Goal: Task Accomplishment & Management: Manage account settings

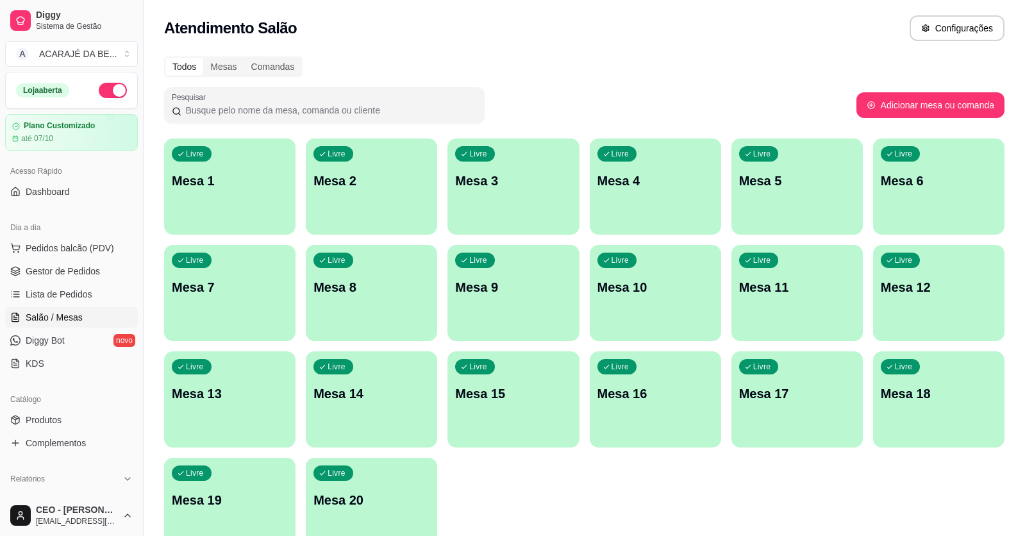
click at [57, 299] on span "Lista de Pedidos" at bounding box center [59, 294] width 67 height 13
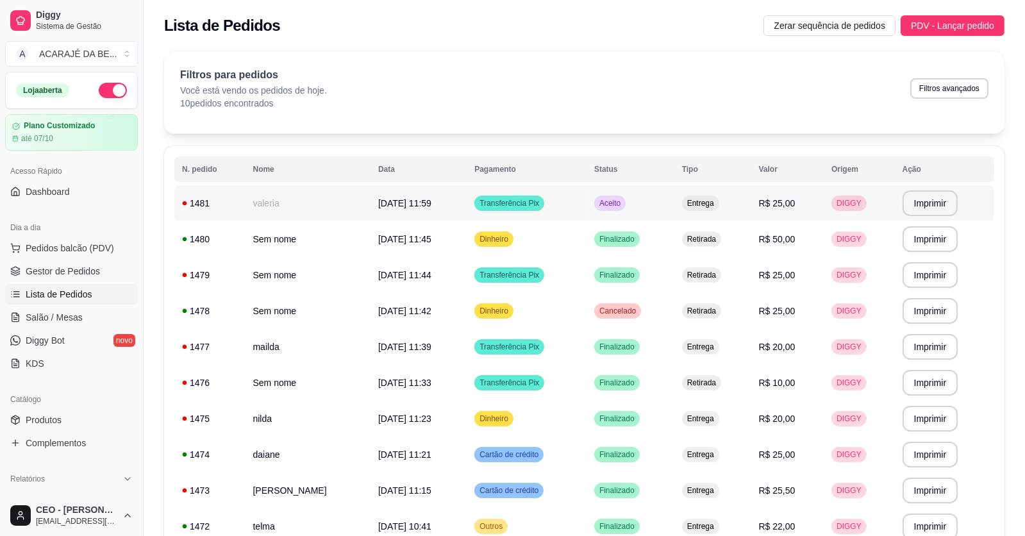
click at [256, 218] on td "valeria" at bounding box center [308, 203] width 125 height 36
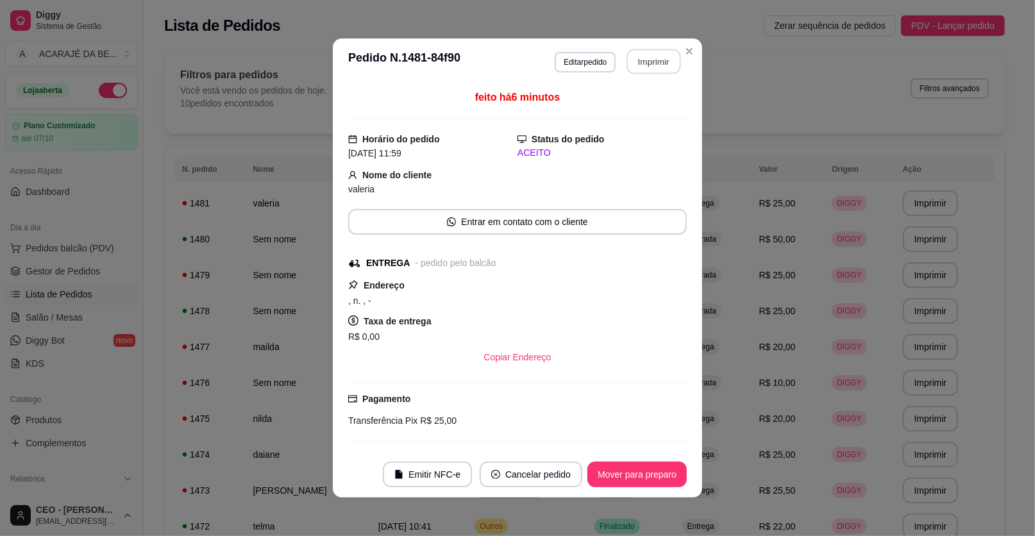
click at [643, 67] on button "Imprimir" at bounding box center [654, 61] width 54 height 25
click at [605, 470] on button "Mover para preparo" at bounding box center [637, 474] width 96 height 25
click at [615, 472] on button "Mover para entrega" at bounding box center [637, 475] width 99 height 26
click at [635, 473] on button "Mover para finalizado" at bounding box center [633, 475] width 106 height 26
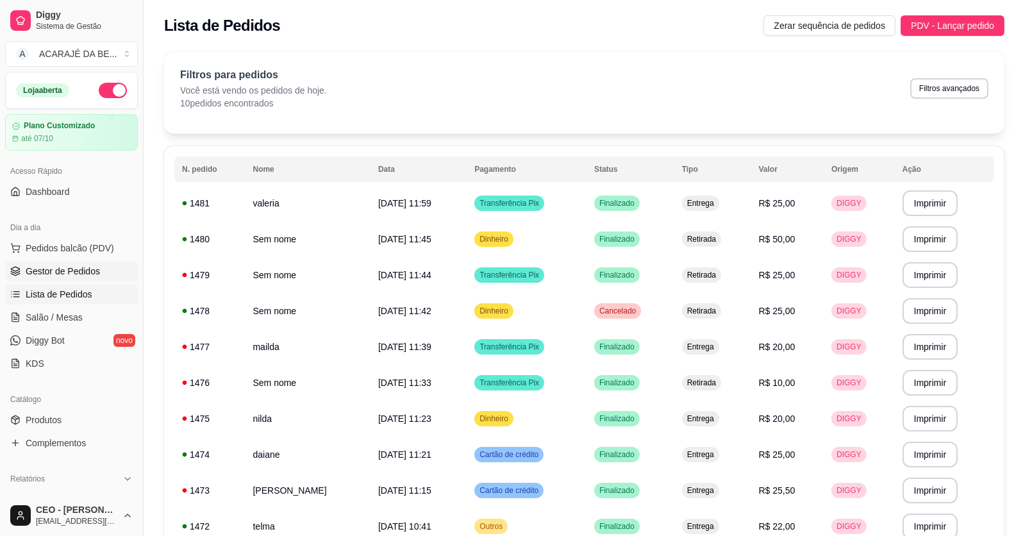
click at [62, 266] on span "Gestor de Pedidos" at bounding box center [63, 271] width 74 height 13
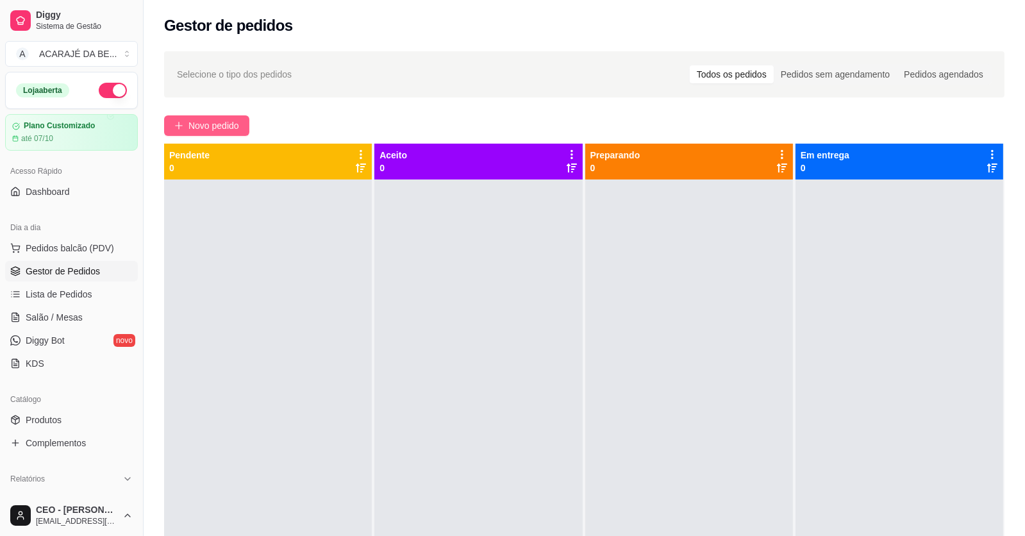
click at [221, 122] on span "Novo pedido" at bounding box center [213, 126] width 51 height 14
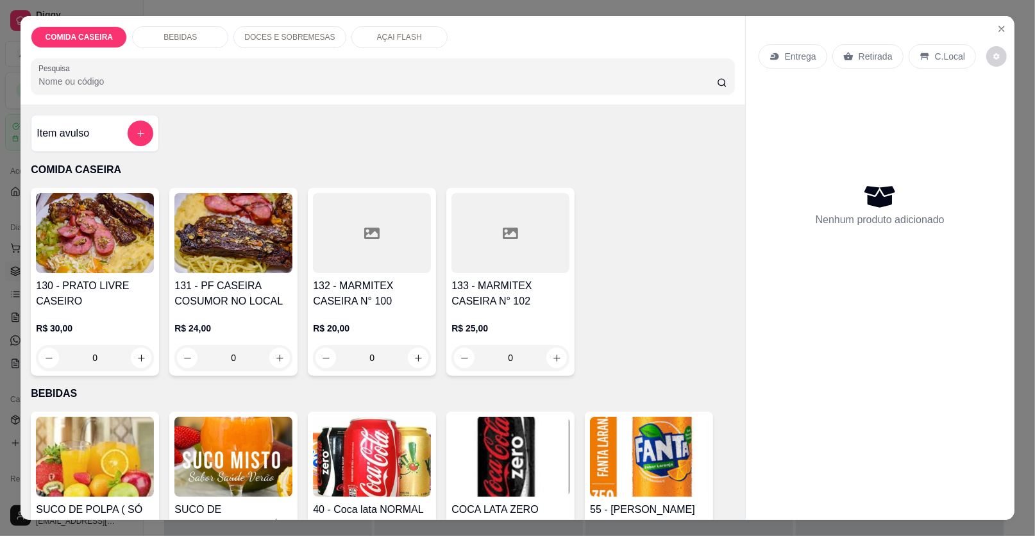
click at [466, 224] on div at bounding box center [510, 233] width 118 height 80
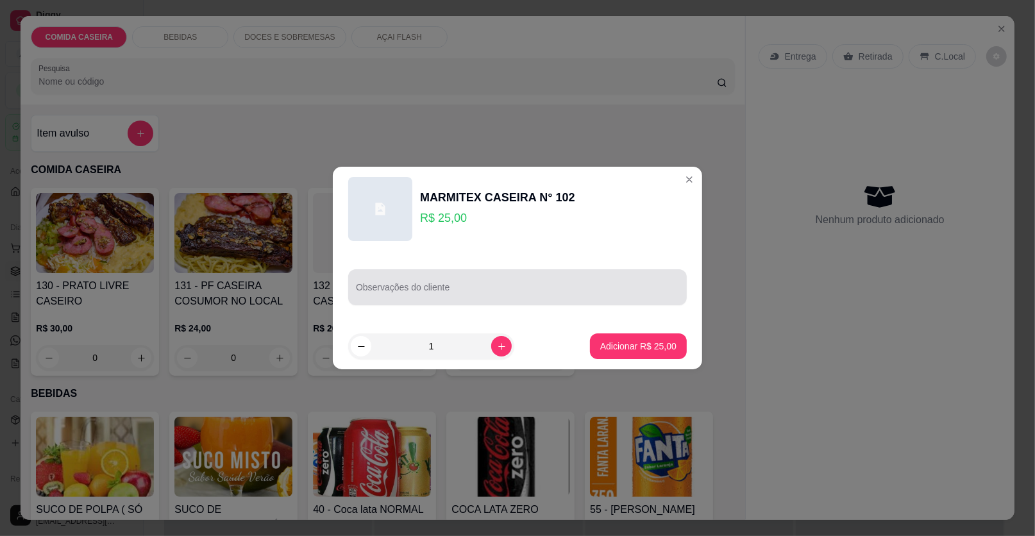
click at [507, 283] on div at bounding box center [517, 287] width 323 height 26
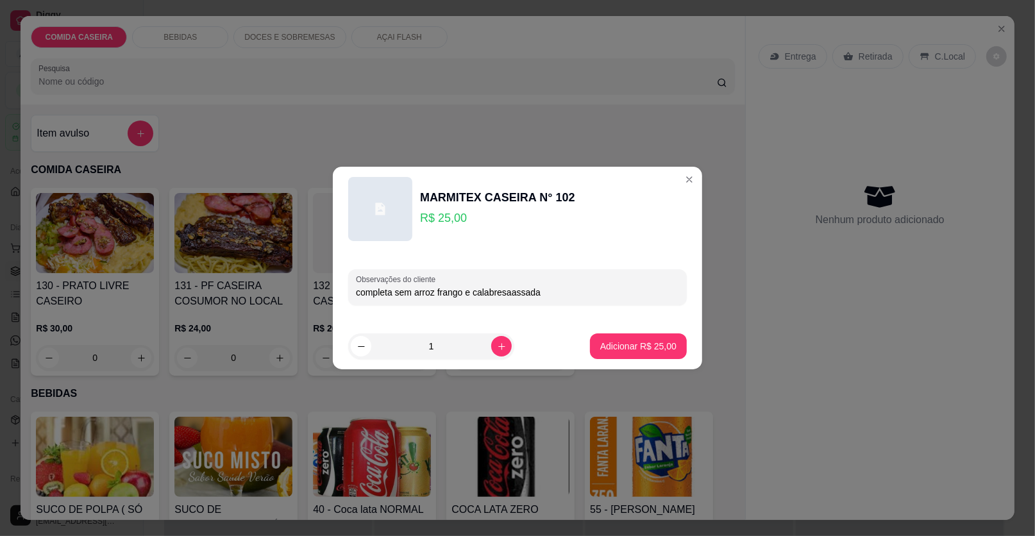
click at [507, 292] on input "completa sem arroz frango e calabresaassada" at bounding box center [517, 292] width 323 height 13
type input "completa sem arroz frango e calabresa assada"
click at [614, 340] on p "Adicionar R$ 25,00" at bounding box center [638, 346] width 74 height 12
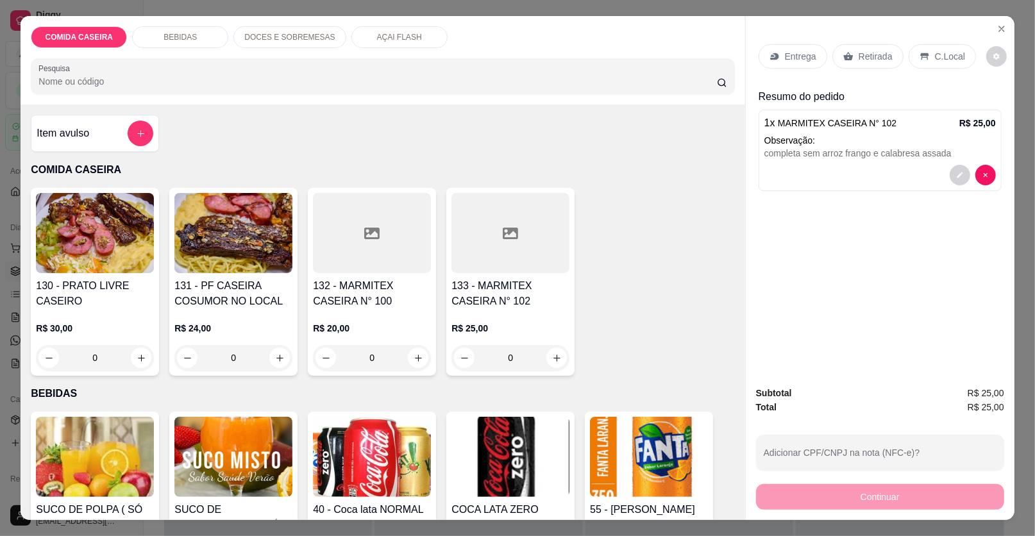
click at [807, 57] on p "Entrega" at bounding box center [800, 56] width 31 height 13
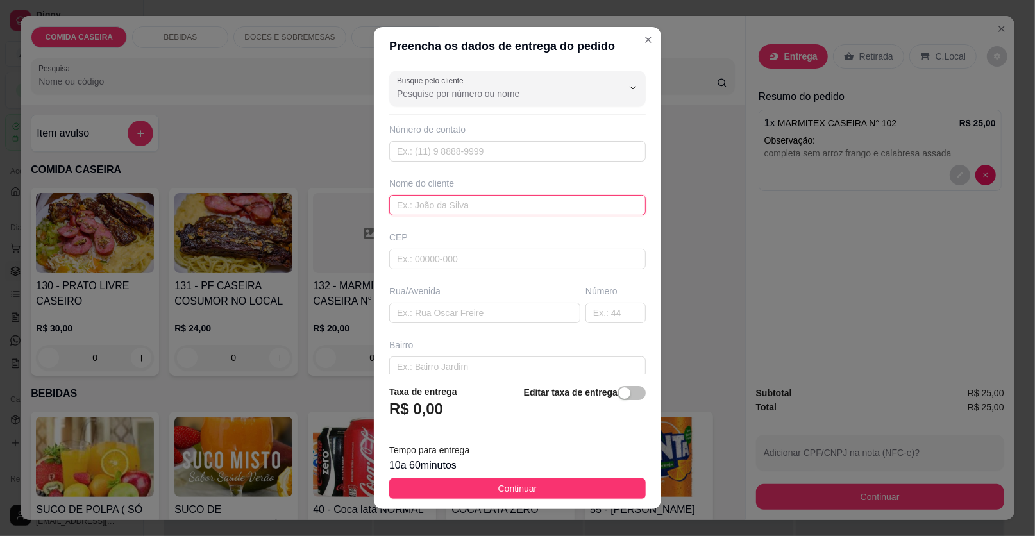
click at [512, 213] on input "text" at bounding box center [517, 205] width 256 height 21
type input "jordania"
click at [528, 306] on input "text" at bounding box center [484, 313] width 191 height 21
type input "colegio modelo"
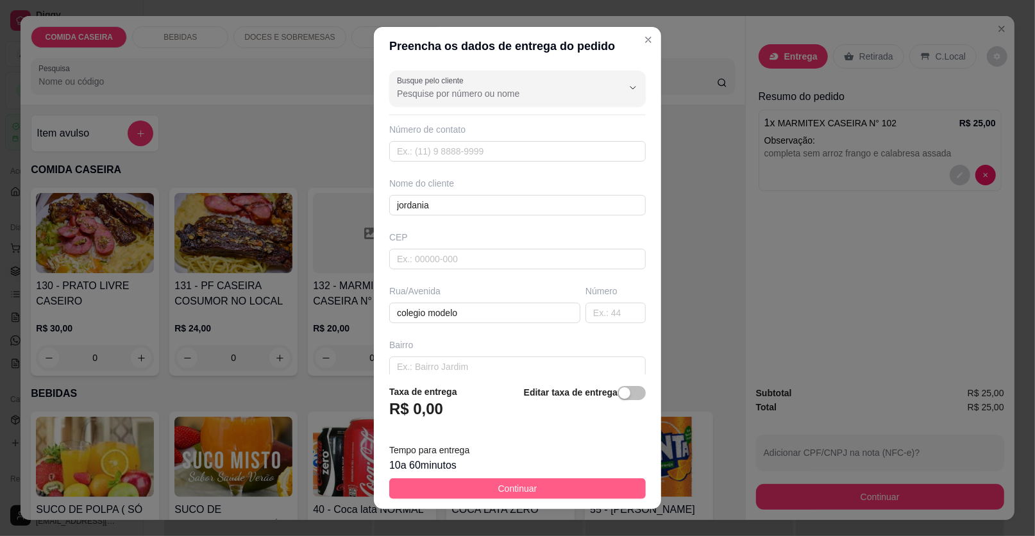
drag, startPoint x: 531, startPoint y: 502, endPoint x: 538, endPoint y: 491, distance: 13.0
click at [532, 499] on footer "Taxa de entrega R$ 0,00 Editar taxa de entrega Tempo para entrega 10 a 60 minut…" at bounding box center [517, 441] width 287 height 135
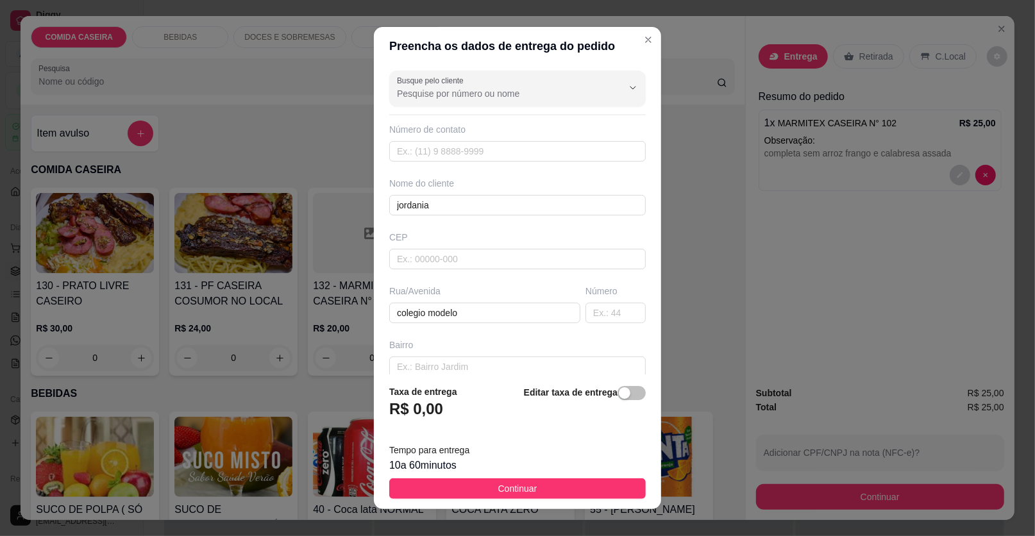
click at [540, 490] on button "Continuar" at bounding box center [517, 488] width 256 height 21
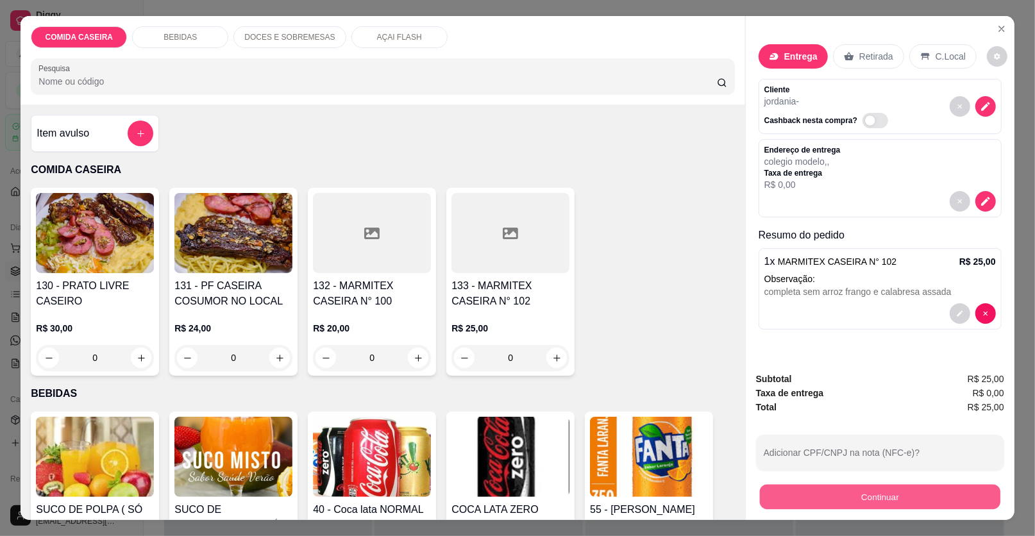
click at [871, 492] on button "Continuar" at bounding box center [880, 497] width 240 height 25
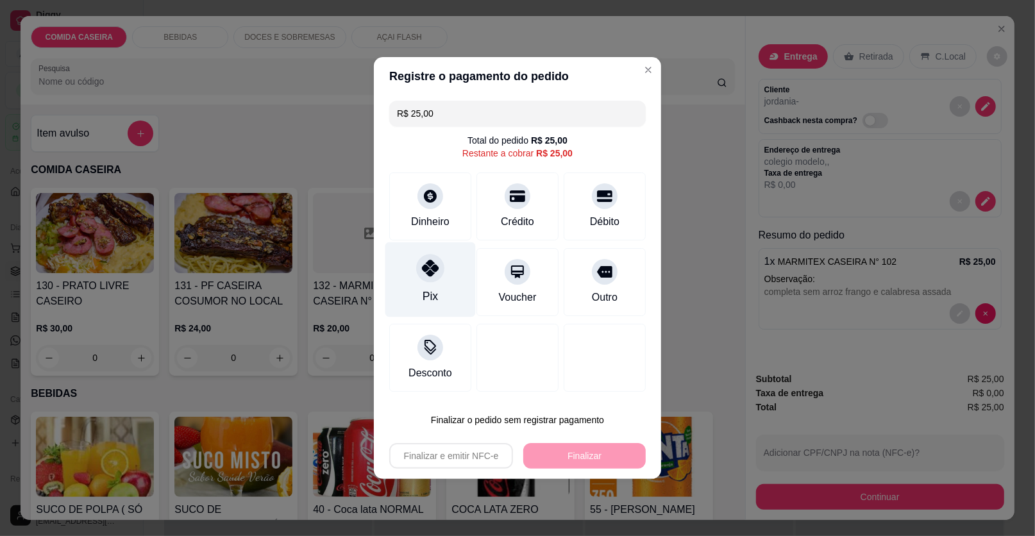
click at [433, 293] on div "Pix" at bounding box center [430, 296] width 15 height 17
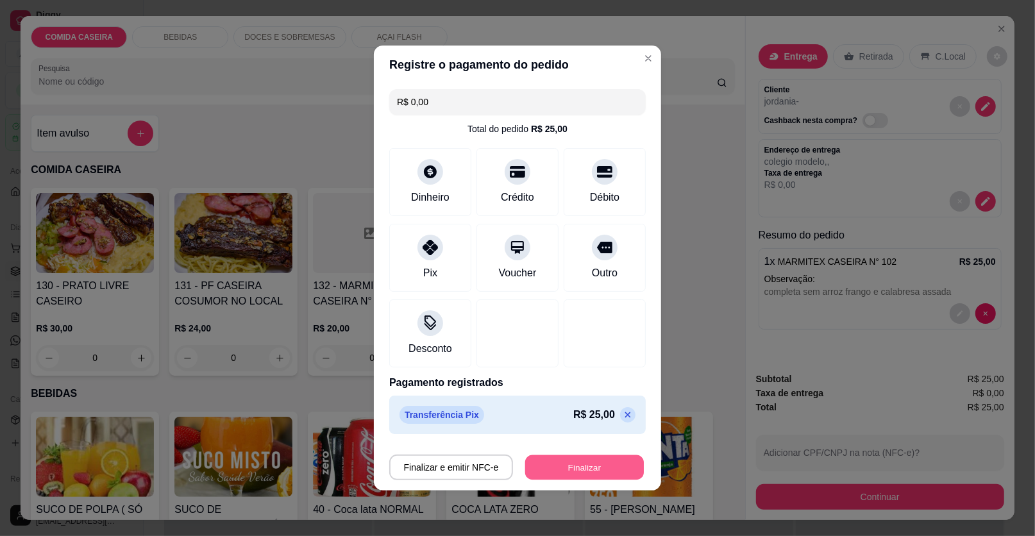
click at [571, 468] on button "Finalizar" at bounding box center [584, 467] width 119 height 25
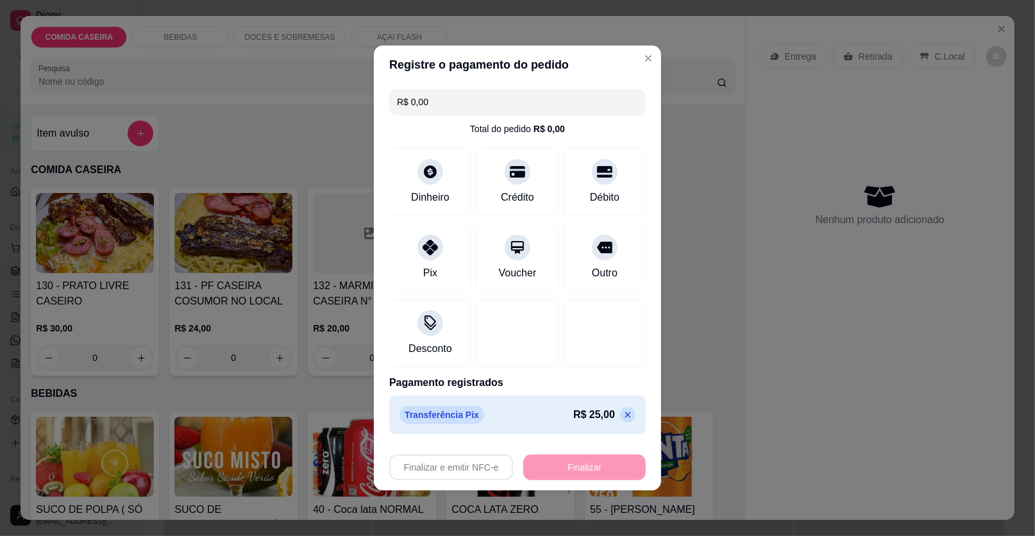
type input "-R$ 25,00"
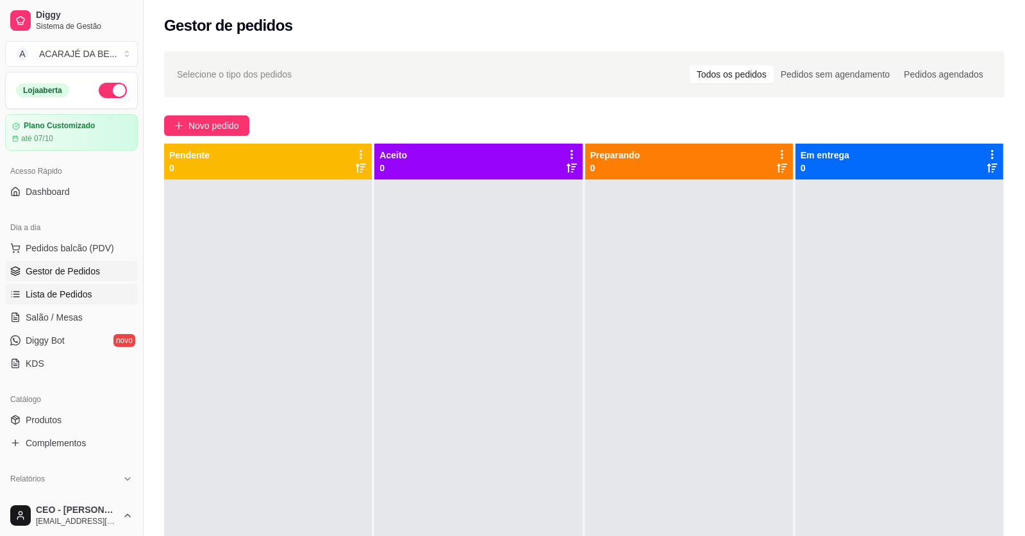
click at [63, 293] on span "Lista de Pedidos" at bounding box center [59, 294] width 67 height 13
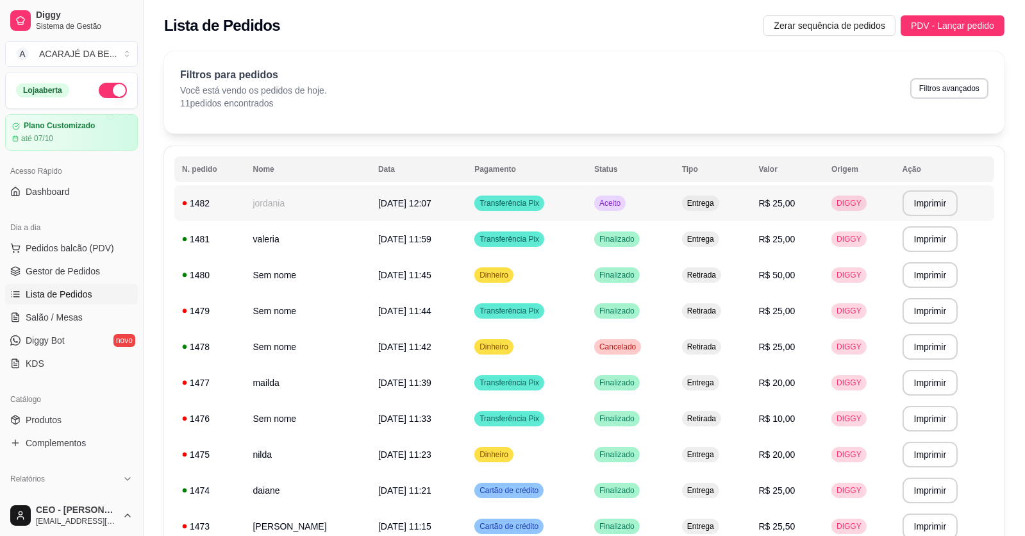
click at [408, 214] on td "[DATE] 12:07" at bounding box center [419, 203] width 96 height 36
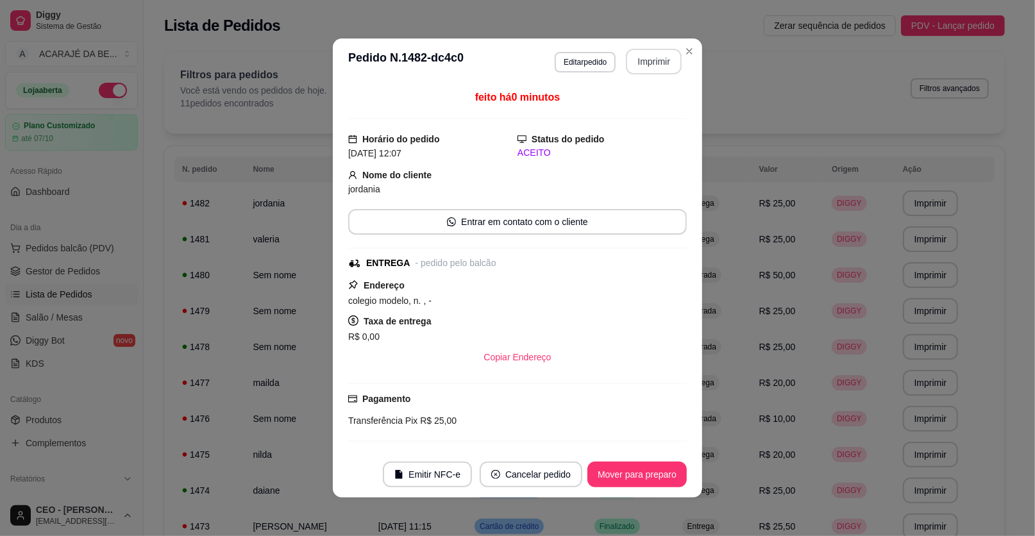
click at [655, 70] on button "Imprimir" at bounding box center [654, 62] width 56 height 26
click at [624, 470] on button "Mover para preparo" at bounding box center [636, 475] width 99 height 26
click at [631, 473] on button "Mover para entrega" at bounding box center [637, 475] width 99 height 26
click at [632, 473] on button "Mover para finalizado" at bounding box center [633, 475] width 106 height 26
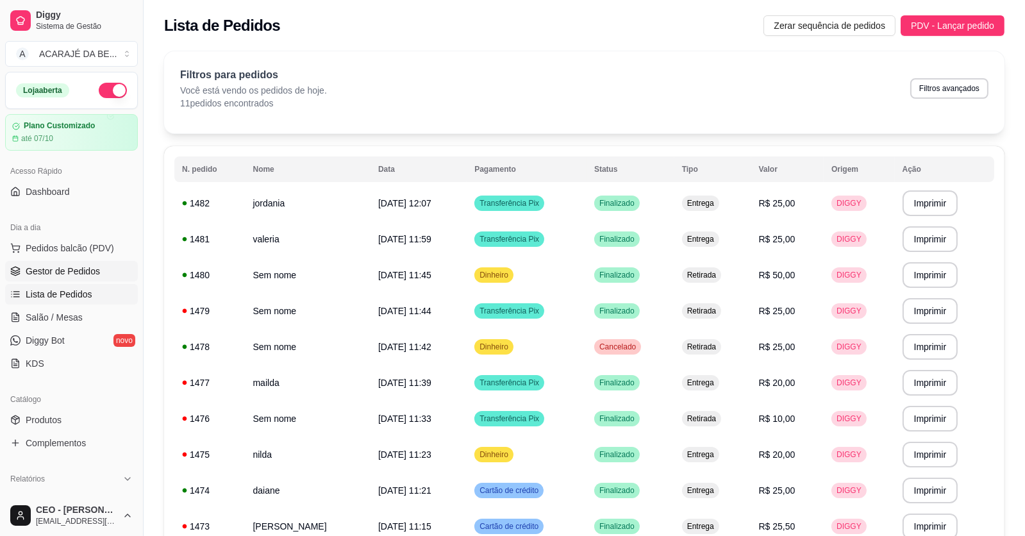
click at [83, 273] on span "Gestor de Pedidos" at bounding box center [63, 271] width 74 height 13
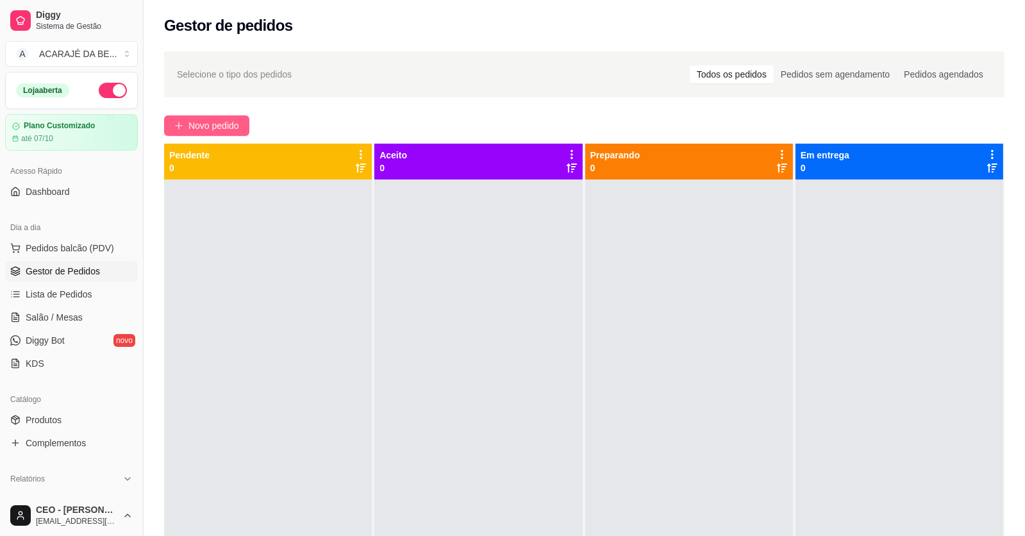
click at [194, 124] on span "Novo pedido" at bounding box center [213, 126] width 51 height 14
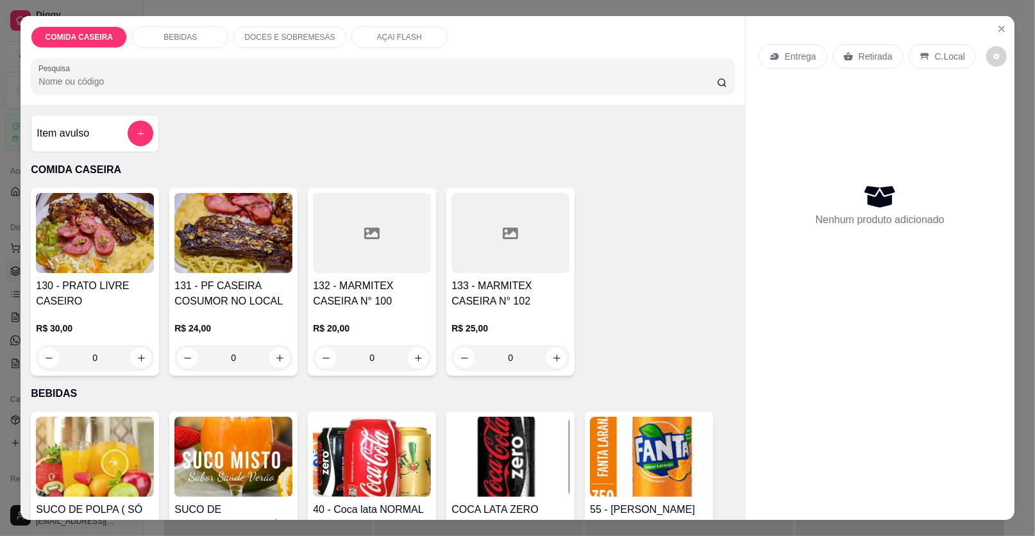
click at [381, 232] on div at bounding box center [372, 233] width 118 height 80
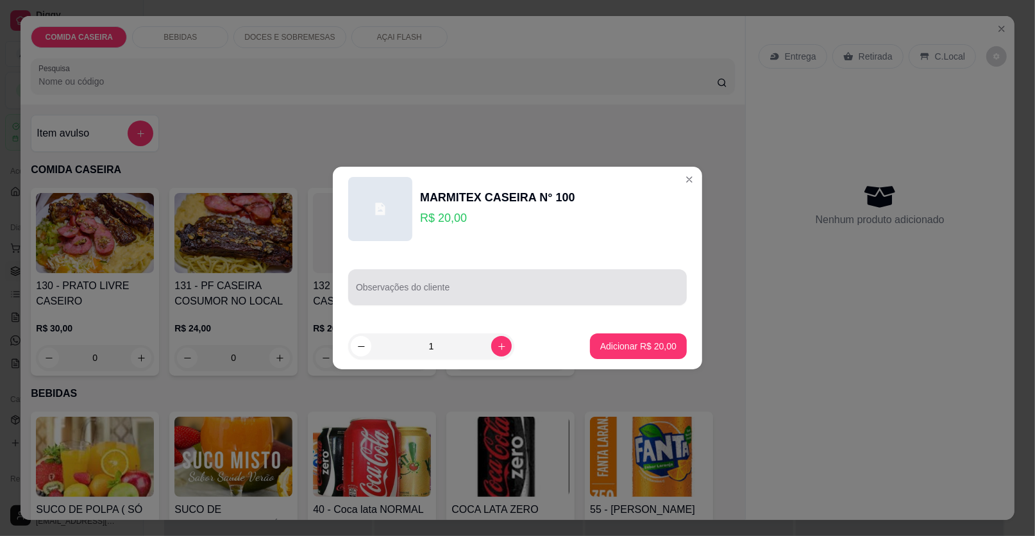
click at [419, 300] on div "Observações do cliente" at bounding box center [517, 287] width 339 height 36
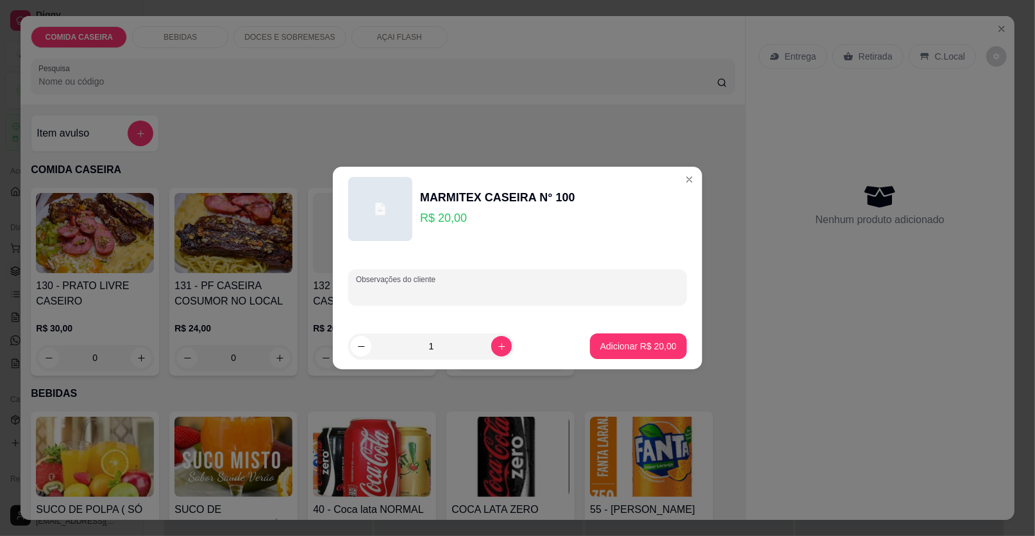
paste input "quero arroz branco purê de batata frango e farofa de banana"
type input "quero arroz branco purê de batata frango e farofa de banana"
click at [608, 340] on p "Adicionar R$ 20,00" at bounding box center [638, 346] width 76 height 13
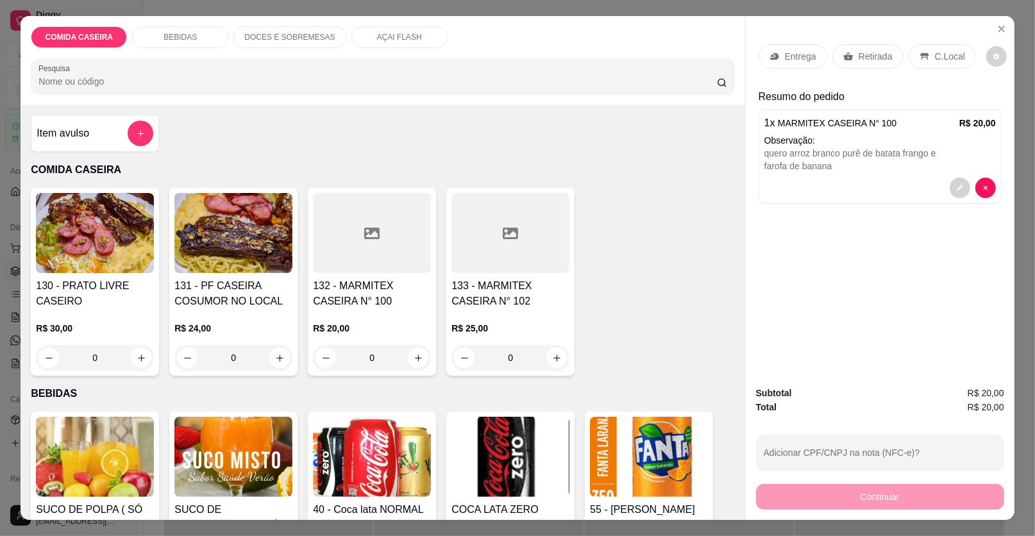
click at [187, 34] on p "BEBIDAS" at bounding box center [179, 37] width 33 height 10
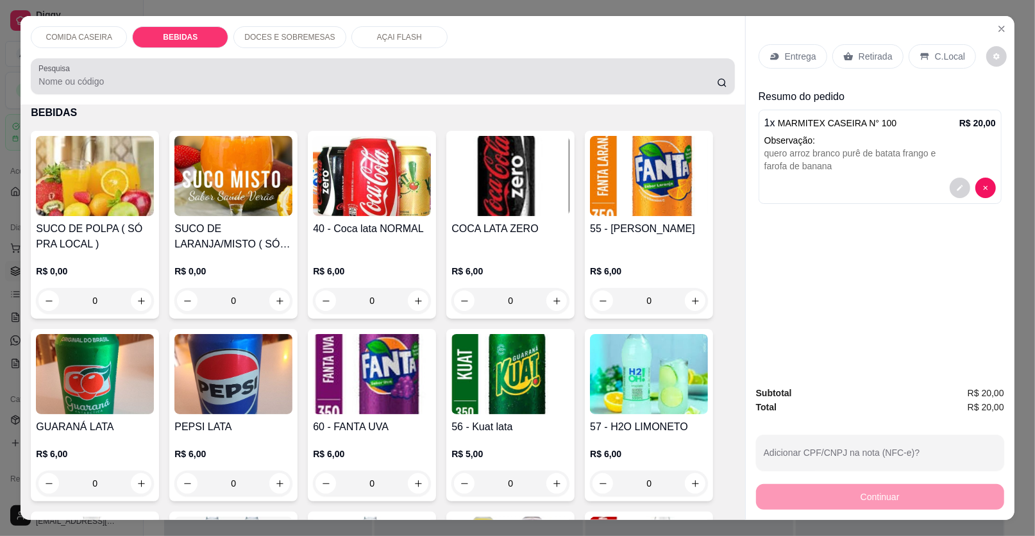
scroll to position [24, 0]
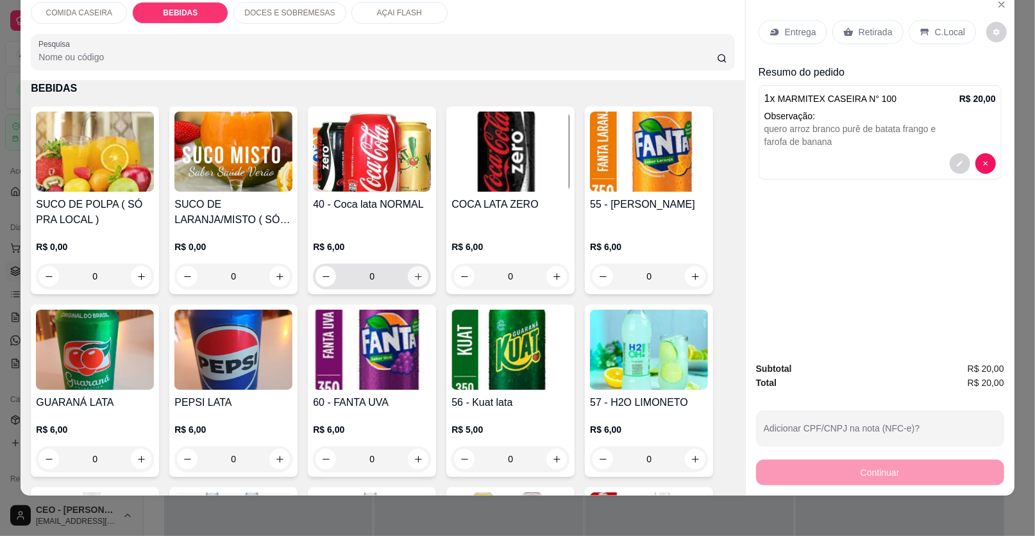
click at [419, 278] on button "increase-product-quantity" at bounding box center [418, 276] width 21 height 21
type input "1"
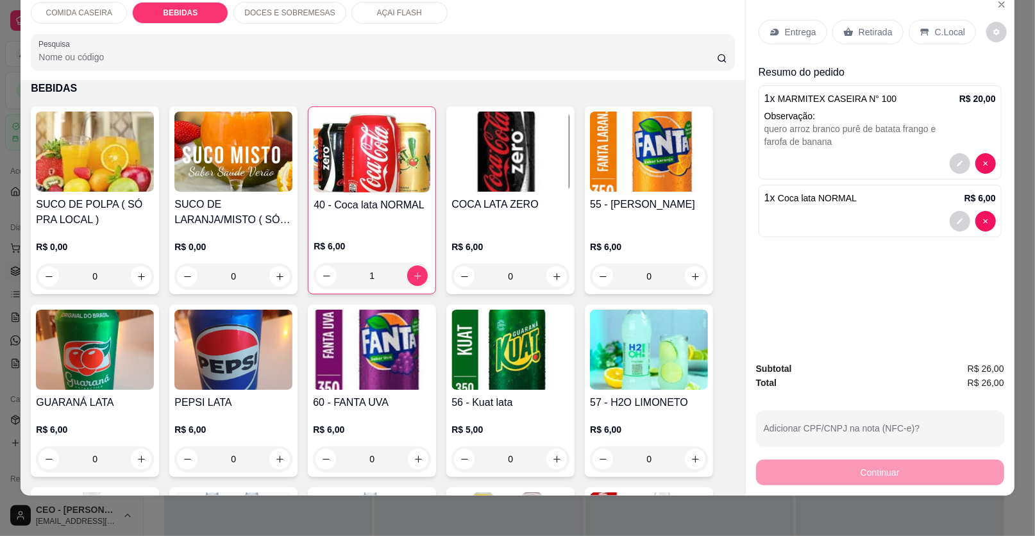
click at [785, 31] on p "Entrega" at bounding box center [800, 32] width 31 height 13
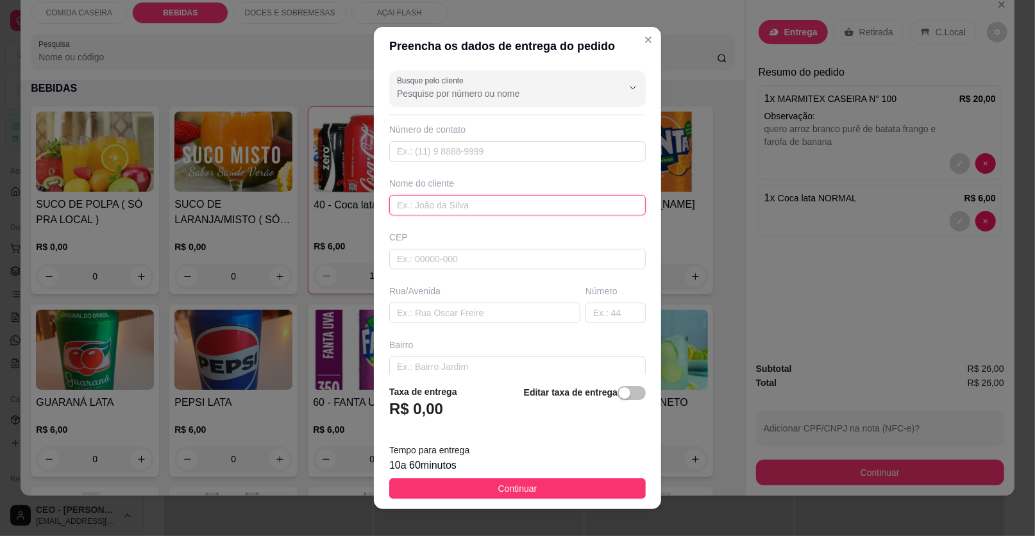
click at [483, 206] on input "text" at bounding box center [517, 205] width 256 height 21
type input "lavivis"
click at [479, 314] on input "text" at bounding box center [484, 313] width 191 height 21
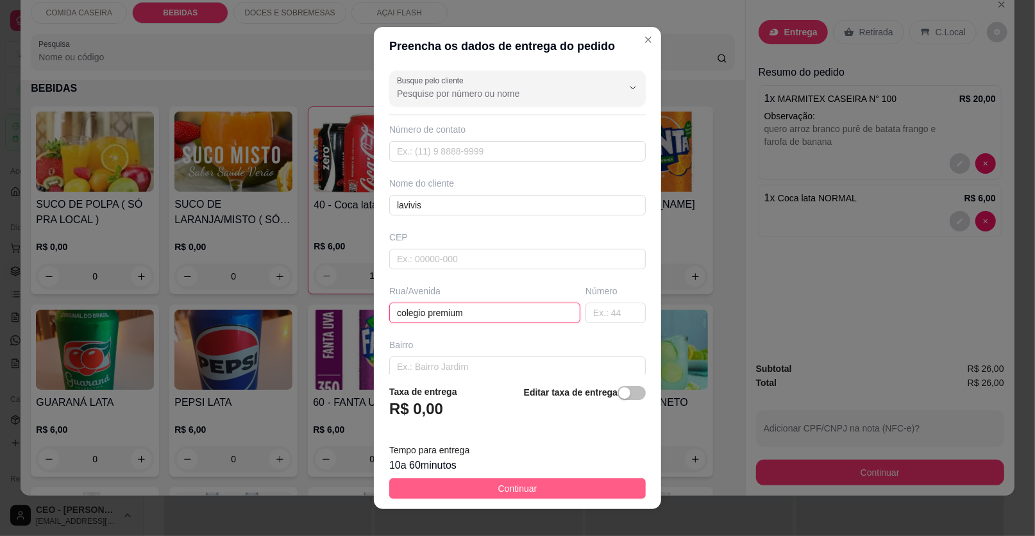
type input "colegio premium"
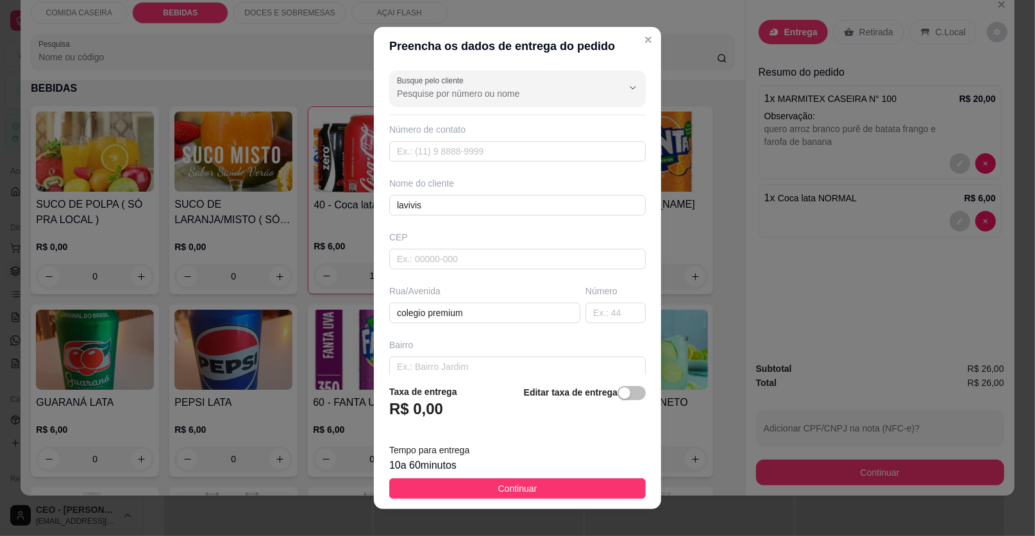
drag, startPoint x: 515, startPoint y: 482, endPoint x: 704, endPoint y: 508, distance: 190.4
click at [516, 482] on span "Continuar" at bounding box center [517, 489] width 39 height 14
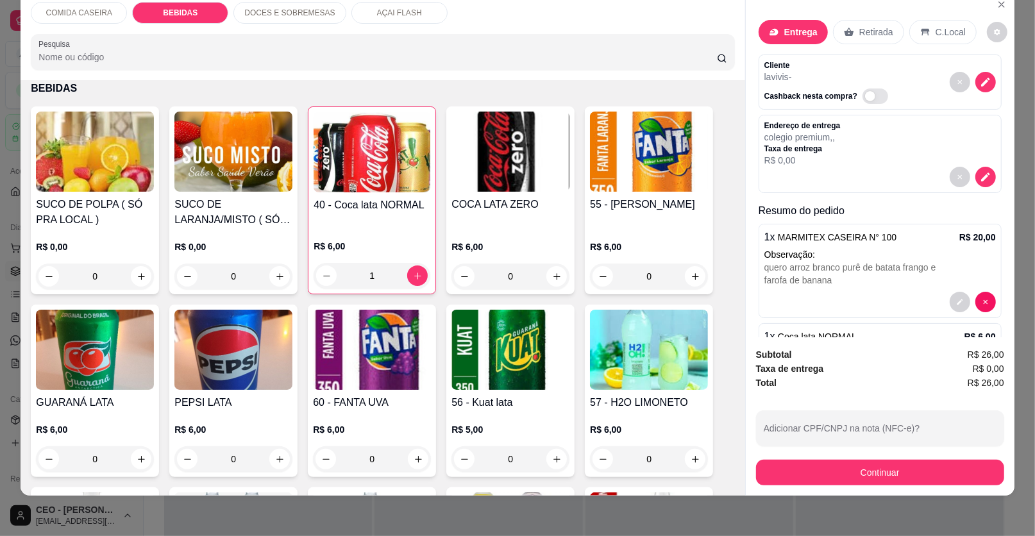
click at [792, 478] on button "Continuar" at bounding box center [880, 473] width 248 height 26
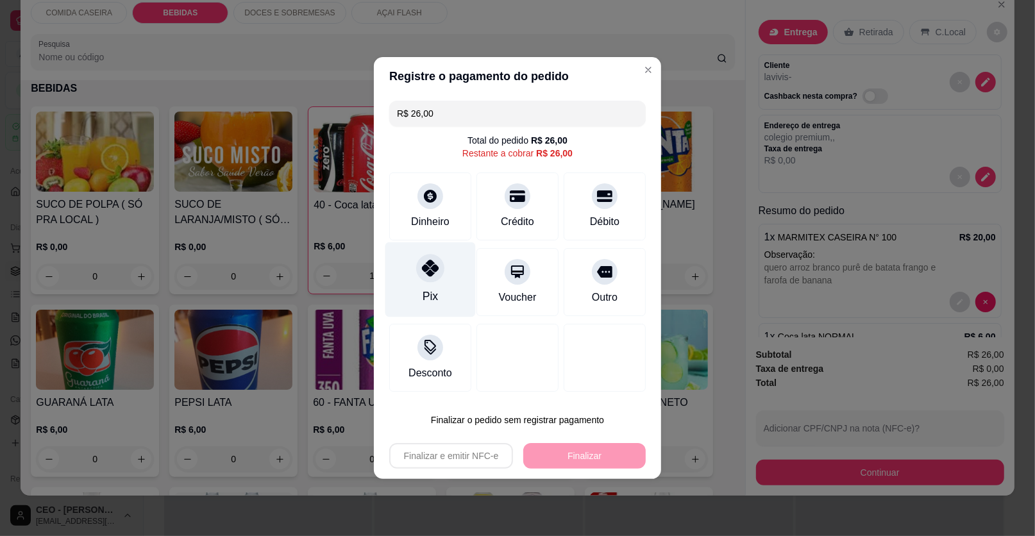
click at [436, 284] on div "Pix" at bounding box center [430, 279] width 90 height 75
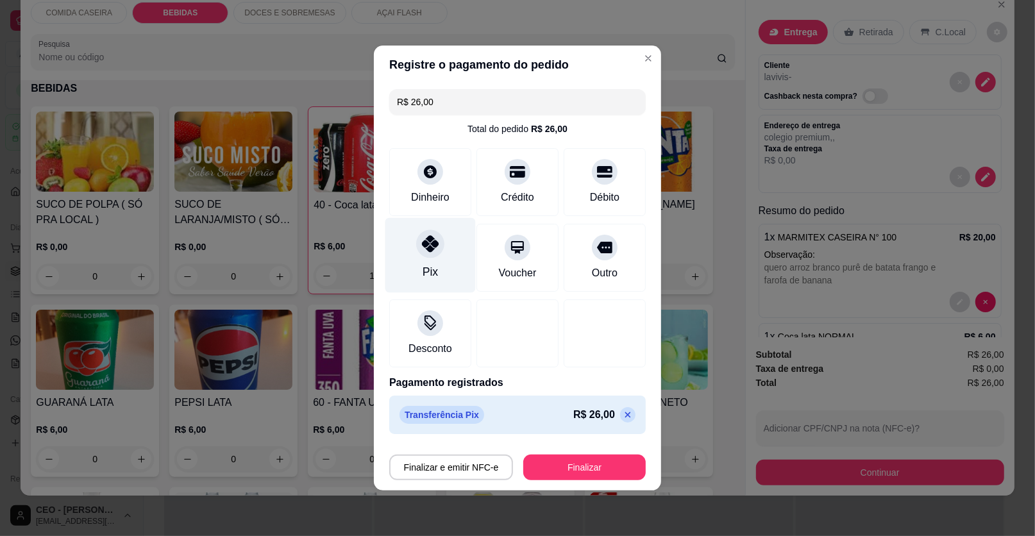
type input "R$ 0,00"
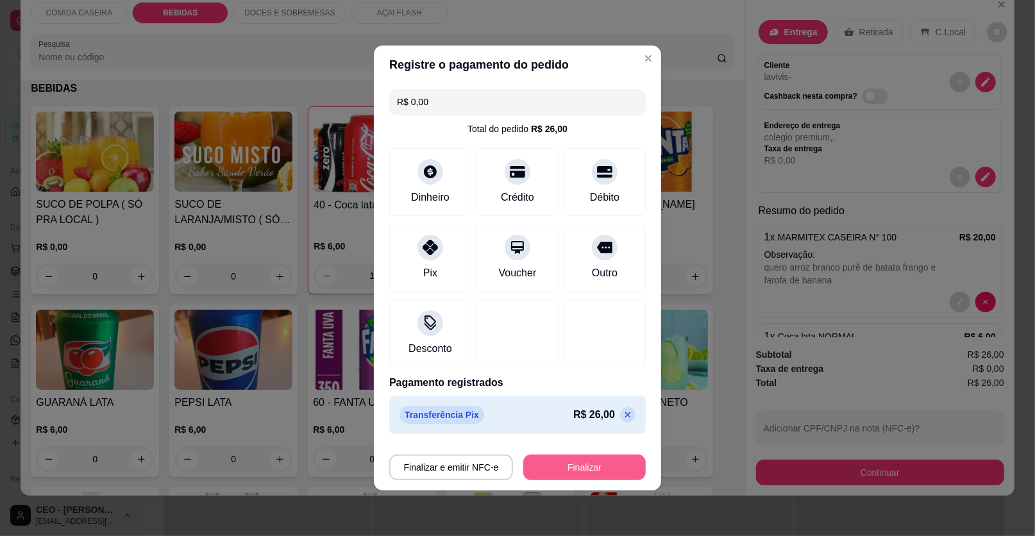
click at [561, 460] on button "Finalizar" at bounding box center [584, 468] width 122 height 26
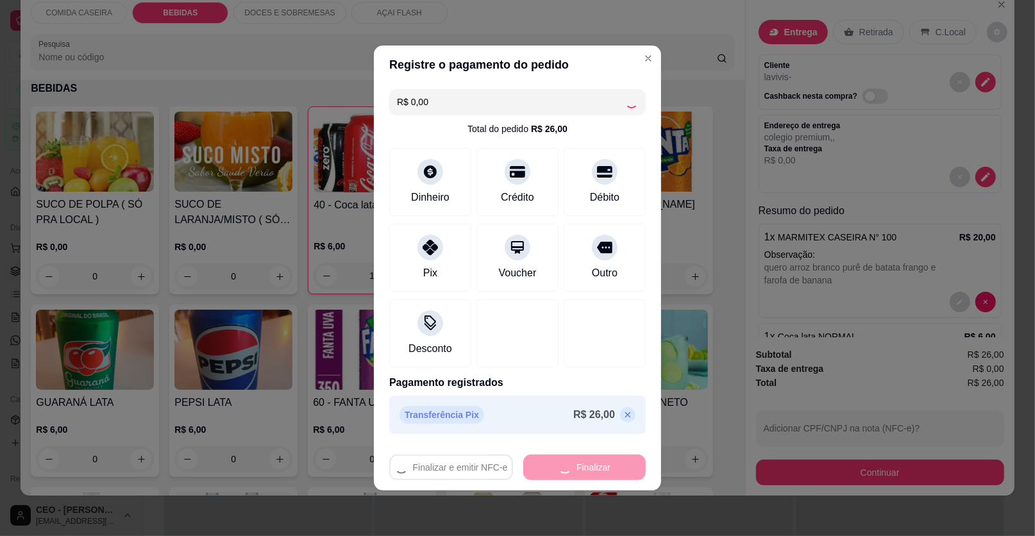
type input "0"
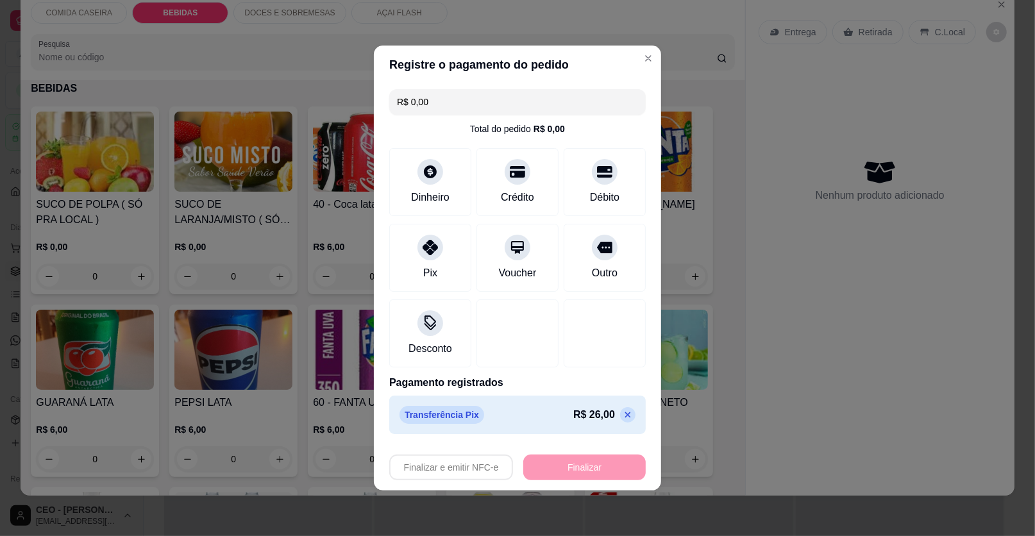
type input "-R$ 26,00"
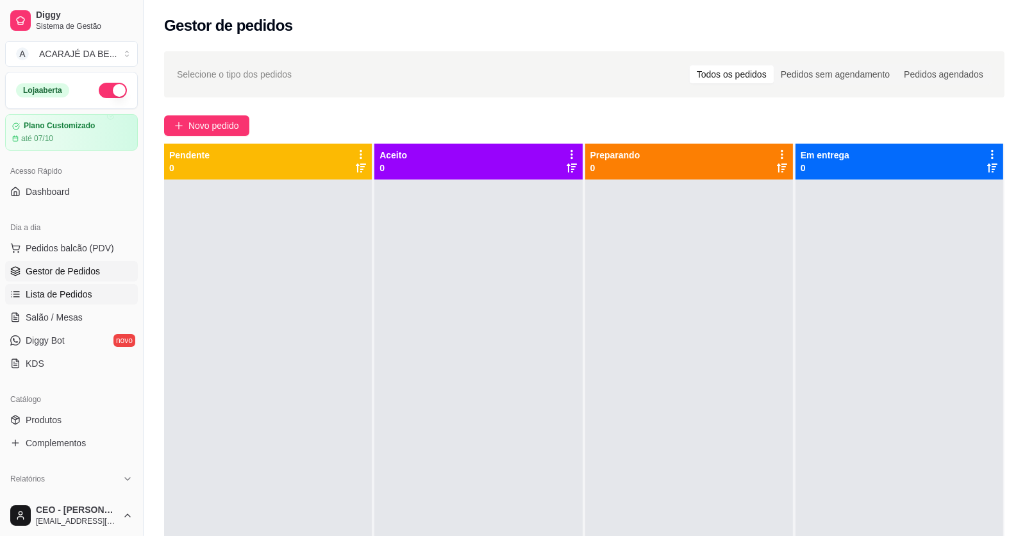
click at [87, 283] on ul "Pedidos balcão (PDV) Gestor de Pedidos Lista de Pedidos Salão / Mesas Diggy Bot…" at bounding box center [71, 306] width 133 height 136
click at [88, 284] on link "Lista de Pedidos" at bounding box center [71, 294] width 133 height 21
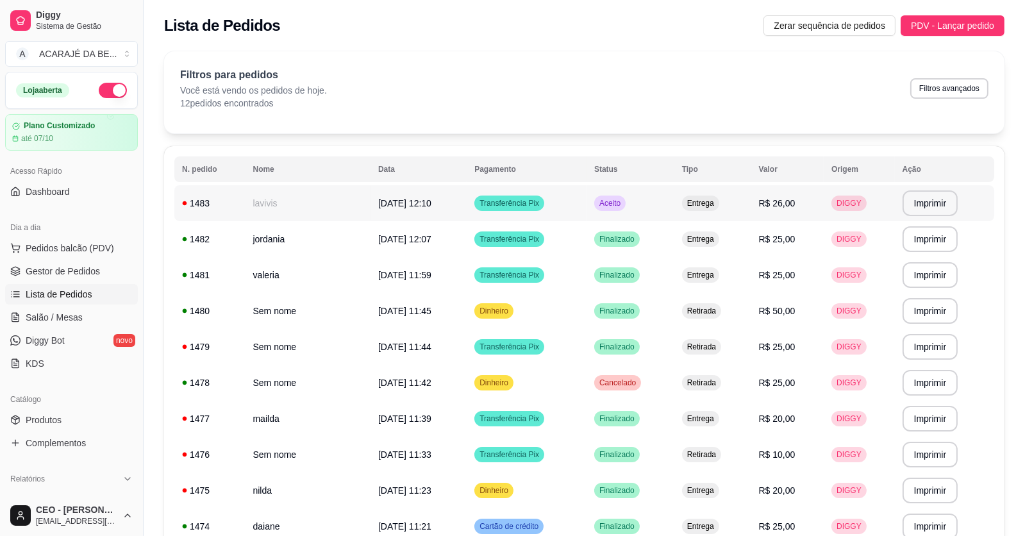
click at [306, 189] on td "lavivis" at bounding box center [308, 203] width 125 height 36
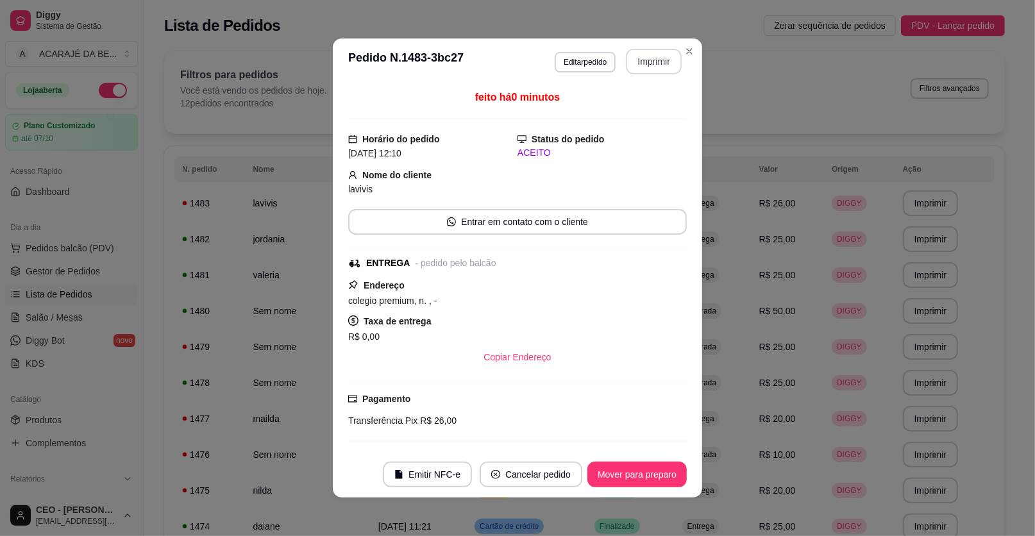
click at [637, 63] on button "Imprimir" at bounding box center [654, 62] width 56 height 26
click at [627, 480] on button "Mover para preparo" at bounding box center [636, 475] width 99 height 26
click at [627, 480] on button "Mover para entrega" at bounding box center [637, 474] width 96 height 25
click at [627, 480] on button "Mover para finalizado" at bounding box center [633, 474] width 103 height 25
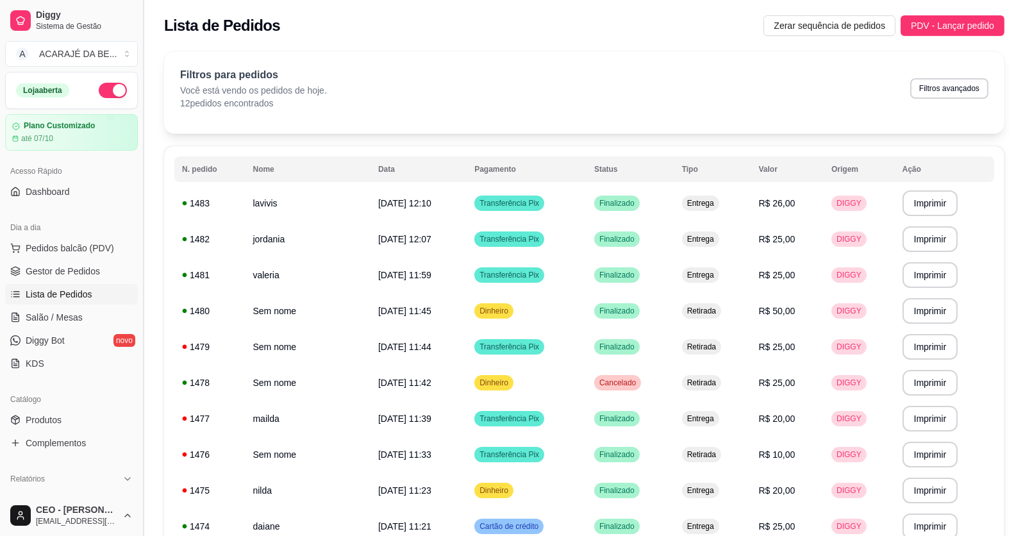
drag, startPoint x: 52, startPoint y: 269, endPoint x: 147, endPoint y: 120, distance: 177.0
click at [52, 268] on span "Gestor de Pedidos" at bounding box center [63, 271] width 74 height 13
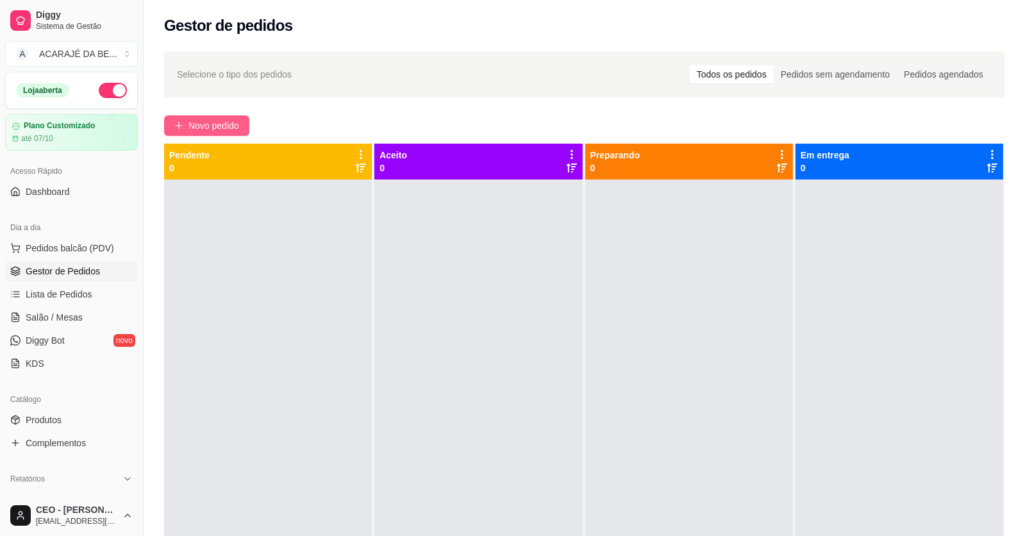
click at [209, 128] on span "Novo pedido" at bounding box center [213, 126] width 51 height 14
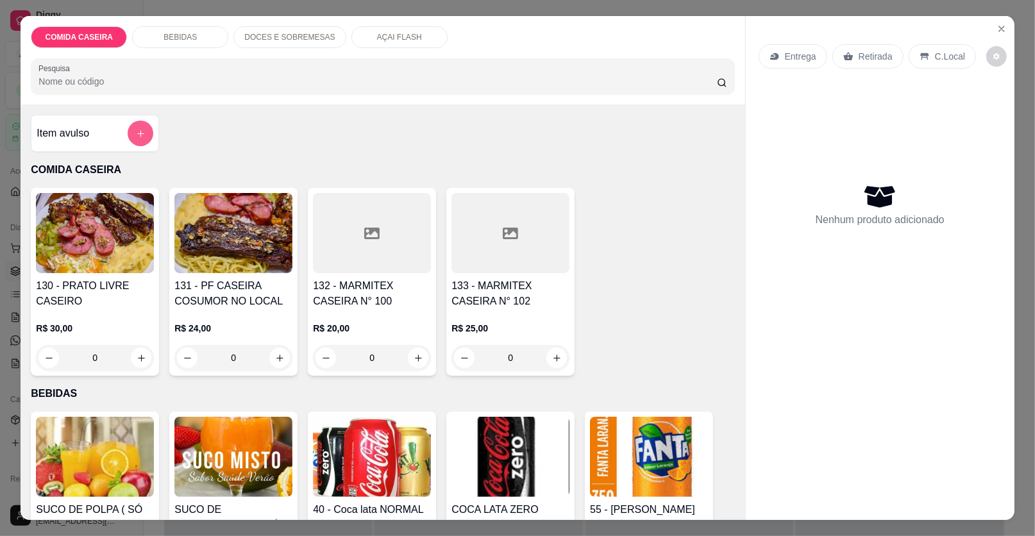
click at [144, 142] on button "add-separate-item" at bounding box center [141, 134] width 26 height 26
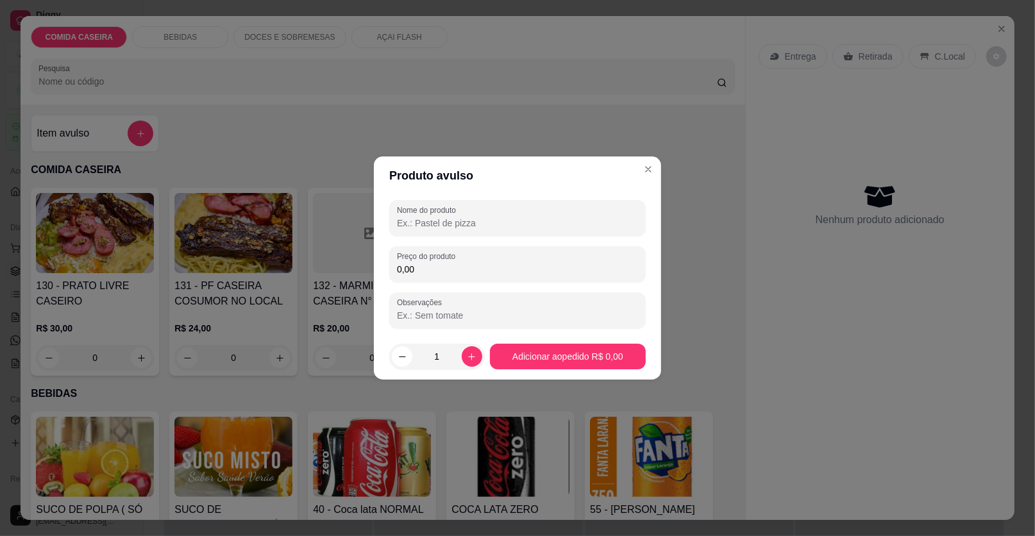
click at [405, 222] on input "Nome do produto" at bounding box center [517, 223] width 241 height 13
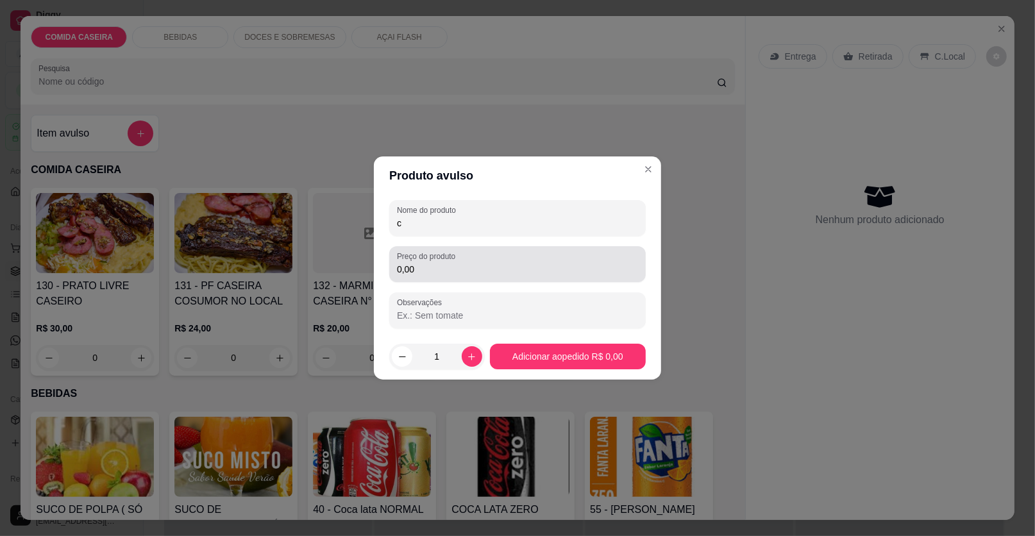
type input "c"
click at [471, 263] on input "0,00" at bounding box center [517, 269] width 241 height 13
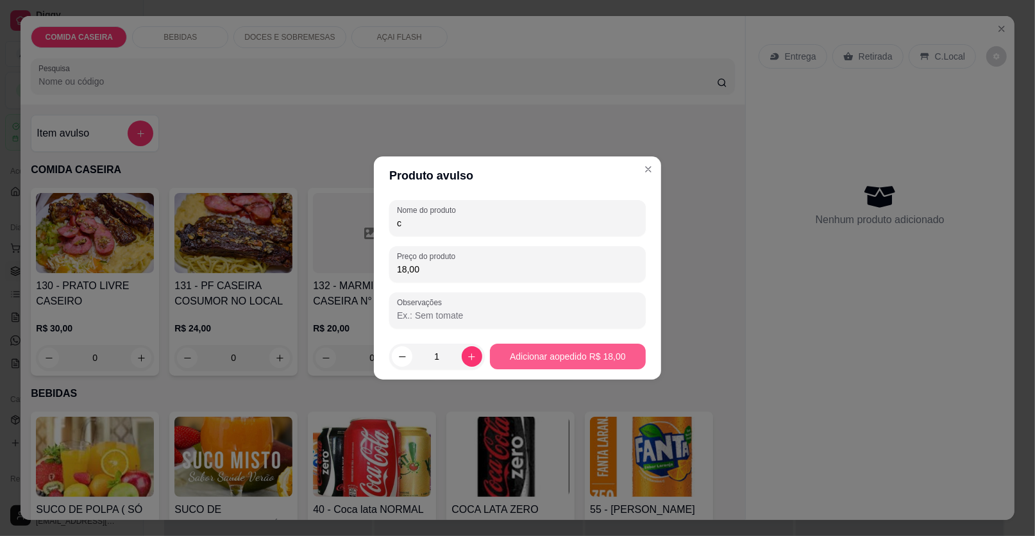
type input "18,00"
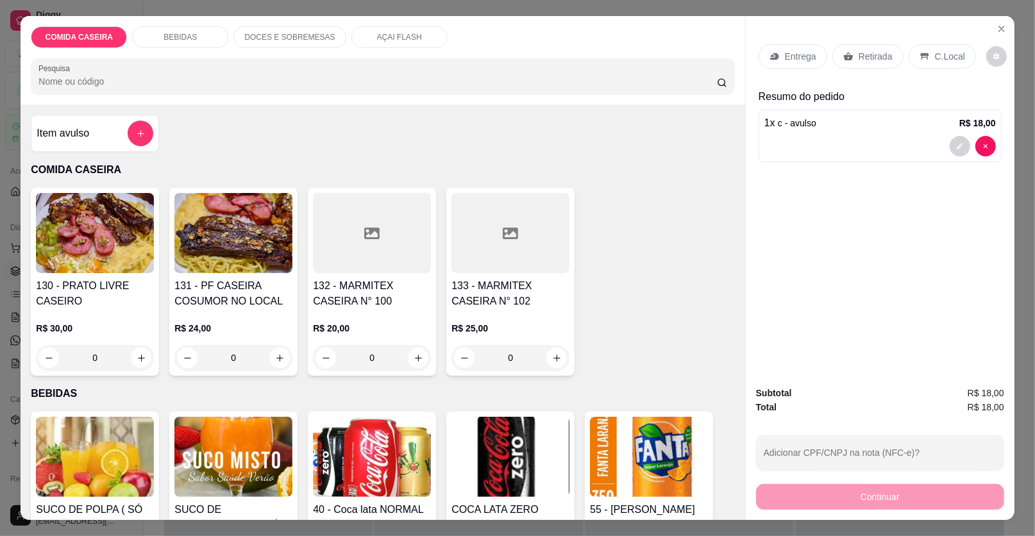
click at [863, 57] on p "Retirada" at bounding box center [876, 56] width 34 height 13
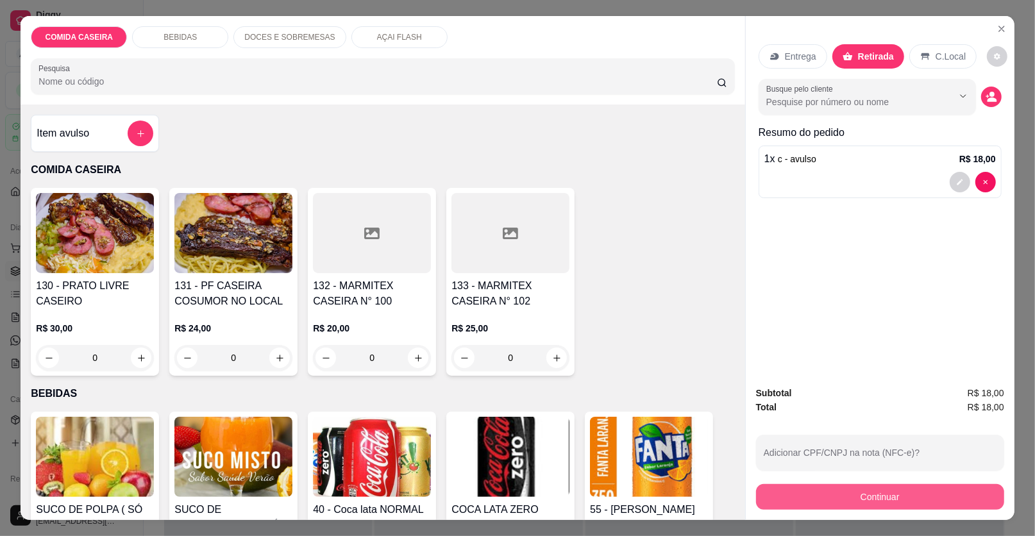
click at [810, 494] on button "Continuar" at bounding box center [880, 497] width 248 height 26
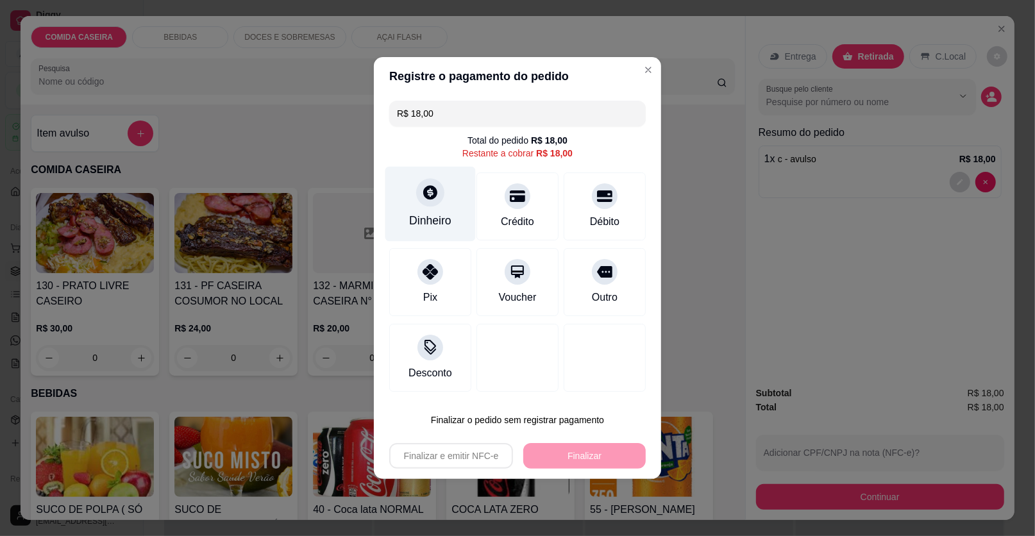
click at [433, 220] on div "Dinheiro" at bounding box center [430, 220] width 42 height 17
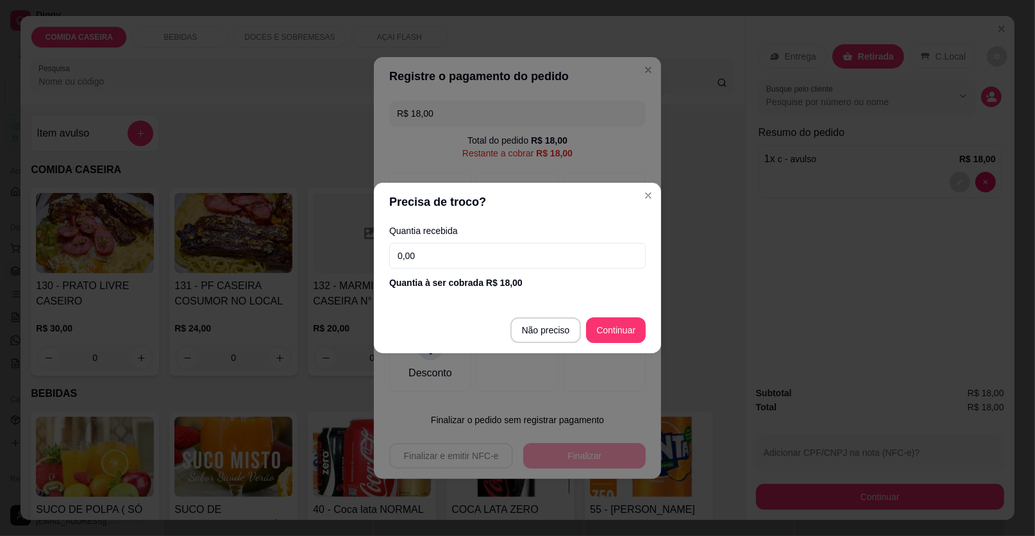
click at [555, 269] on div "Quantia recebida 0,00 Quantia à ser cobrada R$ 18,00" at bounding box center [517, 257] width 287 height 73
click at [557, 267] on input "0,00" at bounding box center [517, 256] width 256 height 26
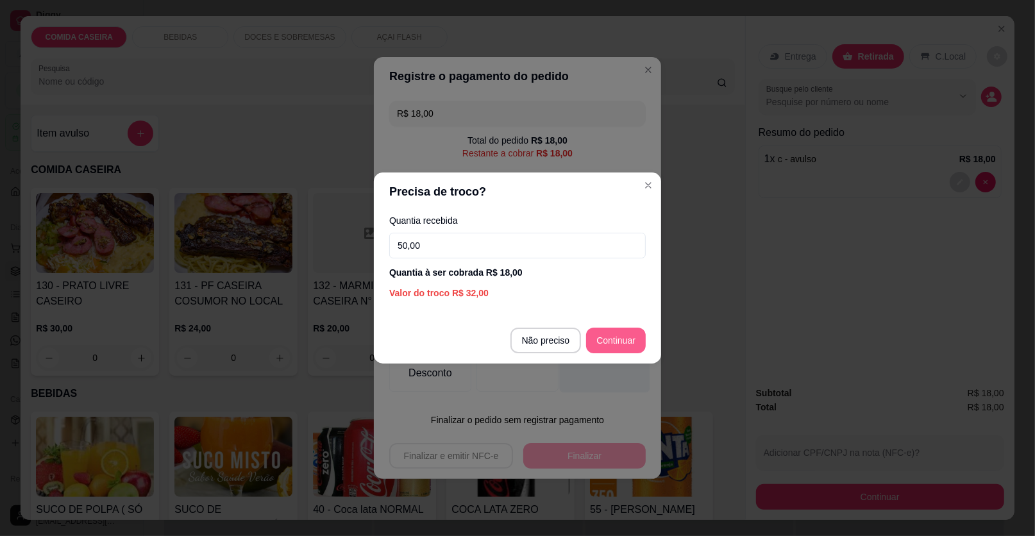
type input "50,00"
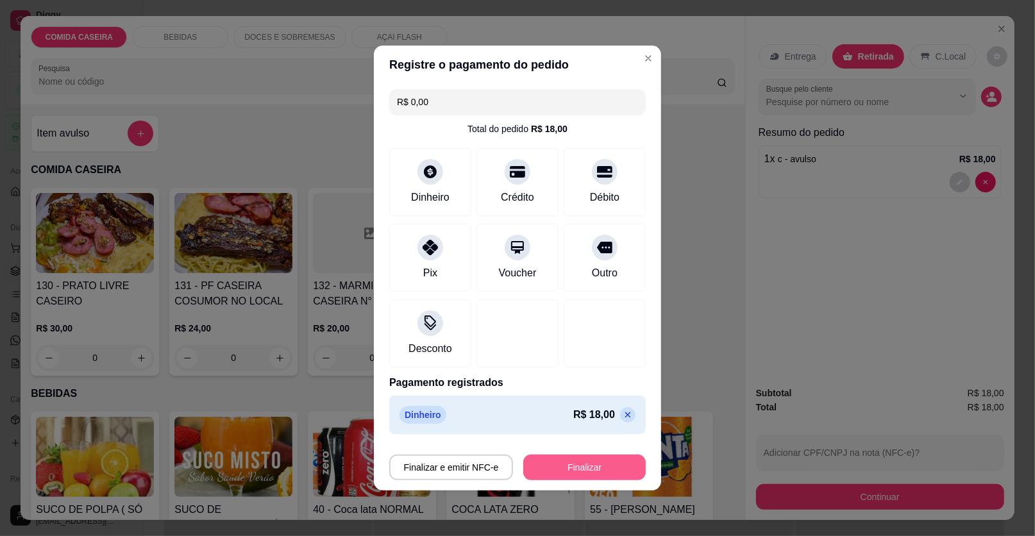
click at [608, 458] on button "Finalizar" at bounding box center [584, 468] width 122 height 26
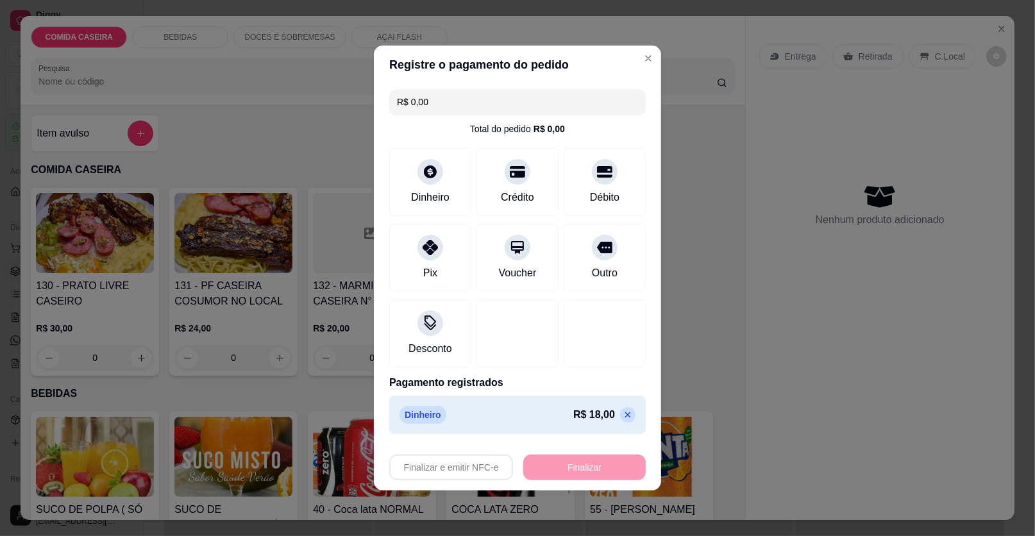
type input "-R$ 18,00"
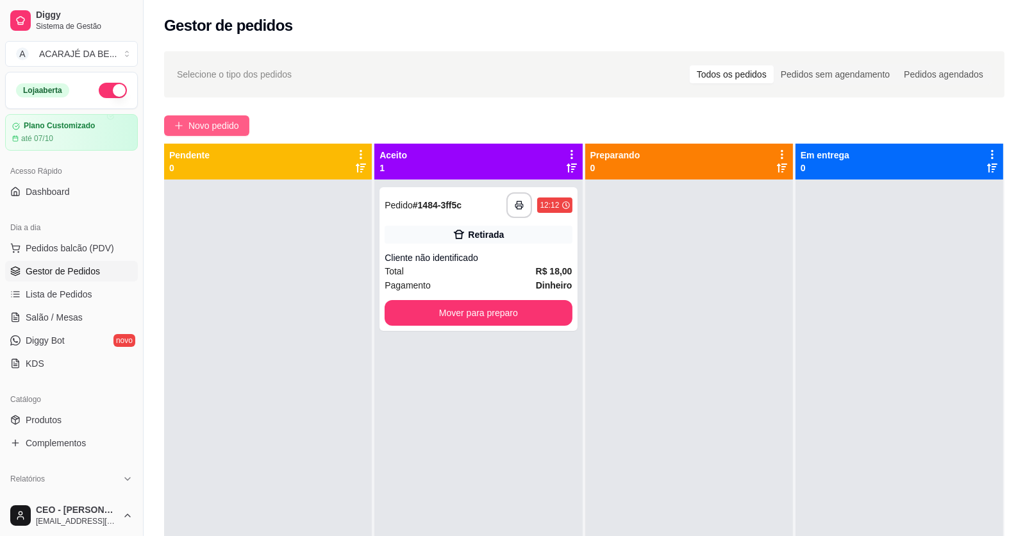
click at [218, 123] on span "Novo pedido" at bounding box center [213, 126] width 51 height 14
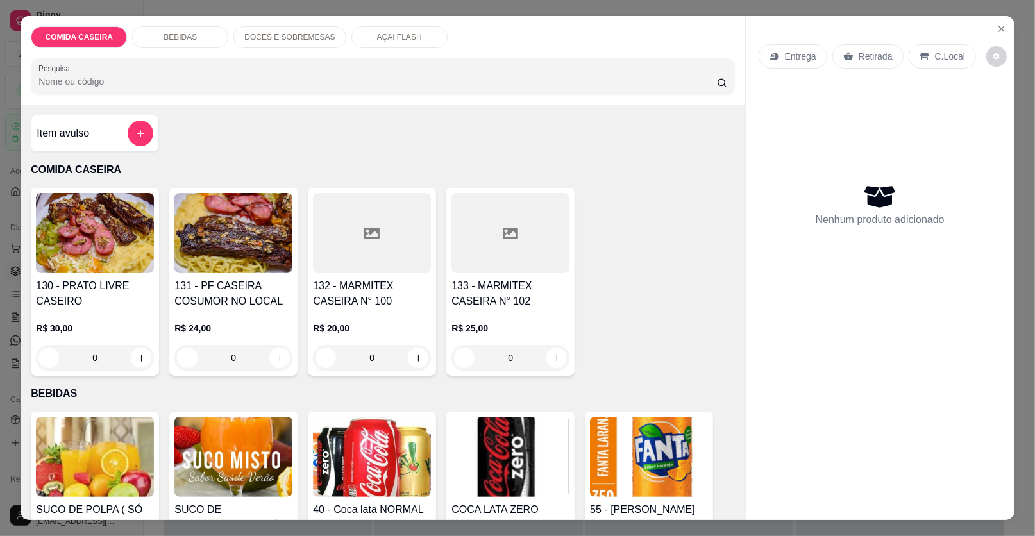
click at [397, 276] on div "132 - MARMITEX CASEIRA N° 100 R$ 20,00 0" at bounding box center [372, 282] width 128 height 188
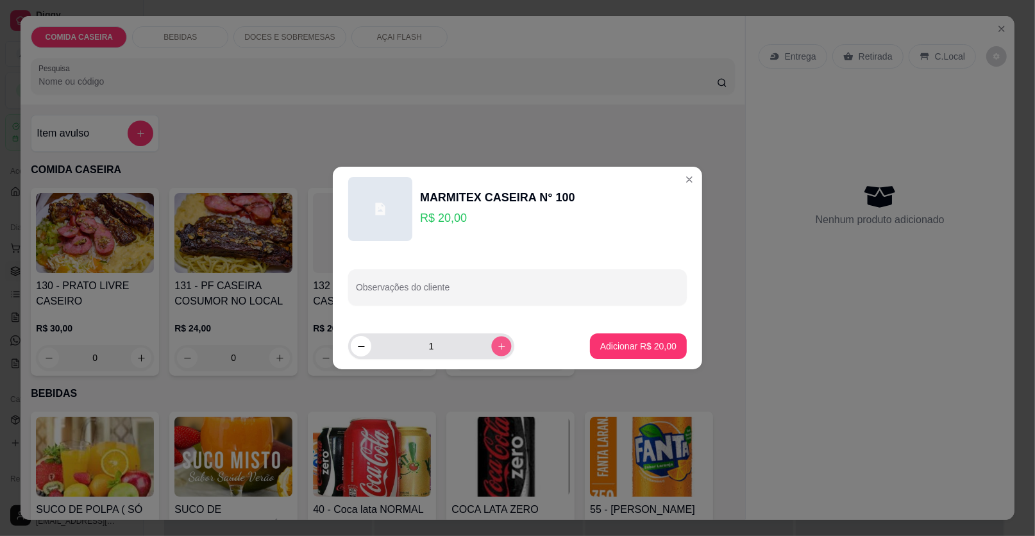
click at [498, 346] on icon "increase-product-quantity" at bounding box center [502, 347] width 10 height 10
type input "2"
click at [483, 292] on input "Observações do cliente" at bounding box center [517, 292] width 323 height 13
paste input "com feijão tropeiro arroz branco farofa de manteiga pepino com maionese alcatra…"
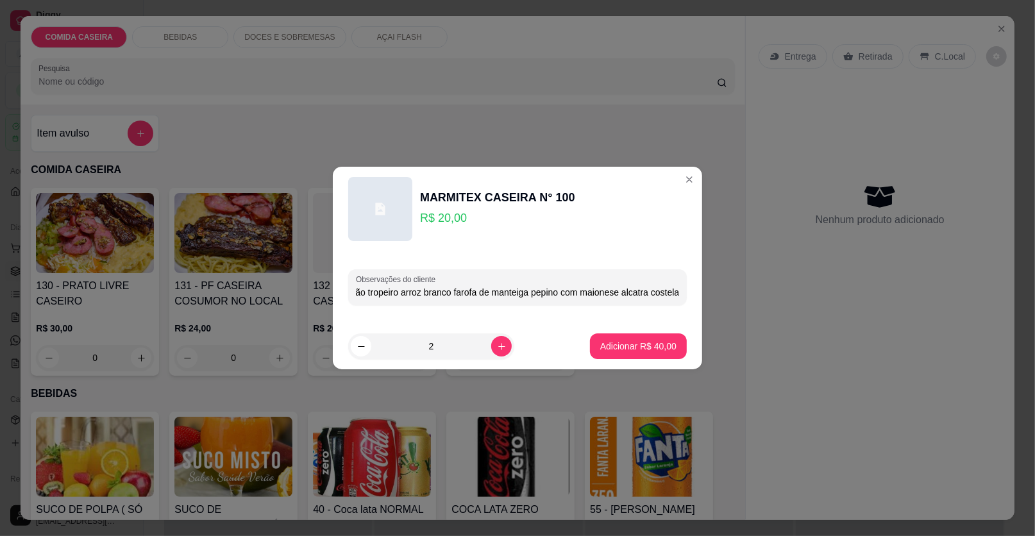
type input "com feijão tropeiro arroz branco farofa de manteiga pepino com maionese alcatra…"
click at [605, 340] on p "Adicionar R$ 40,00" at bounding box center [638, 346] width 74 height 12
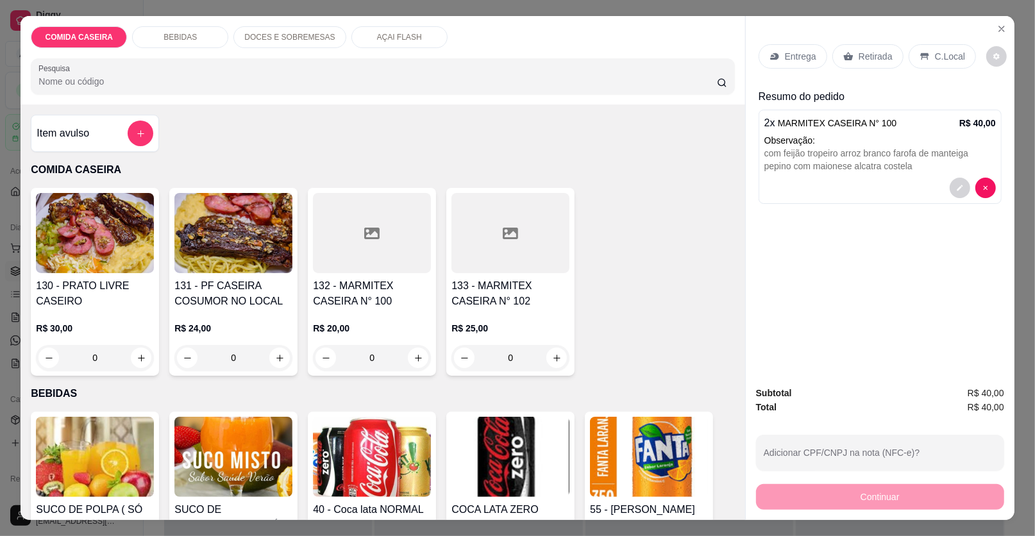
click at [779, 63] on div "Entrega" at bounding box center [792, 56] width 69 height 24
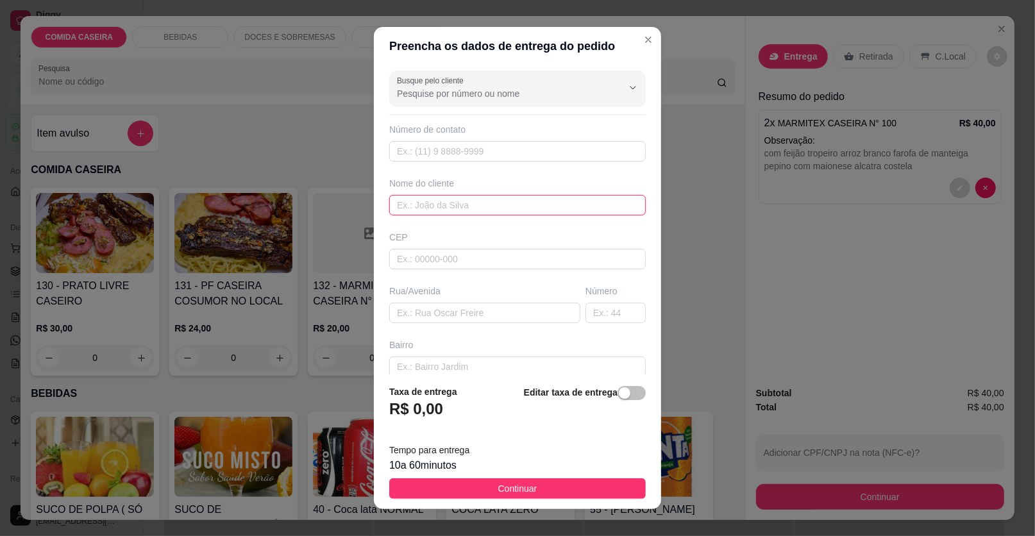
click at [424, 208] on input "text" at bounding box center [517, 205] width 256 height 21
type input "[PERSON_NAME]"
click at [492, 308] on input "text" at bounding box center [484, 313] width 191 height 21
paste input "Rua:[PERSON_NAME]:Popular Casa:57 Referência: perto da casa de [GEOGRAPHIC_DATA]"
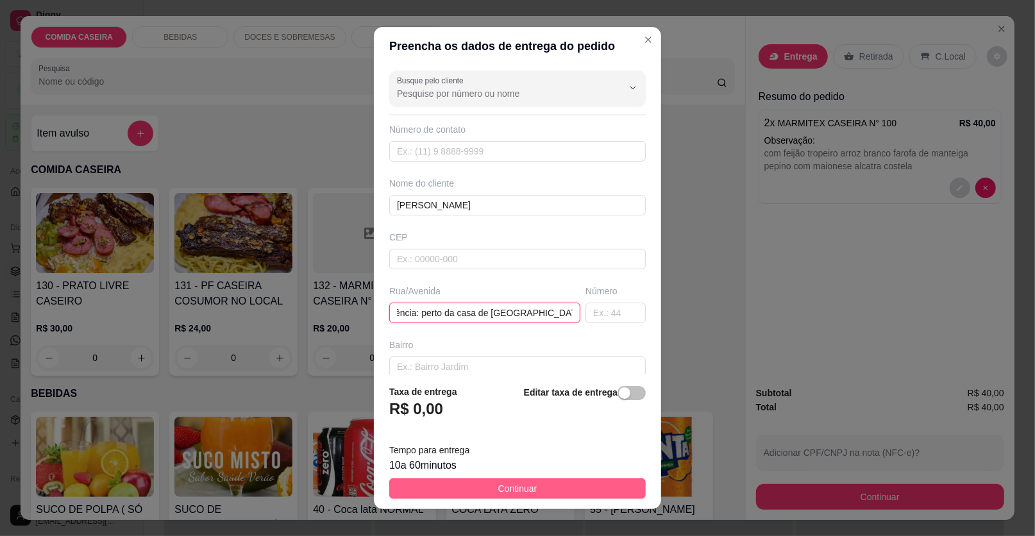
type input "Rua:[PERSON_NAME]:Popular Casa:57 Referência: perto da casa de [GEOGRAPHIC_DATA]"
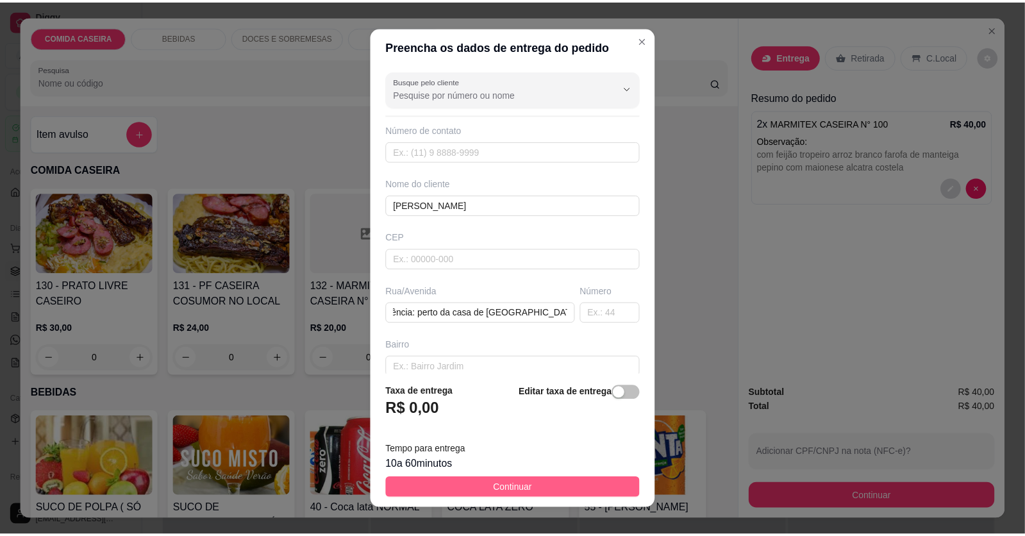
scroll to position [0, 0]
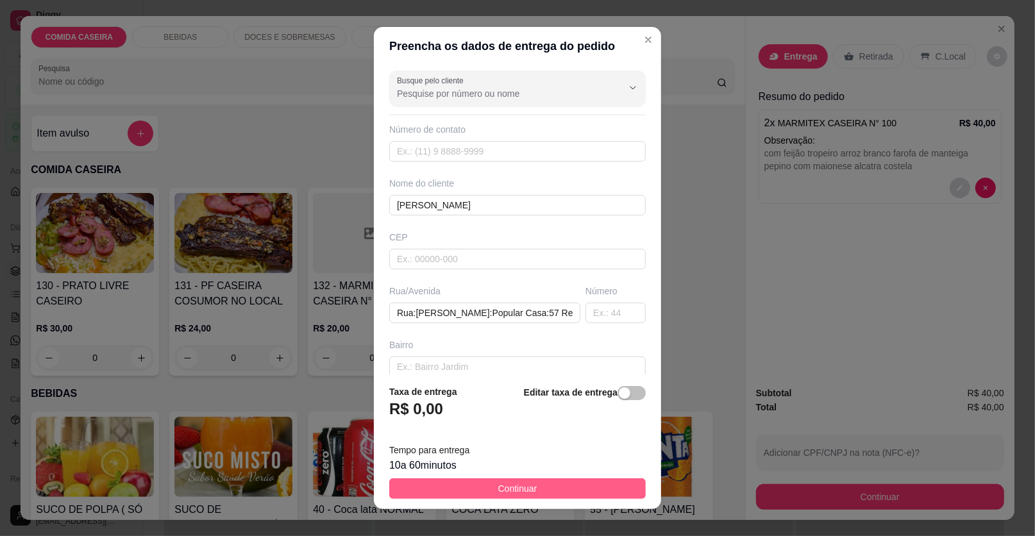
click at [535, 489] on button "Continuar" at bounding box center [517, 488] width 256 height 21
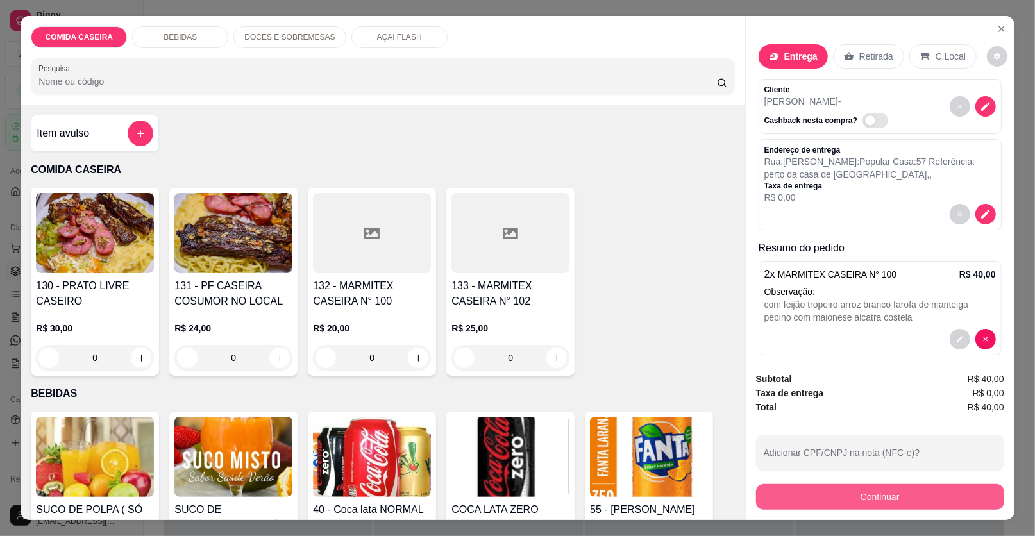
click at [776, 489] on button "Continuar" at bounding box center [880, 497] width 248 height 26
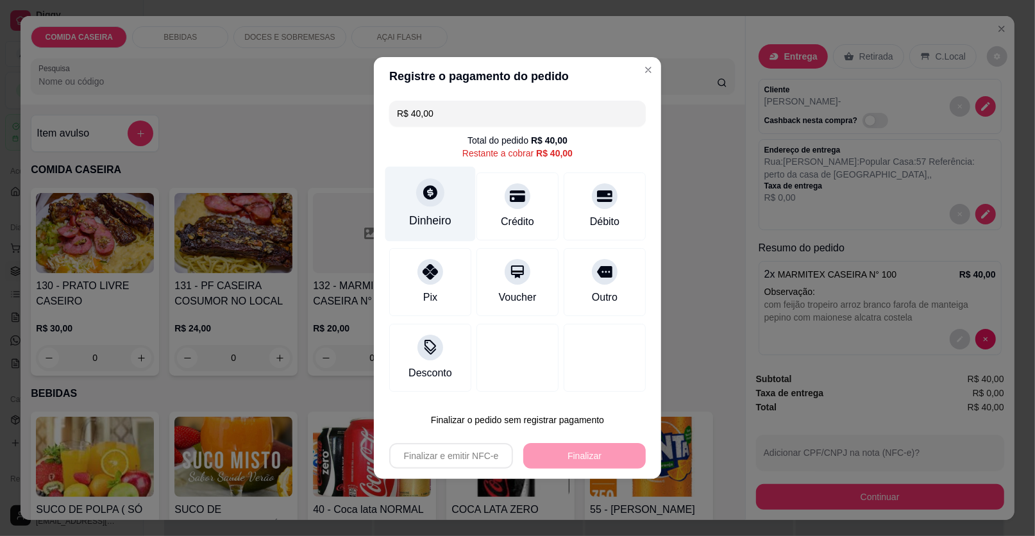
click at [419, 205] on div "Dinheiro" at bounding box center [430, 204] width 90 height 75
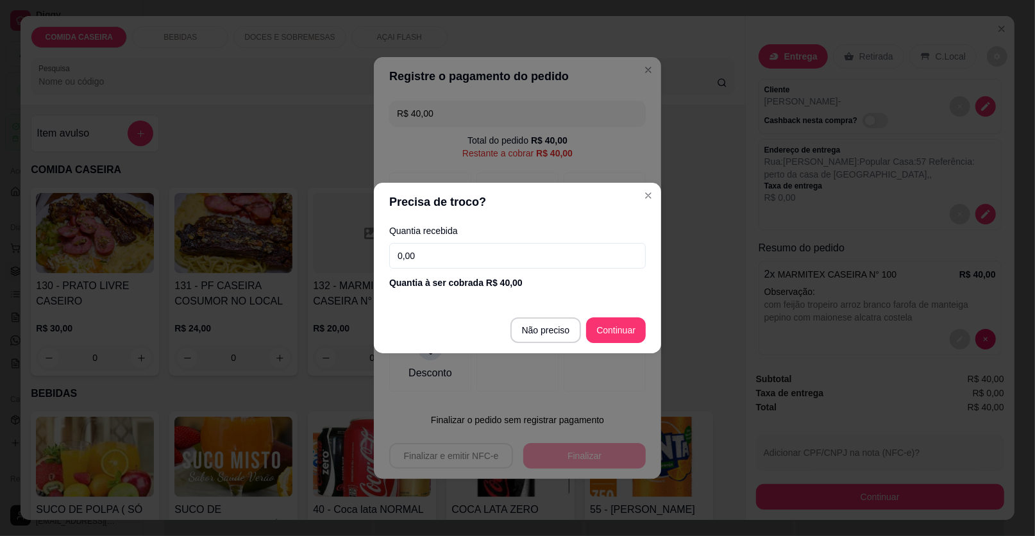
click at [539, 260] on input "0,00" at bounding box center [517, 256] width 256 height 26
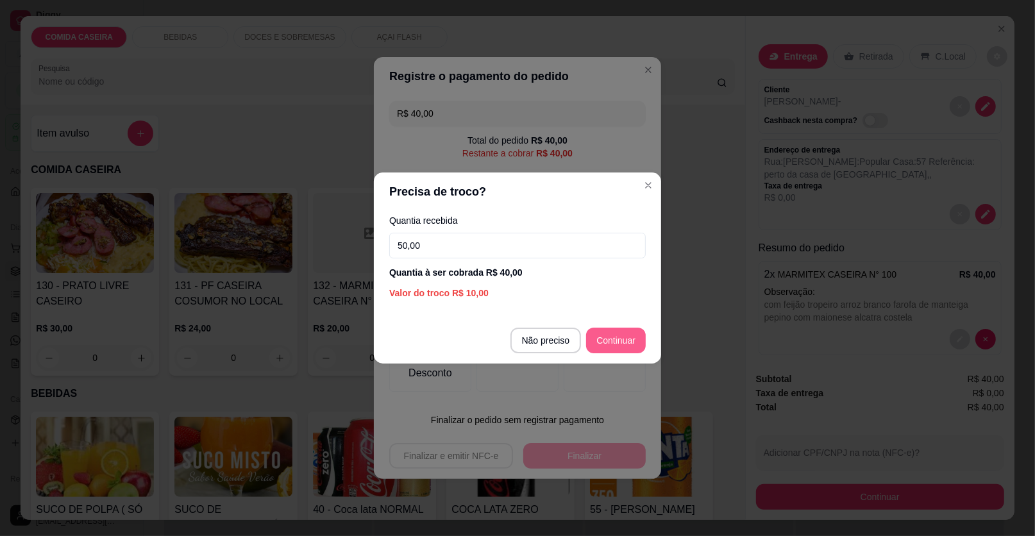
type input "50,00"
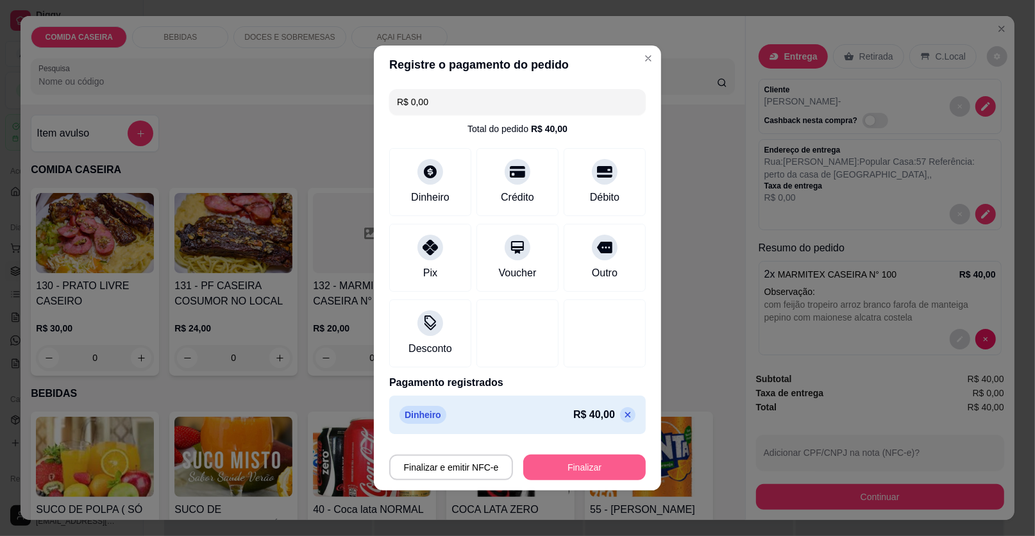
click at [598, 474] on button "Finalizar" at bounding box center [584, 468] width 122 height 26
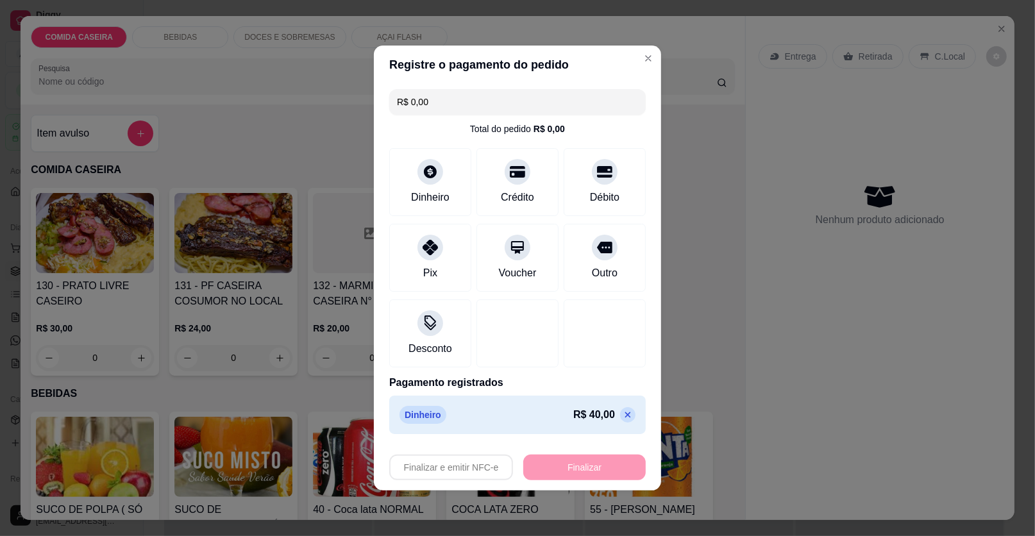
type input "-R$ 40,00"
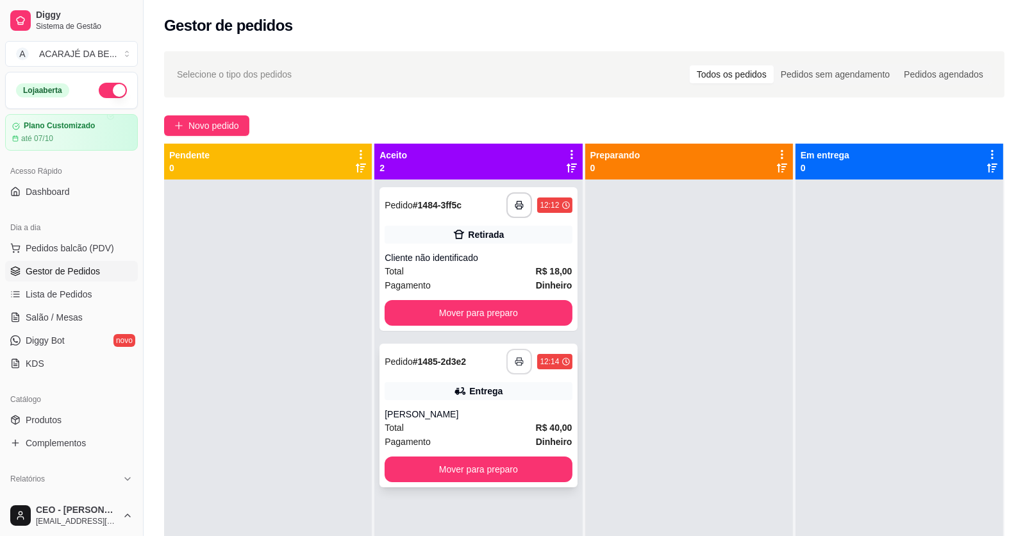
click at [521, 371] on button "button" at bounding box center [520, 362] width 26 height 26
click at [521, 314] on button "Mover para preparo" at bounding box center [478, 313] width 187 height 26
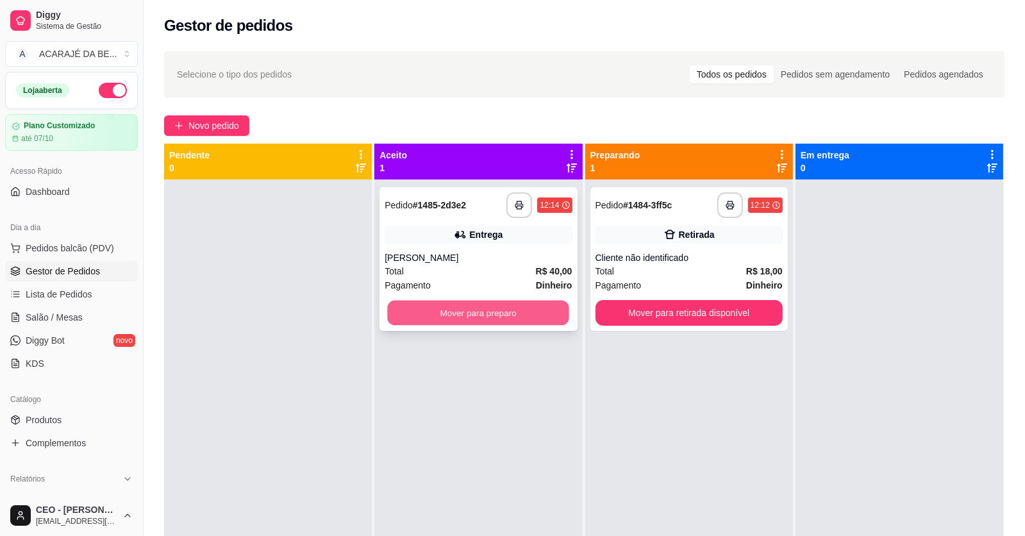
click at [528, 310] on button "Mover para preparo" at bounding box center [478, 313] width 181 height 25
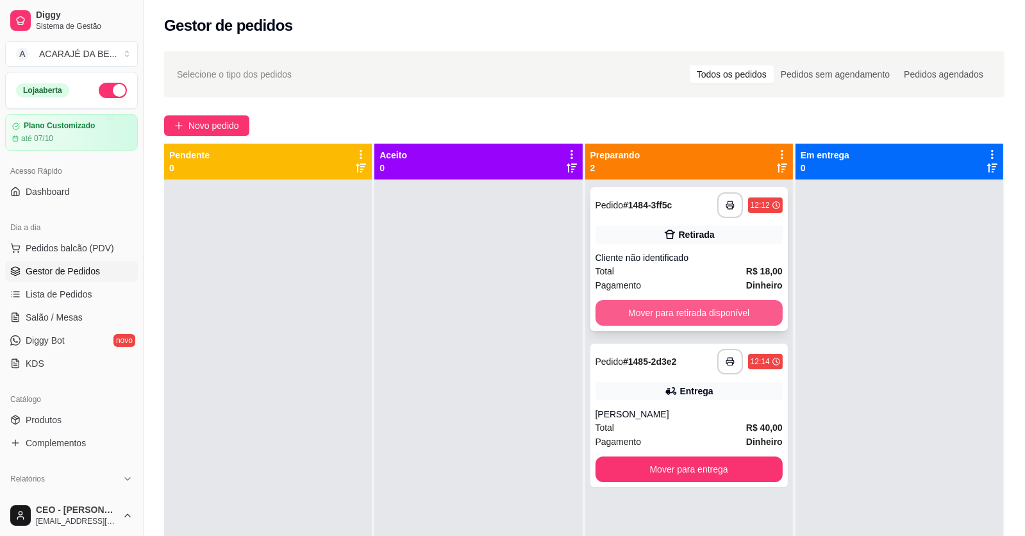
click at [695, 315] on button "Mover para retirada disponível" at bounding box center [689, 313] width 187 height 26
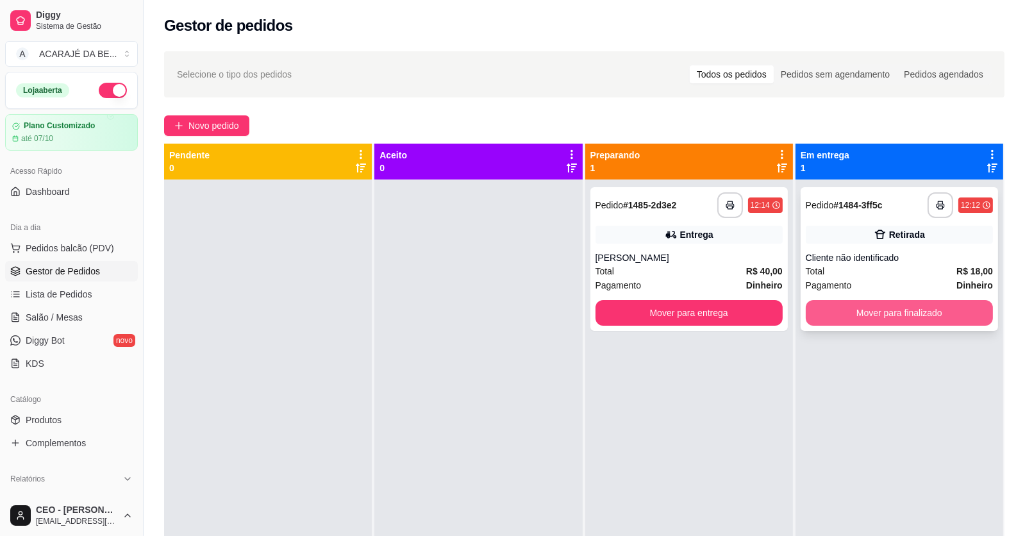
click at [846, 303] on button "Mover para finalizado" at bounding box center [899, 313] width 187 height 26
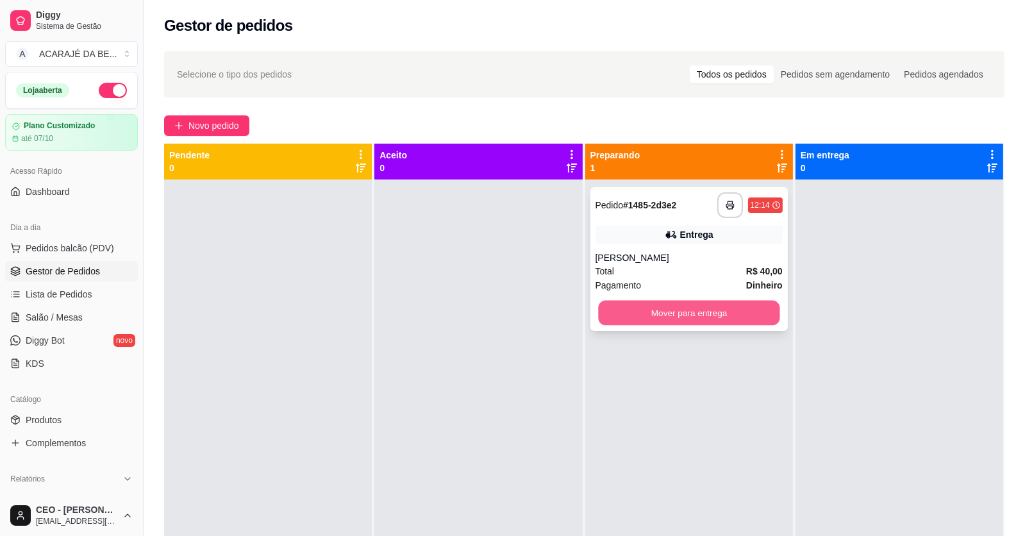
click at [687, 315] on button "Mover para entrega" at bounding box center [688, 313] width 181 height 25
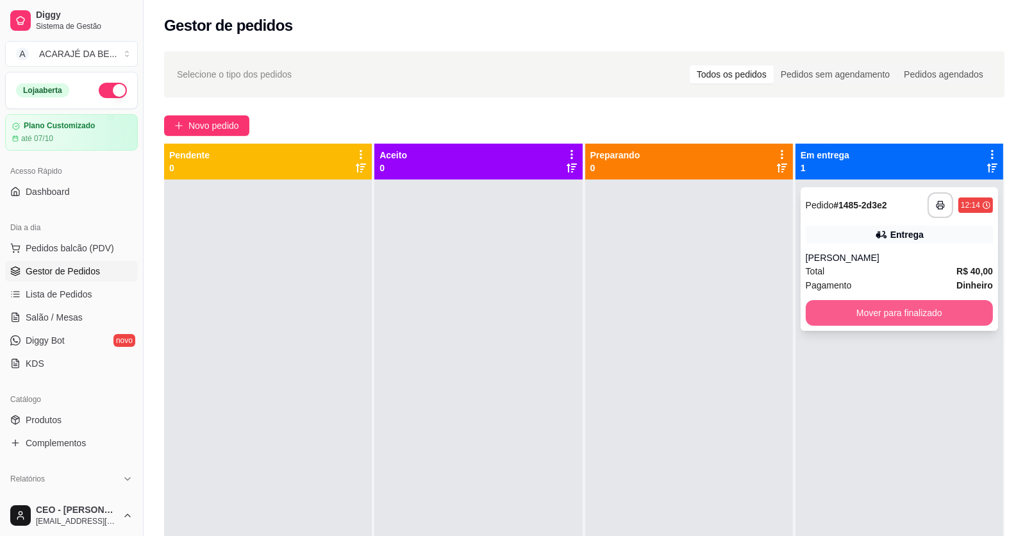
click at [818, 309] on button "Mover para finalizado" at bounding box center [899, 313] width 187 height 26
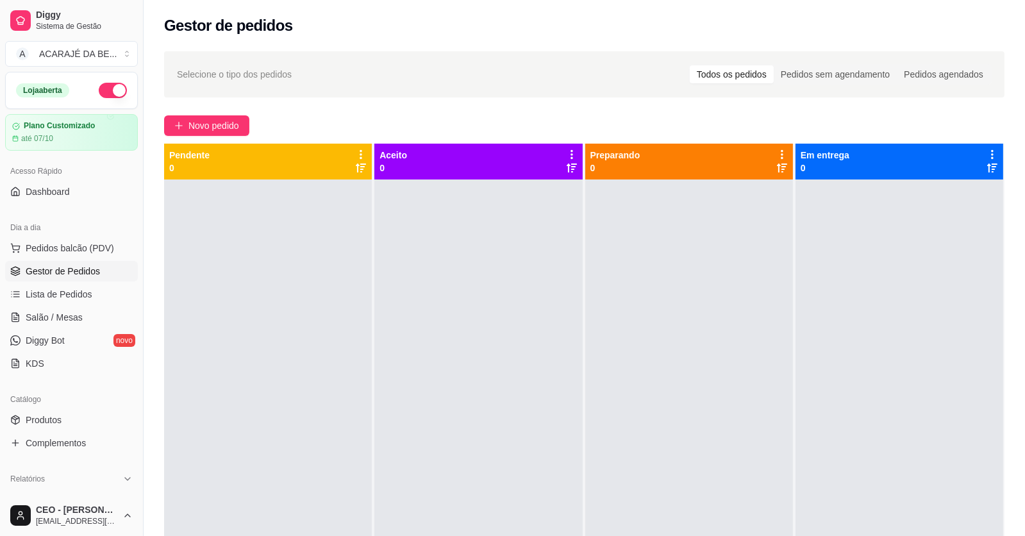
click at [234, 113] on div "Selecione o tipo dos pedidos Todos os pedidos Pedidos sem agendamento Pedidos a…" at bounding box center [585, 369] width 882 height 651
click at [233, 117] on button "Novo pedido" at bounding box center [206, 125] width 85 height 21
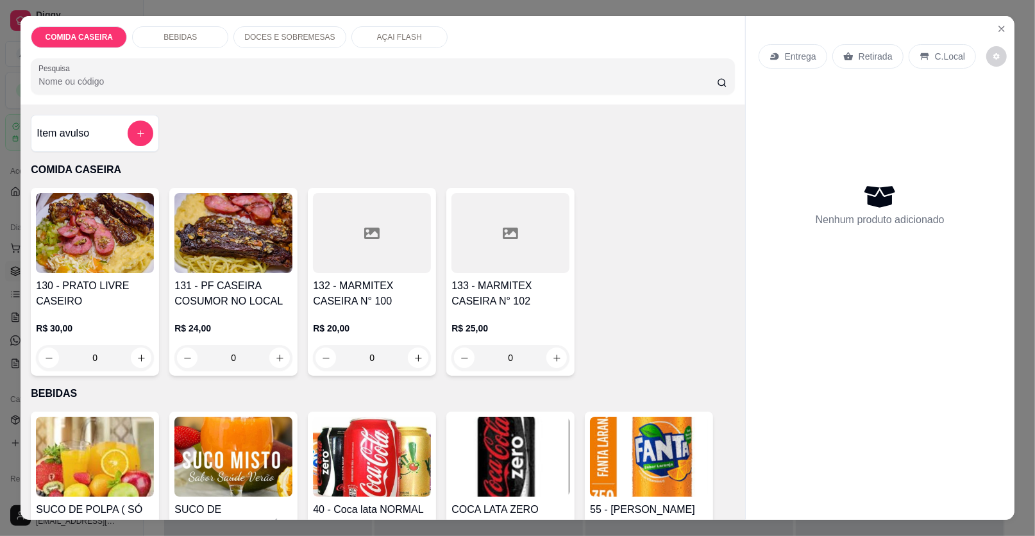
click at [381, 251] on div at bounding box center [372, 233] width 118 height 80
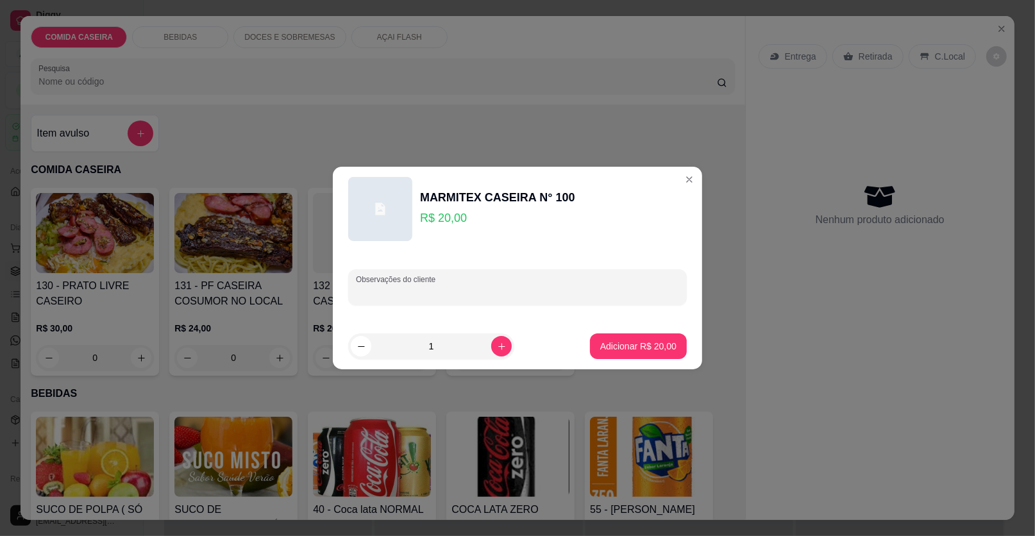
click at [428, 290] on input "Observações do cliente" at bounding box center [517, 292] width 323 height 13
paste input "Feijão tropeiro arroz branco purê de batata farofa de banana e linguiça de fran…"
type input "Feijão tropeiro arroz branco purê de batata farofa de banana e linguiça de fran…"
click at [635, 339] on button "Adicionar R$ 20,00" at bounding box center [638, 346] width 97 height 26
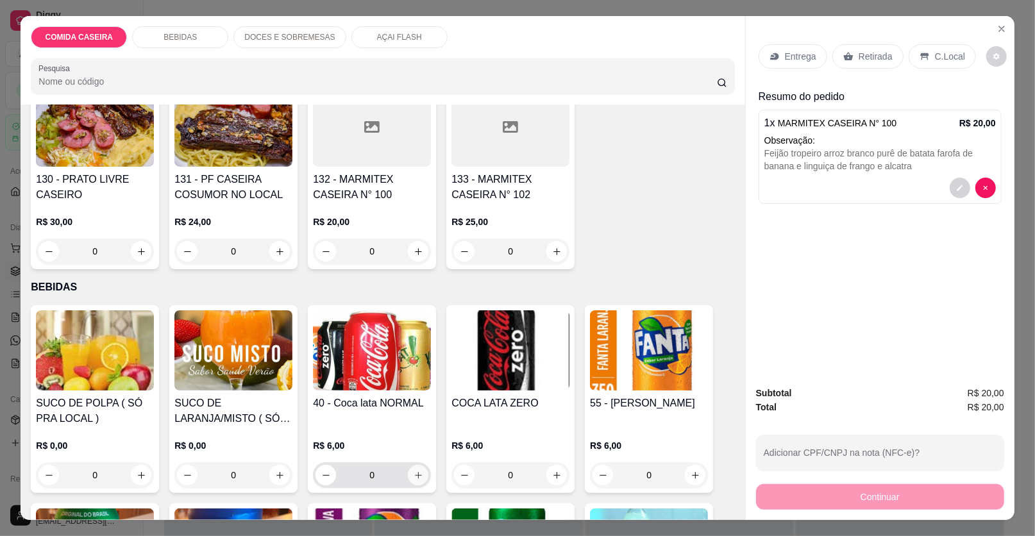
scroll to position [192, 0]
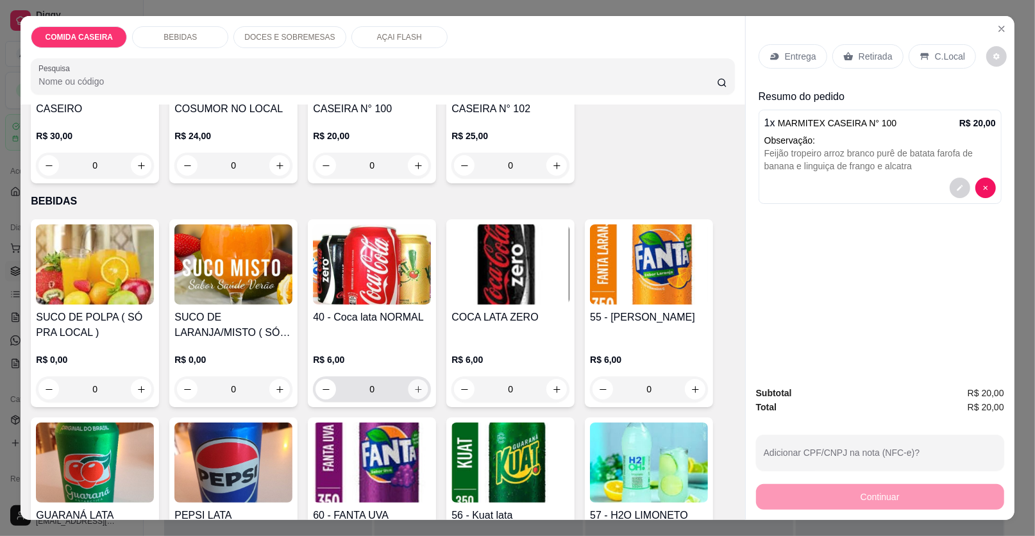
click at [418, 384] on button "increase-product-quantity" at bounding box center [418, 390] width 20 height 20
type input "1"
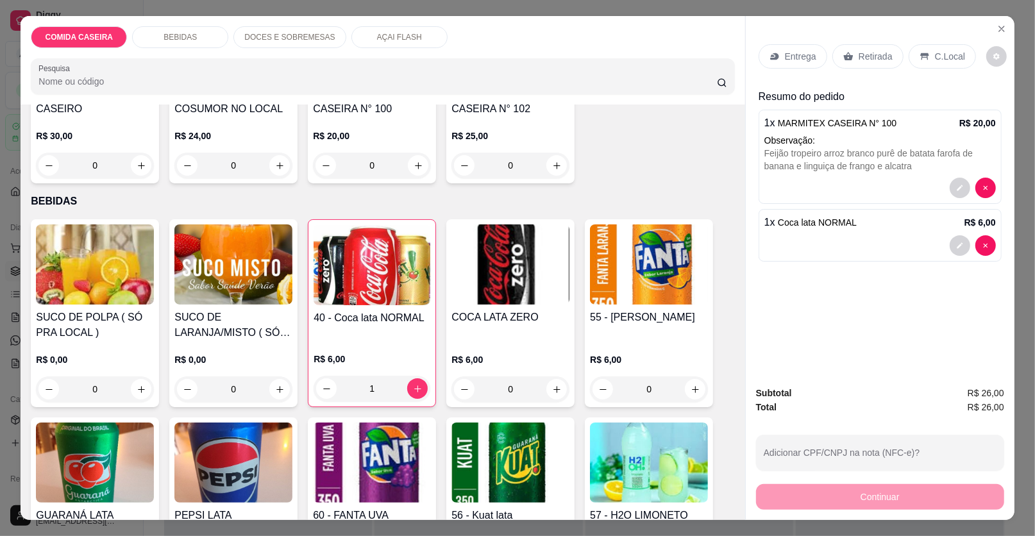
click at [800, 52] on p "Entrega" at bounding box center [800, 56] width 31 height 13
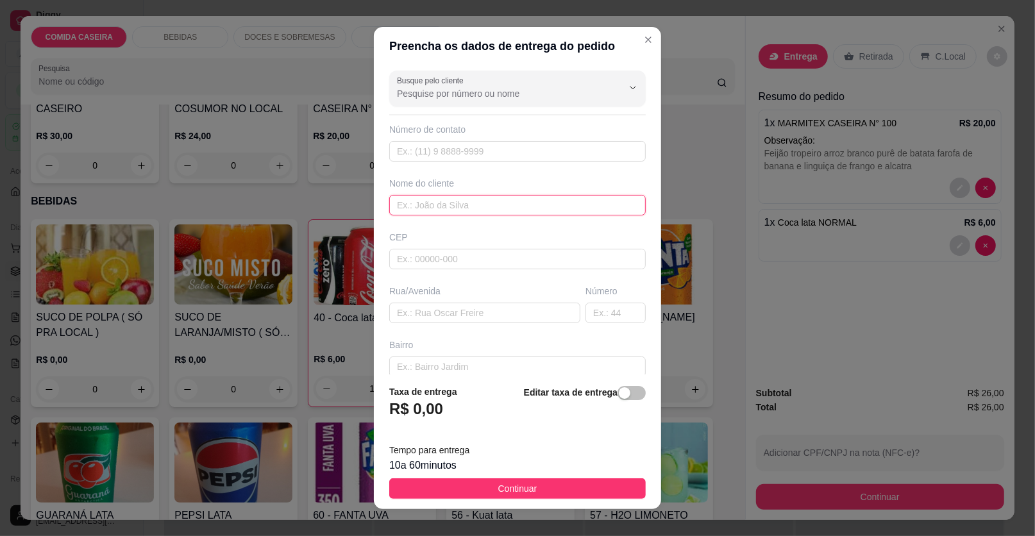
click at [574, 205] on input "text" at bounding box center [517, 205] width 256 height 21
type input "[PERSON_NAME]"
click at [462, 307] on input "text" at bounding box center [484, 313] width 191 height 21
paste input "Rua A na subida de Márcio do leite"
type input "Rua A na subida de Márcio do leite"
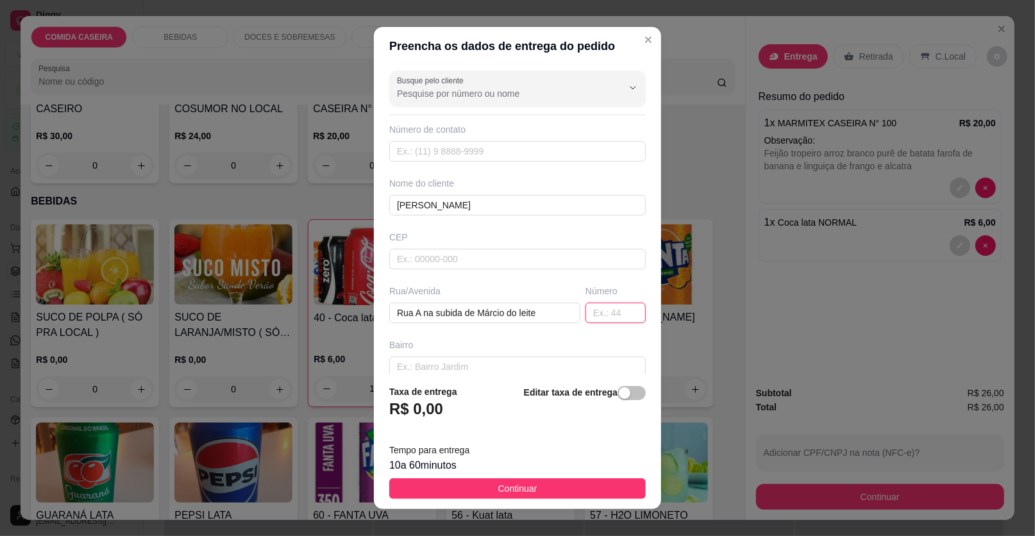
click at [585, 310] on input "text" at bounding box center [615, 313] width 60 height 21
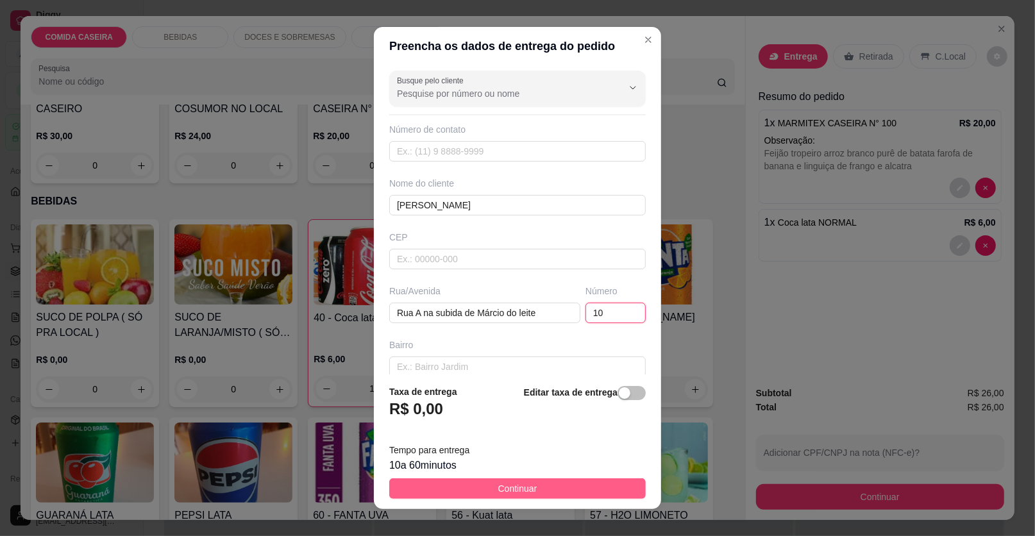
type input "10"
click at [555, 487] on button "Continuar" at bounding box center [517, 488] width 256 height 21
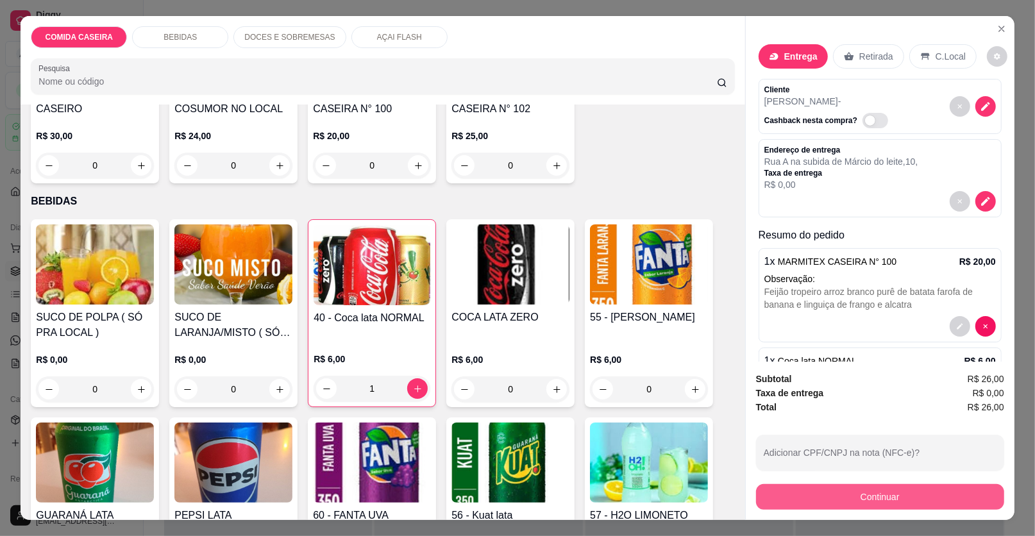
click at [794, 496] on button "Continuar" at bounding box center [880, 497] width 248 height 26
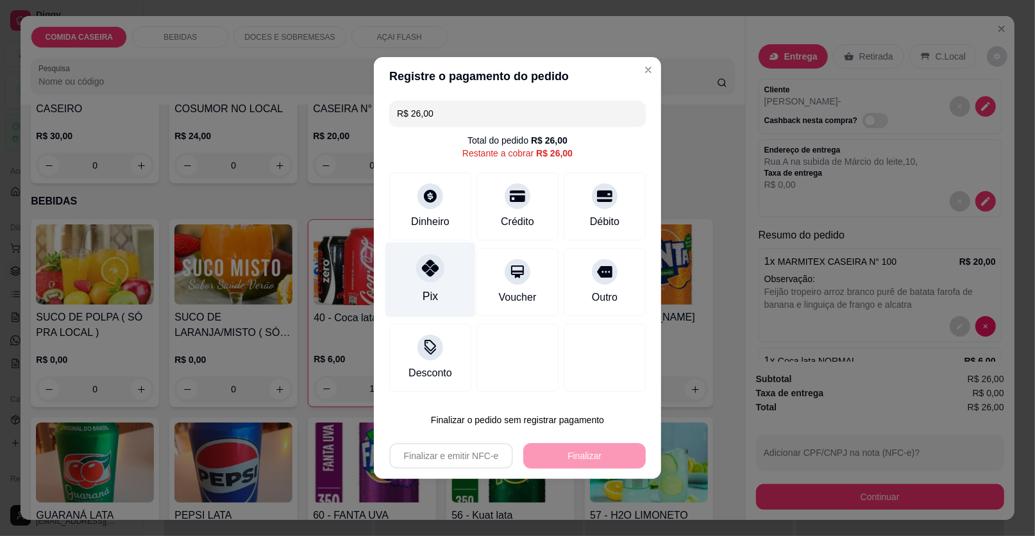
click at [453, 272] on div "Pix" at bounding box center [430, 279] width 90 height 75
type input "R$ 0,00"
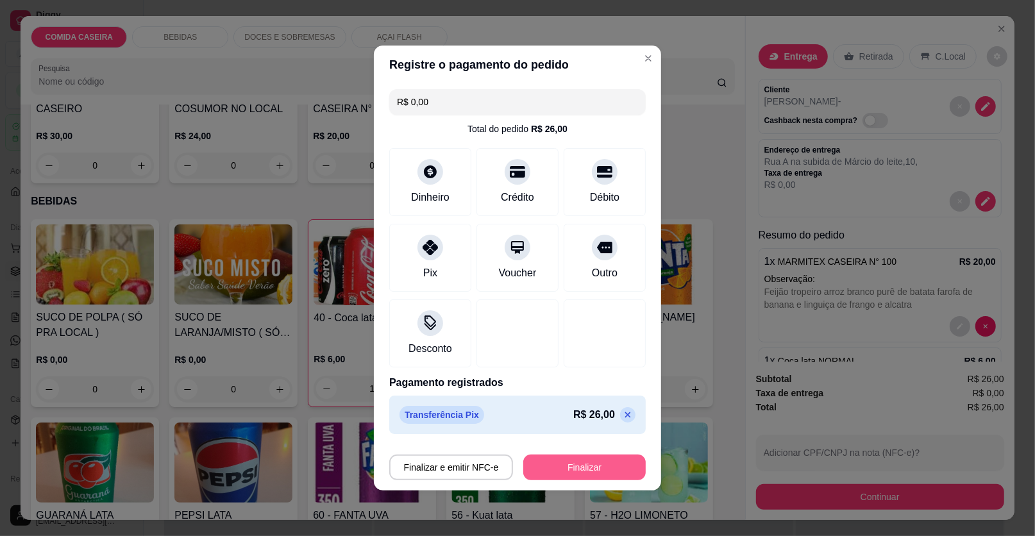
click at [539, 463] on button "Finalizar" at bounding box center [584, 468] width 122 height 26
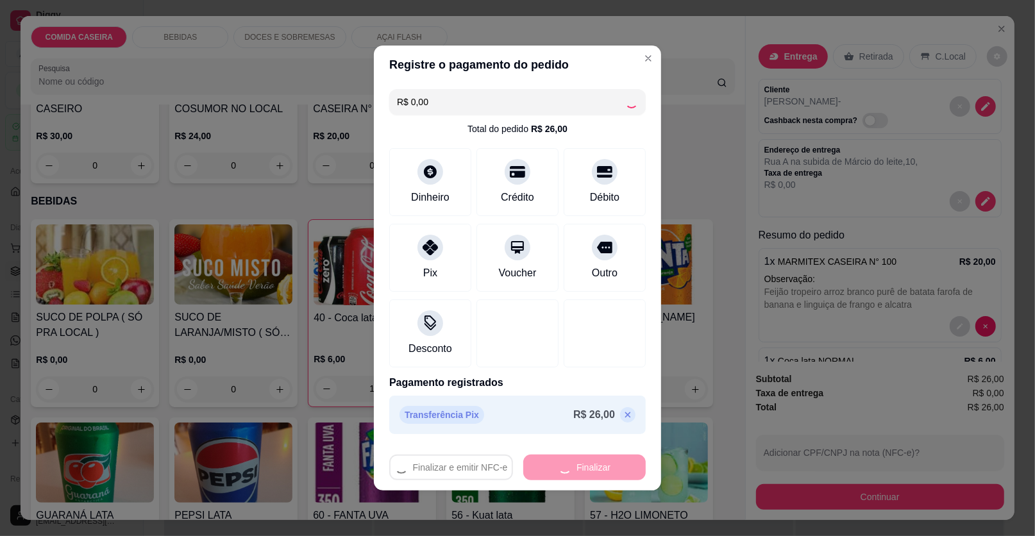
type input "0"
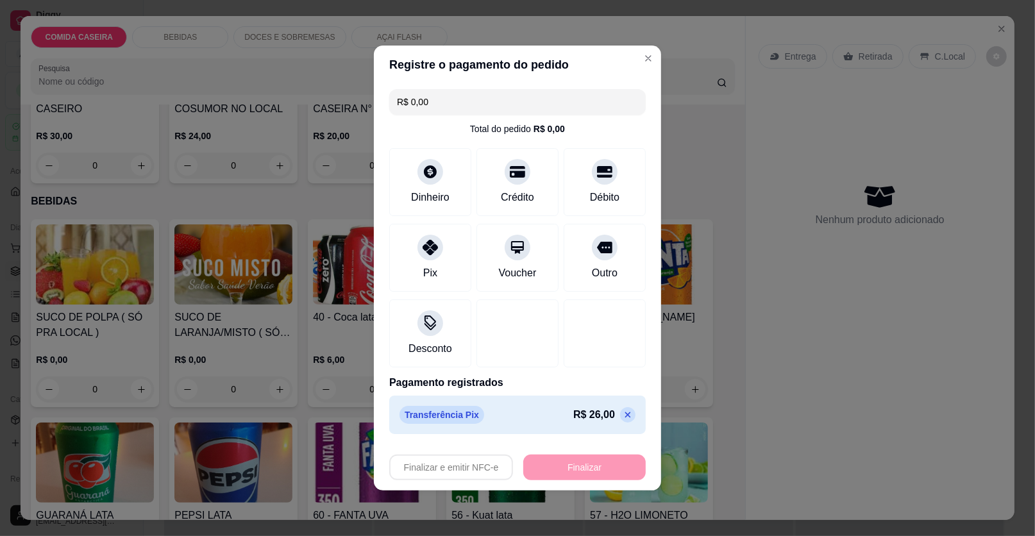
type input "-R$ 26,00"
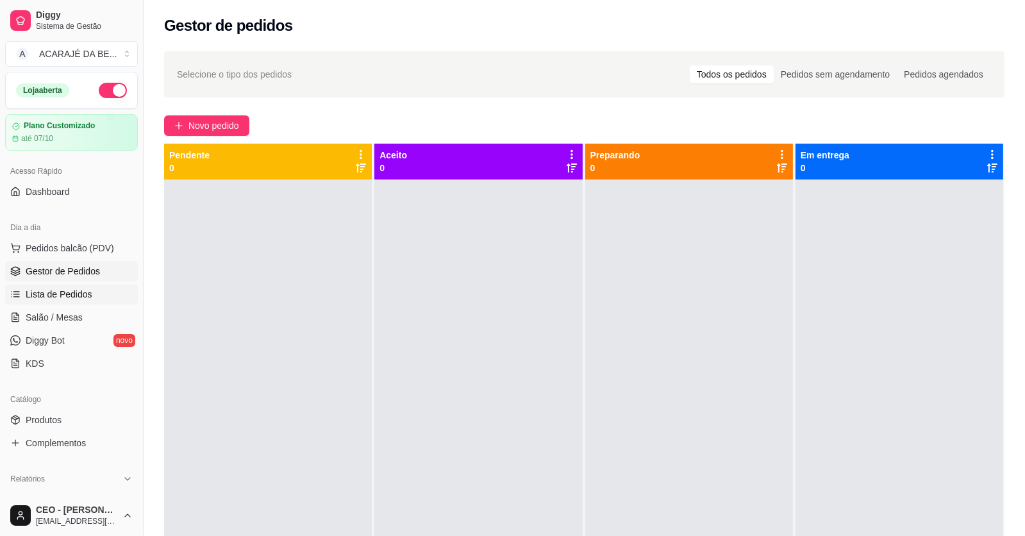
click at [19, 287] on link "Lista de Pedidos" at bounding box center [71, 294] width 133 height 21
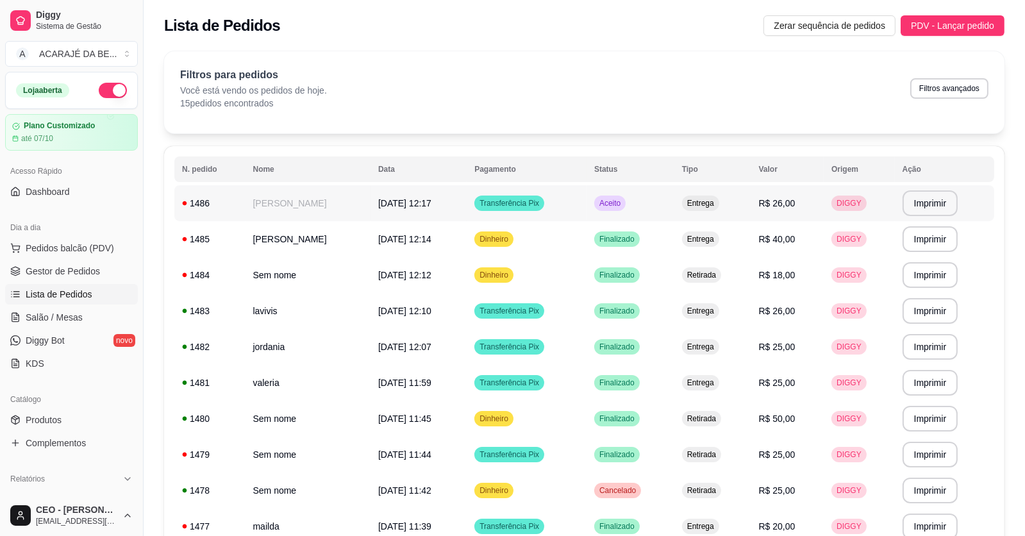
click at [283, 203] on td "[PERSON_NAME]" at bounding box center [308, 203] width 125 height 36
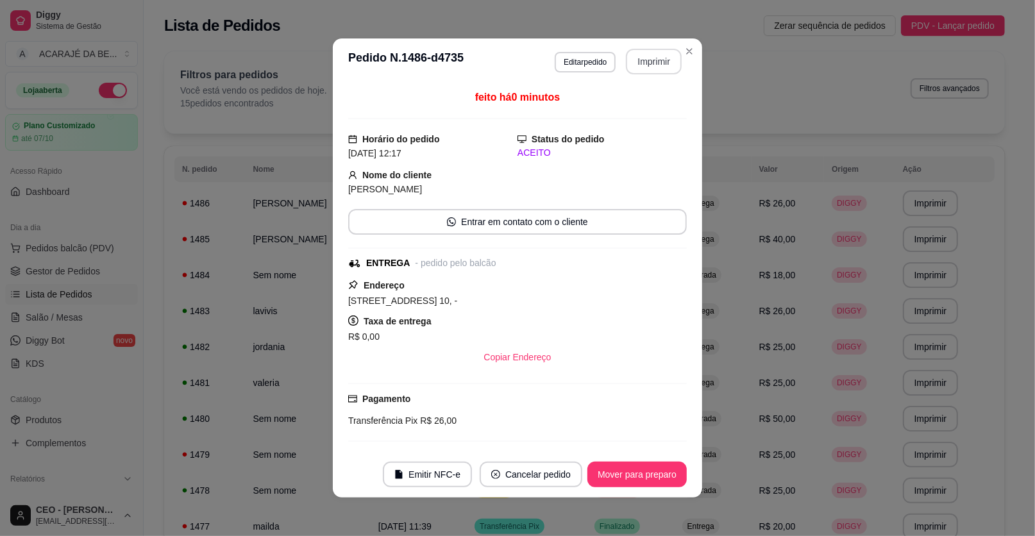
click at [656, 69] on button "Imprimir" at bounding box center [654, 62] width 56 height 26
click at [617, 473] on button "Mover para preparo" at bounding box center [636, 475] width 99 height 26
click at [617, 473] on button "Mover para finalizado" at bounding box center [633, 475] width 106 height 26
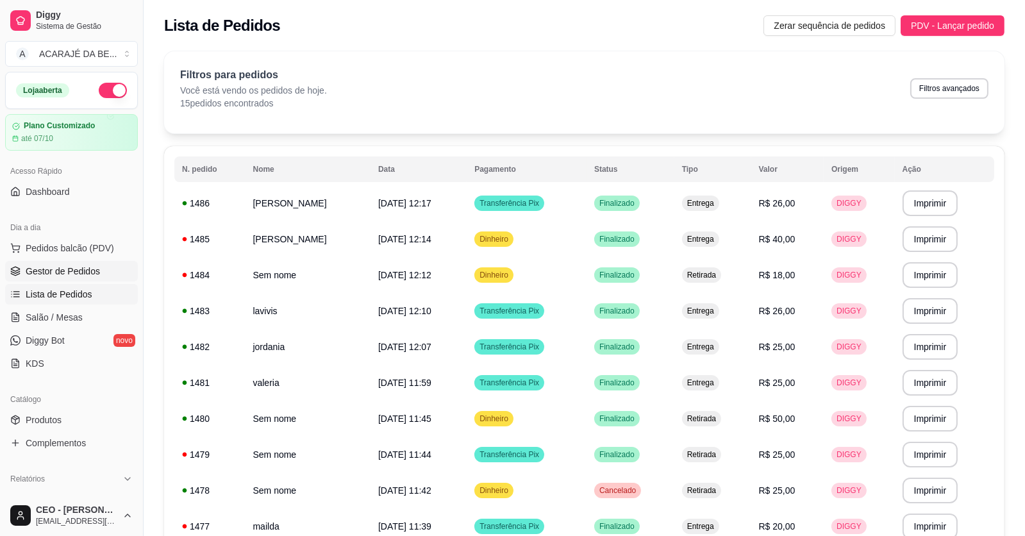
click at [104, 269] on link "Gestor de Pedidos" at bounding box center [71, 271] width 133 height 21
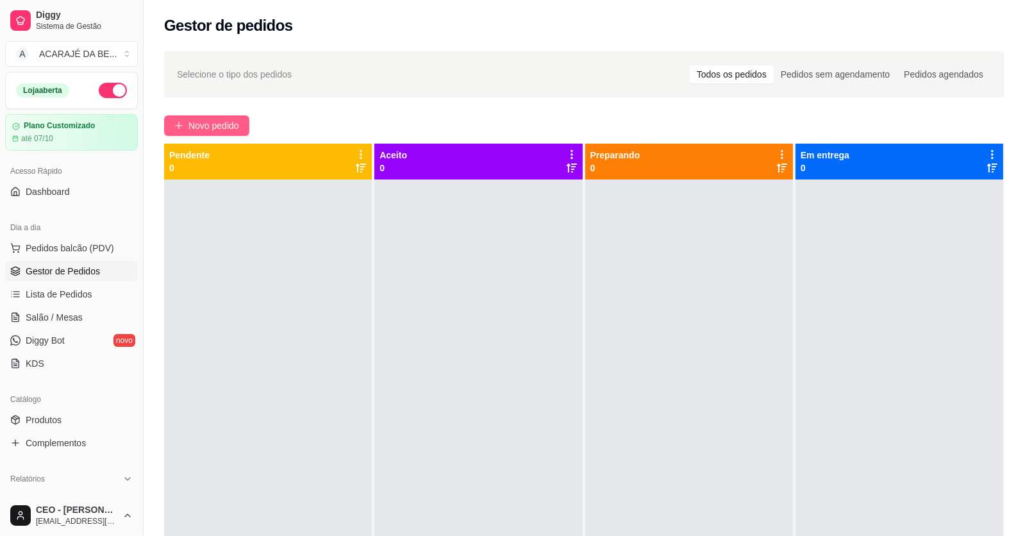
click at [225, 125] on span "Novo pedido" at bounding box center [213, 126] width 51 height 14
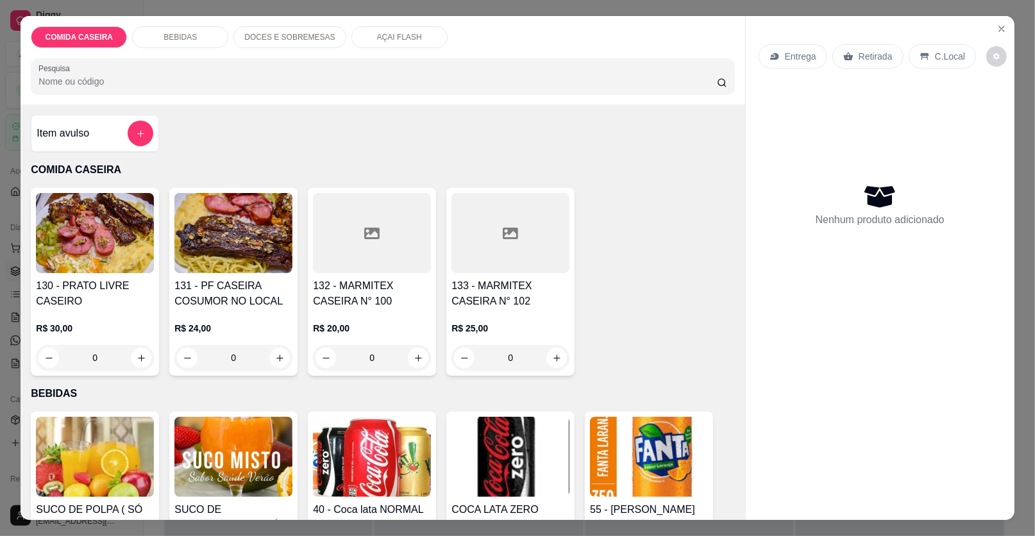
click at [392, 232] on div at bounding box center [372, 233] width 118 height 80
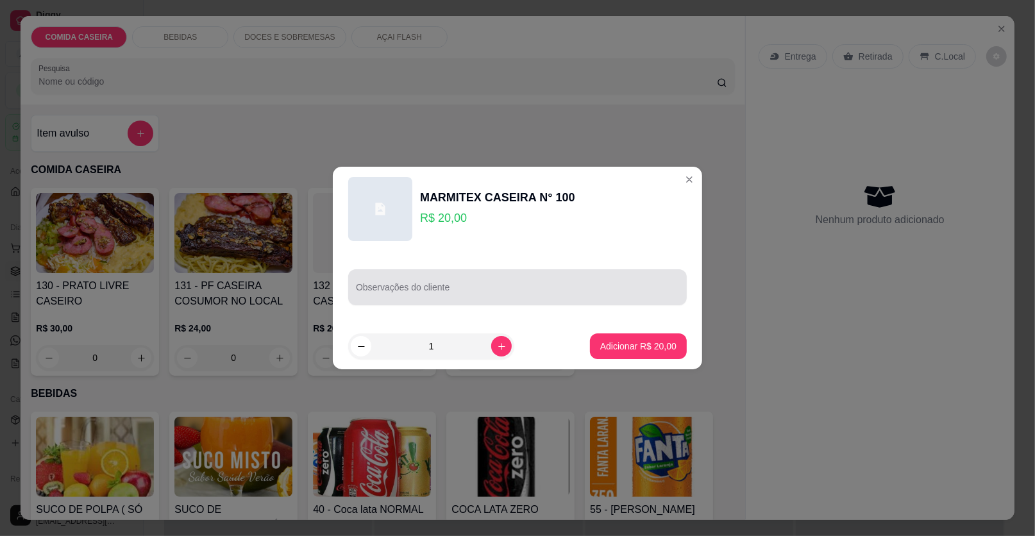
click at [437, 299] on div at bounding box center [517, 287] width 323 height 26
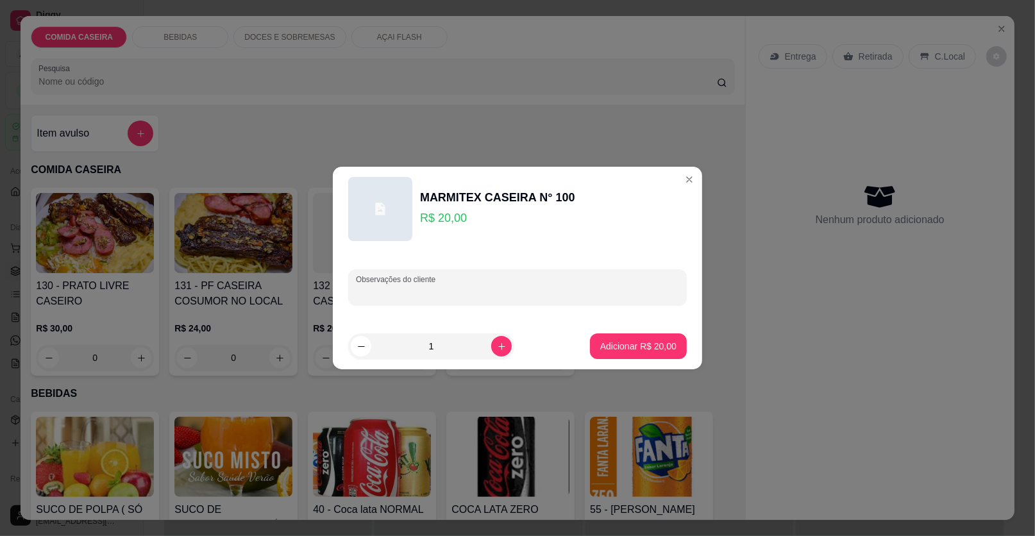
paste input "1 marmita de 20 reais para nota no nome de [PERSON_NAME]. Feijão de caldo (marm…"
type input "1 marmita de 20 reais para nota no nome de [PERSON_NAME]. Feijão de caldo (marm…"
click at [625, 342] on p "Adicionar R$ 20,00" at bounding box center [638, 346] width 76 height 13
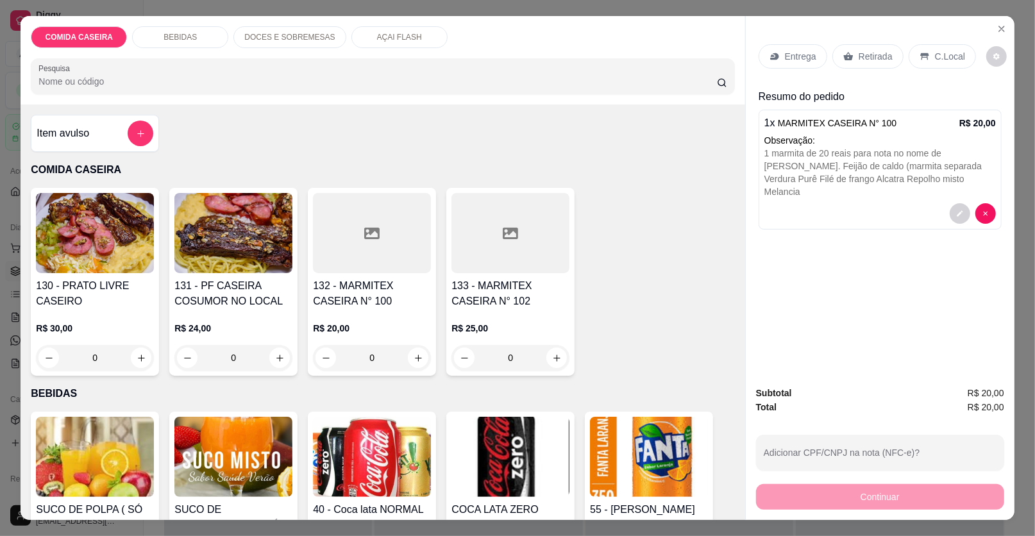
click at [773, 60] on icon at bounding box center [774, 56] width 10 height 10
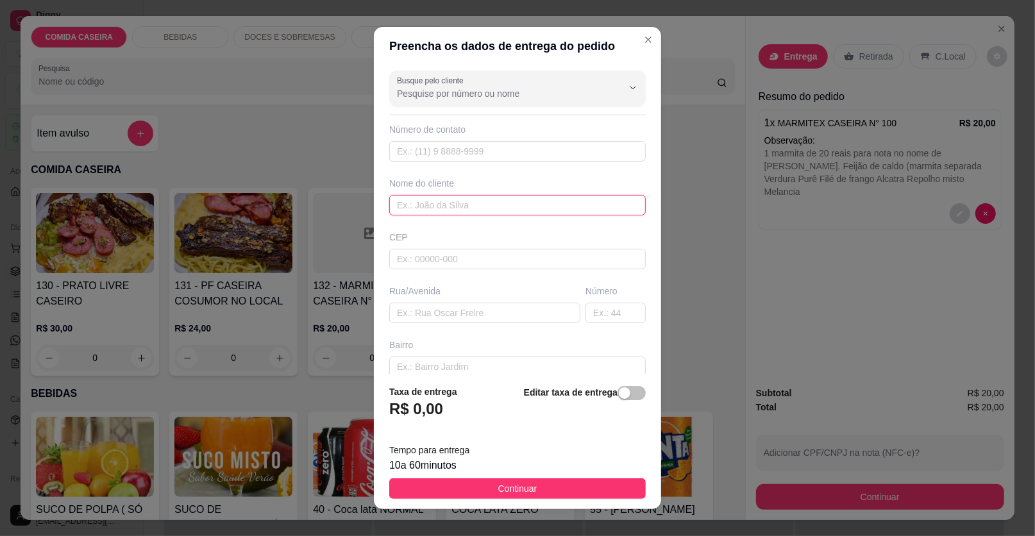
click at [453, 199] on input "text" at bounding box center [517, 205] width 256 height 21
type input "camile"
click at [446, 314] on input "text" at bounding box center [484, 313] width 191 height 21
paste input "Meu endereço é [STREET_ADDRESS][PERSON_NAME]. Em frente ao salão de [GEOGRAPHIC…"
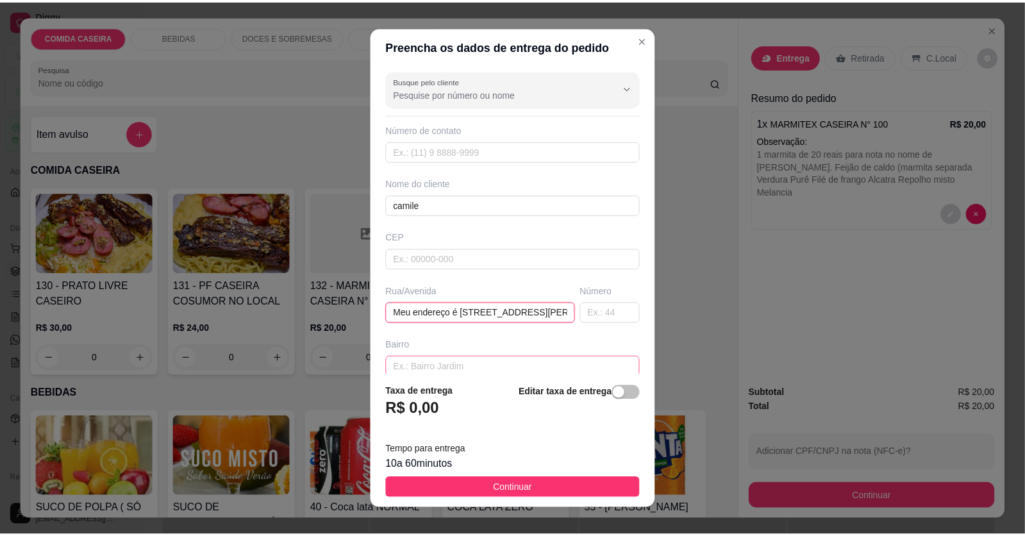
scroll to position [0, 229]
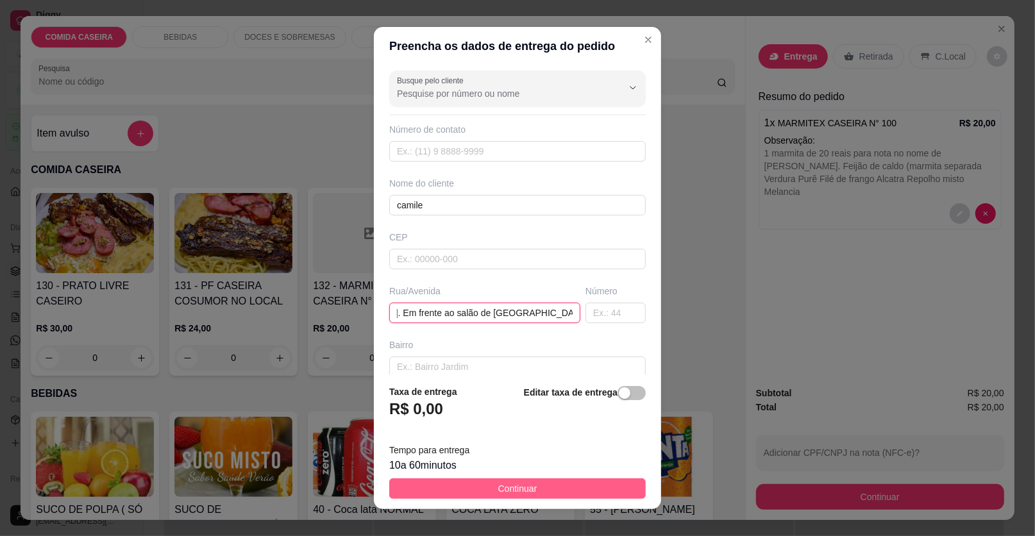
type input "Meu endereço é [STREET_ADDRESS][PERSON_NAME]. Em frente ao salão de [GEOGRAPHIC…"
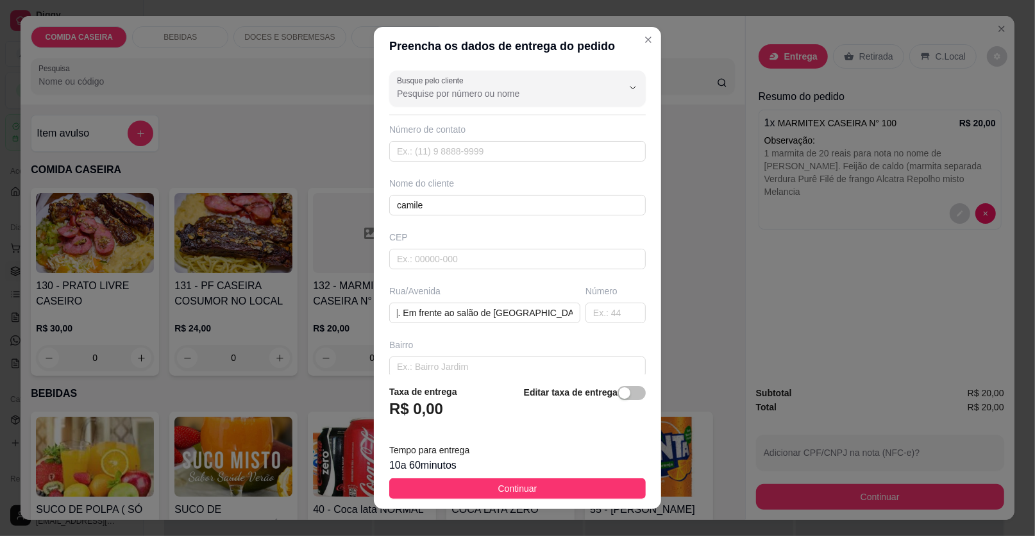
drag, startPoint x: 552, startPoint y: 490, endPoint x: 624, endPoint y: 526, distance: 80.0
click at [553, 490] on button "Continuar" at bounding box center [517, 488] width 256 height 21
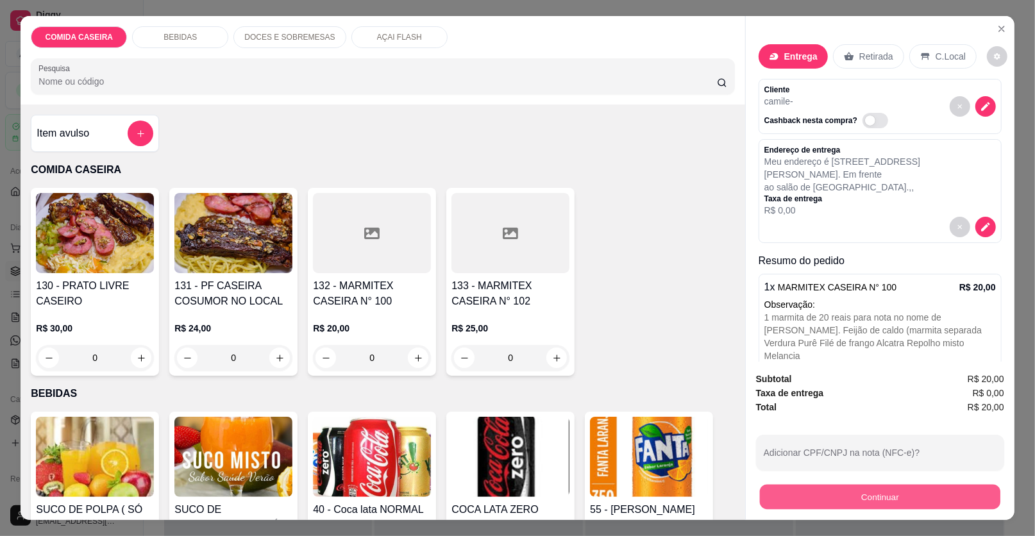
click at [823, 497] on button "Continuar" at bounding box center [880, 497] width 240 height 25
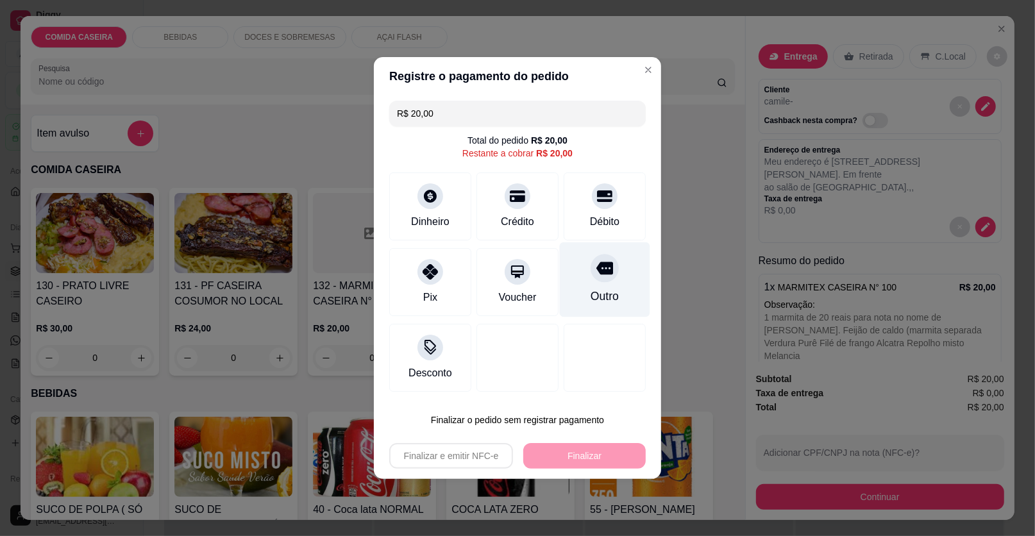
click at [575, 265] on div "Outro" at bounding box center [605, 279] width 90 height 75
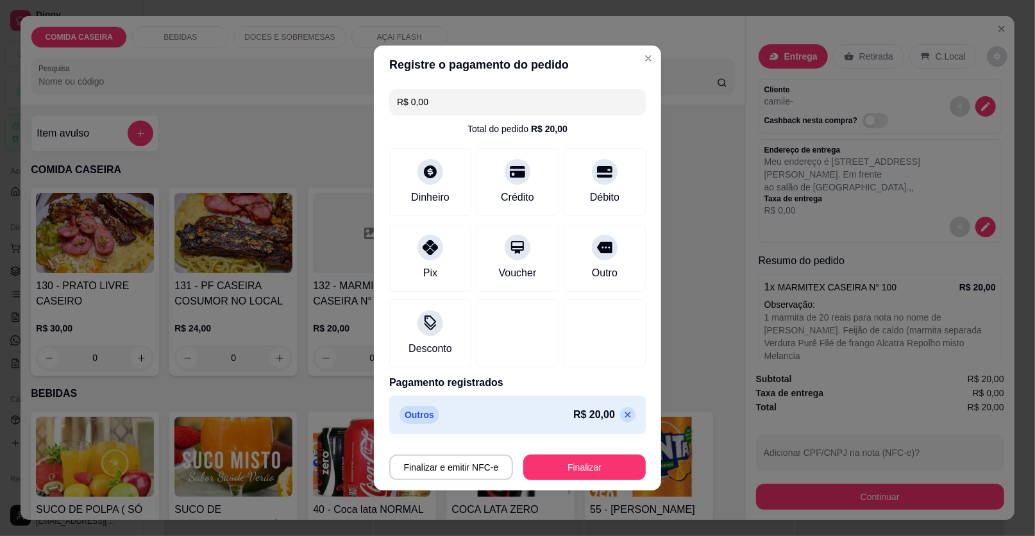
click at [563, 453] on div "Finalizar e emitir NFC-e Finalizar" at bounding box center [517, 464] width 256 height 31
click at [566, 459] on button "Finalizar" at bounding box center [584, 467] width 119 height 25
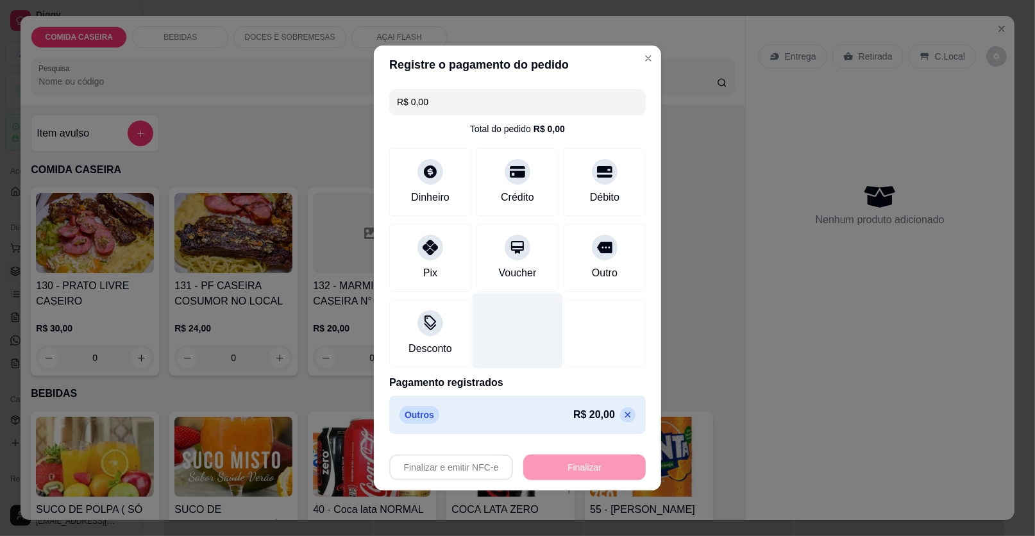
type input "-R$ 20,00"
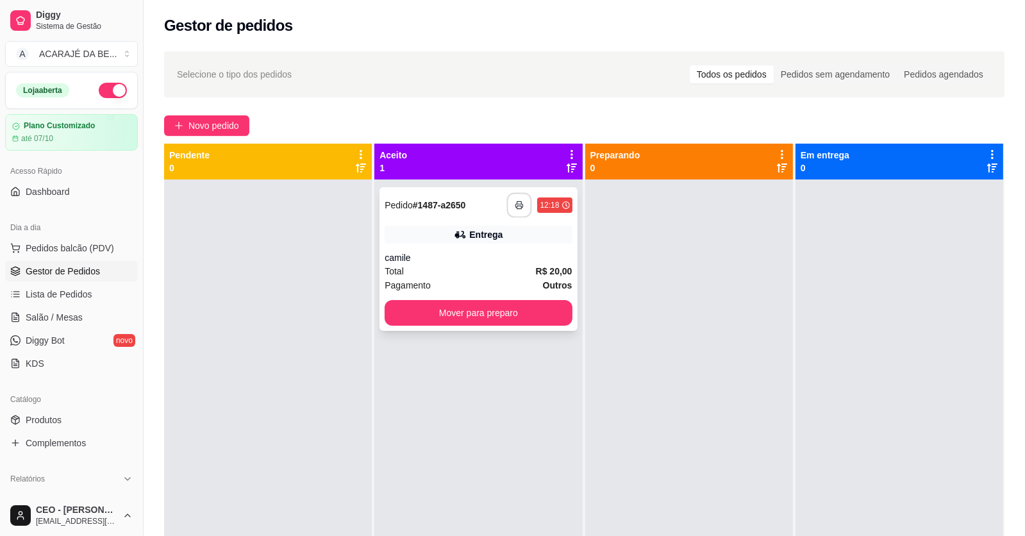
click at [517, 193] on button "button" at bounding box center [519, 205] width 25 height 25
click at [515, 307] on button "Mover para preparo" at bounding box center [478, 313] width 187 height 26
drag, startPoint x: 574, startPoint y: 307, endPoint x: 558, endPoint y: 315, distance: 17.2
click at [573, 309] on div "**********" at bounding box center [478, 448] width 208 height 536
click at [534, 317] on button "Mover para preparo" at bounding box center [478, 313] width 187 height 26
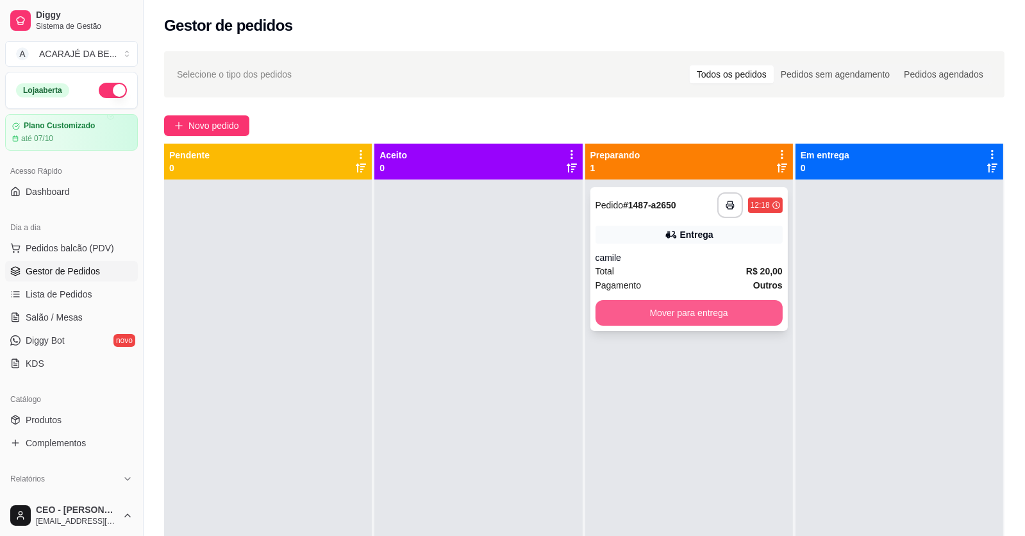
click at [632, 312] on button "Mover para entrega" at bounding box center [689, 313] width 187 height 26
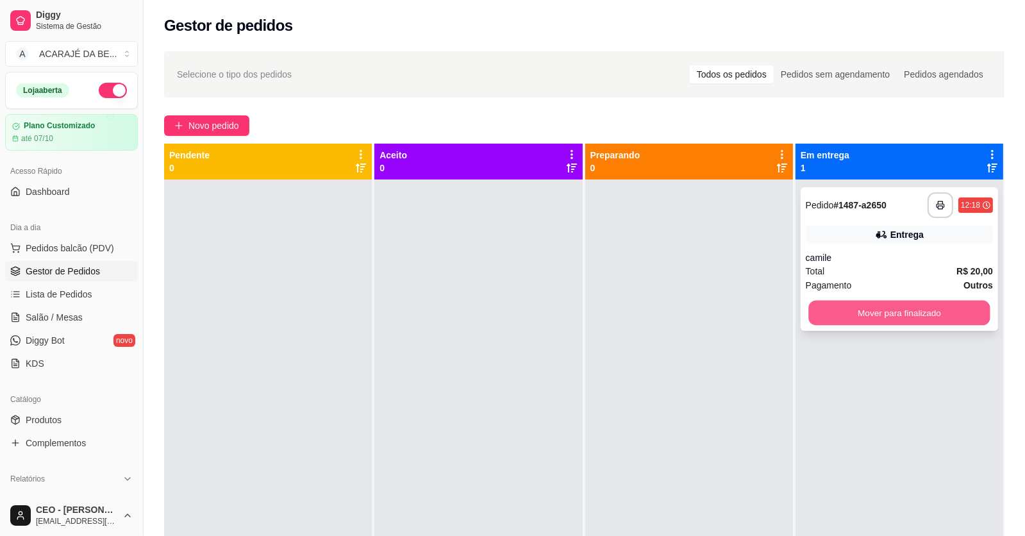
click at [876, 308] on button "Mover para finalizado" at bounding box center [898, 313] width 181 height 25
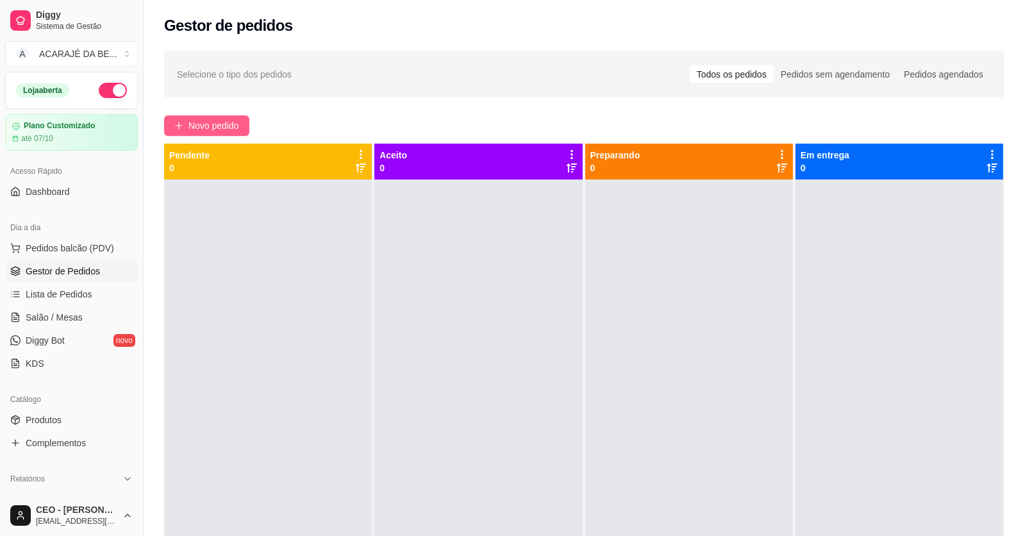
click at [212, 125] on span "Novo pedido" at bounding box center [213, 126] width 51 height 14
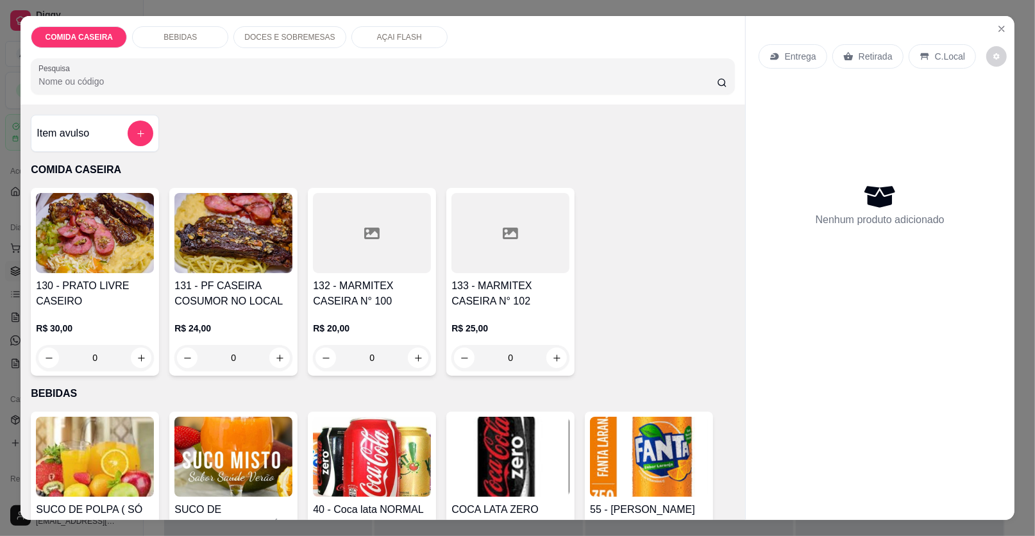
click at [527, 246] on div at bounding box center [510, 233] width 118 height 80
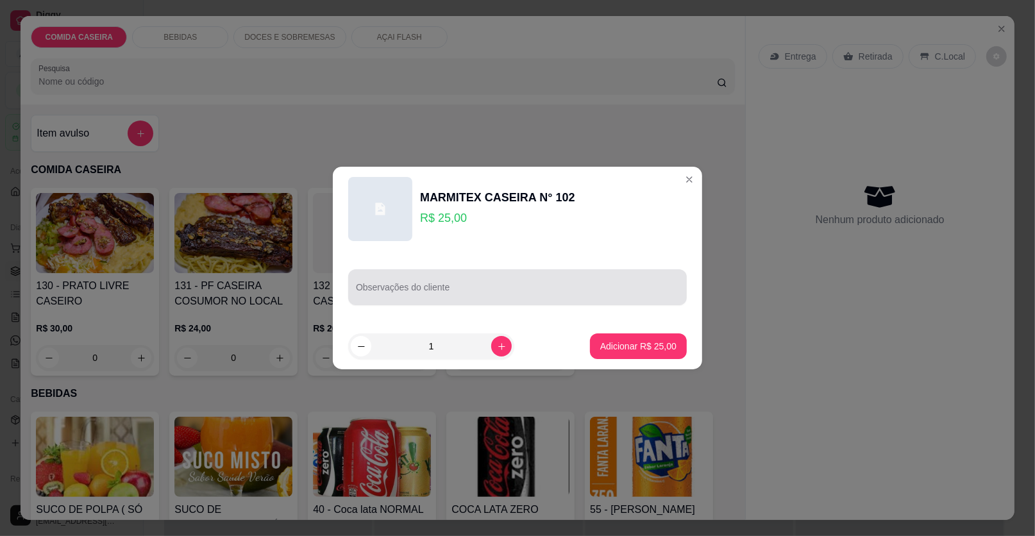
drag, startPoint x: 551, startPoint y: 303, endPoint x: 547, endPoint y: 297, distance: 7.3
click at [550, 301] on div "Observações do cliente" at bounding box center [517, 287] width 339 height 36
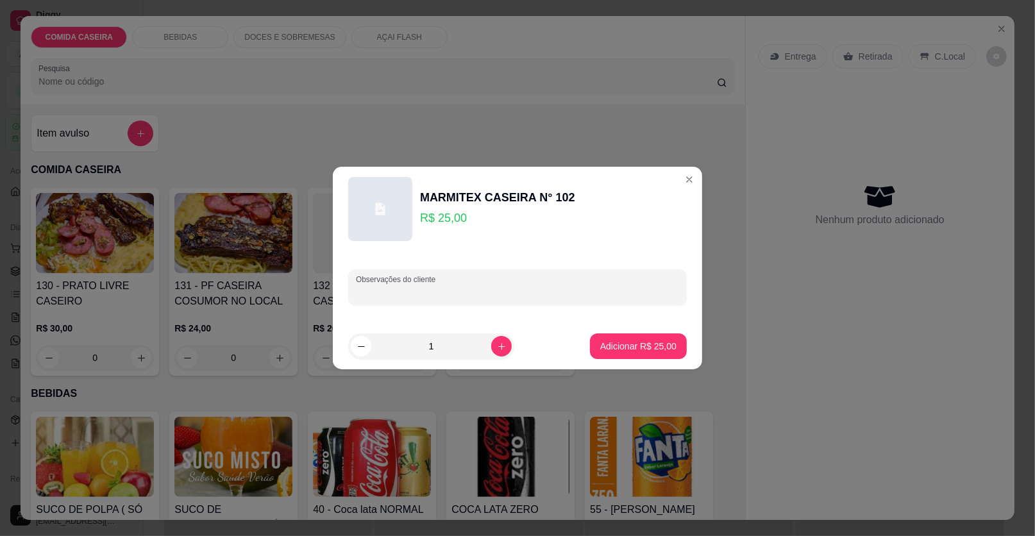
paste input "r,Farofa de banana purê de batata repolho misto e beterraba cozida e bife"
type input "r,Farofa de banana purê de batata repolho misto e beterraba cozida e bife"
click at [600, 344] on p "Adicionar R$ 25,00" at bounding box center [638, 346] width 76 height 13
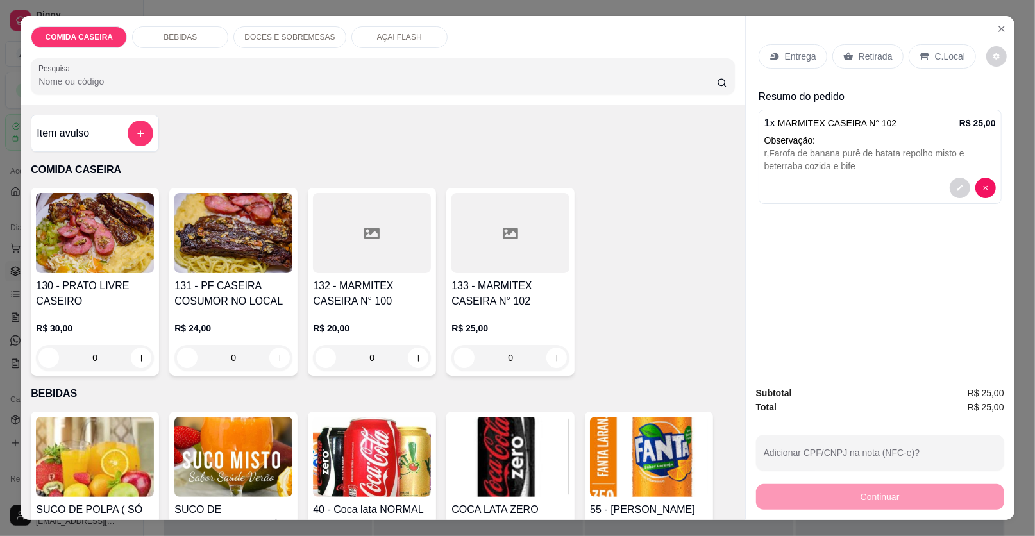
click at [465, 239] on div at bounding box center [510, 233] width 118 height 80
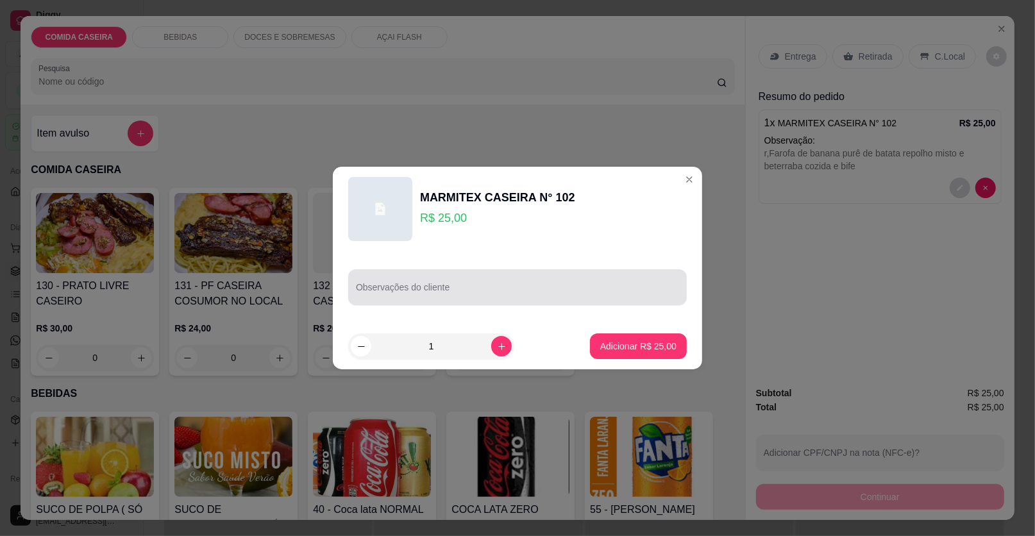
click at [494, 286] on input "Observações do cliente" at bounding box center [517, 292] width 323 height 13
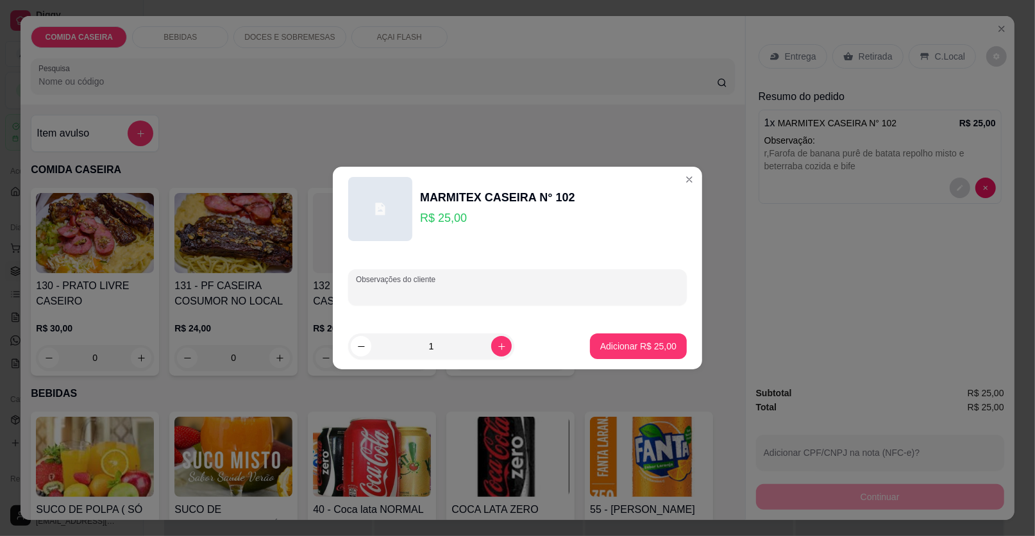
paste input "Vou querer arroz purê de batata e farofa de banana vou querer coxinha da asa e …"
type input "Vou querer arroz purê de batata e farofa de banana vou querer coxinha da asa e …"
click at [603, 341] on p "Adicionar R$ 25,00" at bounding box center [638, 346] width 76 height 13
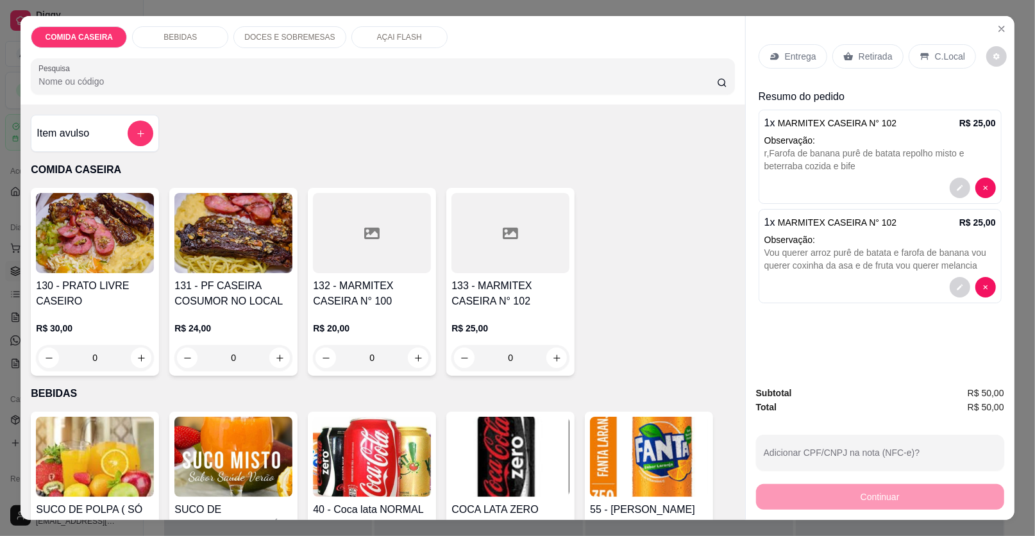
click at [487, 240] on div at bounding box center [510, 233] width 118 height 80
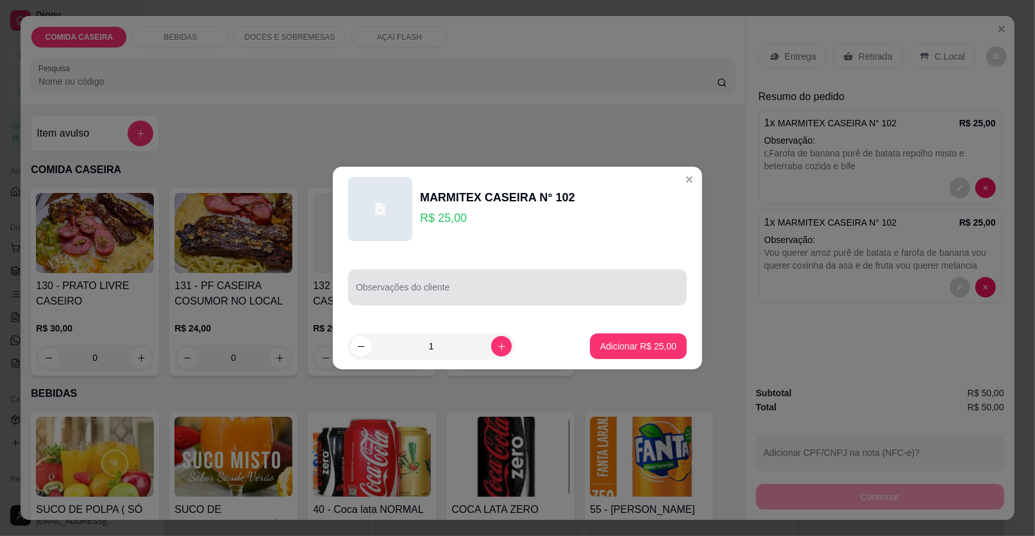
click at [492, 301] on div "Observações do cliente" at bounding box center [517, 287] width 339 height 36
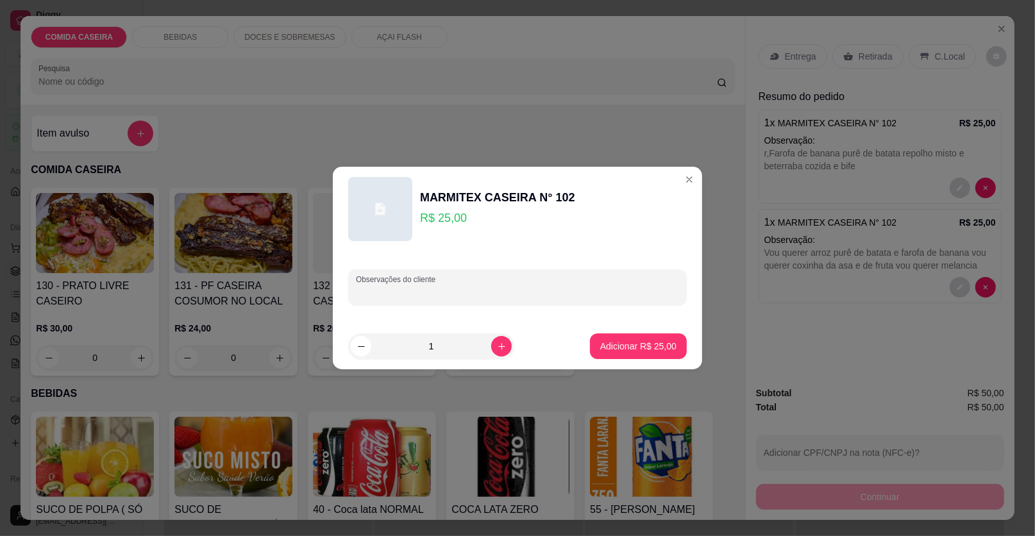
paste input "r arroz macarrão purê de batata farofa de banana e proteína pode ser qualquer u…"
type input "r arroz macarrão purê de batata farofa de banana e proteína pode ser qualquer u…"
click at [610, 354] on button "Adicionar R$ 25,00" at bounding box center [638, 346] width 94 height 25
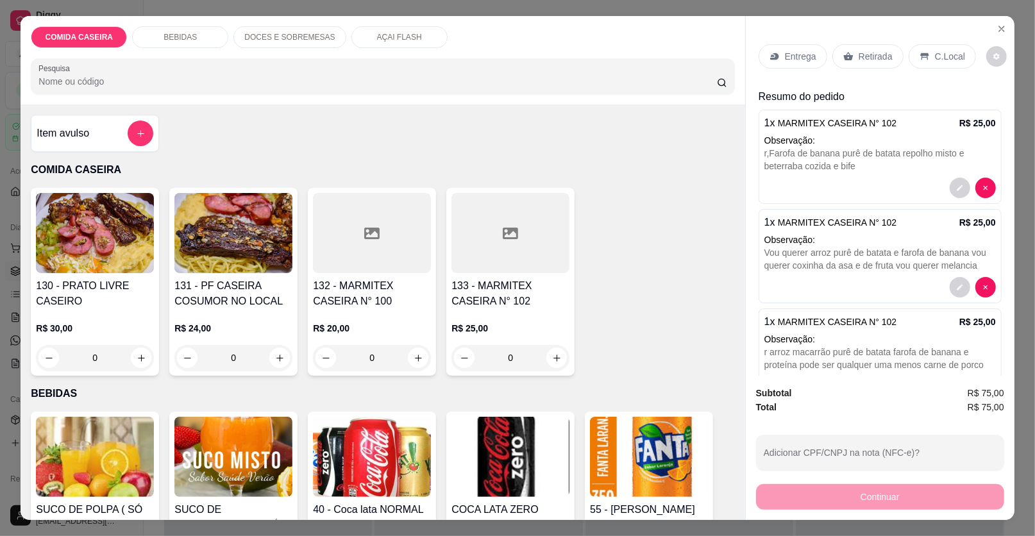
click at [791, 58] on p "Entrega" at bounding box center [800, 56] width 31 height 13
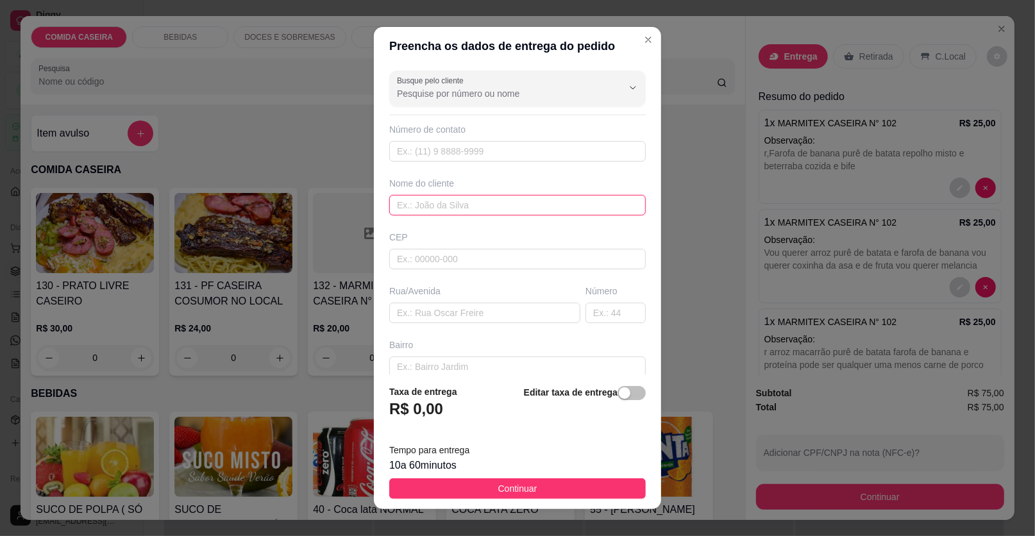
click at [516, 206] on input "text" at bounding box center [517, 205] width 256 height 21
type input "natiele"
click at [544, 312] on input "text" at bounding box center [484, 313] width 191 height 21
paste input "Rua Ermírio Ribeiro alto da Bela vista 291"
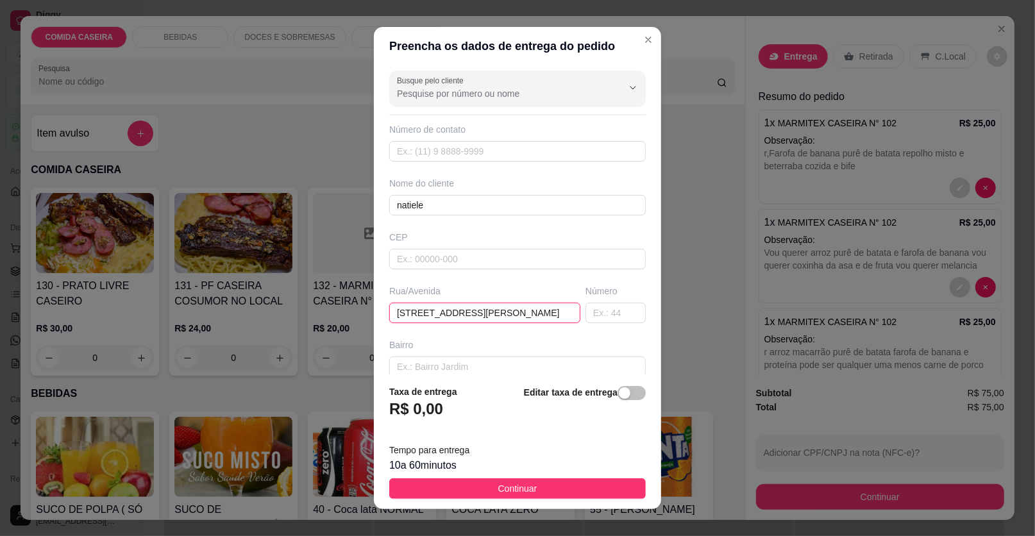
type input "Rua Ermírio Ribeiro alto da Bela vista 291"
click at [565, 483] on button "Continuar" at bounding box center [517, 488] width 256 height 21
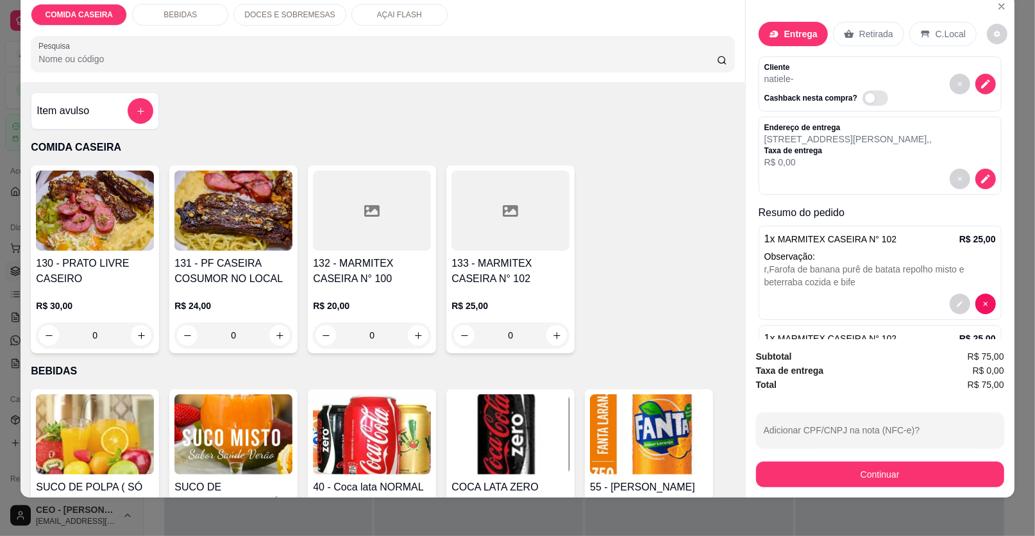
scroll to position [24, 0]
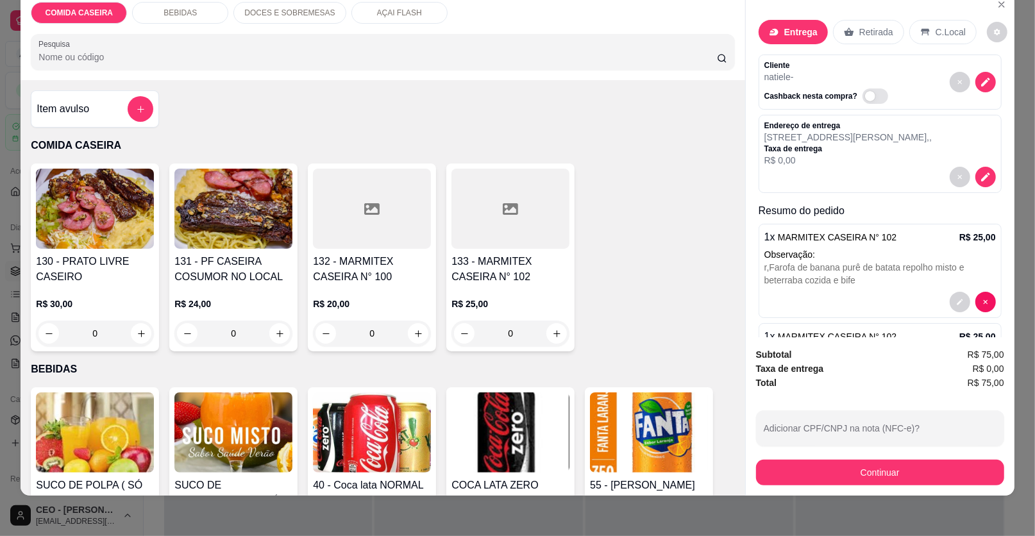
click at [797, 28] on p "Entrega" at bounding box center [800, 32] width 33 height 13
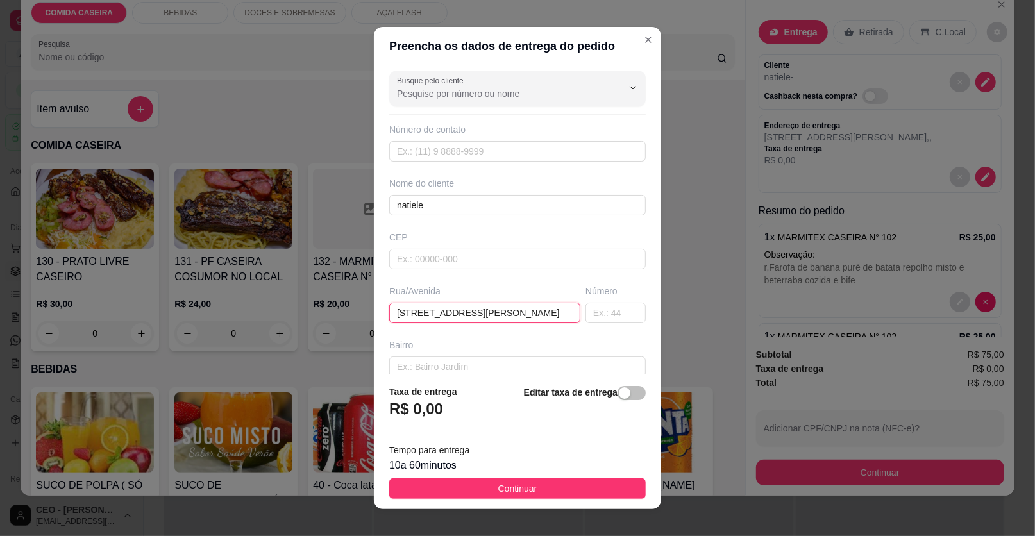
click at [557, 308] on input "Rua Ermírio Ribeiro alto da Bela vista 291" at bounding box center [484, 313] width 191 height 21
click at [553, 310] on input "Rua Ermírio Ribeiro alto da Bela vista 291" at bounding box center [484, 313] width 191 height 21
paste input "Casa de Telma bispo"
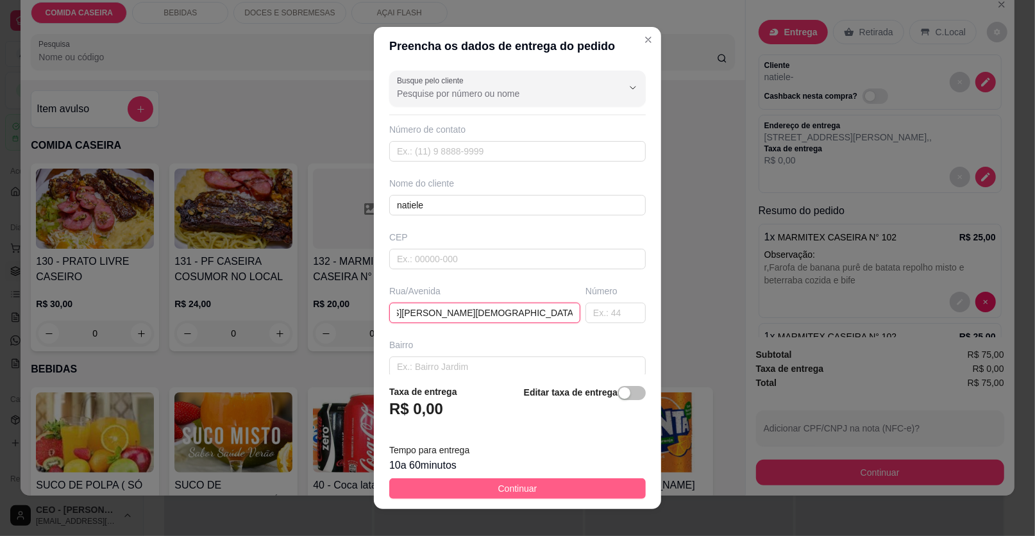
type input "[STREET_ADDRESS][PERSON_NAME][DEMOGRAPHIC_DATA]"
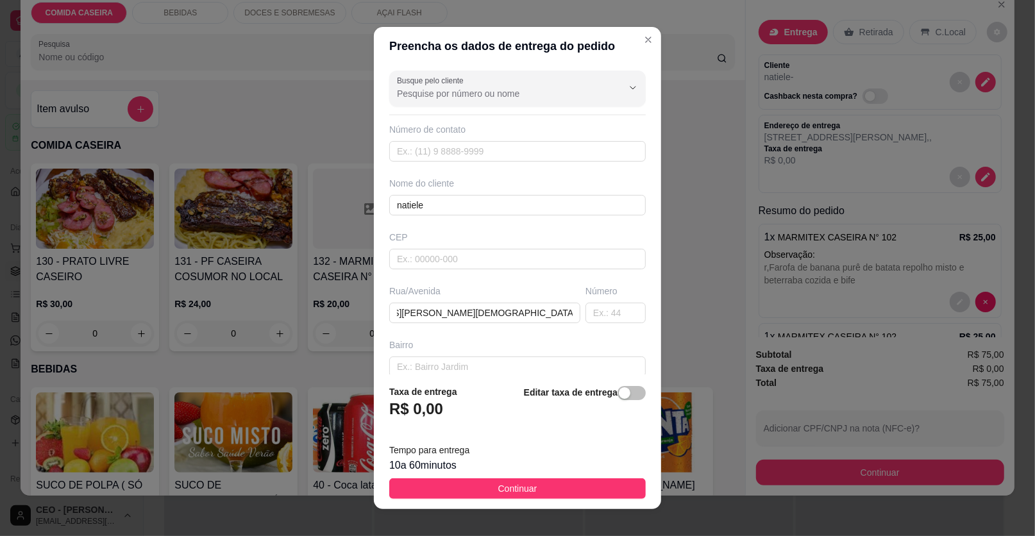
drag, startPoint x: 552, startPoint y: 496, endPoint x: 567, endPoint y: 476, distance: 24.7
click at [553, 494] on button "Continuar" at bounding box center [517, 488] width 256 height 21
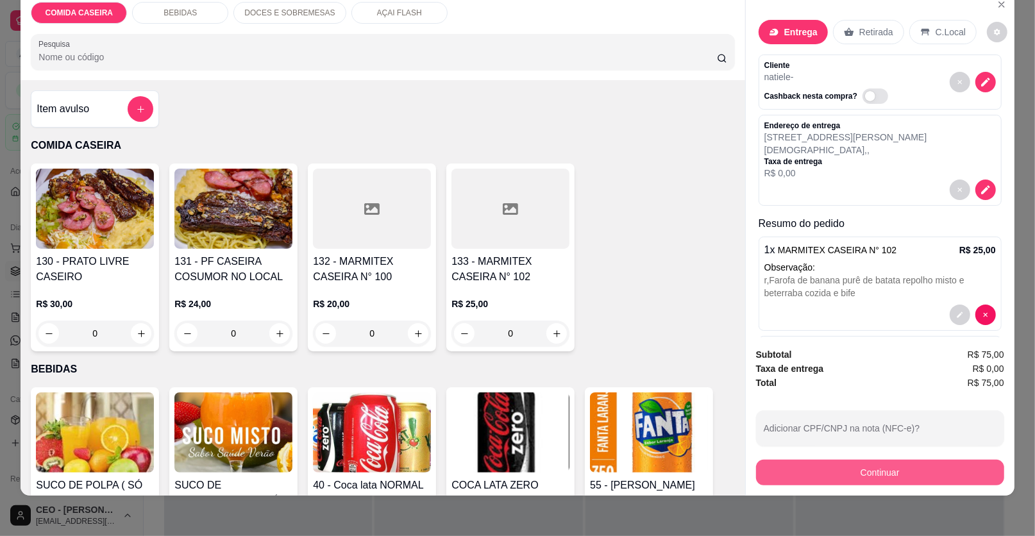
click at [780, 470] on button "Continuar" at bounding box center [880, 473] width 248 height 26
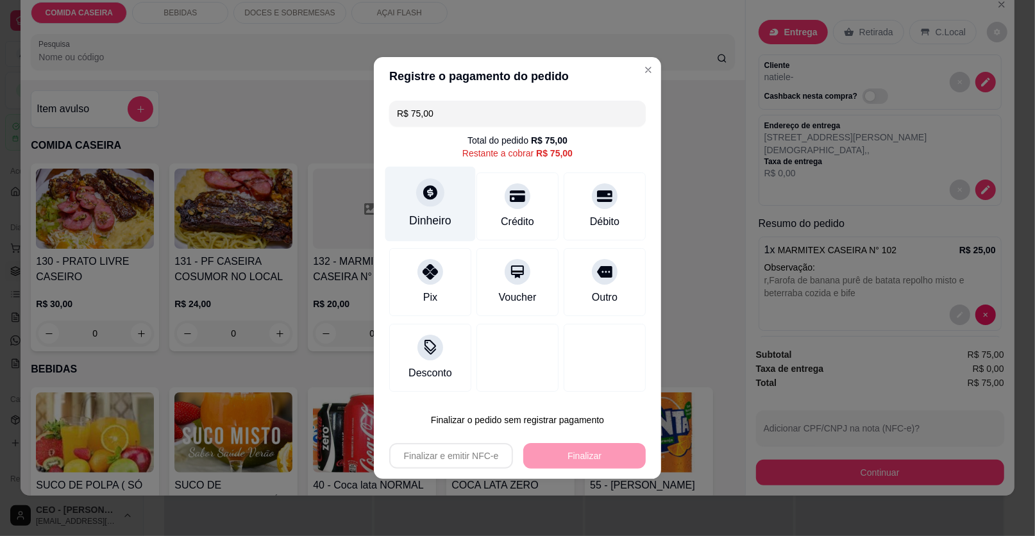
click at [416, 196] on div at bounding box center [430, 192] width 28 height 28
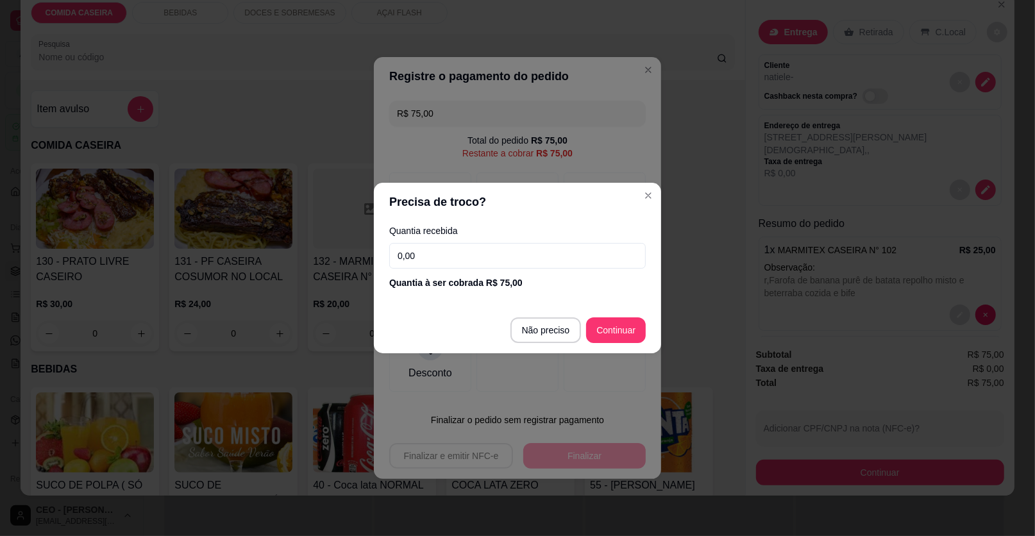
click at [499, 263] on input "0,00" at bounding box center [517, 256] width 256 height 26
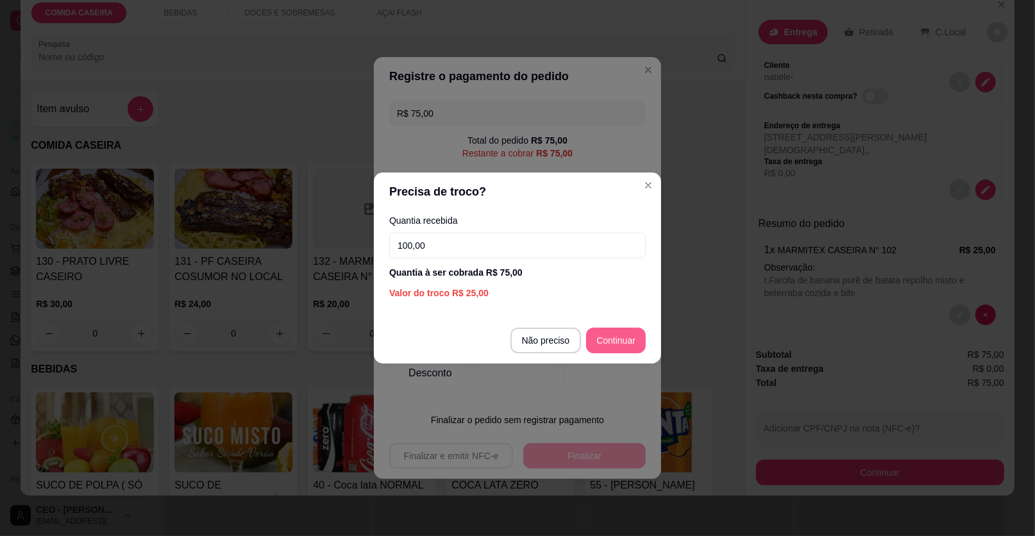
type input "100,00"
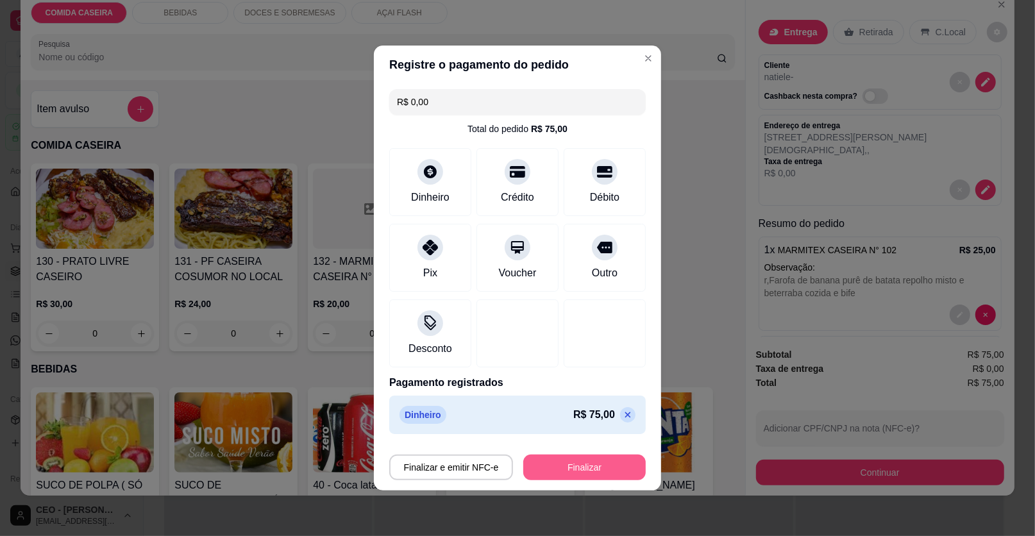
click at [568, 462] on button "Finalizar" at bounding box center [584, 468] width 122 height 26
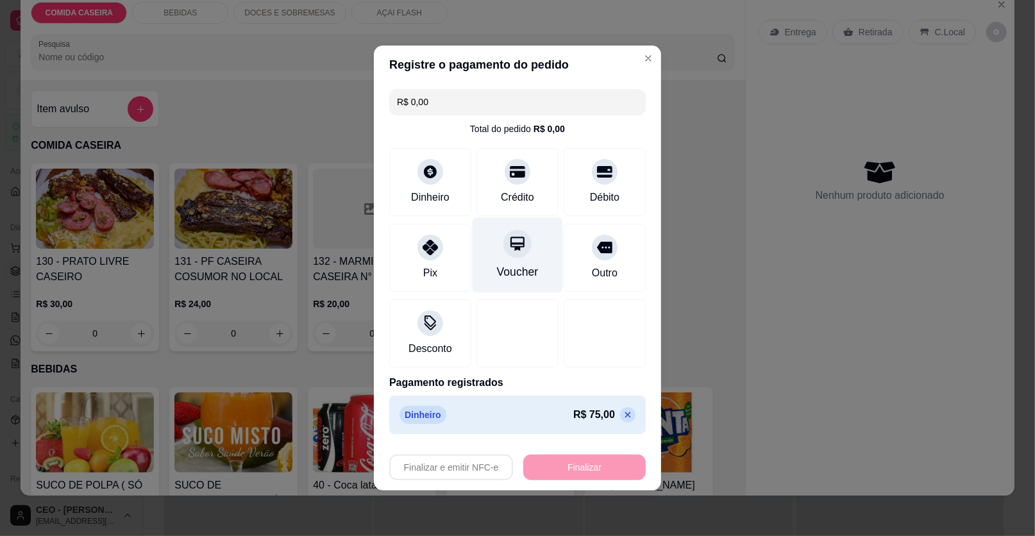
type input "-R$ 75,00"
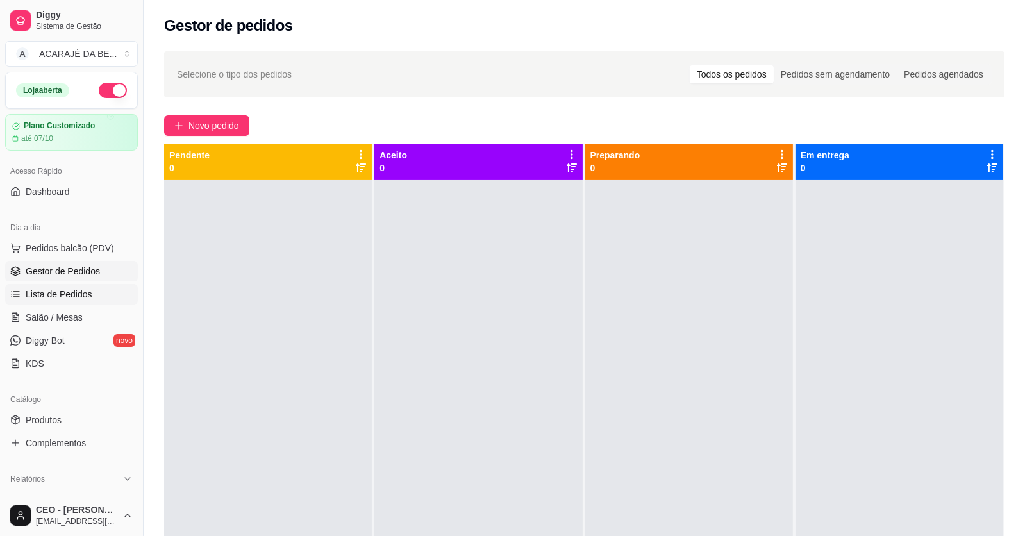
click at [90, 294] on link "Lista de Pedidos" at bounding box center [71, 294] width 133 height 21
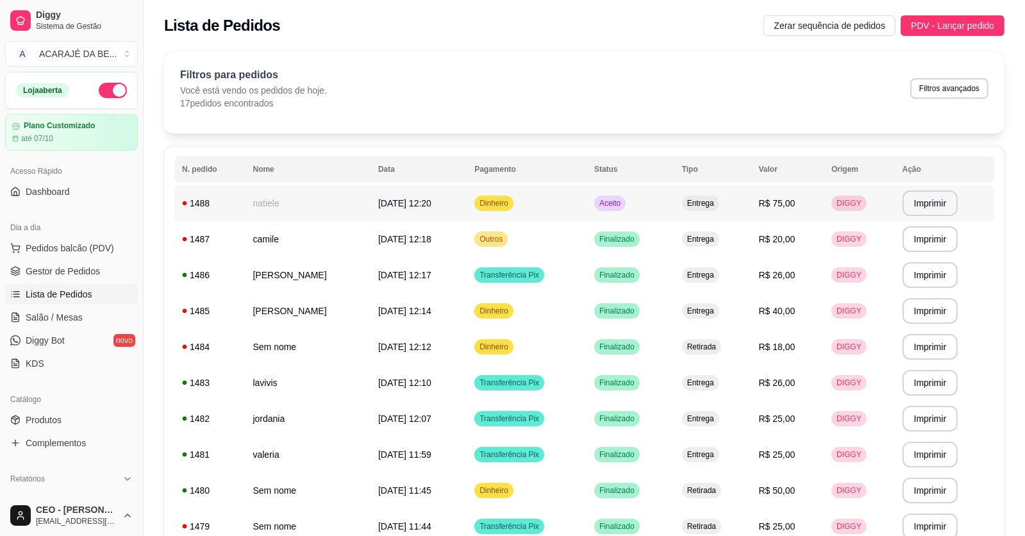
click at [251, 199] on td "natiele" at bounding box center [308, 203] width 125 height 36
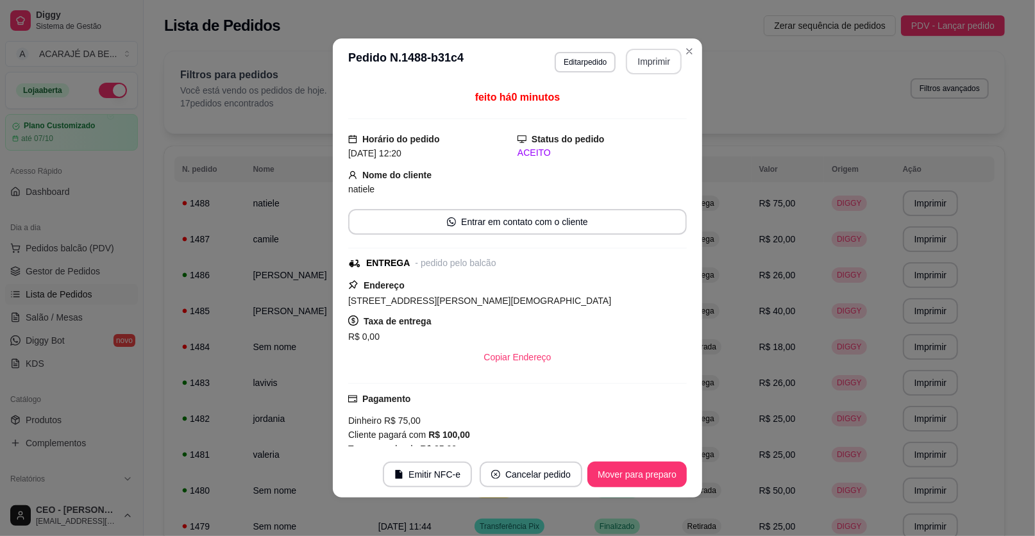
click at [641, 64] on button "Imprimir" at bounding box center [654, 62] width 56 height 26
click at [623, 475] on button "Mover para preparo" at bounding box center [637, 474] width 96 height 25
click at [624, 475] on button "Mover para entrega" at bounding box center [637, 475] width 99 height 26
click at [624, 475] on button "Mover para finalizado" at bounding box center [633, 474] width 103 height 25
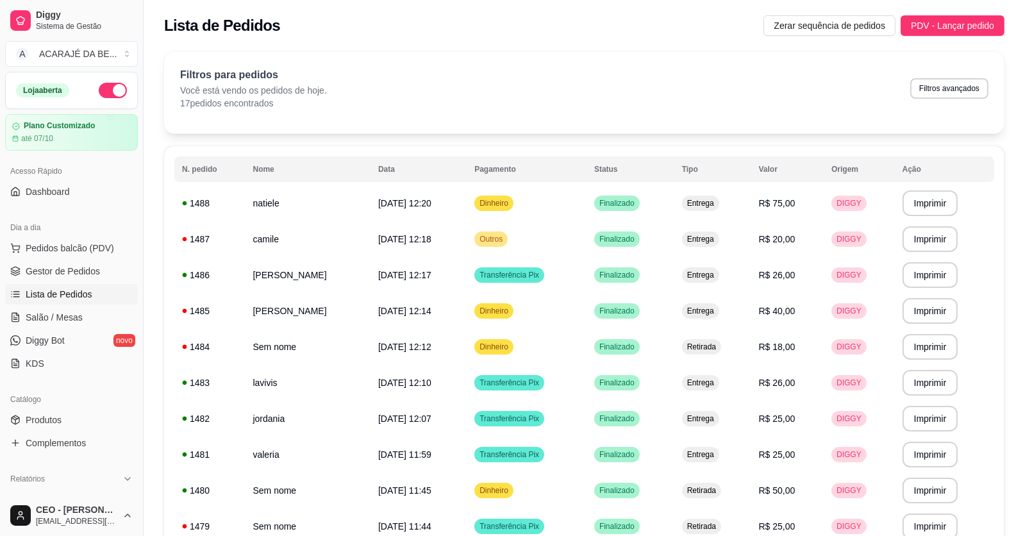
click at [94, 259] on ul "Pedidos balcão (PDV) Gestor de Pedidos Lista de Pedidos Salão / Mesas Diggy Bot…" at bounding box center [71, 306] width 133 height 136
click at [110, 271] on link "Gestor de Pedidos" at bounding box center [71, 271] width 133 height 21
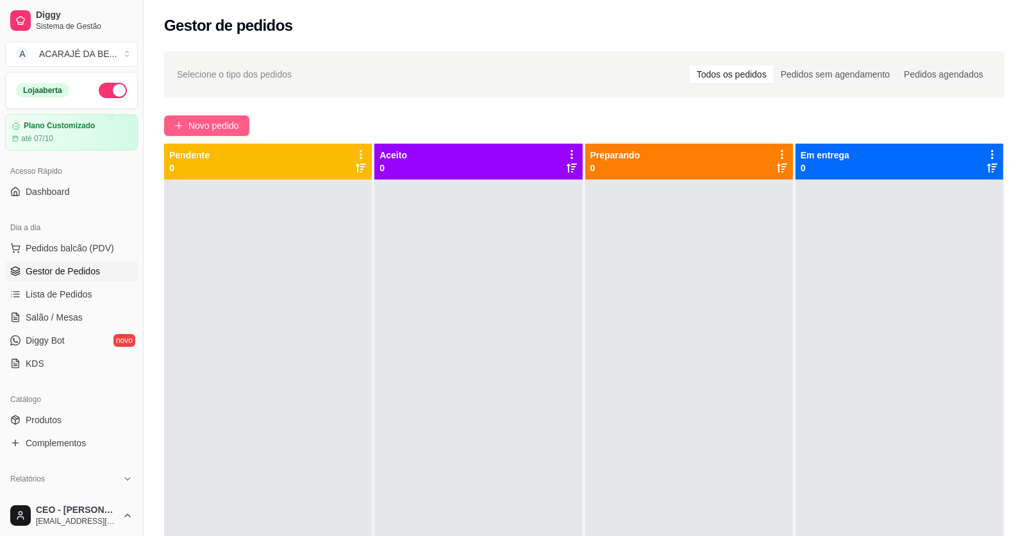
click at [221, 118] on button "Novo pedido" at bounding box center [206, 125] width 85 height 21
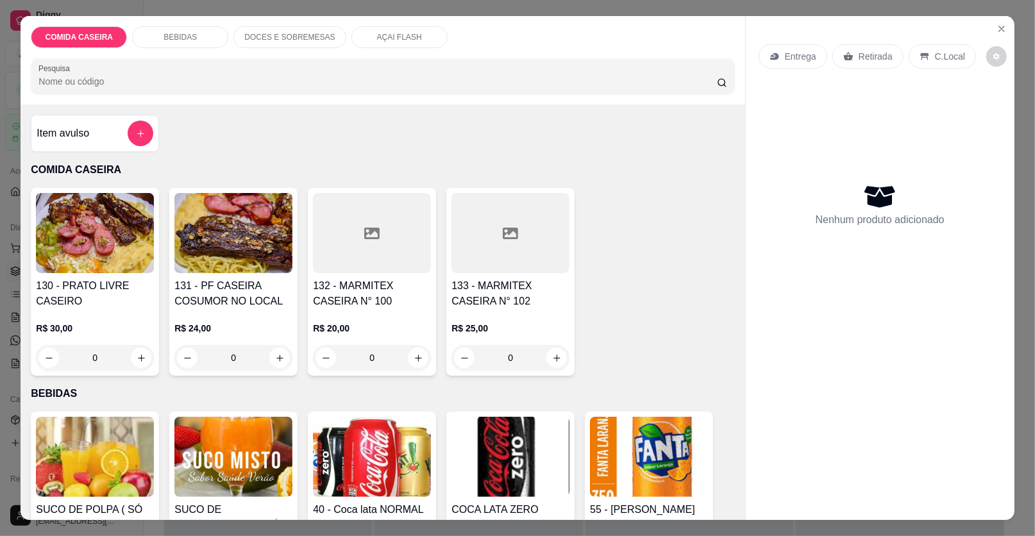
click at [89, 116] on div "Item avulso COMIDA CASEIRA 130 - PRATO LIVRE CASEIRO R$ 30,00 0 131 - PF CASEIR…" at bounding box center [383, 312] width 724 height 415
click at [90, 117] on div "Item avulso" at bounding box center [95, 133] width 128 height 37
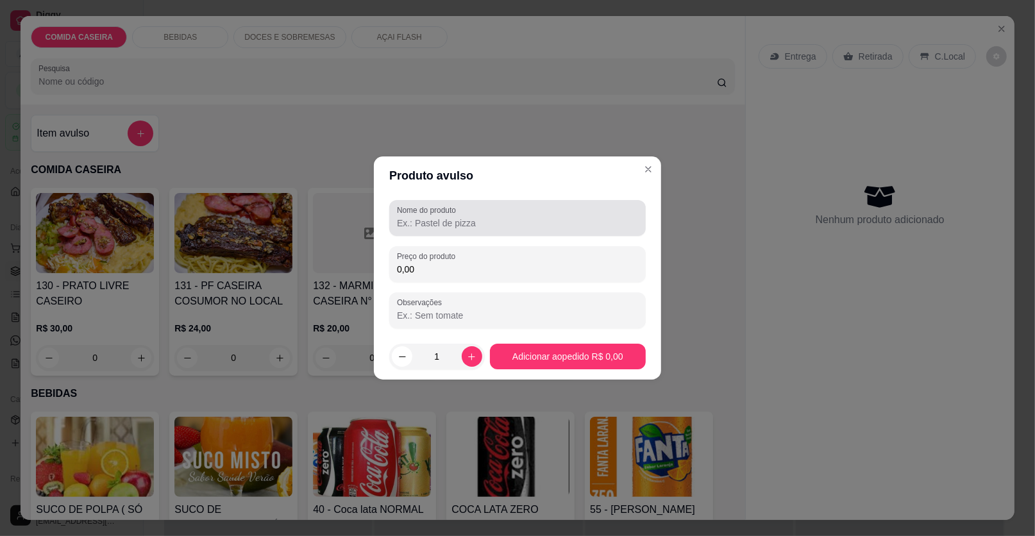
click at [475, 215] on div at bounding box center [517, 218] width 241 height 26
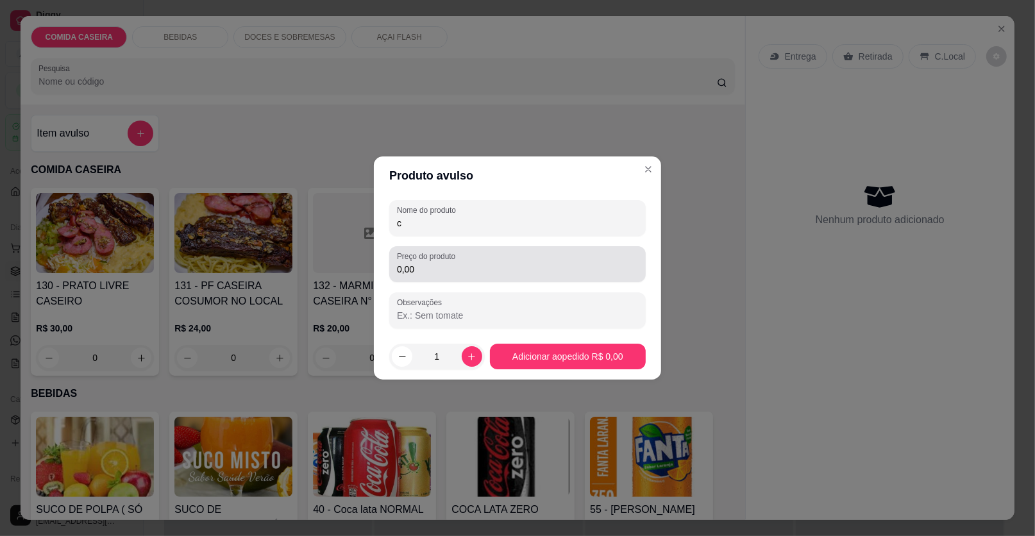
type input "c"
click at [478, 269] on input "0,00" at bounding box center [517, 269] width 241 height 13
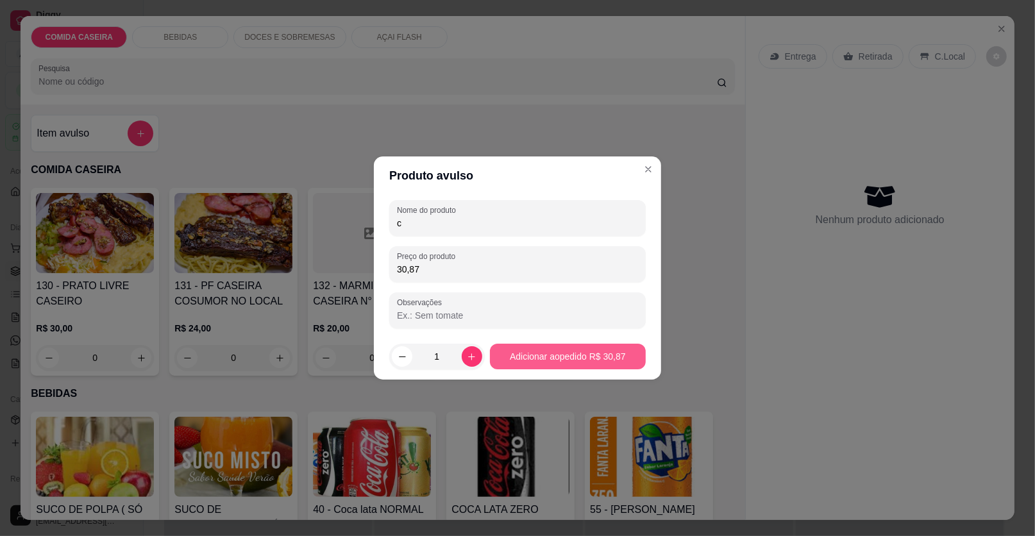
type input "30,87"
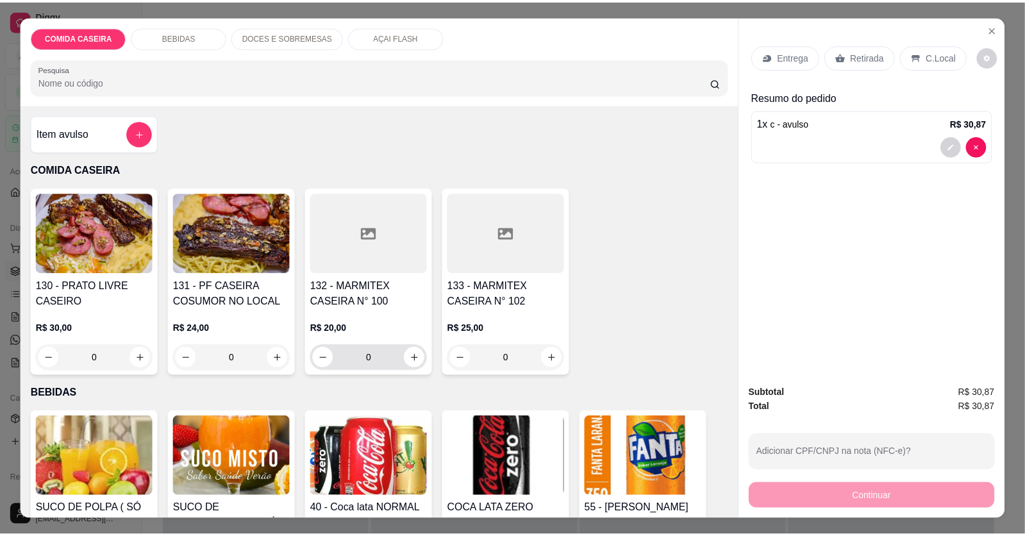
scroll to position [192, 0]
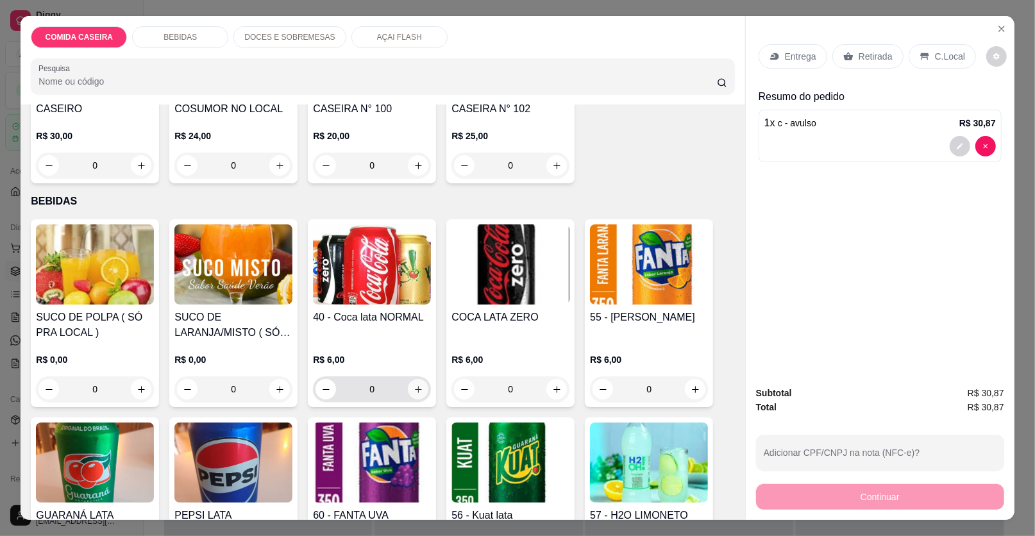
click at [414, 391] on icon "increase-product-quantity" at bounding box center [419, 390] width 10 height 10
type input "1"
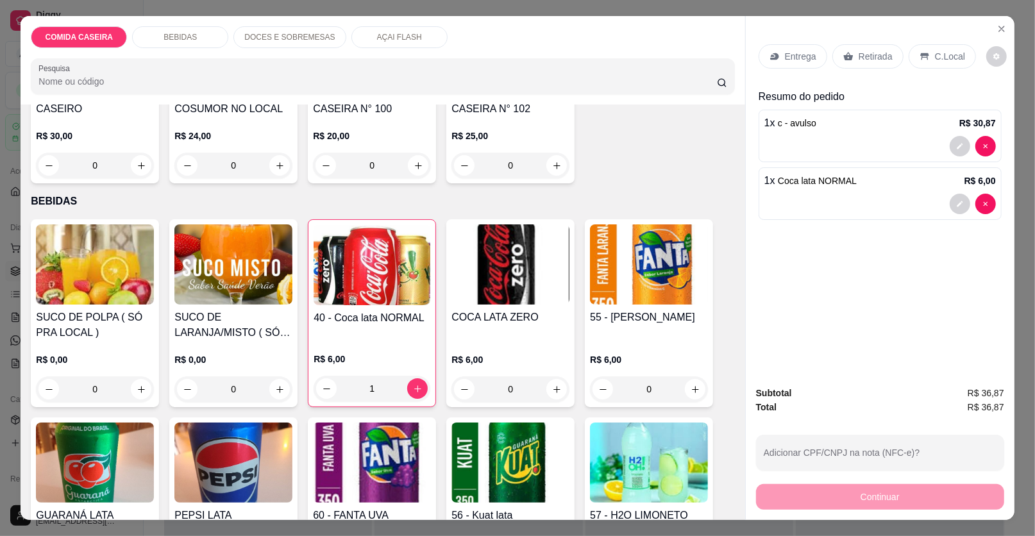
click at [874, 60] on p "Retirada" at bounding box center [876, 56] width 34 height 13
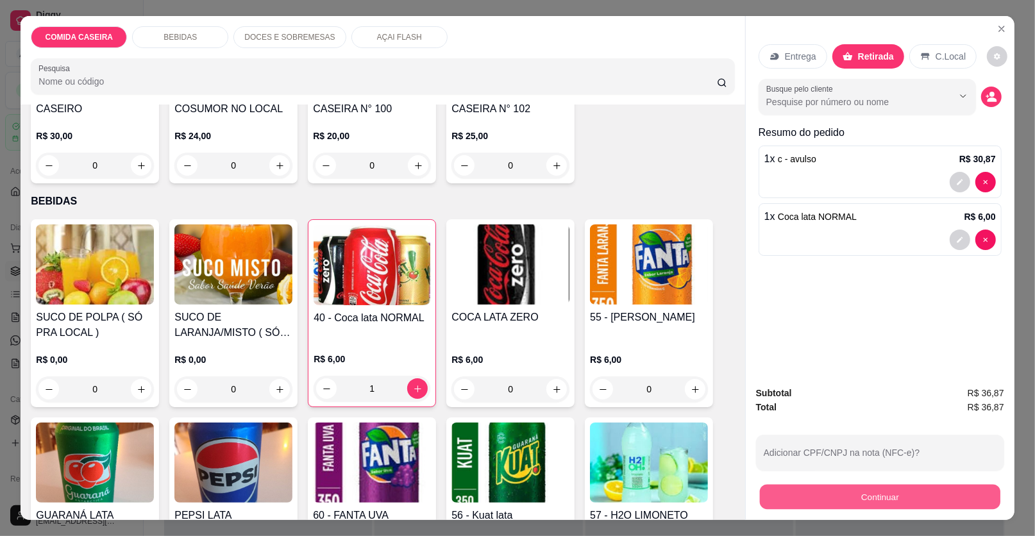
click at [884, 494] on button "Continuar" at bounding box center [880, 497] width 240 height 25
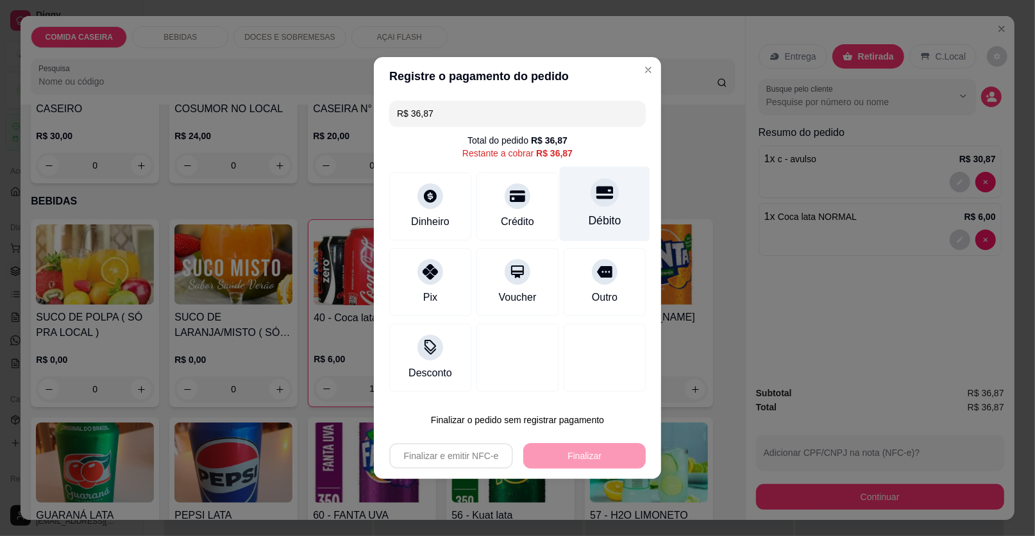
click at [591, 217] on div "Débito" at bounding box center [605, 220] width 33 height 17
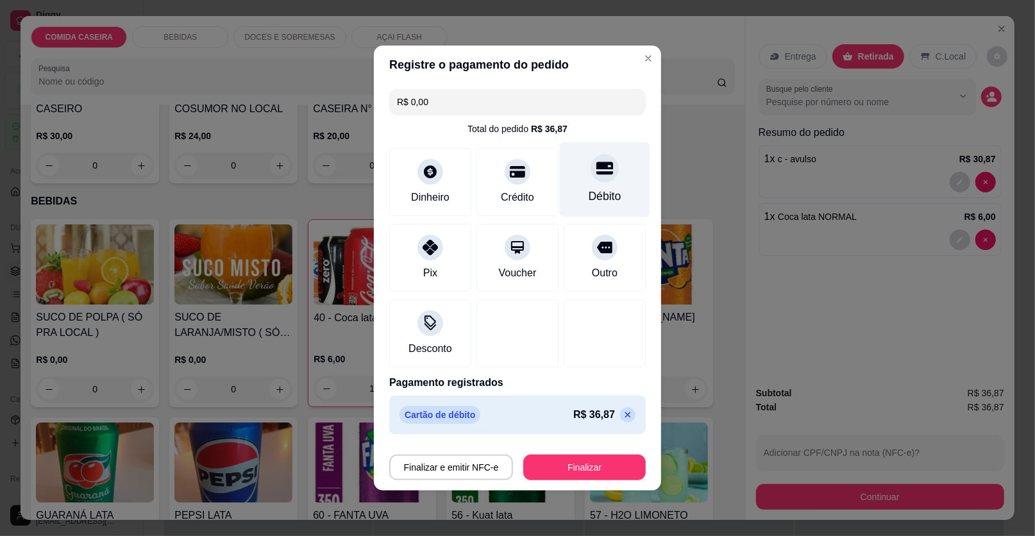
type input "R$ 0,00"
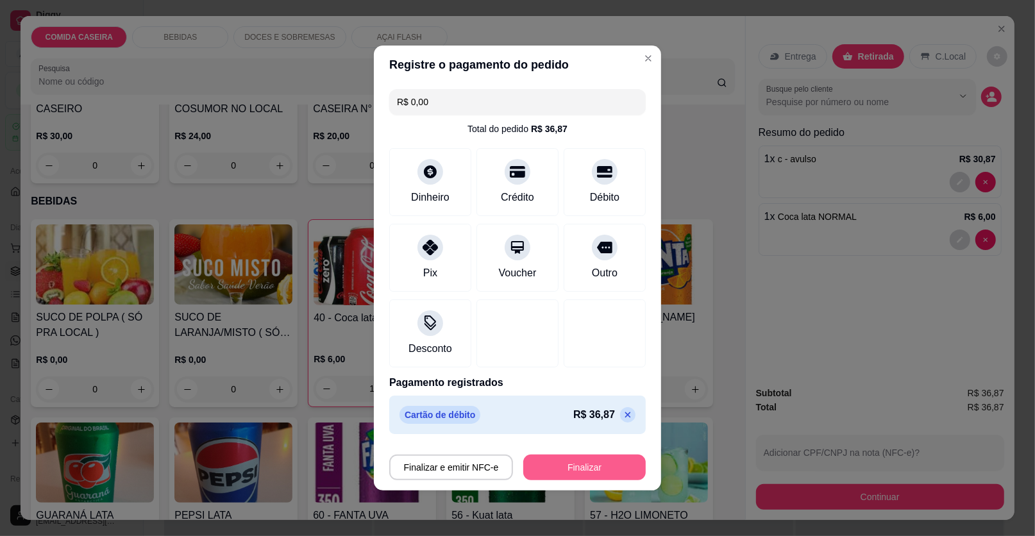
click at [592, 464] on button "Finalizar" at bounding box center [584, 468] width 122 height 26
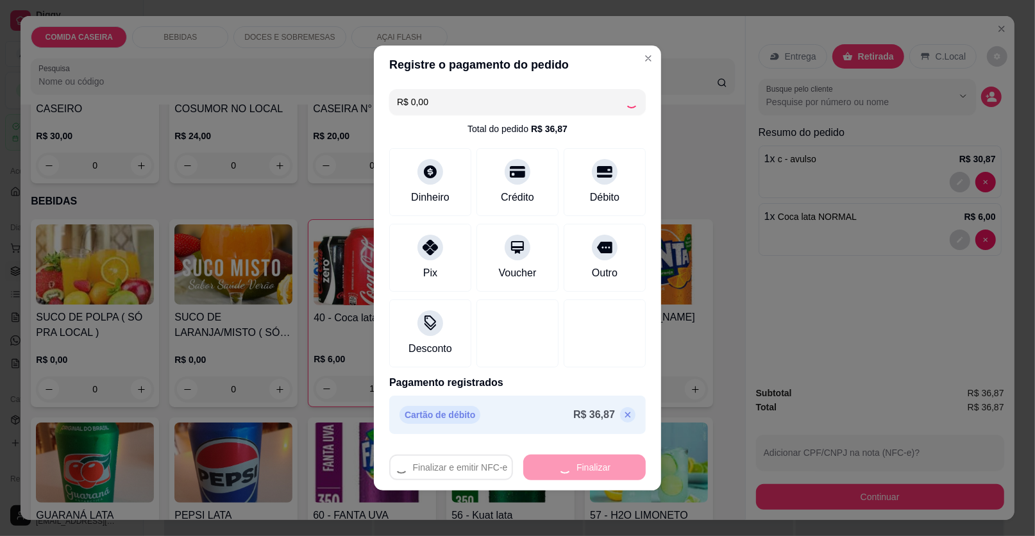
type input "0"
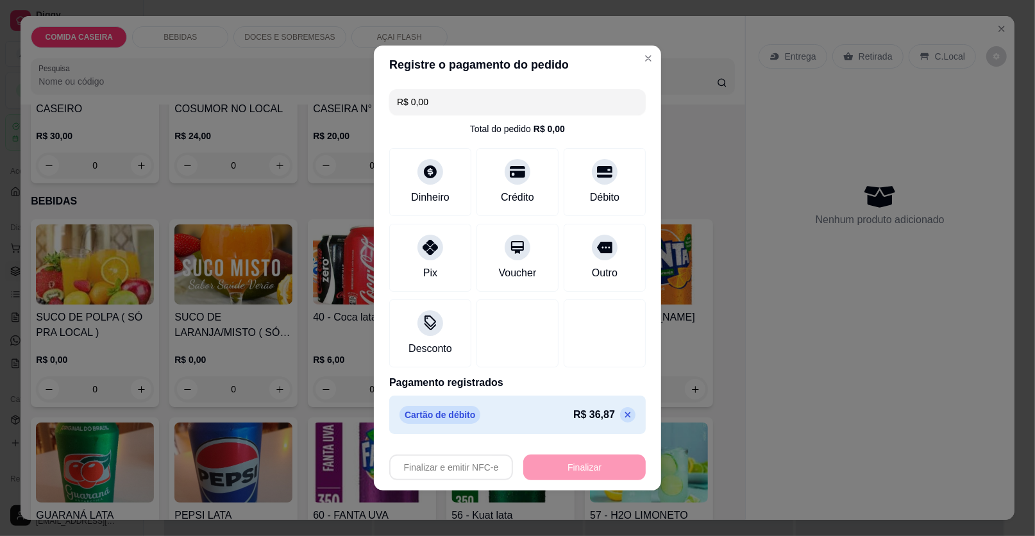
type input "-R$ 36,87"
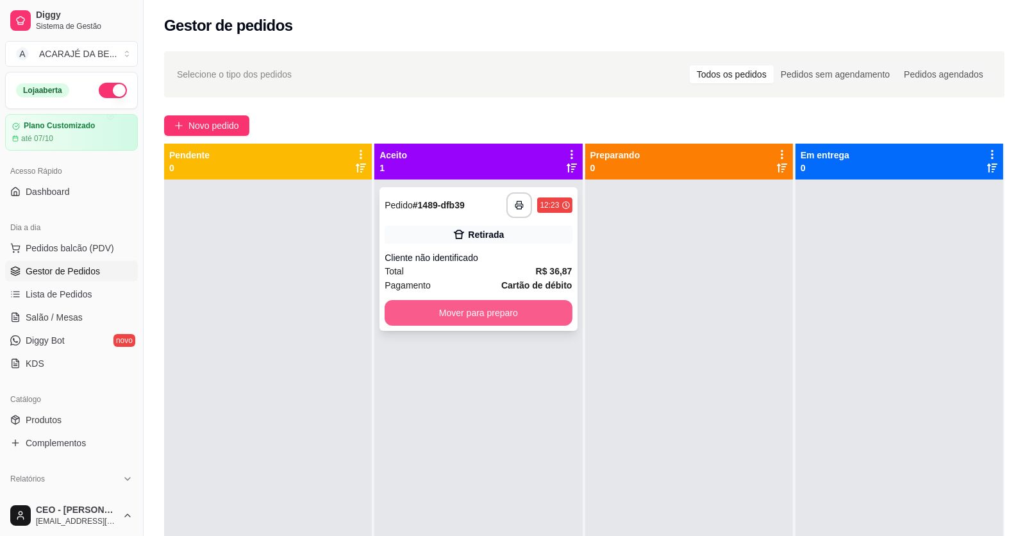
click at [495, 314] on button "Mover para preparo" at bounding box center [478, 313] width 187 height 26
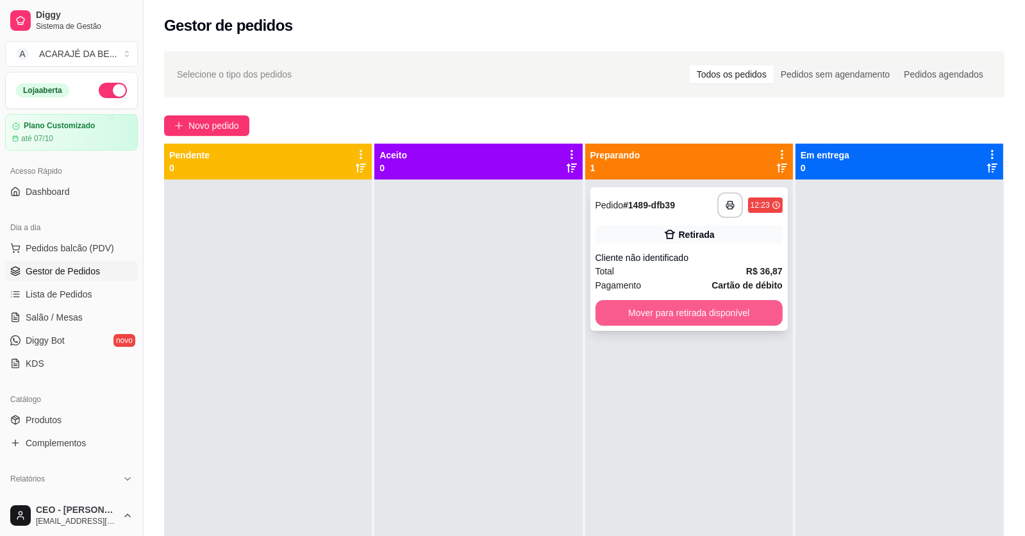
click at [650, 320] on button "Mover para retirada disponível" at bounding box center [689, 313] width 187 height 26
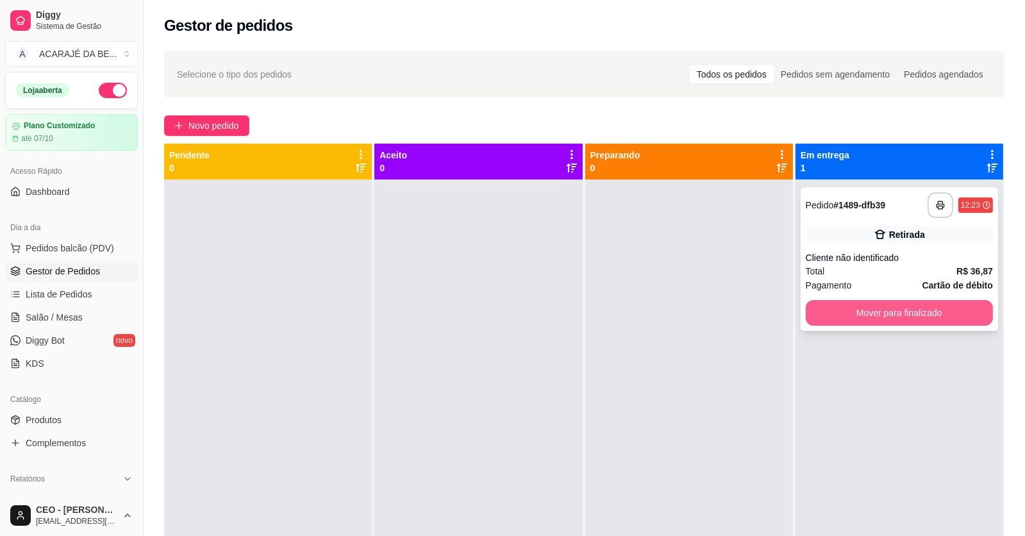
click at [889, 314] on button "Mover para finalizado" at bounding box center [899, 313] width 187 height 26
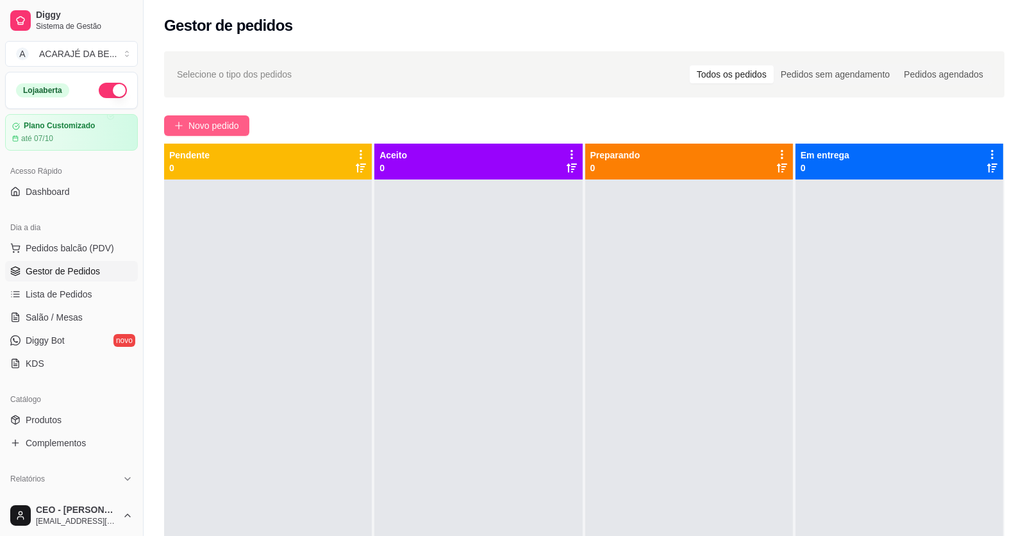
click at [222, 124] on span "Novo pedido" at bounding box center [213, 126] width 51 height 14
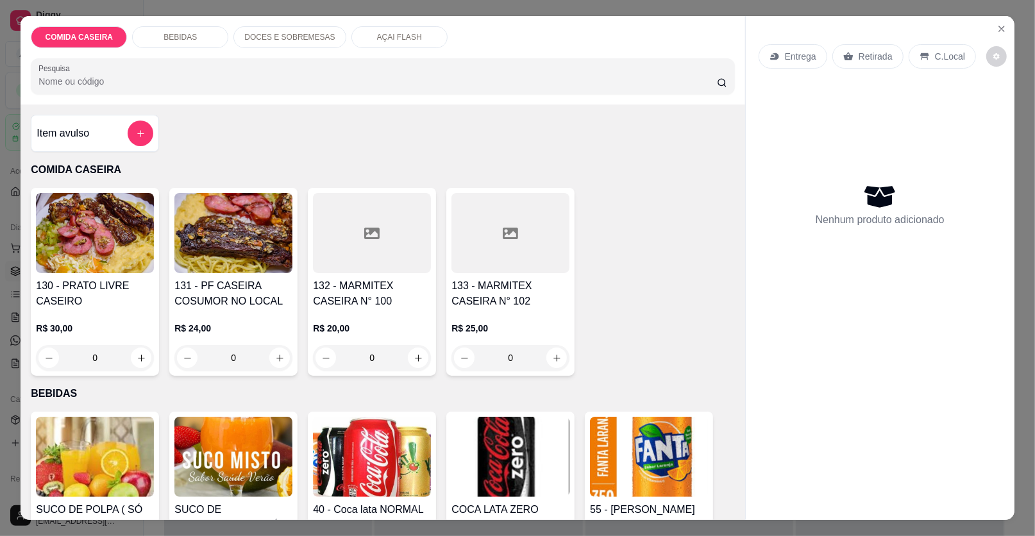
click at [471, 237] on div at bounding box center [510, 233] width 118 height 80
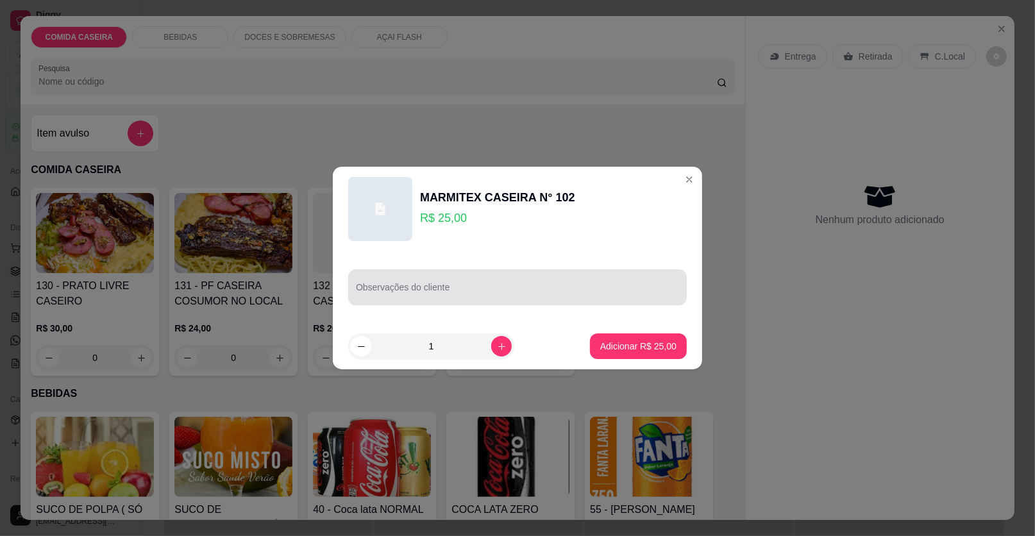
drag, startPoint x: 521, startPoint y: 291, endPoint x: 503, endPoint y: 249, distance: 45.1
click at [517, 289] on input "Observações do cliente" at bounding box center [517, 292] width 323 height 13
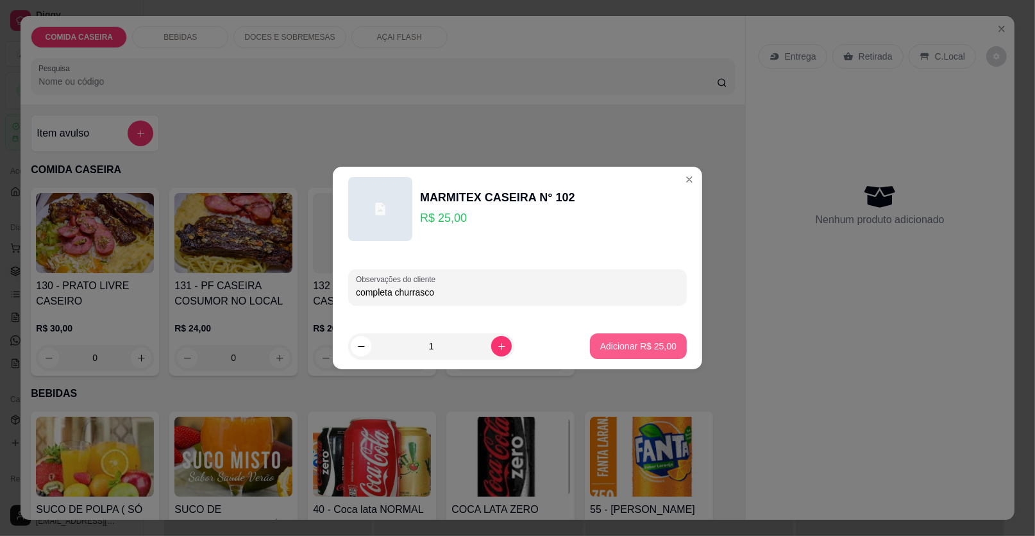
type input "completa churrasco"
drag, startPoint x: 650, startPoint y: 331, endPoint x: 650, endPoint y: 355, distance: 23.1
click at [649, 334] on footer "1 Adicionar R$ 25,00" at bounding box center [517, 346] width 369 height 46
click at [651, 355] on button "Adicionar R$ 25,00" at bounding box center [638, 346] width 94 height 25
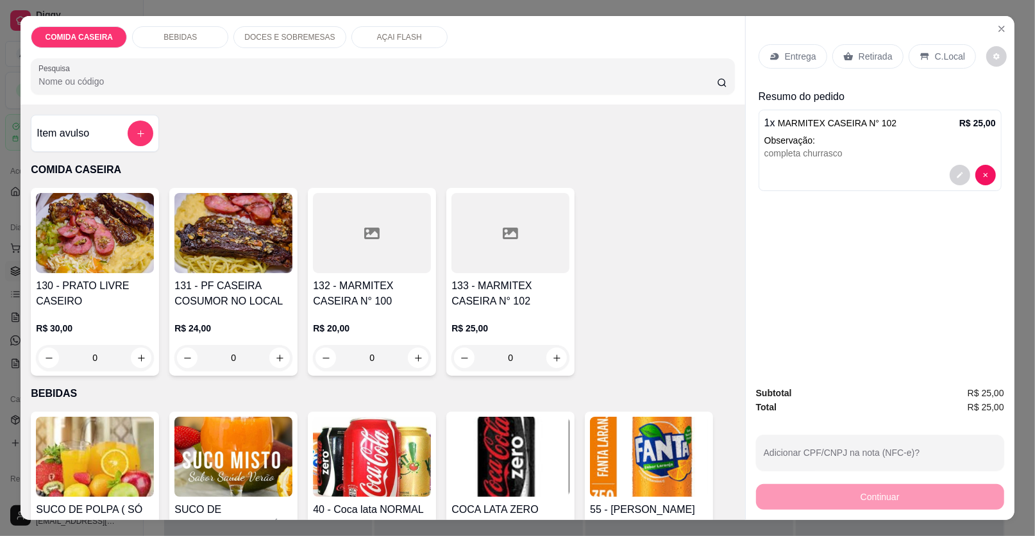
click at [797, 60] on p "Entrega" at bounding box center [800, 56] width 31 height 13
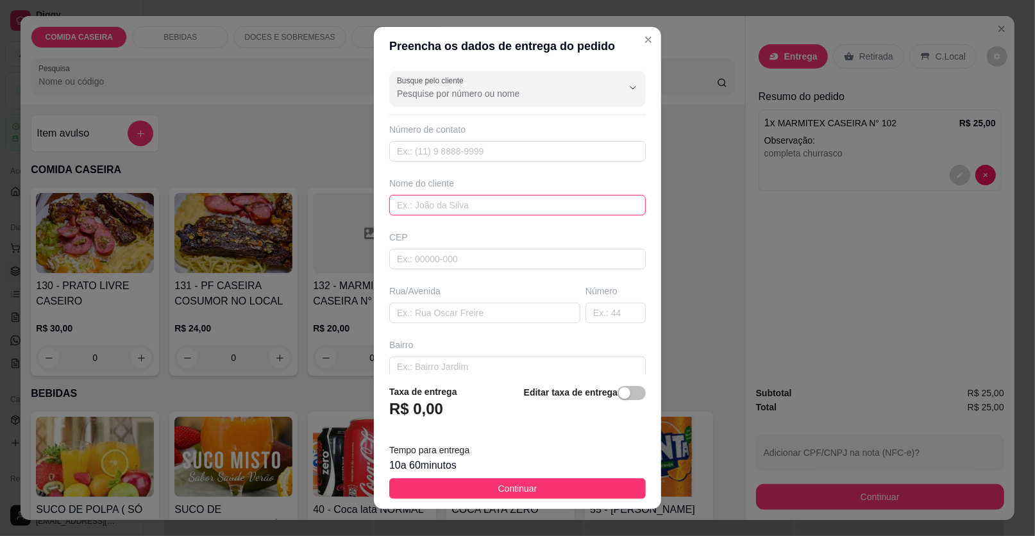
click at [593, 199] on input "text" at bounding box center [517, 205] width 256 height 21
type input "patricia"
click at [549, 314] on input "text" at bounding box center [484, 313] width 191 height 21
paste input "bar de Patrícia"
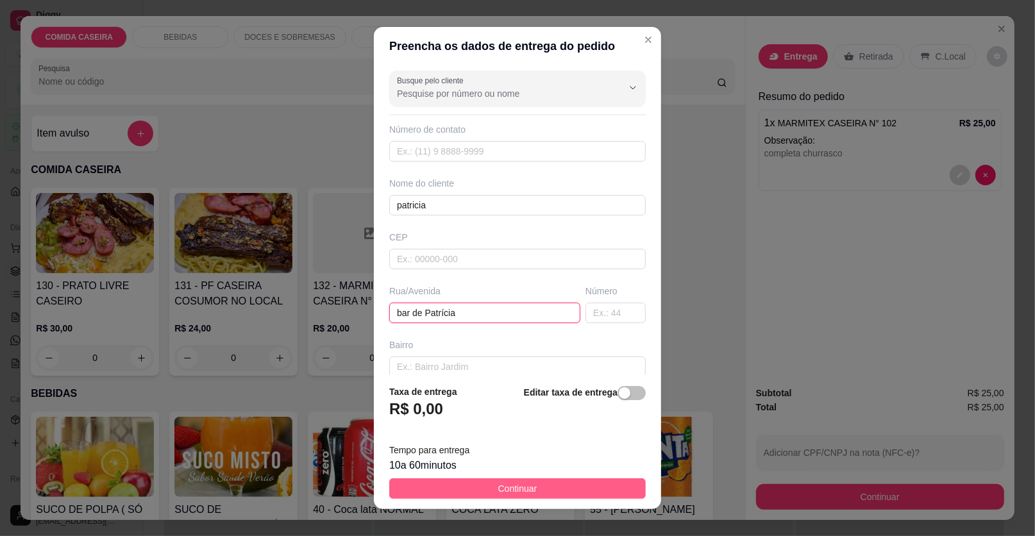
type input "bar de Patrícia"
click at [523, 490] on span "Continuar" at bounding box center [517, 489] width 39 height 14
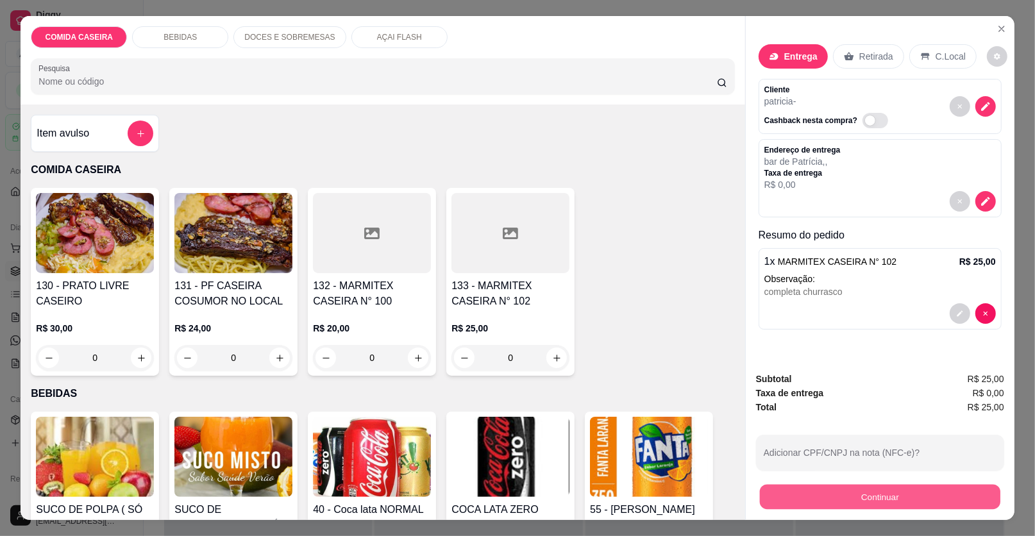
click at [810, 502] on button "Continuar" at bounding box center [880, 497] width 240 height 25
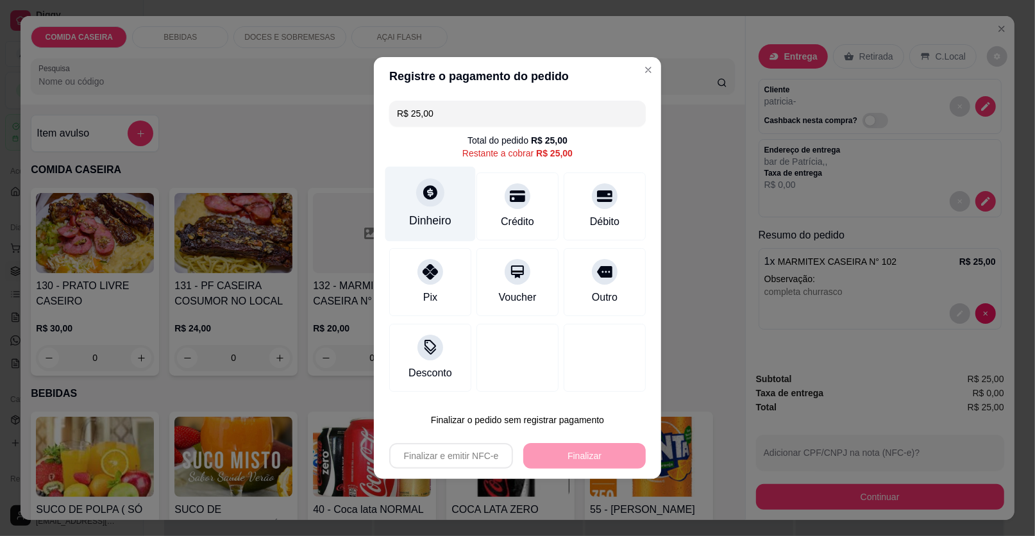
click at [428, 217] on div "Dinheiro" at bounding box center [430, 220] width 42 height 17
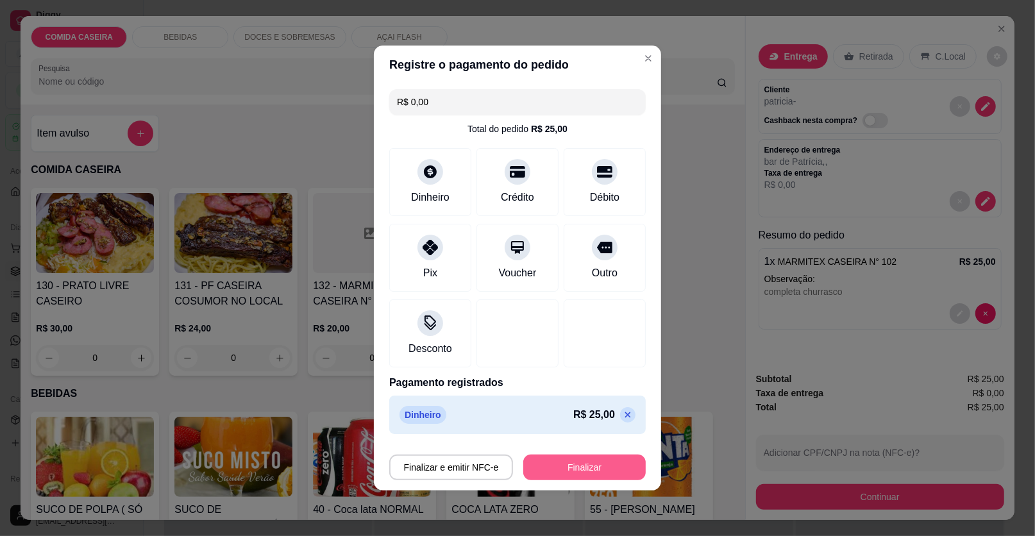
click at [584, 457] on button "Finalizar" at bounding box center [584, 468] width 122 height 26
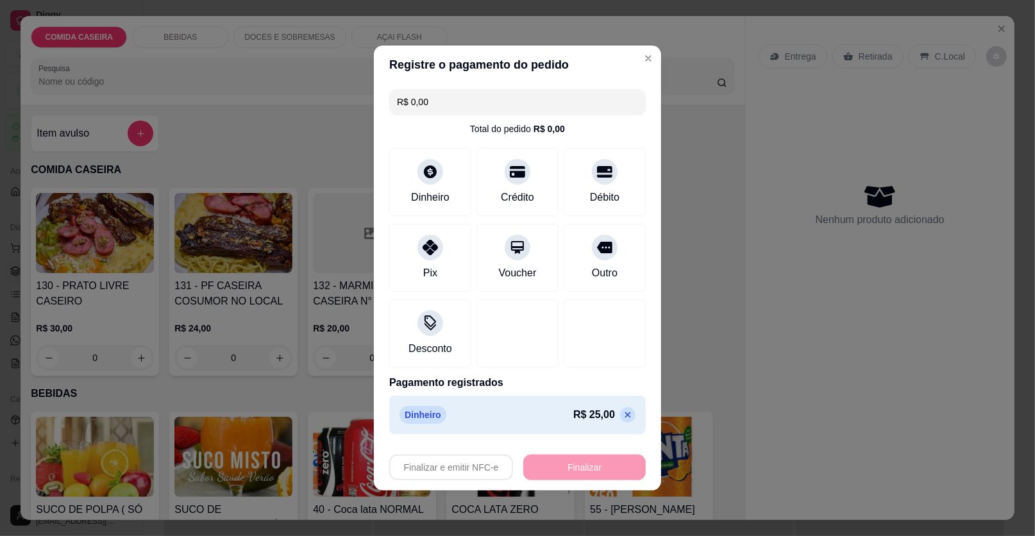
type input "-R$ 25,00"
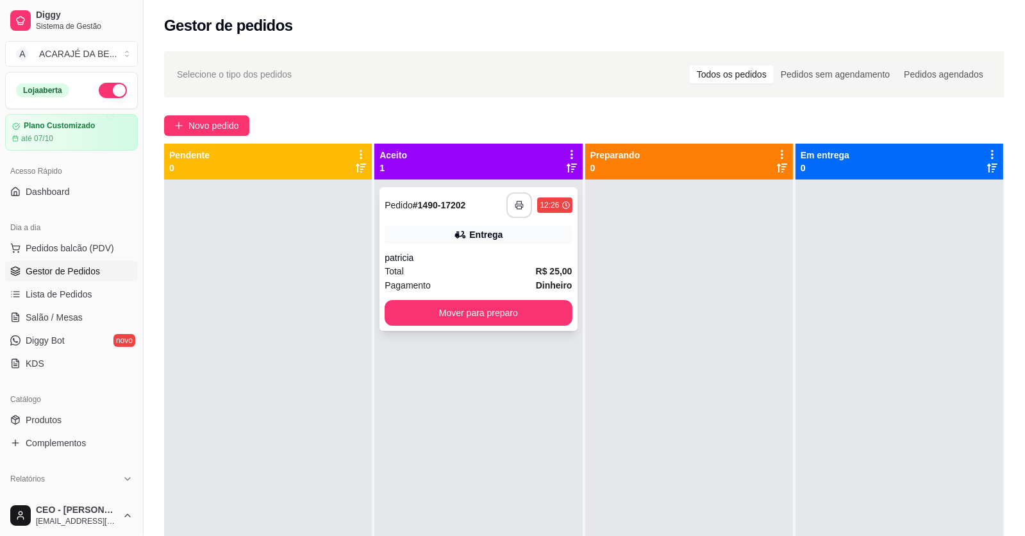
click at [515, 203] on icon "button" at bounding box center [519, 205] width 9 height 9
click at [469, 306] on button "Mover para preparo" at bounding box center [478, 313] width 187 height 26
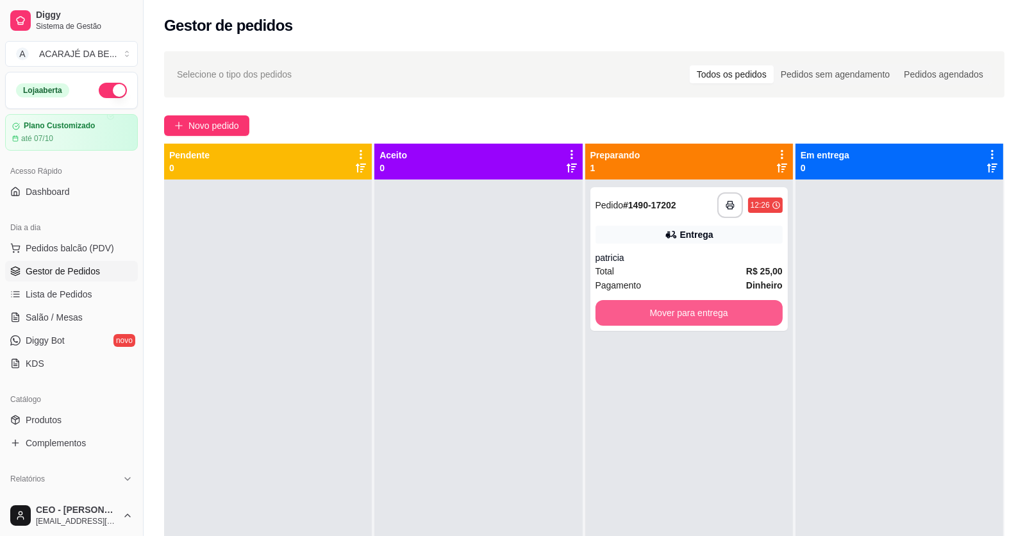
click at [657, 306] on button "Mover para entrega" at bounding box center [689, 313] width 187 height 26
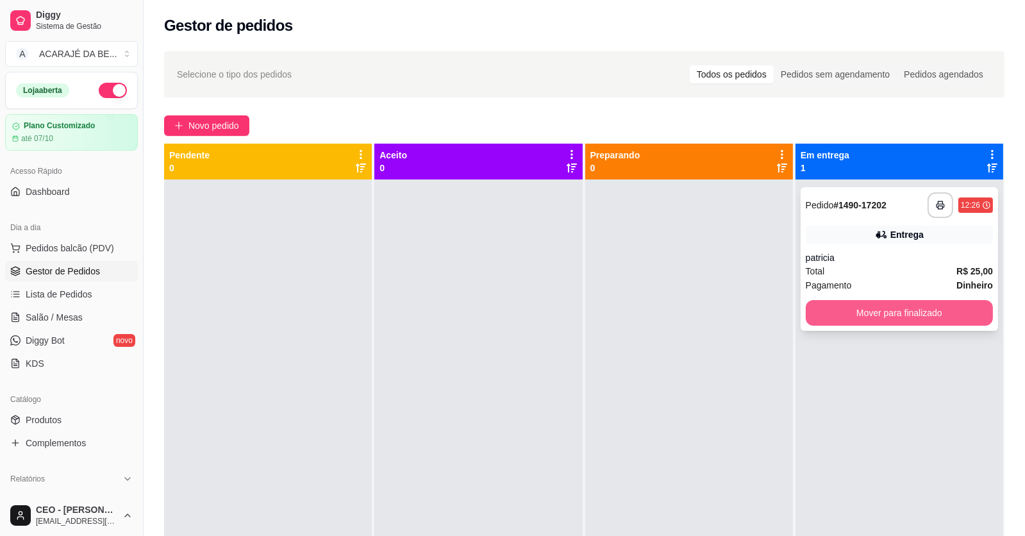
click at [819, 314] on button "Mover para finalizado" at bounding box center [899, 313] width 187 height 26
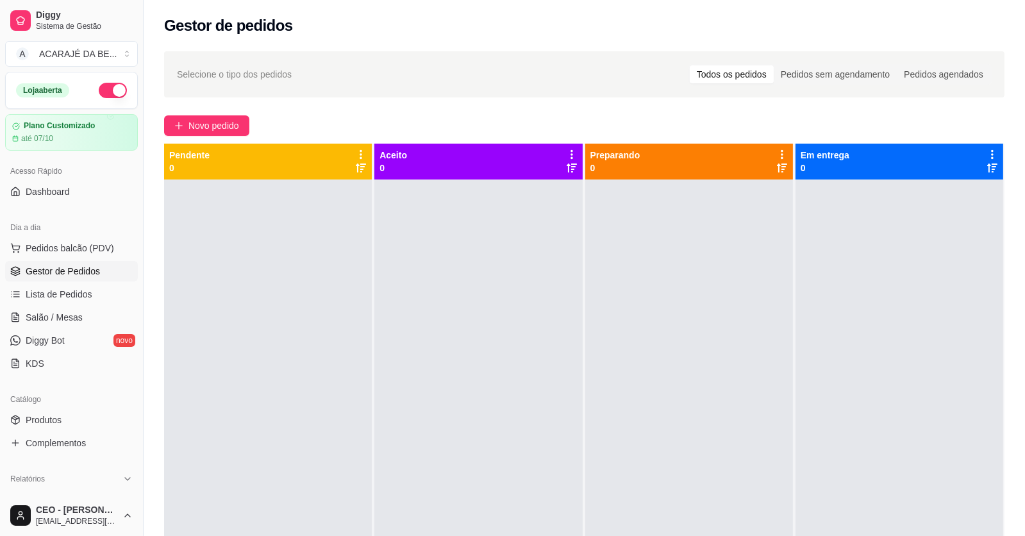
click at [86, 305] on ul "Pedidos balcão (PDV) Gestor de Pedidos Lista de Pedidos Salão / Mesas Diggy Bot…" at bounding box center [71, 306] width 133 height 136
click at [102, 313] on link "Salão / Mesas" at bounding box center [71, 317] width 133 height 21
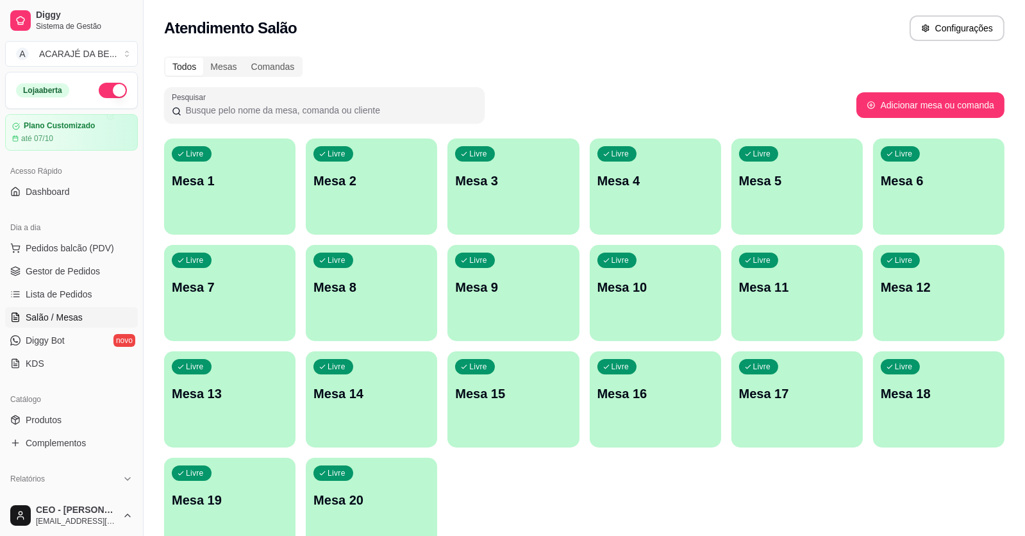
click at [516, 268] on div "Livre Mesa 9" at bounding box center [513, 285] width 131 height 81
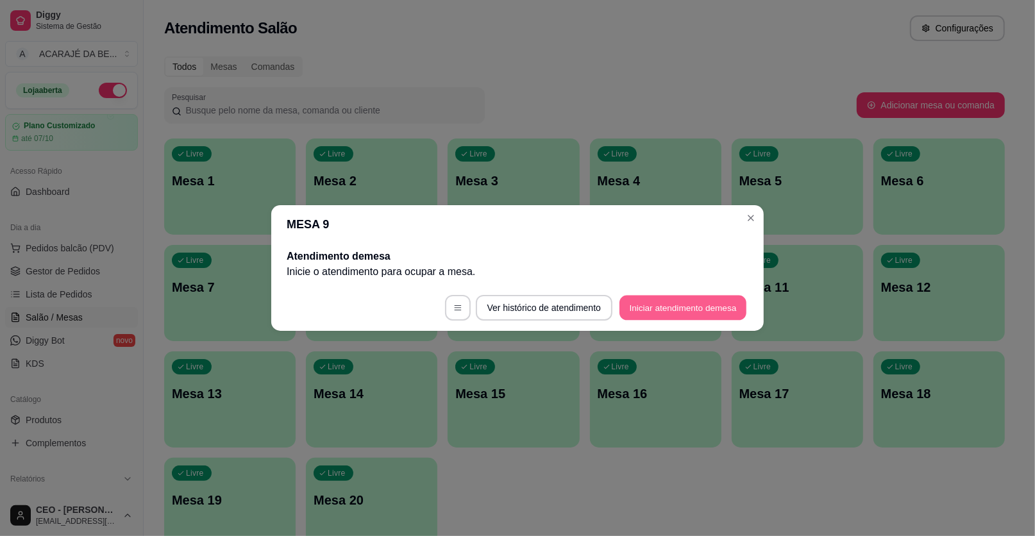
click at [648, 308] on button "Iniciar atendimento de mesa" at bounding box center [682, 308] width 127 height 25
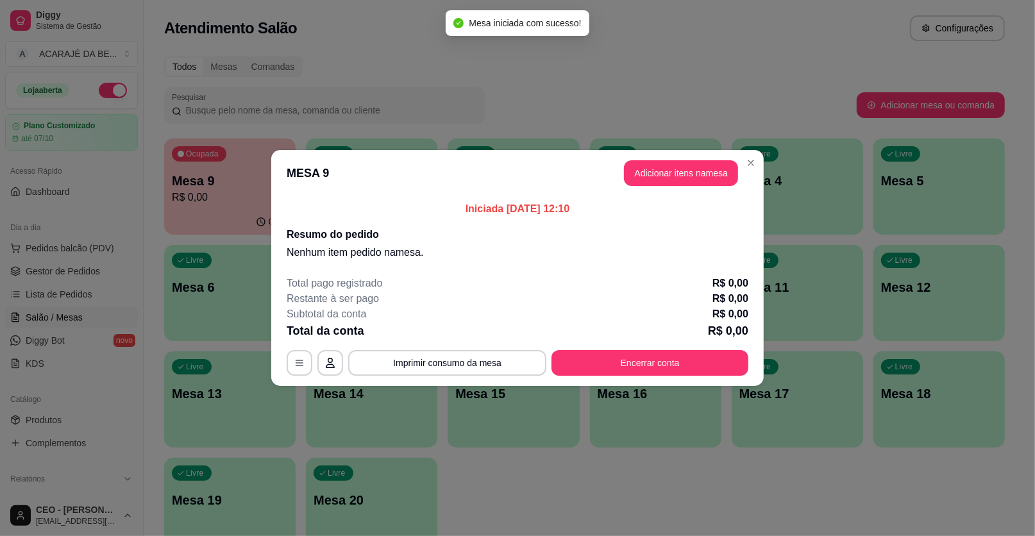
click at [699, 159] on header "MESA 9 Adicionar itens na mesa" at bounding box center [517, 173] width 492 height 46
click at [703, 166] on button "Adicionar itens na mesa" at bounding box center [681, 173] width 114 height 26
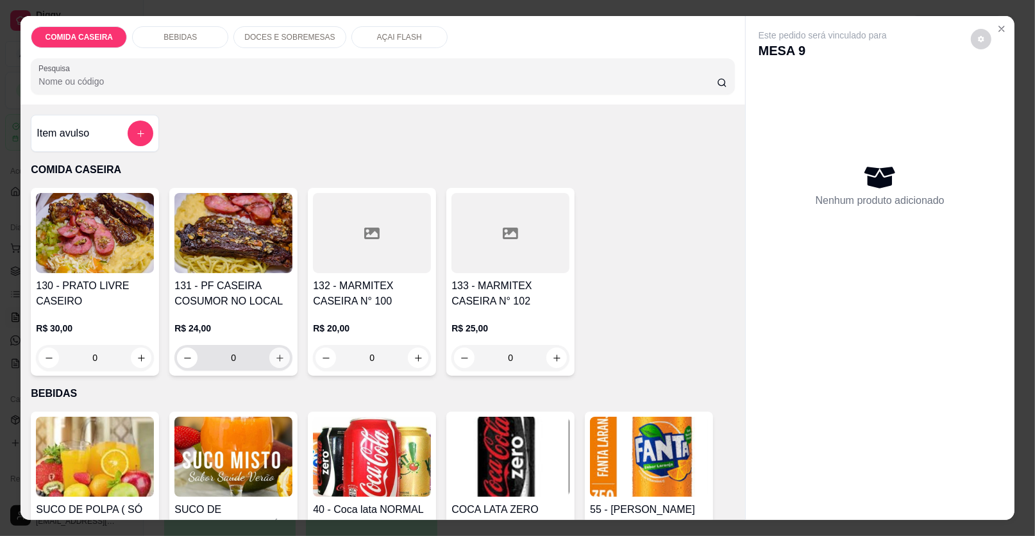
click at [275, 353] on icon "increase-product-quantity" at bounding box center [280, 358] width 10 height 10
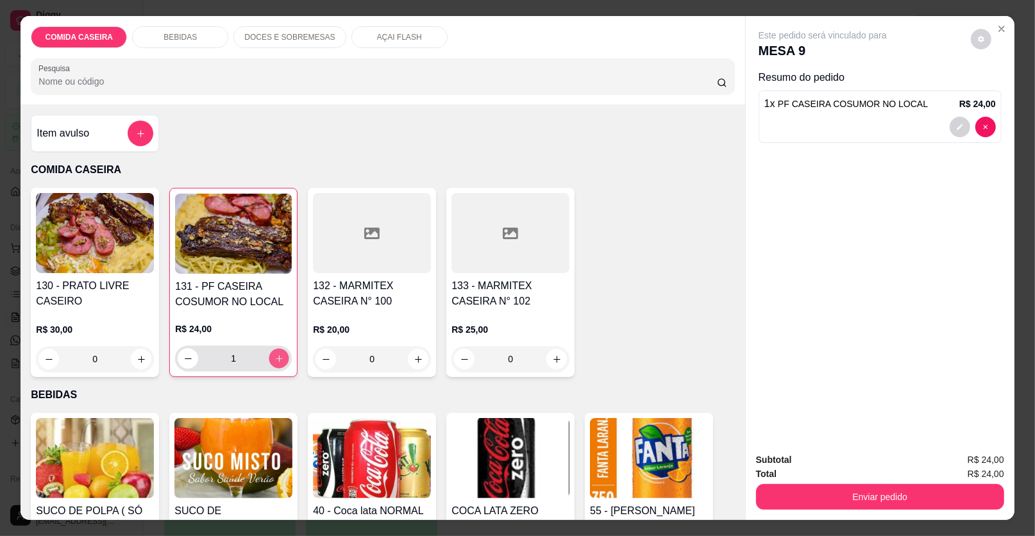
click at [277, 350] on button "increase-product-quantity" at bounding box center [279, 359] width 20 height 20
click at [274, 354] on icon "increase-product-quantity" at bounding box center [279, 359] width 10 height 10
type input "3"
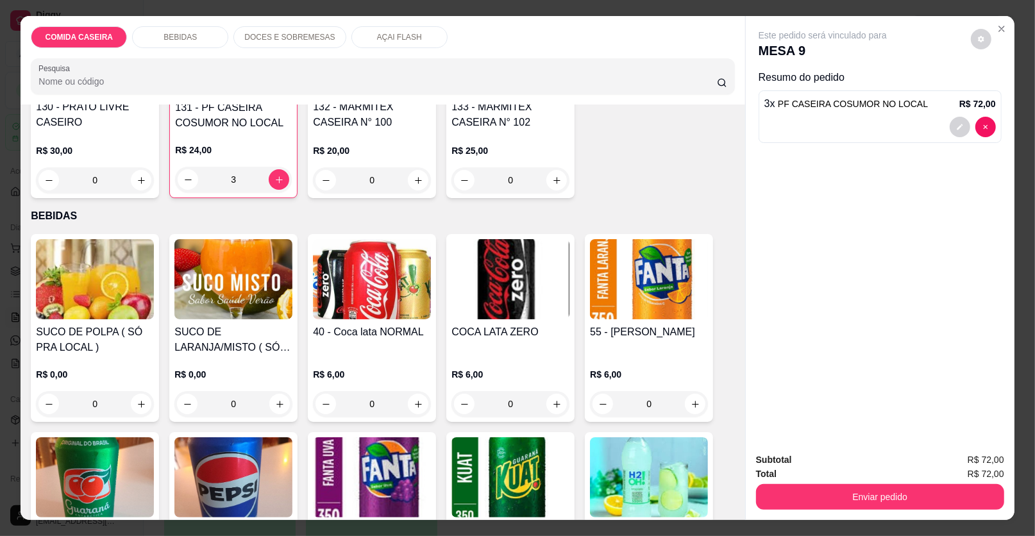
scroll to position [192, 0]
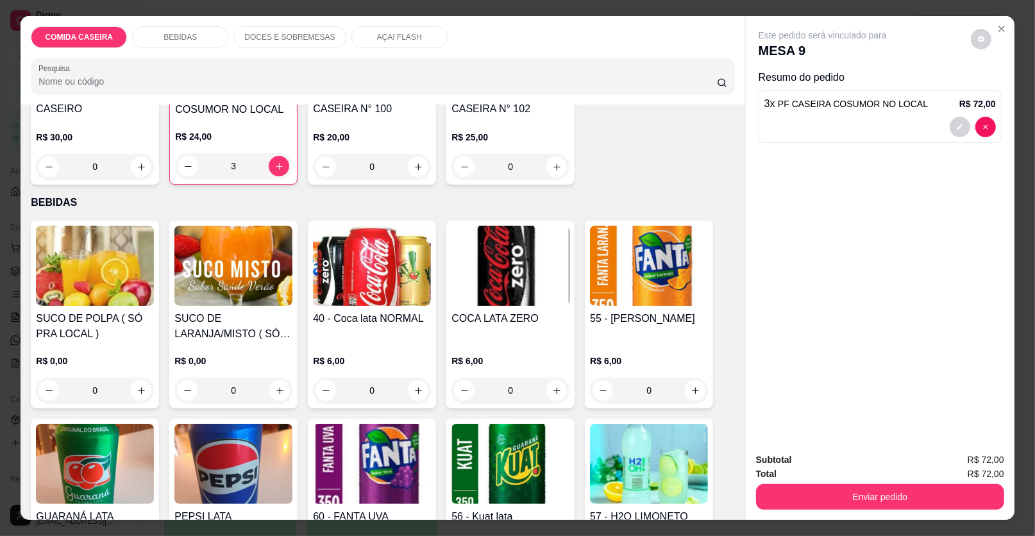
click at [275, 385] on div "0" at bounding box center [233, 391] width 118 height 26
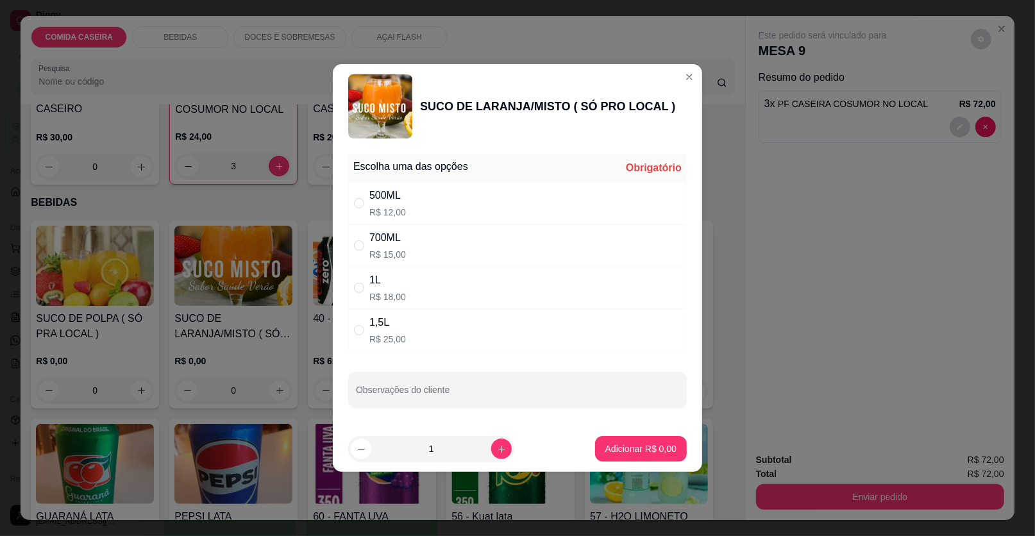
click at [574, 207] on div "500ML R$ 12,00" at bounding box center [517, 203] width 339 height 42
radio input "true"
click at [649, 444] on p "Adicionar R$ 12,00" at bounding box center [638, 448] width 74 height 12
type input "1"
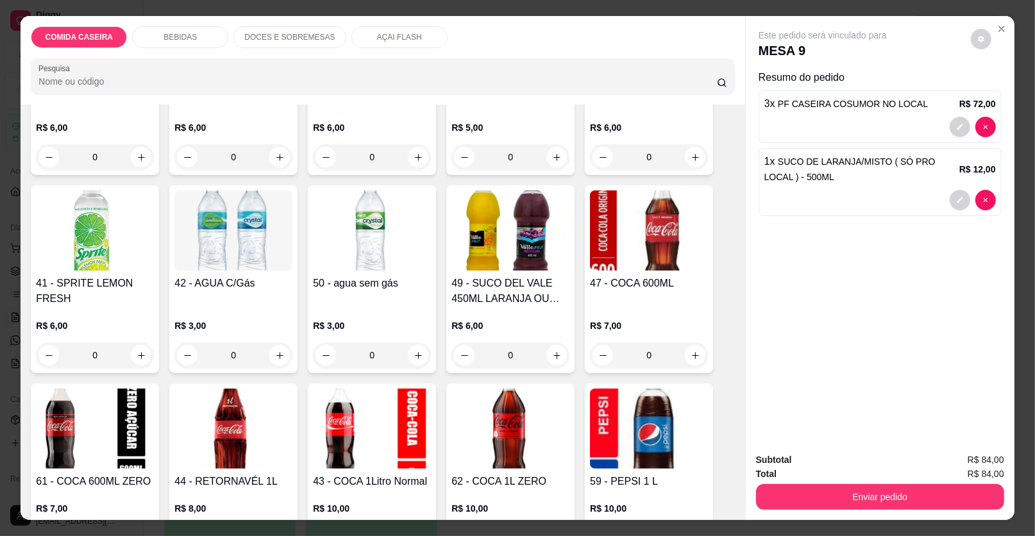
scroll to position [641, 0]
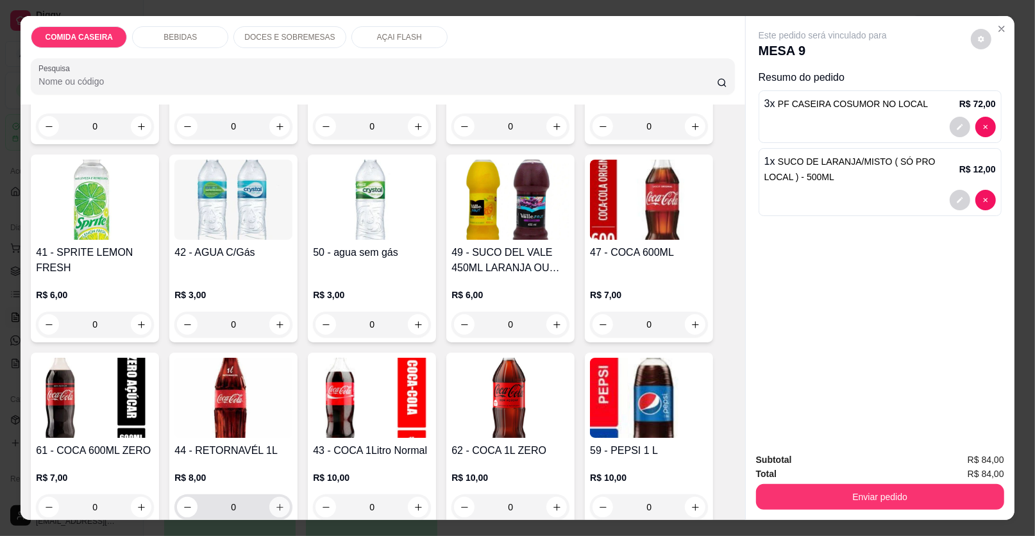
click at [275, 503] on icon "increase-product-quantity" at bounding box center [280, 508] width 10 height 10
type input "1"
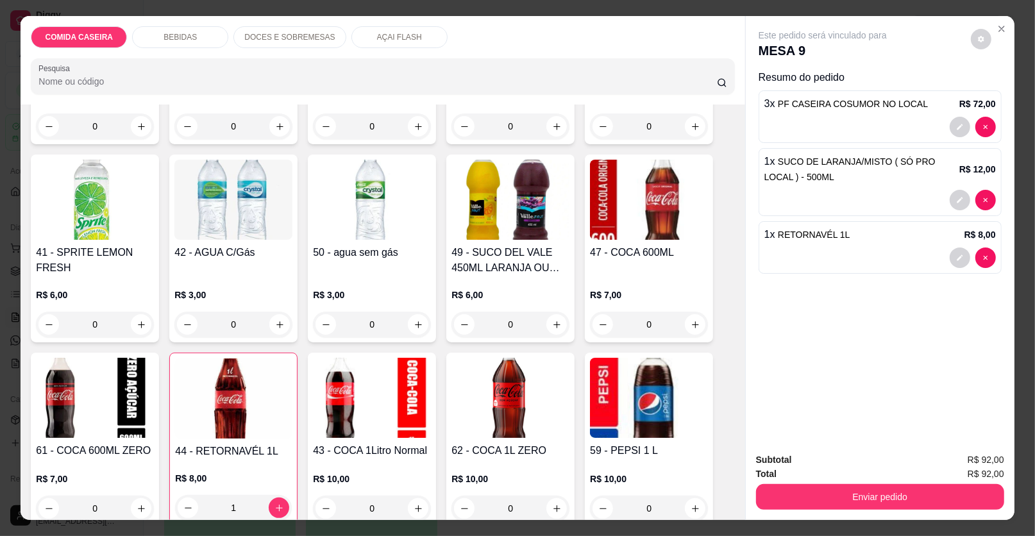
click at [762, 494] on button "Enviar pedido" at bounding box center [880, 497] width 248 height 26
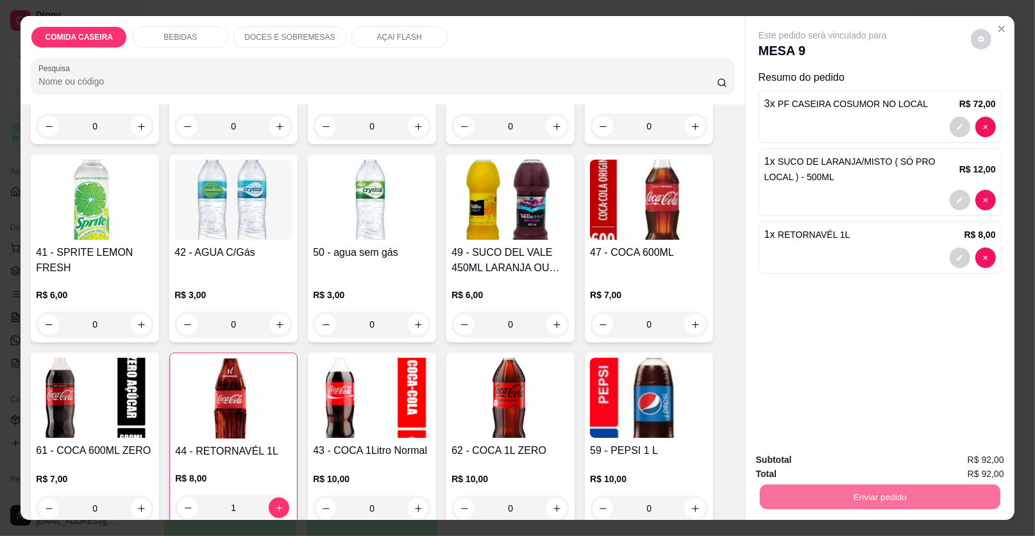
click at [969, 460] on button "Enviar pedido" at bounding box center [970, 465] width 71 height 24
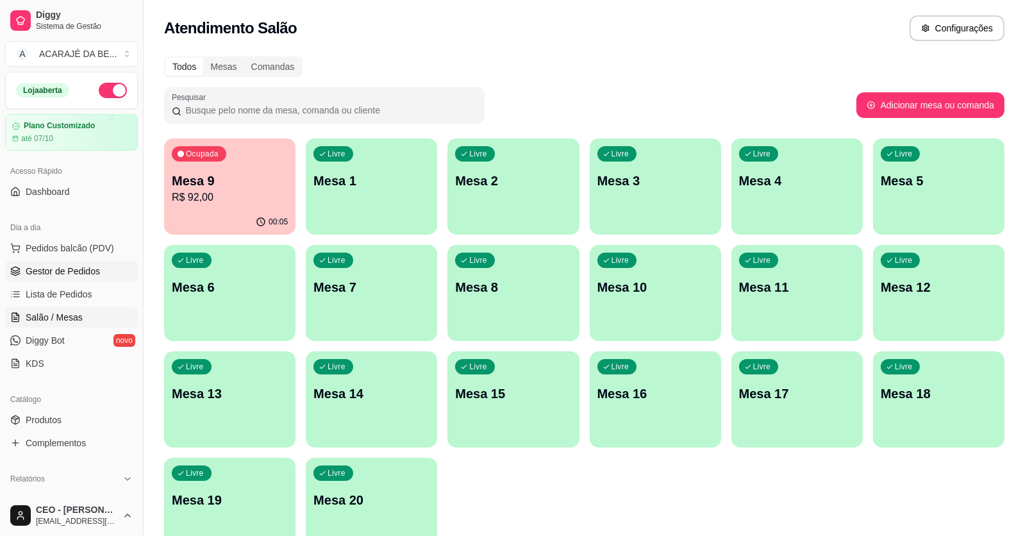
click at [93, 276] on span "Gestor de Pedidos" at bounding box center [63, 271] width 74 height 13
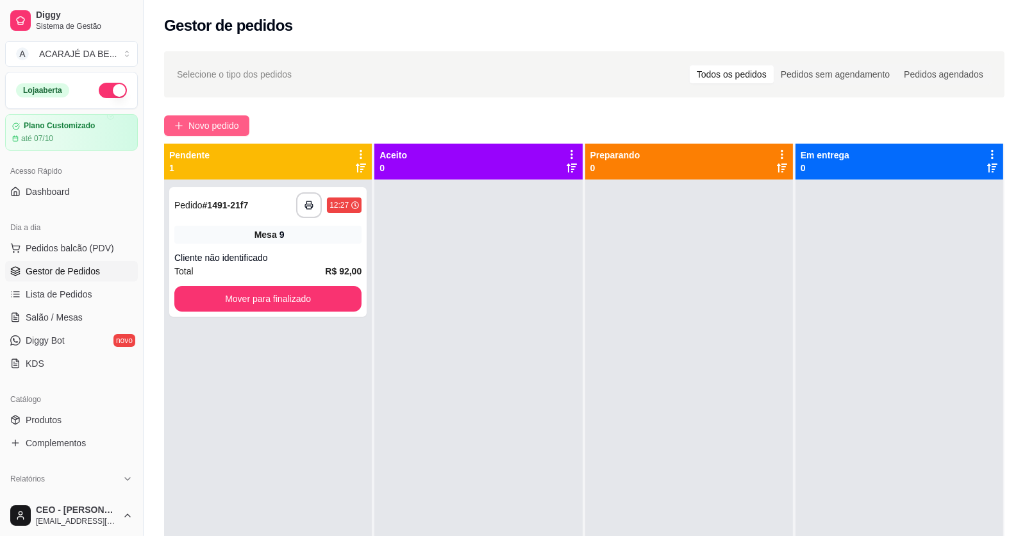
click at [233, 126] on span "Novo pedido" at bounding box center [213, 126] width 51 height 14
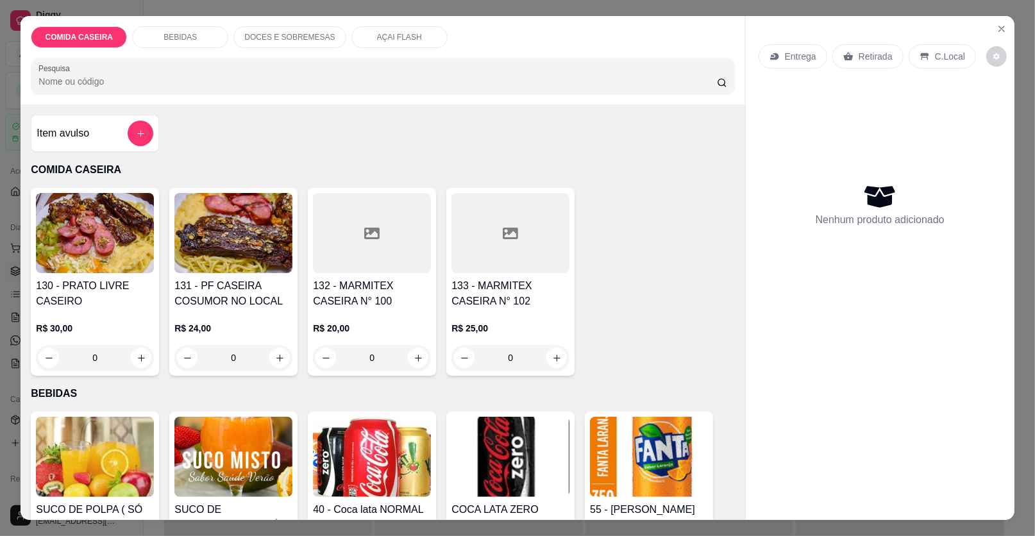
click at [483, 236] on div at bounding box center [510, 233] width 118 height 80
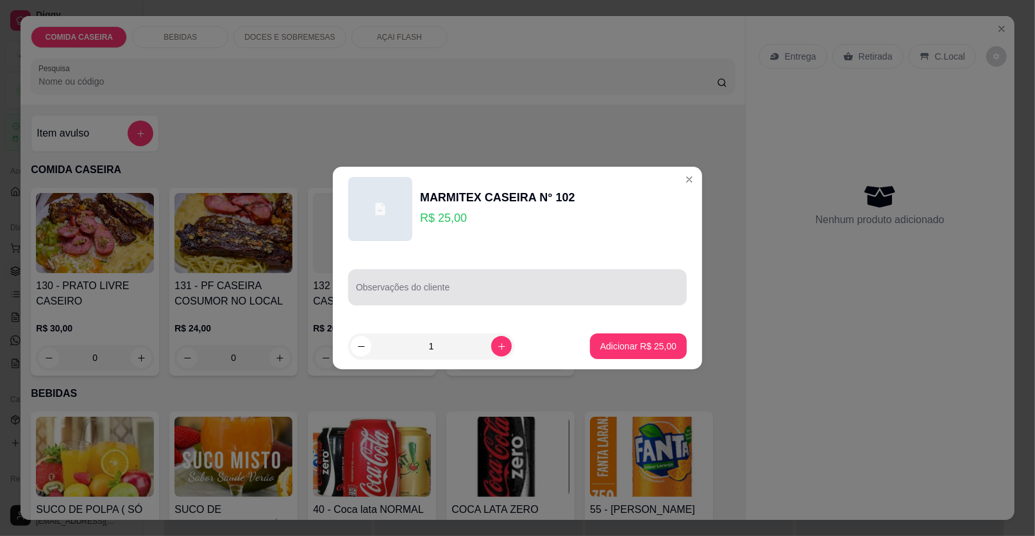
click at [516, 289] on input "Observações do cliente" at bounding box center [517, 292] width 323 height 13
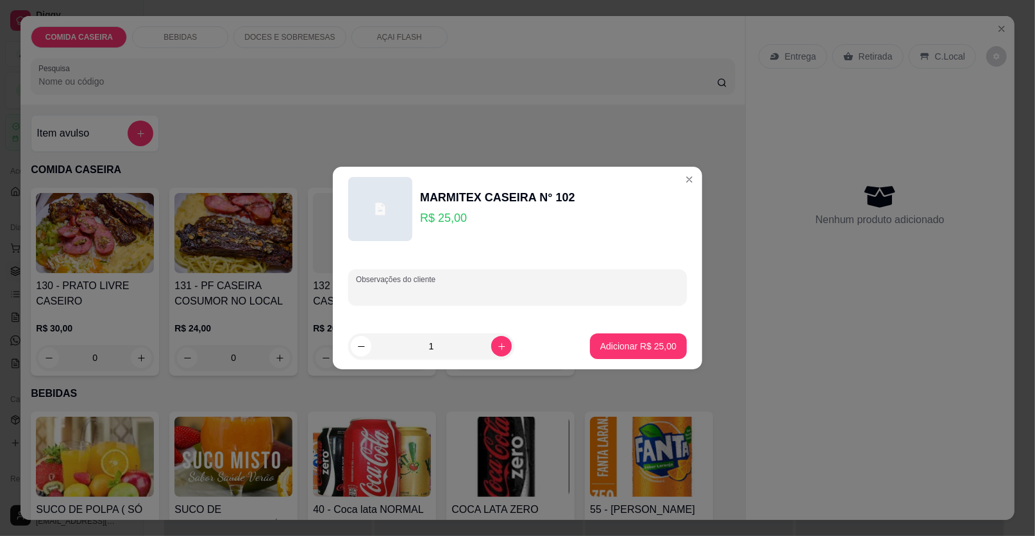
paste input "Feijão Arroz Macarrão Purê e churrasci"
type input "Feijão Arroz Macarrão Purê e churrasci"
click at [624, 353] on button "Adicionar R$ 25,00" at bounding box center [638, 346] width 94 height 25
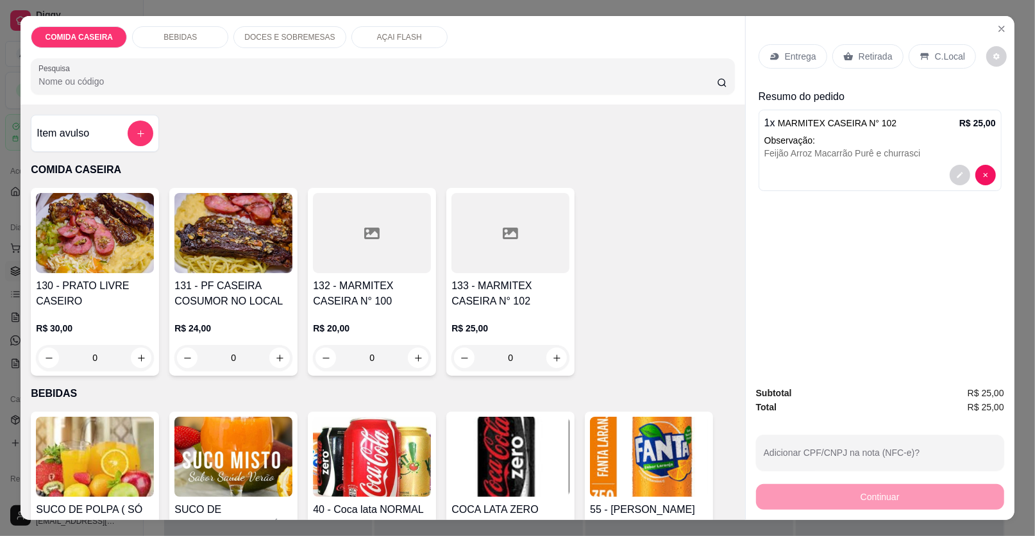
click at [801, 53] on p "Entrega" at bounding box center [800, 56] width 31 height 13
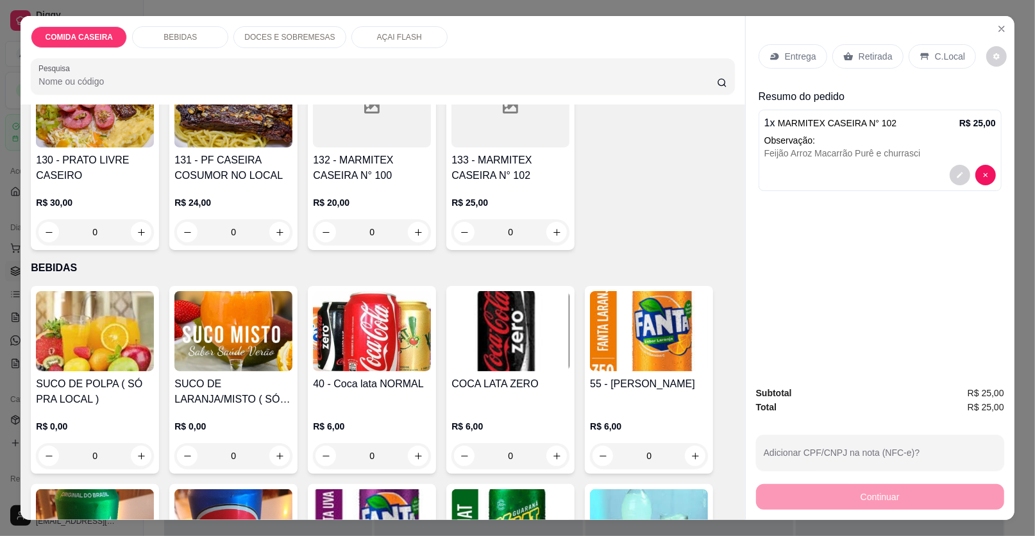
scroll to position [192, 0]
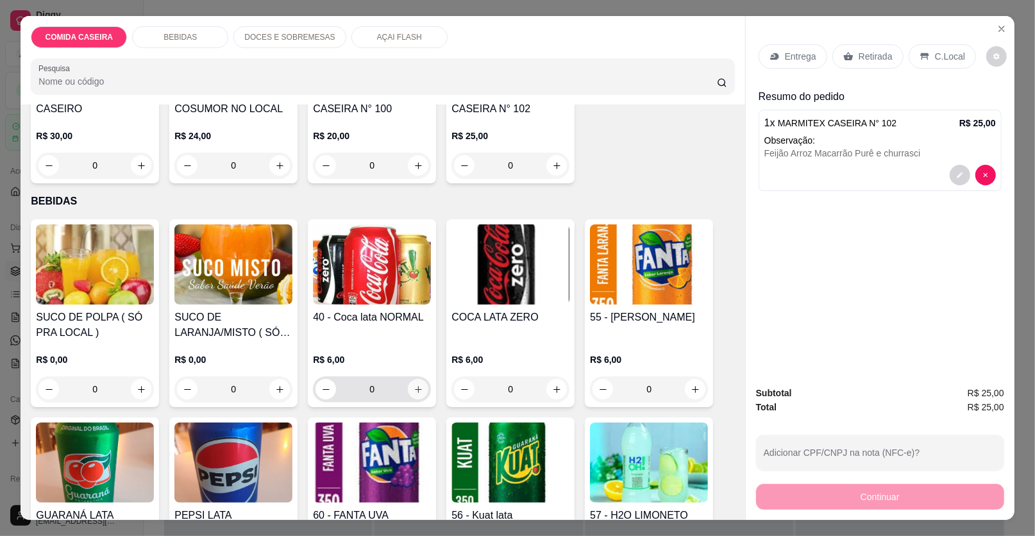
click at [410, 392] on button "increase-product-quantity" at bounding box center [418, 389] width 21 height 21
type input "1"
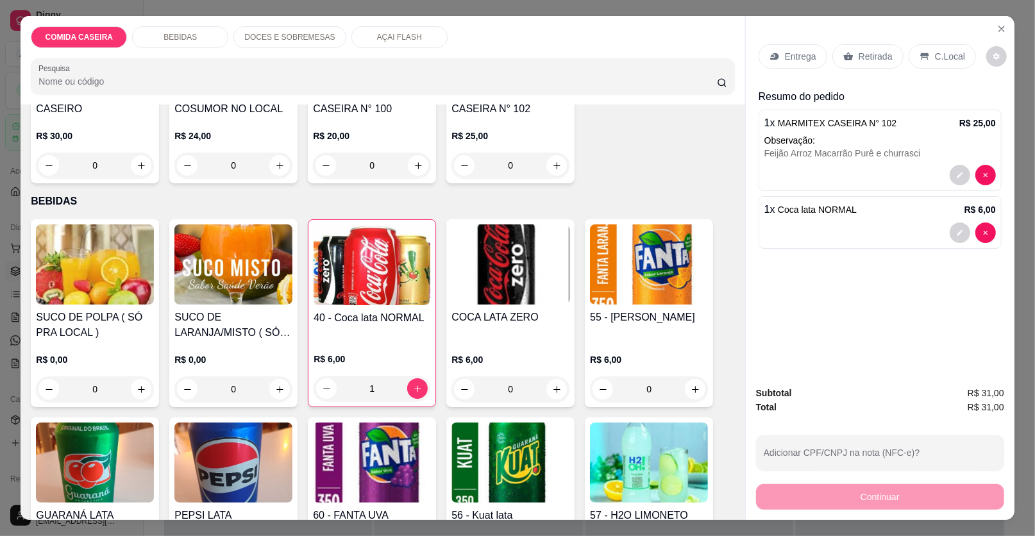
click at [796, 59] on p "Entrega" at bounding box center [800, 56] width 31 height 13
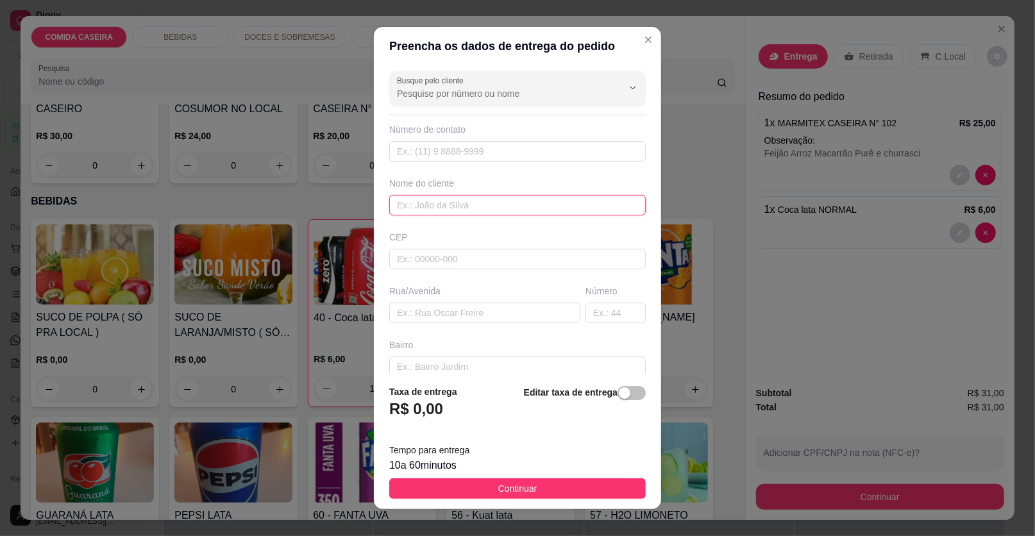
click at [431, 208] on input "text" at bounding box center [517, 205] width 256 height 21
type input "dudu"
click at [453, 314] on input "text" at bounding box center [484, 313] width 191 height 21
paste input "Aqui na loja ninho lar Próx a farmácia de zerley"
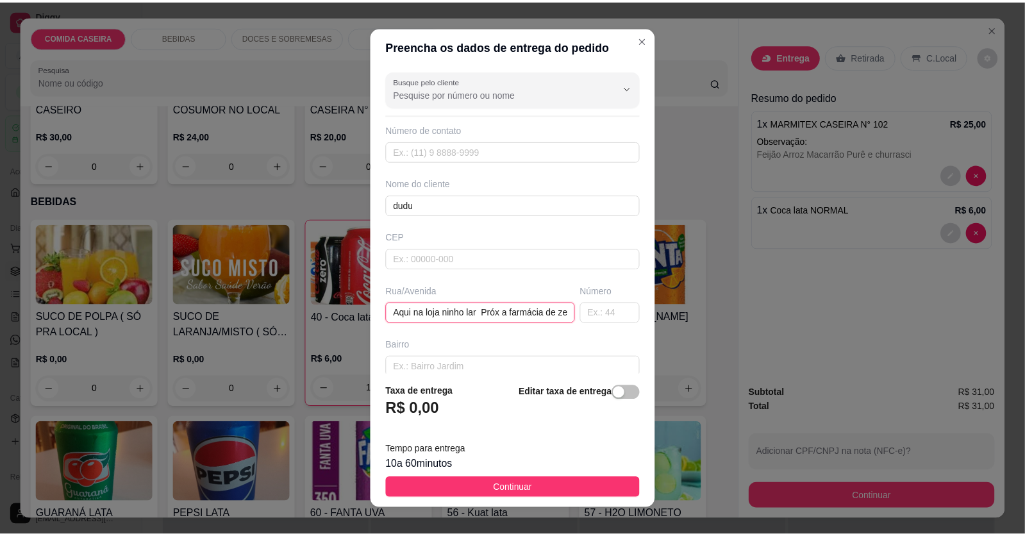
scroll to position [0, 26]
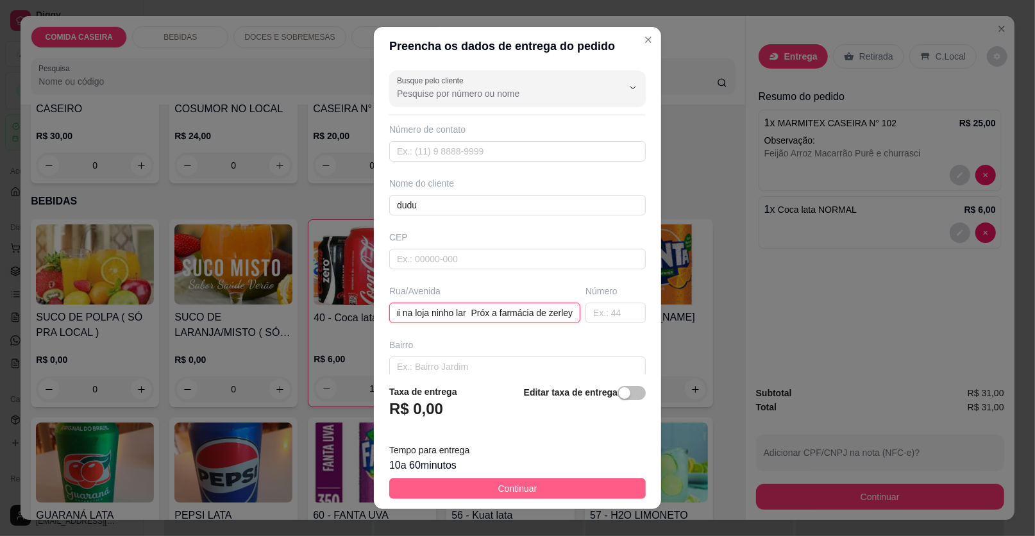
type input "Aqui na loja ninho lar Próx a farmácia de zerley"
click at [548, 485] on button "Continuar" at bounding box center [517, 488] width 256 height 21
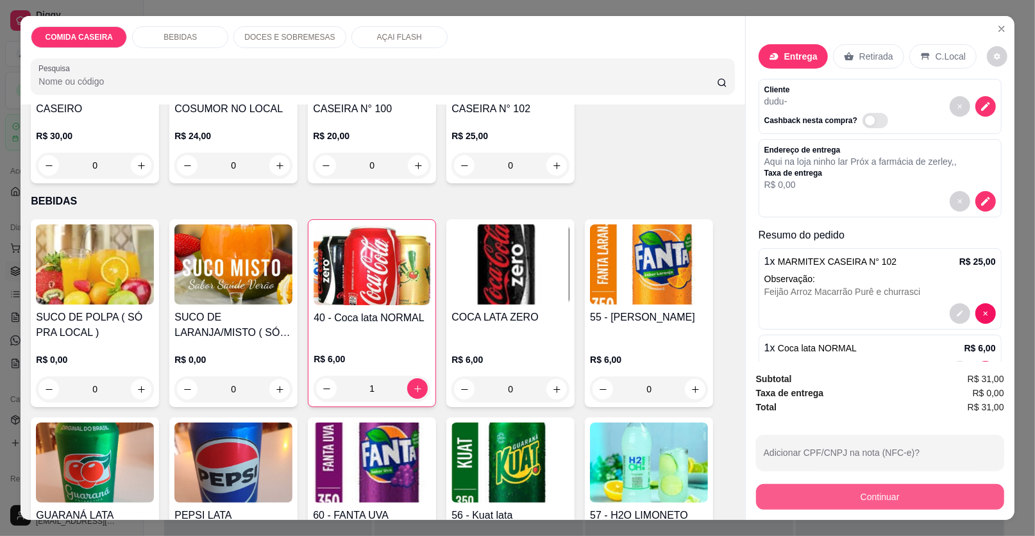
click at [810, 502] on button "Continuar" at bounding box center [880, 497] width 248 height 26
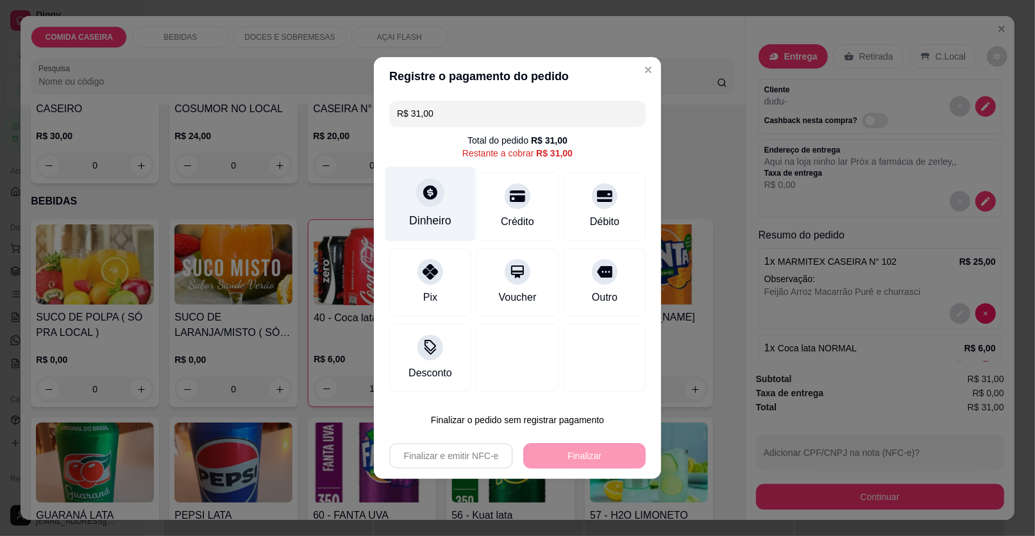
click at [427, 223] on div "Dinheiro" at bounding box center [430, 220] width 42 height 17
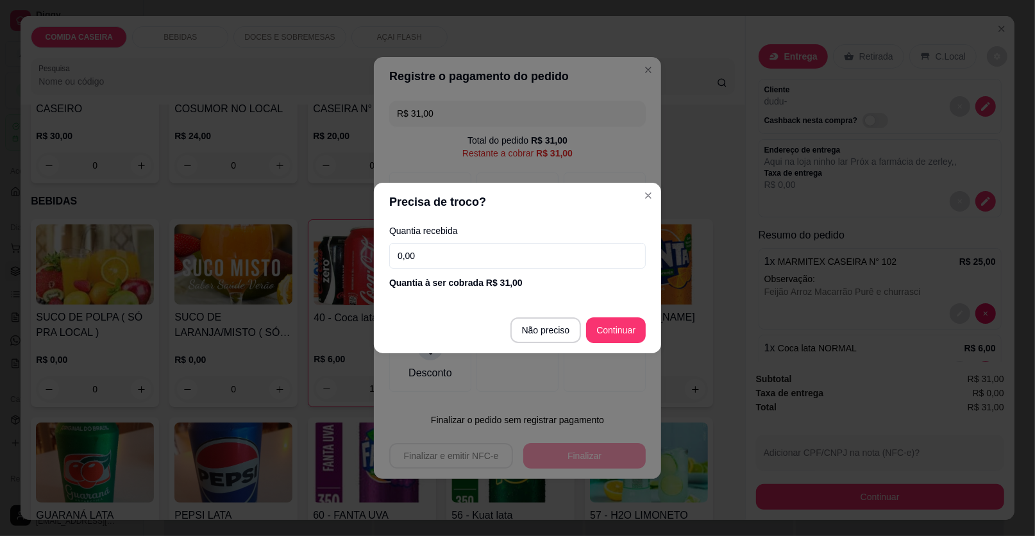
click at [523, 262] on input "0,00" at bounding box center [517, 256] width 256 height 26
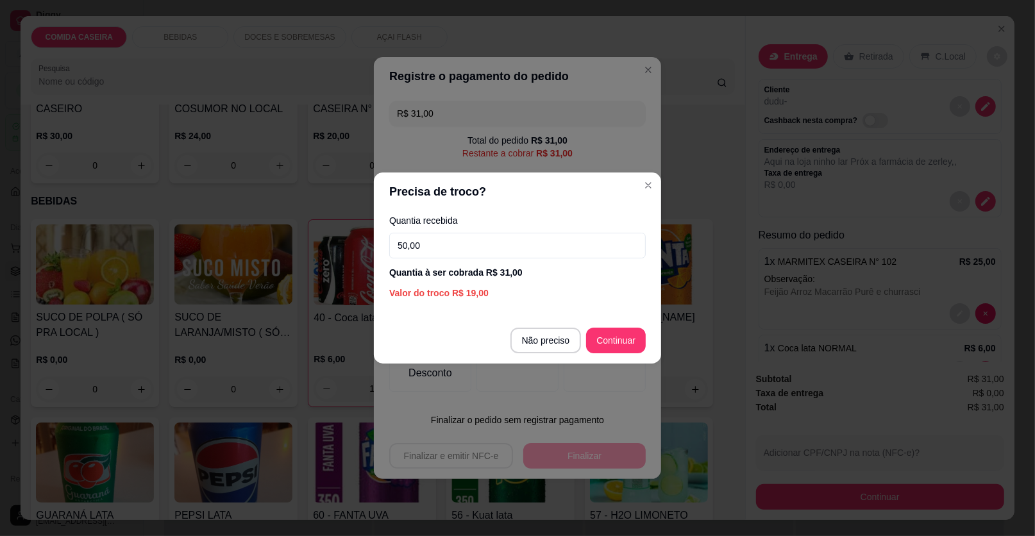
type input "50,00"
type input "R$ 0,00"
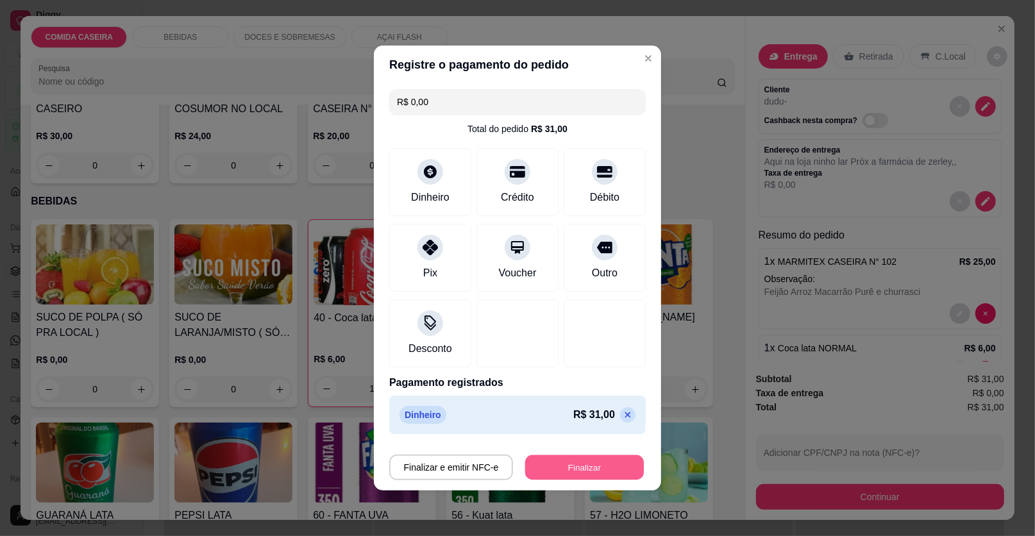
click at [594, 471] on button "Finalizar" at bounding box center [584, 467] width 119 height 25
type input "0"
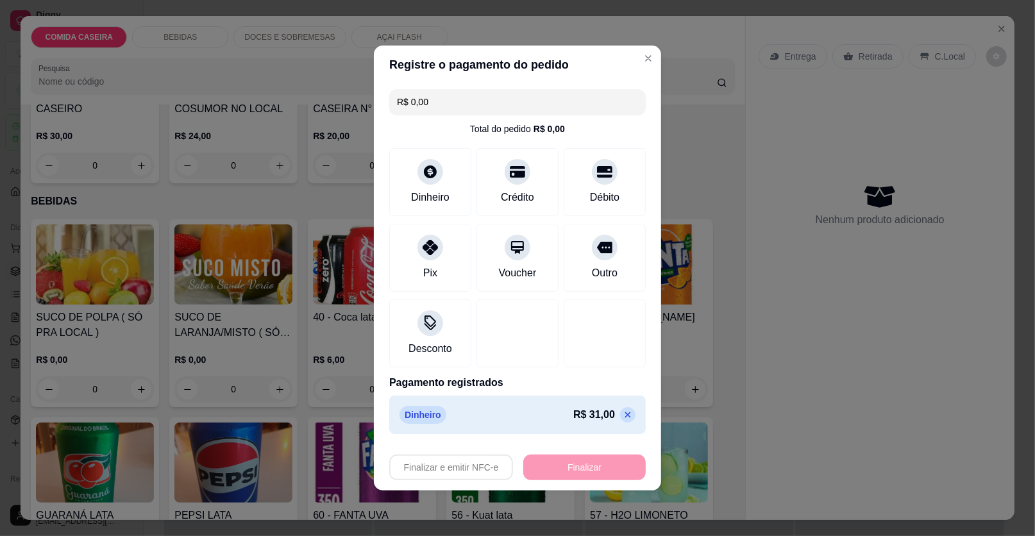
type input "-R$ 31,00"
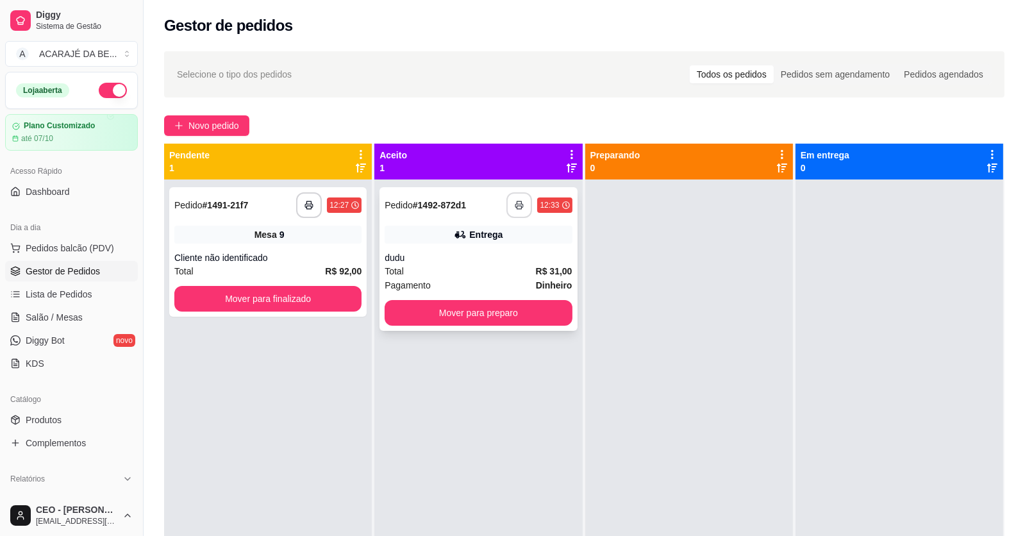
click at [522, 205] on button "button" at bounding box center [520, 205] width 26 height 26
click at [546, 319] on button "Mover para preparo" at bounding box center [478, 313] width 187 height 26
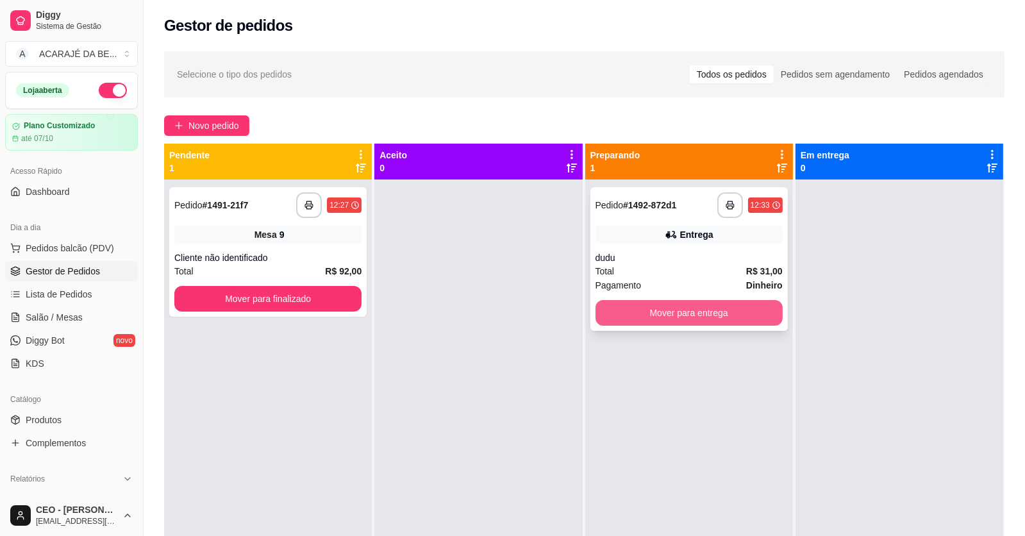
click at [624, 307] on button "Mover para entrega" at bounding box center [689, 313] width 187 height 26
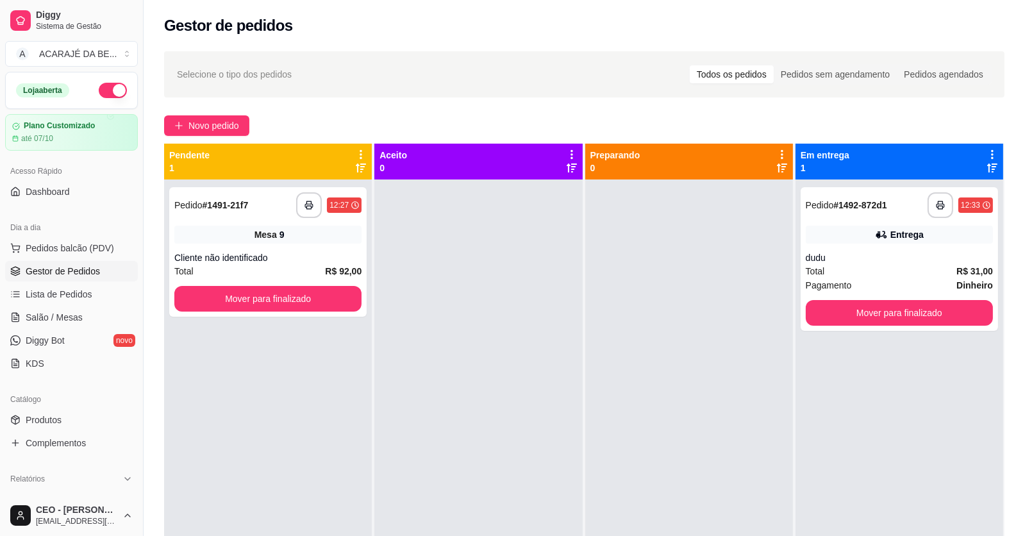
click at [846, 295] on div "**********" at bounding box center [899, 259] width 197 height 144
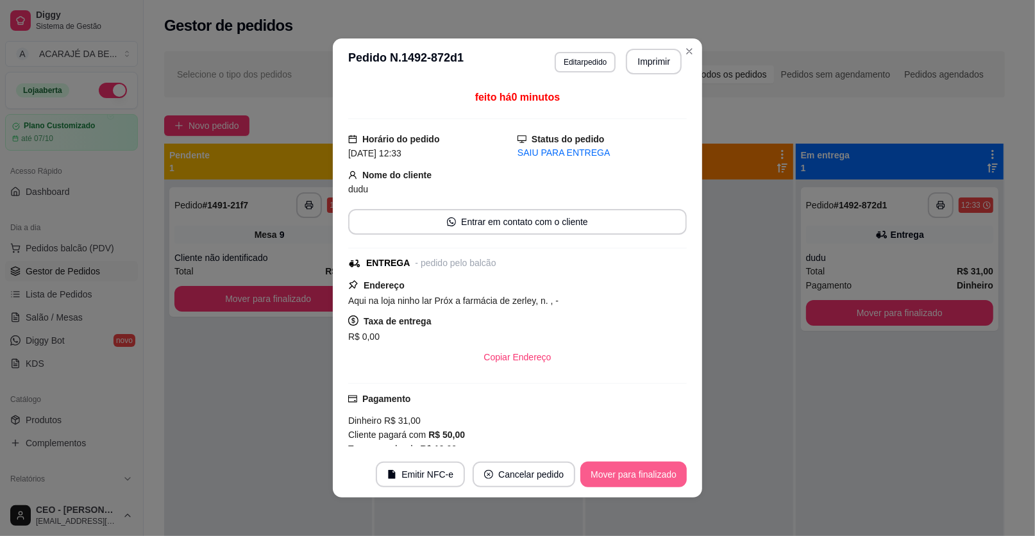
click at [642, 474] on button "Mover para finalizado" at bounding box center [633, 475] width 106 height 26
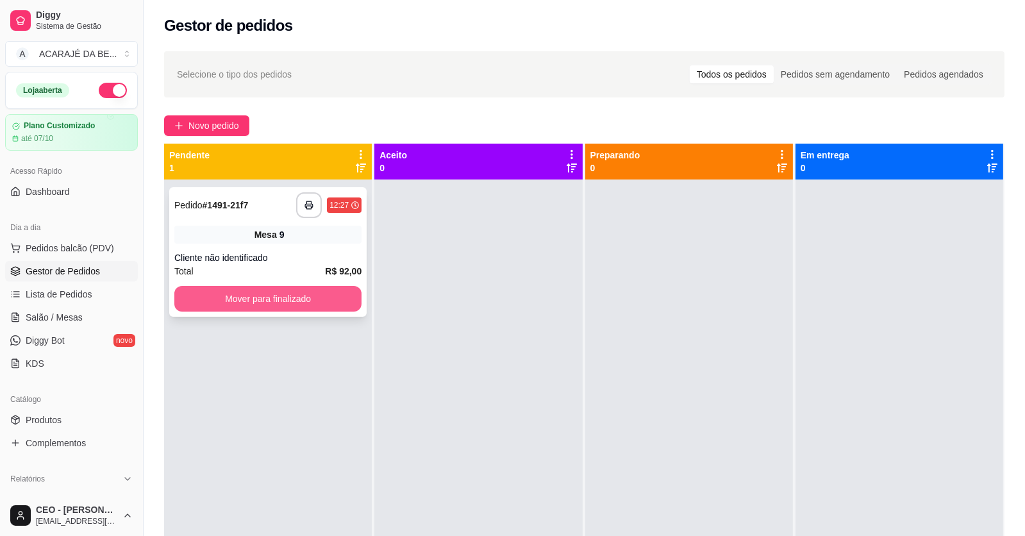
click at [339, 305] on button "Mover para finalizado" at bounding box center [267, 299] width 187 height 26
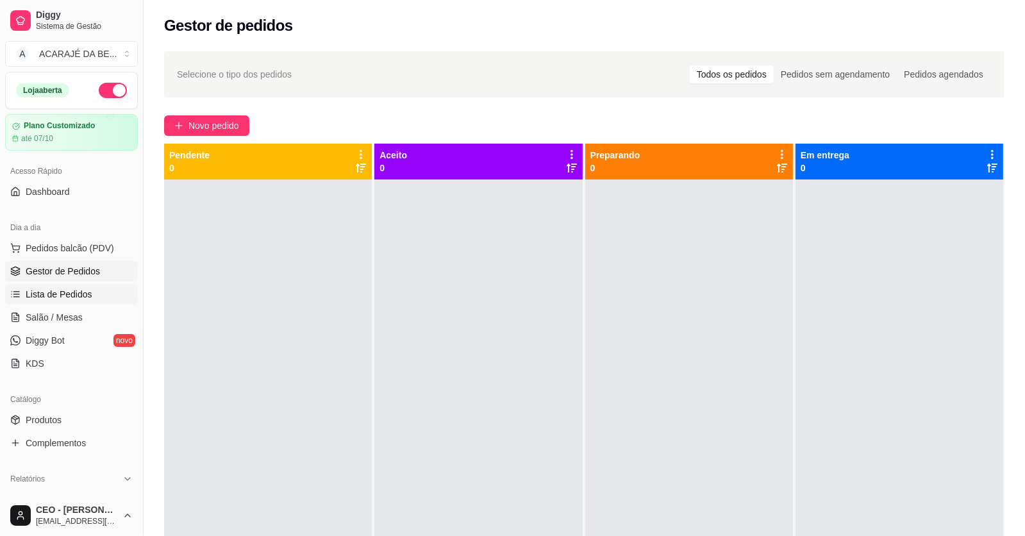
click at [72, 299] on span "Lista de Pedidos" at bounding box center [59, 294] width 67 height 13
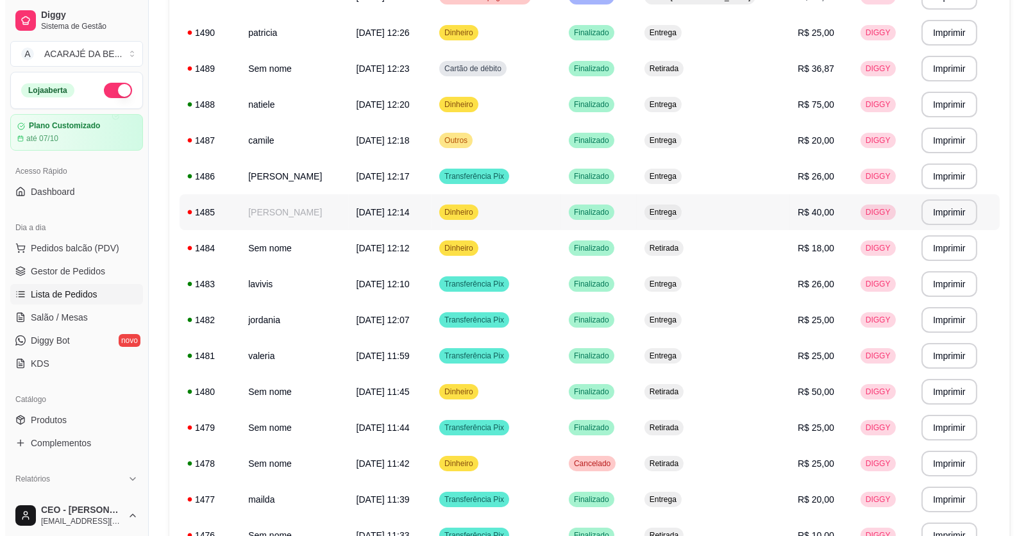
scroll to position [320, 0]
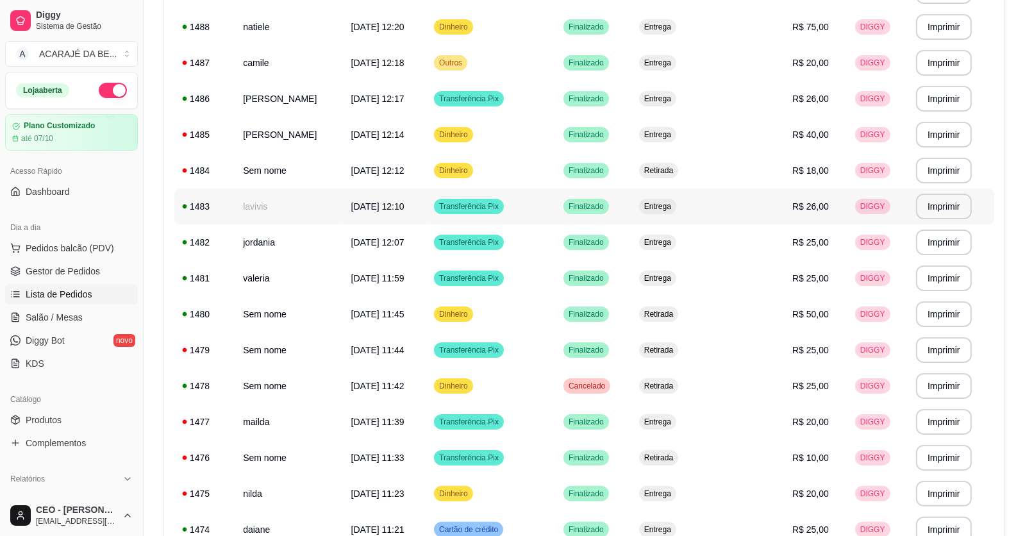
click at [376, 210] on span "[DATE] 12:10" at bounding box center [377, 206] width 53 height 10
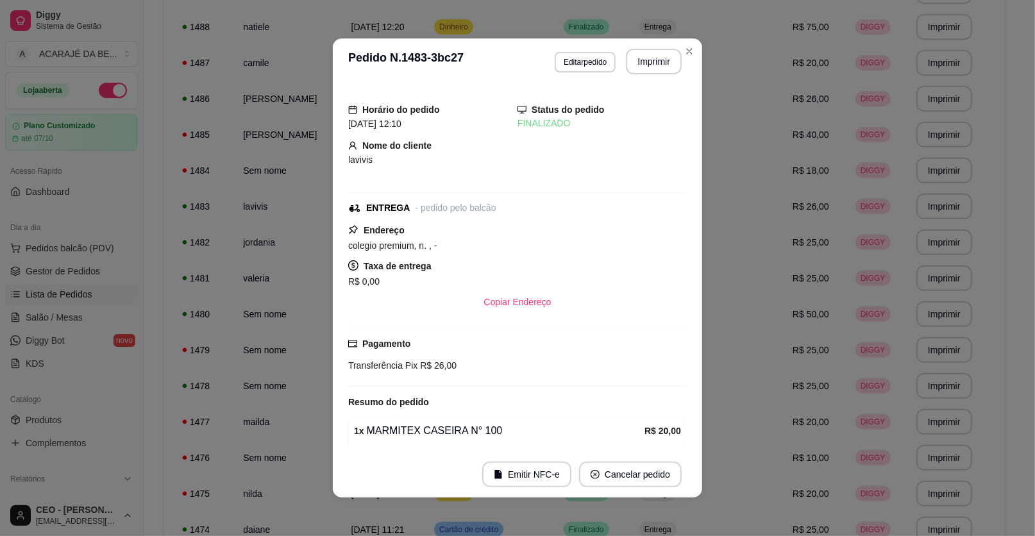
scroll to position [119, 0]
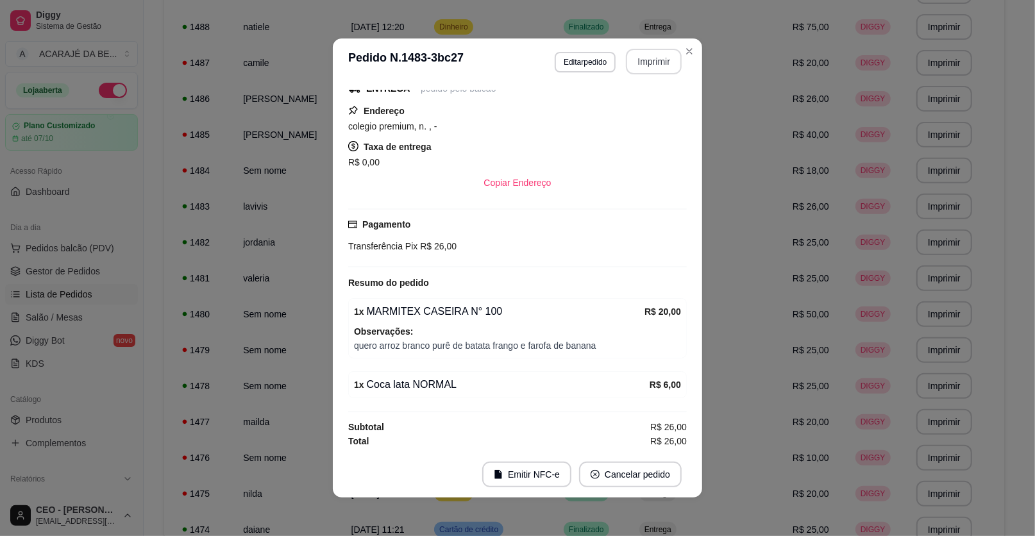
click at [651, 67] on button "Imprimir" at bounding box center [654, 62] width 56 height 26
click at [630, 60] on button "Imprimir" at bounding box center [654, 62] width 56 height 26
click at [648, 60] on button "Imprimir" at bounding box center [654, 62] width 56 height 26
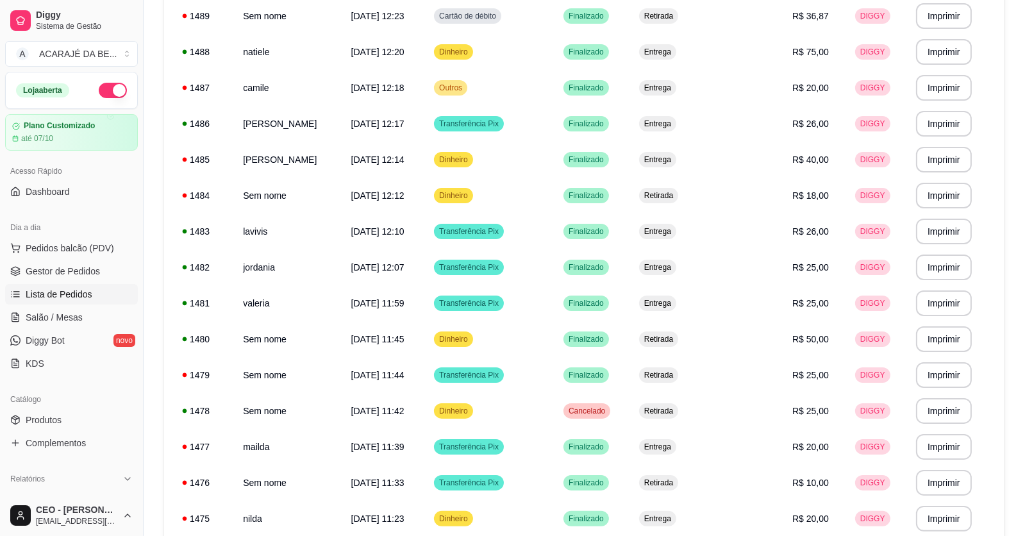
scroll to position [256, 0]
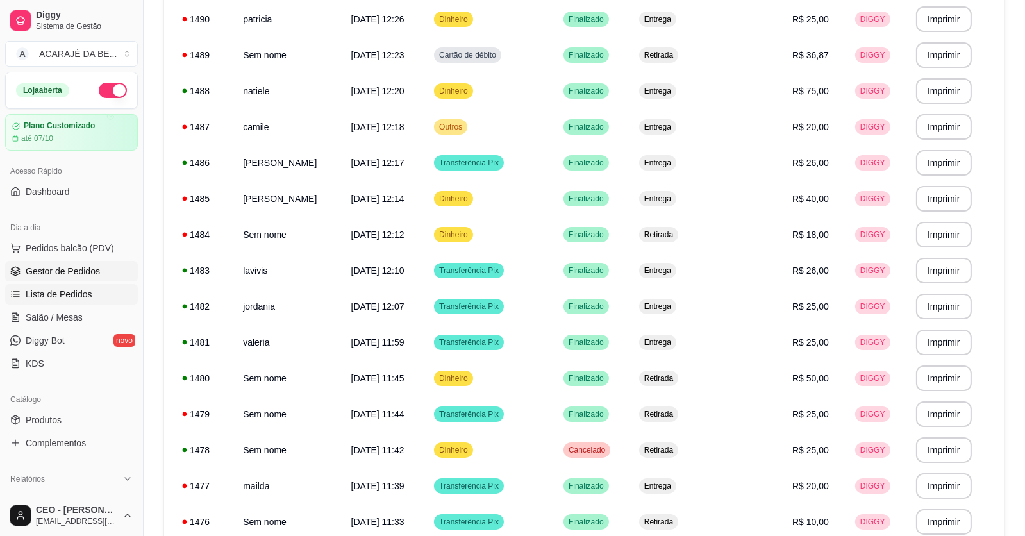
click at [111, 269] on link "Gestor de Pedidos" at bounding box center [71, 271] width 133 height 21
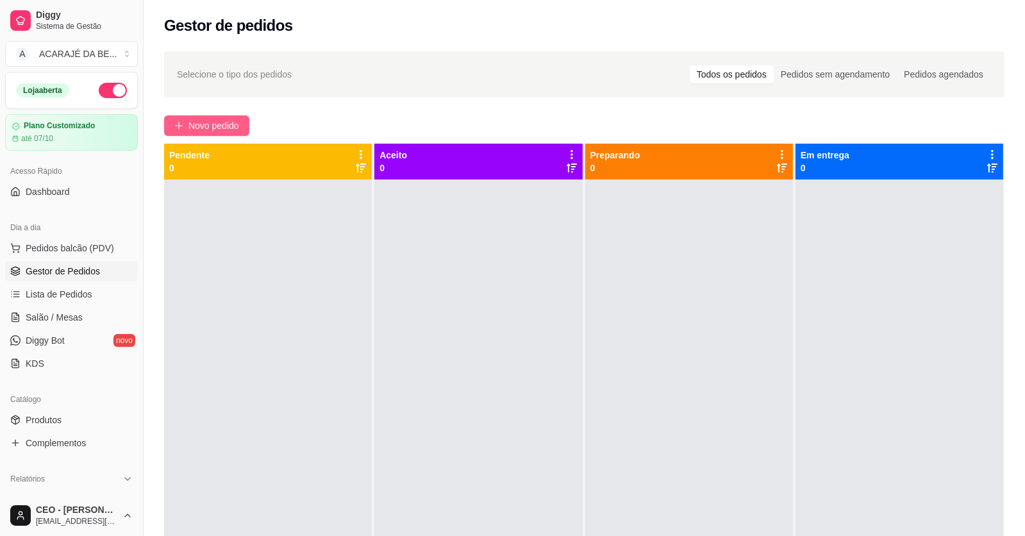
click at [203, 127] on span "Novo pedido" at bounding box center [213, 126] width 51 height 14
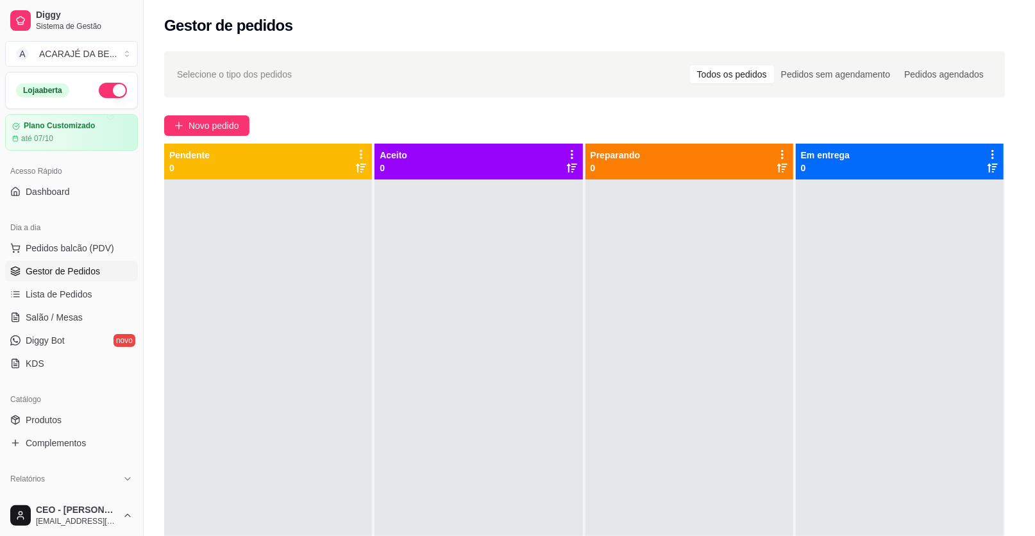
click at [346, 204] on div at bounding box center [372, 233] width 118 height 80
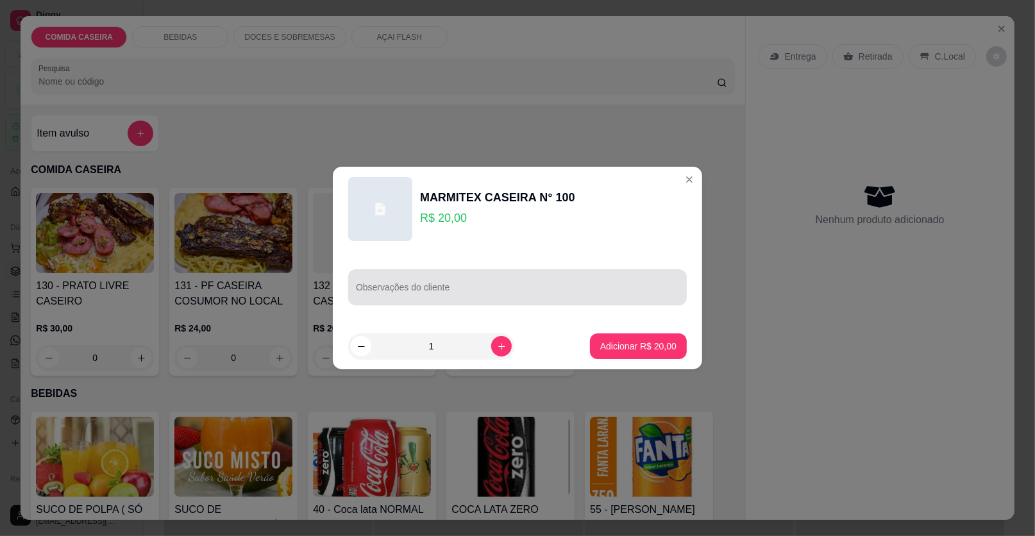
click at [464, 293] on input "Observações do cliente" at bounding box center [517, 292] width 323 height 13
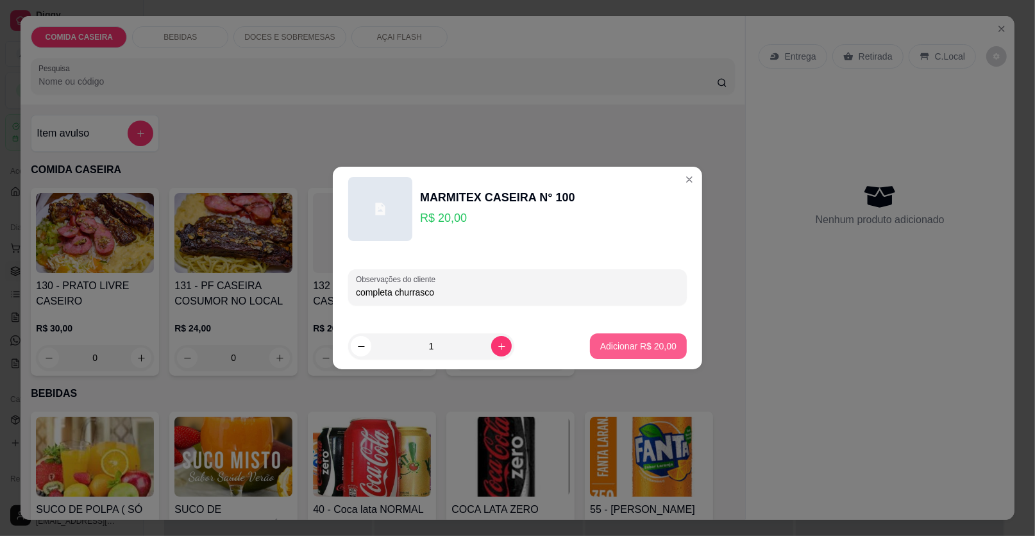
type input "completa churrasco"
click at [600, 345] on p "Adicionar R$ 20,00" at bounding box center [638, 346] width 76 height 13
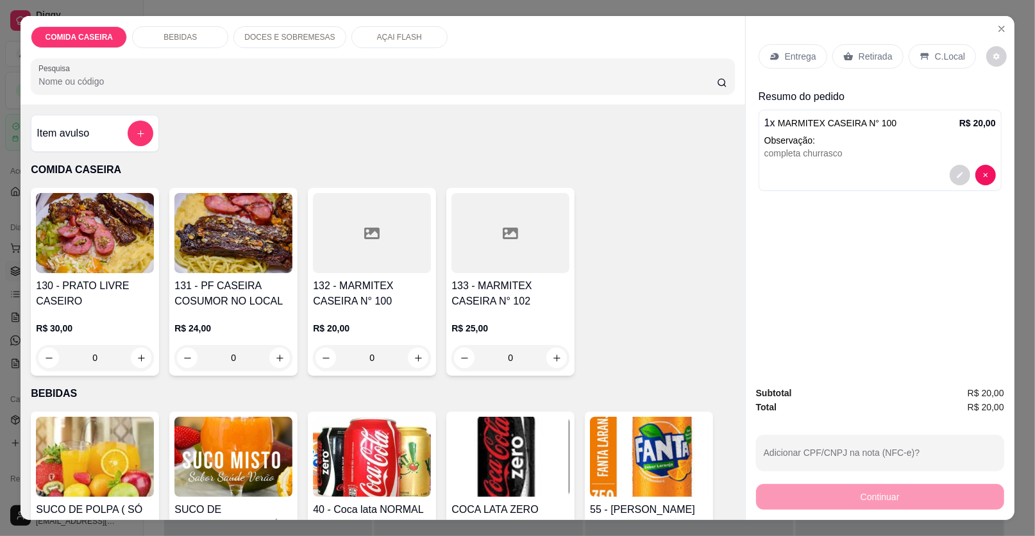
click at [787, 55] on p "Entrega" at bounding box center [800, 56] width 31 height 13
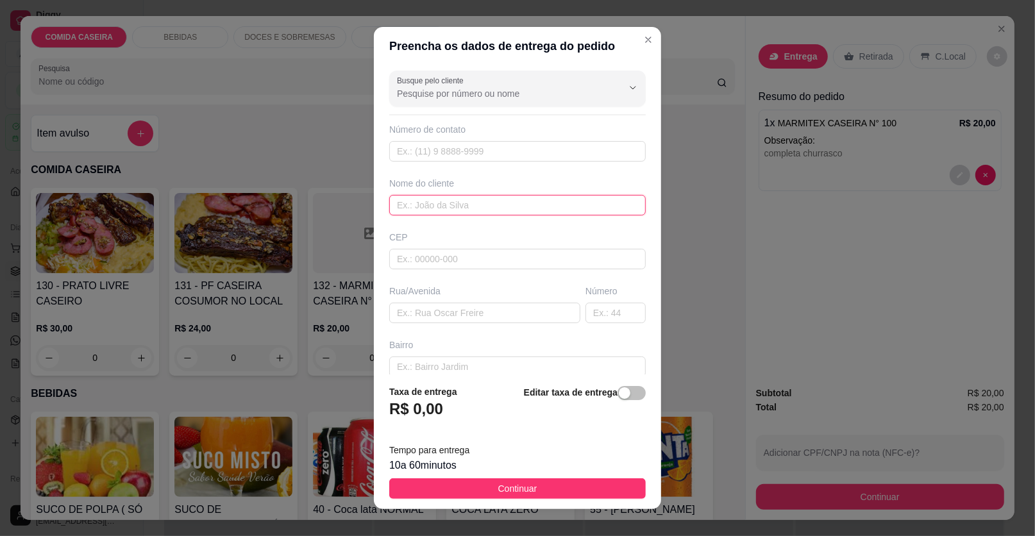
click at [420, 201] on input "text" at bounding box center [517, 205] width 256 height 21
type input "lenadro da laranja"
click at [448, 308] on input "text" at bounding box center [484, 313] width 191 height 21
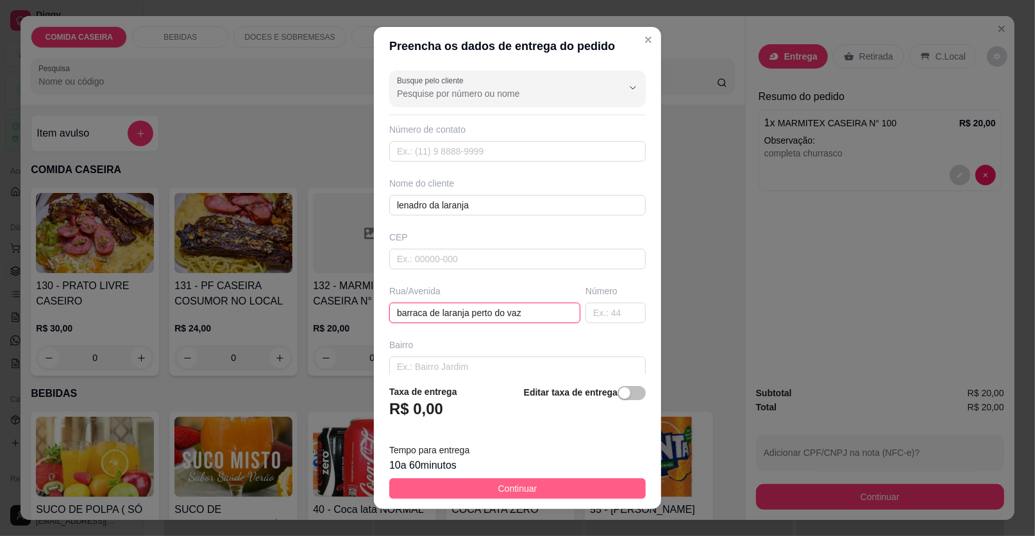
type input "barraca de laranja perto do vaz"
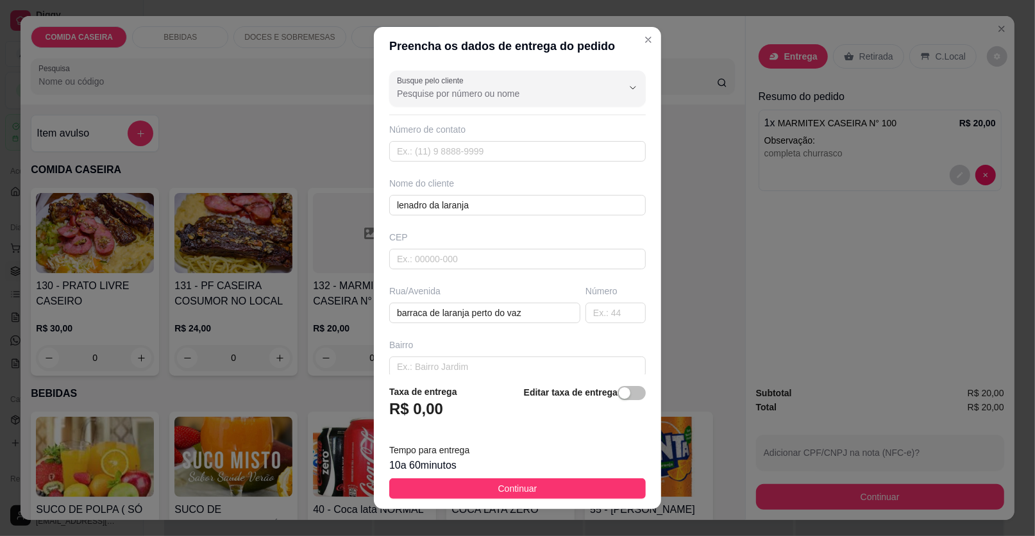
click at [523, 478] on button "Continuar" at bounding box center [517, 488] width 256 height 21
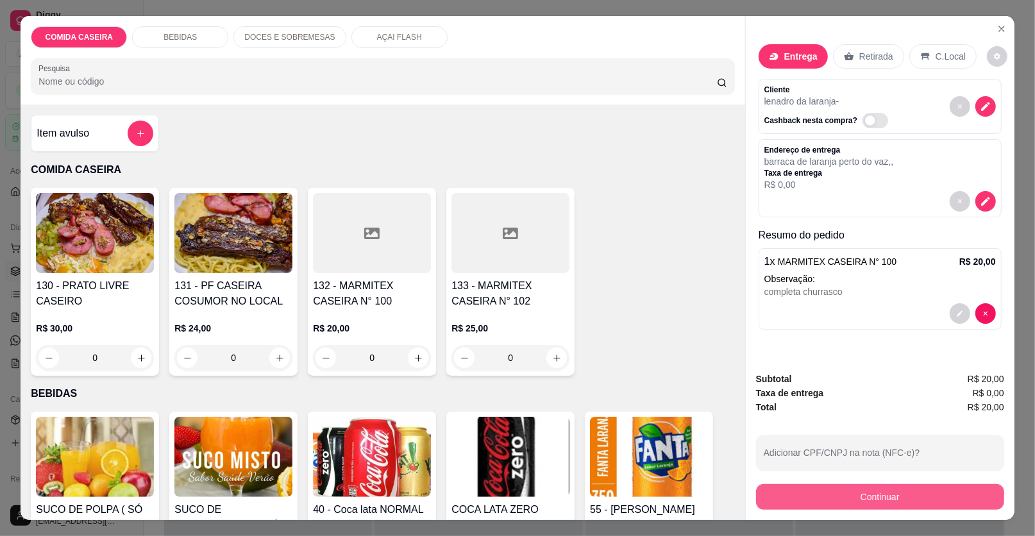
click at [803, 495] on button "Continuar" at bounding box center [880, 497] width 248 height 26
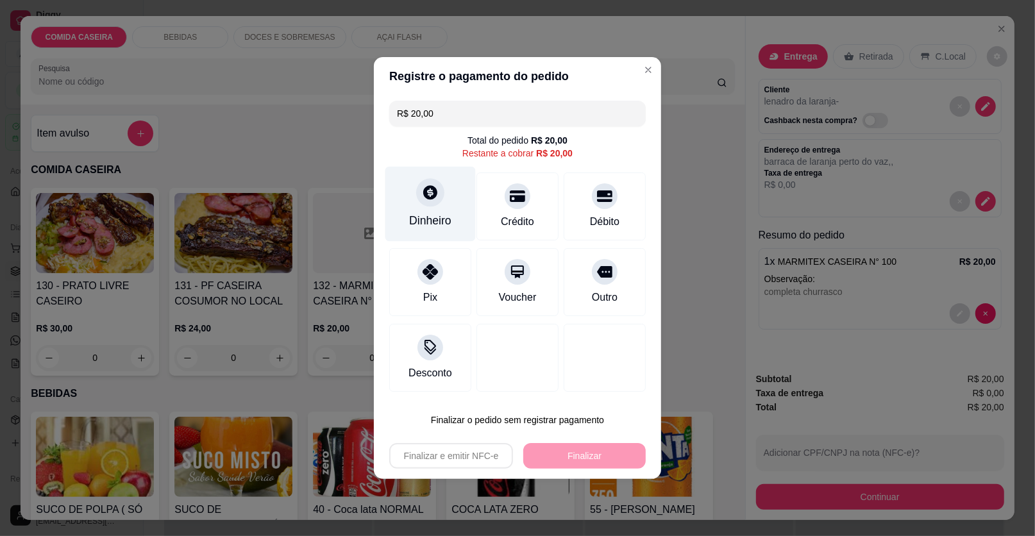
click at [430, 207] on div "Dinheiro" at bounding box center [430, 204] width 90 height 75
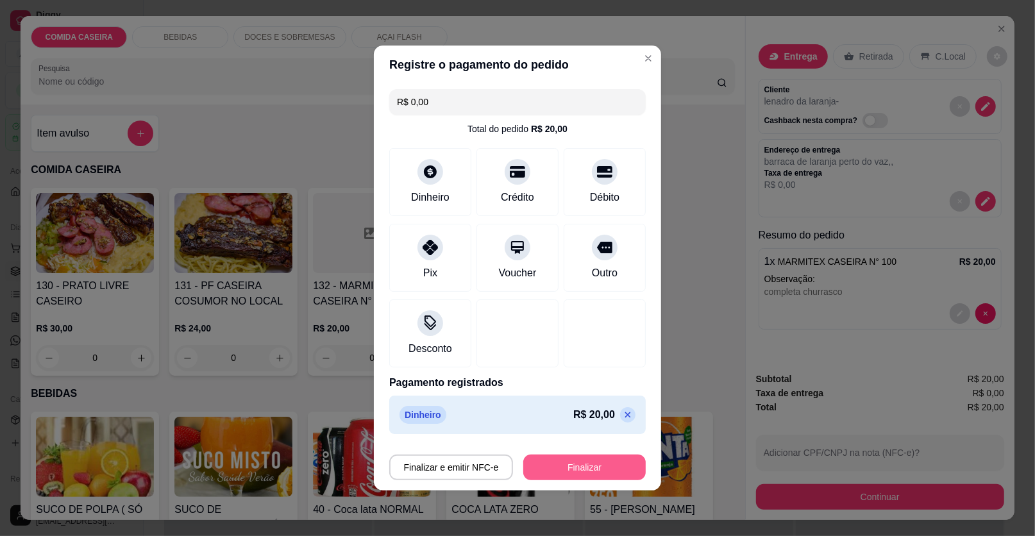
click at [569, 465] on button "Finalizar" at bounding box center [584, 468] width 122 height 26
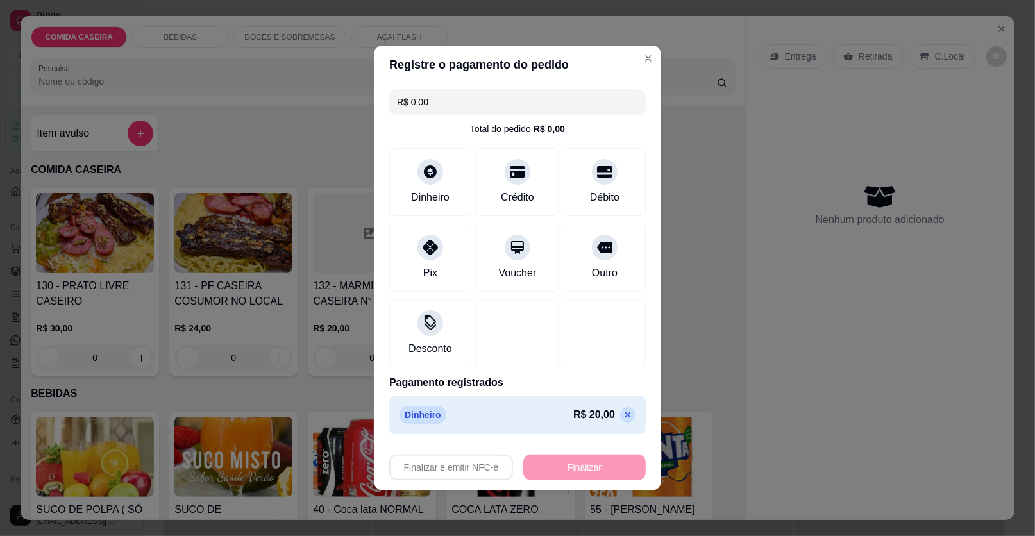
type input "-R$ 20,00"
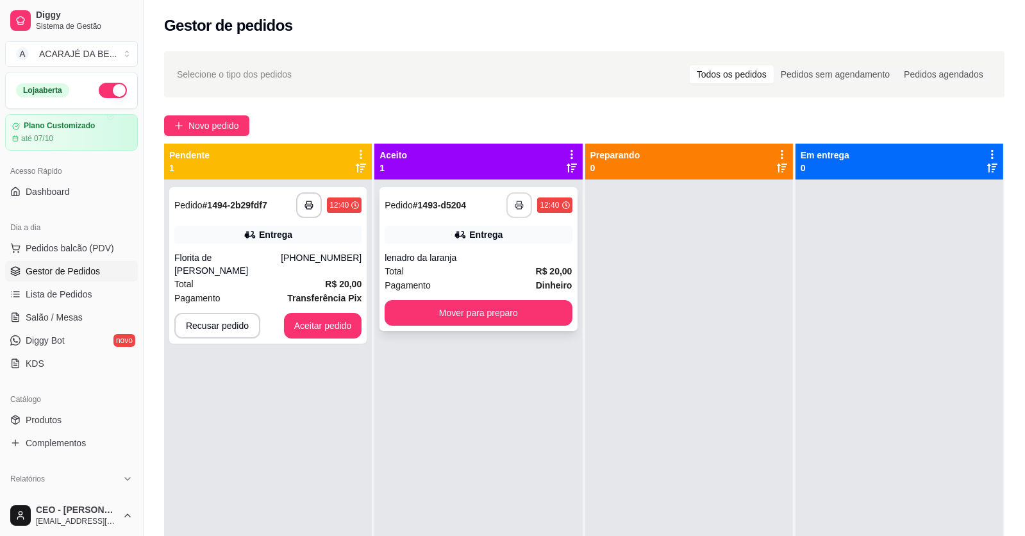
click at [515, 206] on icon "button" at bounding box center [519, 205] width 9 height 9
click at [489, 315] on button "Mover para preparo" at bounding box center [478, 313] width 187 height 26
click at [492, 313] on button "Mover para preparo" at bounding box center [478, 313] width 181 height 25
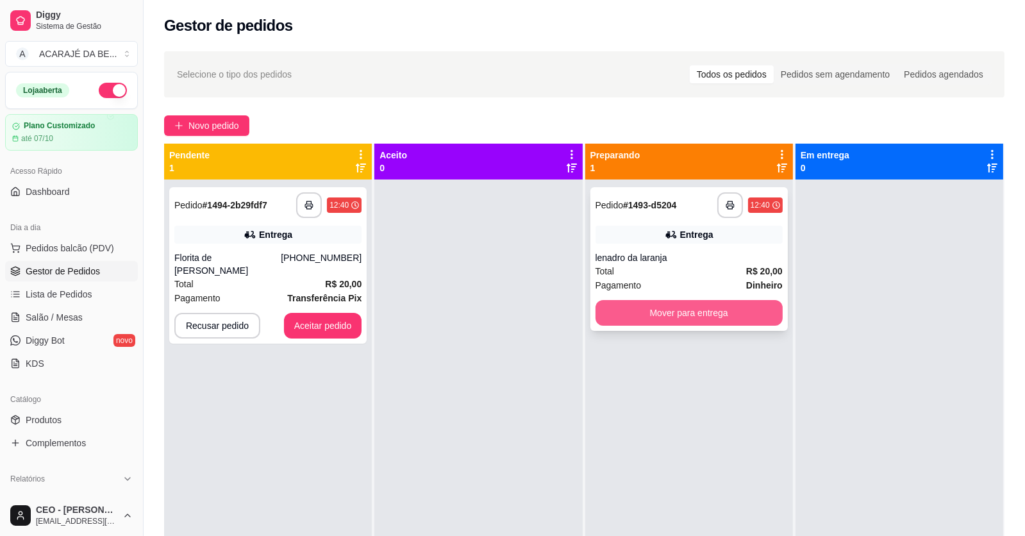
click at [648, 303] on button "Mover para entrega" at bounding box center [689, 313] width 187 height 26
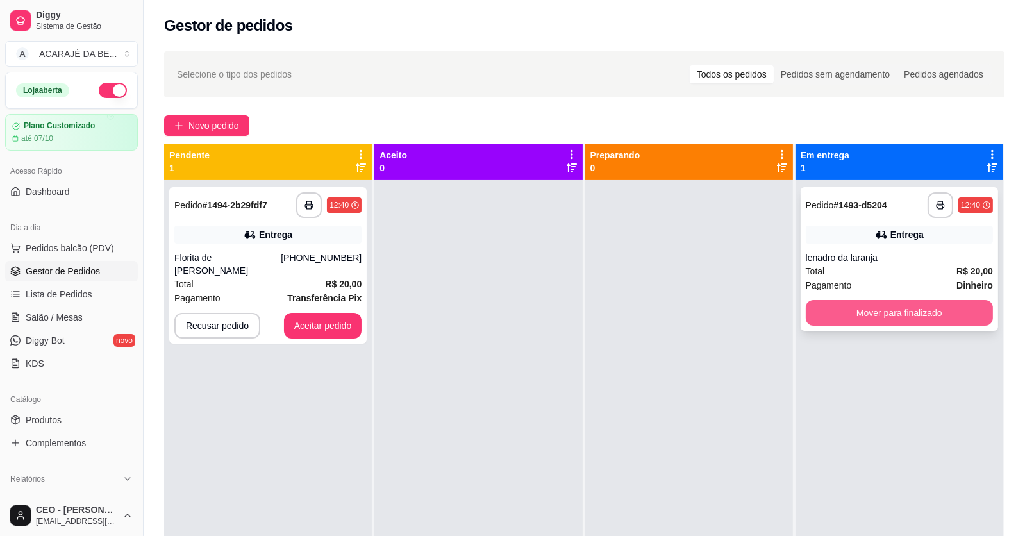
click at [833, 309] on button "Mover para finalizado" at bounding box center [899, 313] width 187 height 26
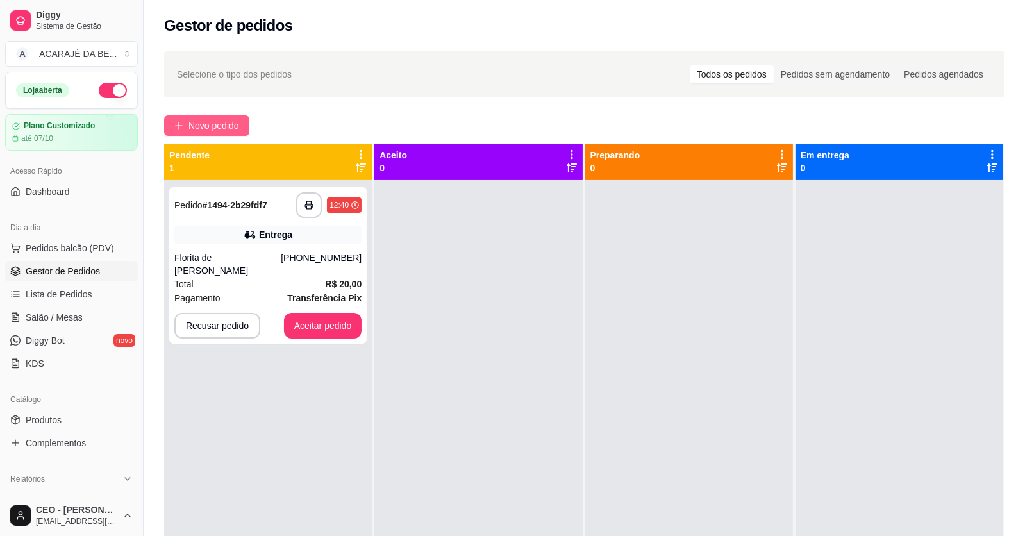
click at [189, 129] on span "Novo pedido" at bounding box center [213, 126] width 51 height 14
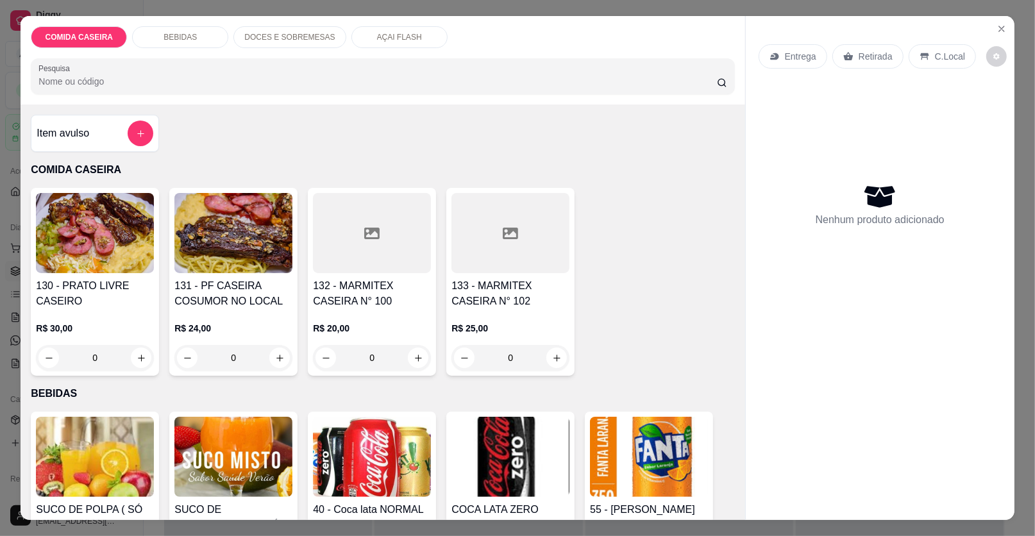
click at [460, 222] on div at bounding box center [510, 233] width 118 height 80
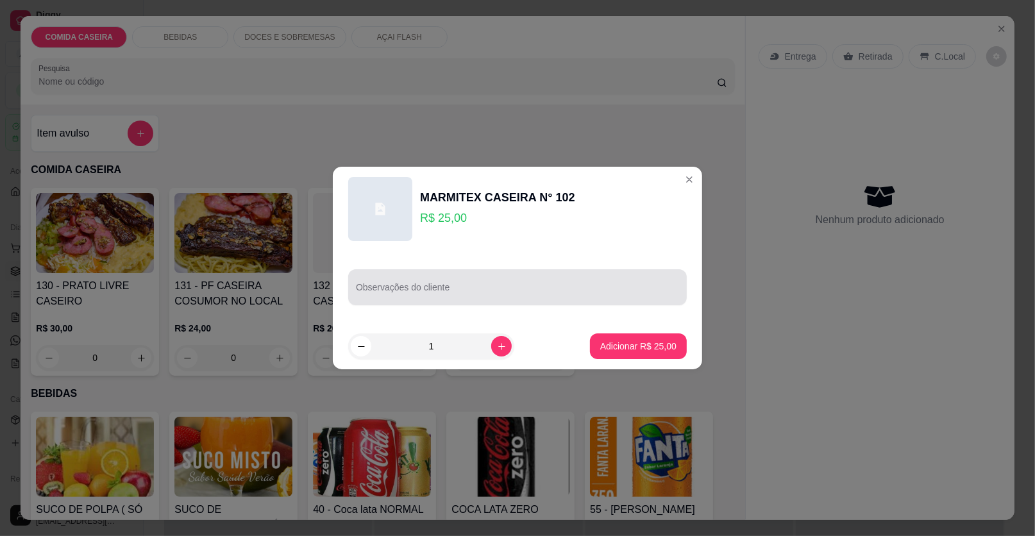
click at [477, 281] on div at bounding box center [517, 287] width 323 height 26
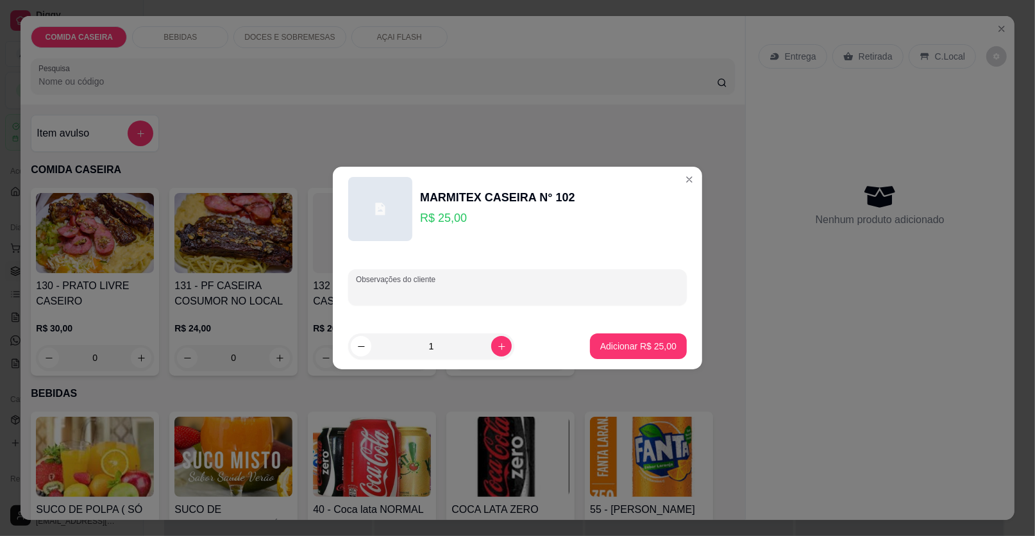
paste input "feijão tropeiro arroz pure macarrão salada e verduras Proteína churrasco bem as…"
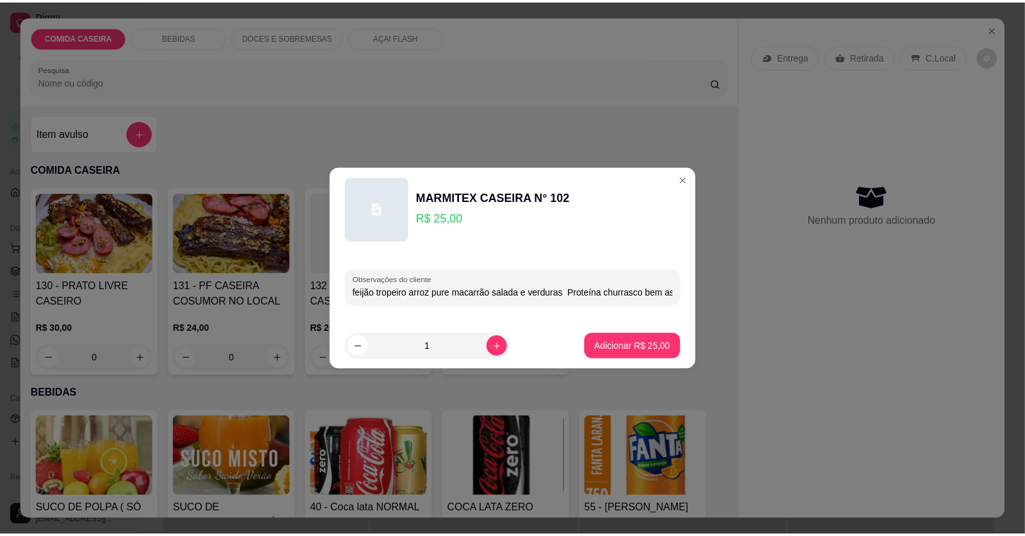
scroll to position [0, 24]
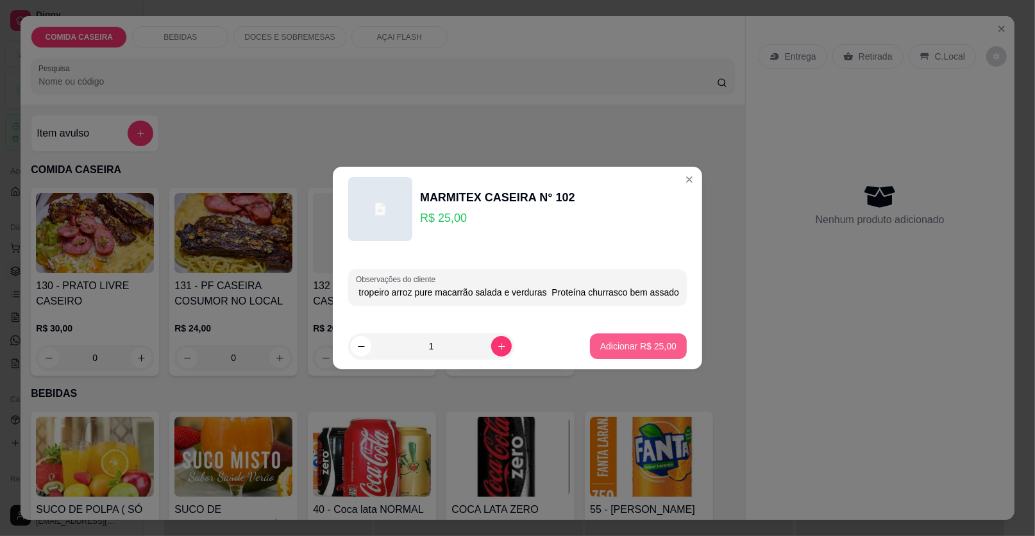
type input "feijão tropeiro arroz pure macarrão salada e verduras Proteína churrasco bem as…"
click at [617, 349] on p "Adicionar R$ 25,00" at bounding box center [638, 346] width 76 height 13
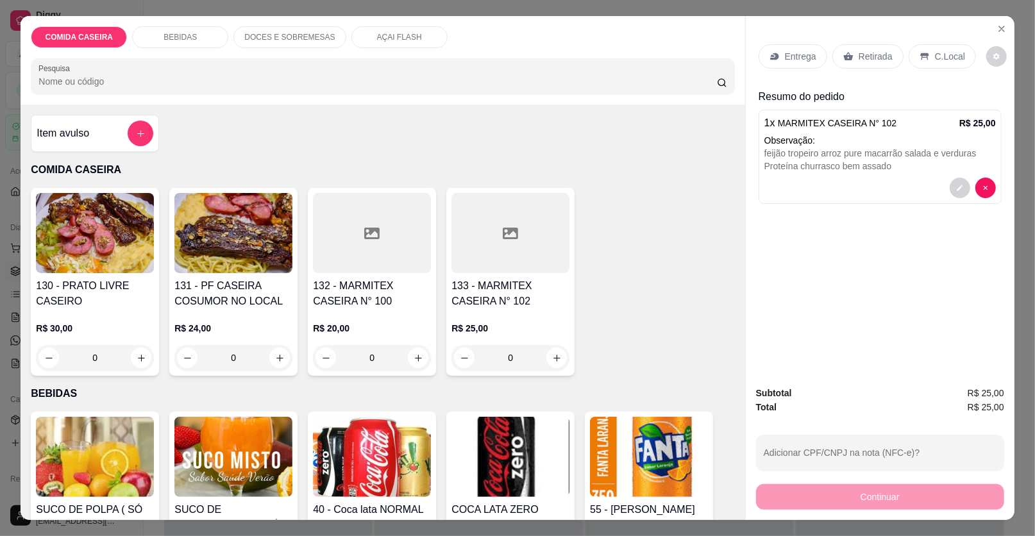
click at [785, 56] on p "Entrega" at bounding box center [800, 56] width 31 height 13
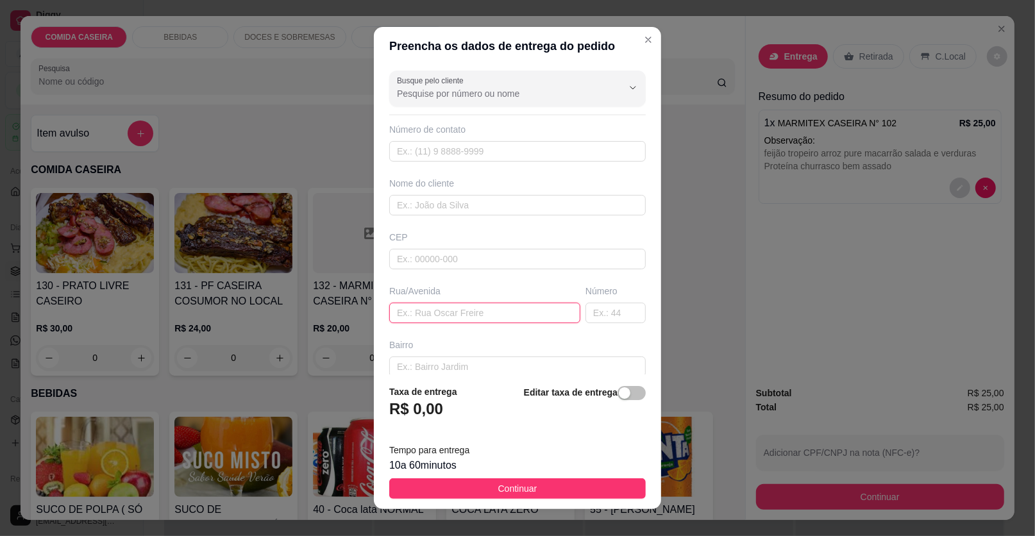
click at [421, 319] on input "text" at bounding box center [484, 313] width 191 height 21
paste input "[STREET_ADDRESS]"
type input "[STREET_ADDRESS]"
click at [479, 210] on input "text" at bounding box center [517, 205] width 256 height 21
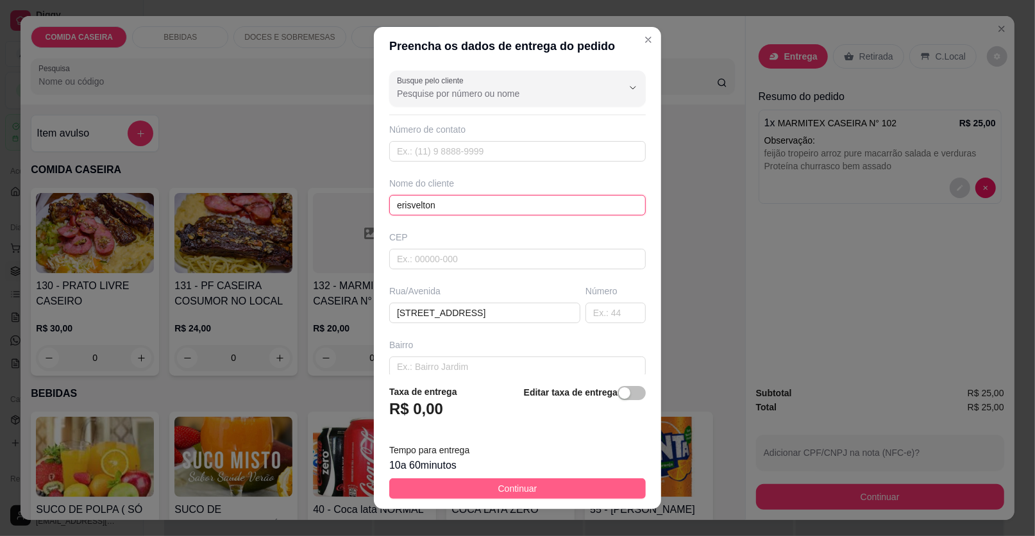
type input "erisvelton"
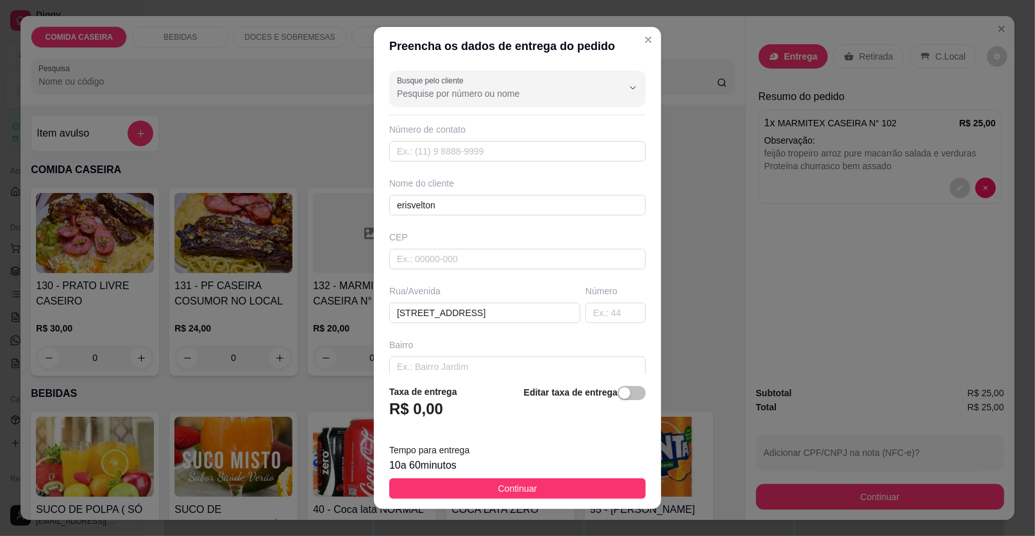
drag, startPoint x: 514, startPoint y: 487, endPoint x: 863, endPoint y: 500, distance: 349.0
click at [515, 486] on span "Continuar" at bounding box center [517, 489] width 39 height 14
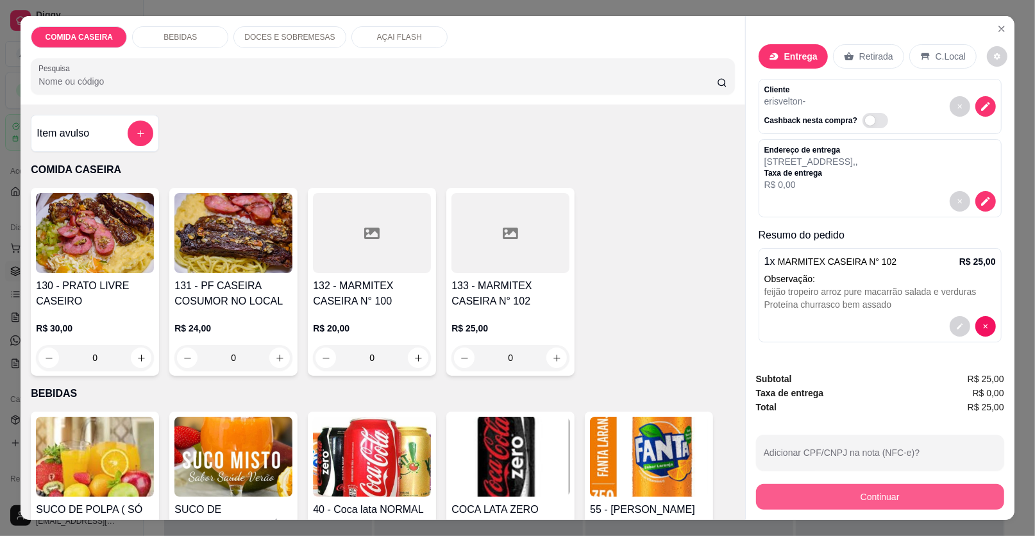
click at [866, 500] on button "Continuar" at bounding box center [880, 497] width 248 height 26
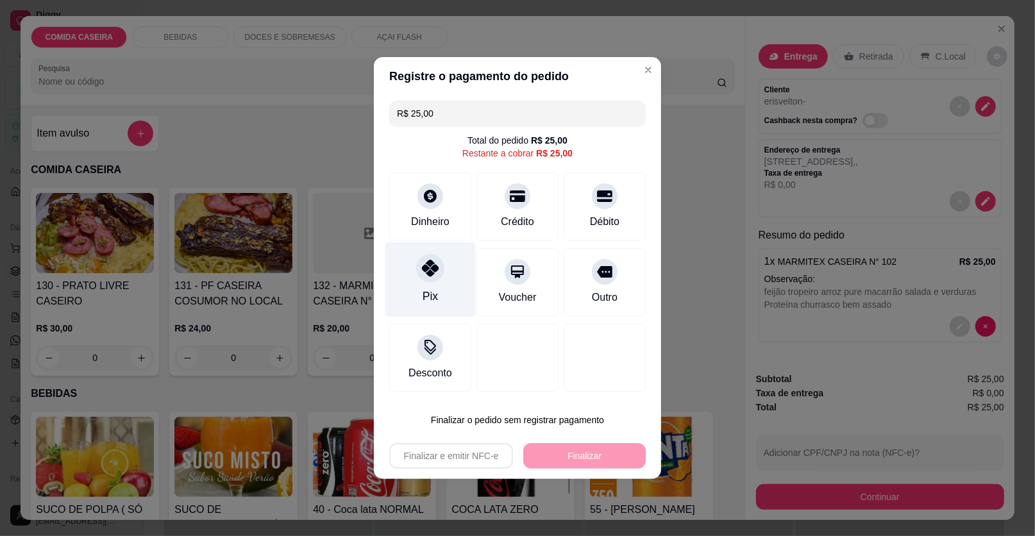
click at [414, 279] on div "Pix" at bounding box center [430, 279] width 90 height 75
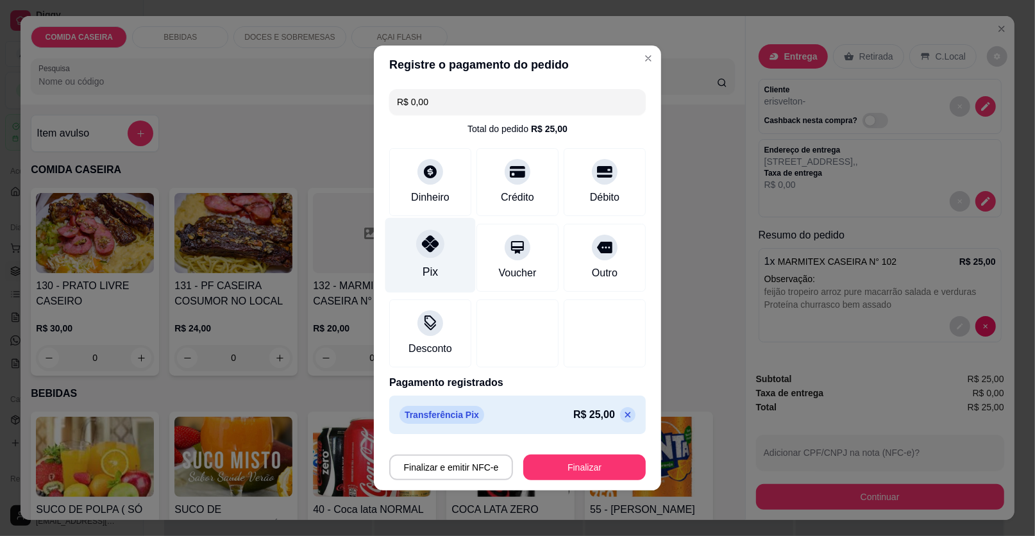
click at [458, 253] on div "Pix" at bounding box center [430, 255] width 90 height 75
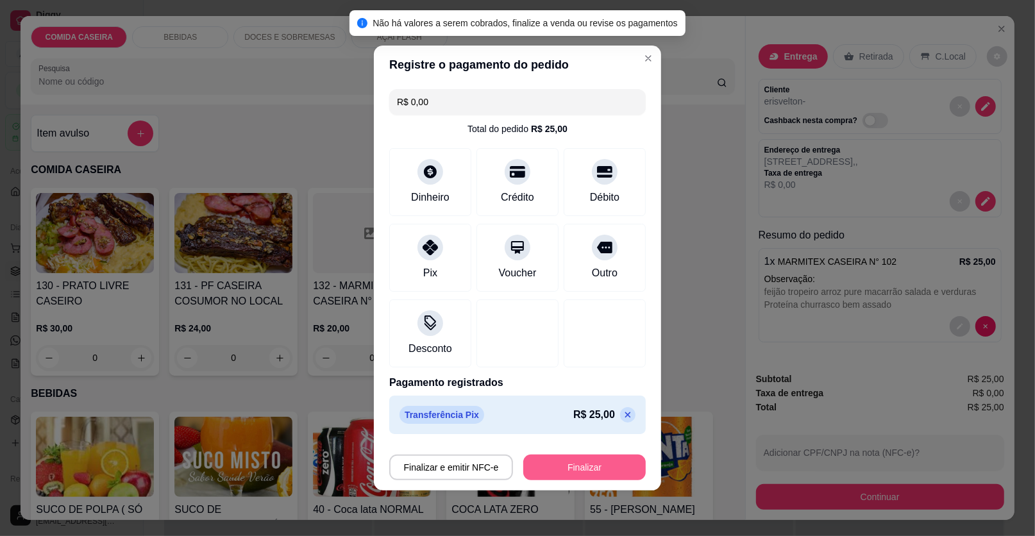
click at [597, 475] on button "Finalizar" at bounding box center [584, 468] width 122 height 26
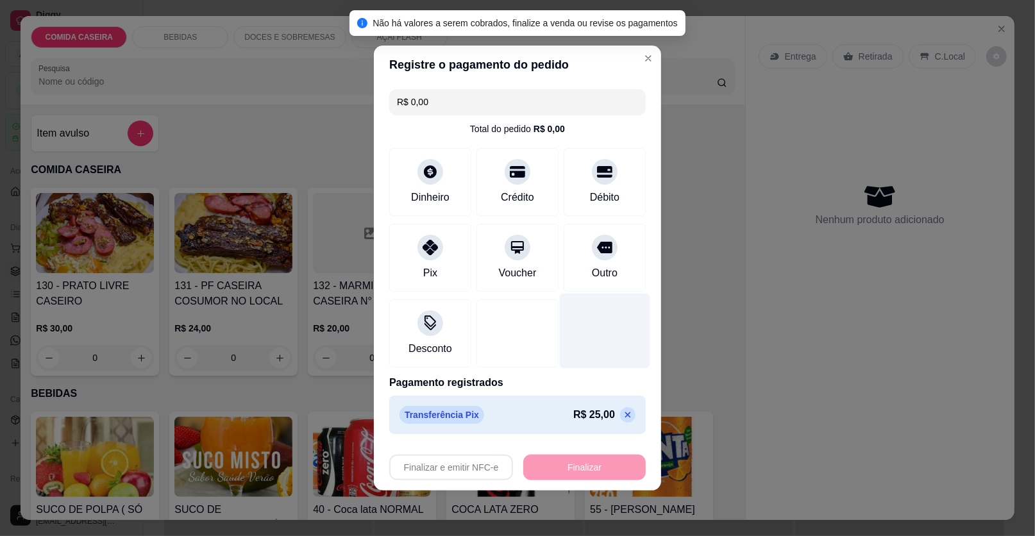
type input "-R$ 25,00"
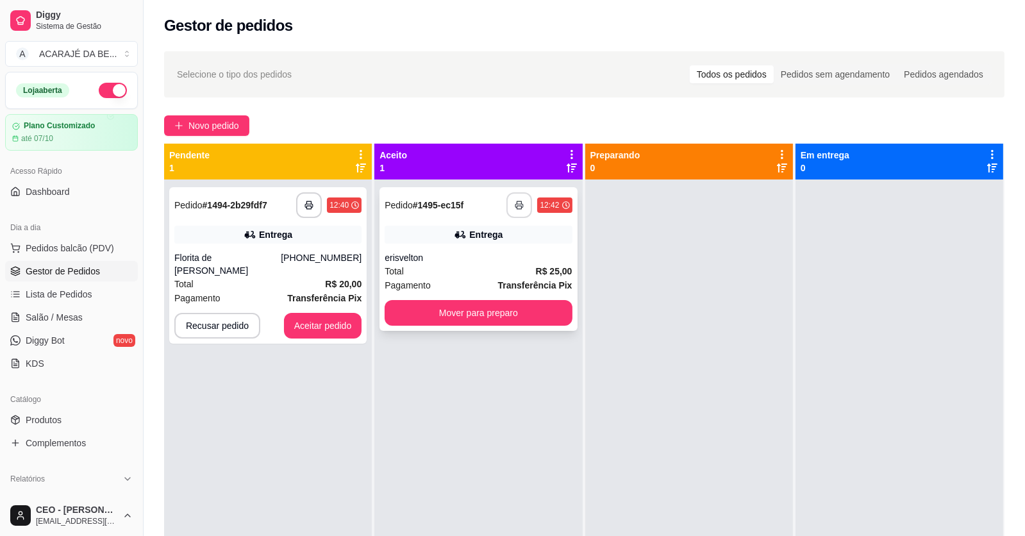
click at [521, 207] on button "button" at bounding box center [520, 205] width 26 height 26
click at [530, 312] on button "Mover para preparo" at bounding box center [478, 313] width 187 height 26
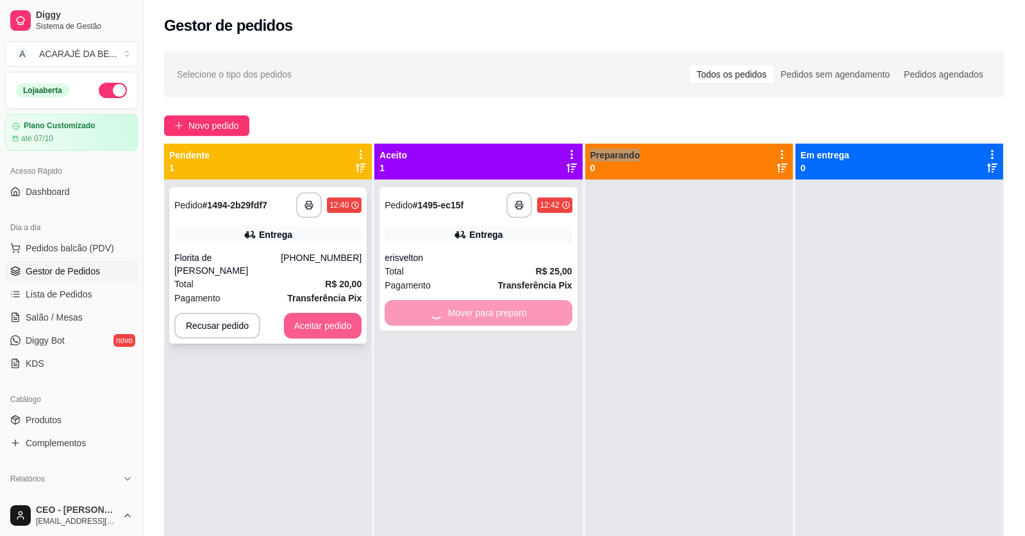
click at [530, 312] on div "Mover para preparo" at bounding box center [478, 313] width 187 height 26
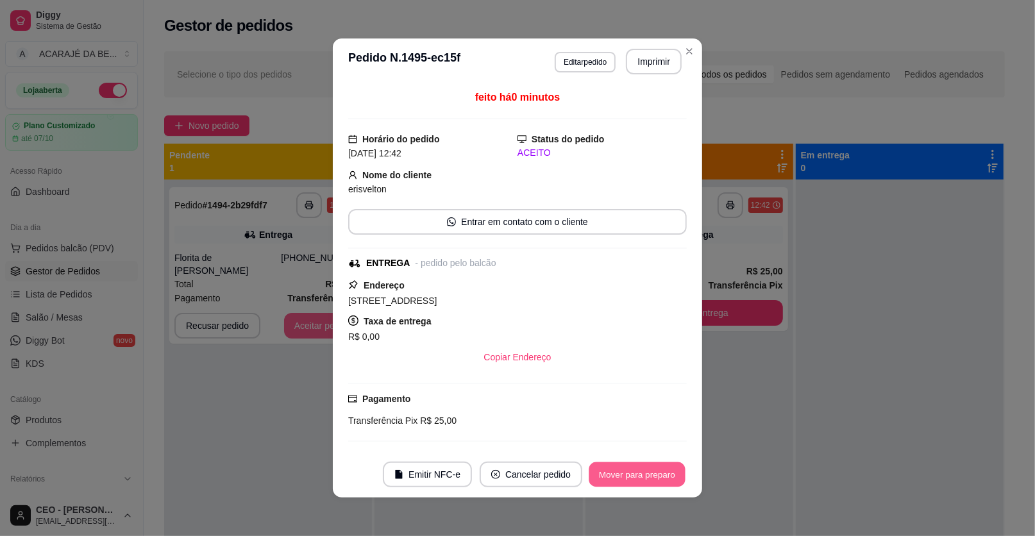
click at [644, 472] on button "Mover para preparo" at bounding box center [637, 474] width 96 height 25
click at [648, 472] on button "Mover para entrega" at bounding box center [637, 475] width 99 height 26
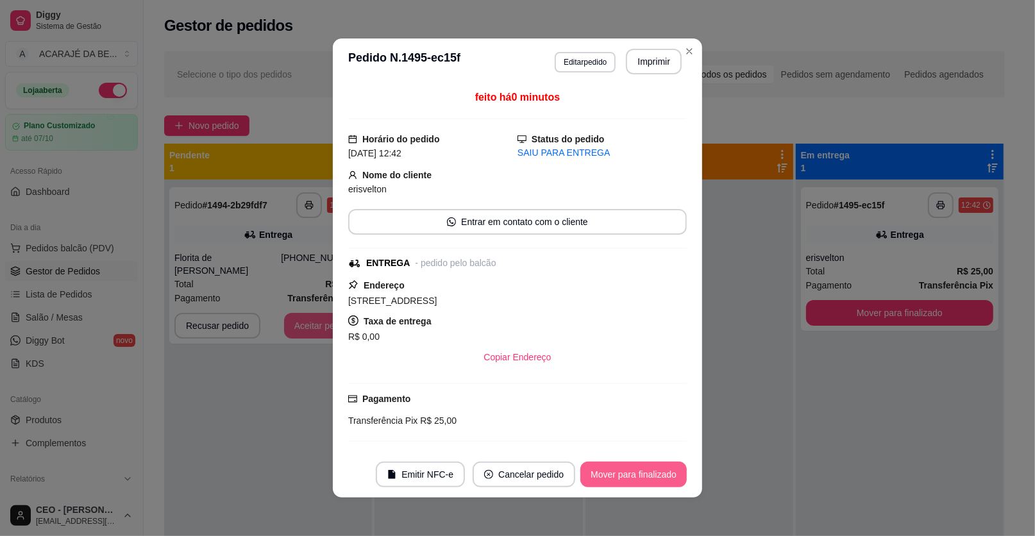
click at [667, 472] on button "Mover para finalizado" at bounding box center [633, 475] width 106 height 26
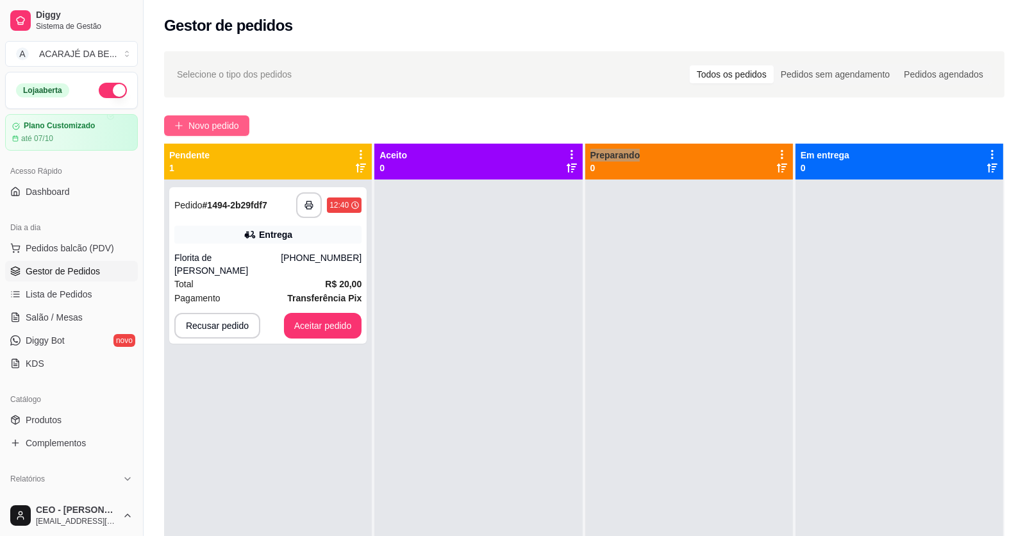
click at [199, 124] on span "Novo pedido" at bounding box center [213, 126] width 51 height 14
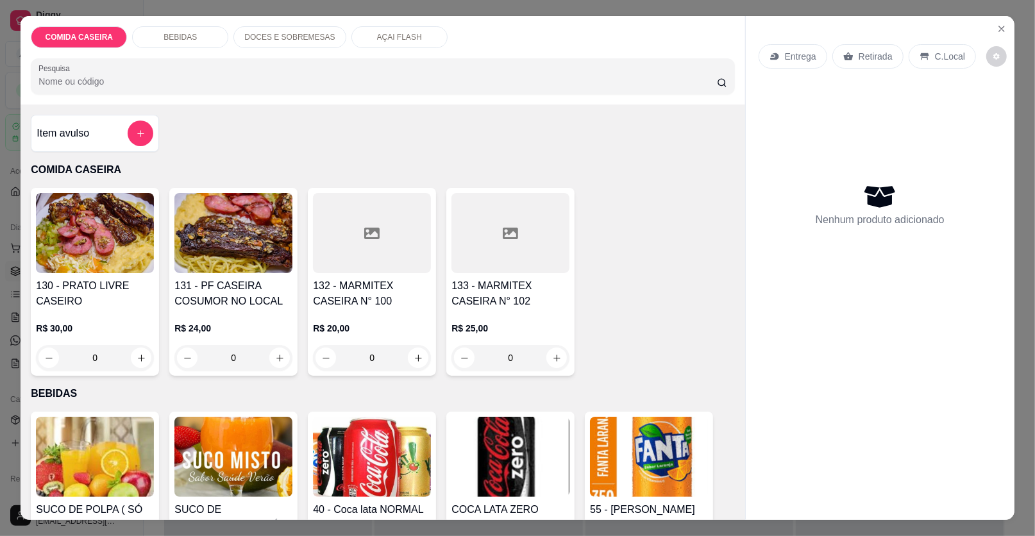
click at [98, 124] on div "Item avulso" at bounding box center [95, 134] width 117 height 26
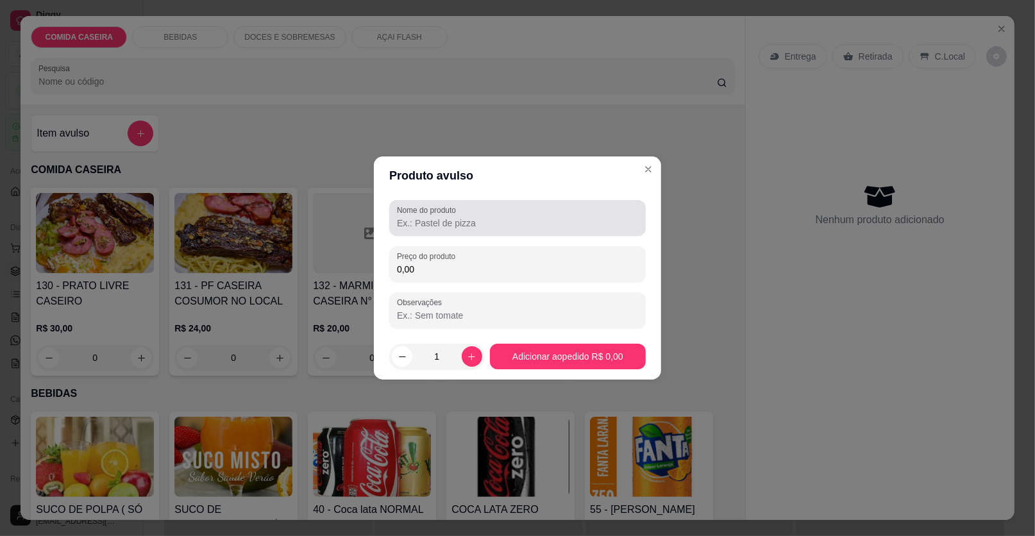
click at [431, 208] on label "Nome do produto" at bounding box center [428, 210] width 63 height 11
click at [431, 217] on input "Nome do produto" at bounding box center [517, 223] width 241 height 13
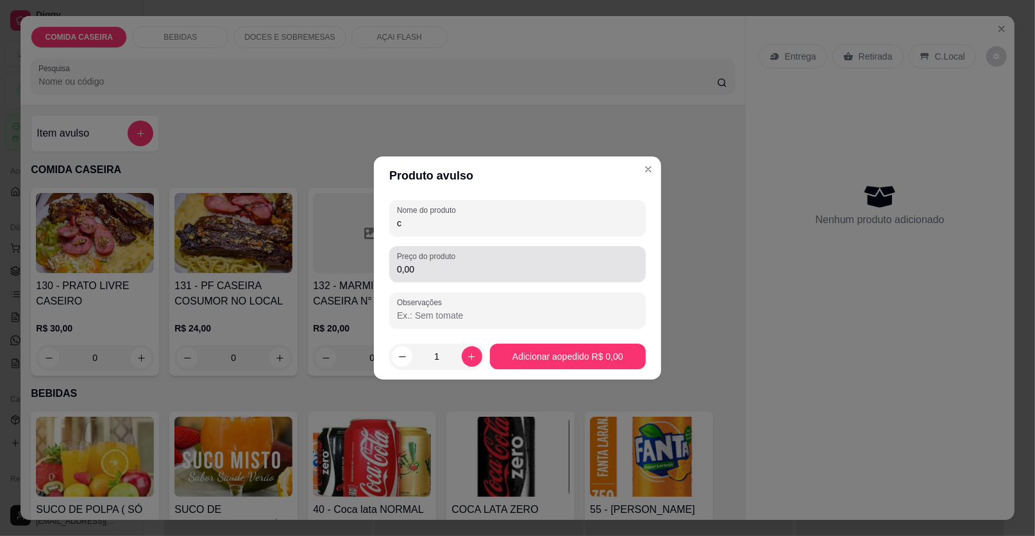
type input "c"
click at [431, 266] on input "0,00" at bounding box center [517, 269] width 241 height 13
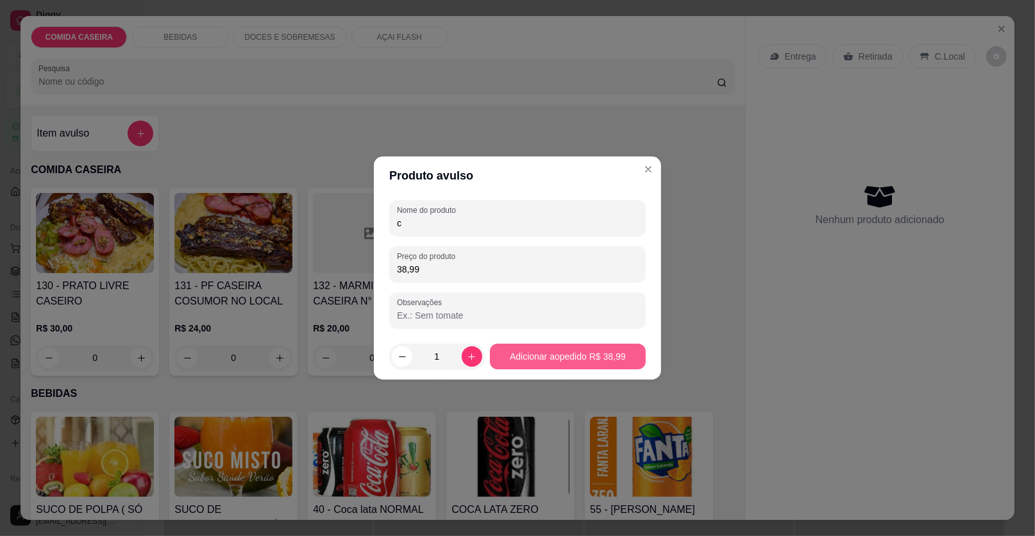
type input "38,99"
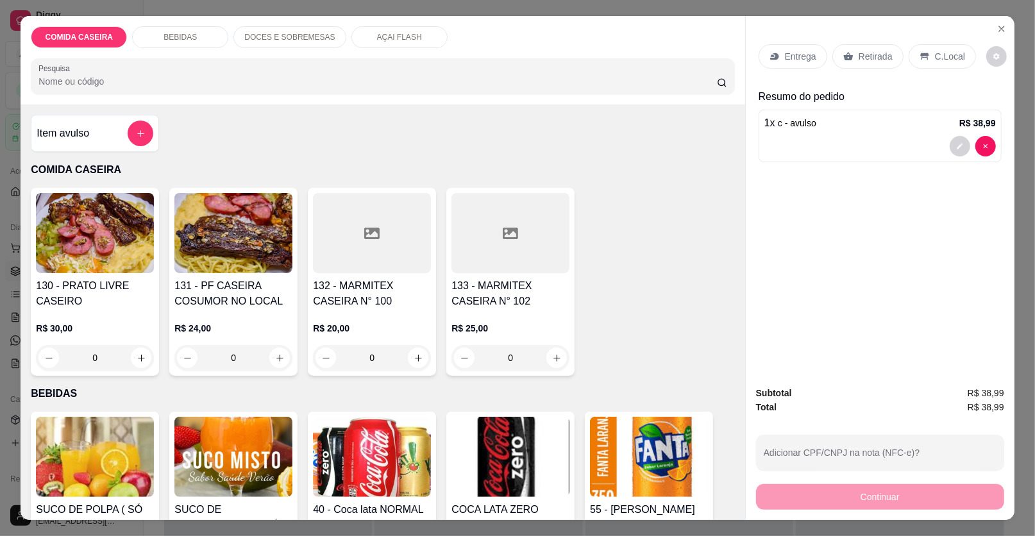
click at [139, 137] on button "add-separate-item" at bounding box center [141, 134] width 26 height 26
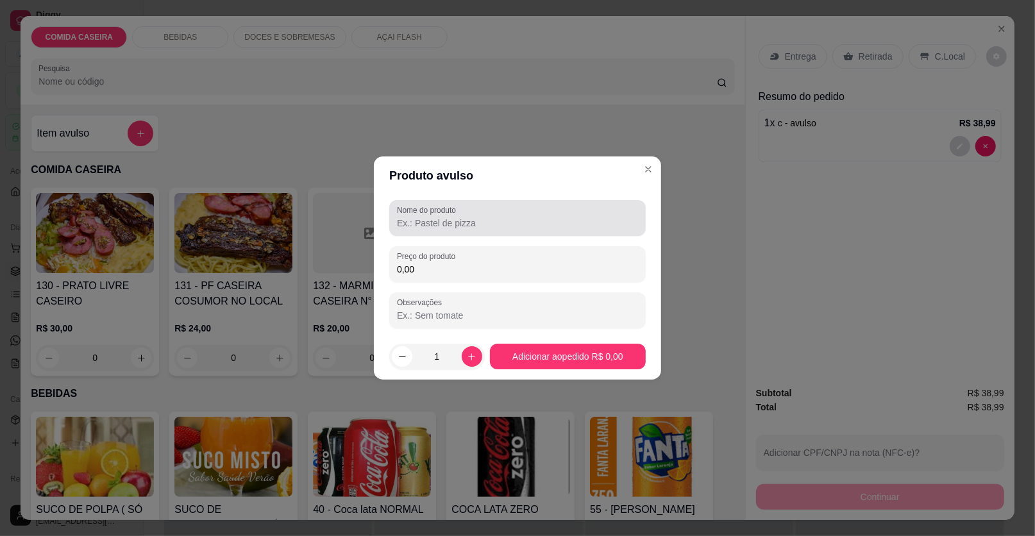
click at [441, 225] on input "Nome do produto" at bounding box center [517, 223] width 241 height 13
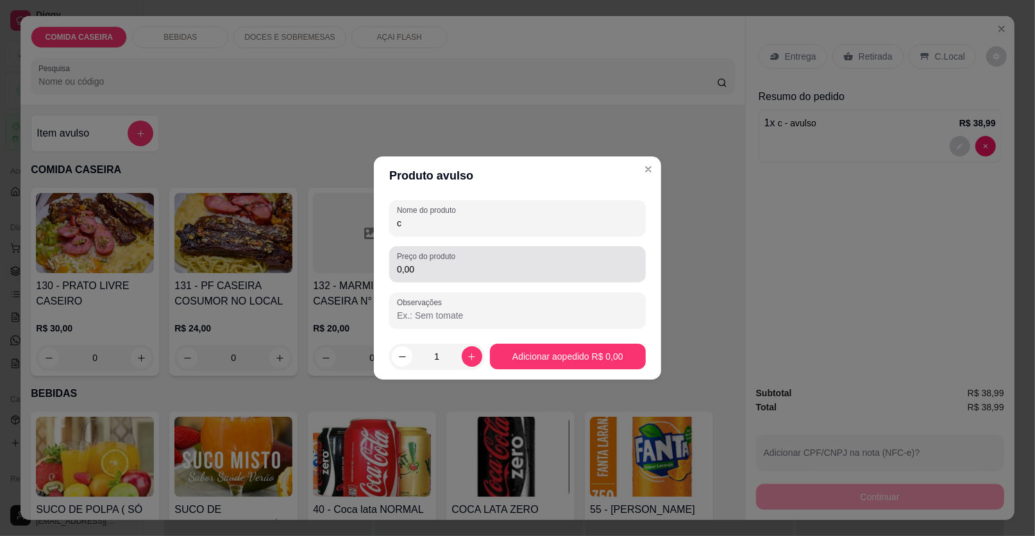
type input "c"
click at [440, 267] on input "0,00" at bounding box center [517, 269] width 241 height 13
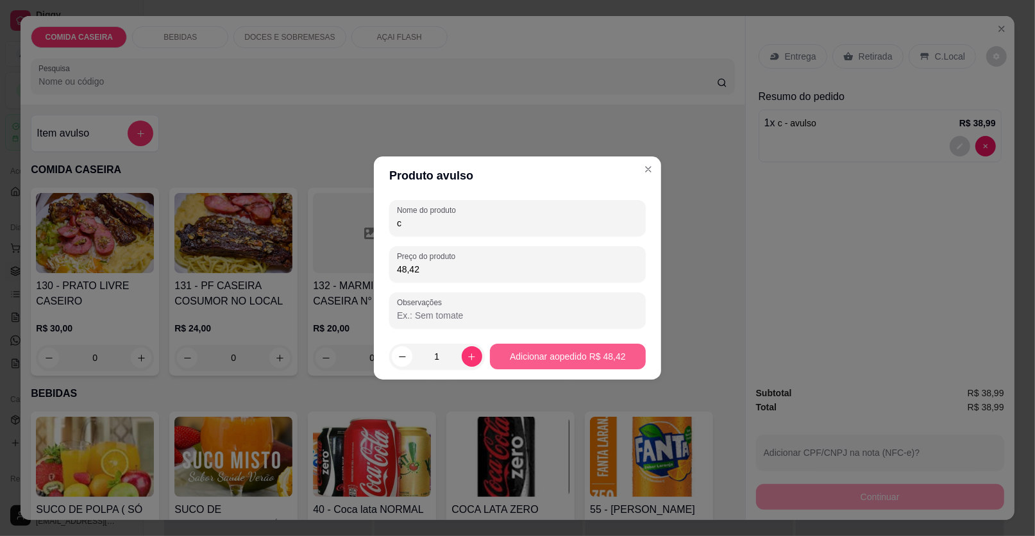
type input "48,42"
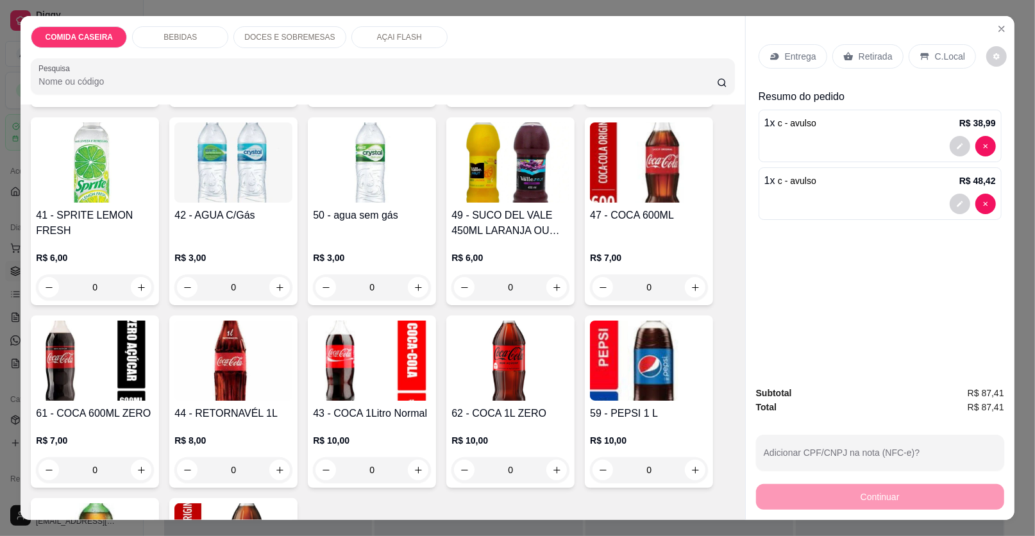
scroll to position [705, 0]
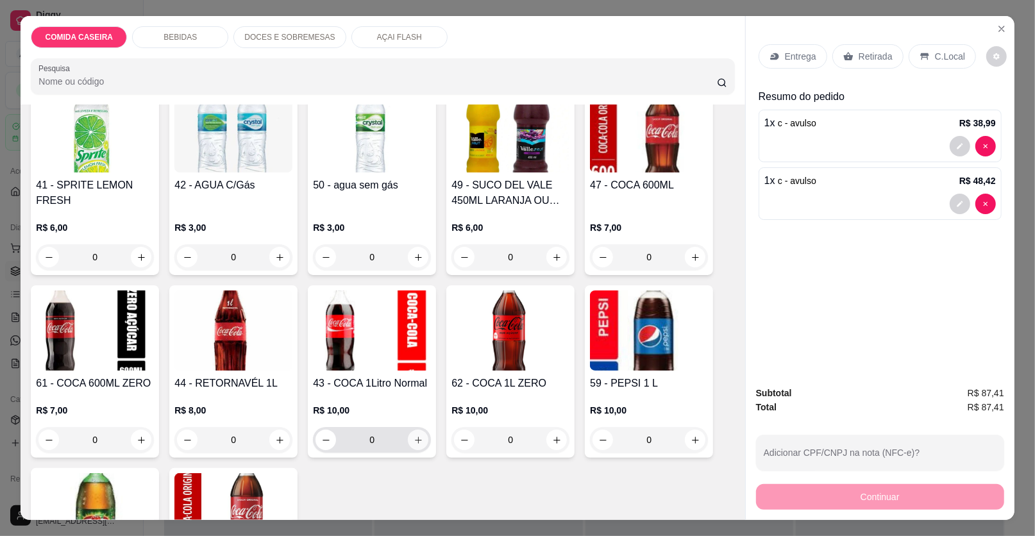
click at [408, 442] on button "increase-product-quantity" at bounding box center [418, 440] width 21 height 21
type input "1"
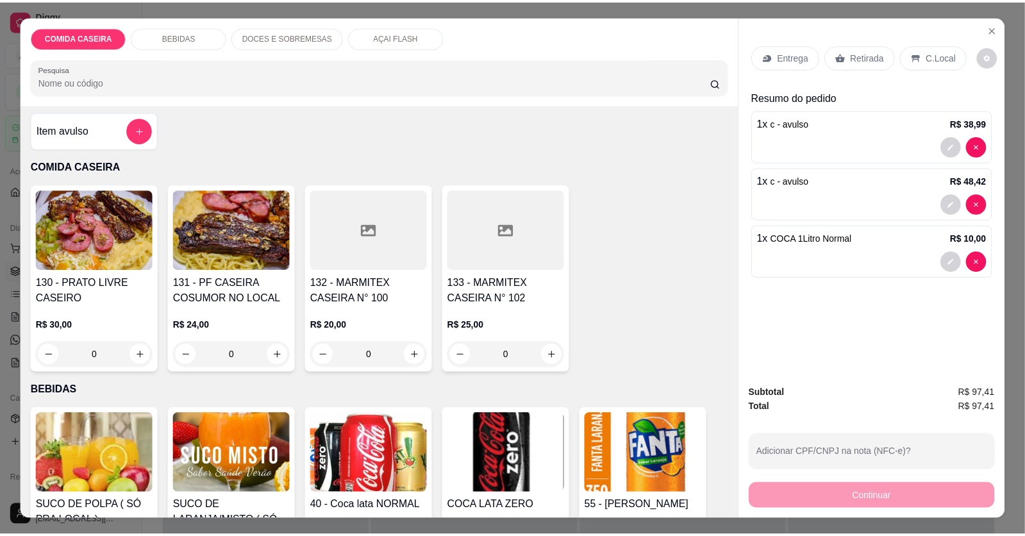
scroll to position [0, 0]
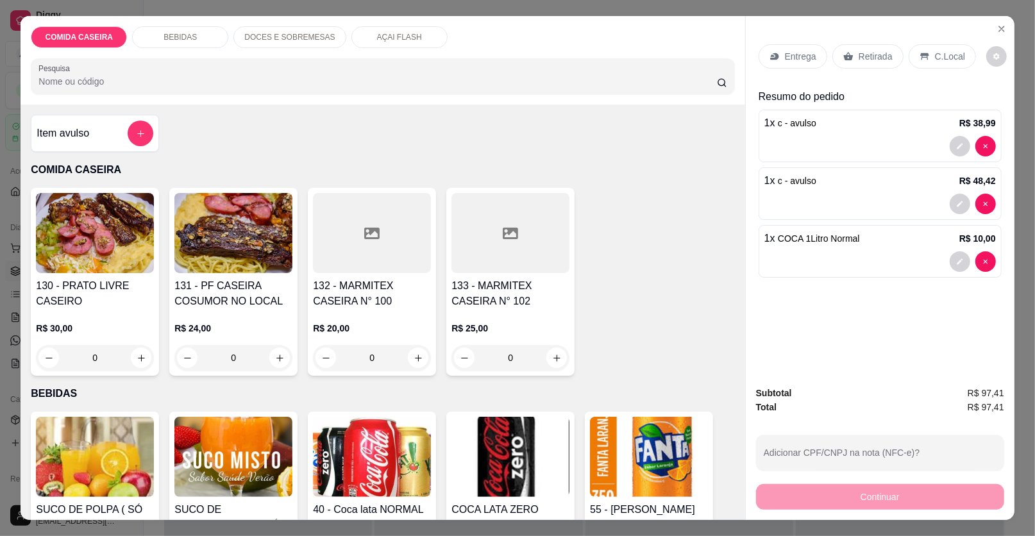
click at [921, 57] on icon at bounding box center [924, 56] width 10 height 10
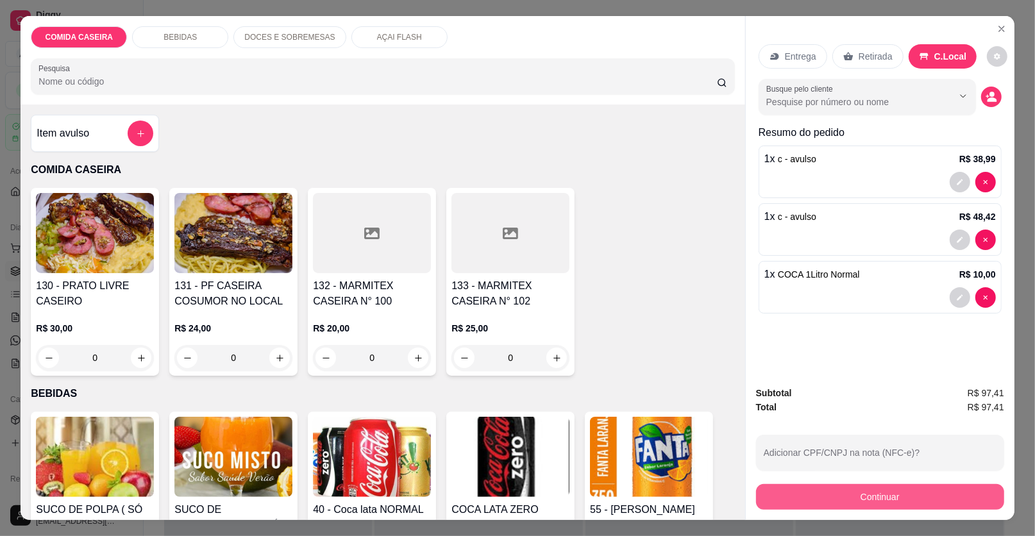
click at [840, 489] on button "Continuar" at bounding box center [880, 497] width 248 height 26
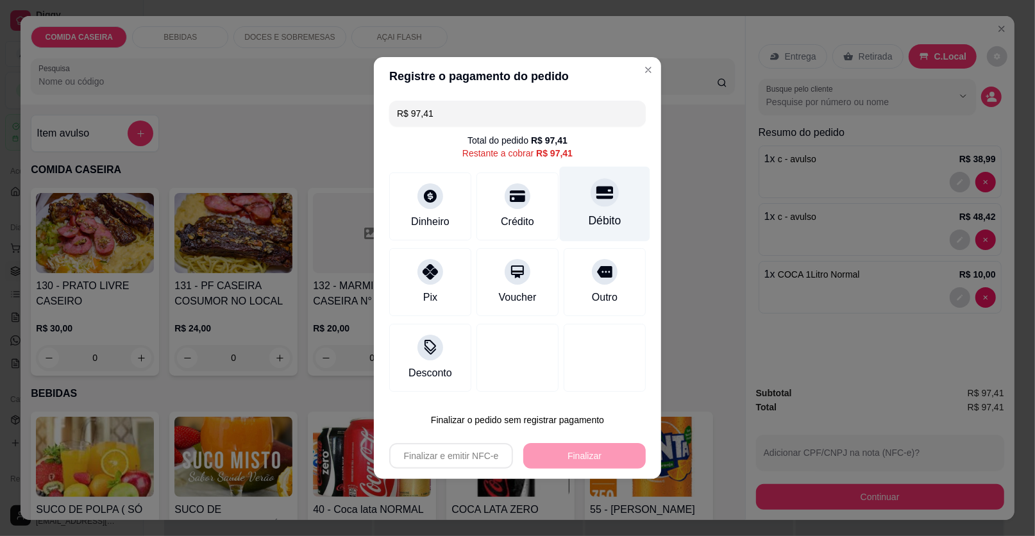
click at [600, 210] on div "Débito" at bounding box center [605, 204] width 90 height 75
type input "R$ 0,00"
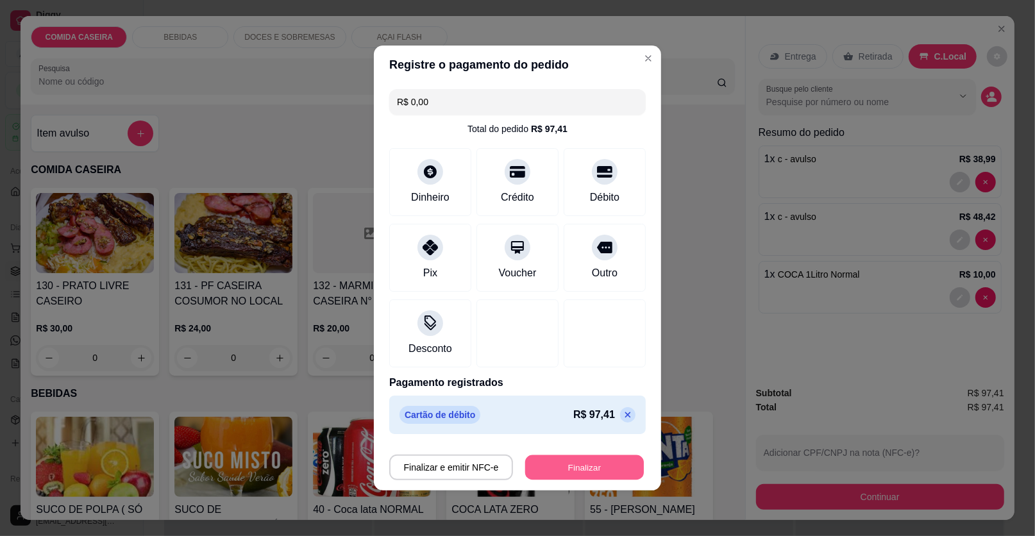
click at [569, 464] on button "Finalizar" at bounding box center [584, 467] width 119 height 25
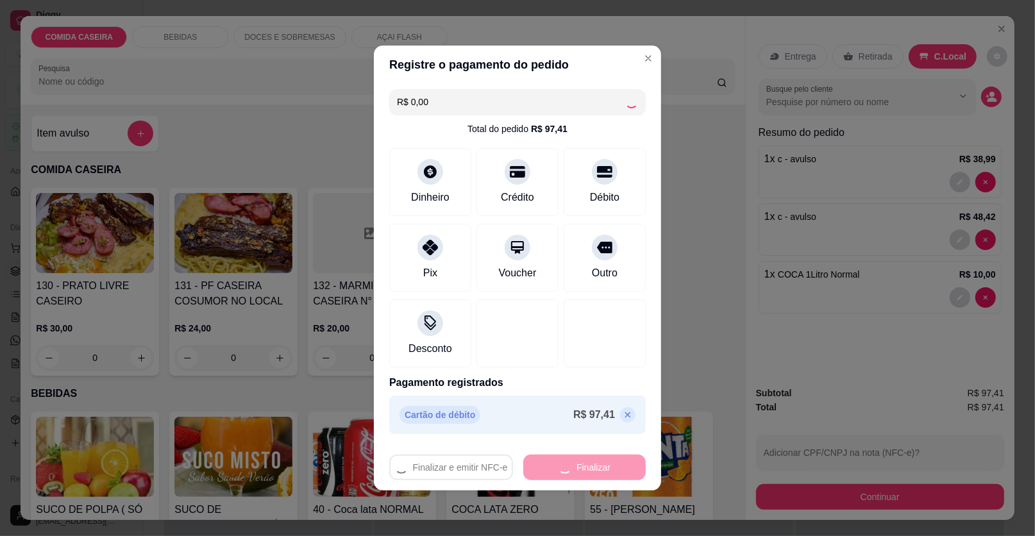
type input "0"
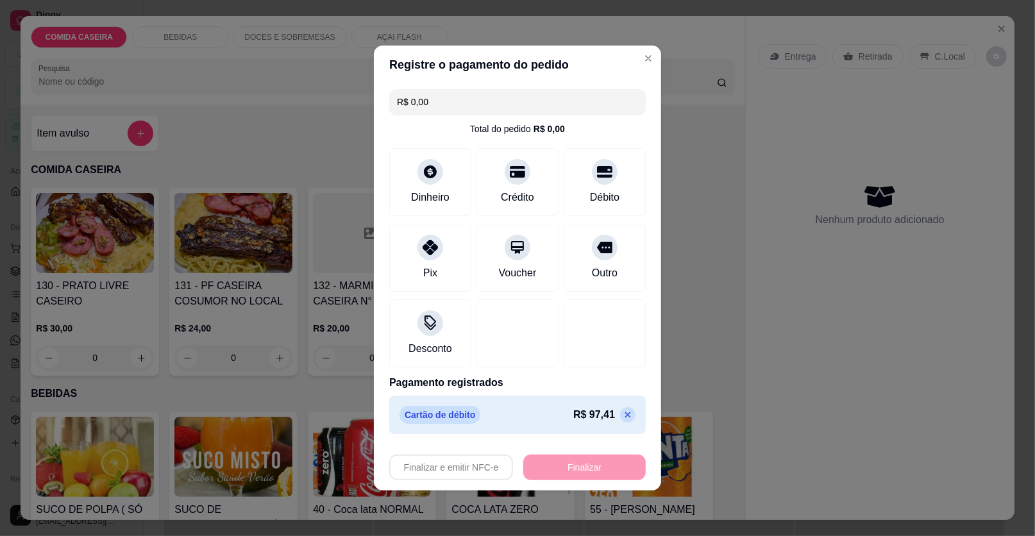
type input "-R$ 97,41"
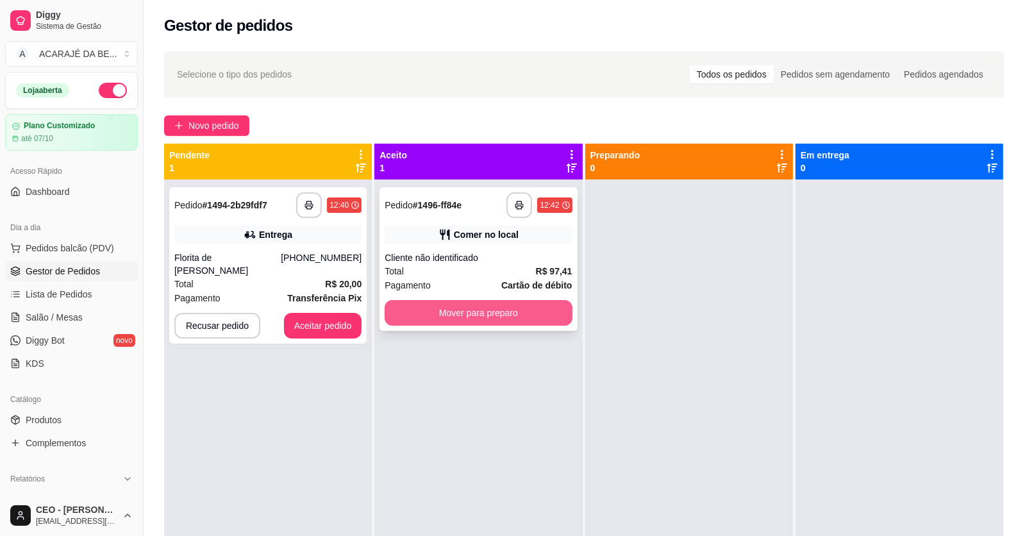
click at [504, 310] on button "Mover para preparo" at bounding box center [478, 313] width 187 height 26
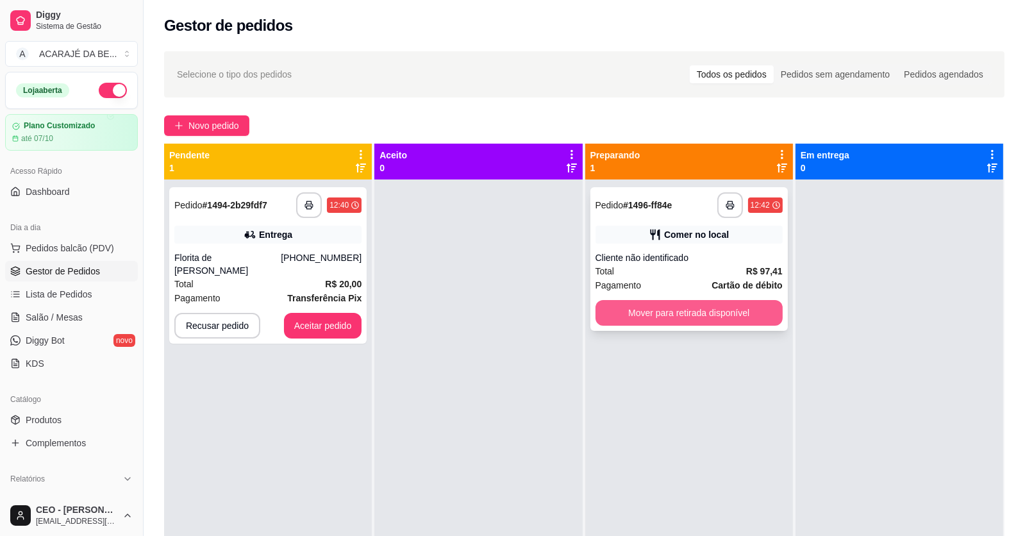
click at [648, 296] on div "**********" at bounding box center [689, 259] width 197 height 144
click at [736, 306] on button "Mover para retirada disponível" at bounding box center [689, 313] width 187 height 26
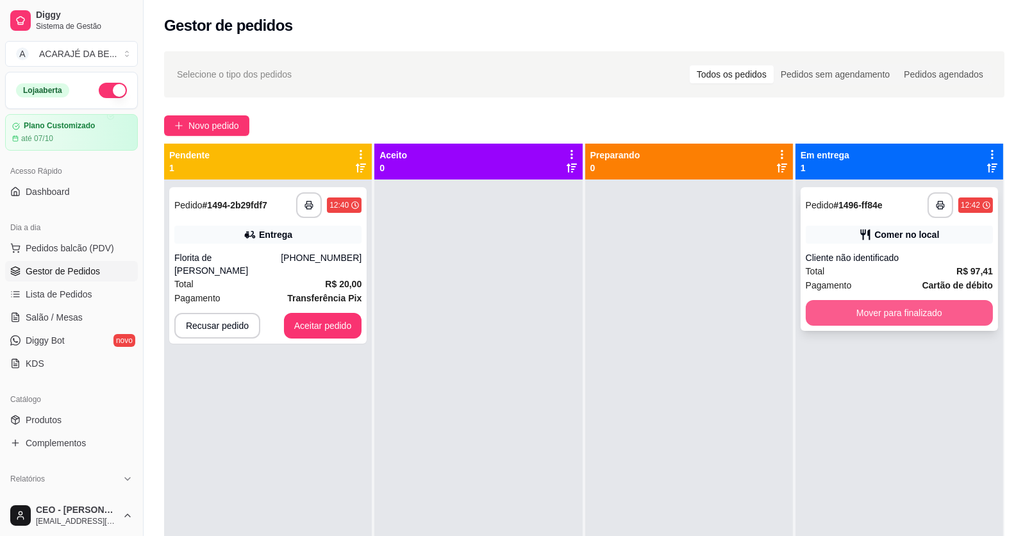
click at [837, 319] on button "Mover para finalizado" at bounding box center [899, 313] width 187 height 26
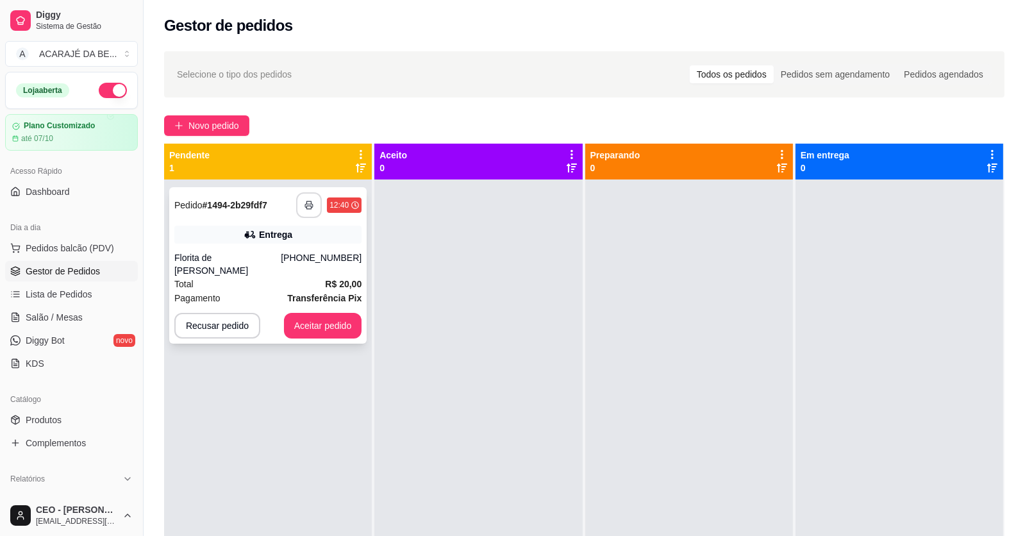
click at [311, 199] on button "button" at bounding box center [309, 205] width 26 height 26
click at [340, 313] on button "Aceitar pedido" at bounding box center [323, 326] width 78 height 26
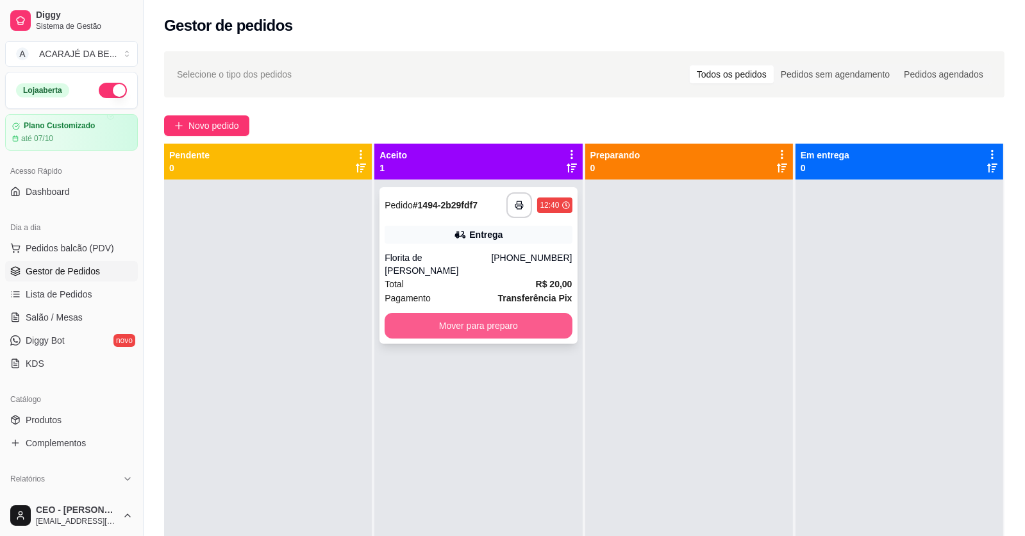
click at [407, 313] on button "Mover para preparo" at bounding box center [478, 326] width 187 height 26
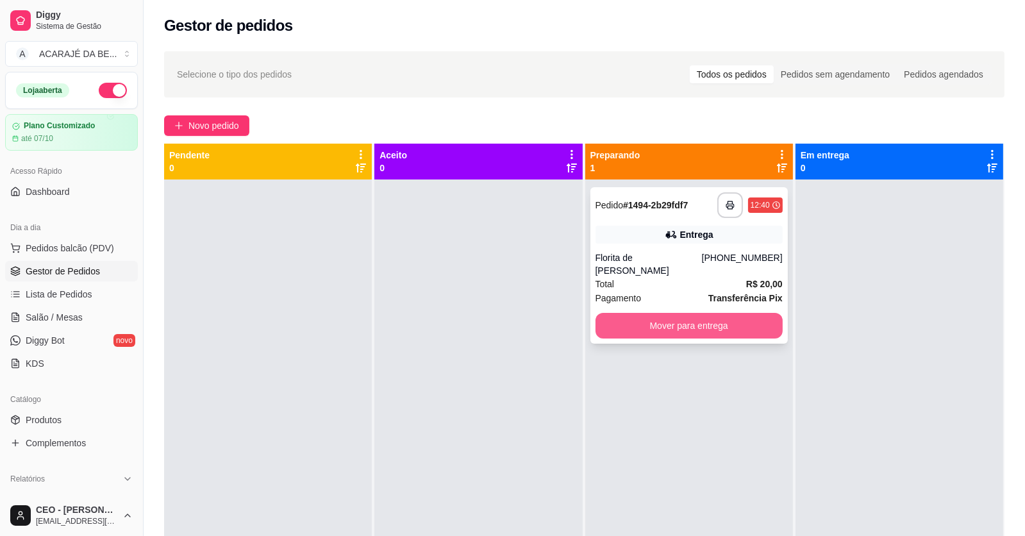
click at [676, 302] on div "**********" at bounding box center [689, 265] width 197 height 156
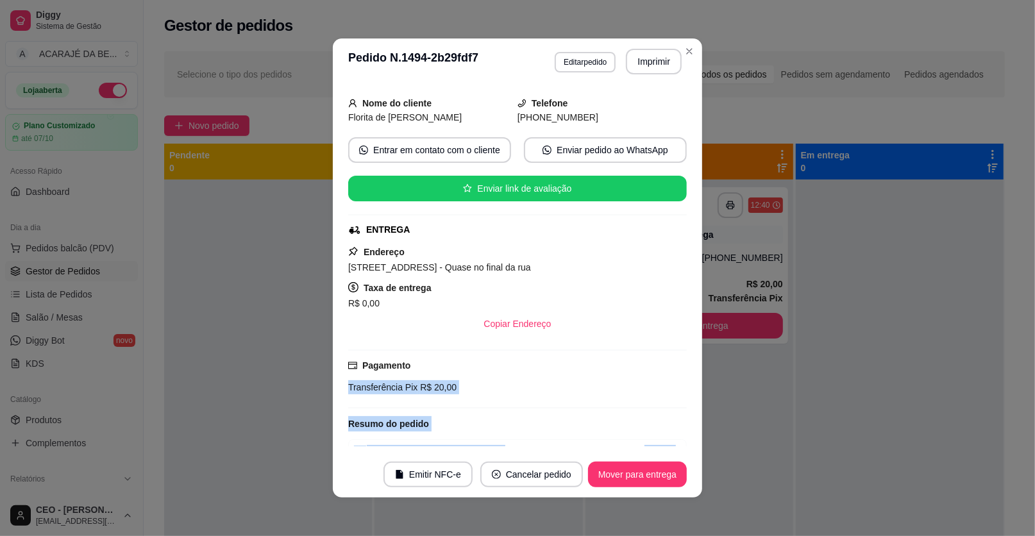
drag, startPoint x: 661, startPoint y: 451, endPoint x: 661, endPoint y: 460, distance: 9.0
click at [661, 458] on section "**********" at bounding box center [517, 267] width 369 height 459
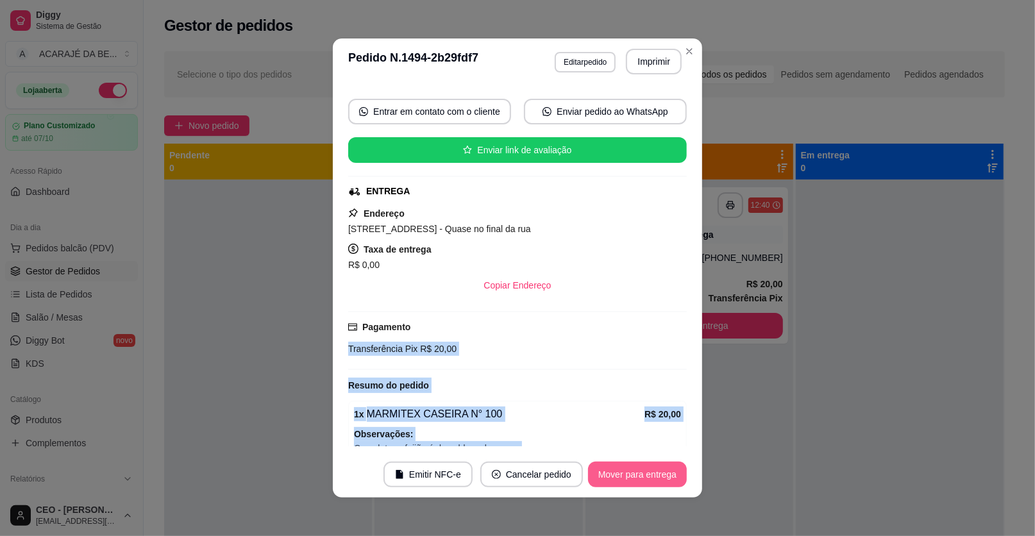
click at [657, 477] on button "Mover para entrega" at bounding box center [637, 475] width 99 height 26
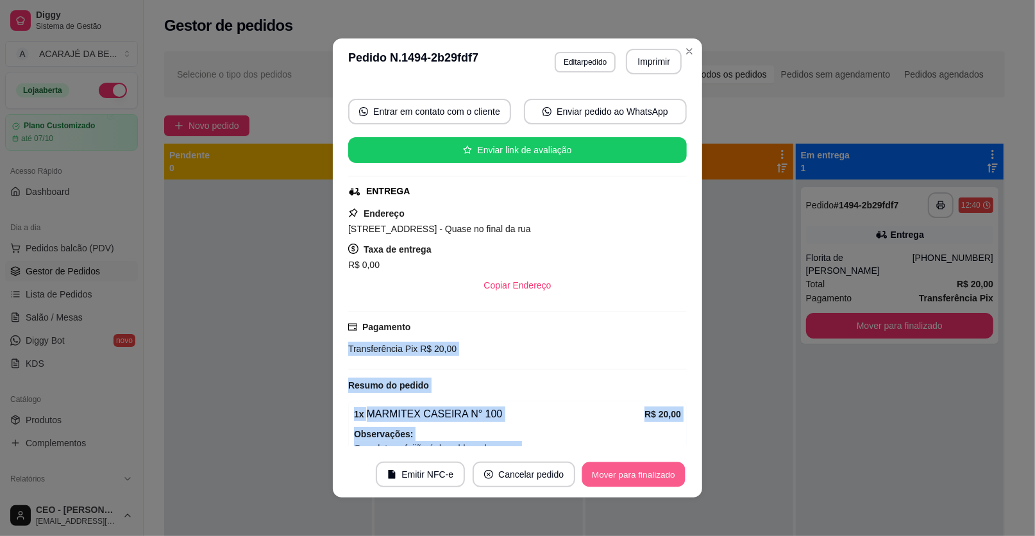
click at [661, 465] on button "Mover para finalizado" at bounding box center [633, 474] width 103 height 25
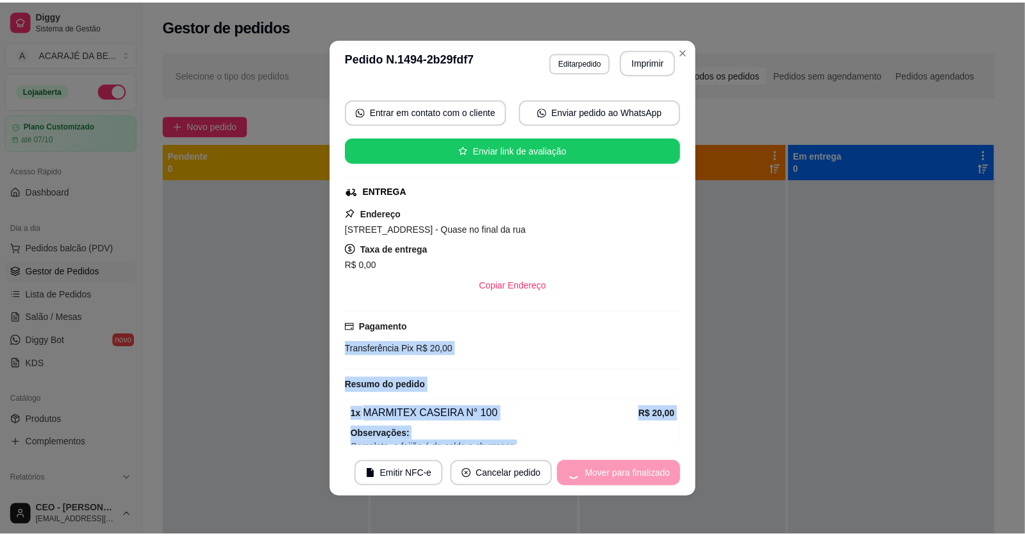
scroll to position [81, 0]
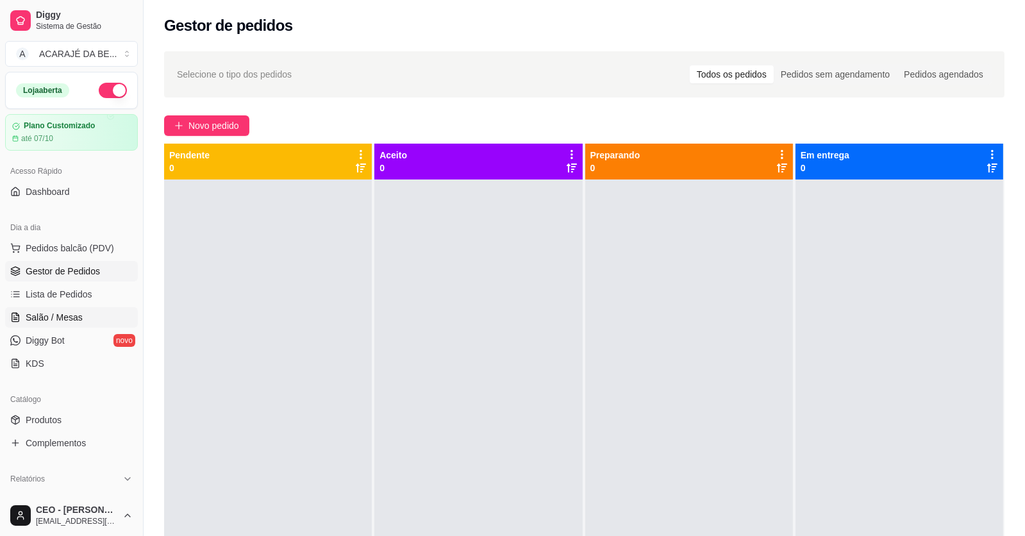
click at [81, 308] on link "Salão / Mesas" at bounding box center [71, 317] width 133 height 21
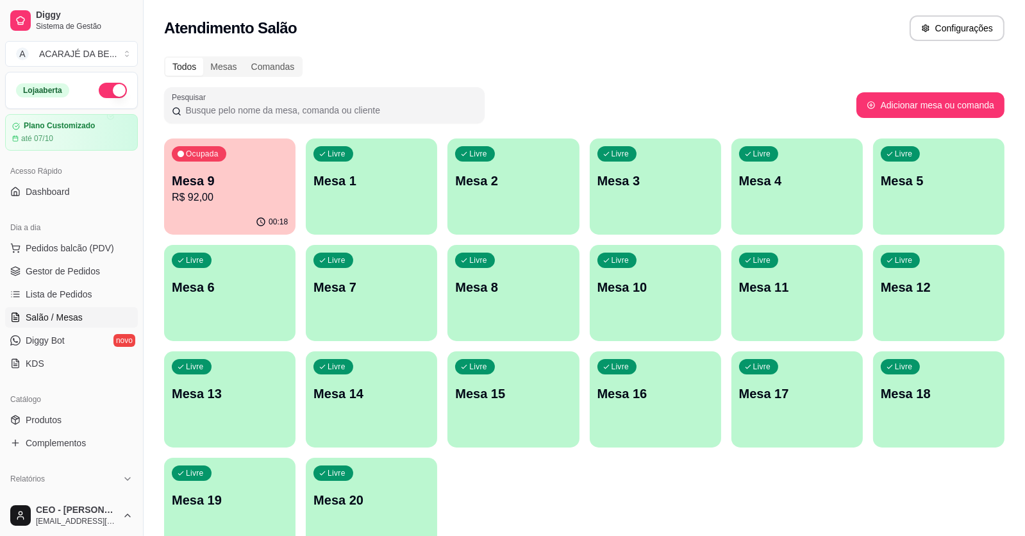
click at [608, 160] on div "Livre" at bounding box center [618, 153] width 40 height 15
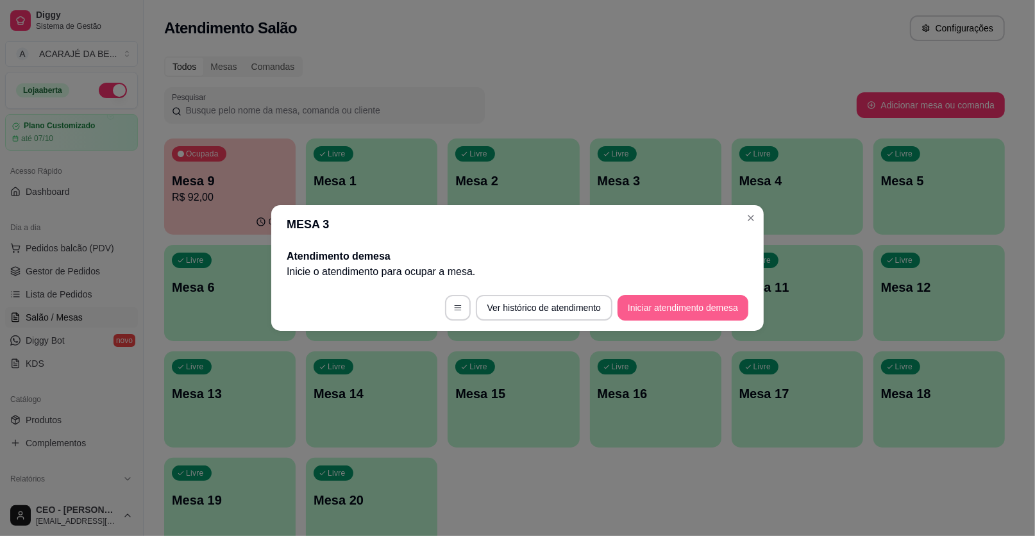
click at [686, 303] on button "Iniciar atendimento de mesa" at bounding box center [682, 308] width 131 height 26
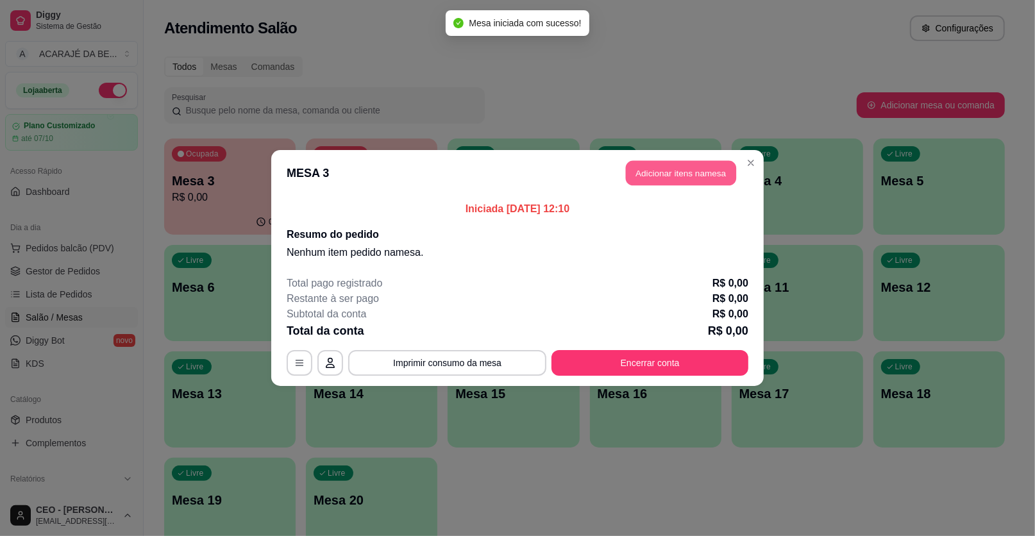
click at [674, 179] on button "Adicionar itens na mesa" at bounding box center [681, 173] width 110 height 25
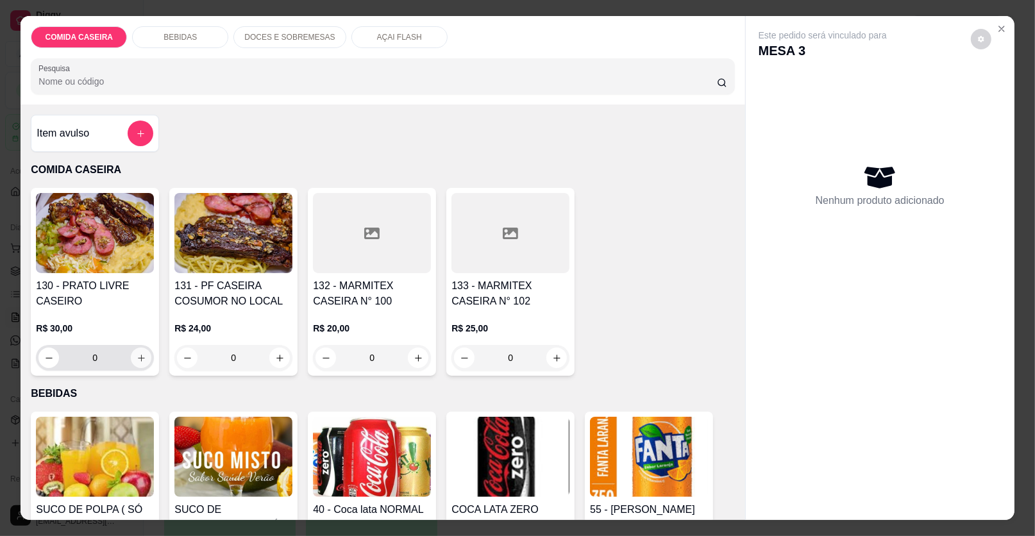
click at [137, 353] on icon "increase-product-quantity" at bounding box center [142, 358] width 10 height 10
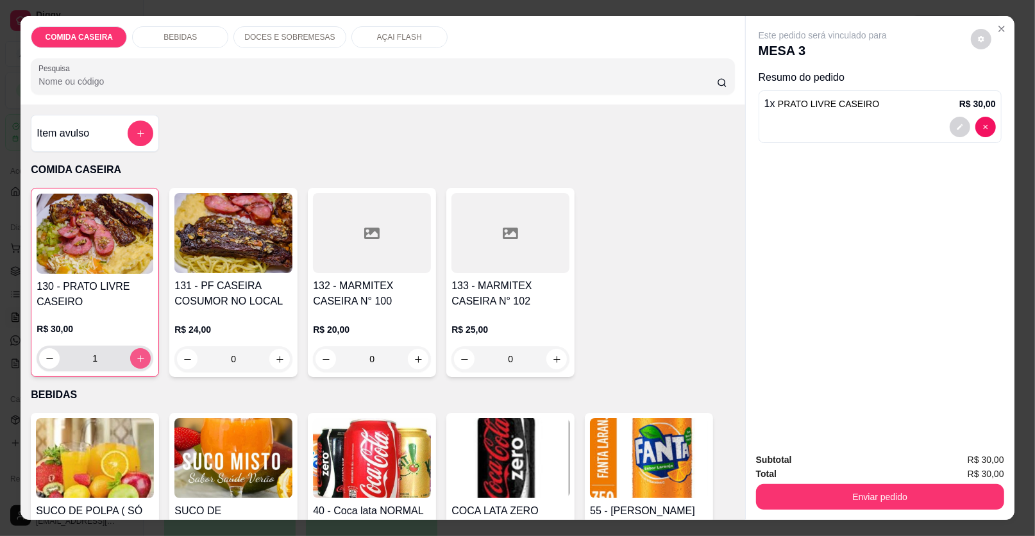
click at [136, 354] on icon "increase-product-quantity" at bounding box center [141, 359] width 10 height 10
type input "3"
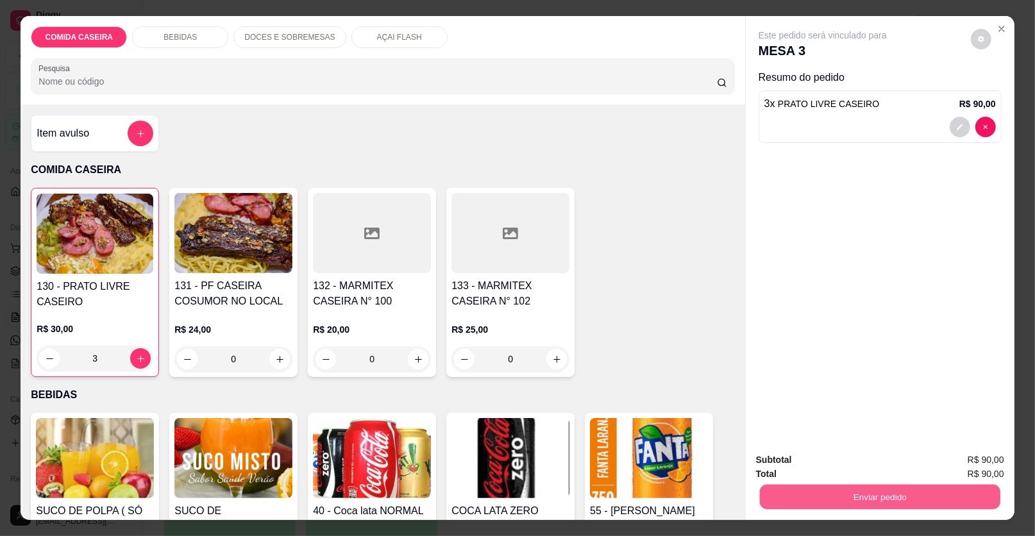
click at [821, 493] on button "Enviar pedido" at bounding box center [880, 497] width 240 height 25
click at [975, 458] on button "Enviar pedido" at bounding box center [970, 465] width 72 height 24
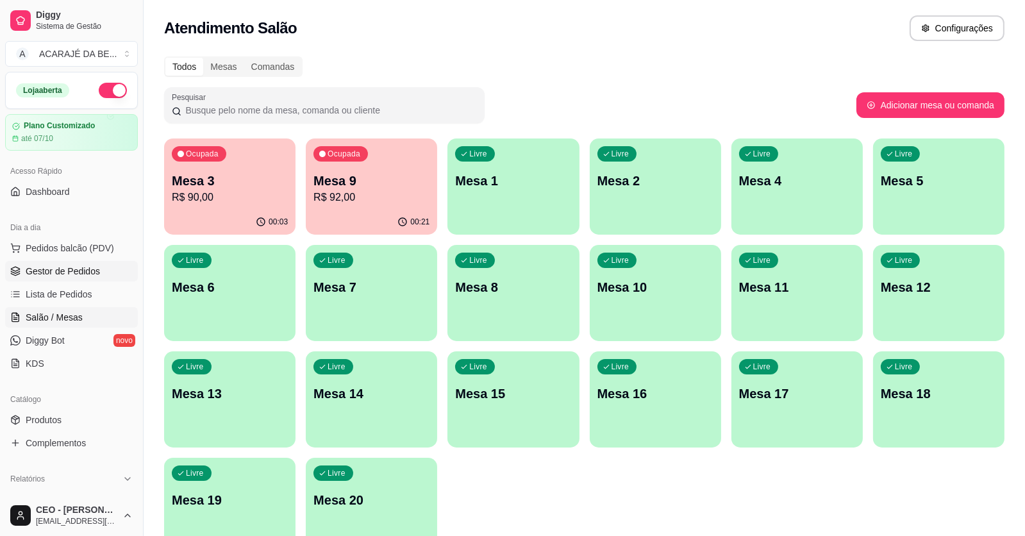
click at [99, 272] on link "Gestor de Pedidos" at bounding box center [71, 271] width 133 height 21
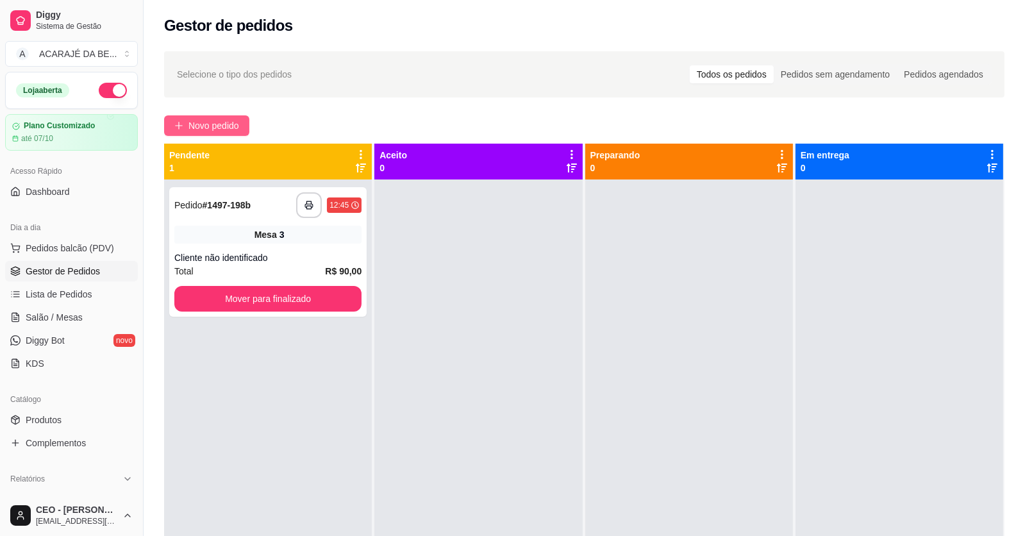
click at [241, 116] on button "Novo pedido" at bounding box center [206, 125] width 85 height 21
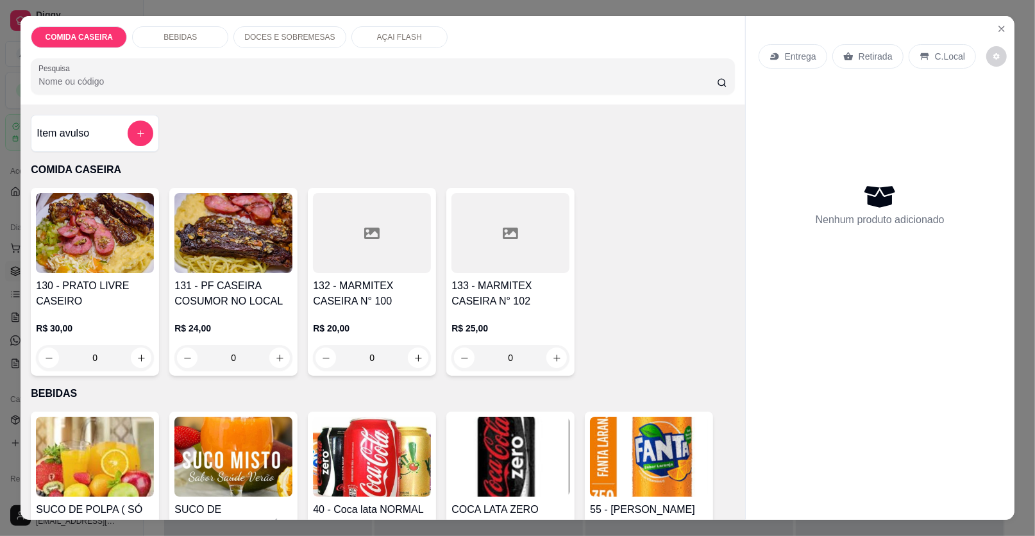
click at [391, 216] on div at bounding box center [372, 233] width 118 height 80
click at [591, 294] on input "Observações do cliente" at bounding box center [517, 292] width 323 height 13
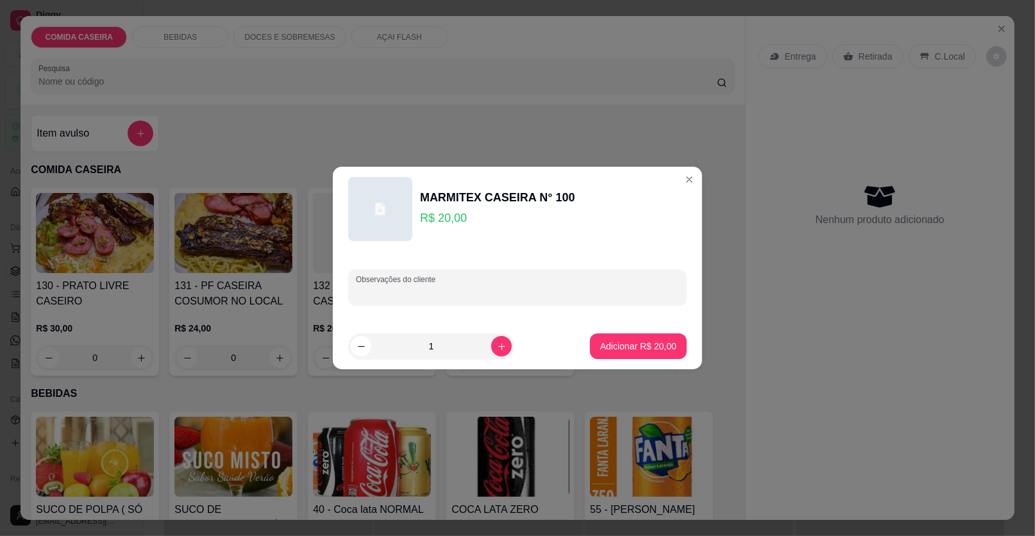
paste input "Feijão de caldo Arroz Macarrão Salada Bife ao molho Purê de batata"
type input "Feijão de caldo Arroz Macarrão Salada Bife ao molho Purê de batata"
click at [647, 344] on p "Adicionar R$ 20,00" at bounding box center [638, 346] width 76 height 13
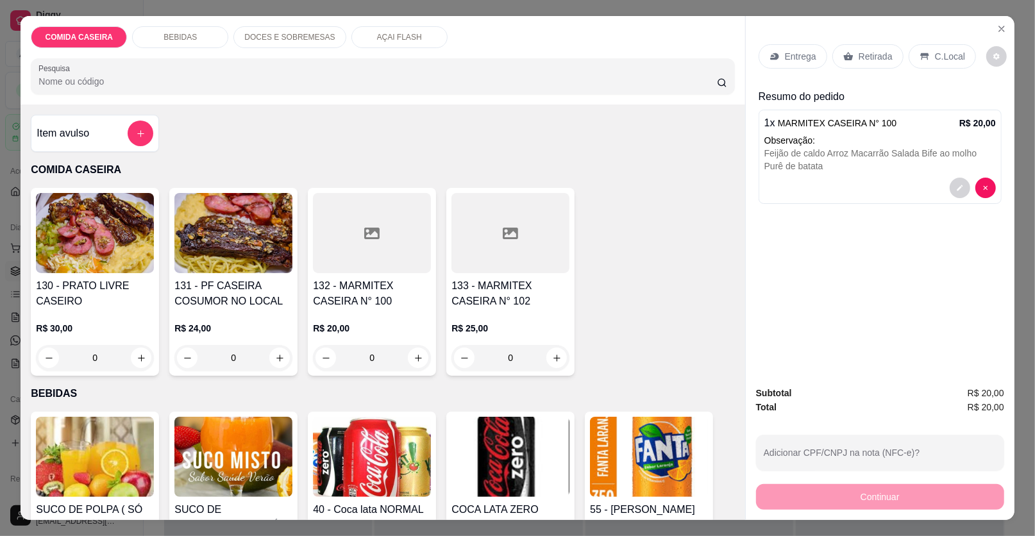
click at [859, 55] on p "Retirada" at bounding box center [876, 56] width 34 height 13
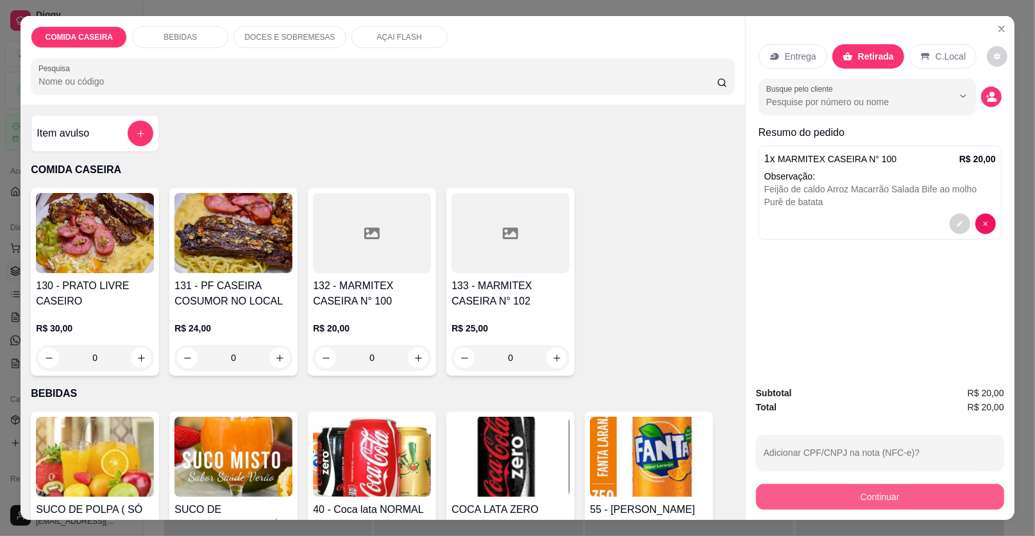
click at [764, 490] on button "Continuar" at bounding box center [880, 497] width 248 height 26
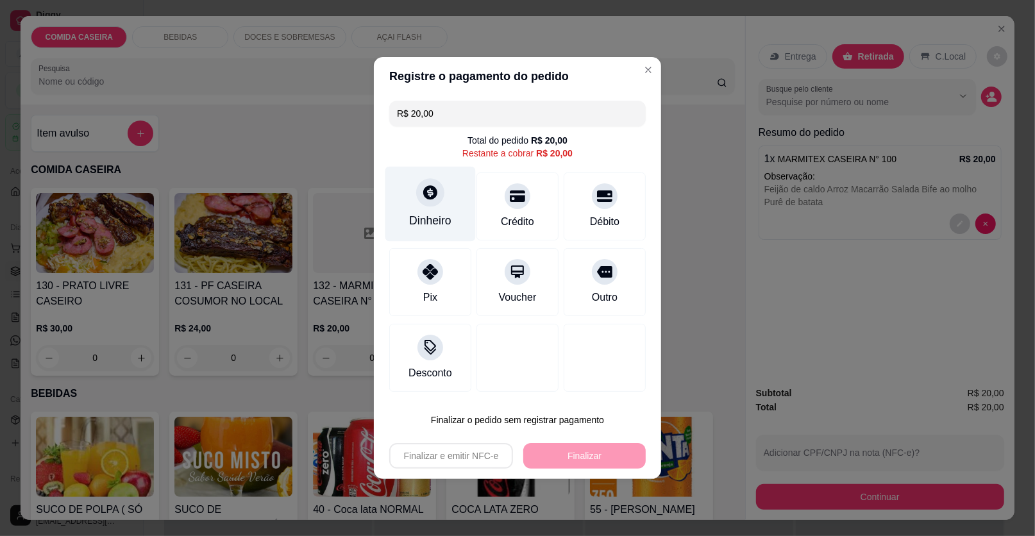
click at [430, 190] on icon at bounding box center [430, 192] width 14 height 14
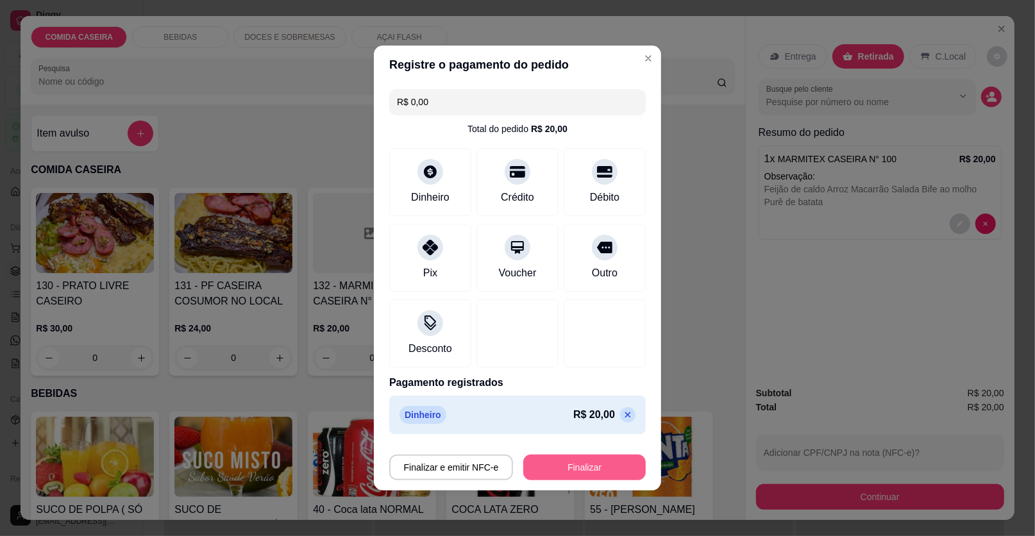
click at [587, 464] on button "Finalizar" at bounding box center [584, 468] width 122 height 26
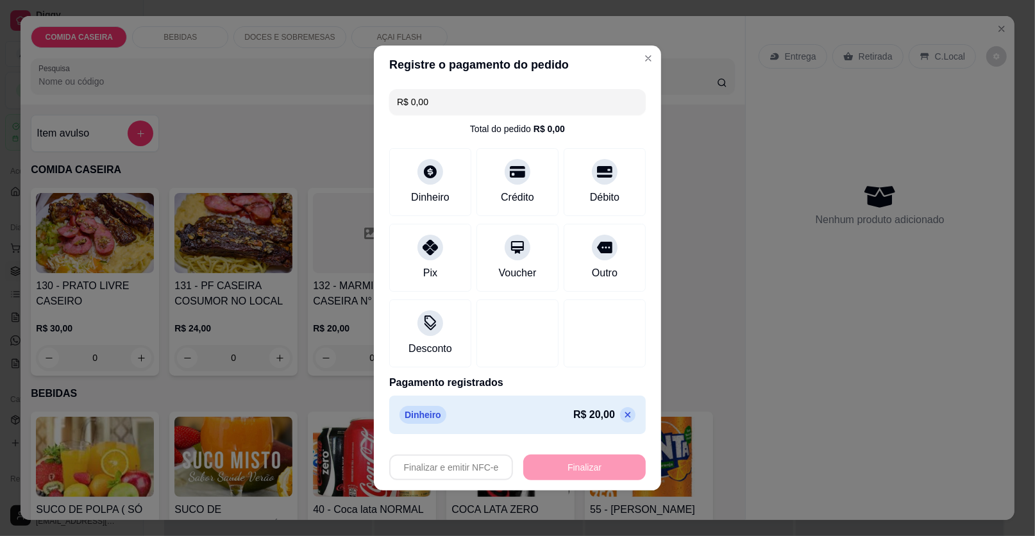
type input "-R$ 20,00"
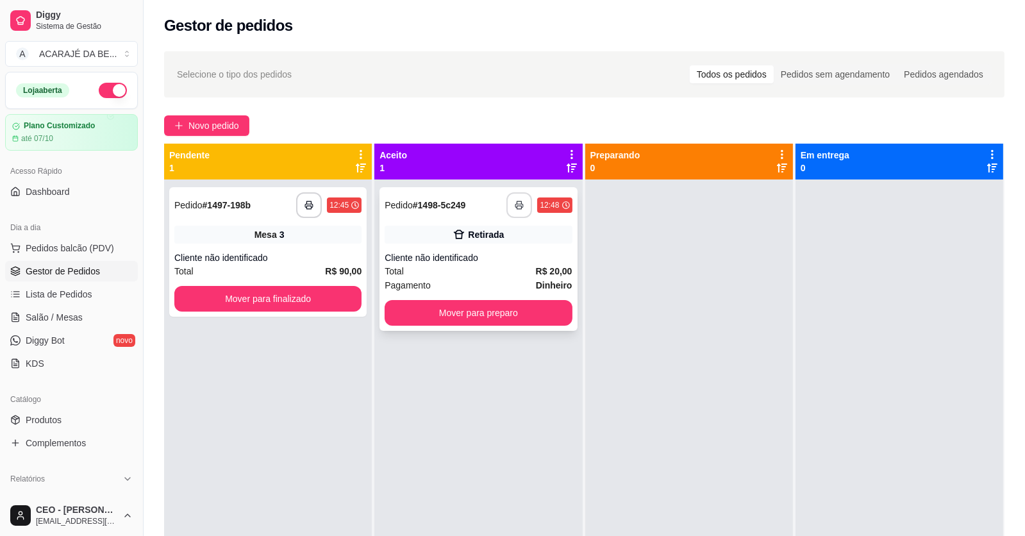
click at [519, 199] on button "button" at bounding box center [520, 205] width 26 height 26
click at [542, 310] on button "Mover para preparo" at bounding box center [478, 313] width 181 height 25
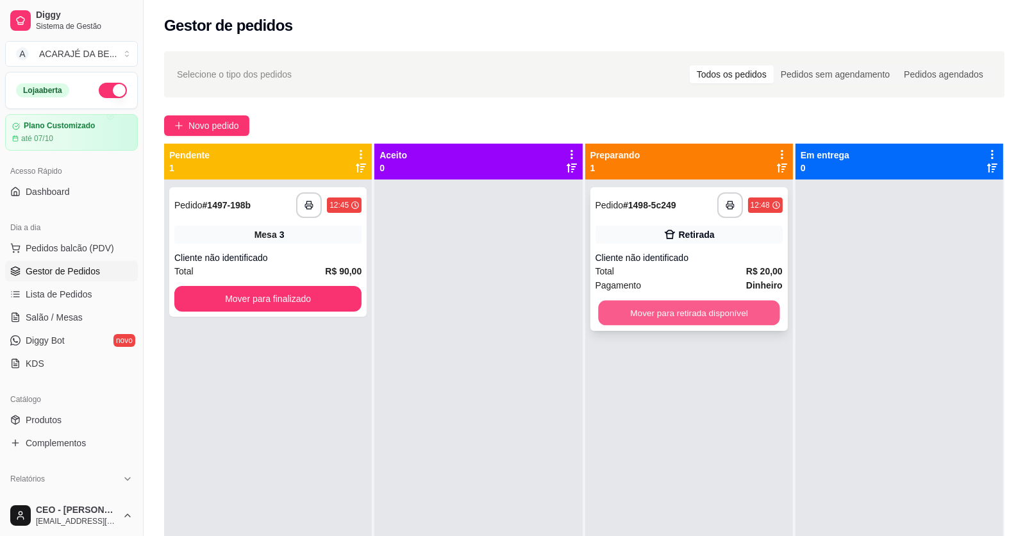
click at [641, 314] on button "Mover para retirada disponível" at bounding box center [688, 313] width 181 height 25
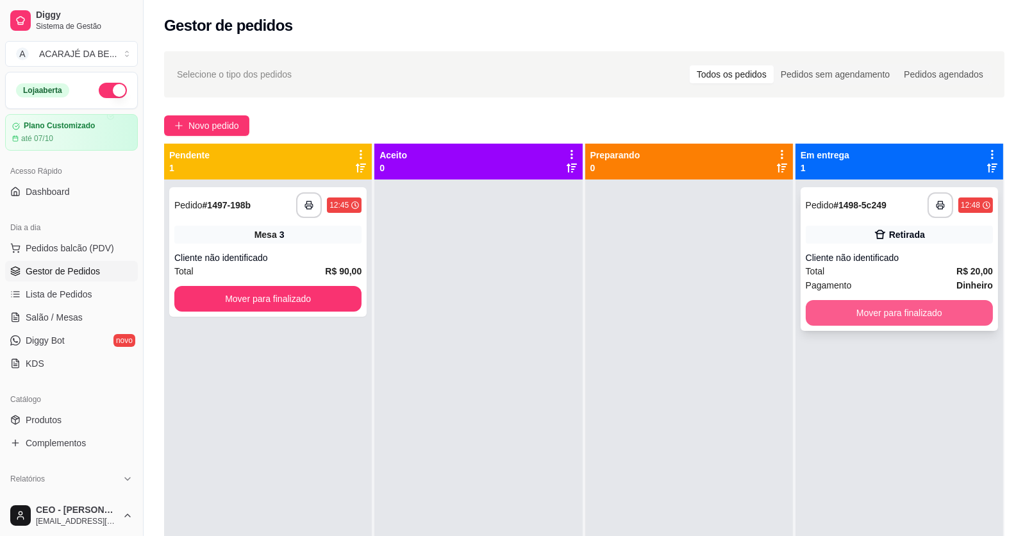
click at [816, 314] on button "Mover para finalizado" at bounding box center [899, 313] width 187 height 26
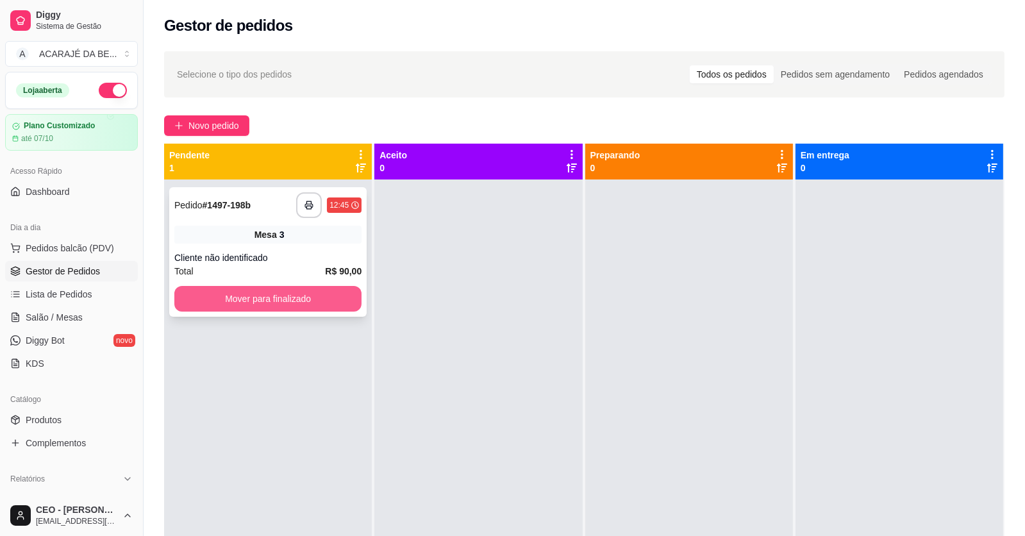
click at [302, 288] on button "Mover para finalizado" at bounding box center [267, 299] width 187 height 26
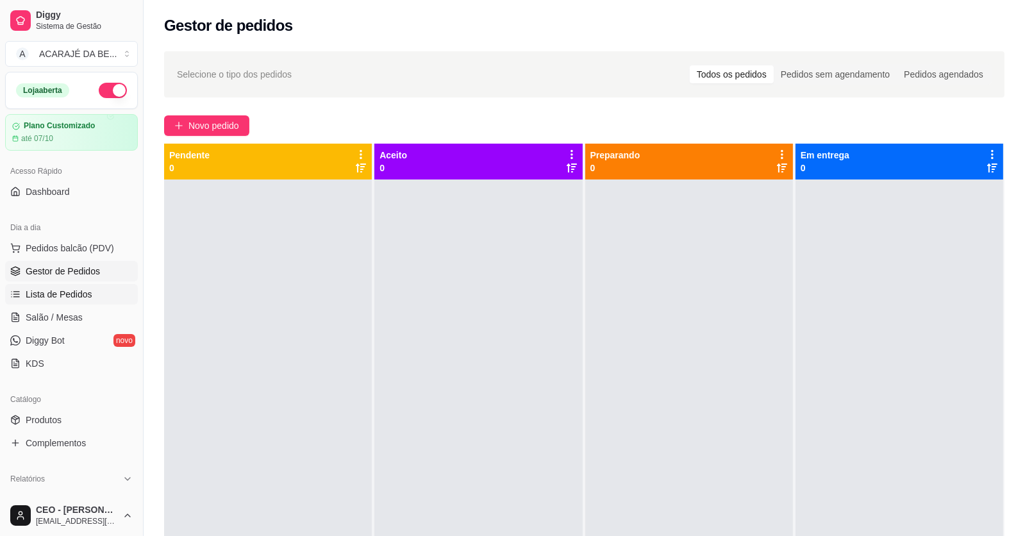
click at [33, 294] on span "Lista de Pedidos" at bounding box center [59, 294] width 67 height 13
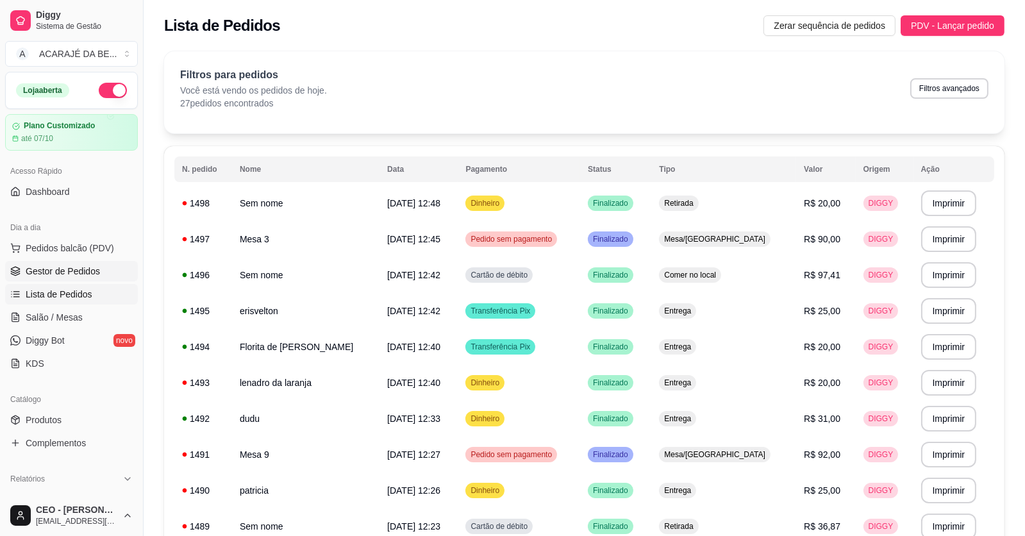
click at [63, 267] on span "Gestor de Pedidos" at bounding box center [63, 271] width 74 height 13
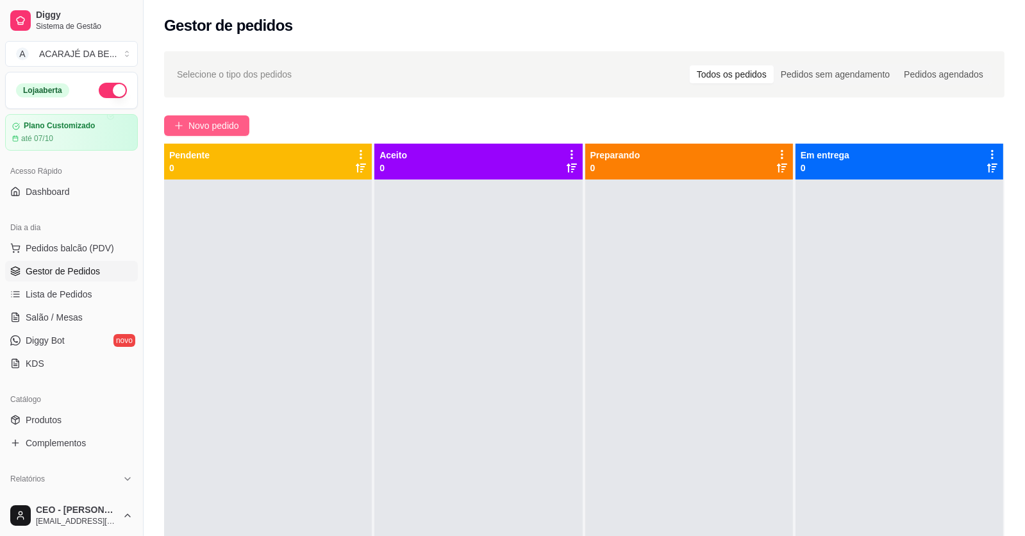
click at [212, 131] on span "Novo pedido" at bounding box center [213, 126] width 51 height 14
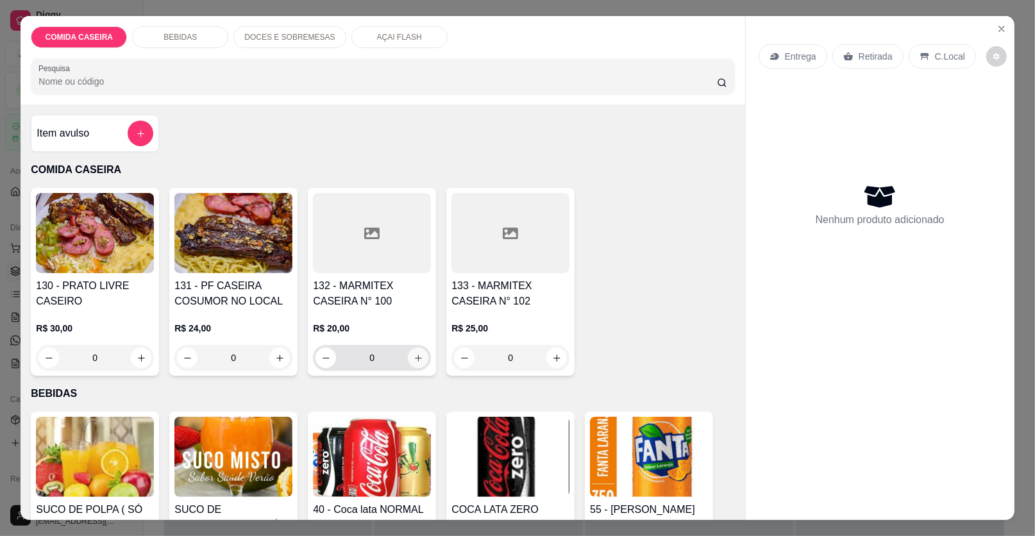
click at [415, 353] on icon "increase-product-quantity" at bounding box center [419, 358] width 10 height 10
type input "1"
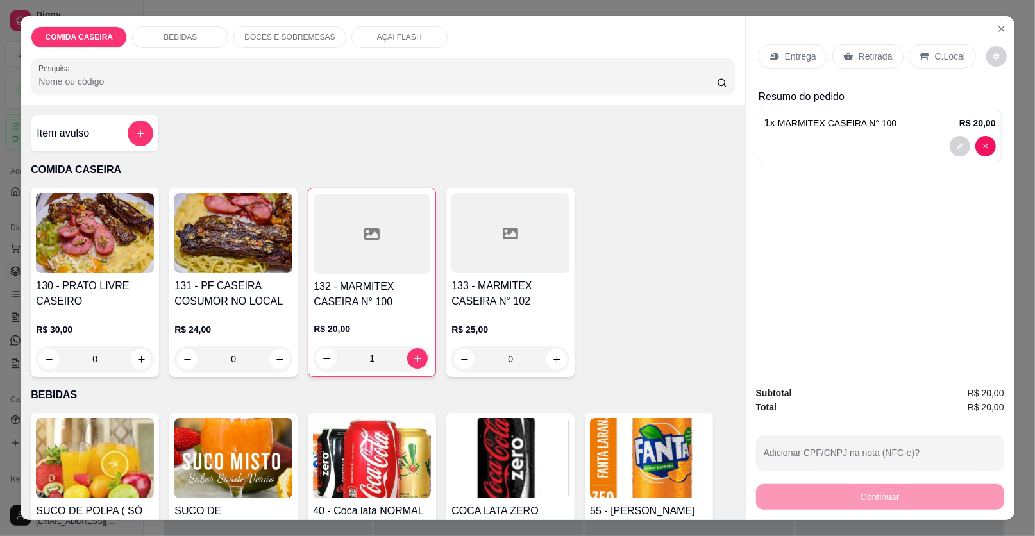
click at [193, 38] on div "BEBIDAS" at bounding box center [180, 37] width 96 height 22
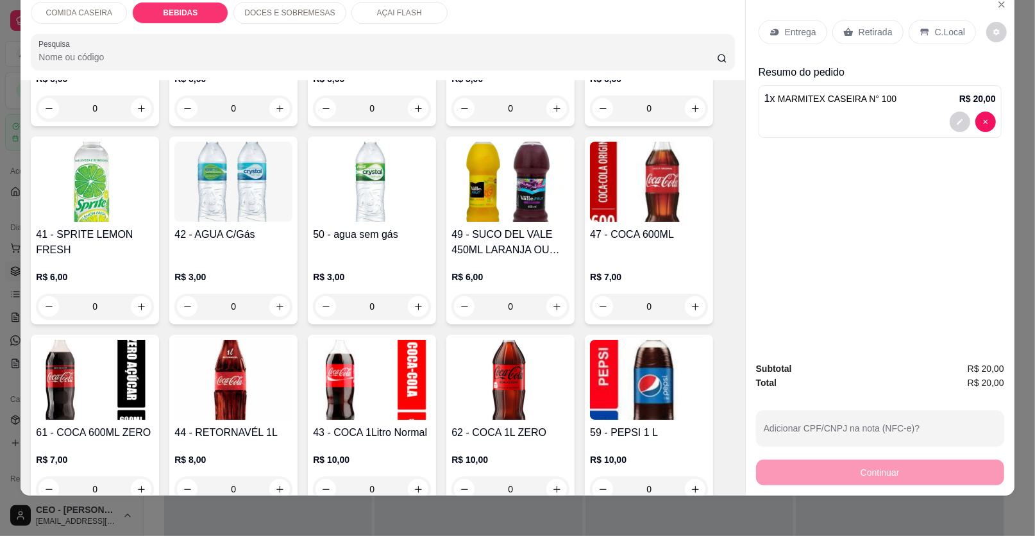
scroll to position [667, 0]
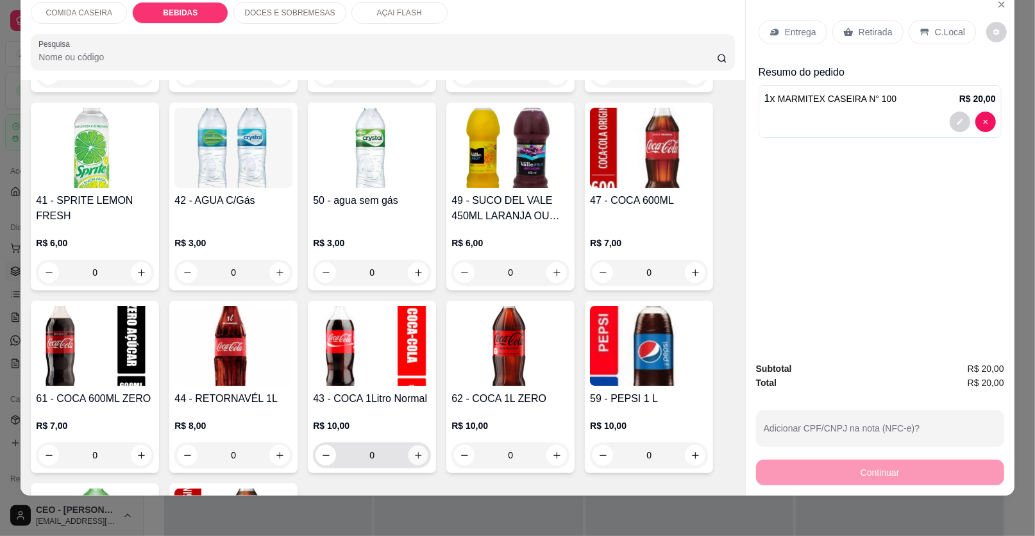
click at [414, 458] on button "increase-product-quantity" at bounding box center [418, 456] width 20 height 20
type input "1"
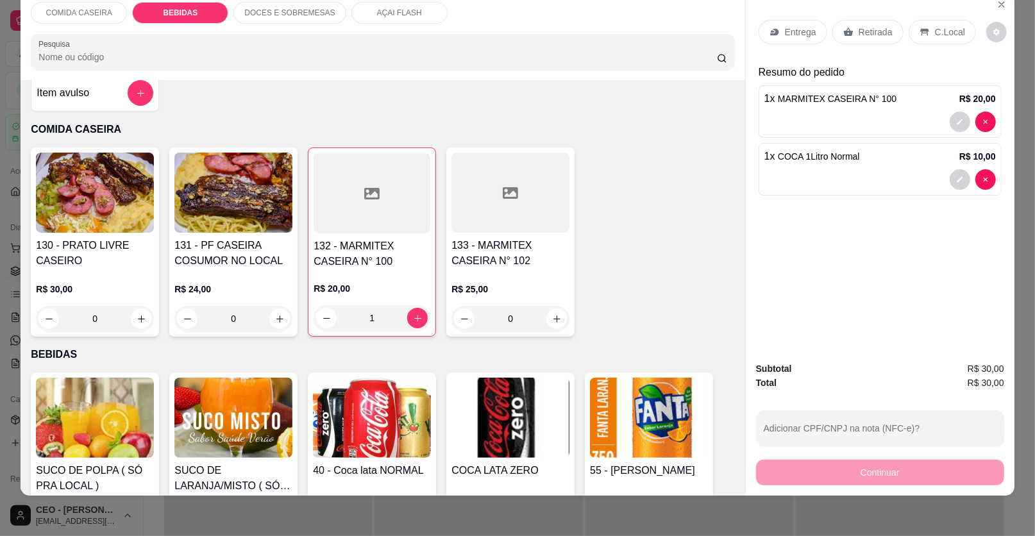
scroll to position [0, 0]
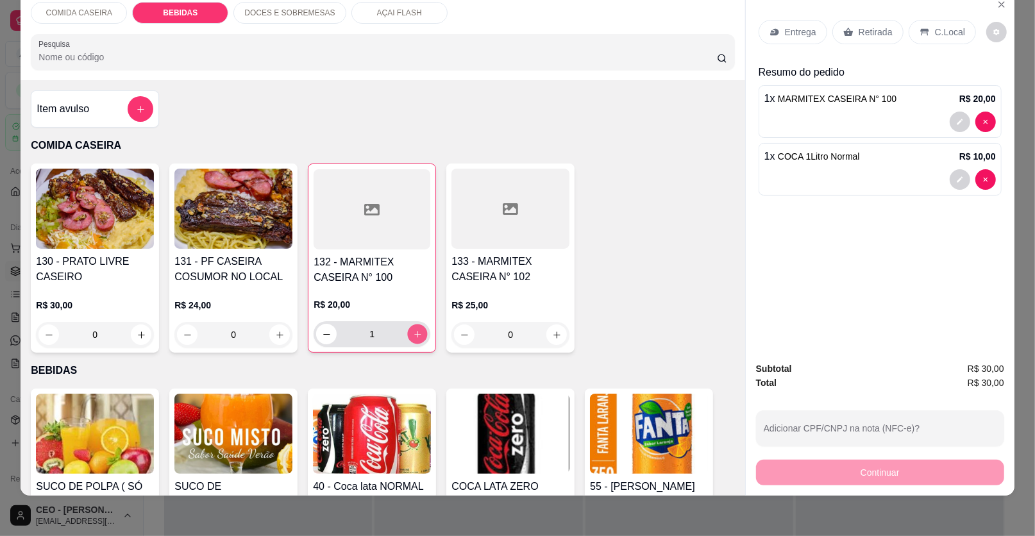
click at [413, 330] on icon "increase-product-quantity" at bounding box center [418, 335] width 10 height 10
type input "2"
click at [547, 335] on button "increase-product-quantity" at bounding box center [557, 335] width 20 height 20
type input "1"
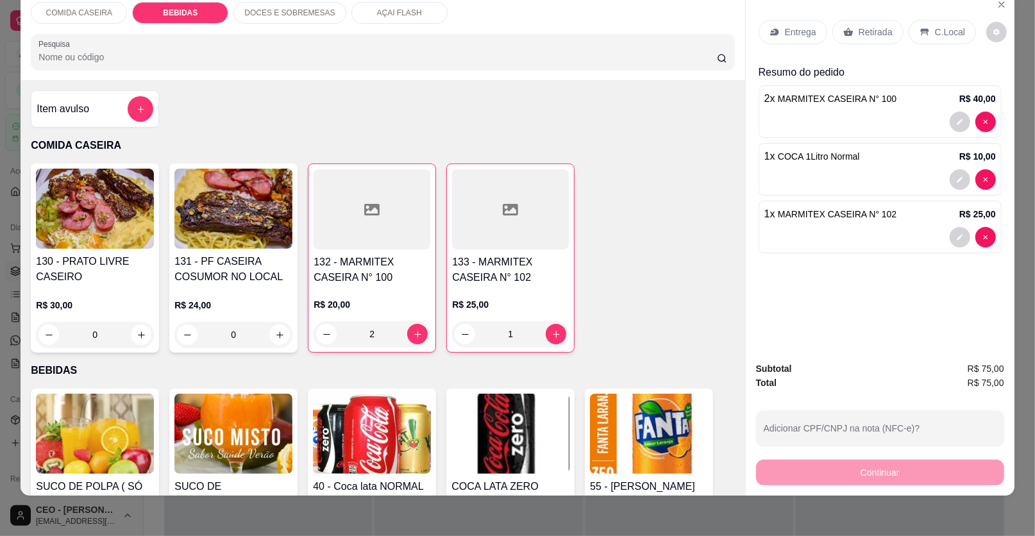
click at [189, 9] on p "BEBIDAS" at bounding box center [180, 13] width 35 height 10
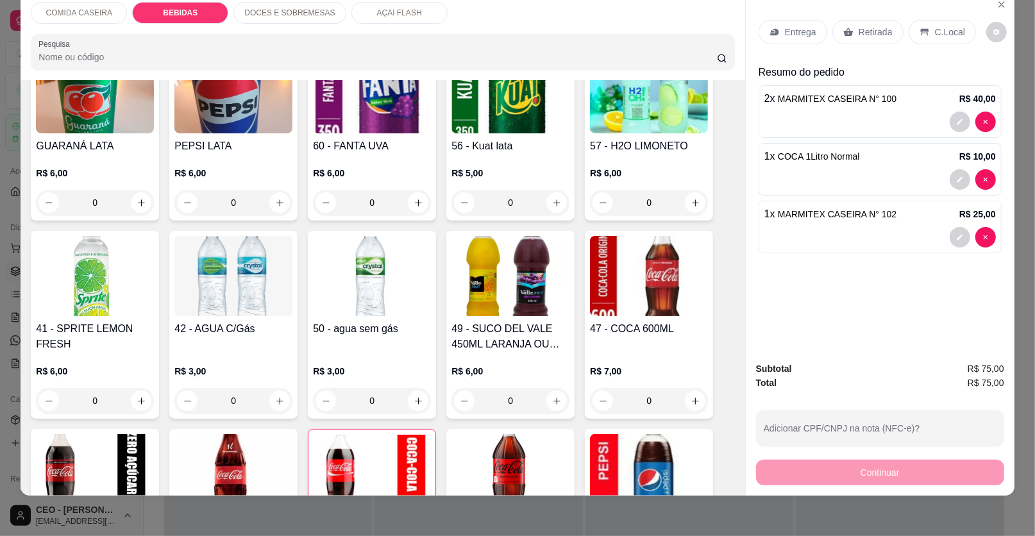
scroll to position [795, 0]
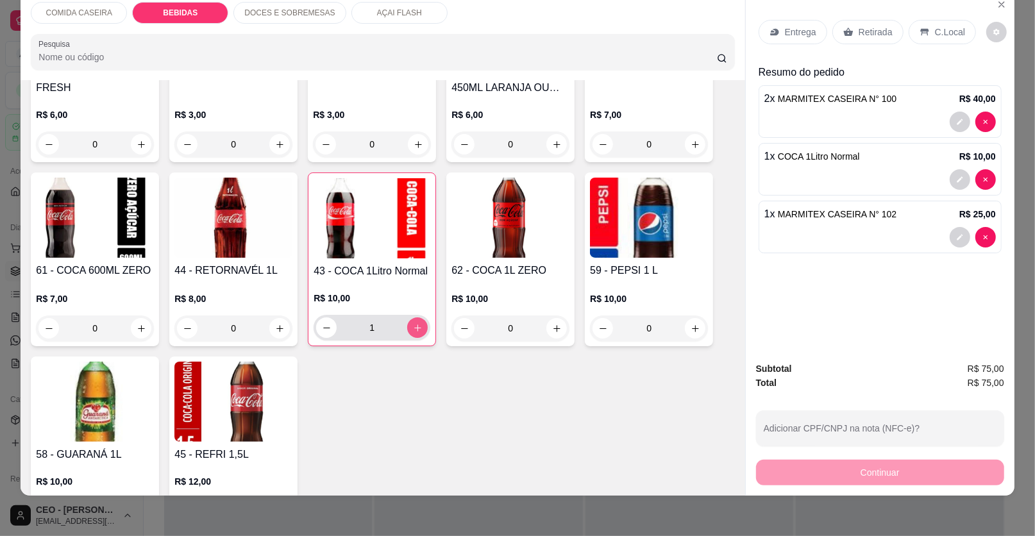
click at [413, 323] on icon "increase-product-quantity" at bounding box center [418, 328] width 10 height 10
type input "2"
click at [850, 34] on div "Retirada" at bounding box center [867, 32] width 71 height 24
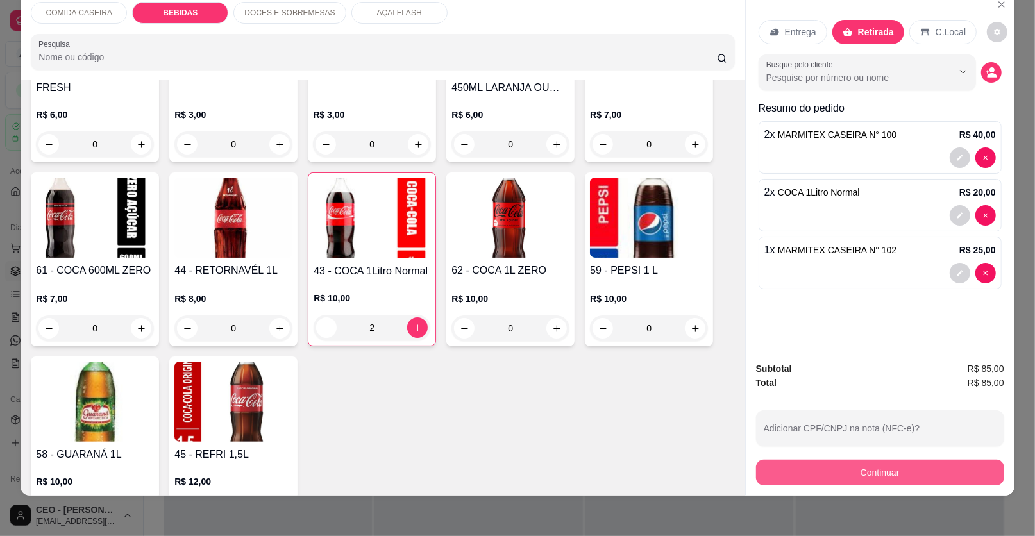
click at [812, 477] on button "Continuar" at bounding box center [880, 473] width 248 height 26
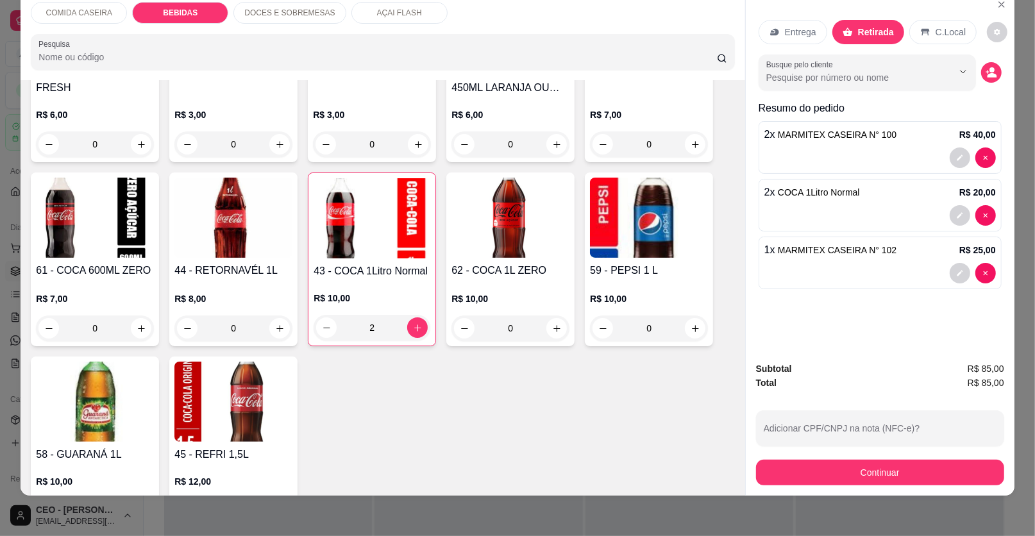
click at [942, 24] on div "C.Local" at bounding box center [942, 32] width 67 height 24
click at [843, 21] on div "Retirada" at bounding box center [867, 32] width 71 height 24
click at [798, 465] on button "Continuar" at bounding box center [880, 473] width 248 height 26
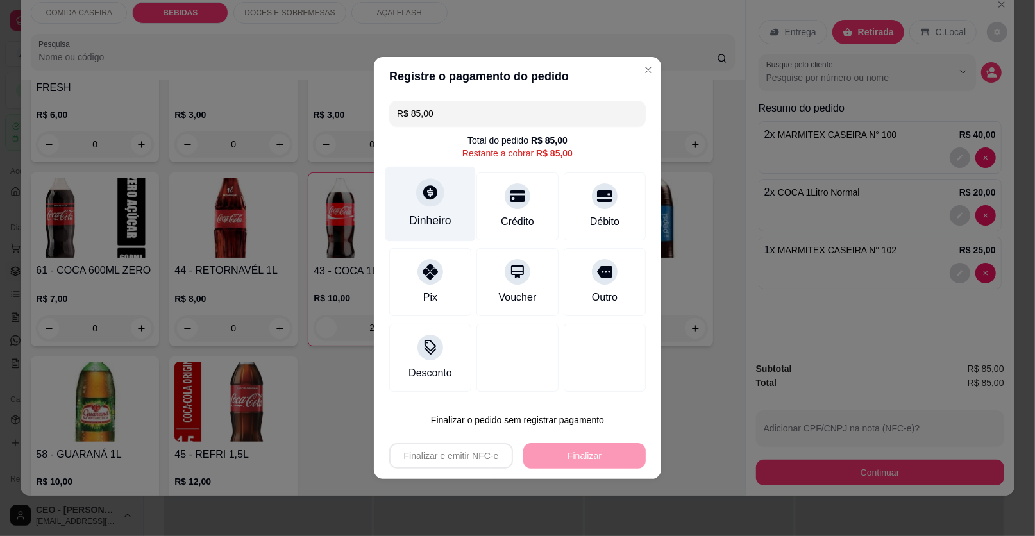
click at [428, 212] on div "Dinheiro" at bounding box center [430, 204] width 90 height 75
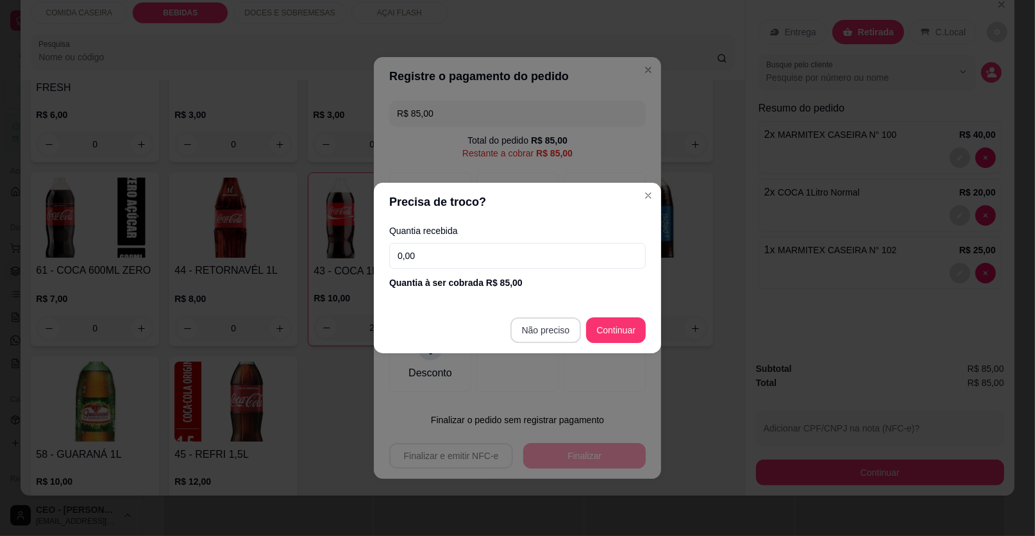
type input "R$ 0,00"
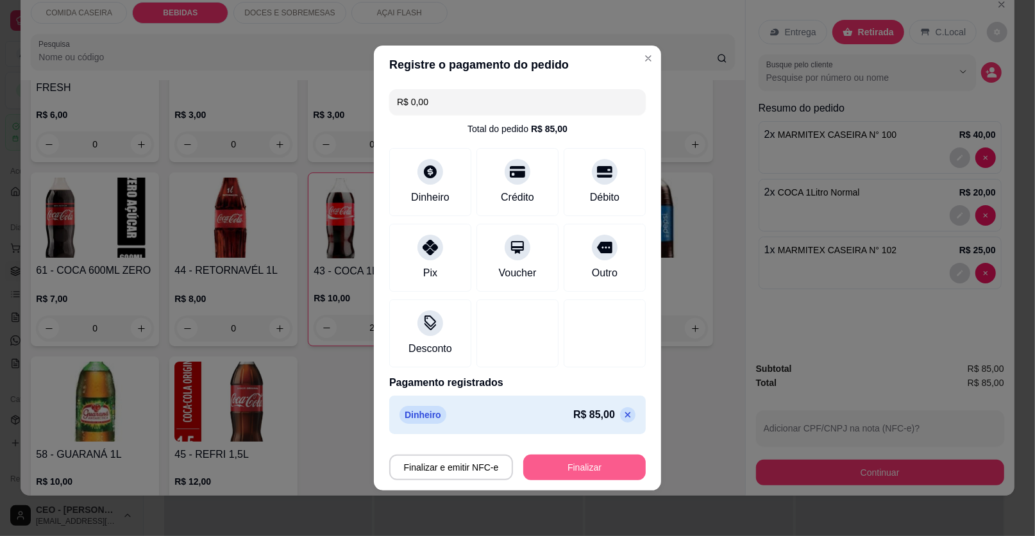
click at [617, 467] on button "Finalizar" at bounding box center [584, 468] width 122 height 26
type input "0"
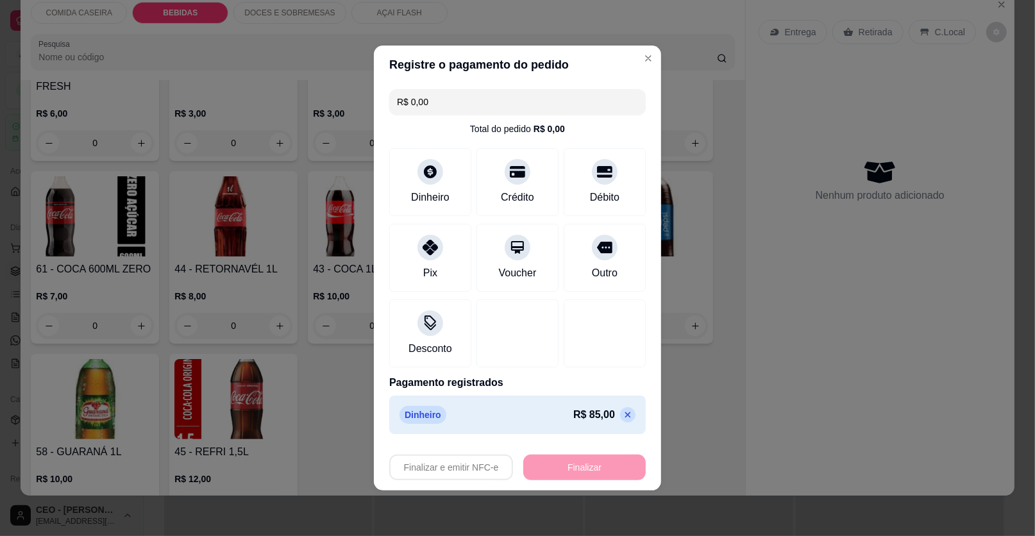
type input "-R$ 85,00"
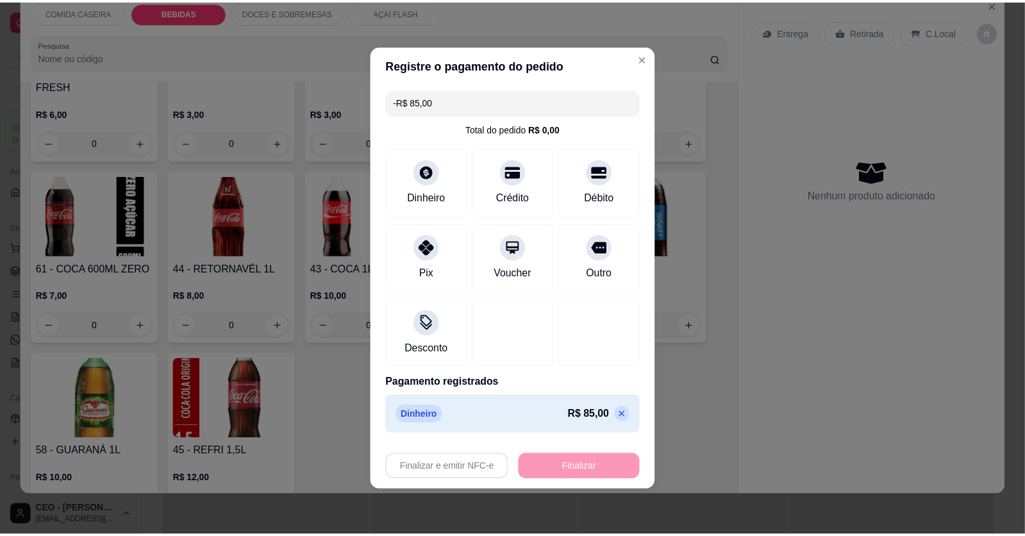
scroll to position [794, 0]
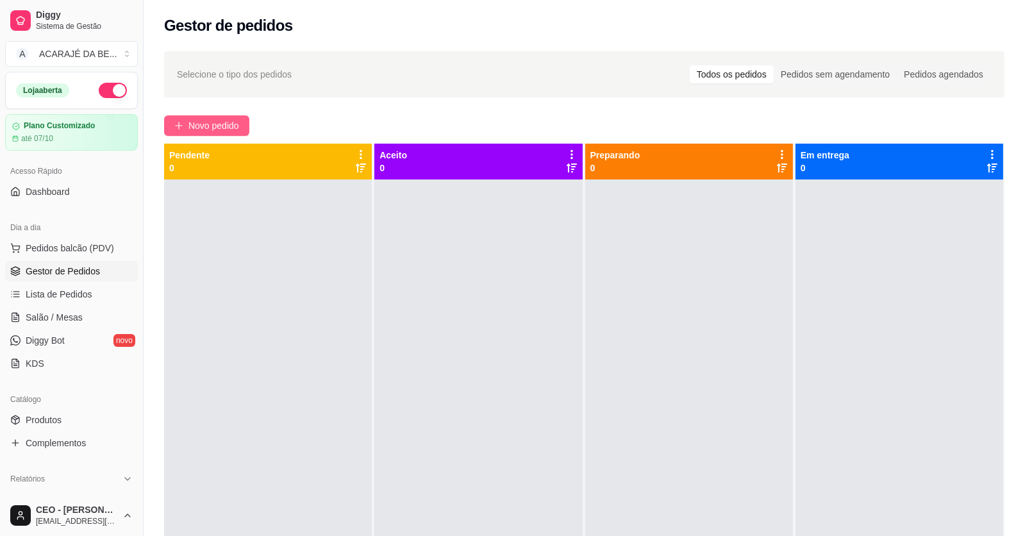
click at [239, 124] on span "Novo pedido" at bounding box center [213, 126] width 51 height 14
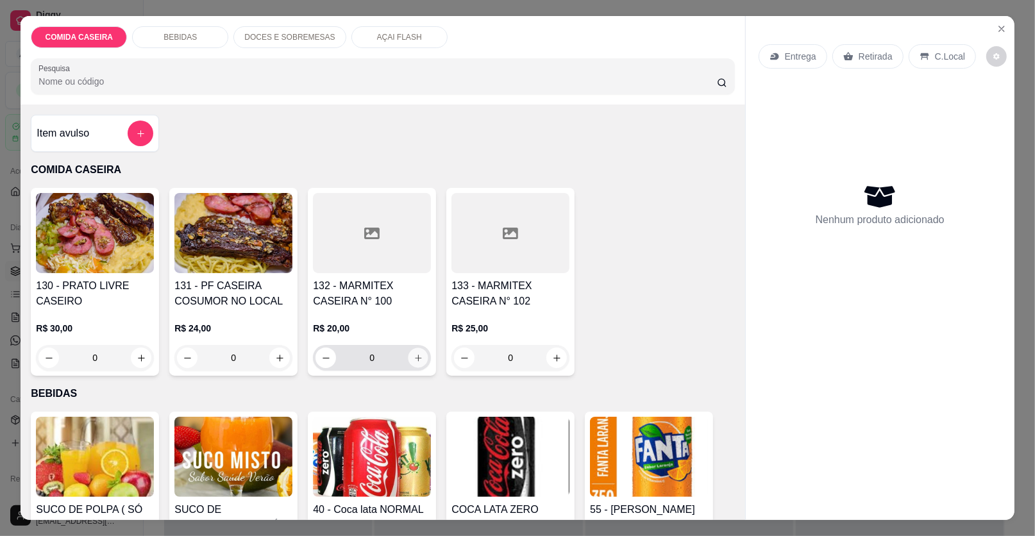
click at [414, 361] on icon "increase-product-quantity" at bounding box center [419, 358] width 10 height 10
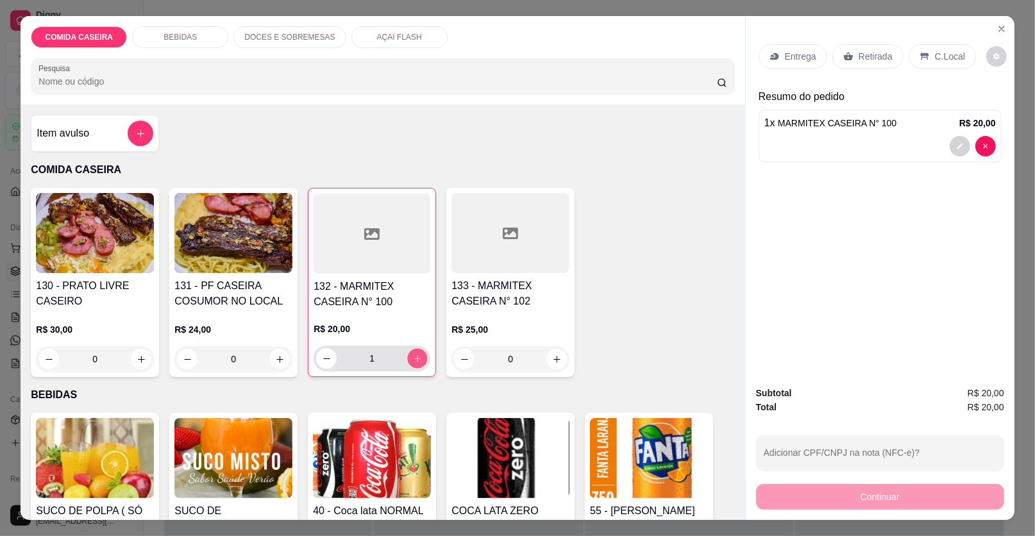
click at [413, 359] on icon "increase-product-quantity" at bounding box center [418, 359] width 10 height 10
type input "3"
click at [120, 131] on div "Item avulso" at bounding box center [95, 134] width 117 height 26
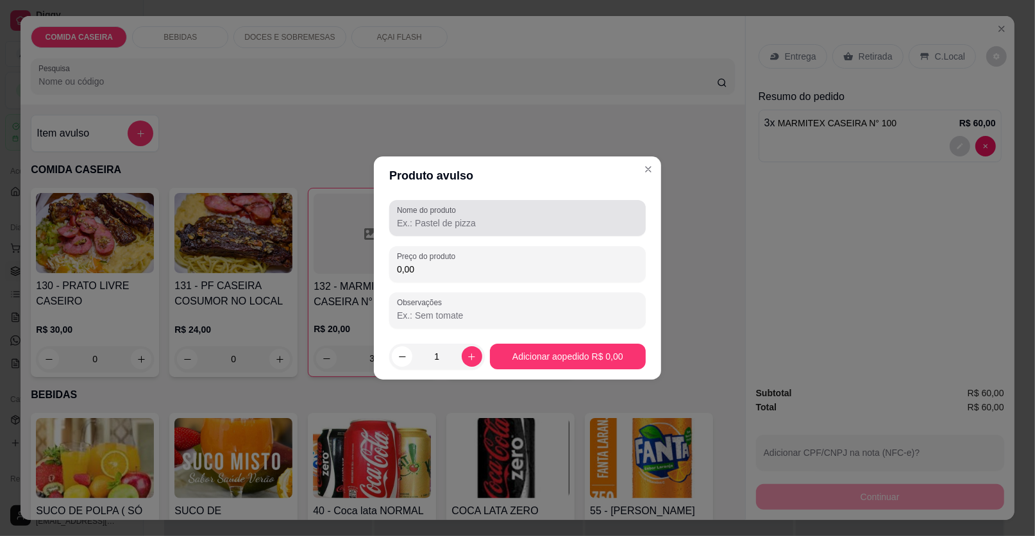
click at [405, 214] on label "Nome do produto" at bounding box center [428, 210] width 63 height 11
click at [405, 217] on input "Nome do produto" at bounding box center [517, 223] width 241 height 13
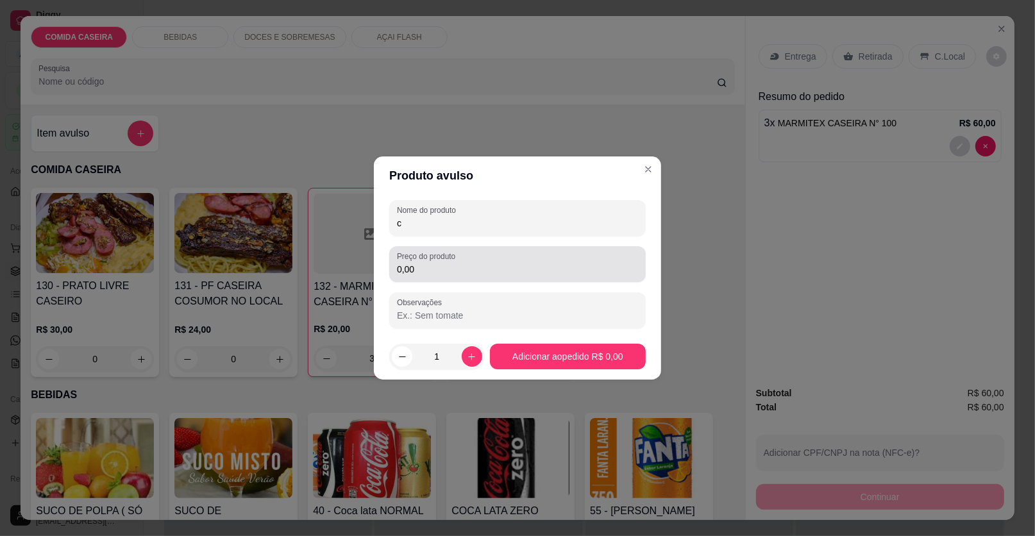
type input "c"
click at [428, 267] on input "0,00" at bounding box center [517, 269] width 241 height 13
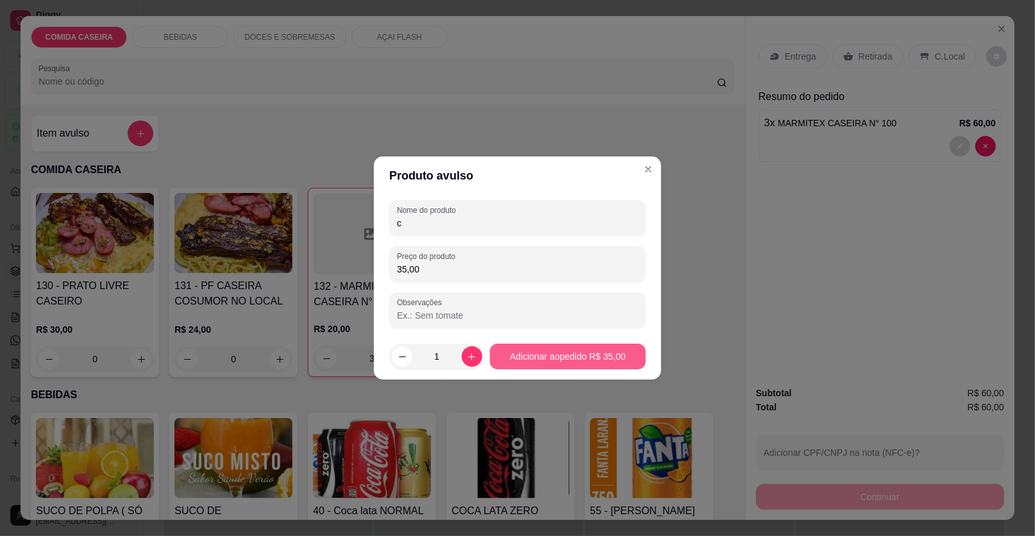
type input "35,00"
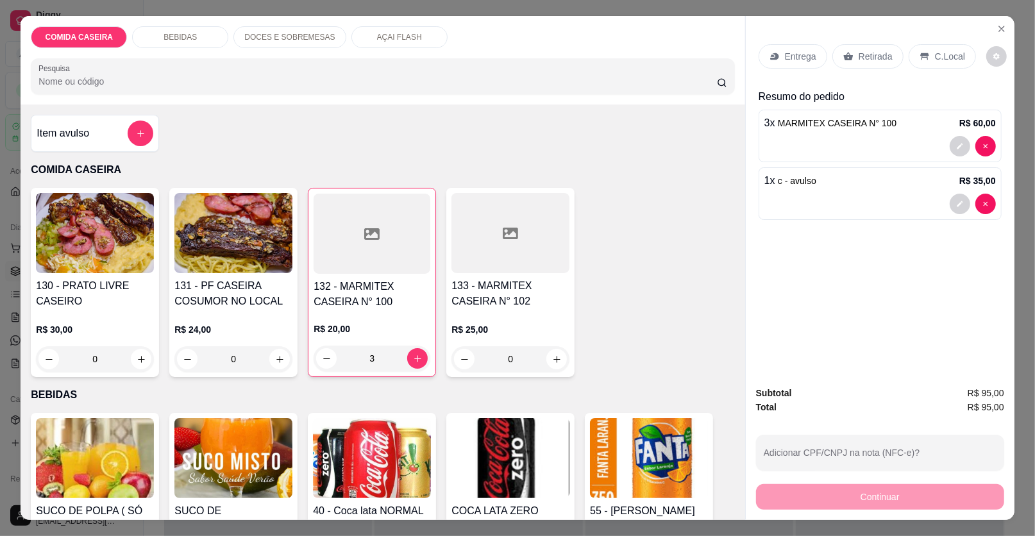
drag, startPoint x: 864, startPoint y: 54, endPoint x: 891, endPoint y: 156, distance: 105.4
click at [866, 54] on p "Retirada" at bounding box center [876, 56] width 34 height 13
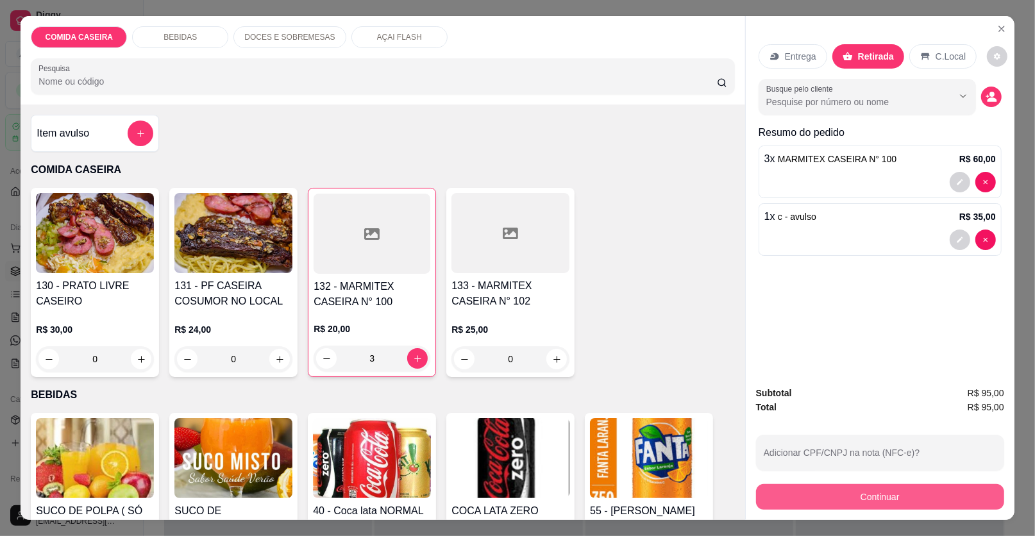
click at [877, 496] on button "Continuar" at bounding box center [880, 497] width 248 height 26
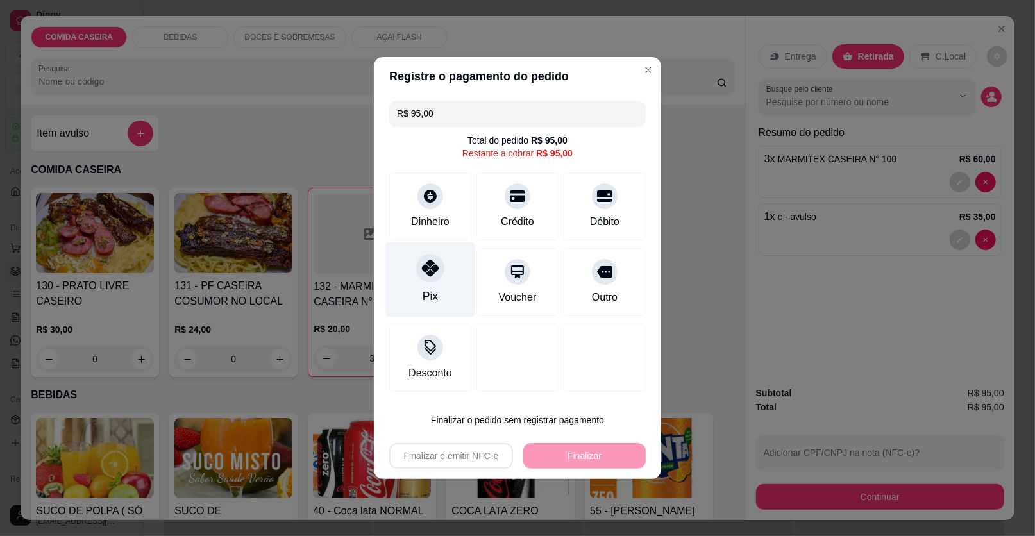
click at [409, 271] on div "Pix" at bounding box center [430, 279] width 90 height 75
type input "R$ 0,00"
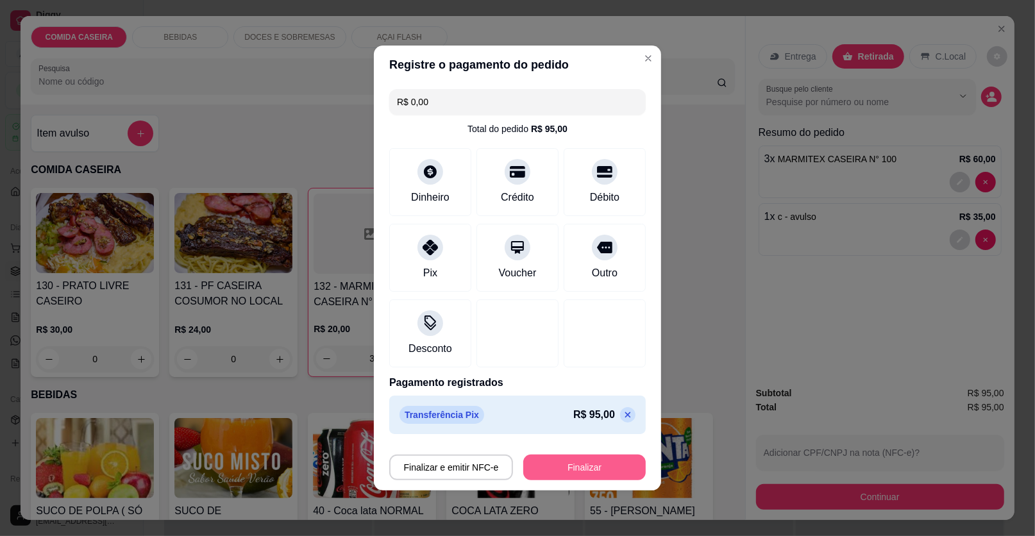
click at [557, 473] on button "Finalizar" at bounding box center [584, 468] width 122 height 26
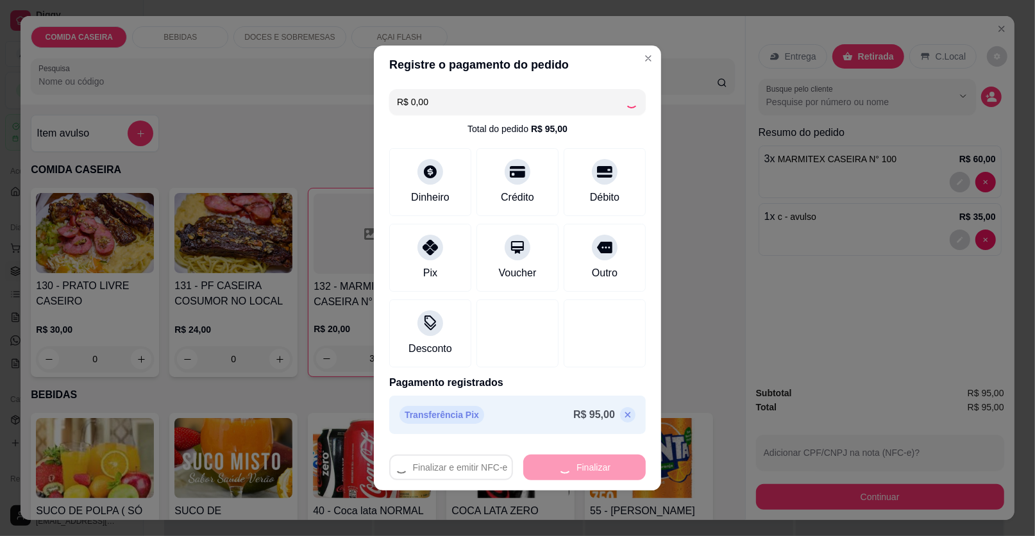
type input "0"
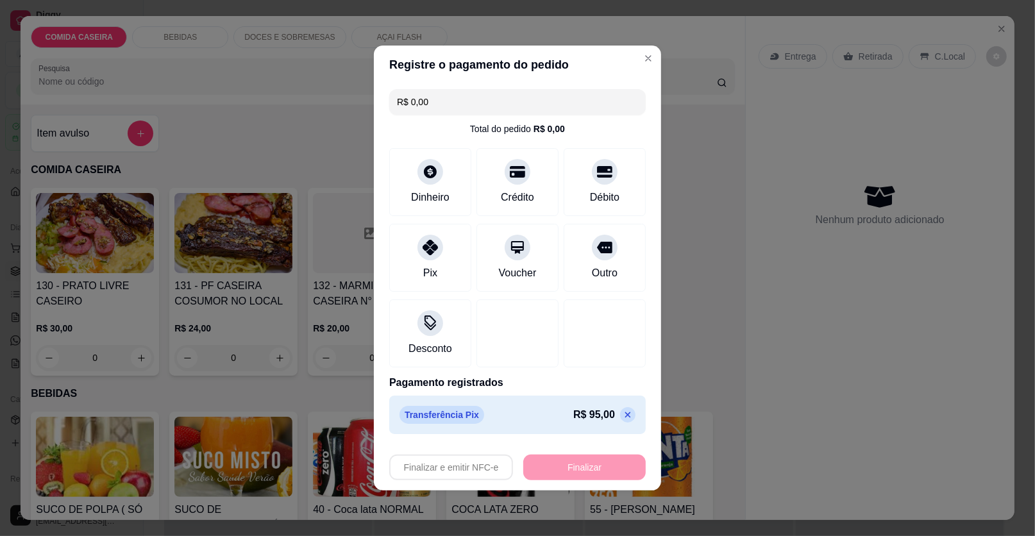
type input "-R$ 95,00"
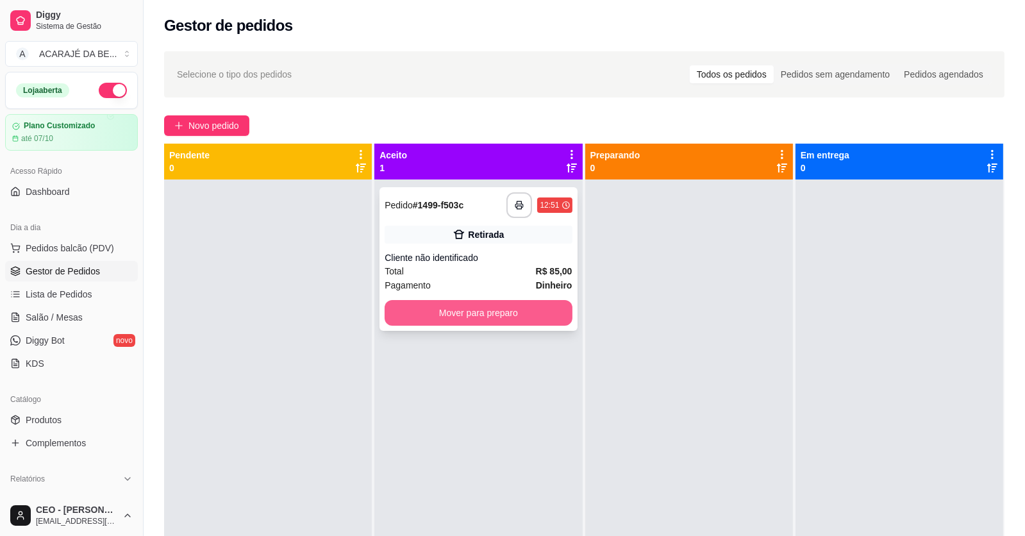
click at [517, 321] on button "Mover para preparo" at bounding box center [478, 313] width 187 height 26
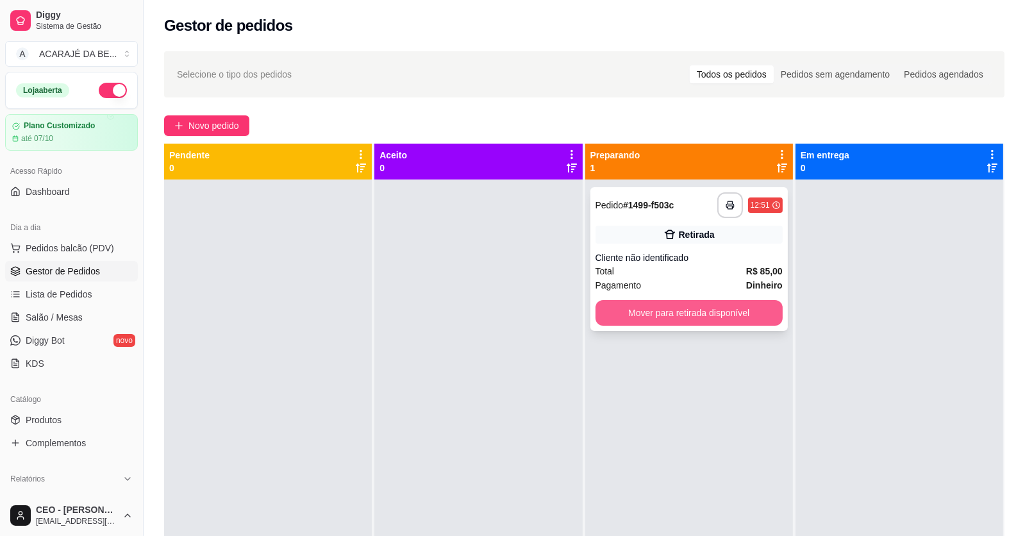
click at [706, 313] on button "Mover para retirada disponível" at bounding box center [689, 313] width 187 height 26
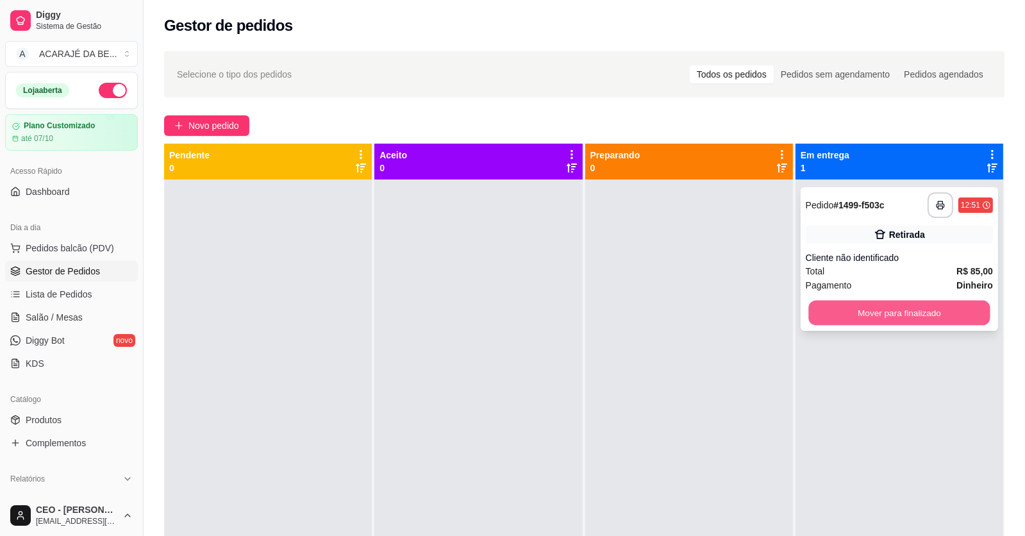
click at [840, 310] on button "Mover para finalizado" at bounding box center [898, 313] width 181 height 25
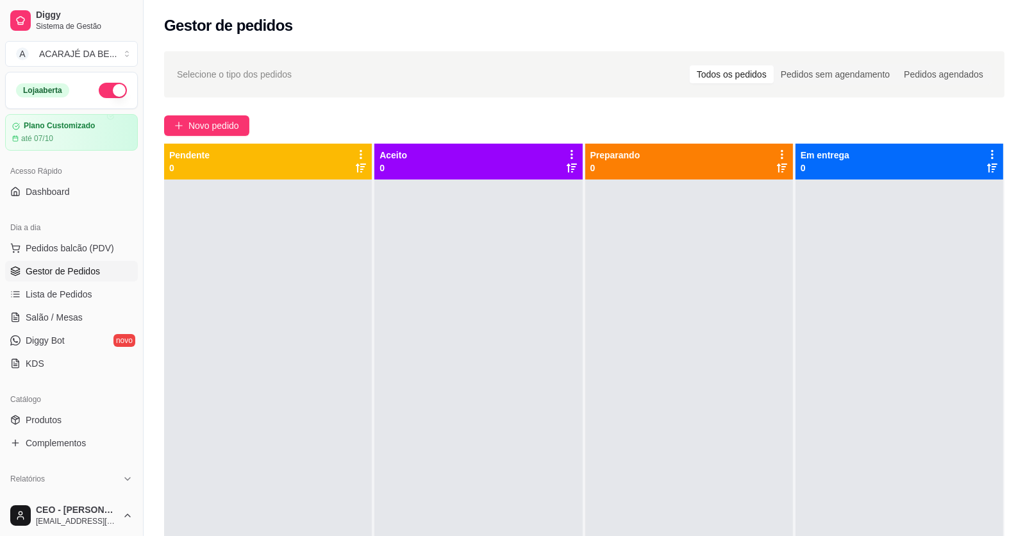
drag, startPoint x: 215, startPoint y: 126, endPoint x: 197, endPoint y: 81, distance: 48.1
click at [201, 98] on div "Selecione o tipo dos pedidos Todos os pedidos Pedidos sem agendamento Pedidos a…" at bounding box center [585, 369] width 882 height 651
click at [226, 121] on span "Novo pedido" at bounding box center [213, 126] width 51 height 14
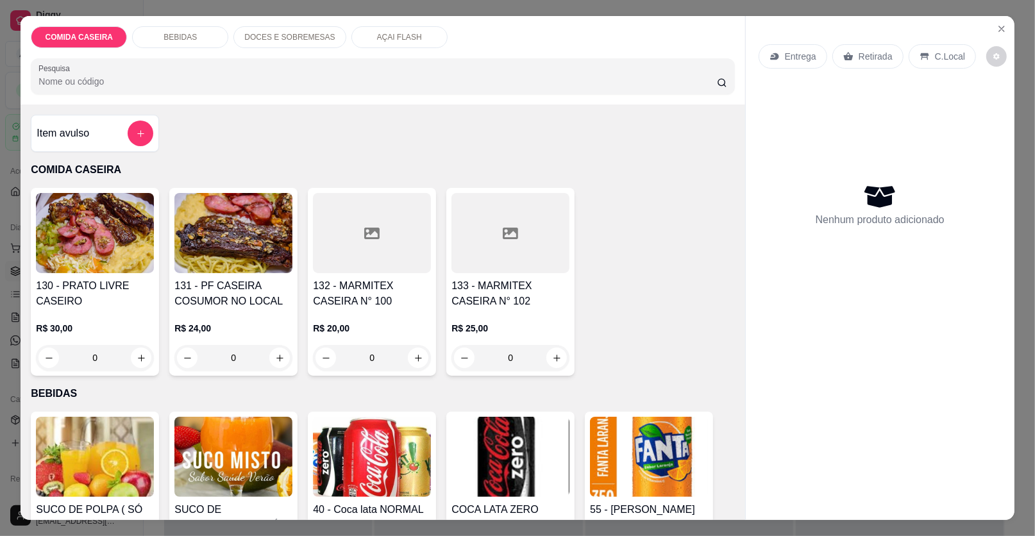
click at [379, 253] on div at bounding box center [372, 233] width 118 height 80
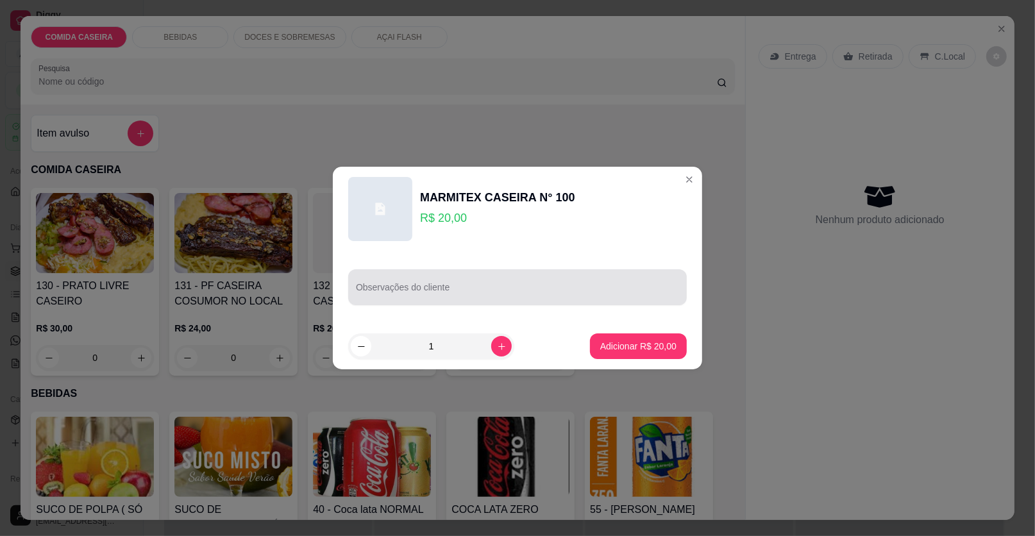
click at [426, 295] on input "Observações do cliente" at bounding box center [517, 292] width 323 height 13
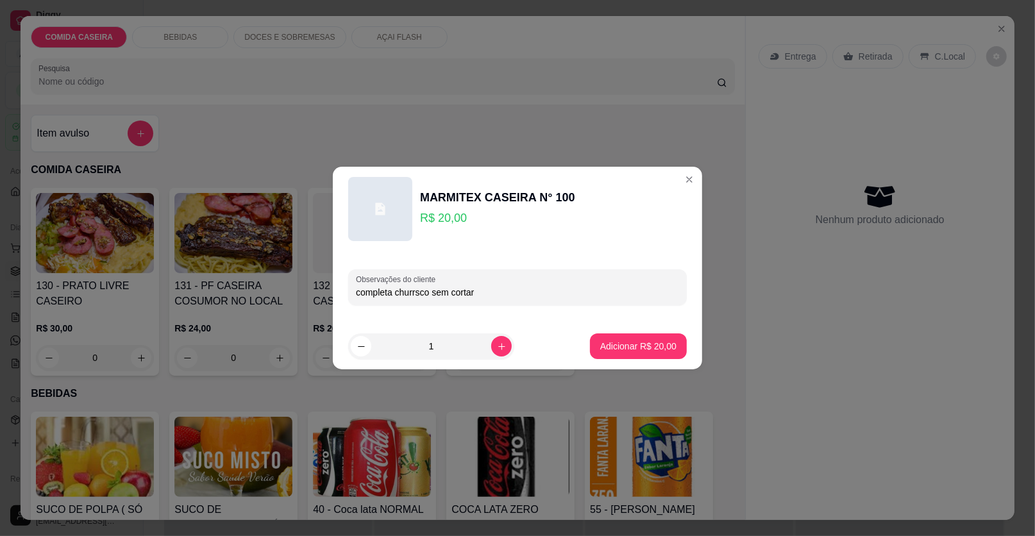
click at [414, 295] on input "completa churrsco sem cortar" at bounding box center [517, 292] width 323 height 13
type input "completa churrasco sem cortar"
click at [600, 344] on p "Adicionar R$ 20,00" at bounding box center [638, 346] width 76 height 13
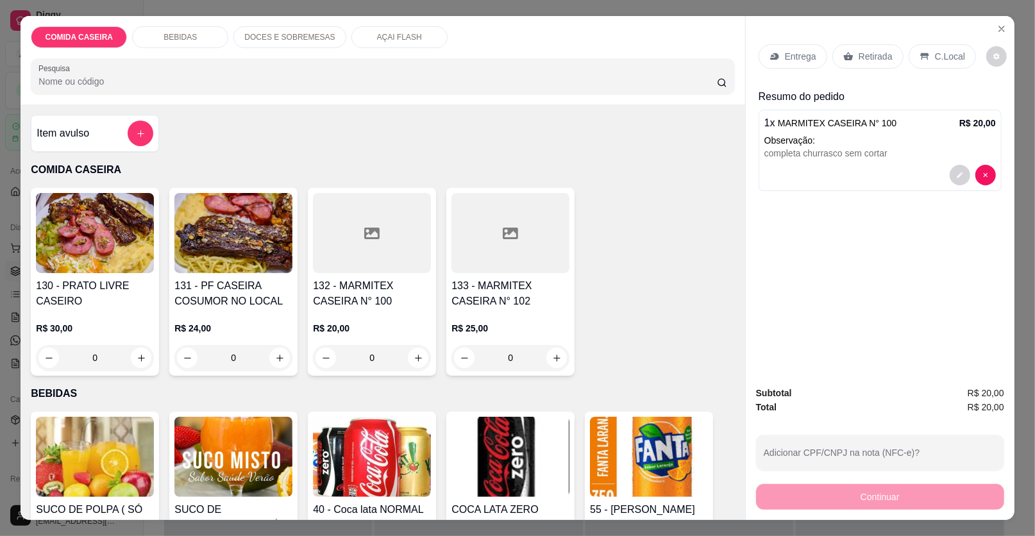
click at [803, 51] on p "Entrega" at bounding box center [800, 56] width 31 height 13
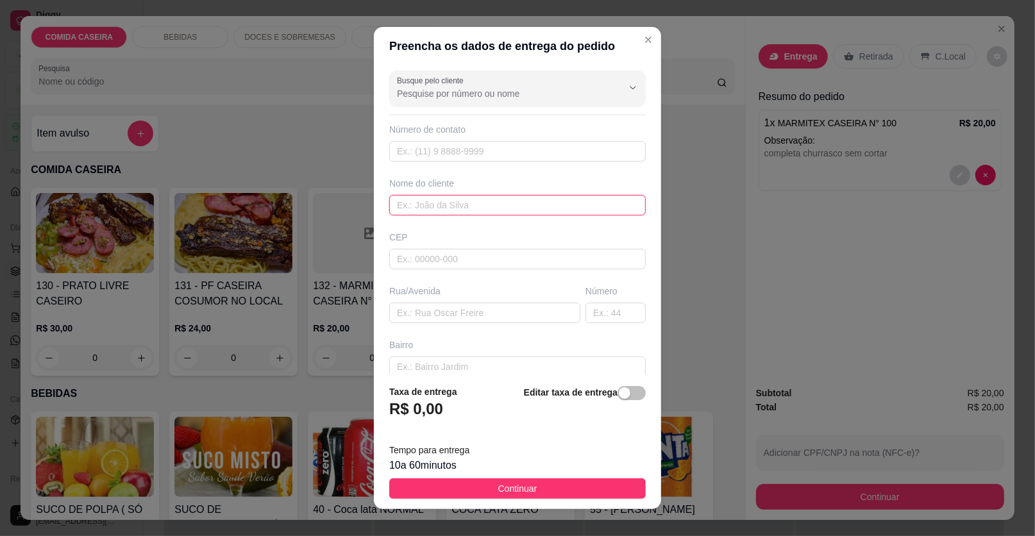
click at [474, 211] on input "text" at bounding box center [517, 205] width 256 height 21
type input "[PERSON_NAME]"
click at [537, 309] on input "text" at bounding box center [484, 313] width 191 height 21
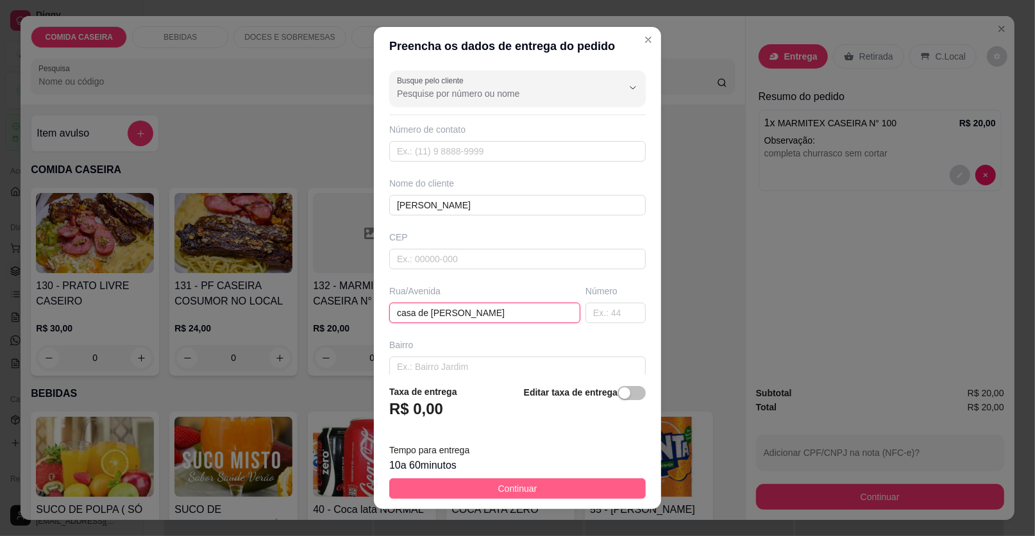
type input "casa de [PERSON_NAME]"
click at [545, 482] on button "Continuar" at bounding box center [517, 488] width 256 height 21
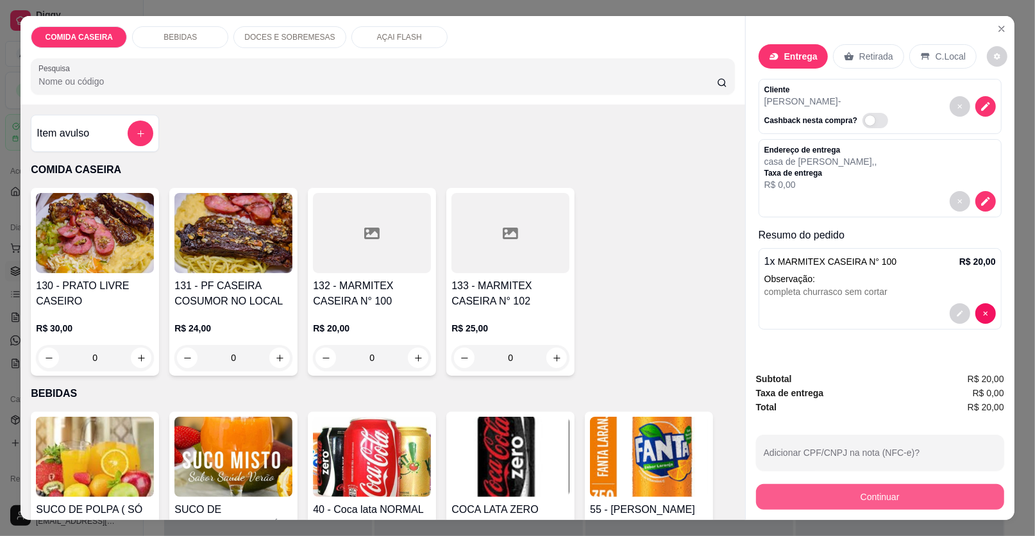
click at [839, 502] on button "Continuar" at bounding box center [880, 497] width 248 height 26
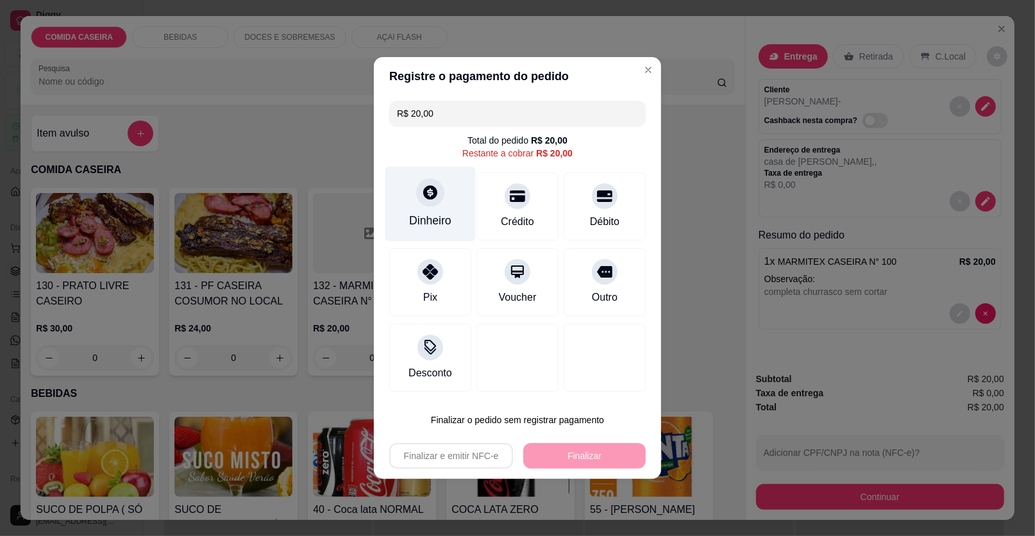
click at [452, 178] on div "Dinheiro" at bounding box center [430, 204] width 90 height 75
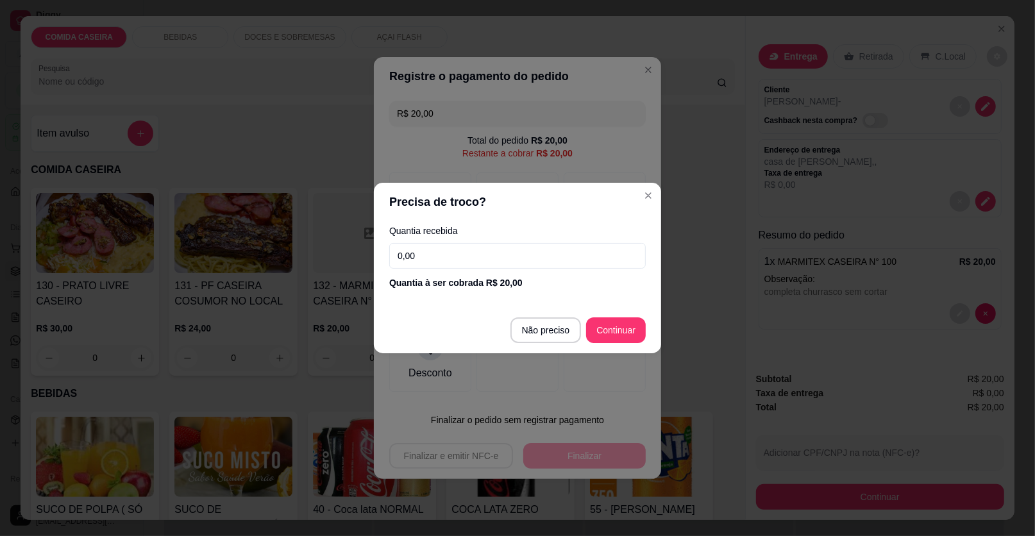
click at [523, 253] on input "0,00" at bounding box center [517, 256] width 256 height 26
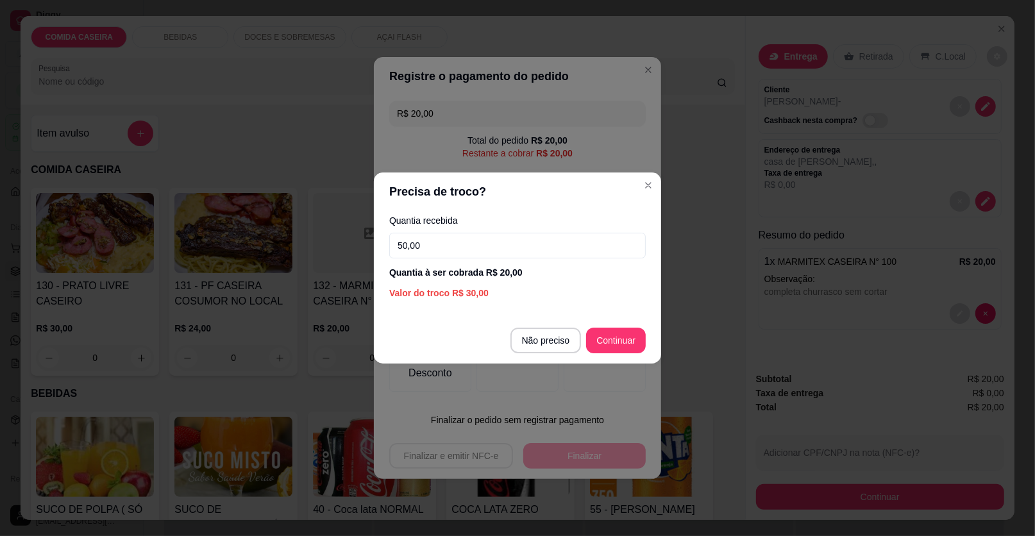
type input "50,00"
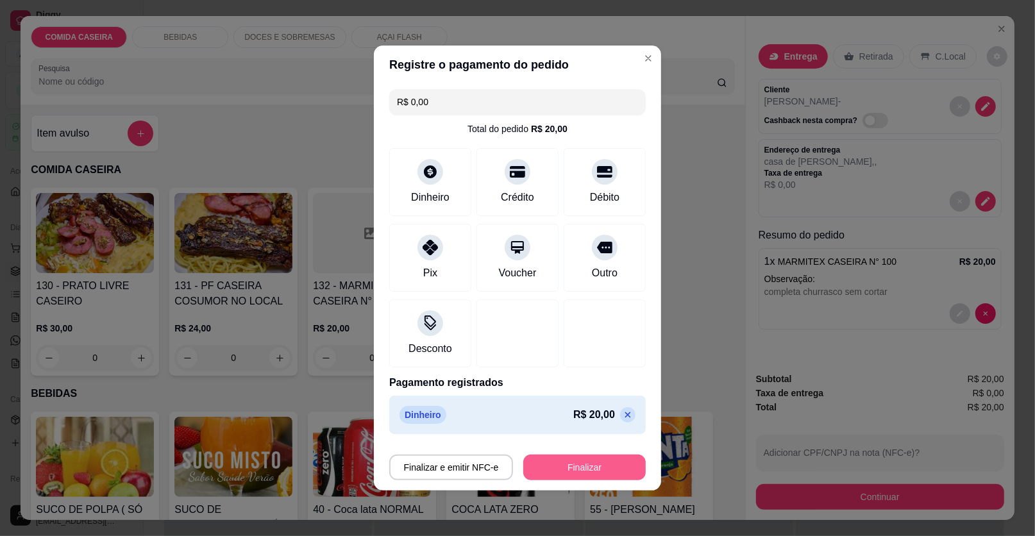
click at [609, 455] on button "Finalizar" at bounding box center [584, 468] width 122 height 26
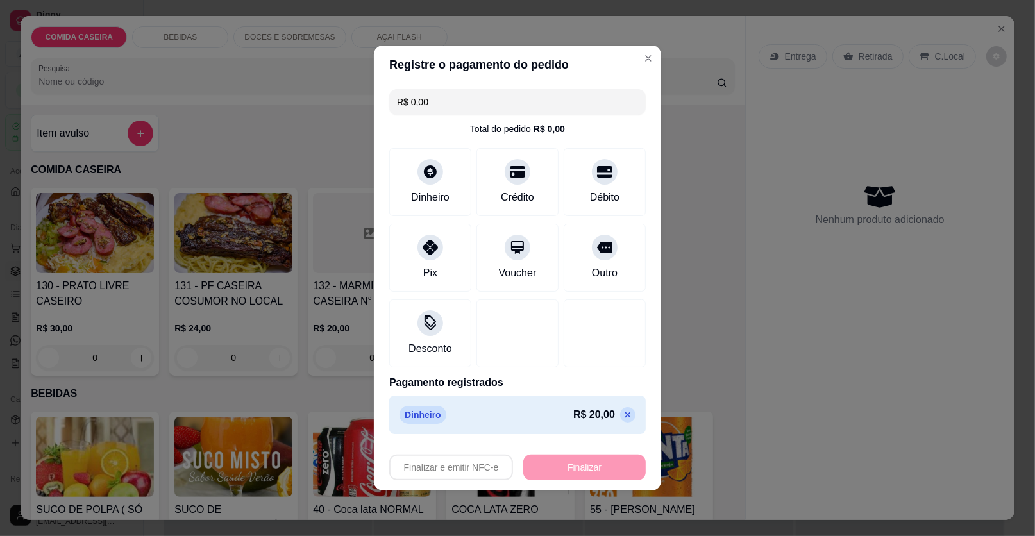
type input "-R$ 20,00"
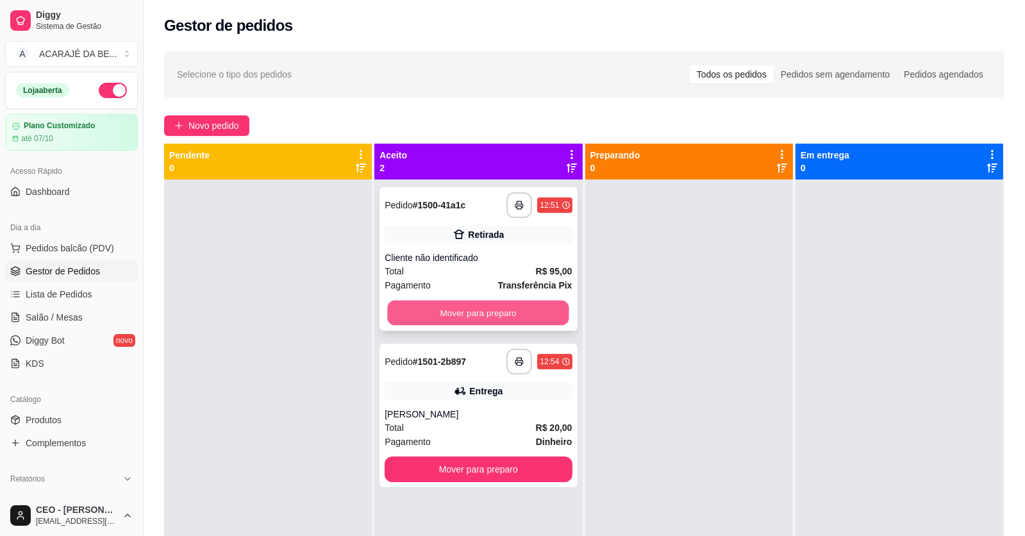
click at [540, 314] on button "Mover para preparo" at bounding box center [478, 313] width 181 height 25
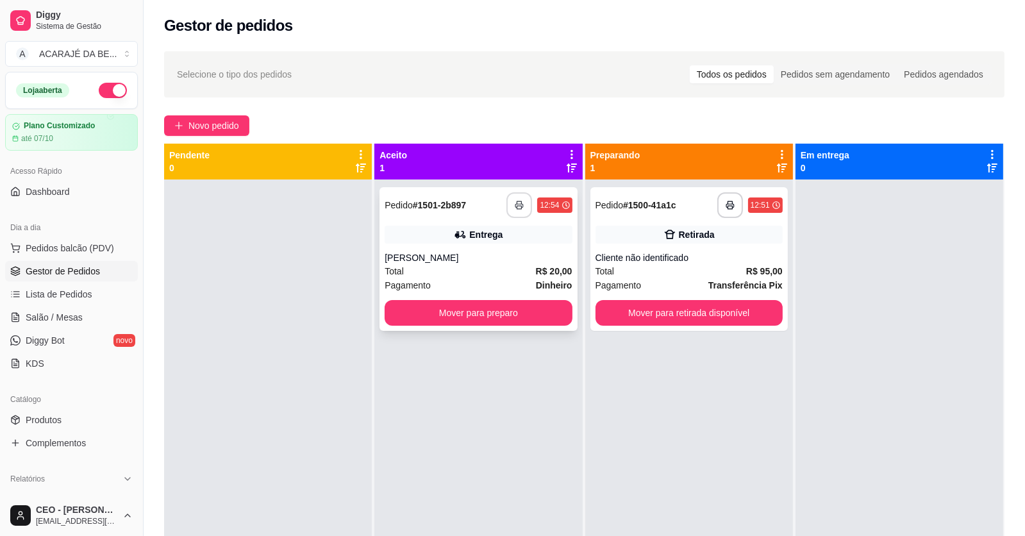
click at [520, 206] on icon "button" at bounding box center [519, 205] width 9 height 9
click at [532, 303] on button "Mover para preparo" at bounding box center [478, 313] width 187 height 26
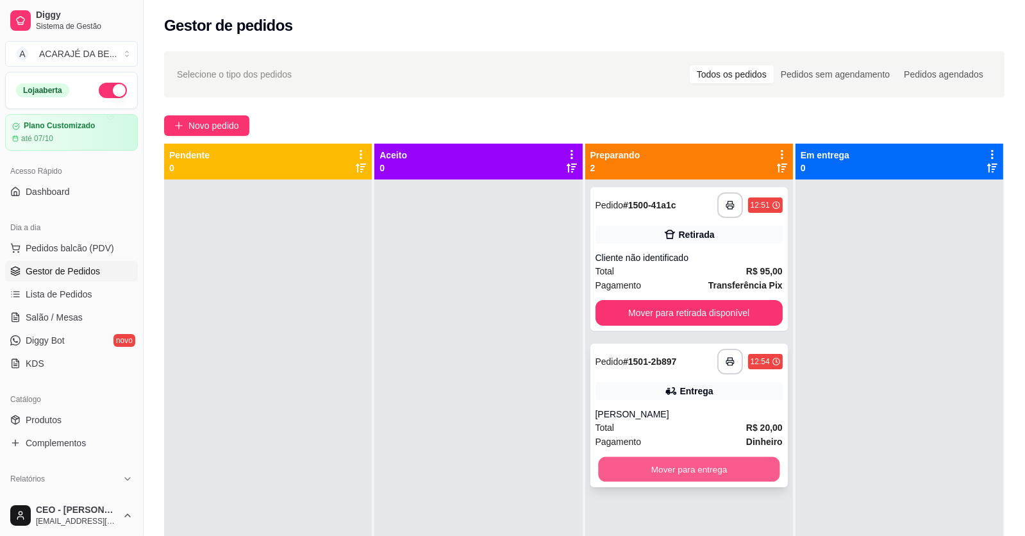
click at [671, 462] on button "Mover para entrega" at bounding box center [688, 469] width 181 height 25
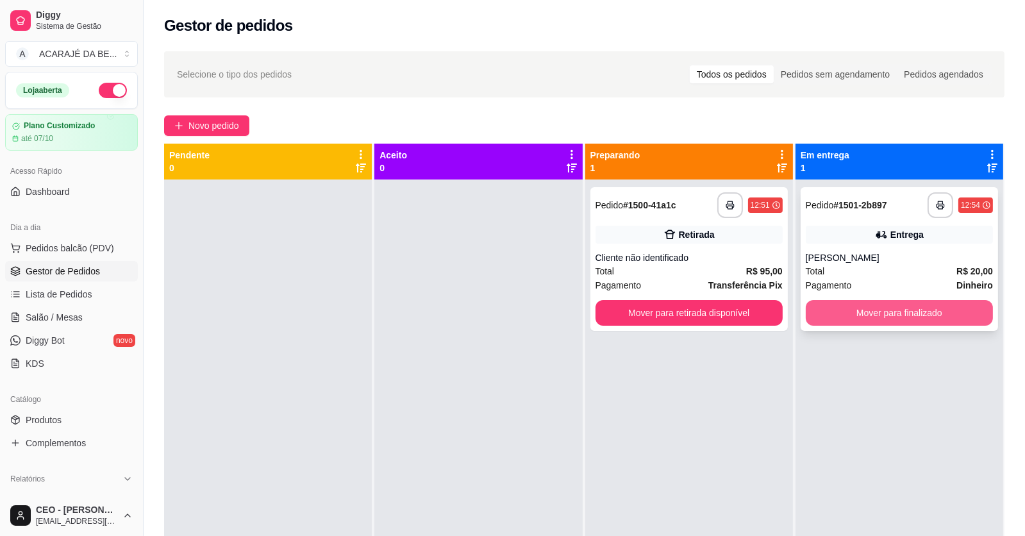
click at [873, 316] on button "Mover para finalizado" at bounding box center [899, 313] width 187 height 26
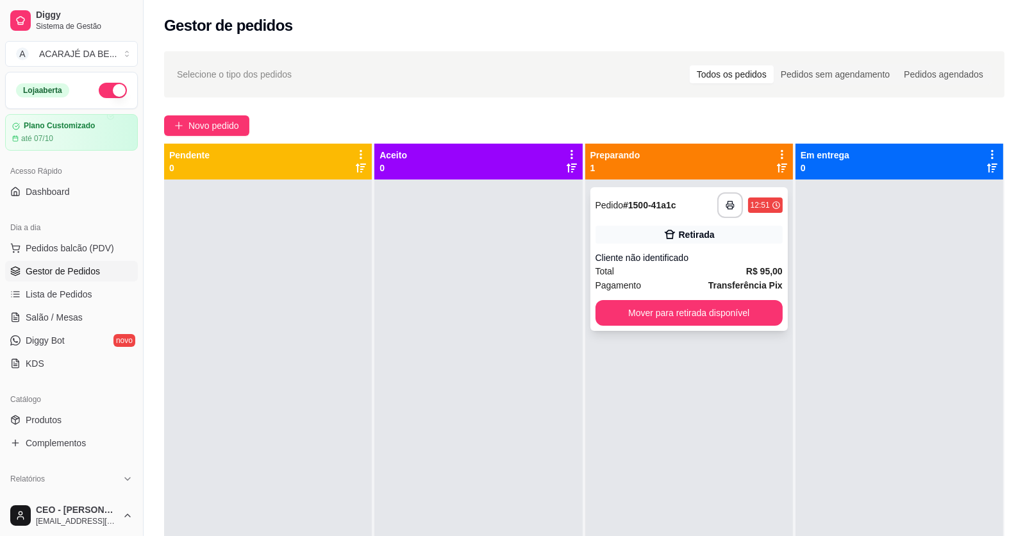
click at [734, 305] on button "Mover para retirada disponível" at bounding box center [689, 313] width 187 height 26
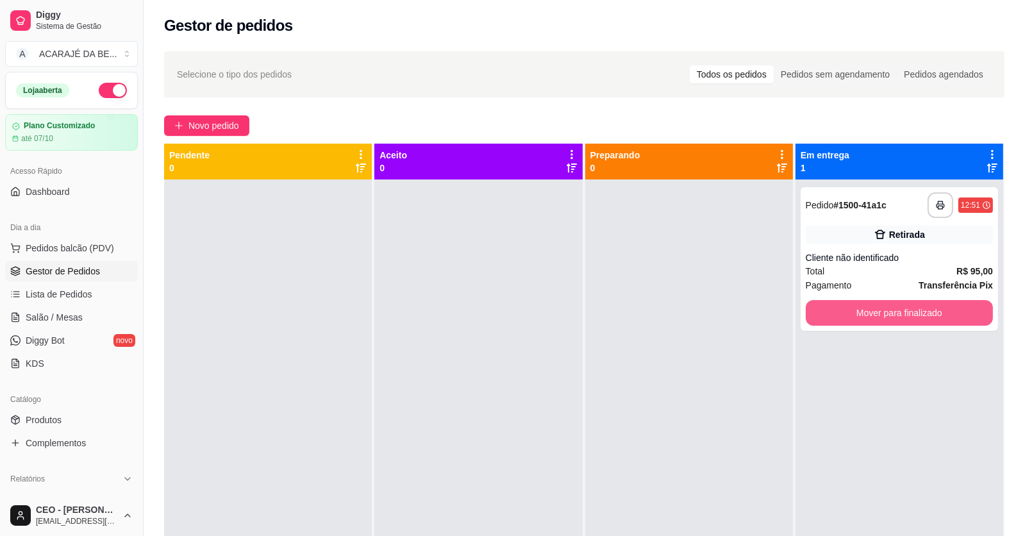
click at [846, 303] on button "Mover para finalizado" at bounding box center [899, 313] width 187 height 26
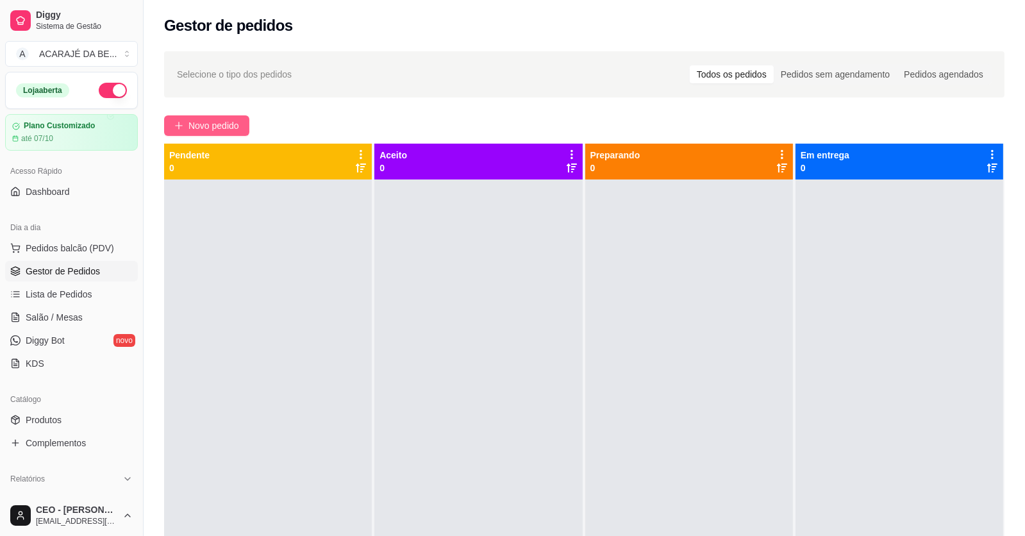
click at [230, 119] on span "Novo pedido" at bounding box center [213, 126] width 51 height 14
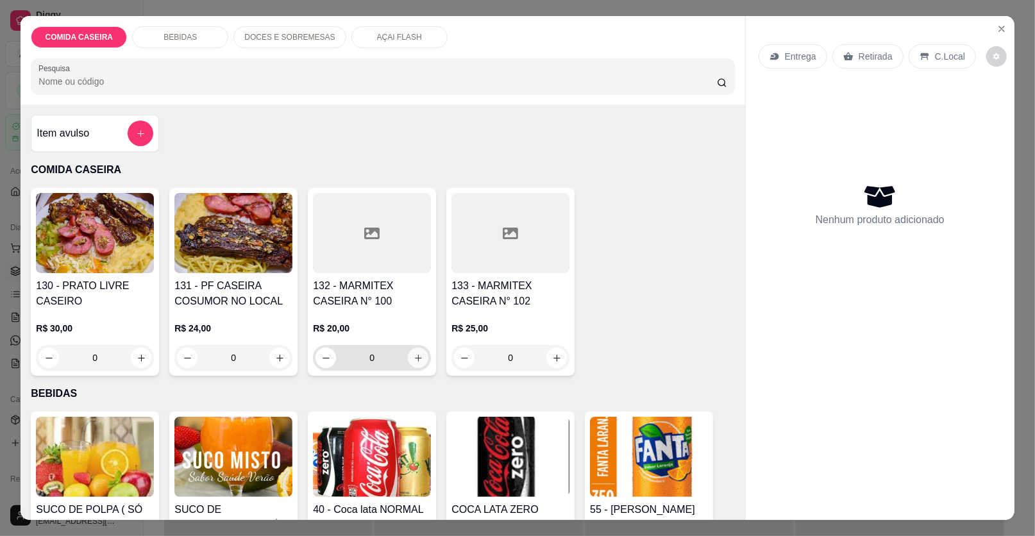
click at [414, 360] on icon "increase-product-quantity" at bounding box center [419, 358] width 10 height 10
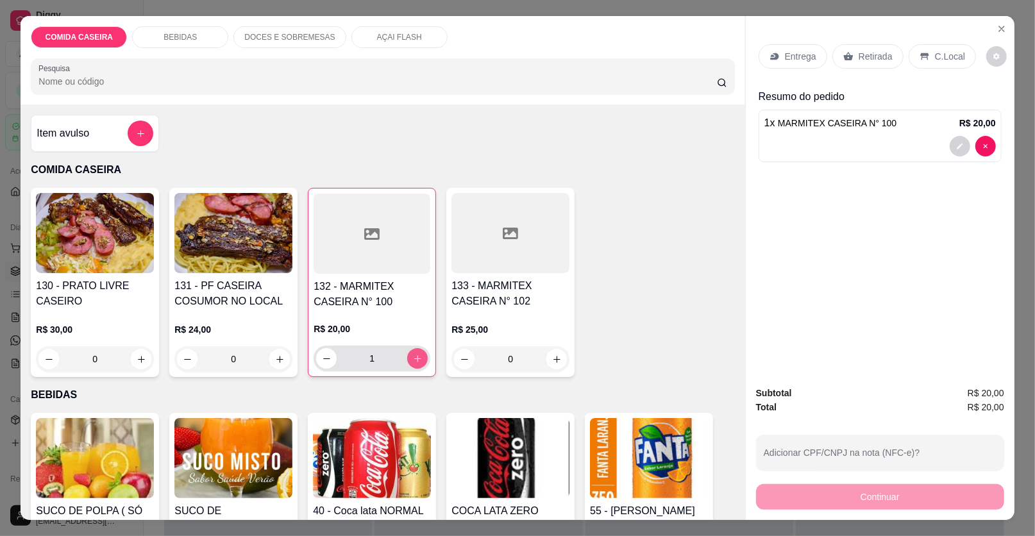
click at [409, 364] on button "increase-product-quantity" at bounding box center [417, 358] width 21 height 21
click at [409, 364] on button "increase-product-quantity" at bounding box center [418, 359] width 20 height 20
type input "3"
click at [853, 47] on div "Retirada" at bounding box center [867, 56] width 71 height 24
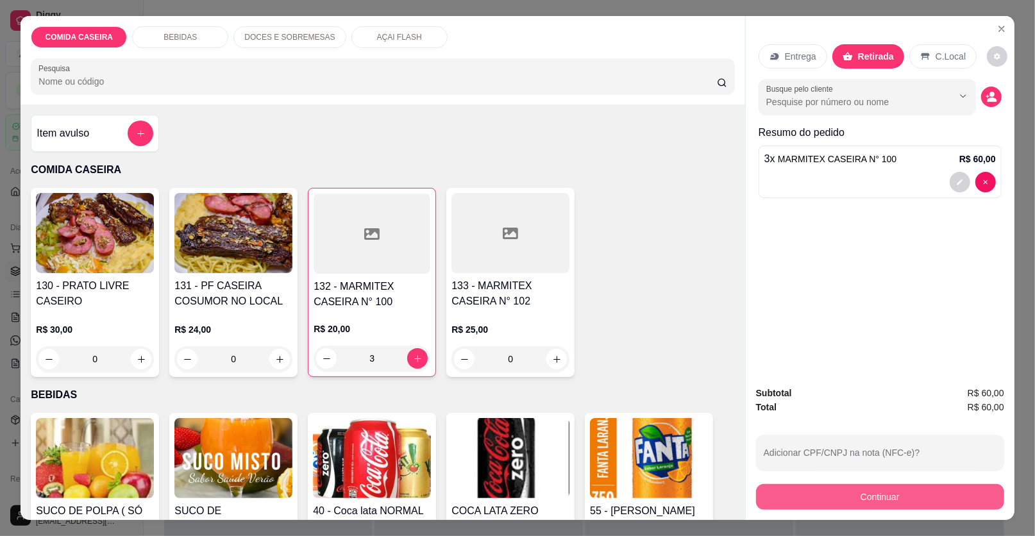
click at [809, 498] on button "Continuar" at bounding box center [880, 497] width 248 height 26
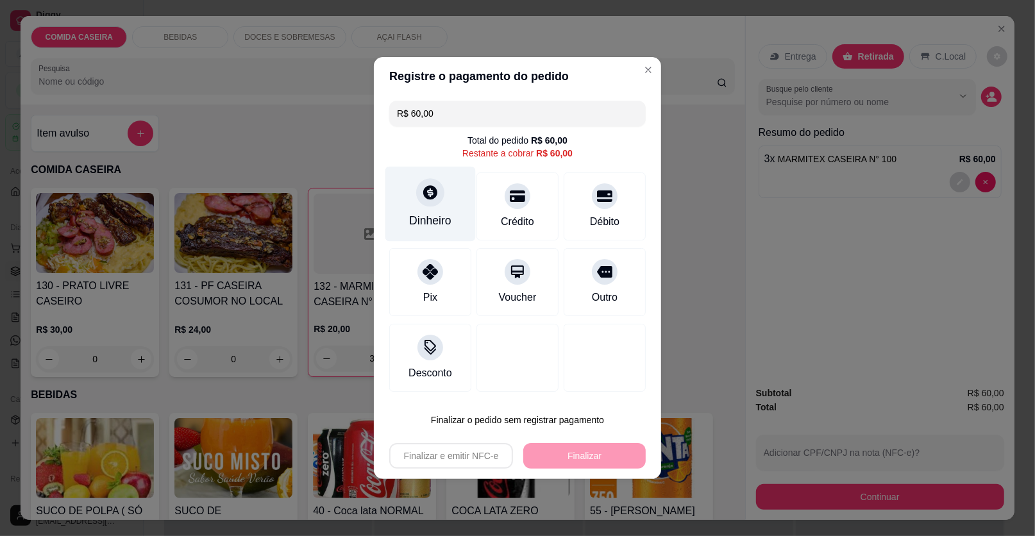
click at [426, 205] on div at bounding box center [430, 192] width 28 height 28
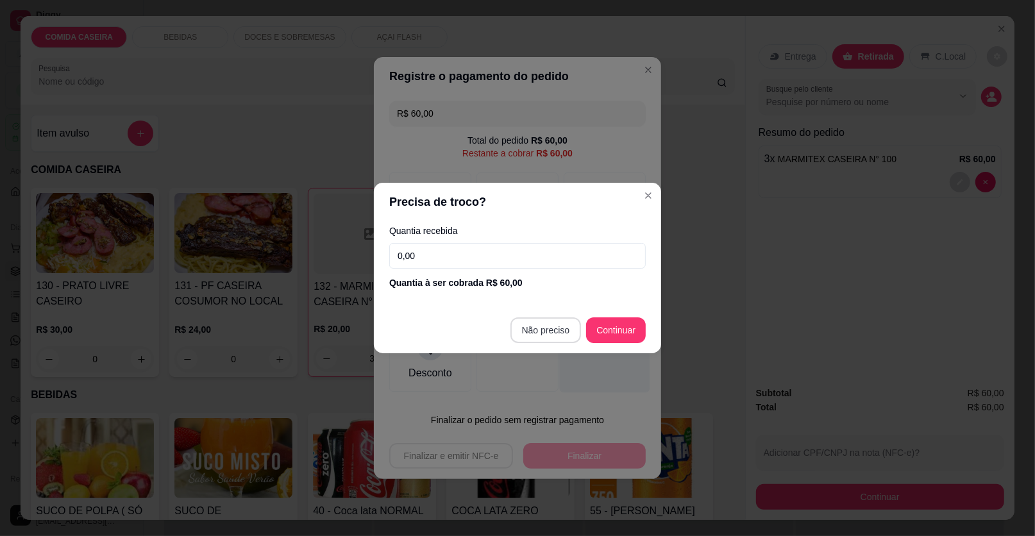
type input "R$ 0,00"
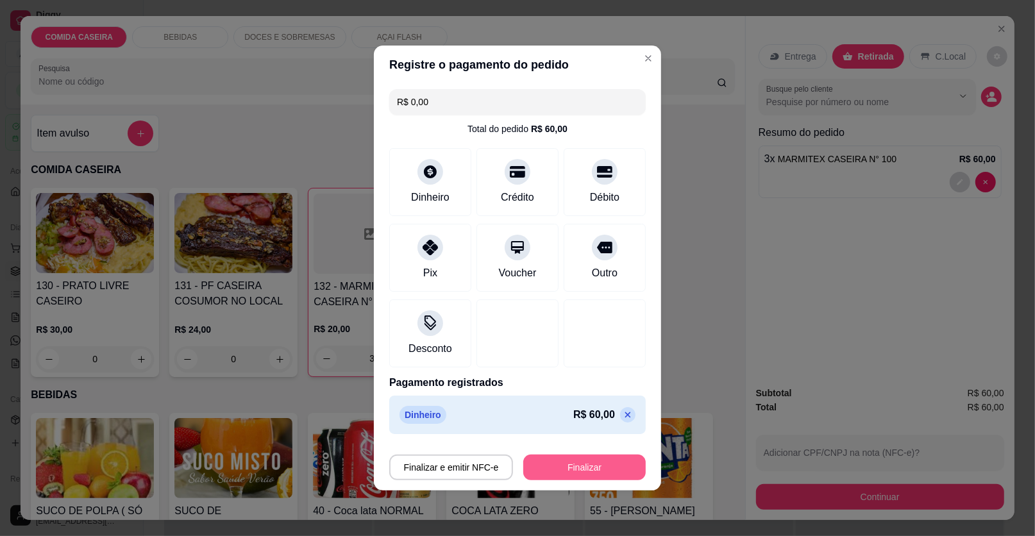
click at [576, 465] on button "Finalizar" at bounding box center [584, 468] width 122 height 26
type input "0"
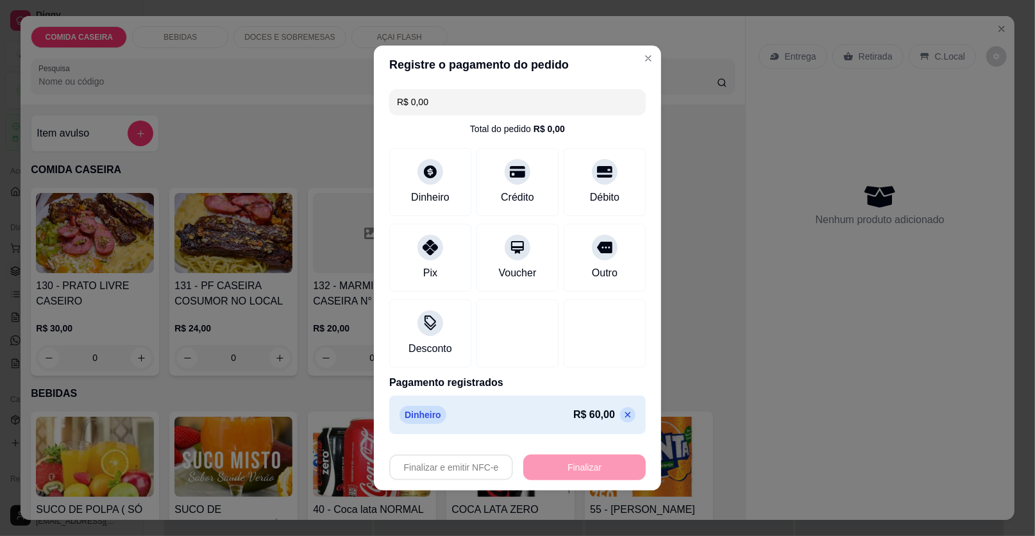
type input "-R$ 60,00"
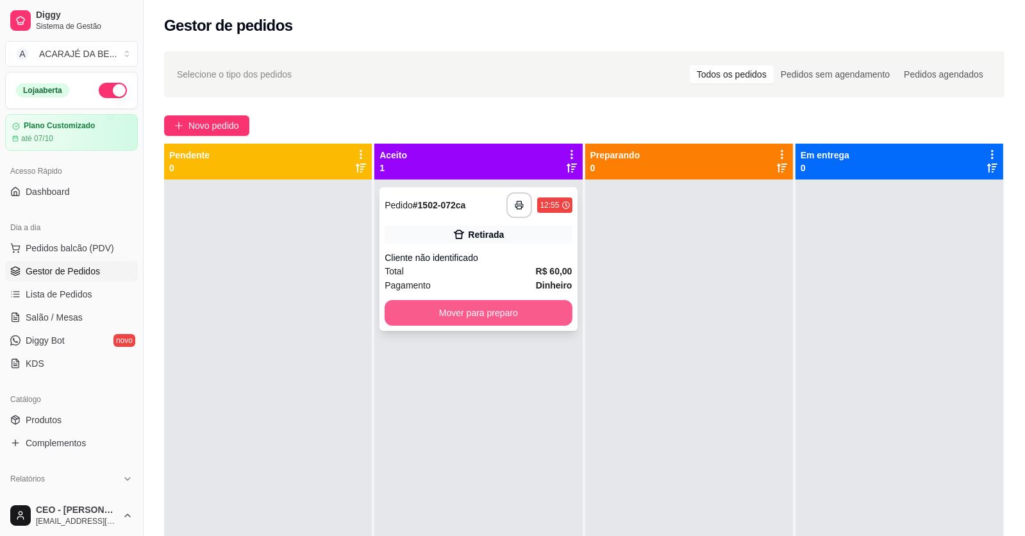
click at [520, 306] on button "Mover para preparo" at bounding box center [478, 313] width 187 height 26
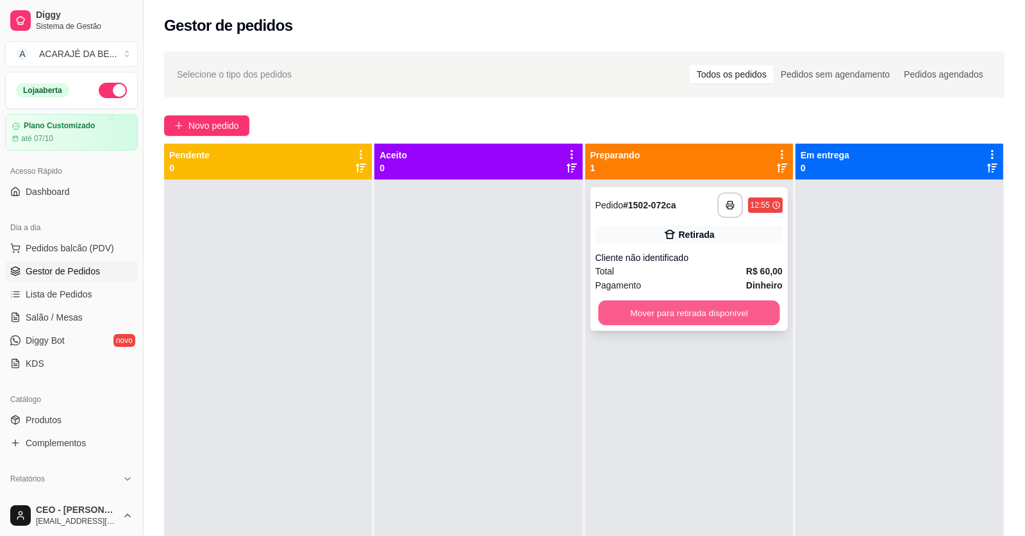
click at [687, 314] on button "Mover para retirada disponível" at bounding box center [688, 313] width 181 height 25
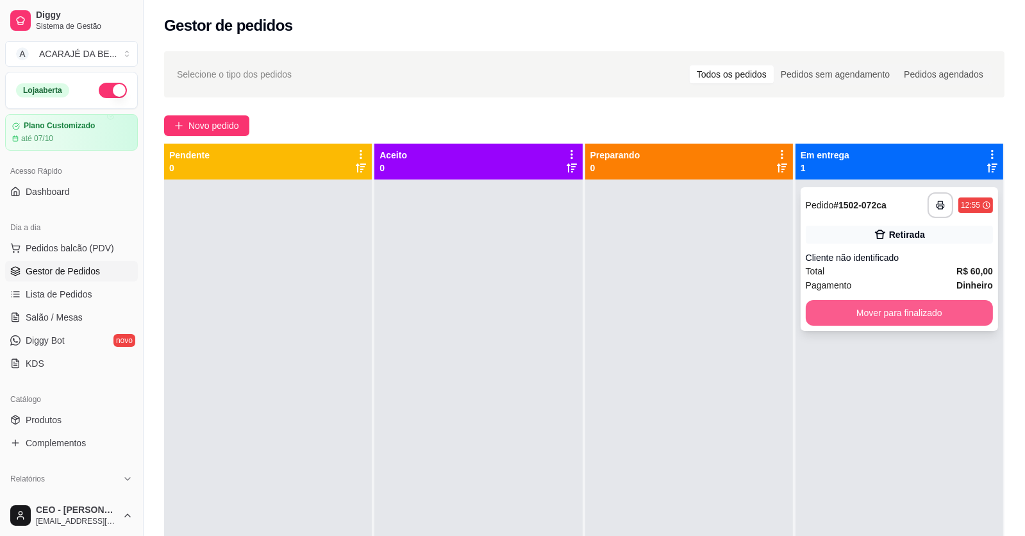
click at [816, 310] on button "Mover para finalizado" at bounding box center [899, 313] width 187 height 26
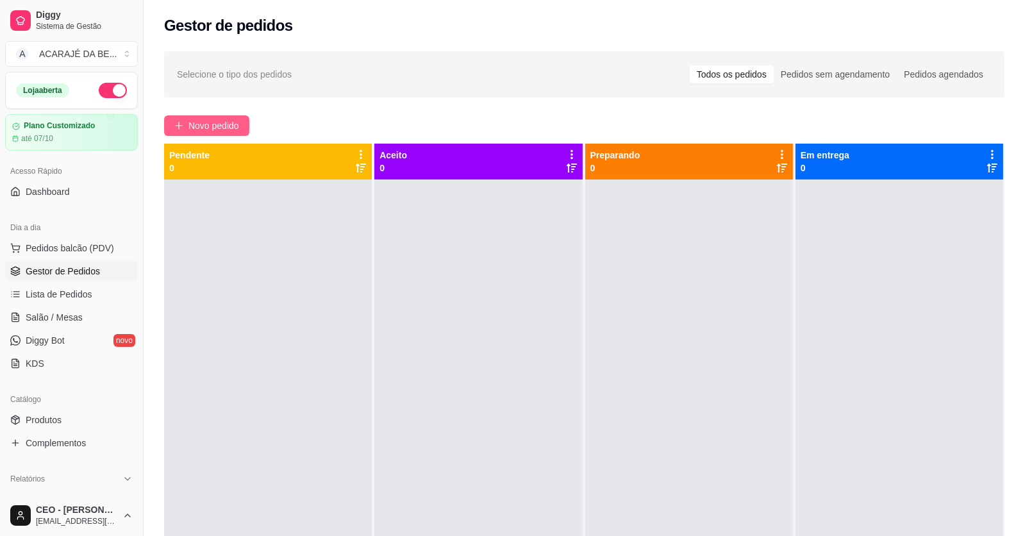
click at [227, 131] on span "Novo pedido" at bounding box center [213, 126] width 51 height 14
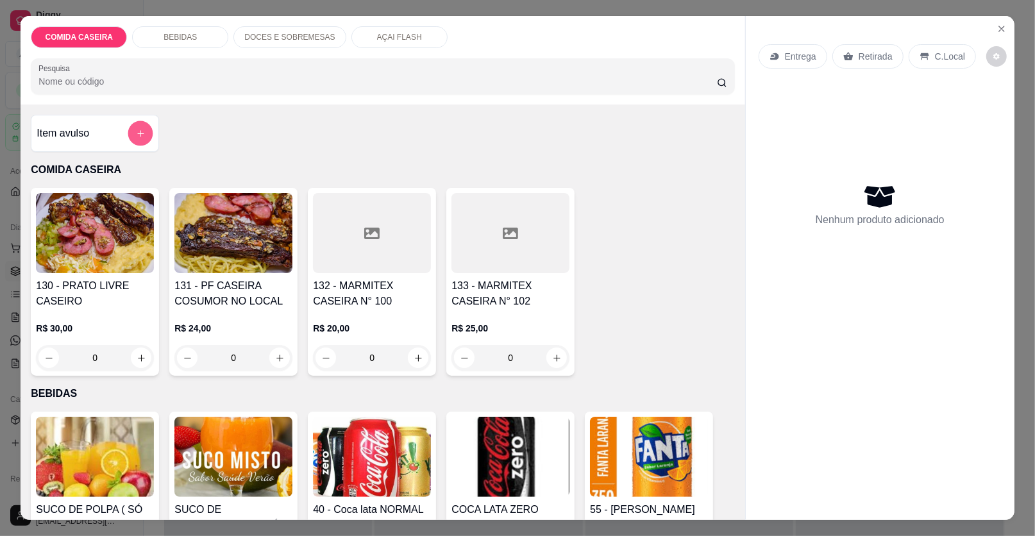
click at [136, 133] on icon "add-separate-item" at bounding box center [141, 134] width 10 height 10
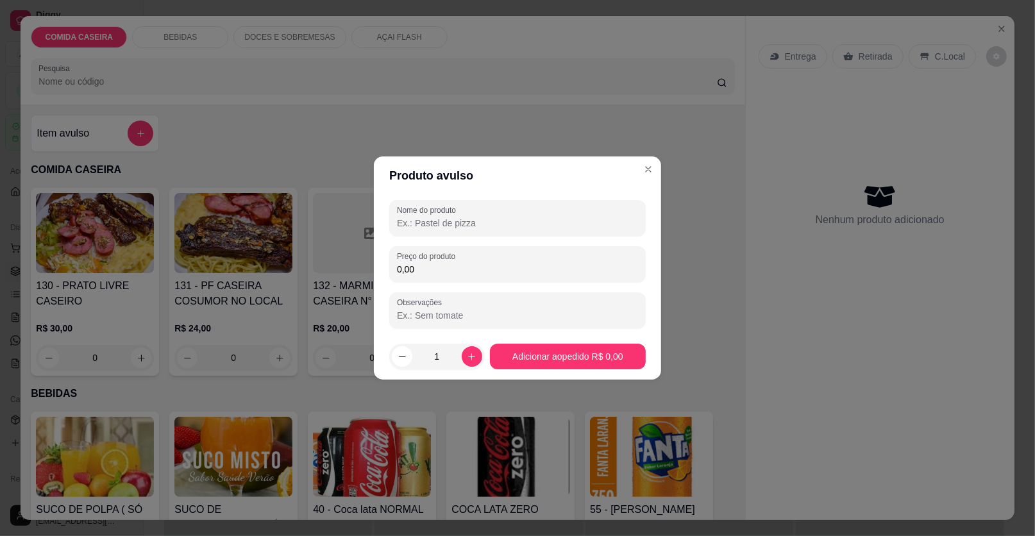
click at [434, 217] on input "Nome do produto" at bounding box center [517, 223] width 241 height 13
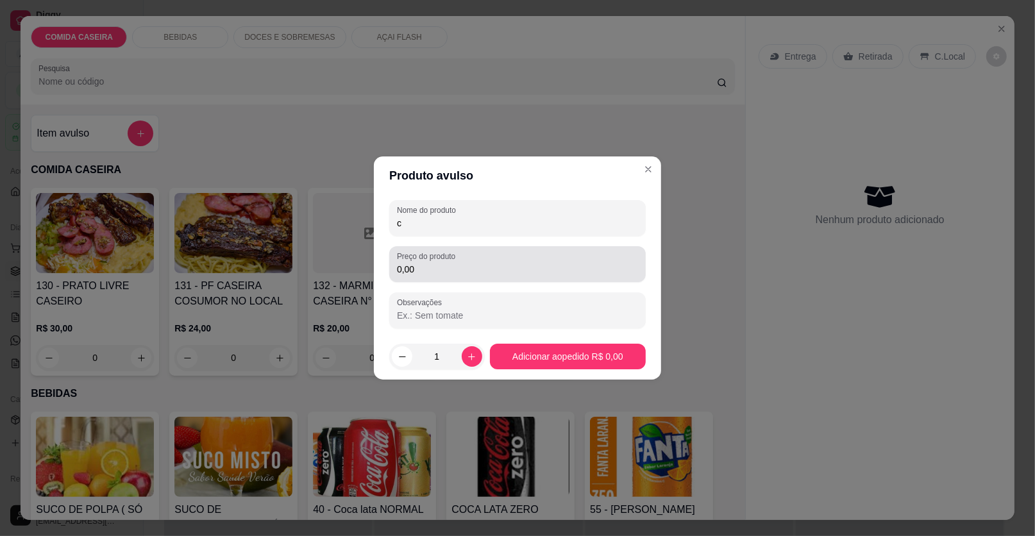
type input "c"
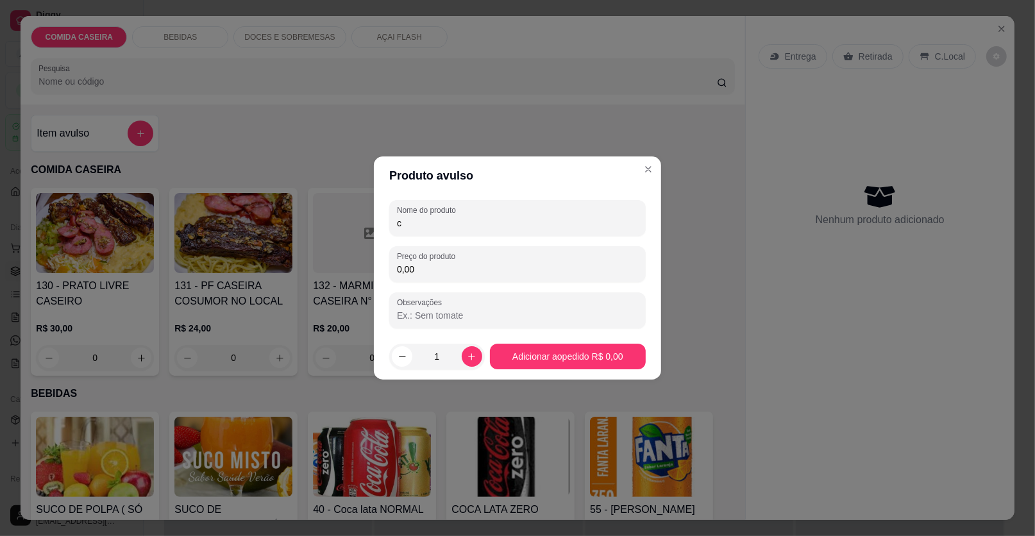
click at [440, 264] on input "0,00" at bounding box center [517, 269] width 241 height 13
type input "30,00"
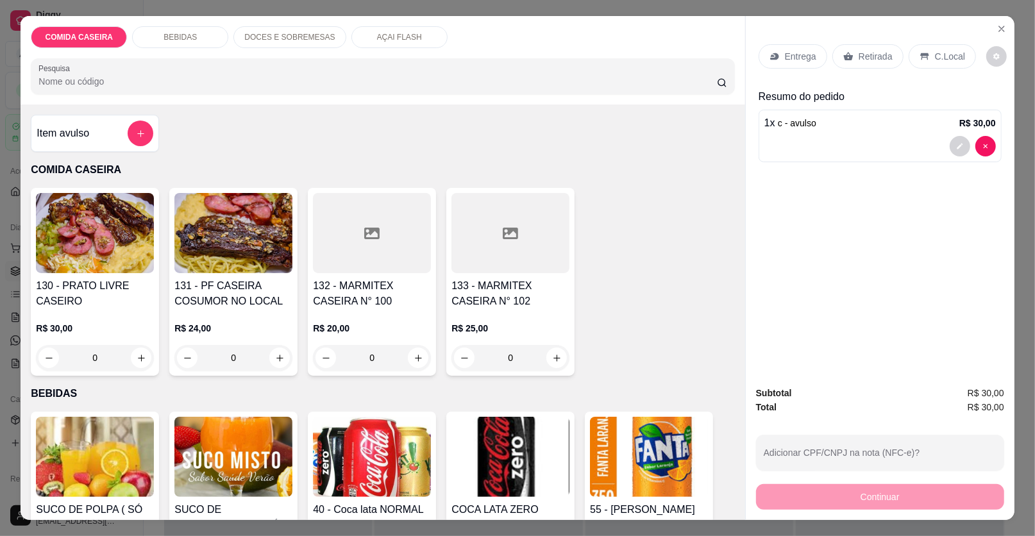
click at [843, 59] on icon at bounding box center [848, 56] width 10 height 8
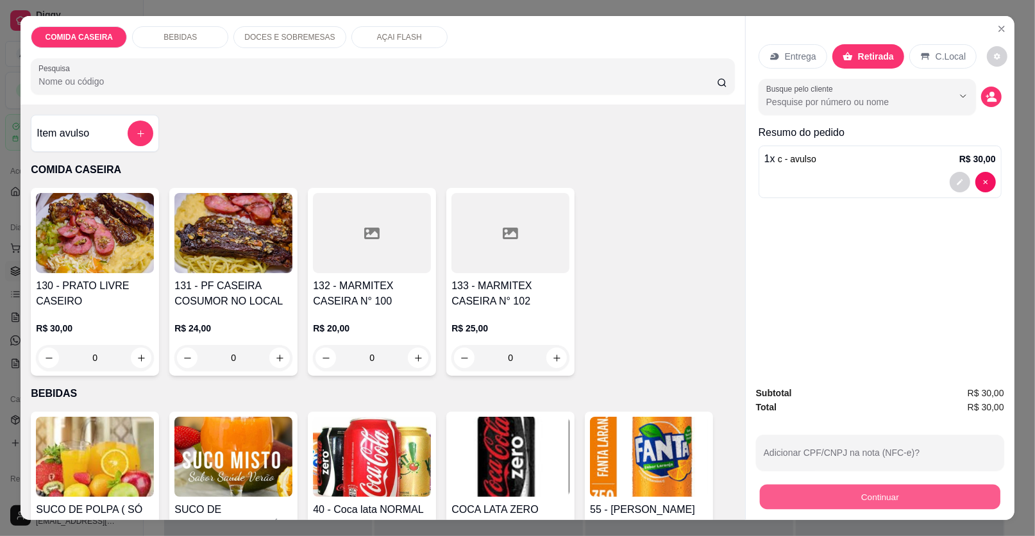
click at [813, 495] on button "Continuar" at bounding box center [880, 497] width 240 height 25
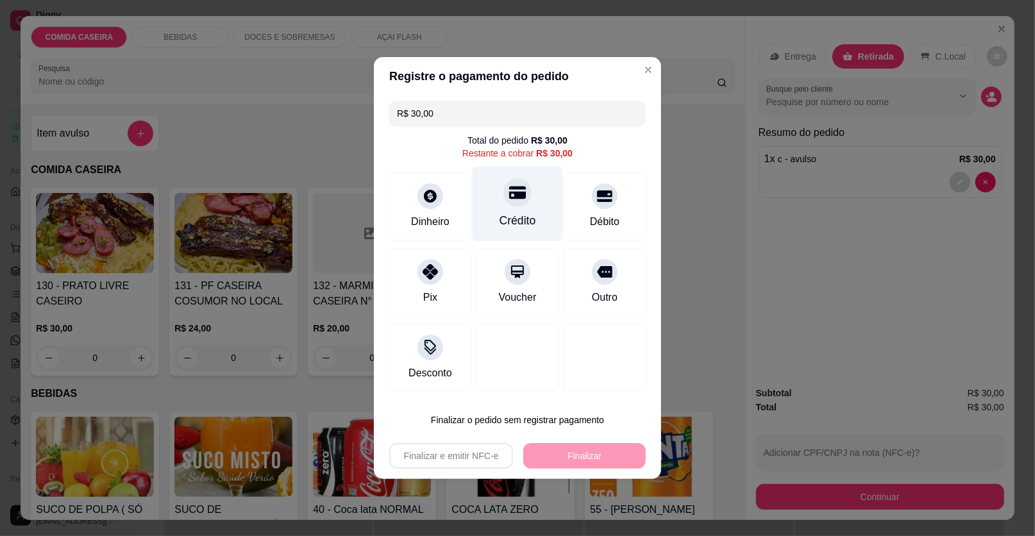
click at [516, 194] on icon at bounding box center [517, 192] width 17 height 17
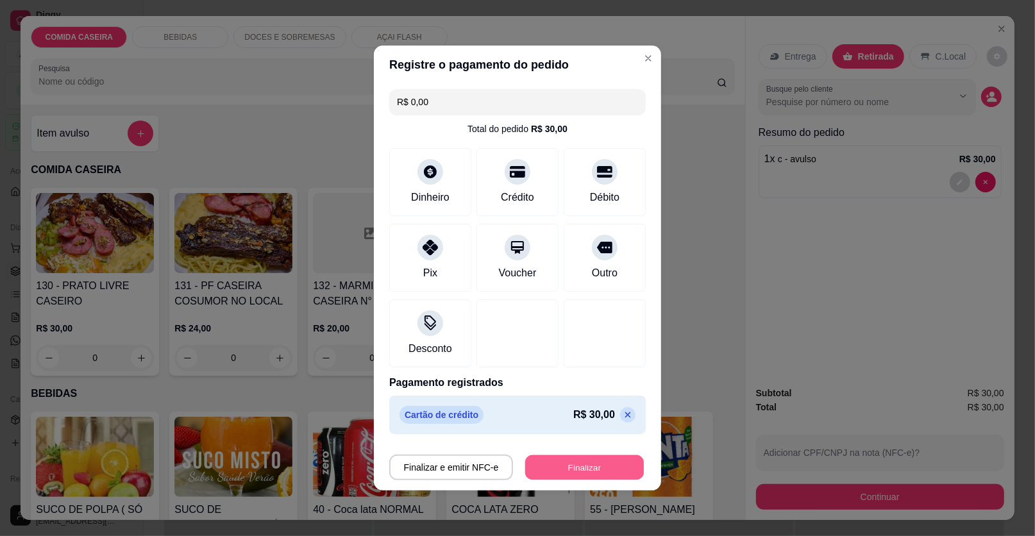
click at [546, 460] on button "Finalizar" at bounding box center [584, 467] width 119 height 25
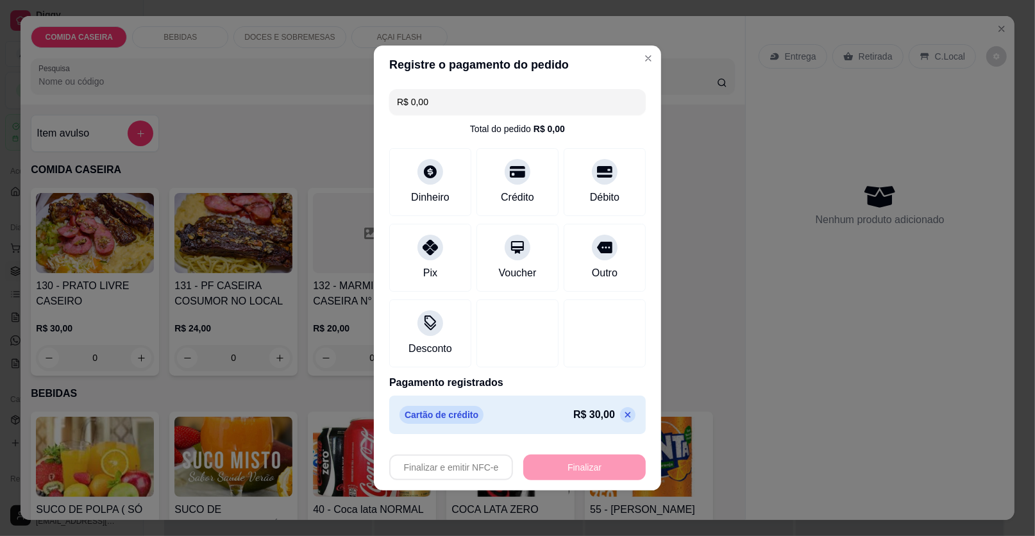
type input "-R$ 30,00"
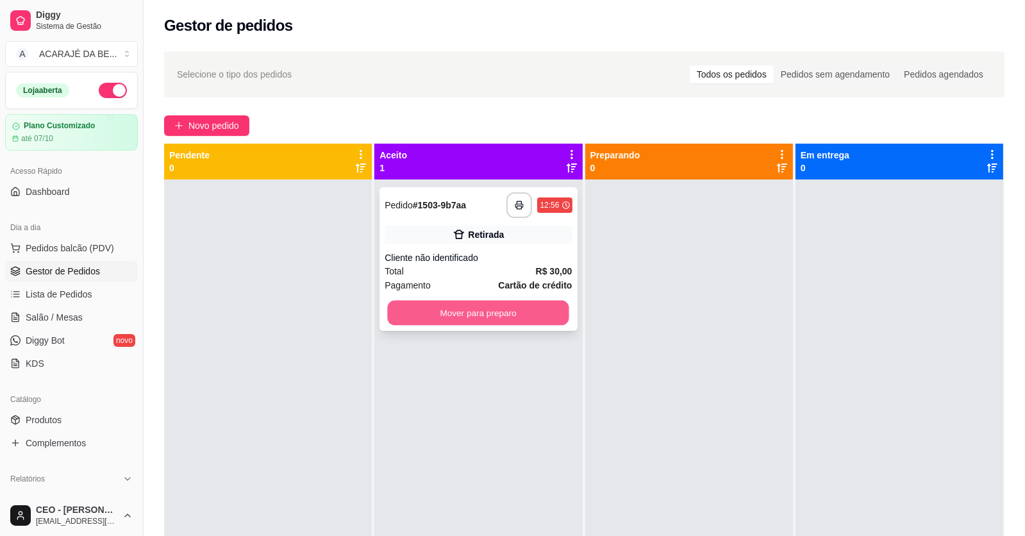
click at [543, 306] on button "Mover para preparo" at bounding box center [478, 313] width 181 height 25
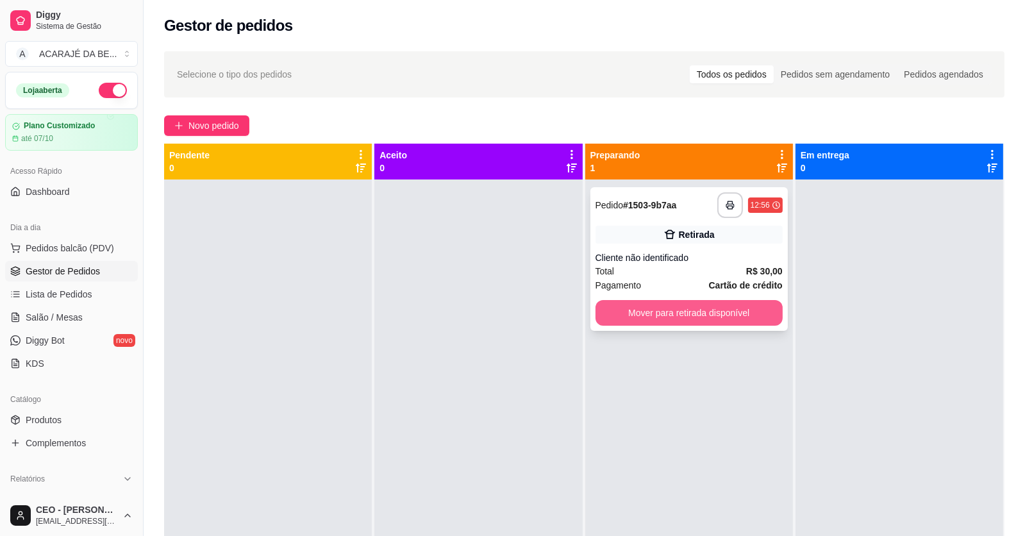
click at [654, 312] on button "Mover para retirada disponível" at bounding box center [689, 313] width 187 height 26
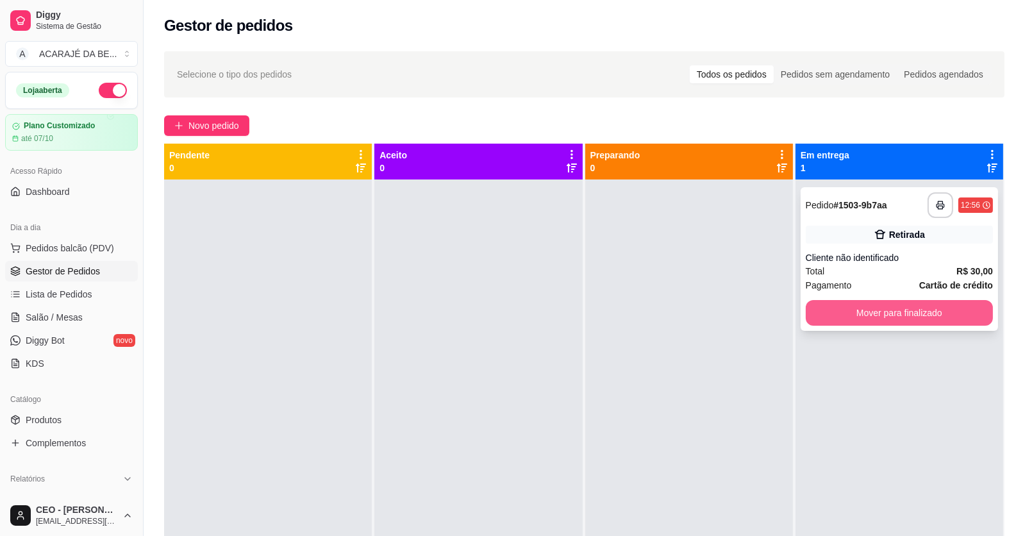
click at [807, 312] on button "Mover para finalizado" at bounding box center [899, 313] width 187 height 26
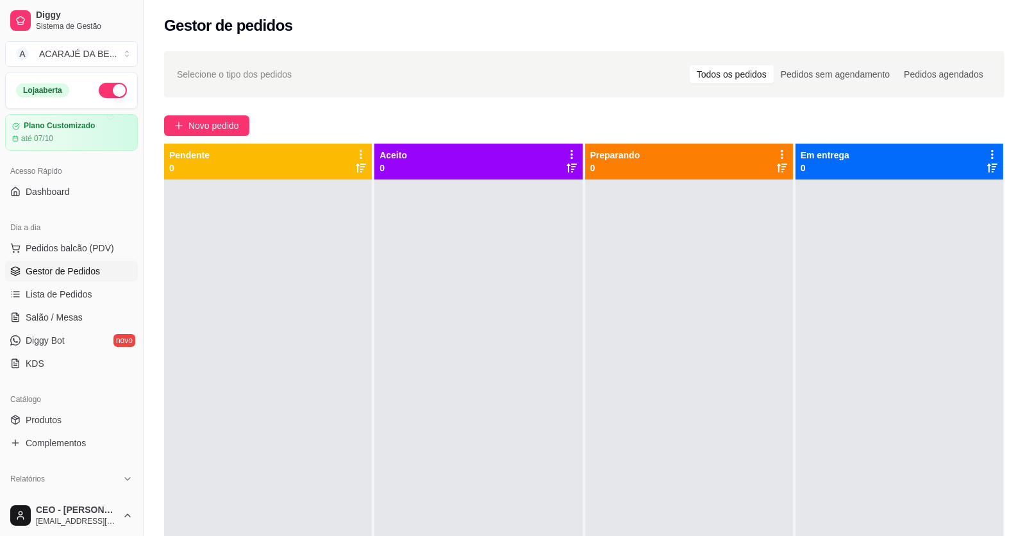
click at [230, 112] on div "Selecione o tipo dos pedidos Todos os pedidos Pedidos sem agendamento Pedidos a…" at bounding box center [585, 369] width 882 height 651
click at [234, 119] on span "Novo pedido" at bounding box center [213, 126] width 51 height 14
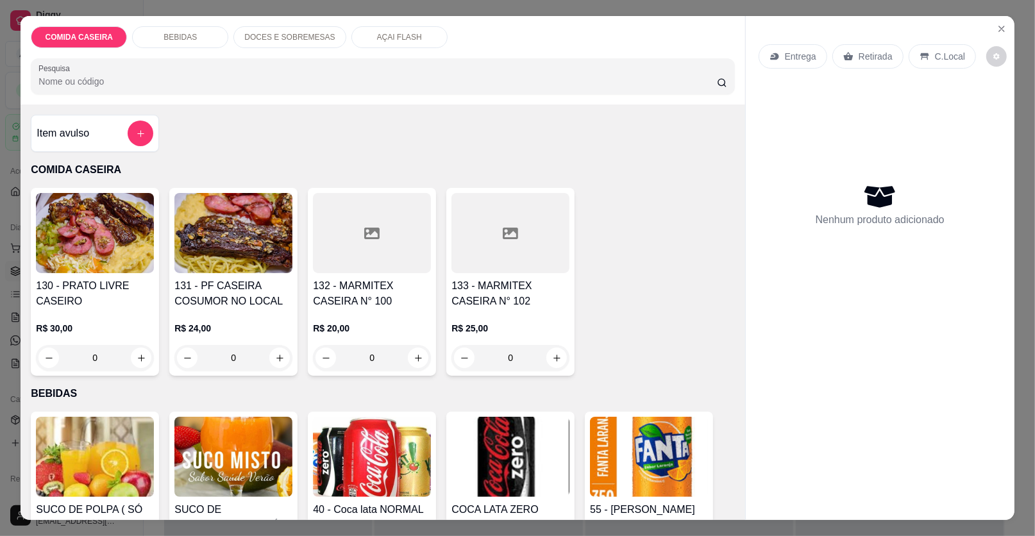
click at [145, 138] on button "add-separate-item" at bounding box center [141, 134] width 26 height 26
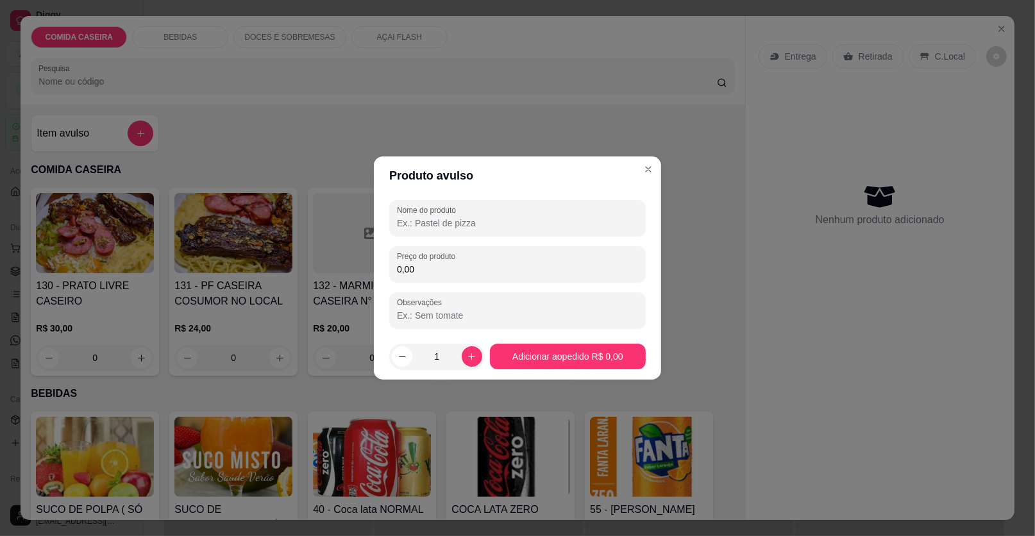
click at [444, 226] on input "Nome do produto" at bounding box center [517, 223] width 241 height 13
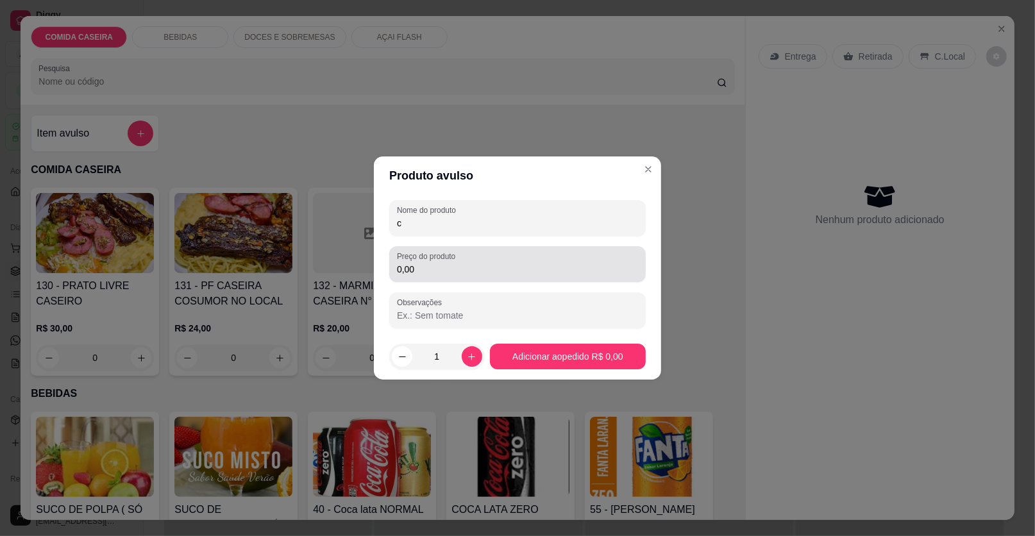
type input "c"
click at [469, 265] on input "0,00" at bounding box center [517, 269] width 241 height 13
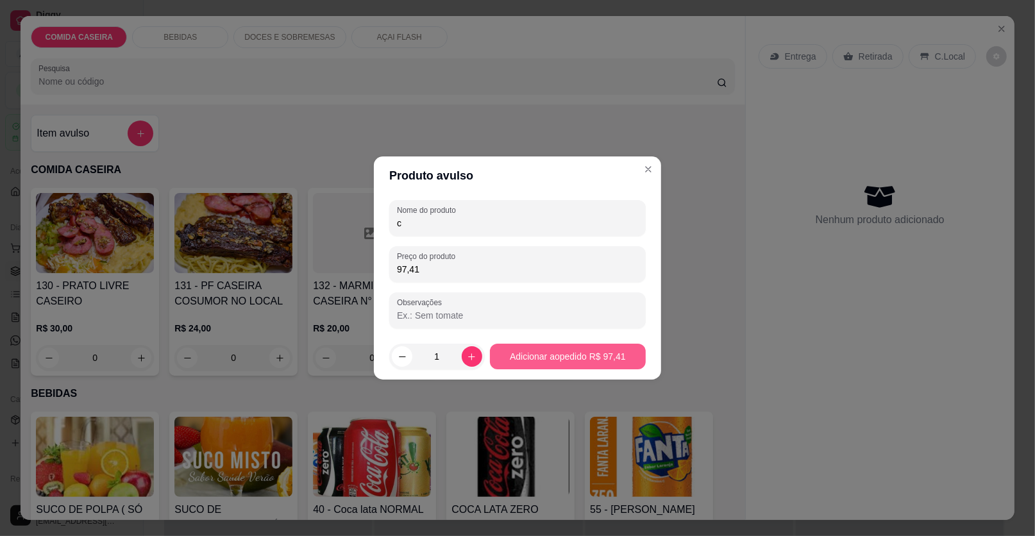
type input "97,41"
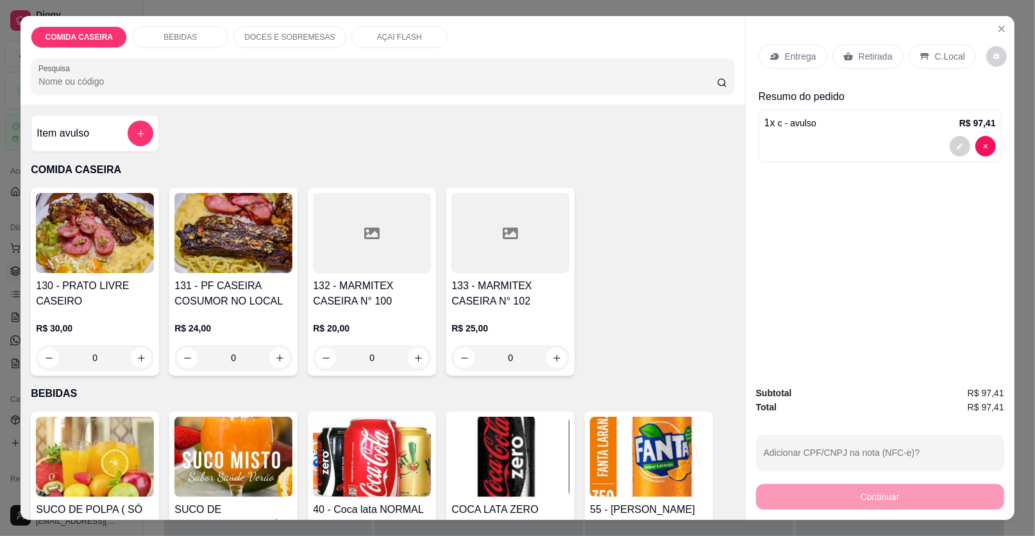
click at [851, 53] on div "Retirada" at bounding box center [867, 56] width 71 height 24
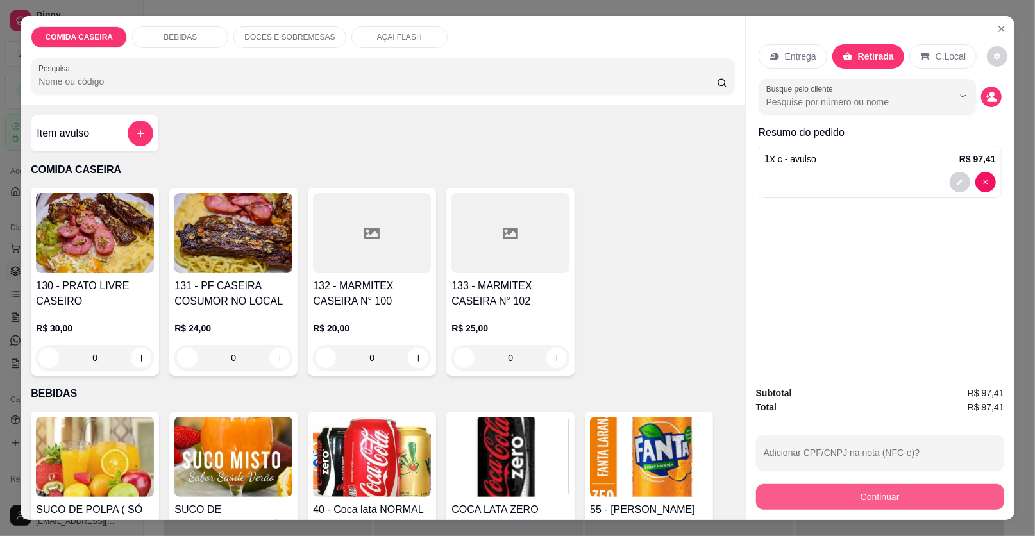
click at [847, 492] on button "Continuar" at bounding box center [880, 497] width 248 height 26
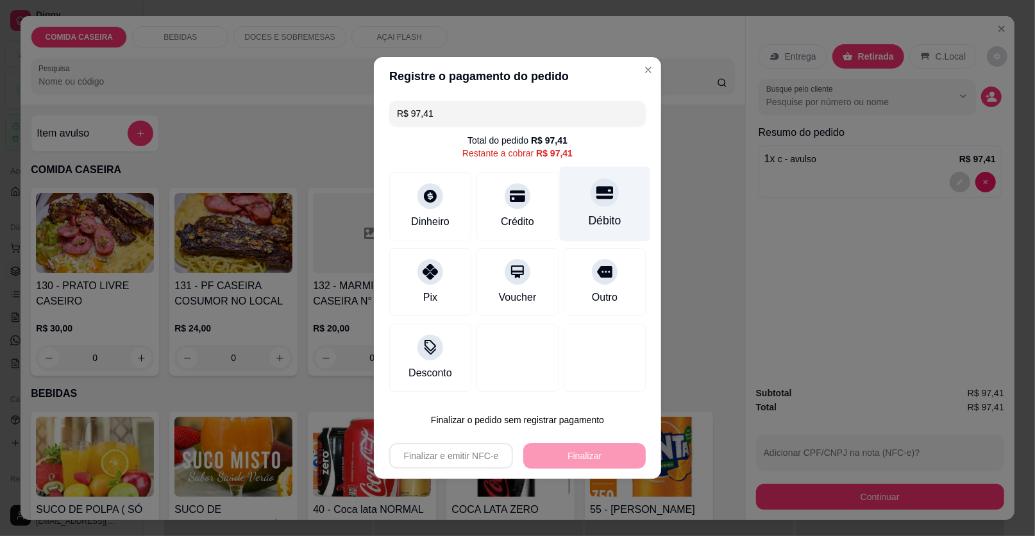
click at [593, 205] on div at bounding box center [605, 192] width 28 height 28
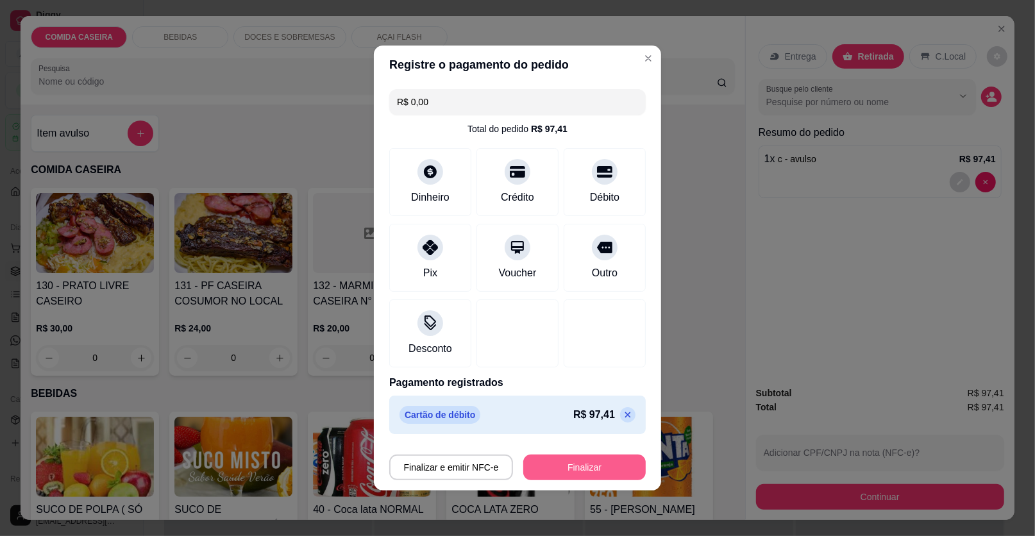
click at [589, 466] on button "Finalizar" at bounding box center [584, 468] width 122 height 26
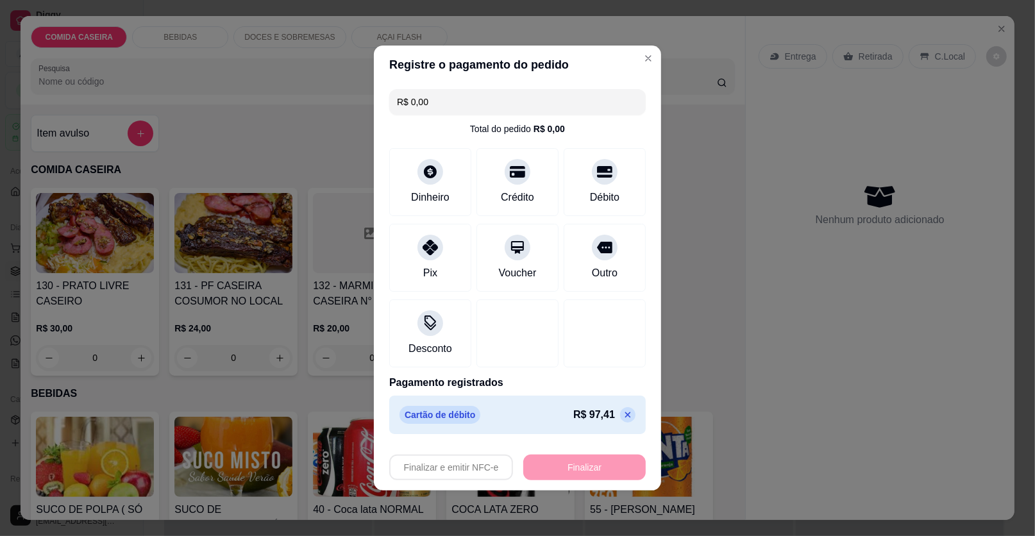
type input "-R$ 97,41"
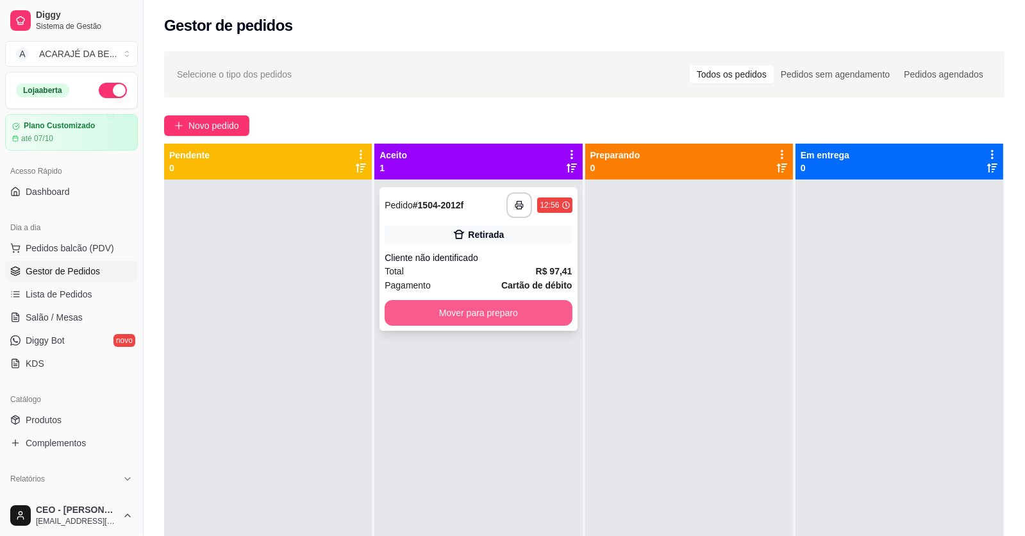
click at [535, 310] on button "Mover para preparo" at bounding box center [478, 313] width 187 height 26
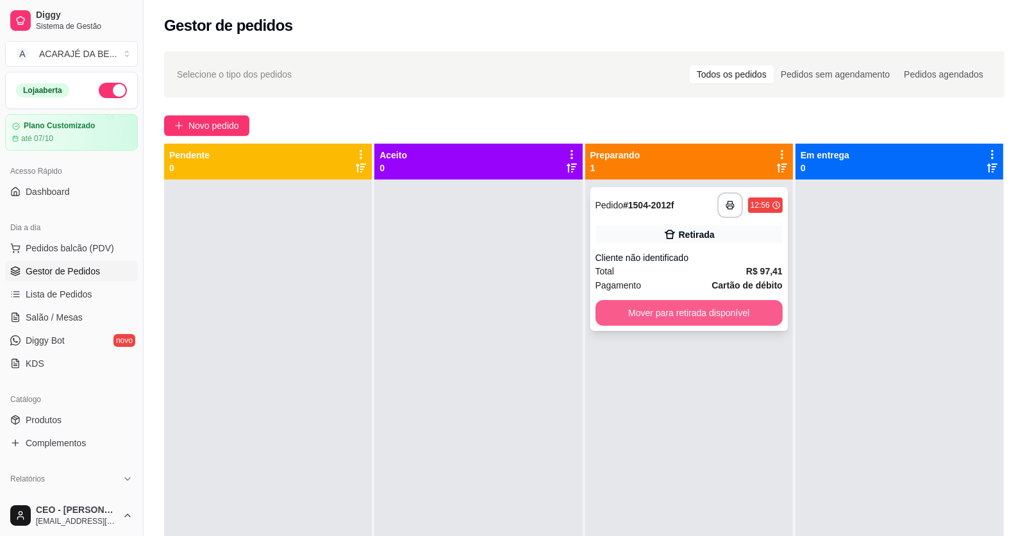
click at [667, 306] on button "Mover para retirada disponível" at bounding box center [689, 313] width 187 height 26
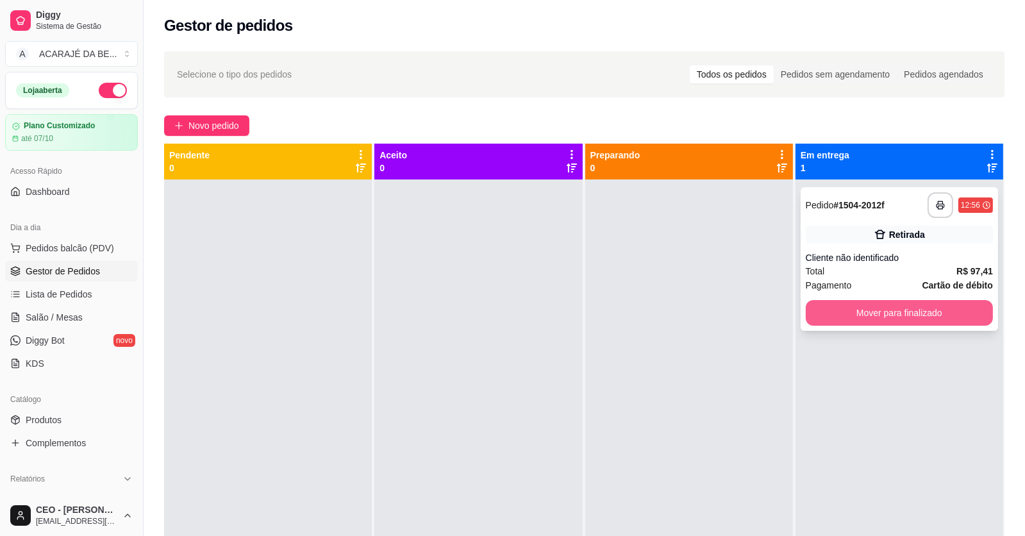
click at [851, 314] on button "Mover para finalizado" at bounding box center [899, 313] width 187 height 26
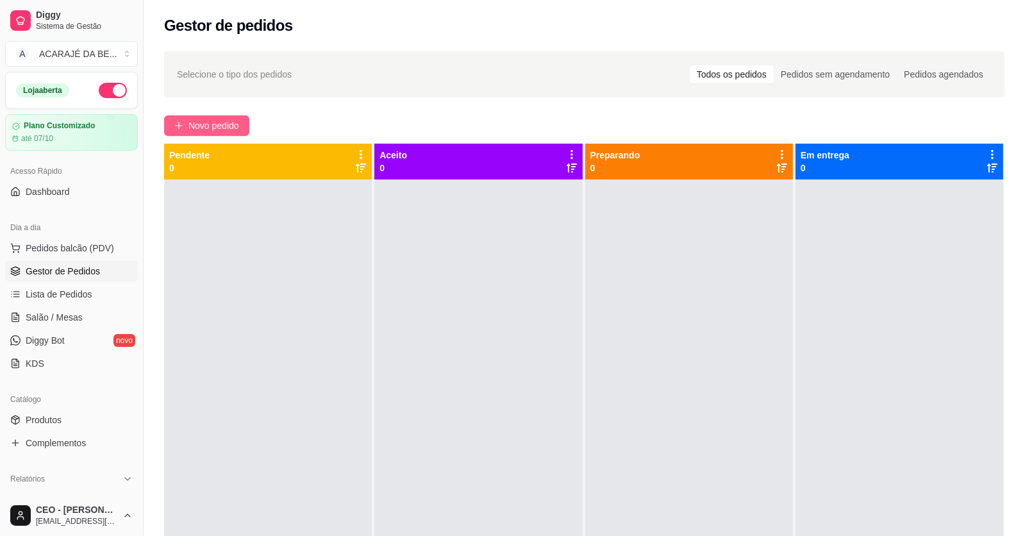
click at [226, 121] on span "Novo pedido" at bounding box center [213, 126] width 51 height 14
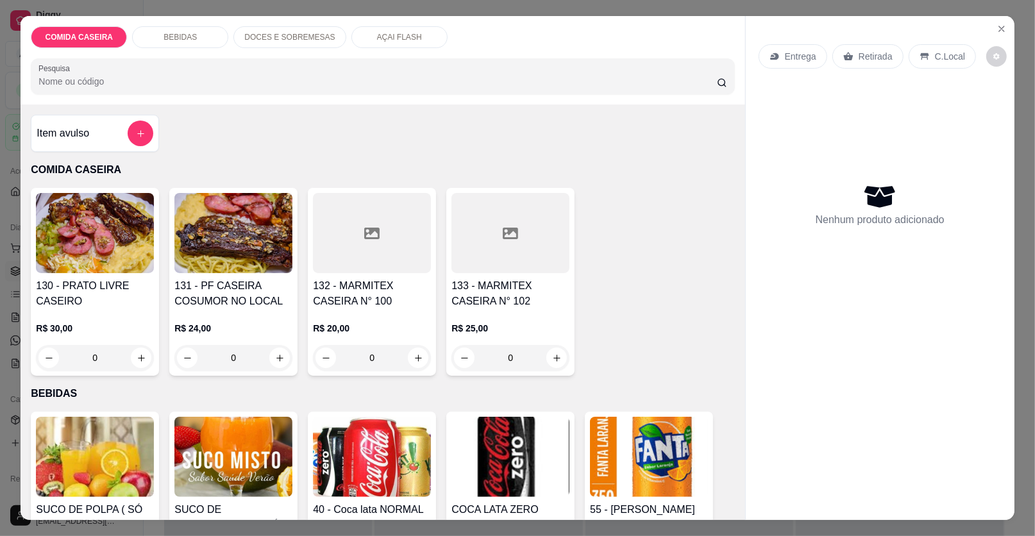
click at [357, 254] on div at bounding box center [372, 233] width 118 height 80
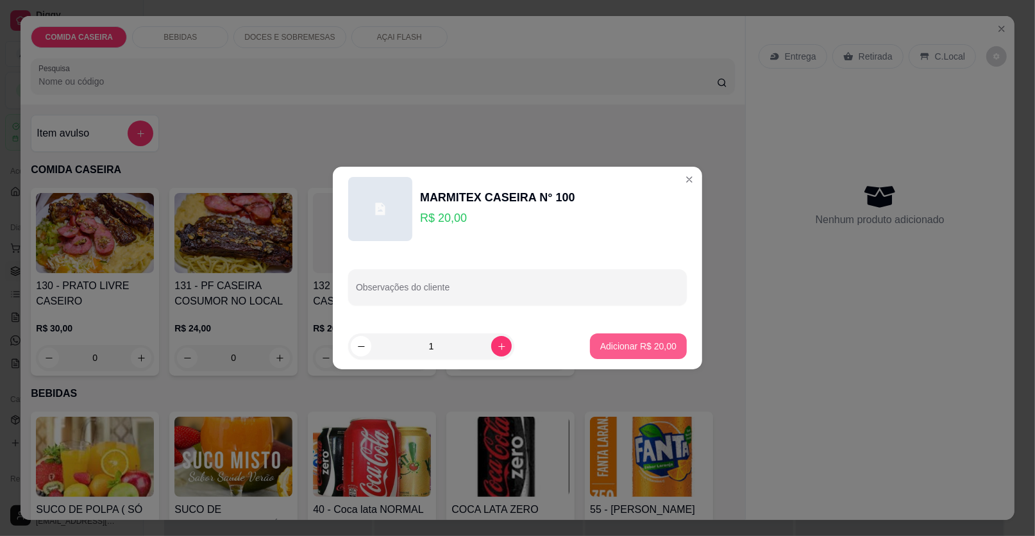
click at [603, 347] on p "Adicionar R$ 20,00" at bounding box center [638, 346] width 76 height 13
type input "1"
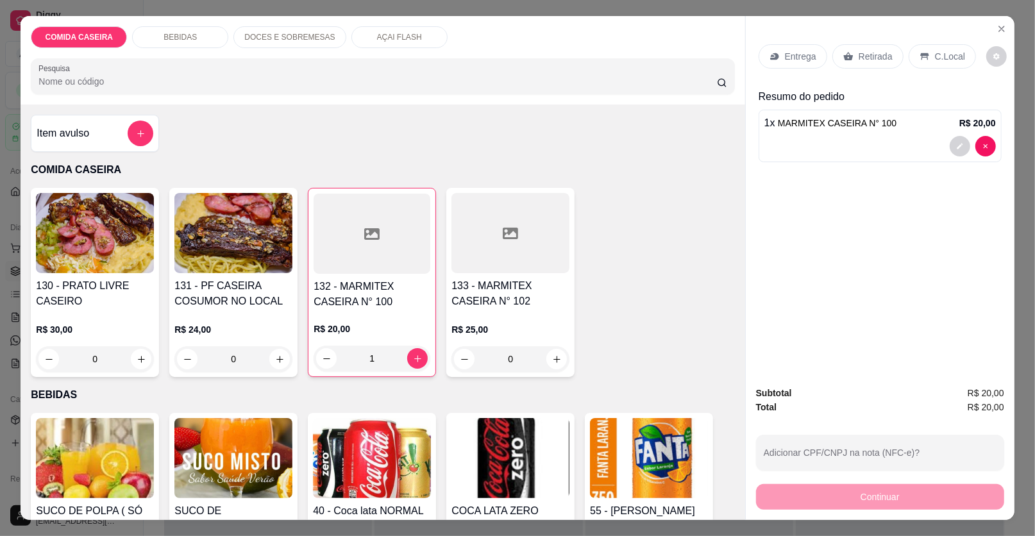
click at [860, 44] on div "Retirada" at bounding box center [867, 56] width 71 height 24
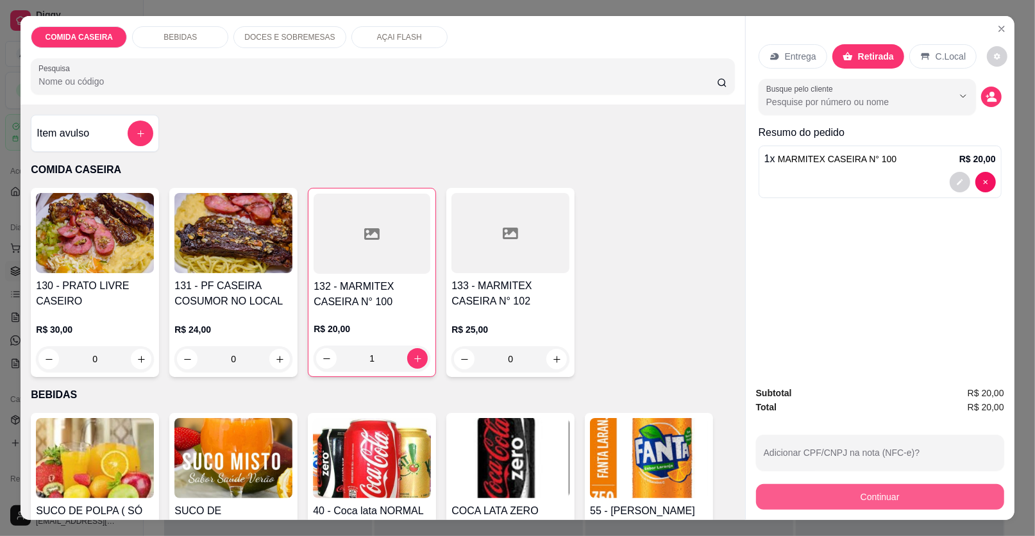
click at [819, 499] on button "Continuar" at bounding box center [880, 497] width 248 height 26
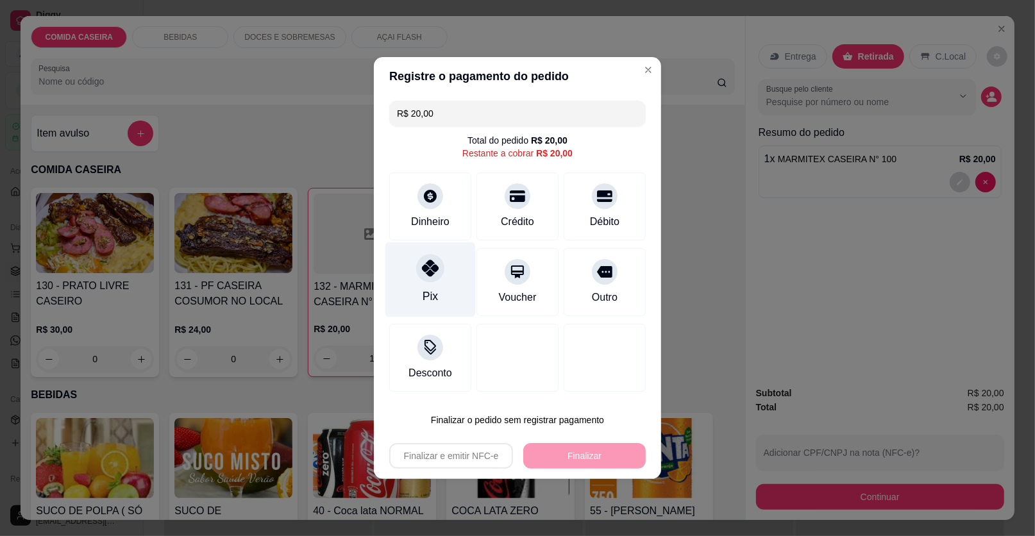
click at [430, 293] on div "Pix" at bounding box center [430, 296] width 15 height 17
type input "R$ 0,00"
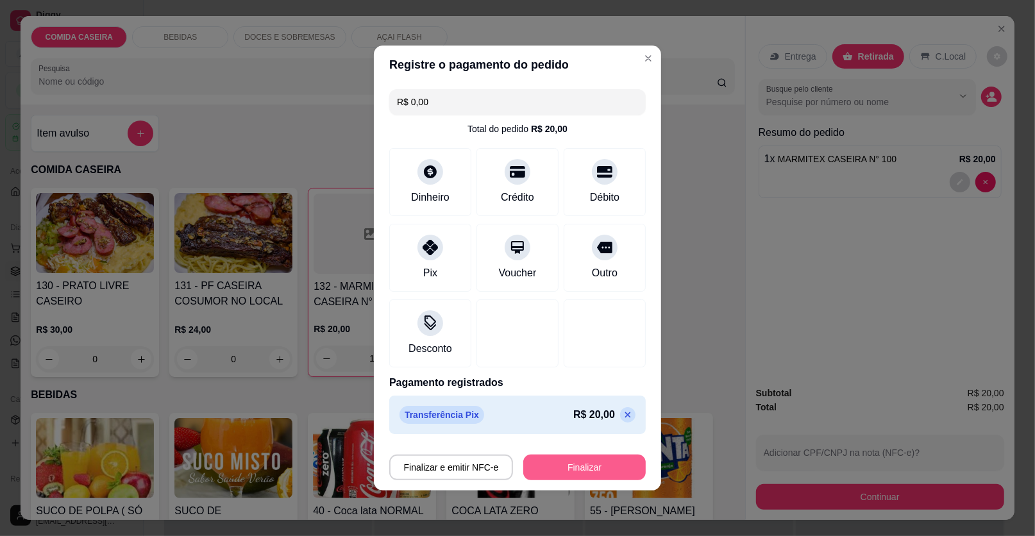
click at [589, 464] on button "Finalizar" at bounding box center [584, 468] width 122 height 26
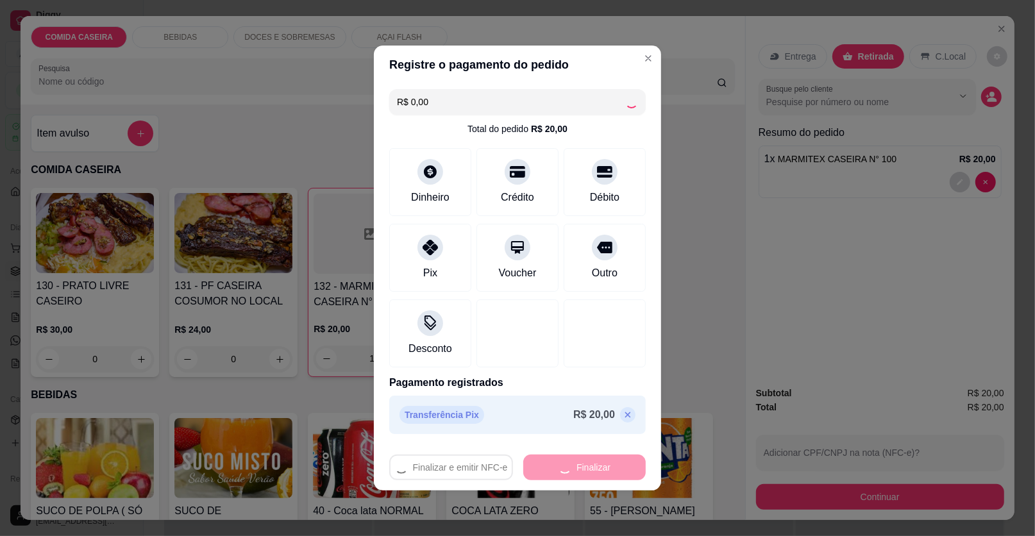
type input "0"
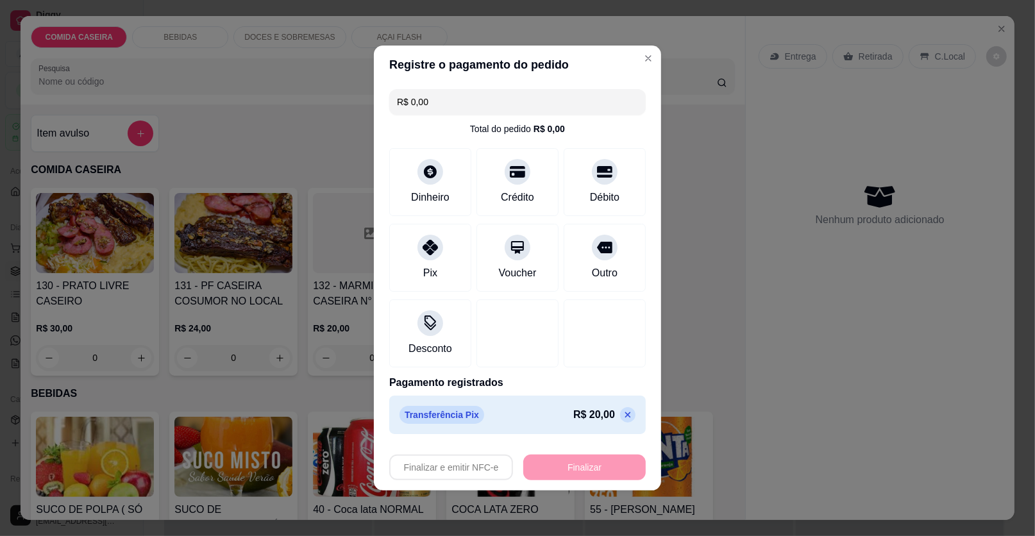
type input "-R$ 20,00"
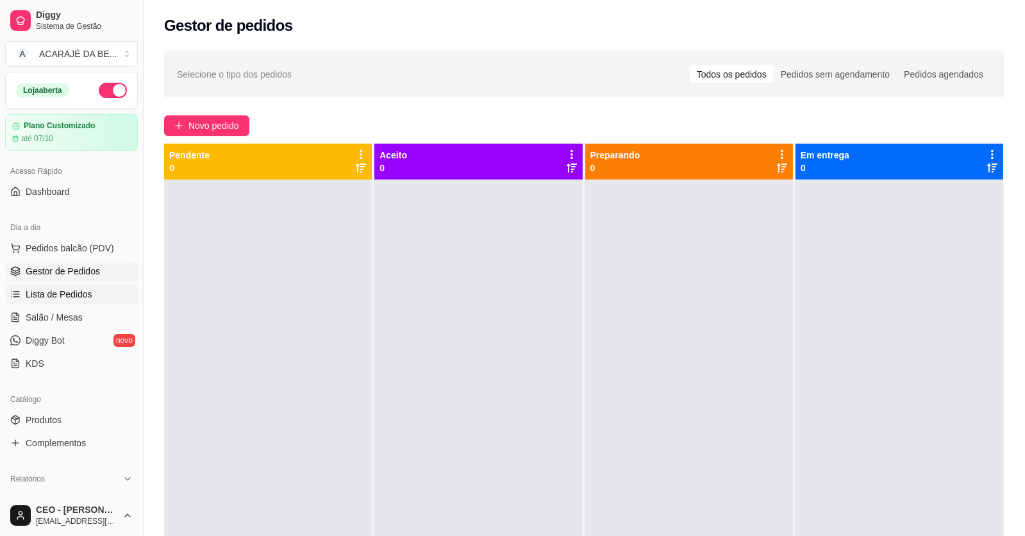
click at [44, 303] on link "Lista de Pedidos" at bounding box center [71, 294] width 133 height 21
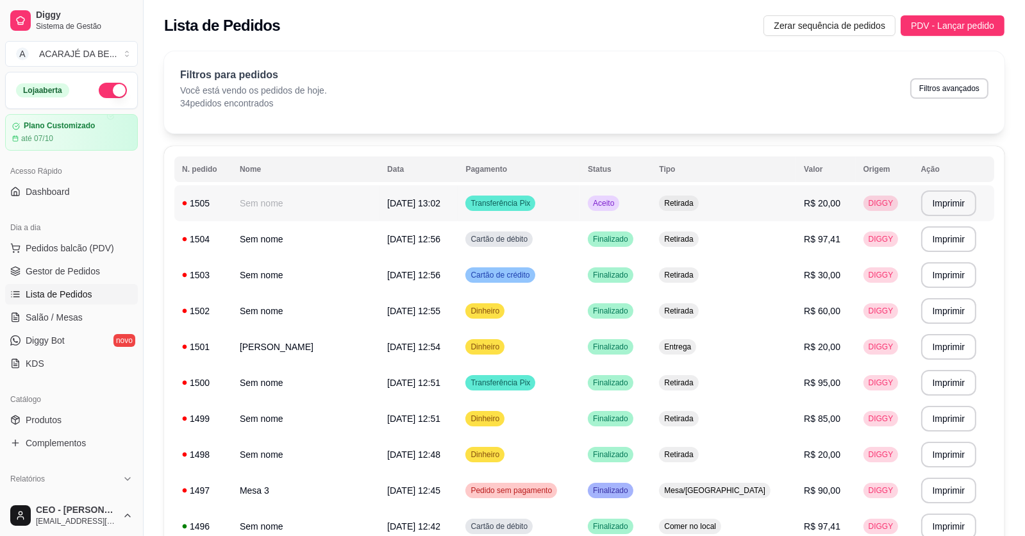
click at [348, 210] on td "Sem nome" at bounding box center [305, 203] width 147 height 36
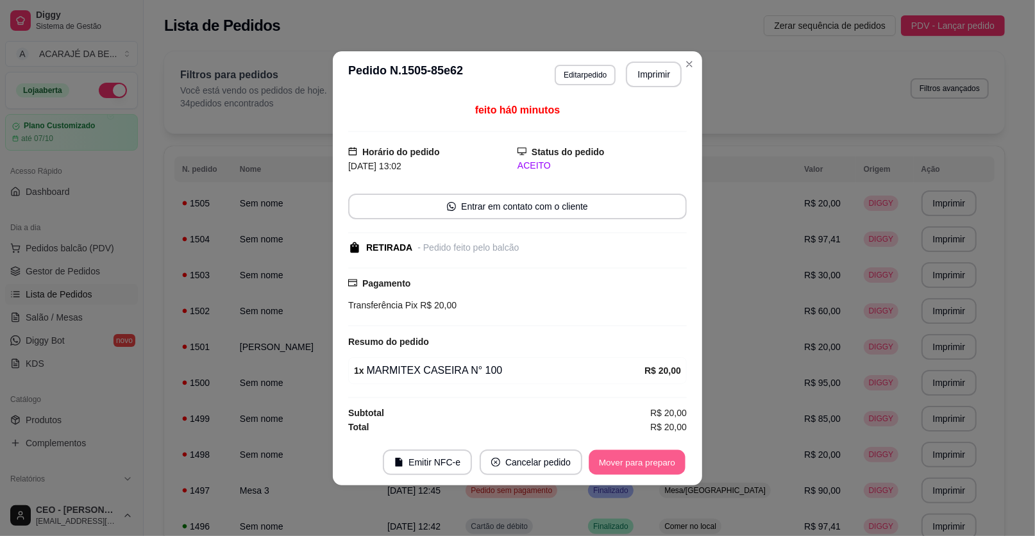
click at [649, 469] on button "Mover para preparo" at bounding box center [637, 461] width 96 height 25
click at [651, 467] on button "Mover para retirada disponível" at bounding box center [615, 461] width 137 height 25
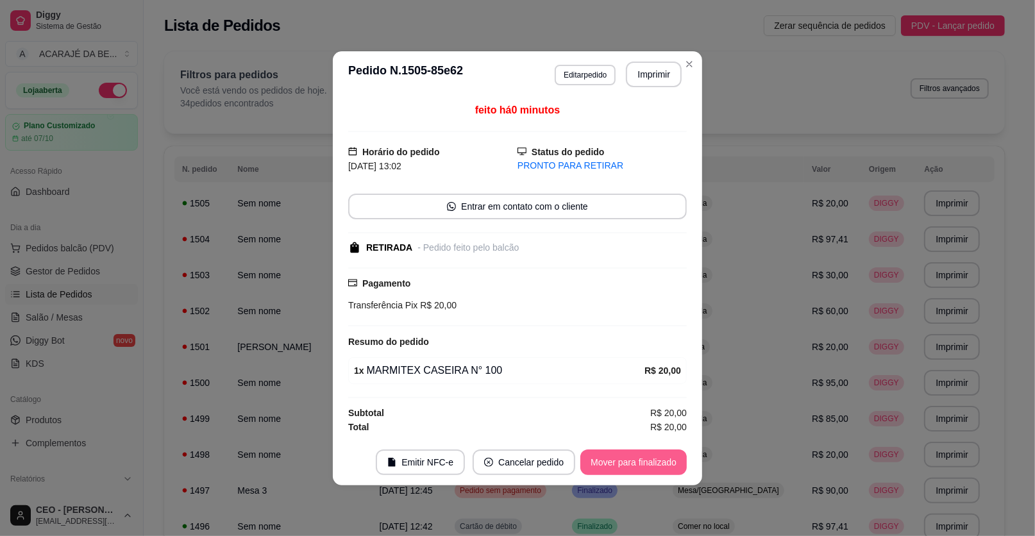
click at [651, 467] on button "Mover para finalizado" at bounding box center [633, 462] width 106 height 26
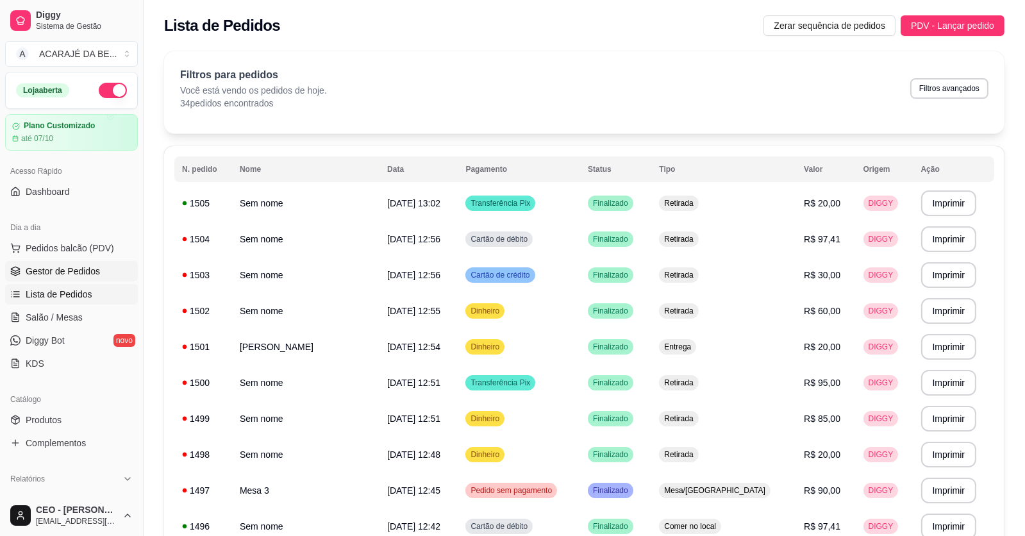
click at [115, 263] on link "Gestor de Pedidos" at bounding box center [71, 271] width 133 height 21
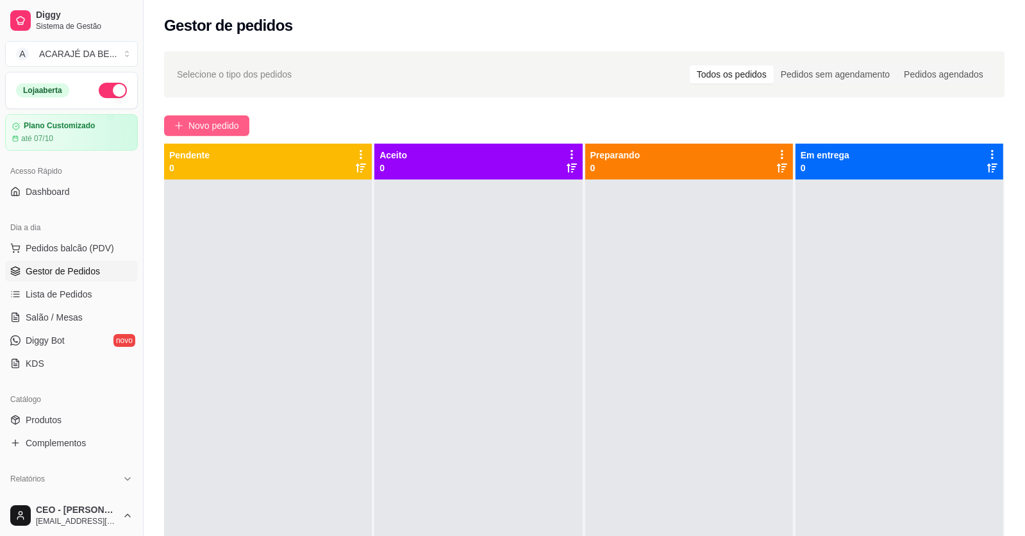
click at [215, 119] on span "Novo pedido" at bounding box center [213, 126] width 51 height 14
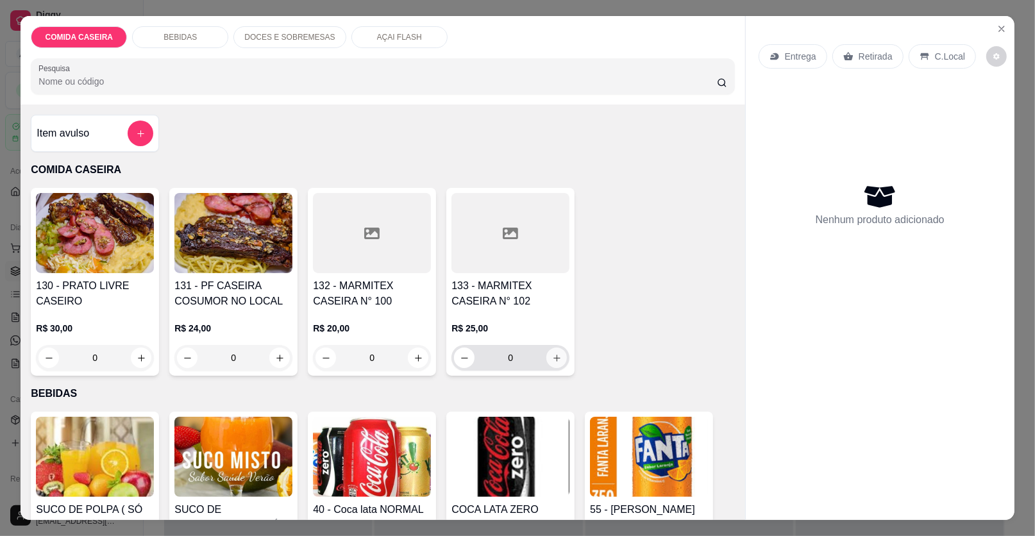
click at [552, 355] on icon "increase-product-quantity" at bounding box center [557, 358] width 10 height 10
type input "1"
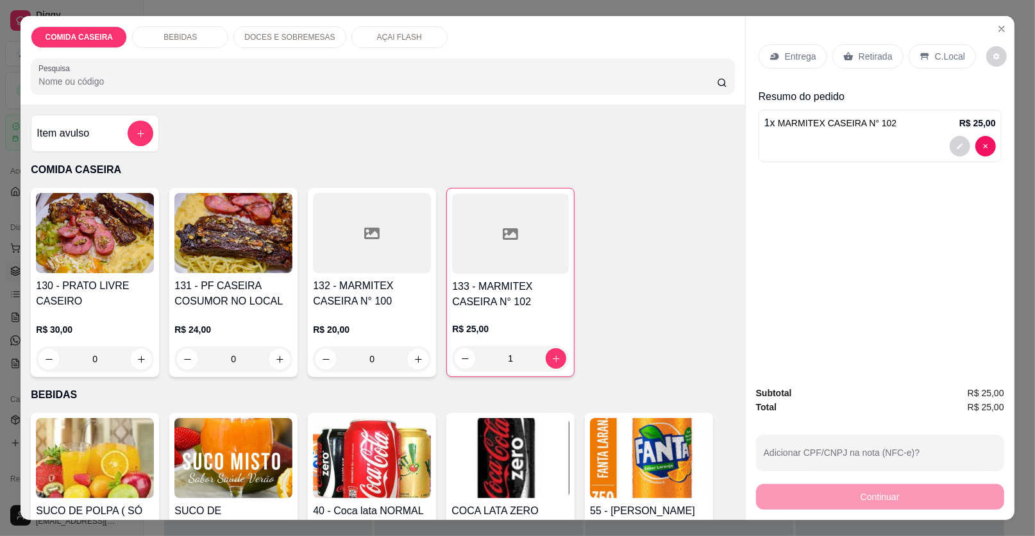
click at [870, 50] on p "Retirada" at bounding box center [876, 56] width 34 height 13
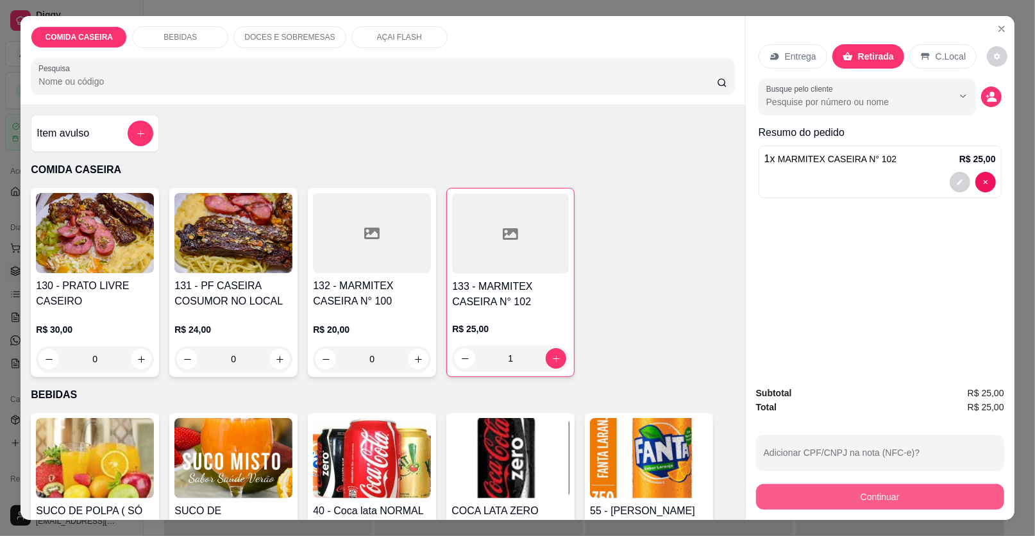
click at [858, 503] on button "Continuar" at bounding box center [880, 497] width 248 height 26
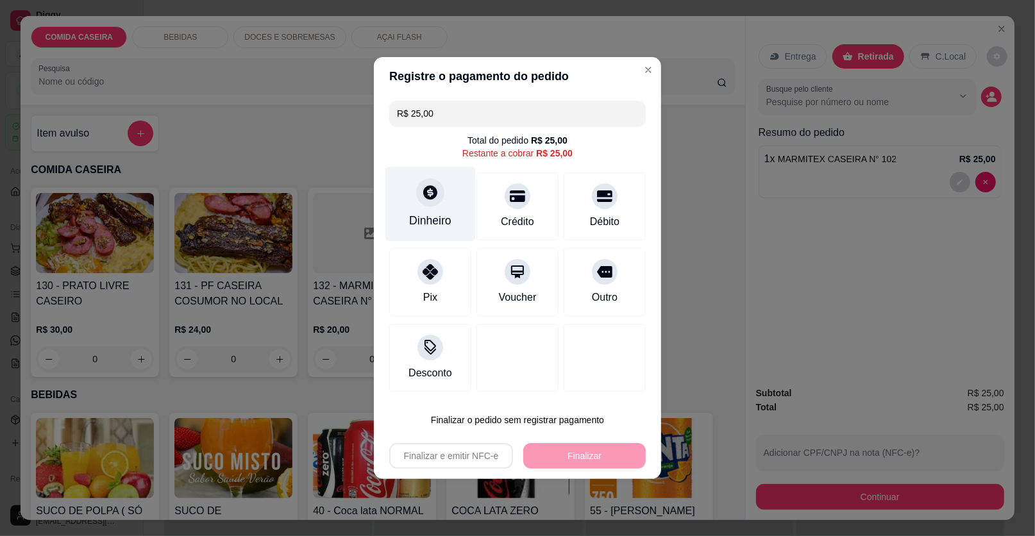
click at [445, 217] on div "Dinheiro" at bounding box center [430, 220] width 42 height 17
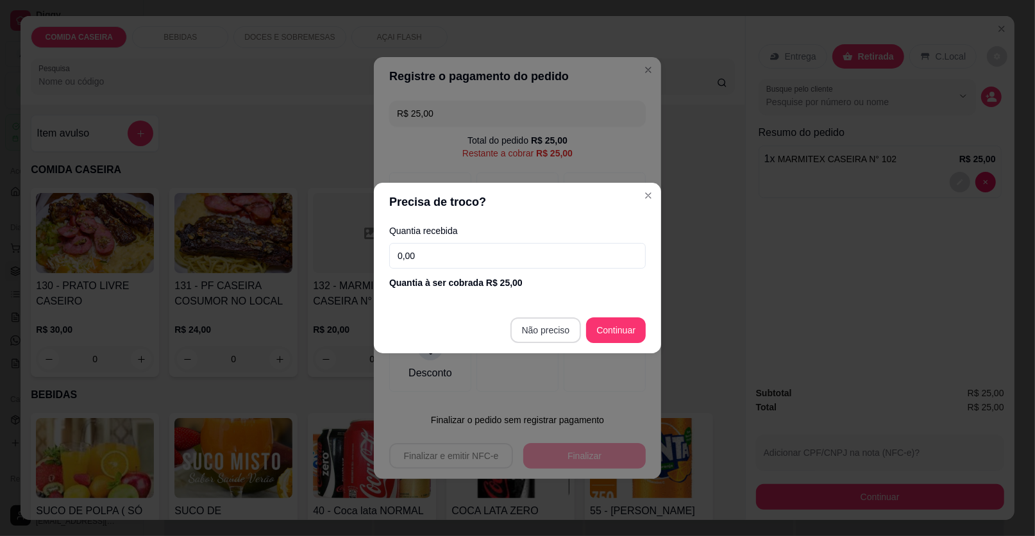
type input "R$ 0,00"
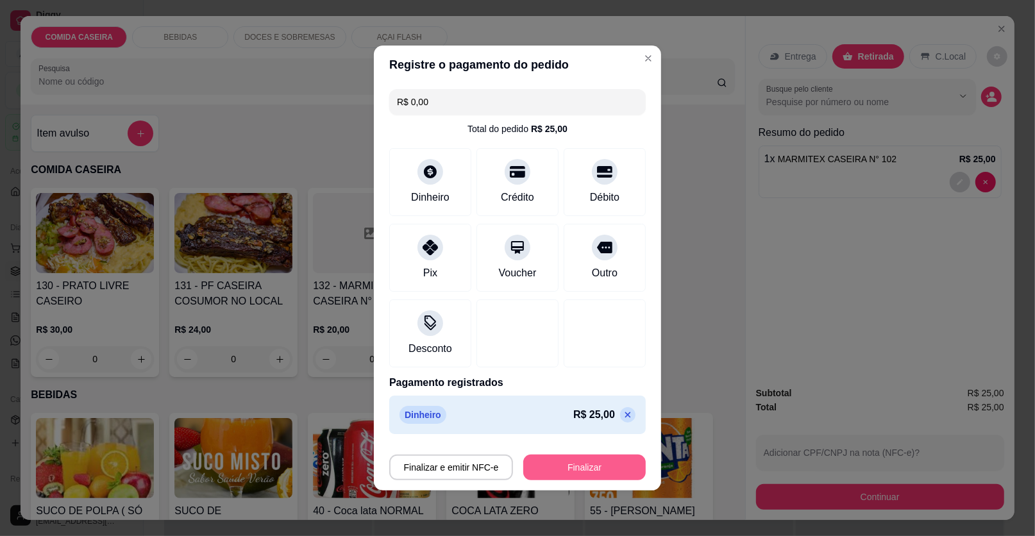
click at [560, 457] on button "Finalizar" at bounding box center [584, 468] width 122 height 26
type input "0"
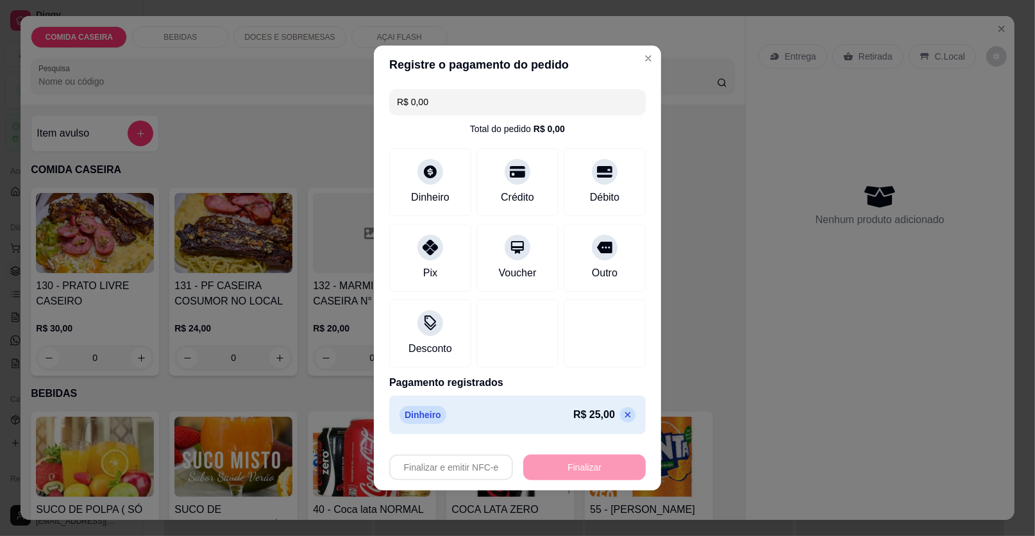
type input "-R$ 25,00"
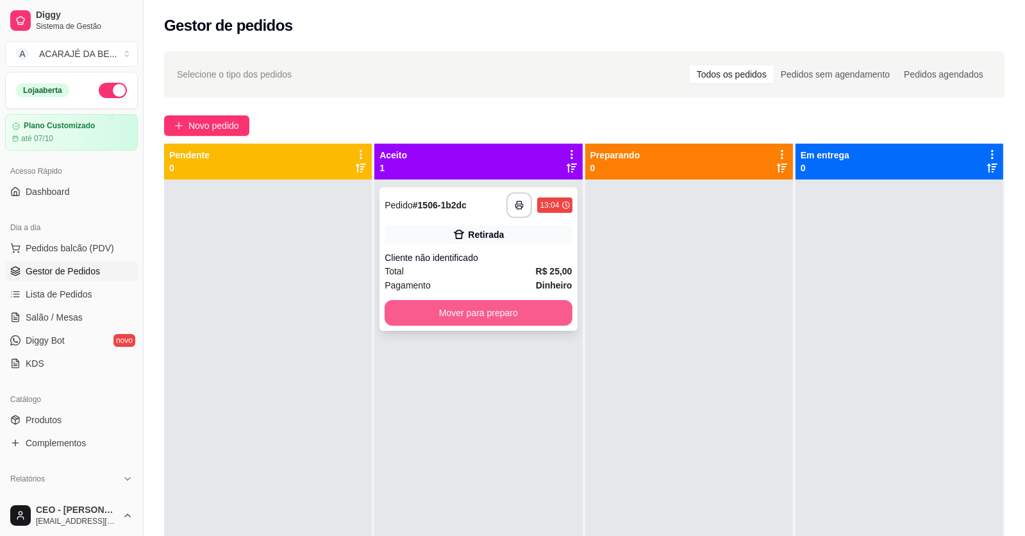
click at [500, 323] on button "Mover para preparo" at bounding box center [478, 313] width 187 height 26
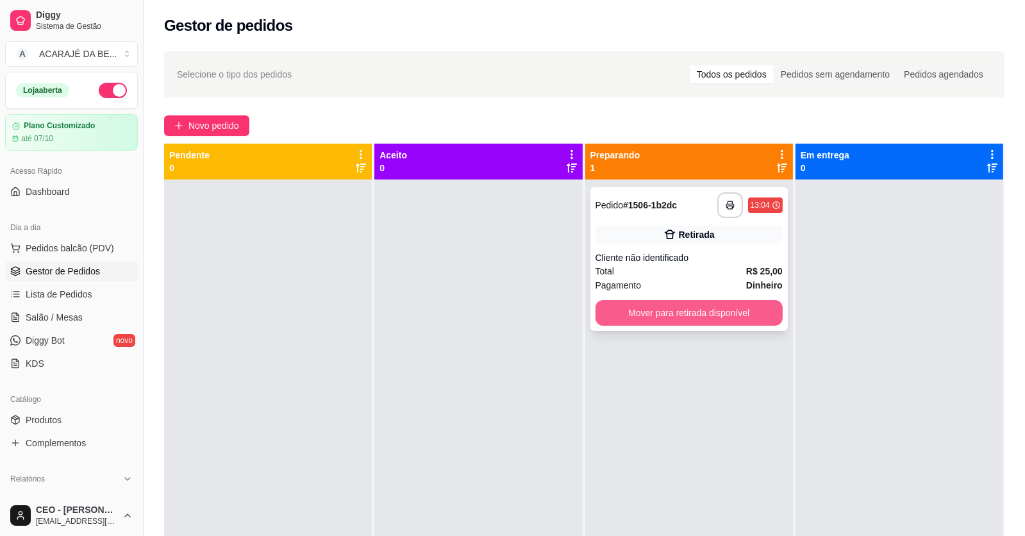
click at [632, 307] on button "Mover para retirada disponível" at bounding box center [689, 313] width 187 height 26
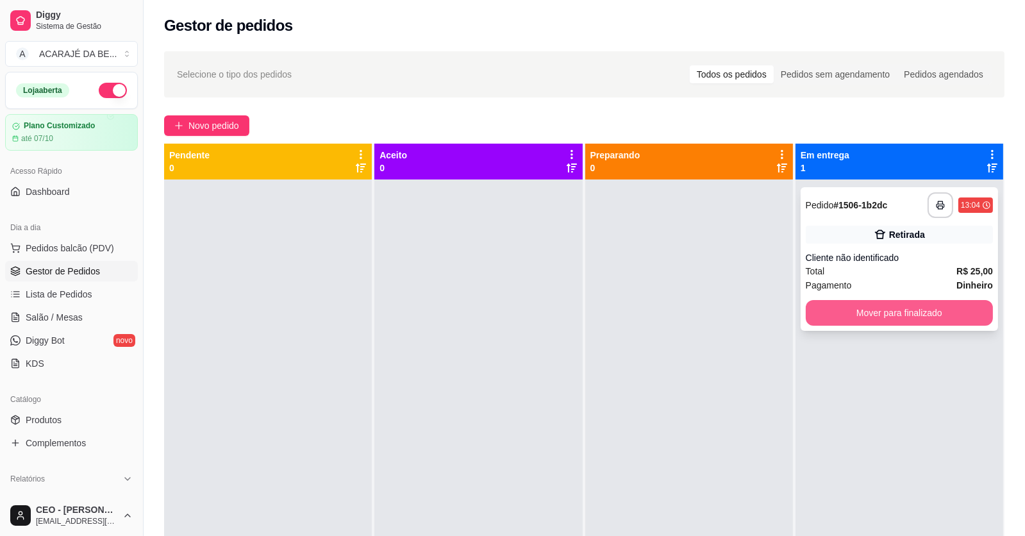
click at [842, 317] on button "Mover para finalizado" at bounding box center [899, 313] width 187 height 26
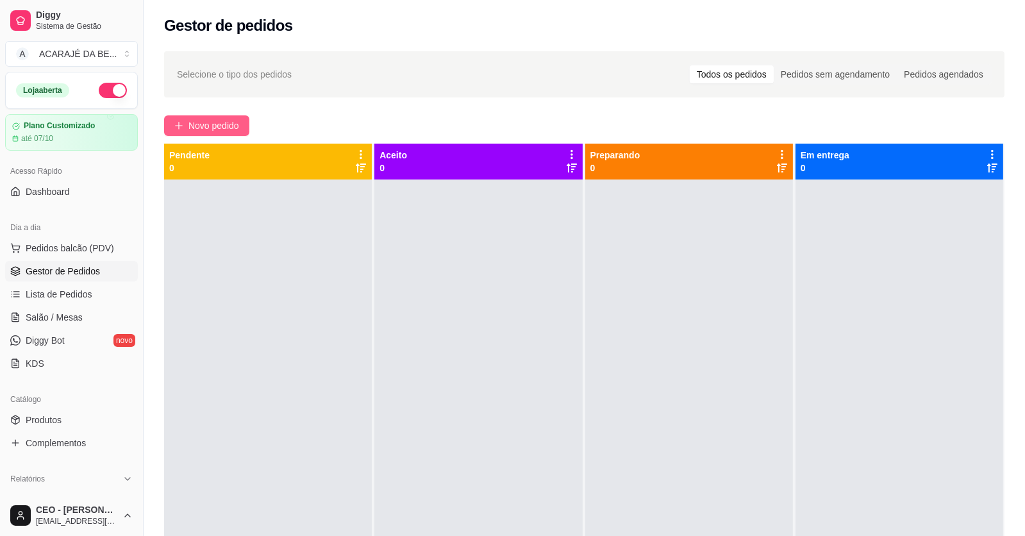
click at [217, 126] on span "Novo pedido" at bounding box center [213, 126] width 51 height 14
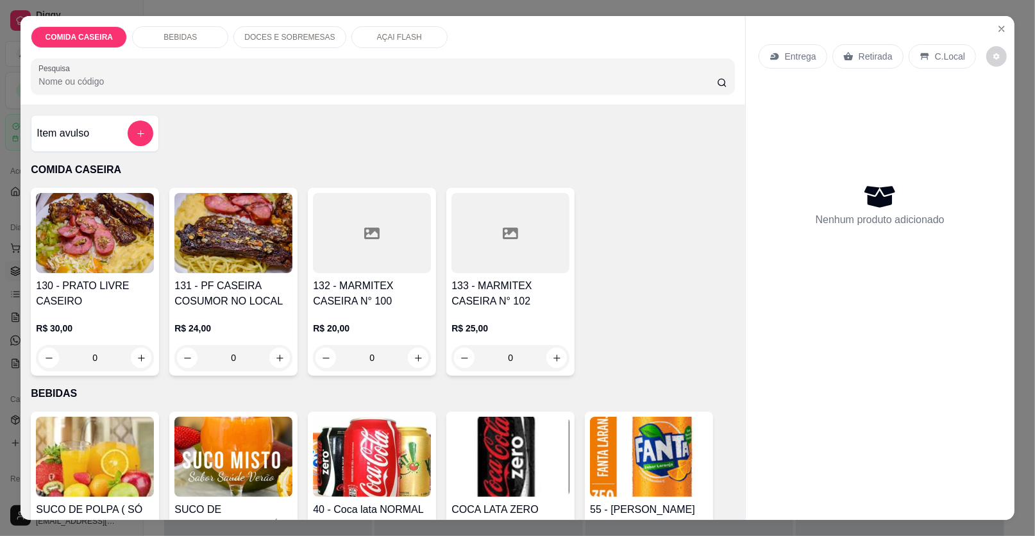
click at [364, 265] on div at bounding box center [372, 233] width 118 height 80
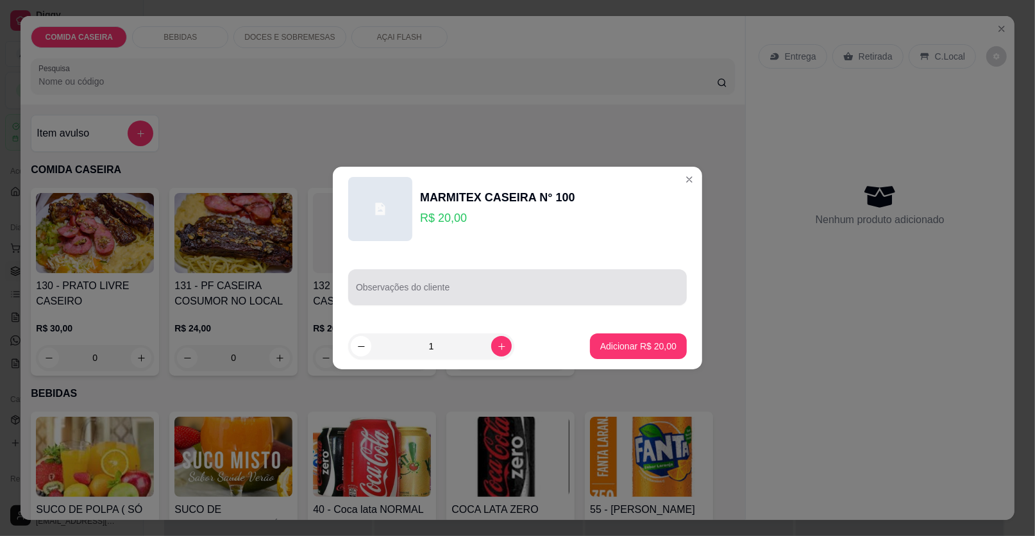
click at [436, 283] on div at bounding box center [517, 287] width 323 height 26
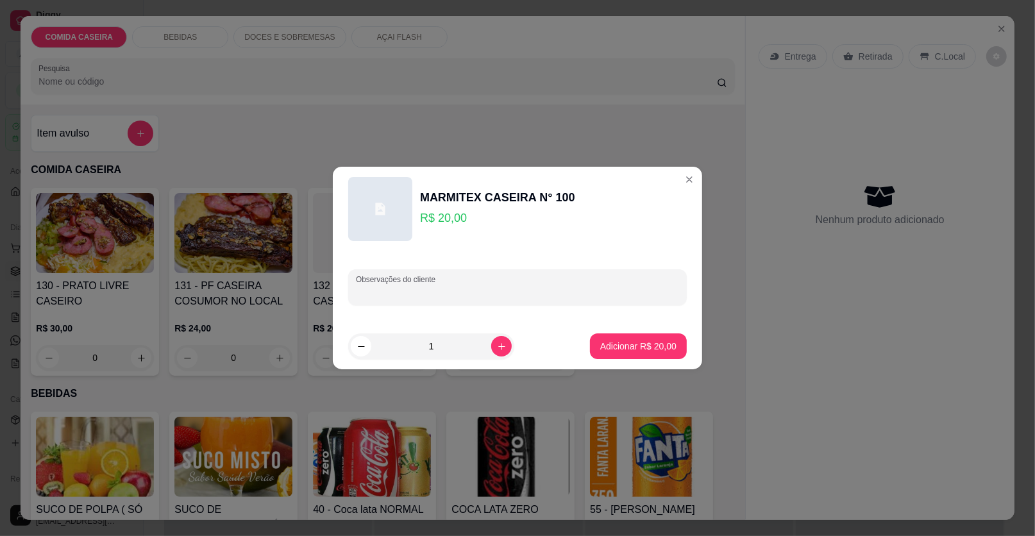
paste input "Purê Chuchu Beterraba Abacaxi Macarrão Alcatra bem assada e sem tempero por cima"
type input "Purê Chuchu Beterraba Abacaxi Macarrão Alcatra bem assada e sem tempero por cima"
click at [633, 350] on p "Adicionar R$ 20,00" at bounding box center [638, 346] width 74 height 12
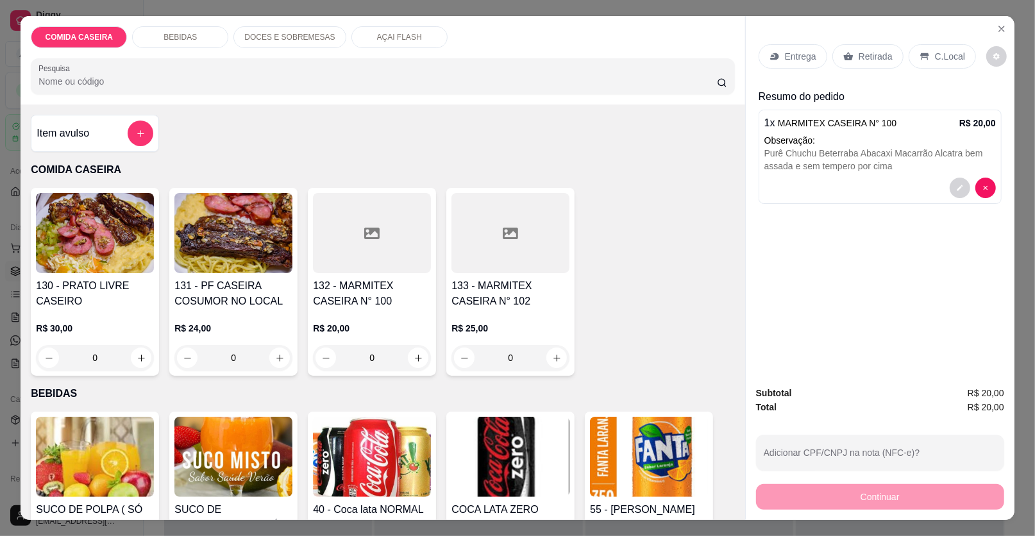
click at [780, 67] on div "Entrega" at bounding box center [792, 56] width 69 height 24
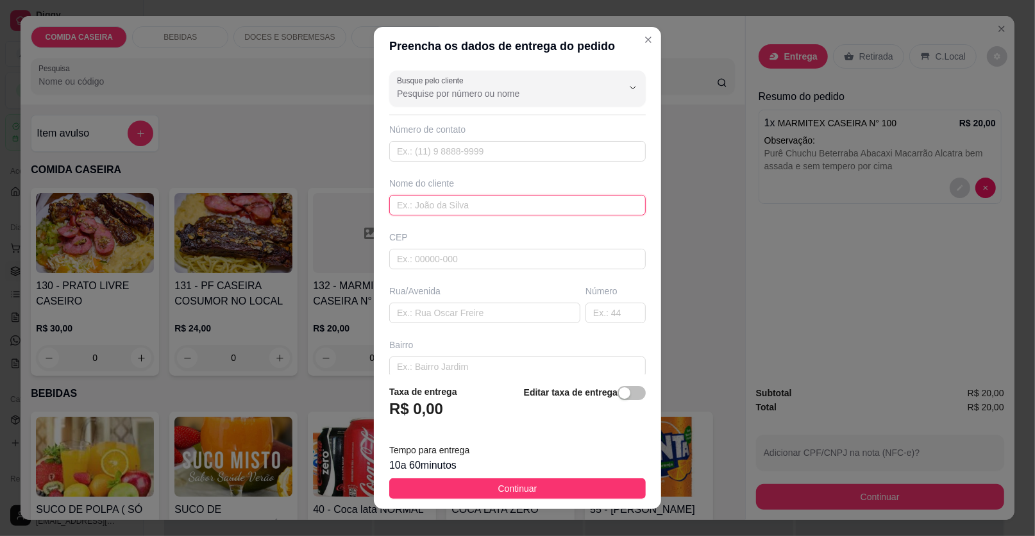
click at [528, 211] on input "text" at bounding box center [517, 205] width 256 height 21
type input "dayana"
click at [467, 303] on input "text" at bounding box center [484, 313] width 191 height 21
paste input "🙋🏻‍♀ DAYANA 🗣 Rua 👉 ROTARY Bairro 👉CENTRO 🏠[GEOGRAPHIC_DATA] 👉ROSA e BRANCA Por…"
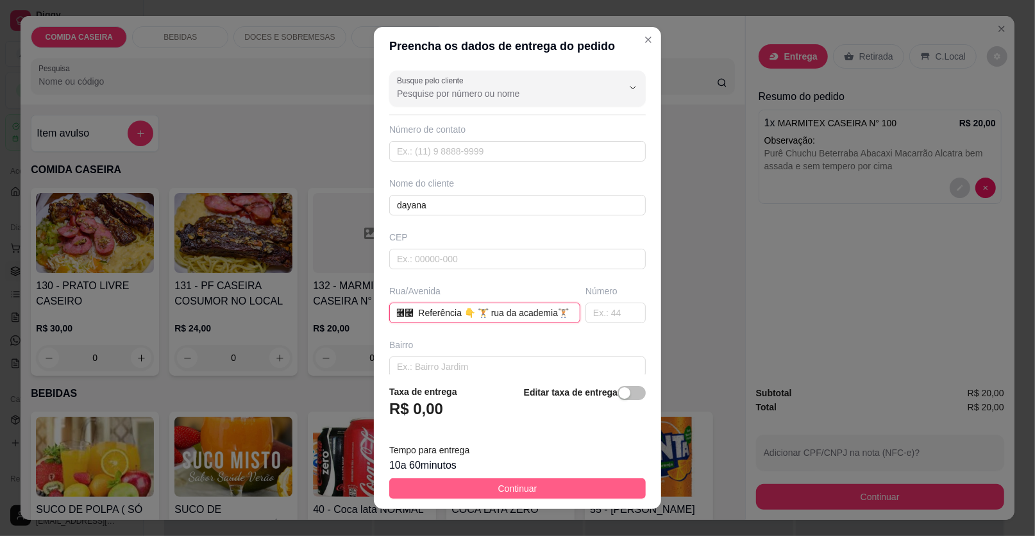
type input "🙋🏻‍♀ DAYANA 🗣 Rua 👉 ROTARY Bairro 👉CENTRO 🏠[GEOGRAPHIC_DATA] 👉ROSA e BRANCA Por…"
click at [548, 483] on button "Continuar" at bounding box center [517, 488] width 256 height 21
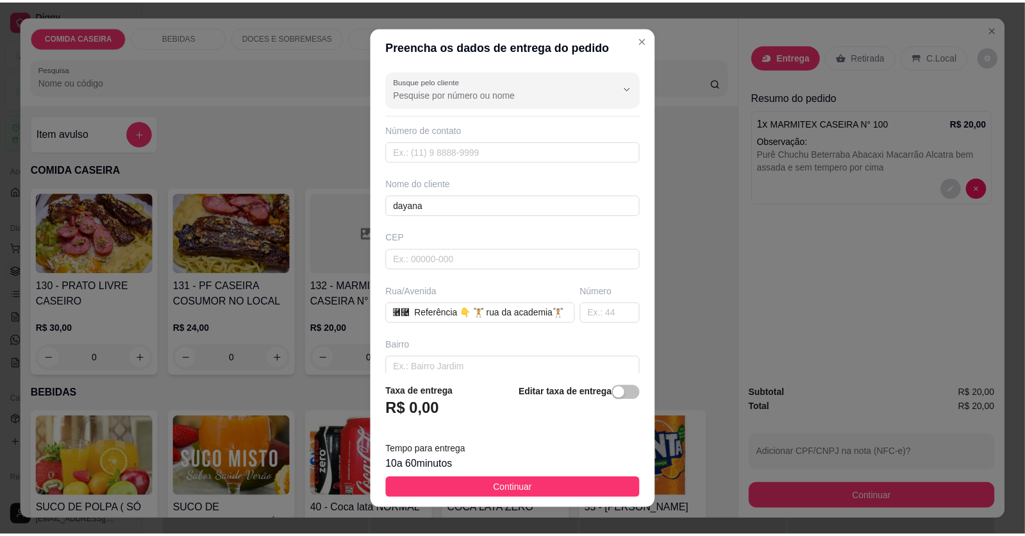
scroll to position [0, 0]
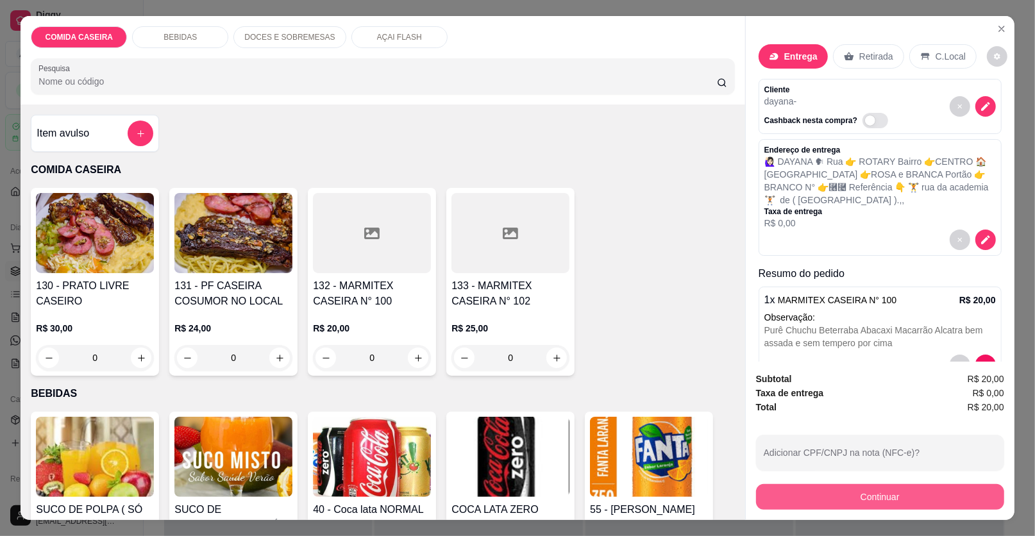
click at [766, 490] on button "Continuar" at bounding box center [880, 497] width 248 height 26
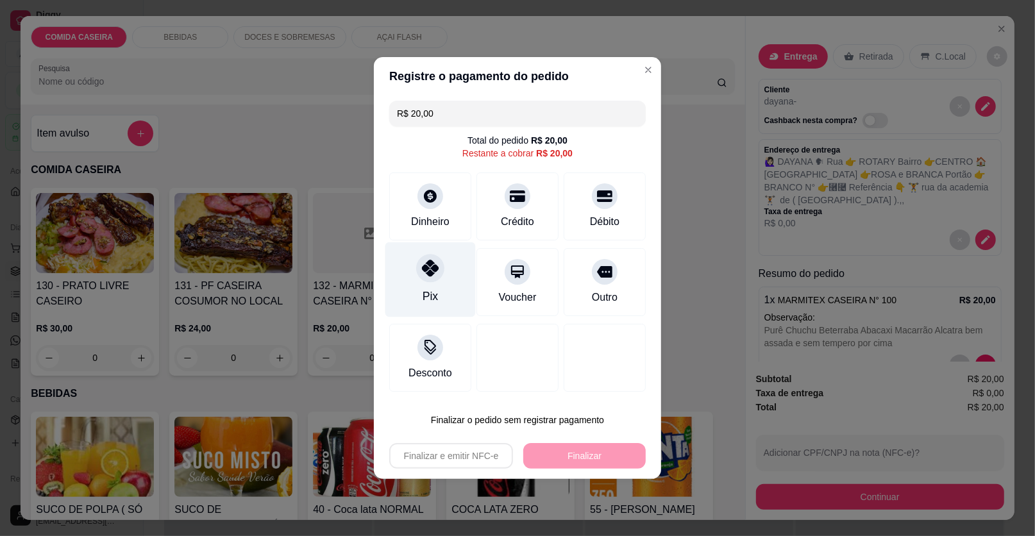
click at [425, 276] on icon at bounding box center [430, 268] width 17 height 17
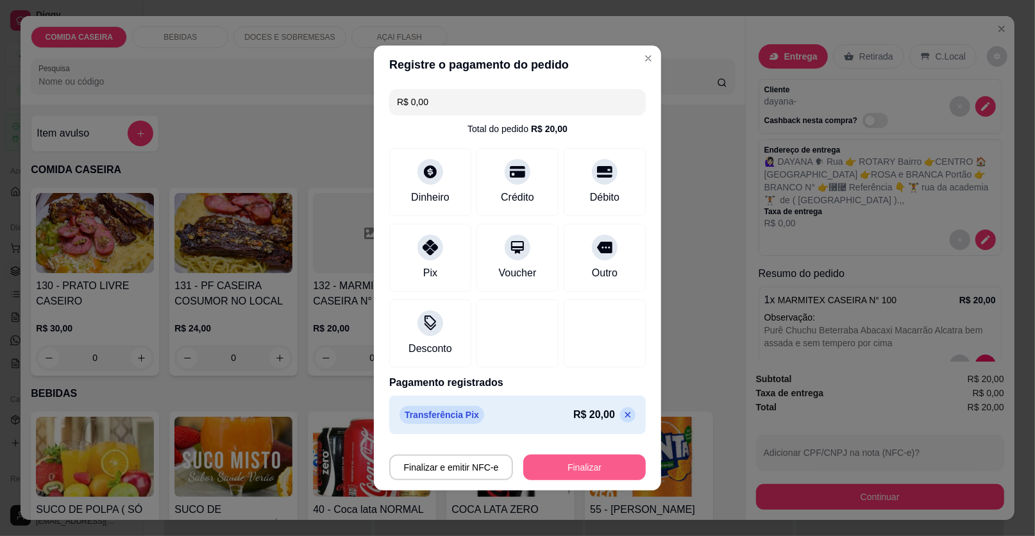
click at [559, 475] on button "Finalizar" at bounding box center [584, 468] width 122 height 26
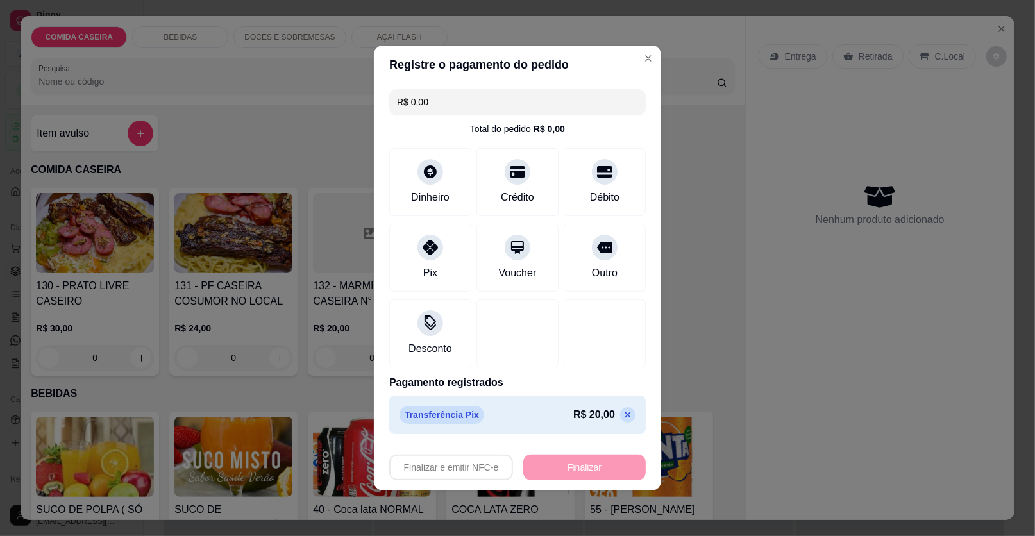
type input "-R$ 20,00"
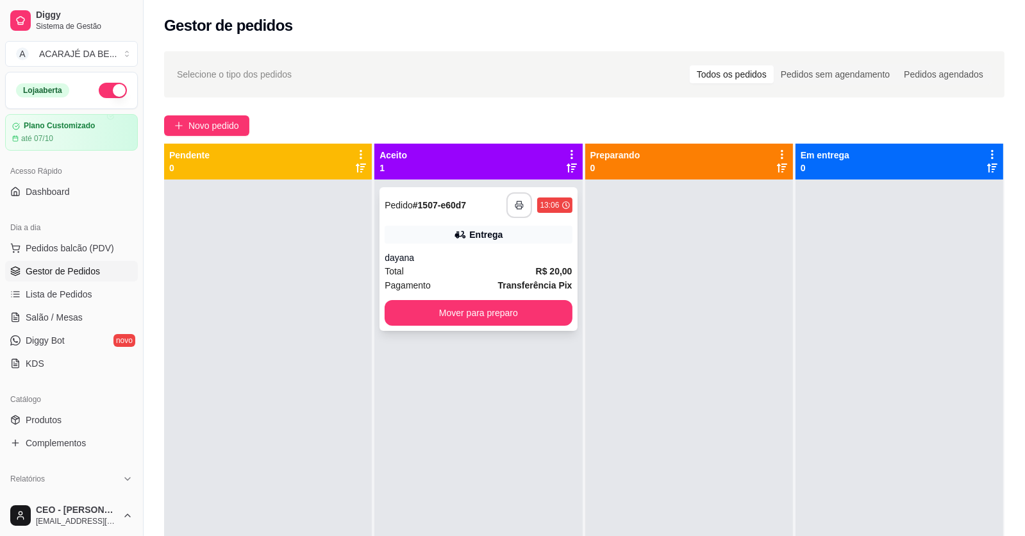
click at [512, 198] on button "button" at bounding box center [520, 205] width 26 height 26
click at [497, 313] on button "Mover para preparo" at bounding box center [478, 313] width 181 height 25
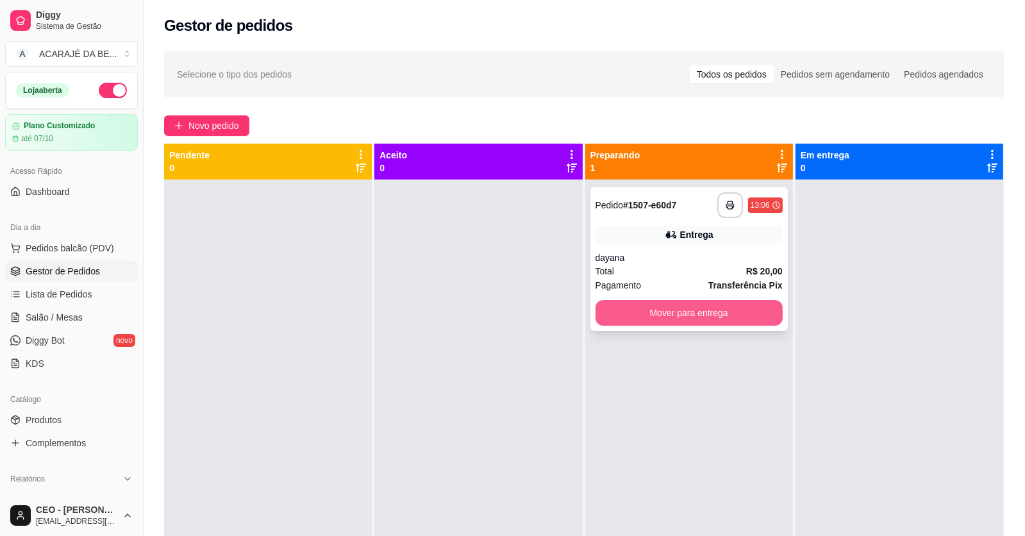
click at [630, 308] on button "Mover para entrega" at bounding box center [689, 313] width 187 height 26
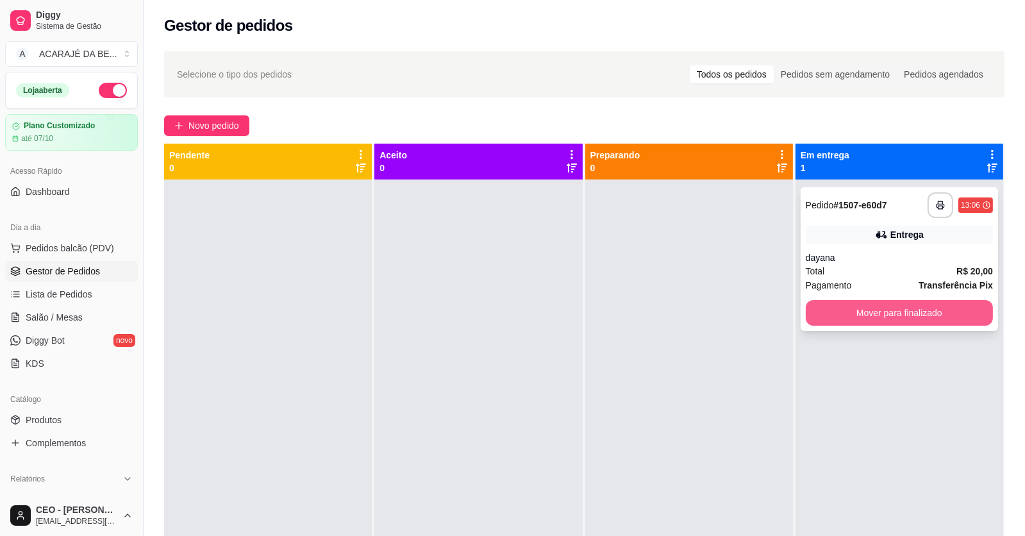
click at [837, 306] on button "Mover para finalizado" at bounding box center [899, 313] width 187 height 26
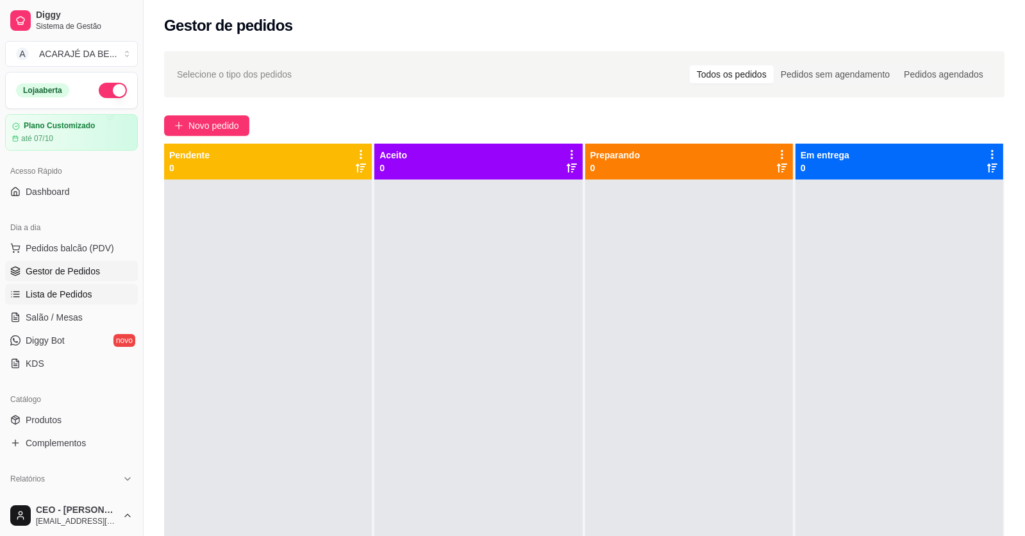
click at [105, 294] on link "Lista de Pedidos" at bounding box center [71, 294] width 133 height 21
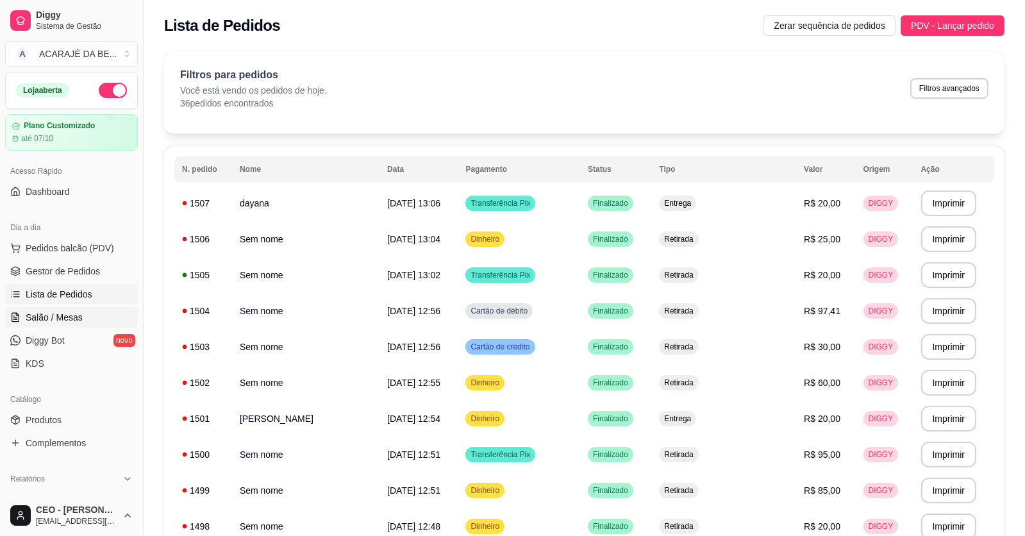
click at [102, 307] on link "Salão / Mesas" at bounding box center [71, 317] width 133 height 21
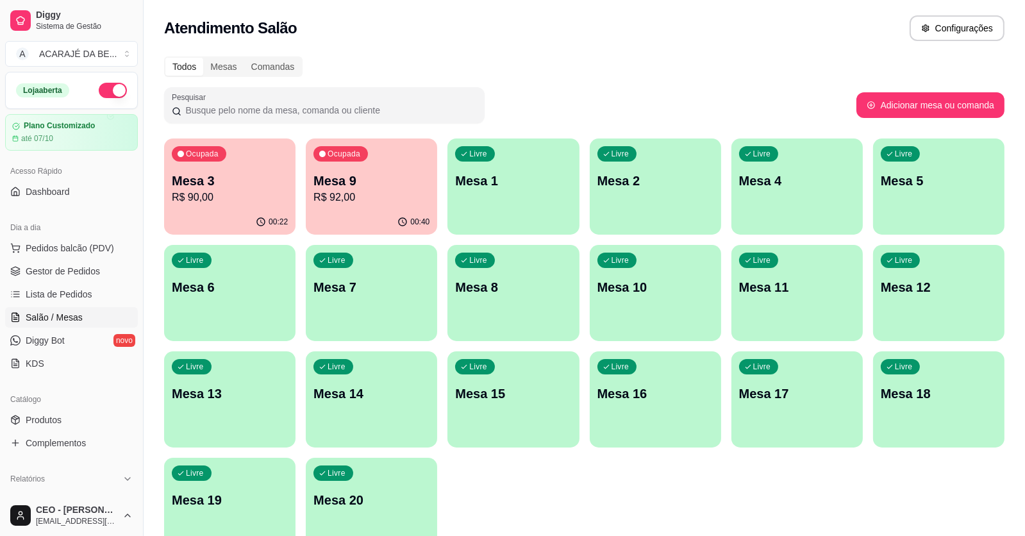
click at [357, 196] on p "R$ 92,00" at bounding box center [372, 197] width 116 height 15
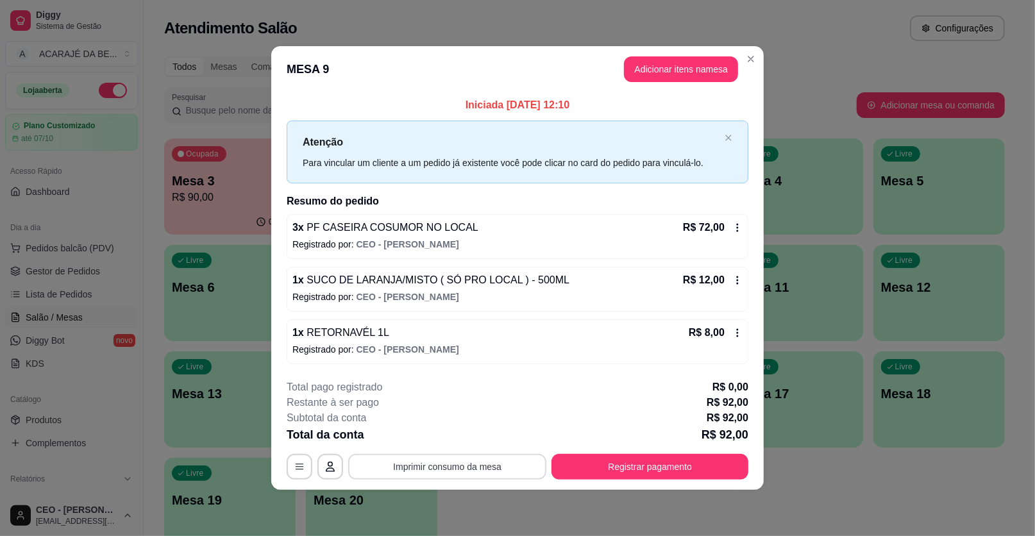
click at [435, 459] on button "Imprimir consumo da mesa" at bounding box center [447, 467] width 198 height 26
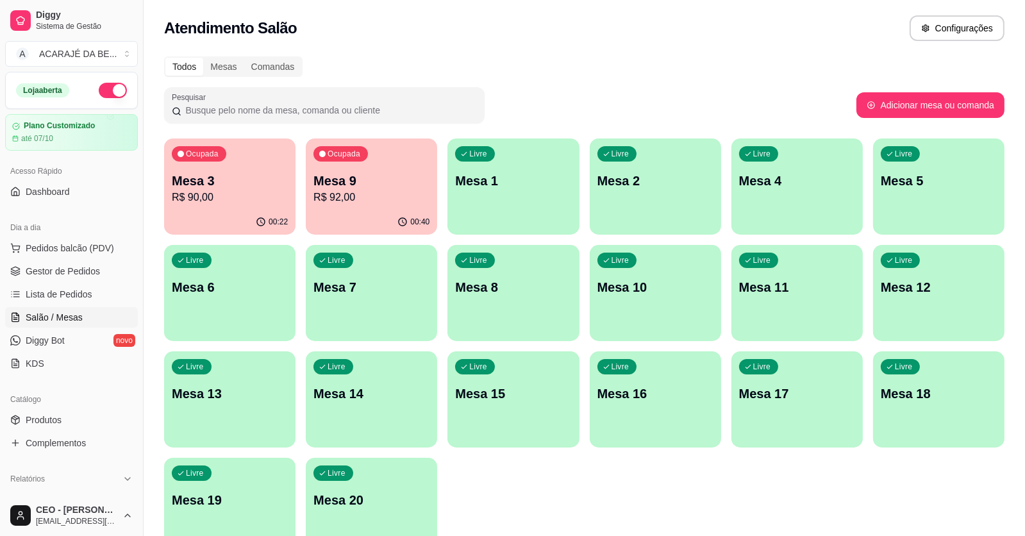
click at [350, 194] on p "R$ 92,00" at bounding box center [372, 197] width 116 height 15
click at [28, 273] on span "Gestor de Pedidos" at bounding box center [63, 271] width 74 height 13
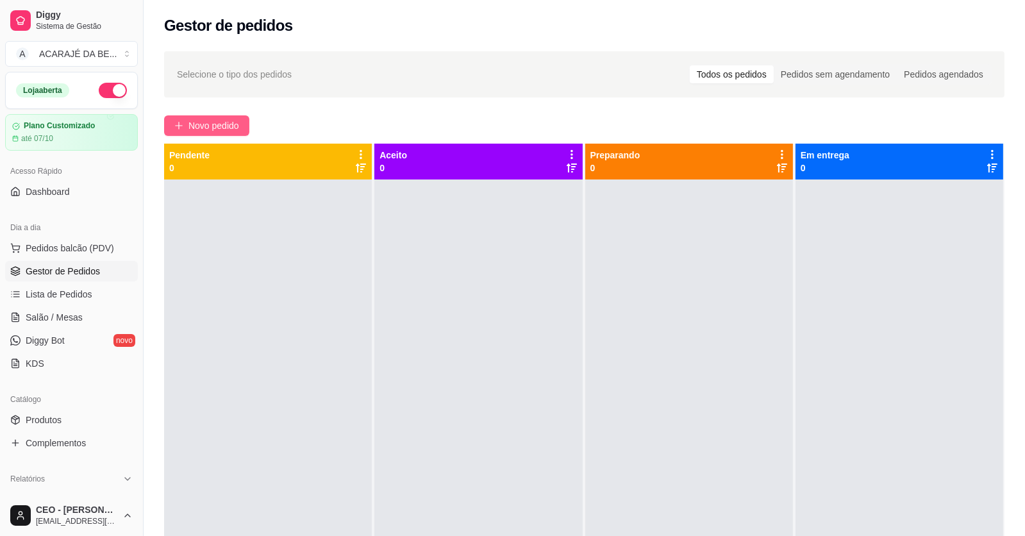
click at [214, 117] on button "Novo pedido" at bounding box center [206, 125] width 85 height 21
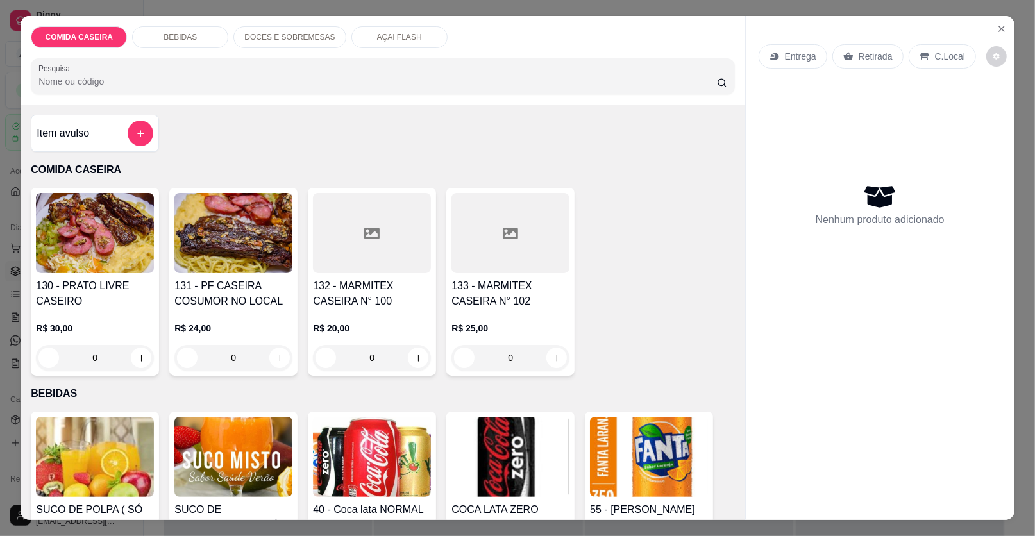
click at [358, 244] on div at bounding box center [372, 233] width 118 height 80
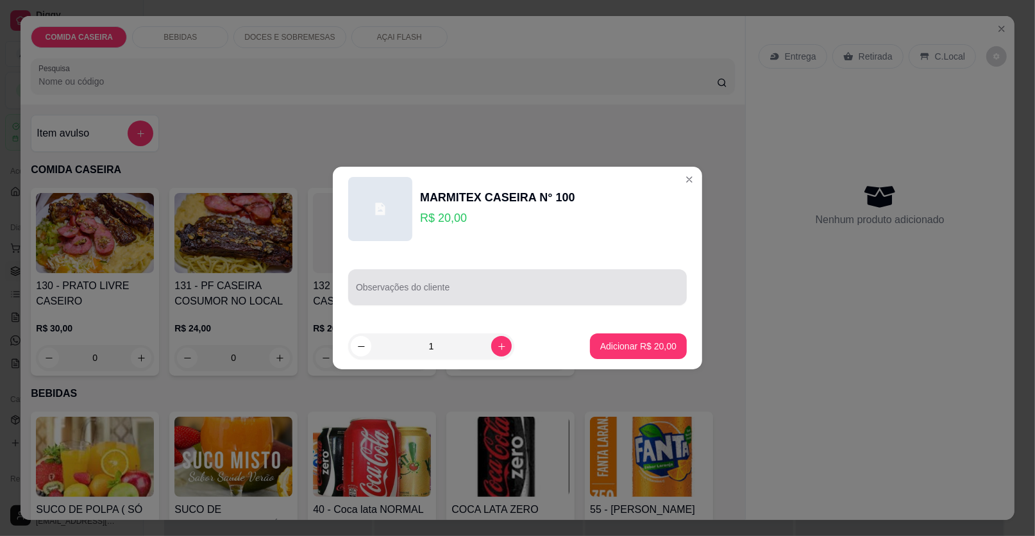
click at [445, 299] on div at bounding box center [517, 287] width 323 height 26
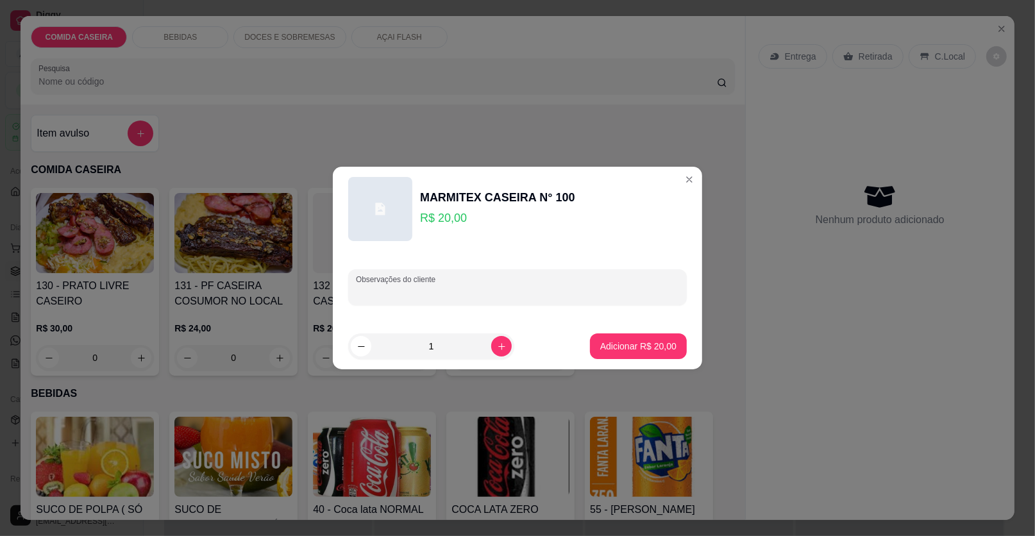
paste input "e manda mais uma macarrão purê costela com molho melancia"
type input "e manda mais uma macarrão purê costela com molho melancia"
click at [627, 339] on button "Adicionar R$ 20,00" at bounding box center [638, 346] width 97 height 26
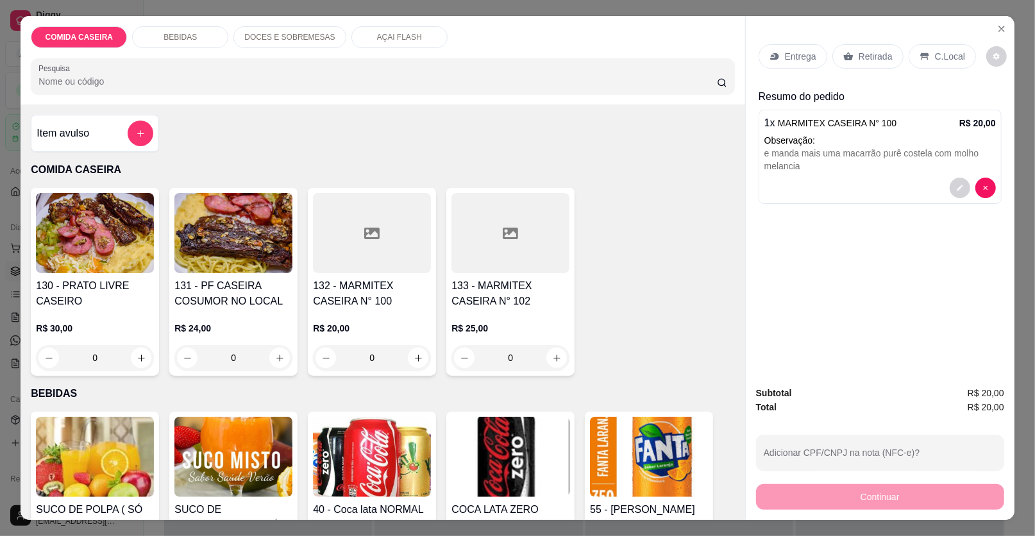
click at [790, 51] on p "Entrega" at bounding box center [800, 56] width 31 height 13
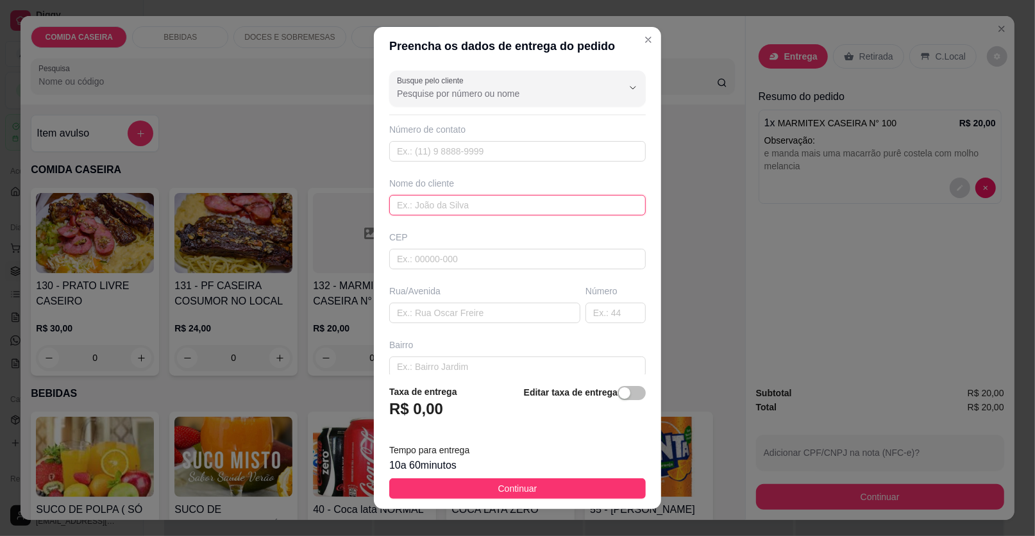
click at [512, 213] on input "text" at bounding box center [517, 205] width 256 height 21
type input "lavivis"
click at [496, 317] on input "text" at bounding box center [484, 313] width 191 height 21
paste input "e manda mais uma macarrão purê costela com molho melancia"
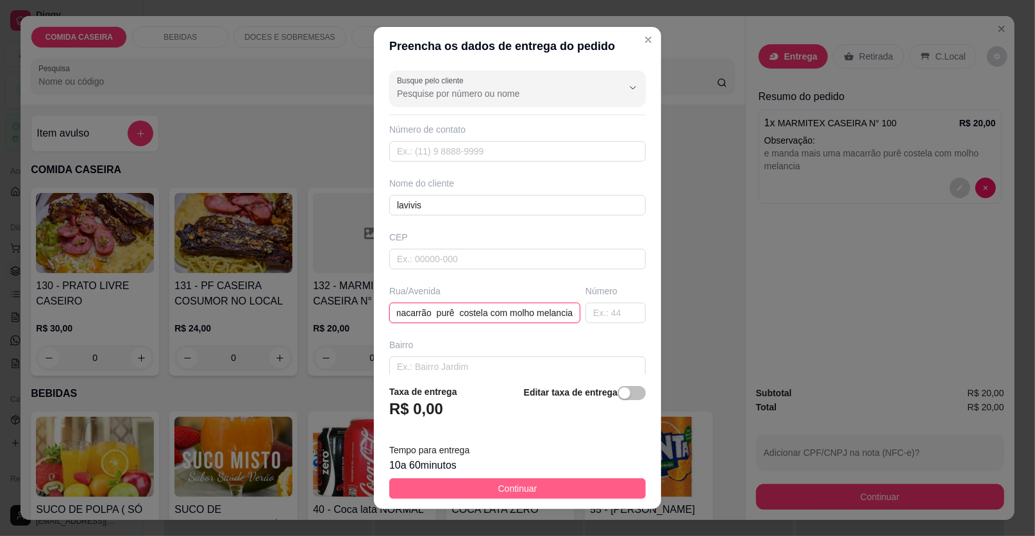
type input "e manda mais uma macarrão purê costela com molho melancia"
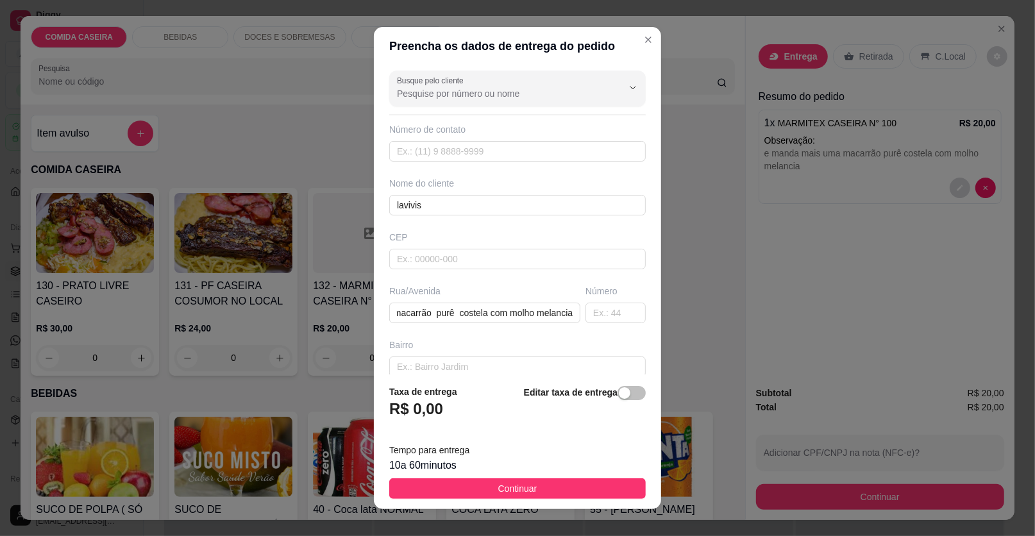
drag, startPoint x: 558, startPoint y: 492, endPoint x: 707, endPoint y: 512, distance: 149.4
click at [559, 492] on button "Continuar" at bounding box center [517, 488] width 256 height 21
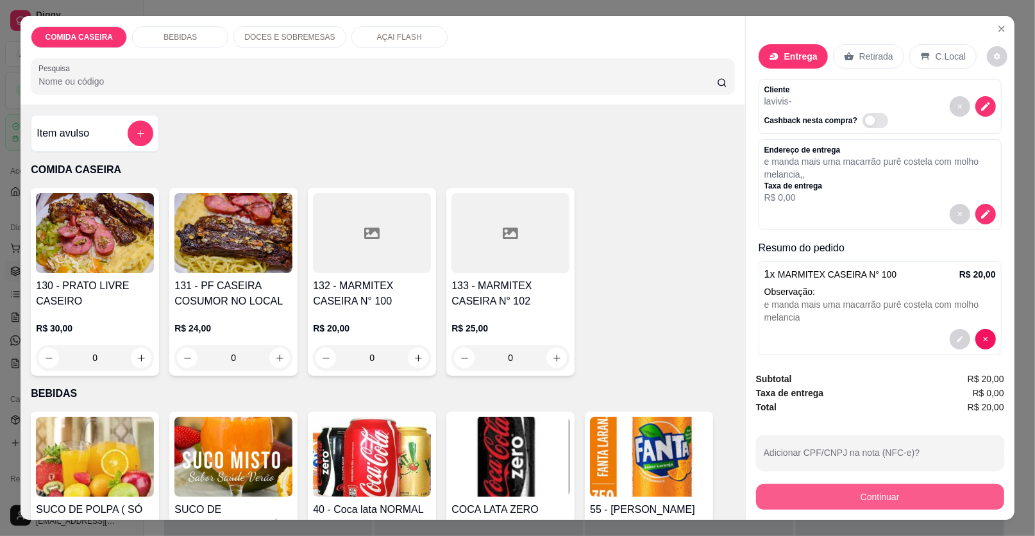
click at [777, 506] on button "Continuar" at bounding box center [880, 497] width 248 height 26
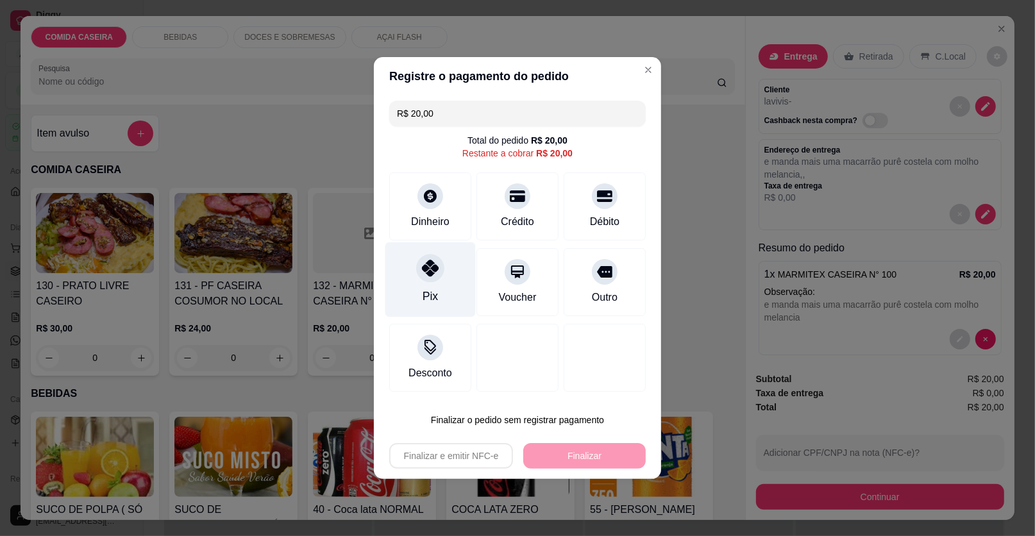
click at [446, 264] on div "Pix" at bounding box center [430, 279] width 90 height 75
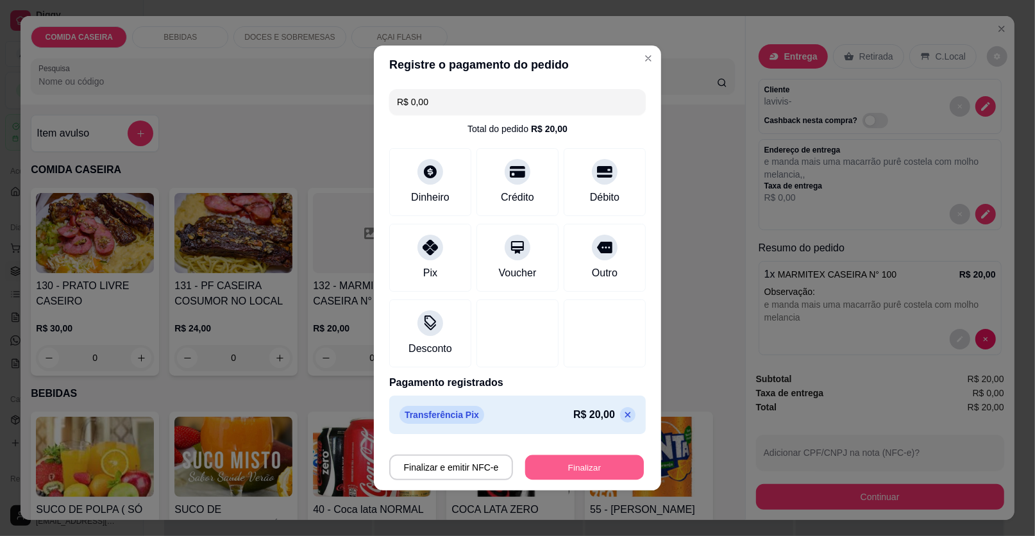
click at [575, 473] on button "Finalizar" at bounding box center [584, 467] width 119 height 25
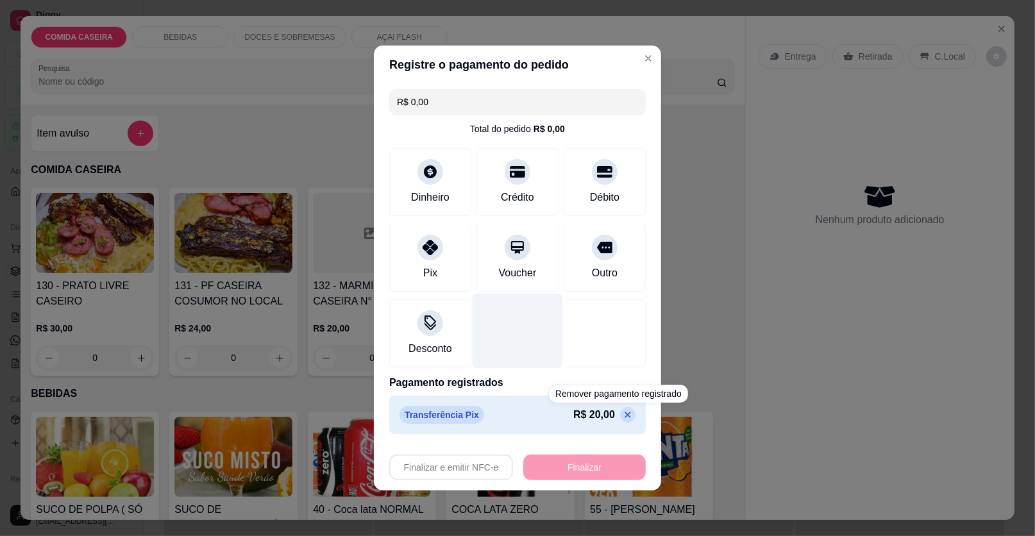
type input "-R$ 20,00"
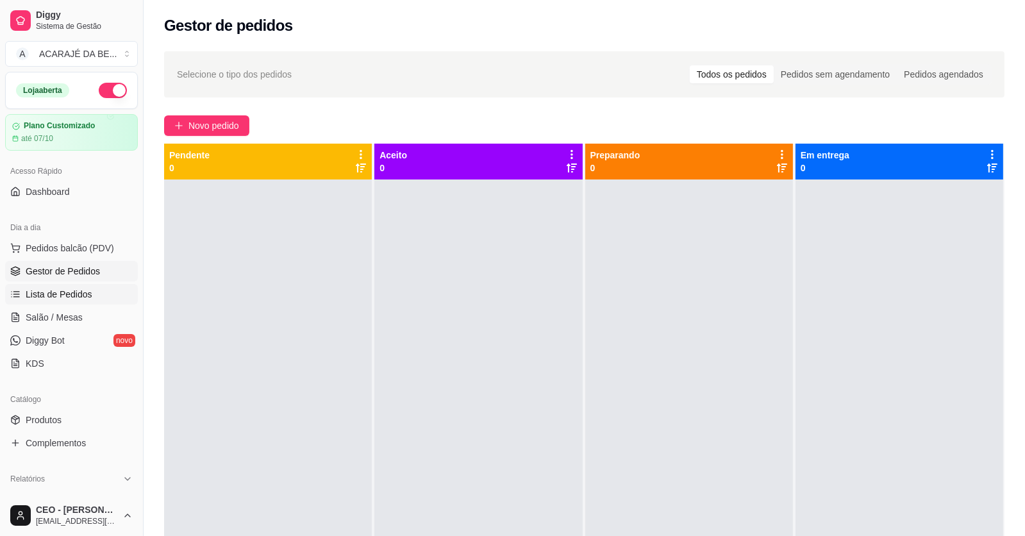
click at [66, 285] on link "Lista de Pedidos" at bounding box center [71, 294] width 133 height 21
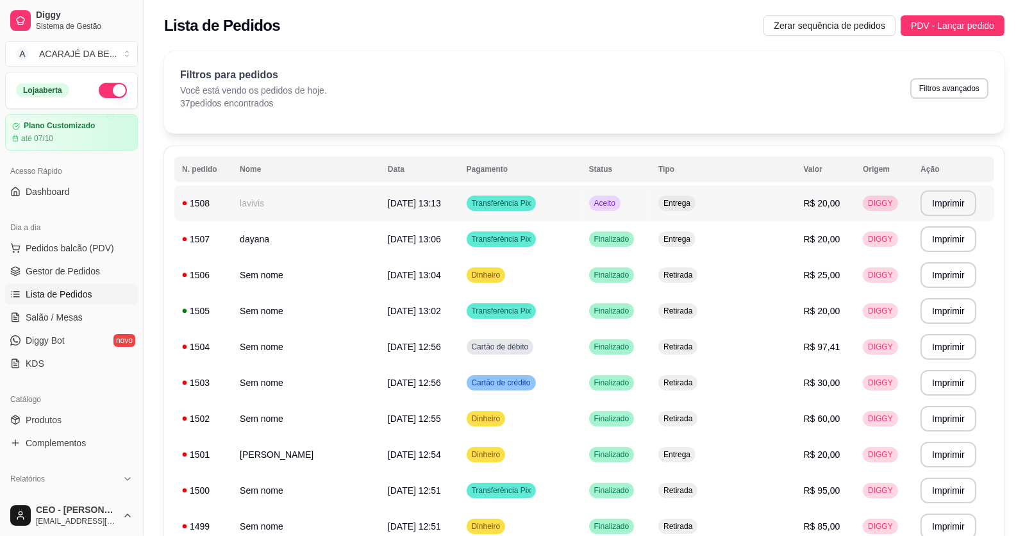
click at [323, 202] on td "lavivis" at bounding box center [306, 203] width 148 height 36
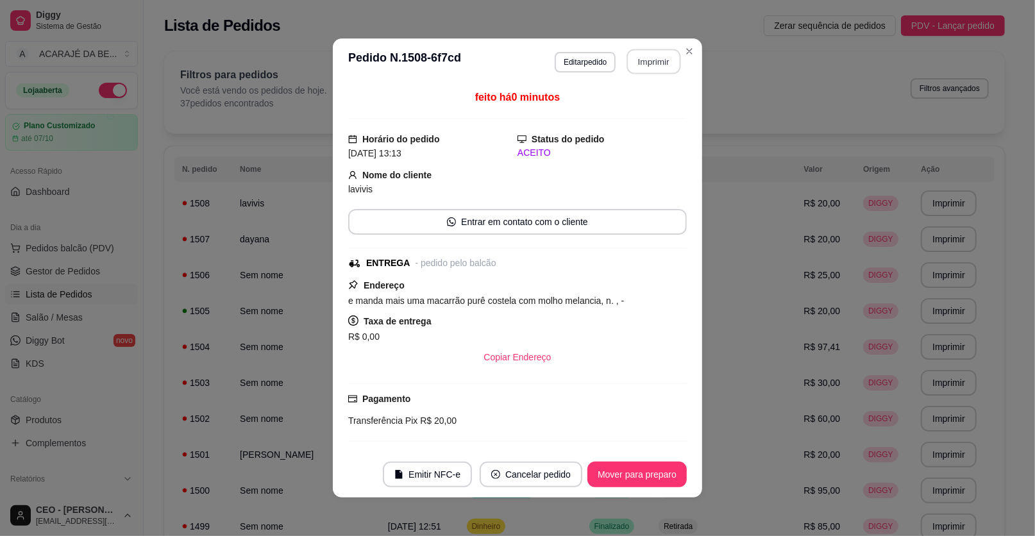
click at [649, 65] on button "Imprimir" at bounding box center [654, 61] width 54 height 25
click at [615, 472] on button "Mover para preparo" at bounding box center [636, 475] width 99 height 26
click at [615, 472] on button "Mover para entrega" at bounding box center [637, 474] width 96 height 25
click at [615, 472] on button "Mover para finalizado" at bounding box center [633, 475] width 106 height 26
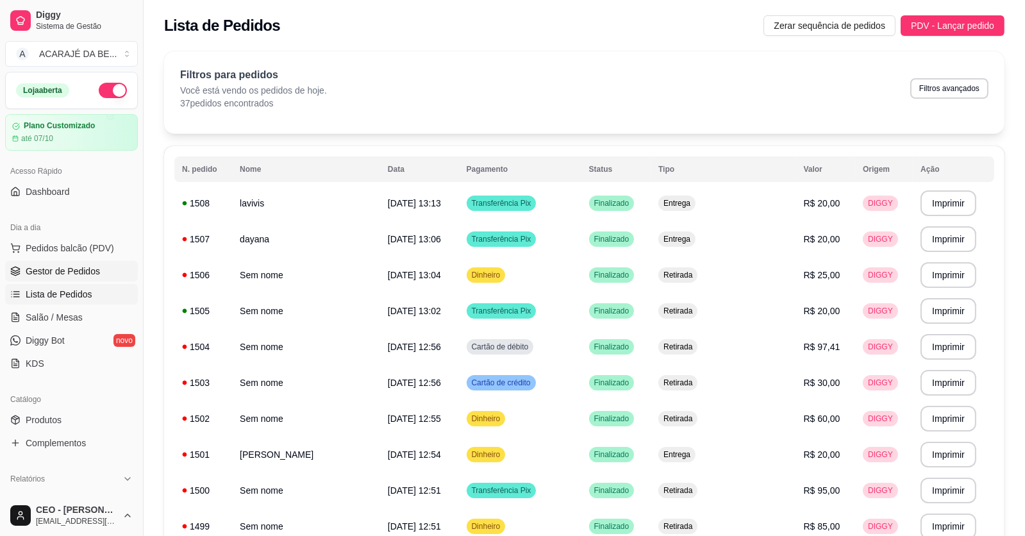
click at [94, 261] on link "Gestor de Pedidos" at bounding box center [71, 271] width 133 height 21
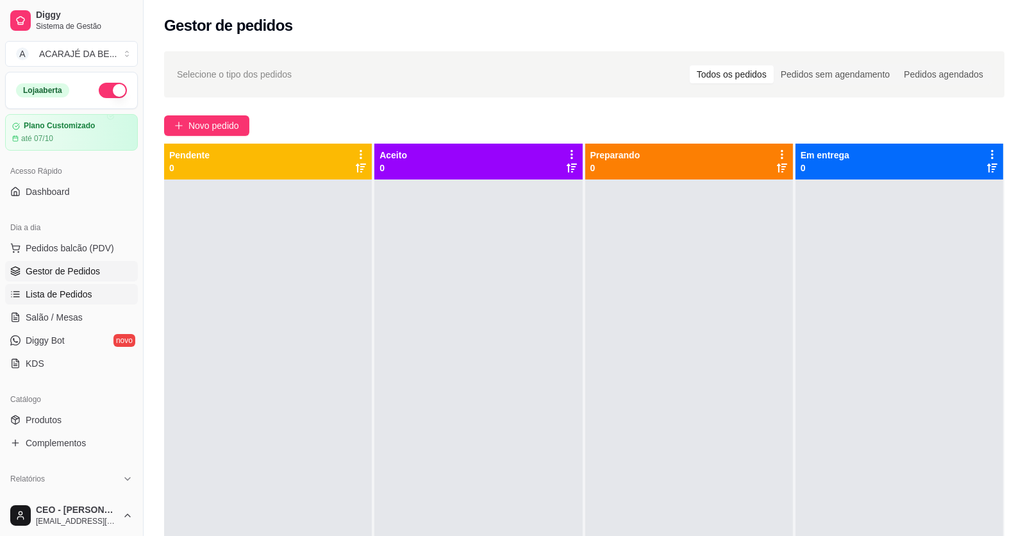
click at [101, 287] on link "Lista de Pedidos" at bounding box center [71, 294] width 133 height 21
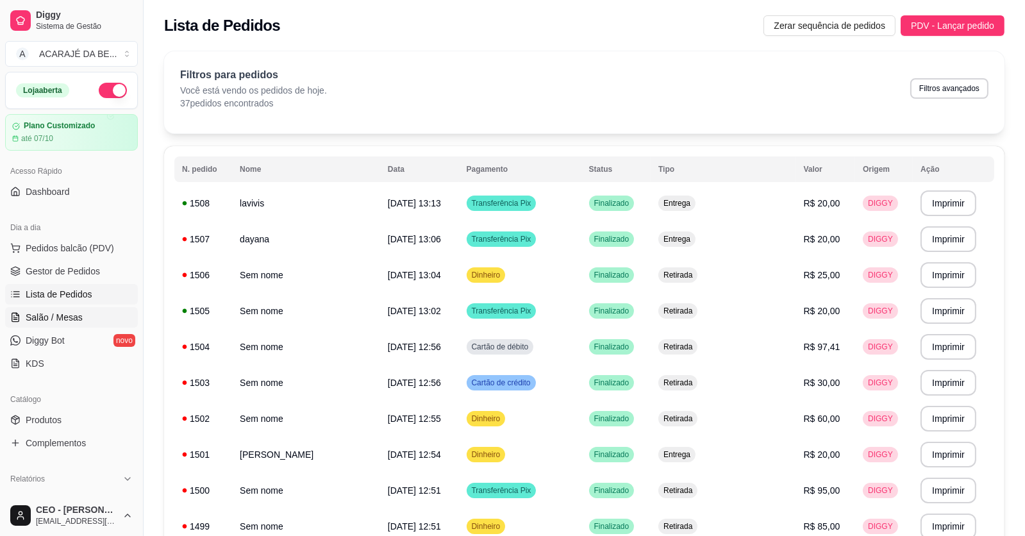
click at [86, 314] on link "Salão / Mesas" at bounding box center [71, 317] width 133 height 21
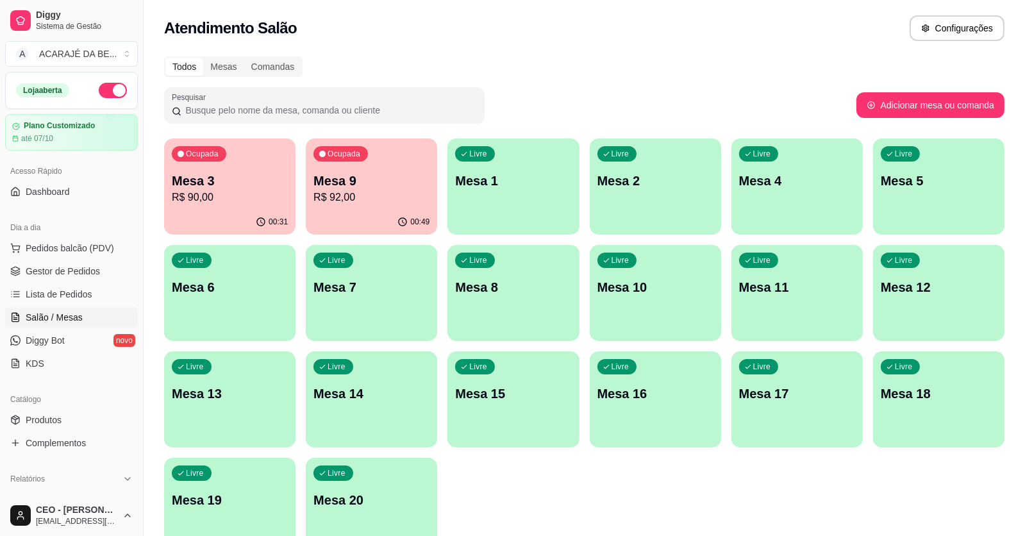
click at [334, 168] on div "Ocupada Mesa 9 R$ 92,00" at bounding box center [371, 173] width 131 height 71
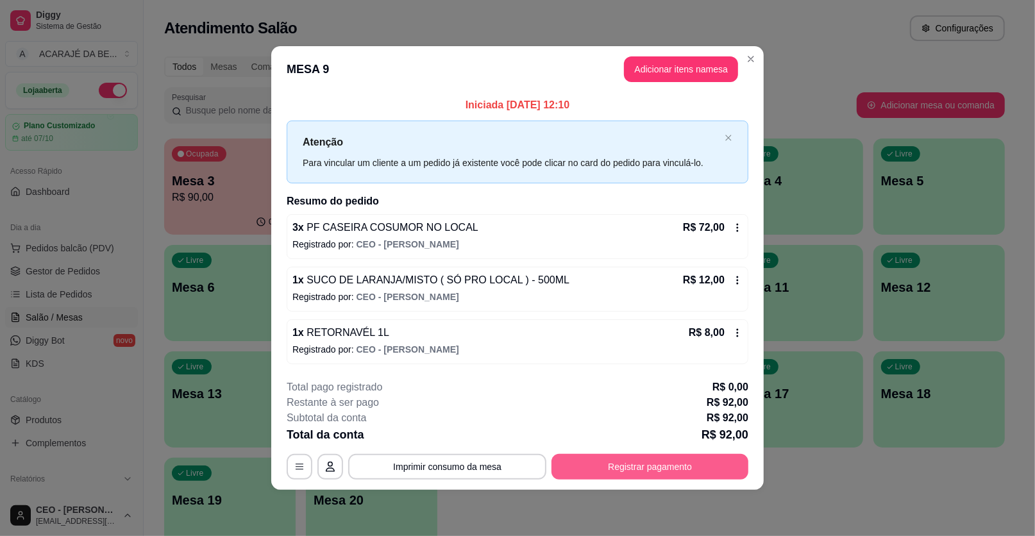
click at [642, 461] on button "Registrar pagamento" at bounding box center [649, 467] width 197 height 26
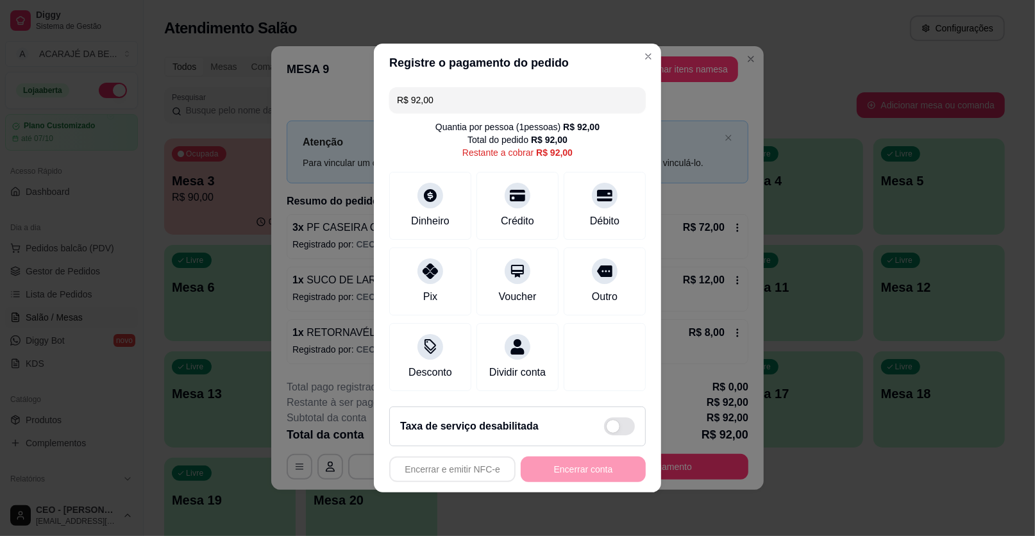
click at [476, 107] on input "R$ 92,00" at bounding box center [517, 100] width 241 height 26
click at [526, 212] on div "Crédito" at bounding box center [517, 220] width 37 height 17
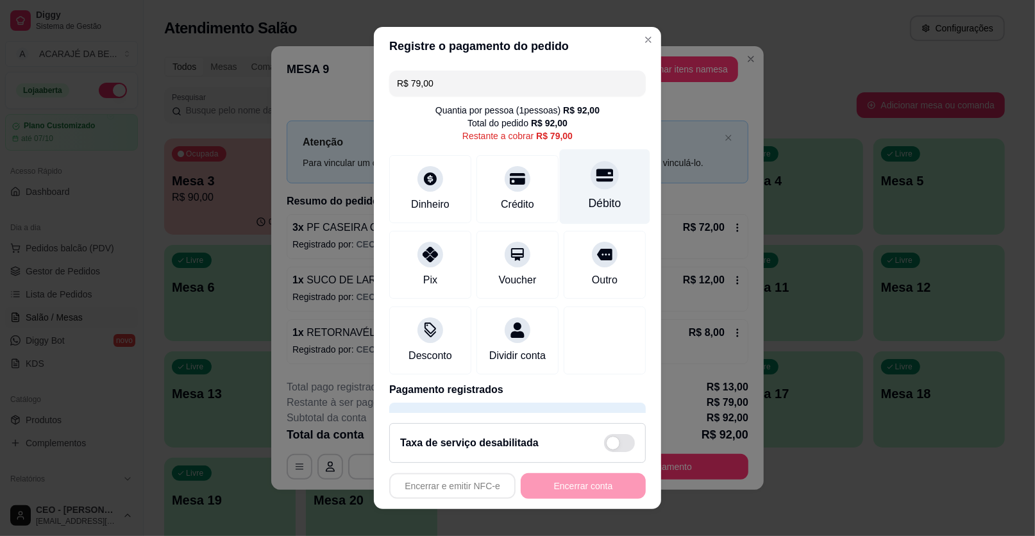
click at [567, 196] on div "Débito" at bounding box center [605, 186] width 90 height 75
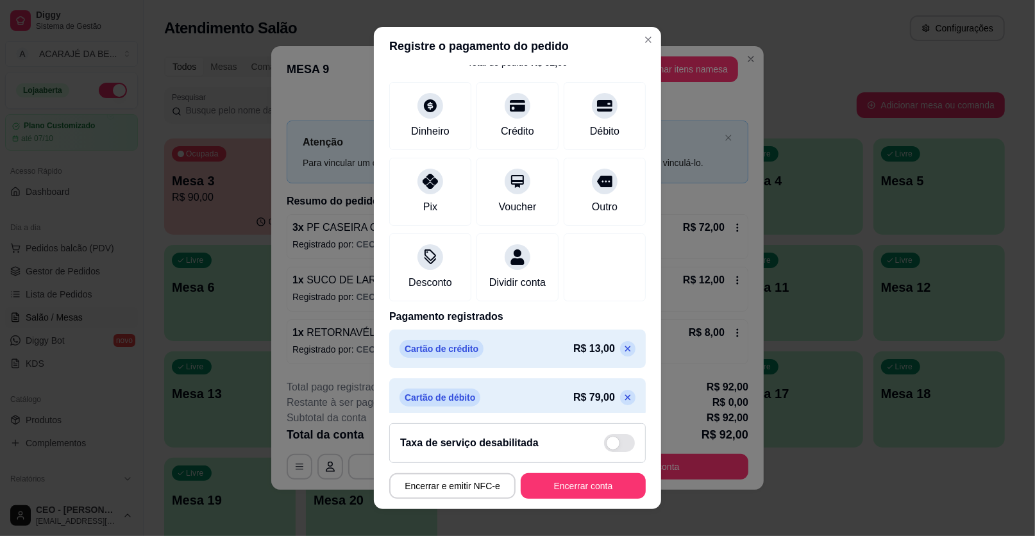
scroll to position [83, 0]
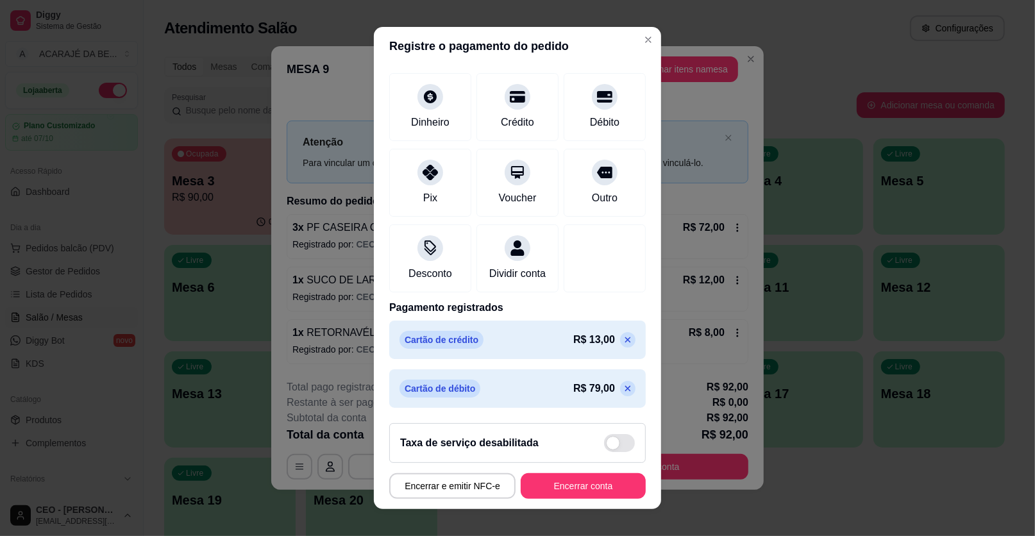
click at [623, 340] on icon at bounding box center [628, 340] width 10 height 10
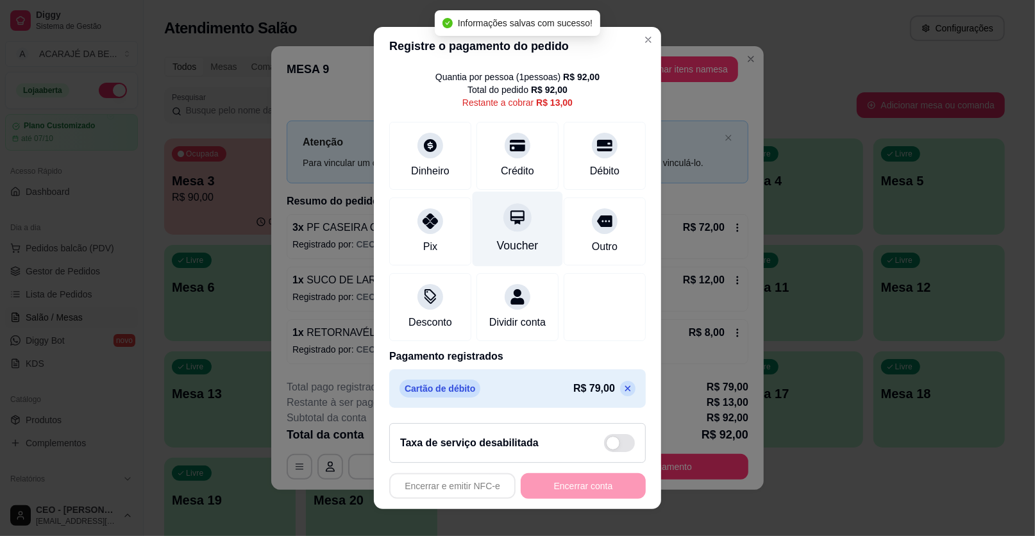
scroll to position [47, 0]
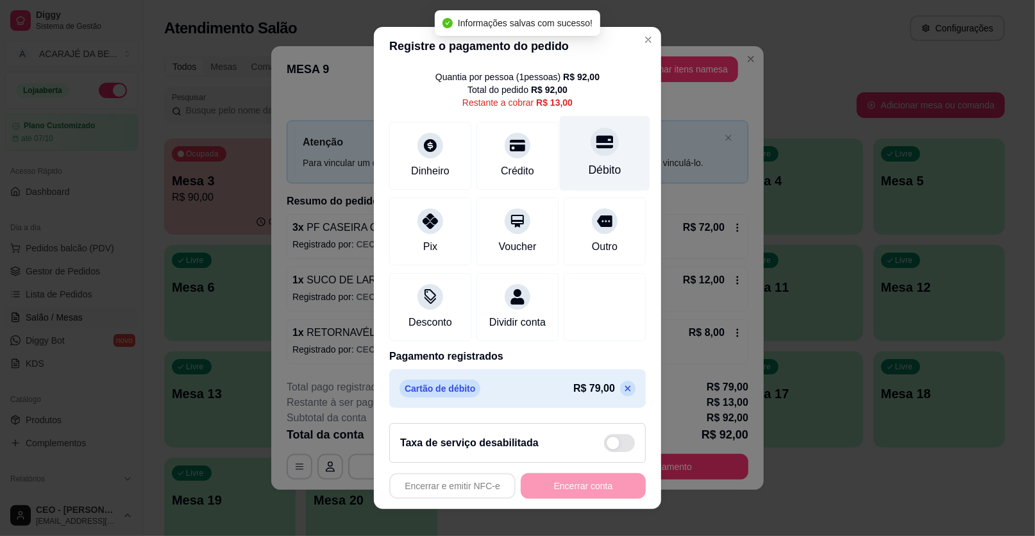
click at [560, 131] on div "Débito" at bounding box center [605, 153] width 90 height 75
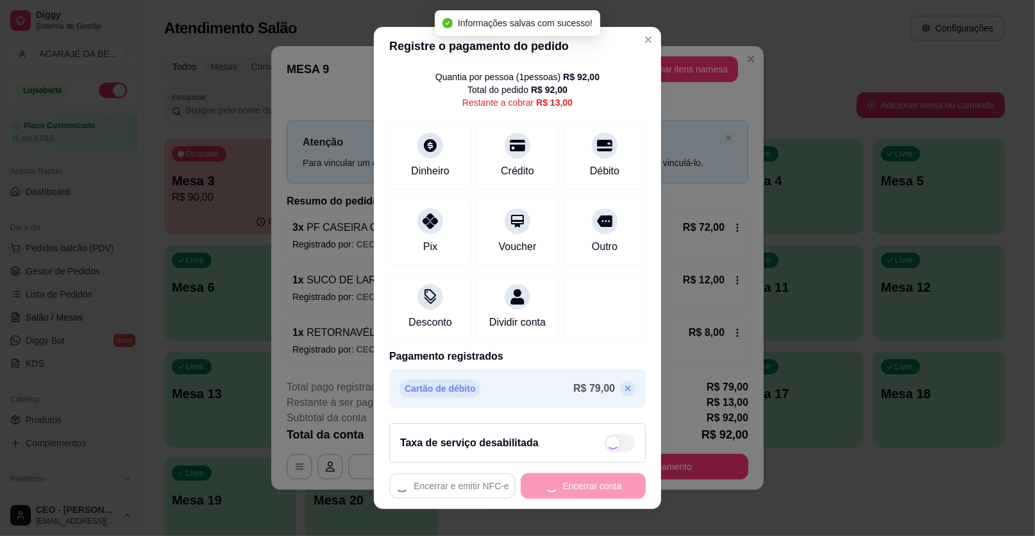
type input "R$ 0,00"
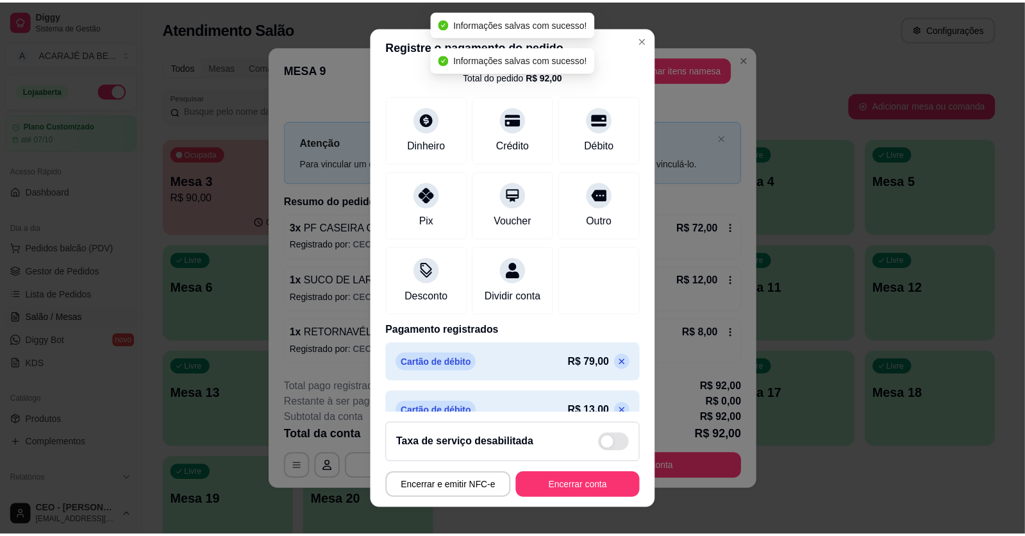
scroll to position [83, 0]
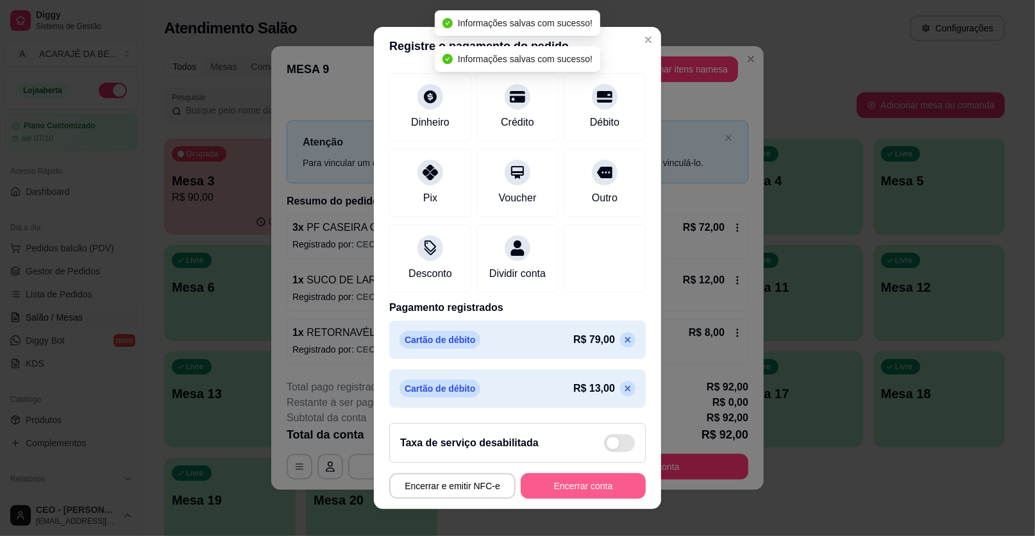
click at [565, 480] on button "Encerrar conta" at bounding box center [583, 486] width 125 height 26
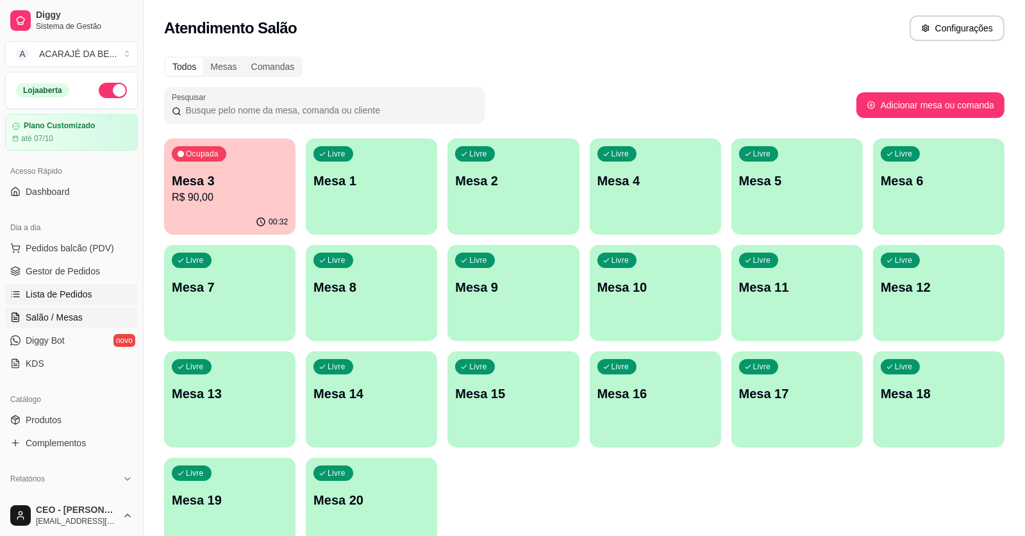
click at [88, 286] on link "Lista de Pedidos" at bounding box center [71, 294] width 133 height 21
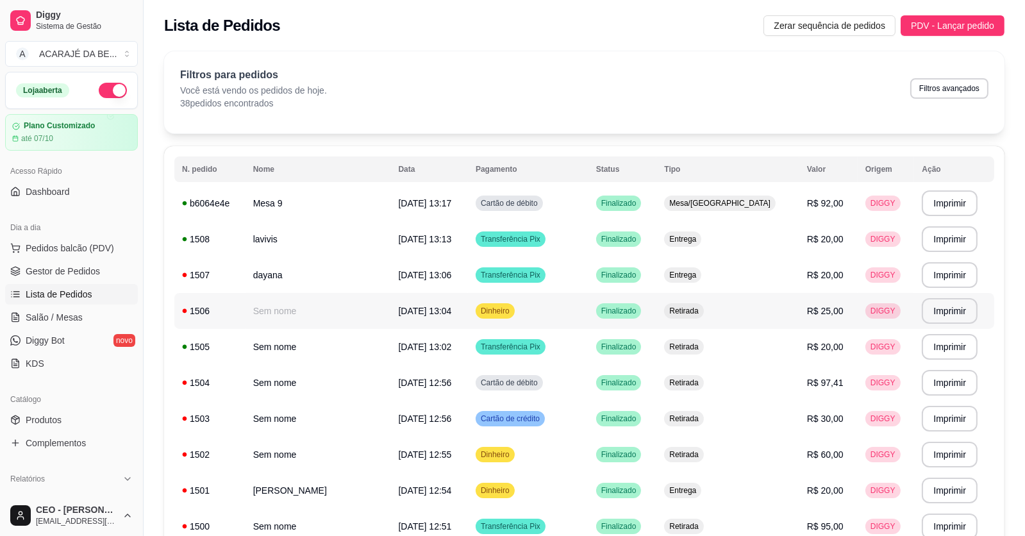
click at [482, 312] on td "Dinheiro" at bounding box center [528, 311] width 121 height 36
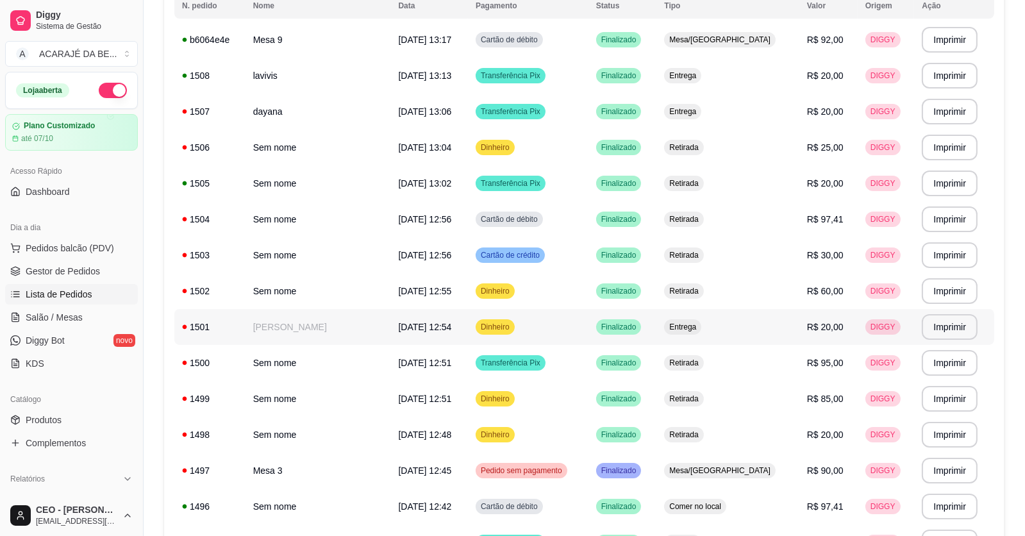
scroll to position [192, 0]
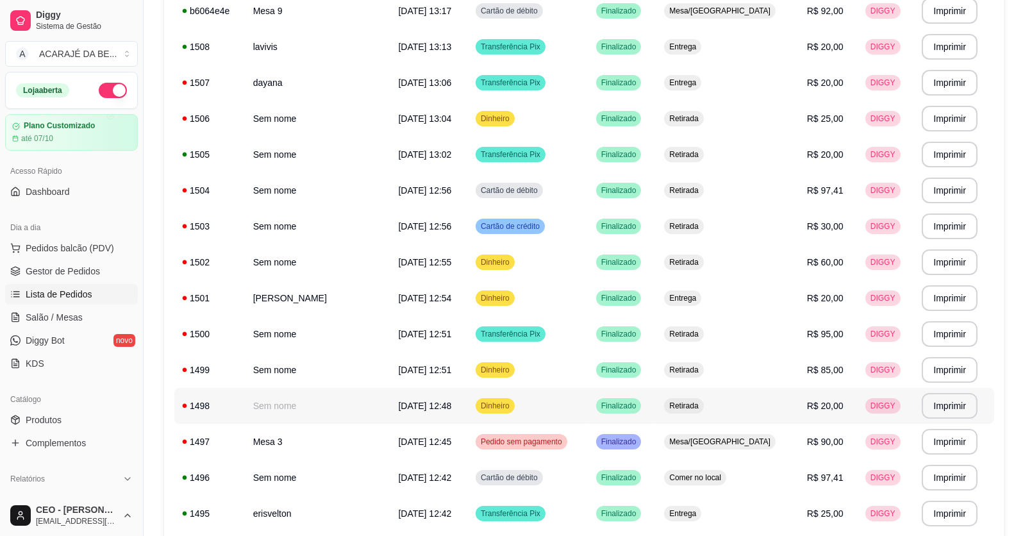
click at [492, 401] on span "Dinheiro" at bounding box center [495, 406] width 34 height 10
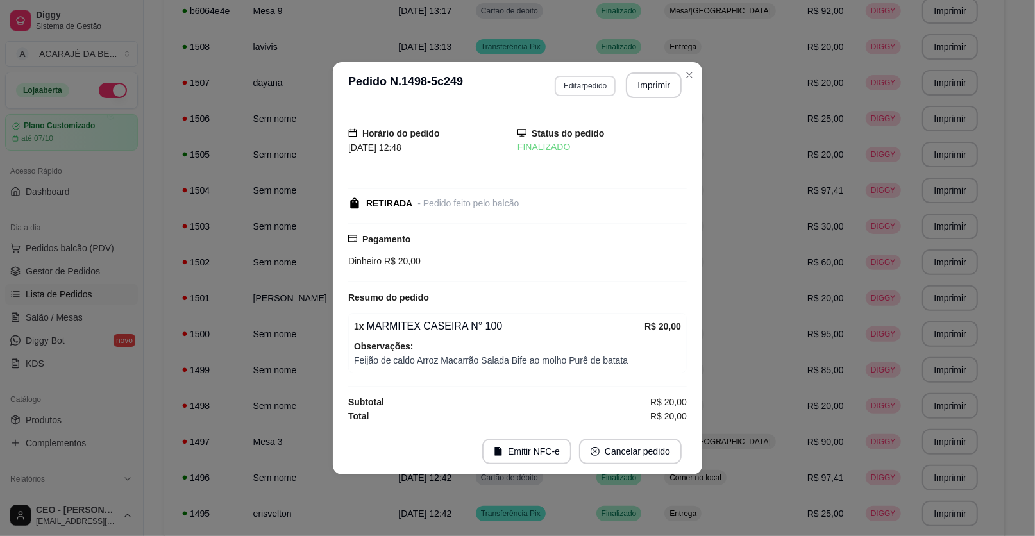
click at [587, 88] on button "Editar pedido" at bounding box center [585, 86] width 61 height 21
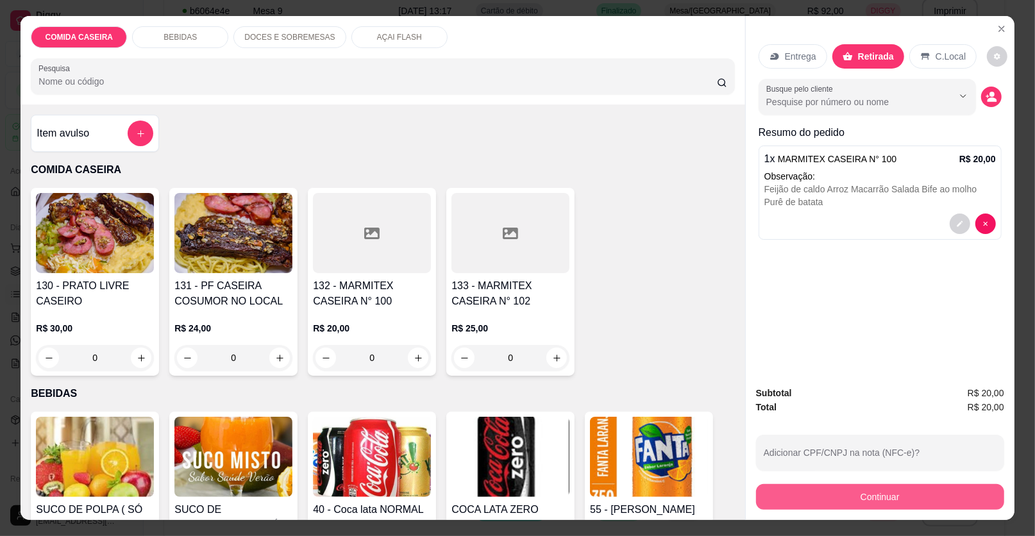
click at [838, 499] on button "Continuar" at bounding box center [880, 497] width 248 height 26
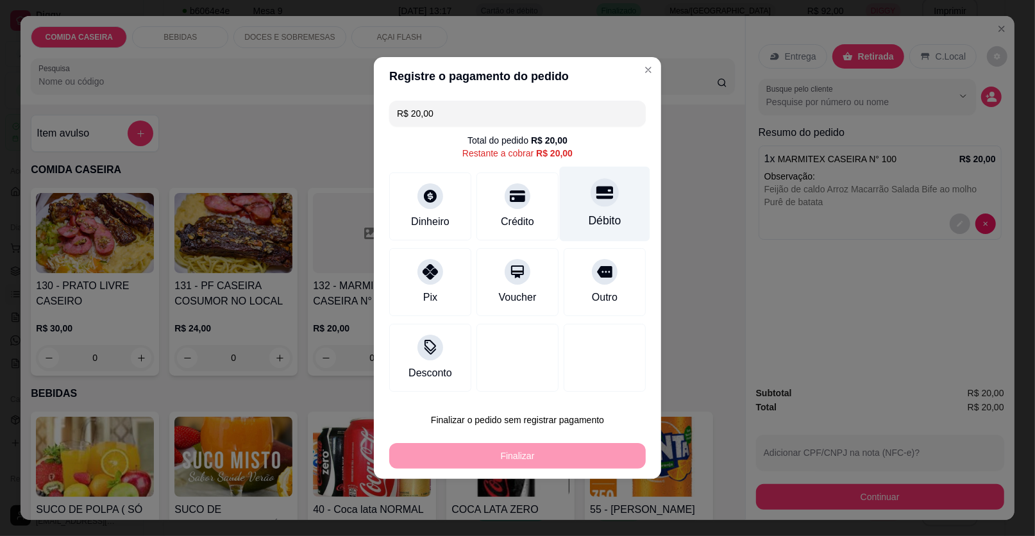
click at [569, 214] on div "Débito" at bounding box center [605, 204] width 90 height 75
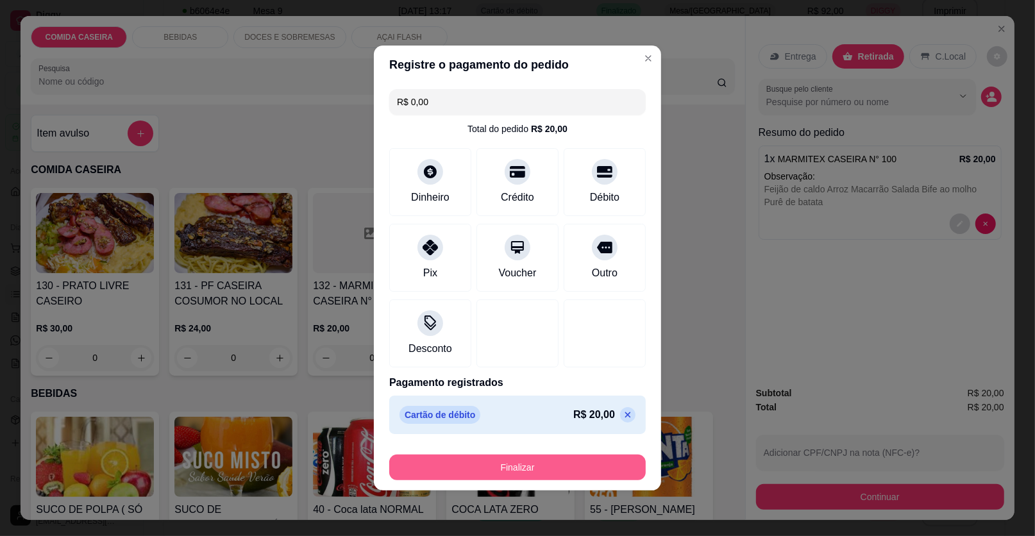
click at [562, 460] on button "Finalizar" at bounding box center [517, 468] width 256 height 26
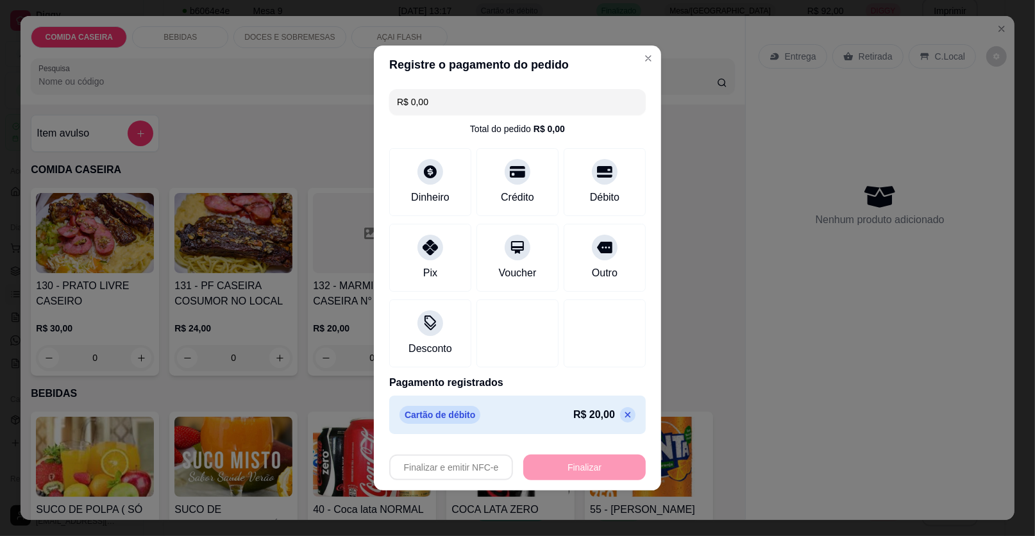
type input "-R$ 20,00"
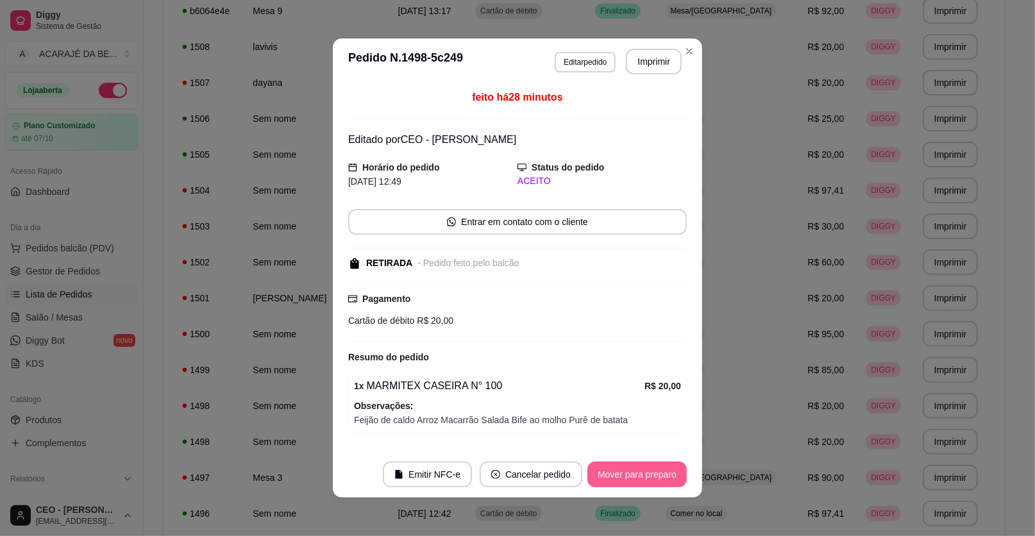
click at [613, 469] on button "Mover para preparo" at bounding box center [636, 475] width 99 height 26
click at [613, 469] on button "Mover para retirada disponível" at bounding box center [616, 475] width 142 height 26
click at [613, 469] on button "Mover para finalizado" at bounding box center [633, 475] width 106 height 26
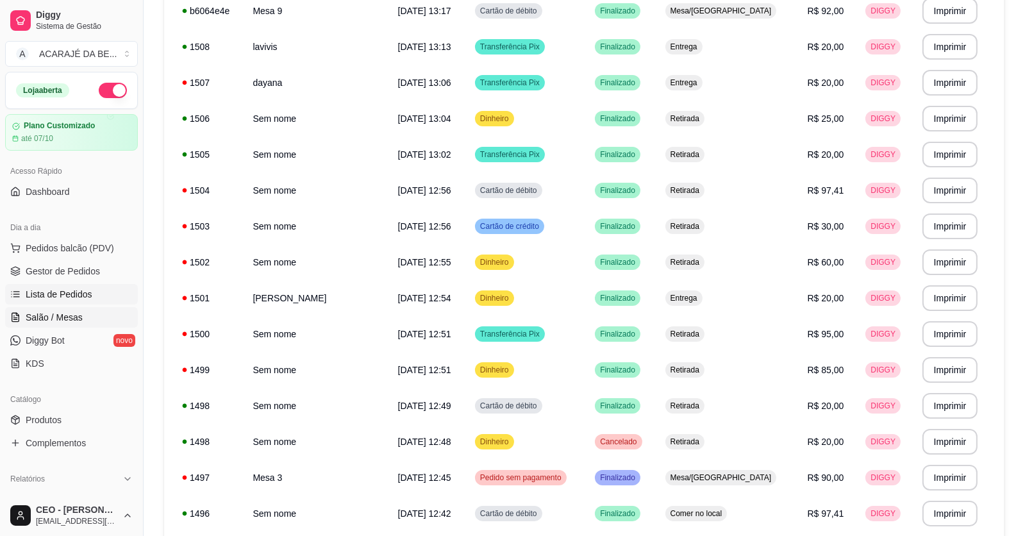
click at [111, 323] on link "Salão / Mesas" at bounding box center [71, 317] width 133 height 21
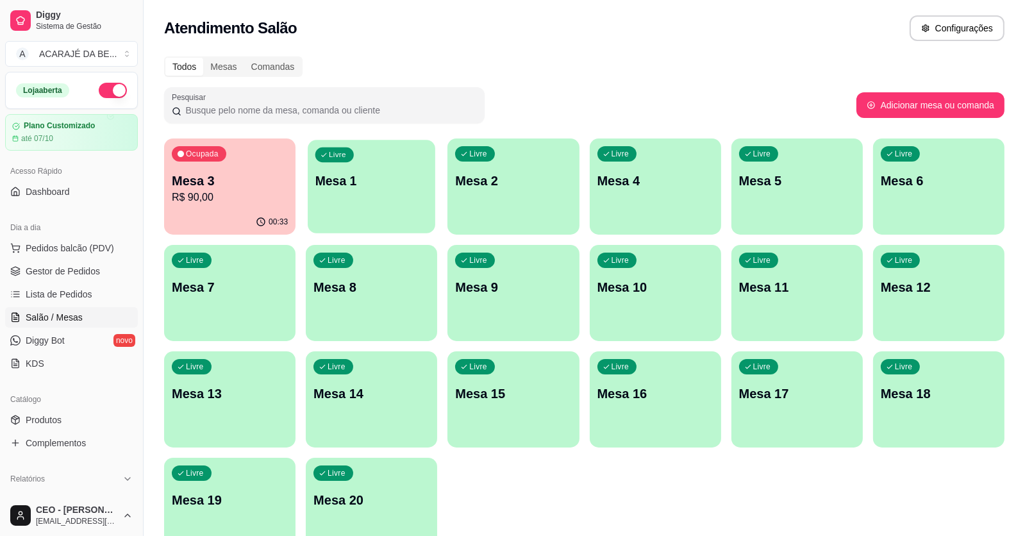
click at [390, 190] on div "Livre Mesa 1" at bounding box center [372, 179] width 128 height 78
click at [521, 185] on p "Mesa 2" at bounding box center [513, 181] width 116 height 18
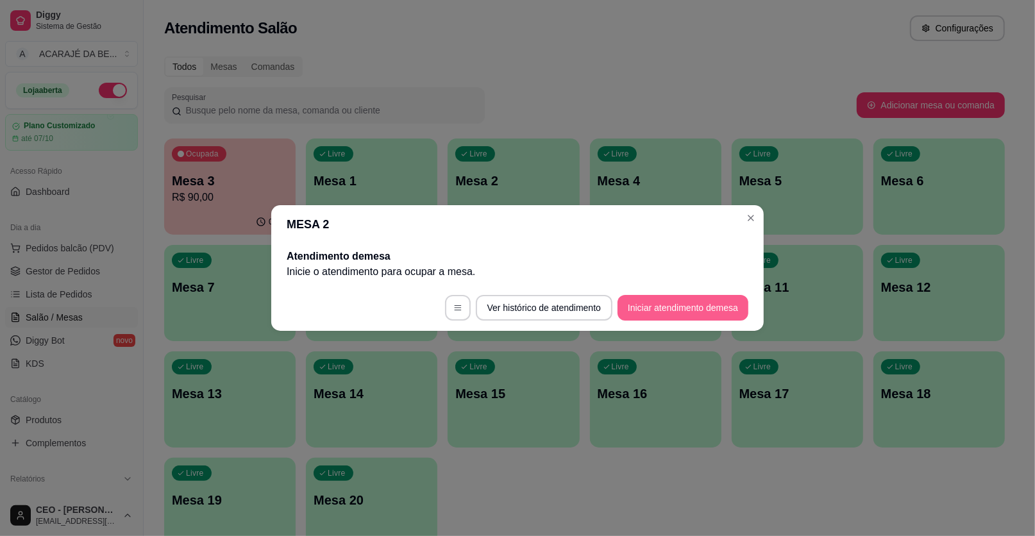
click at [635, 305] on button "Iniciar atendimento de mesa" at bounding box center [682, 308] width 131 height 26
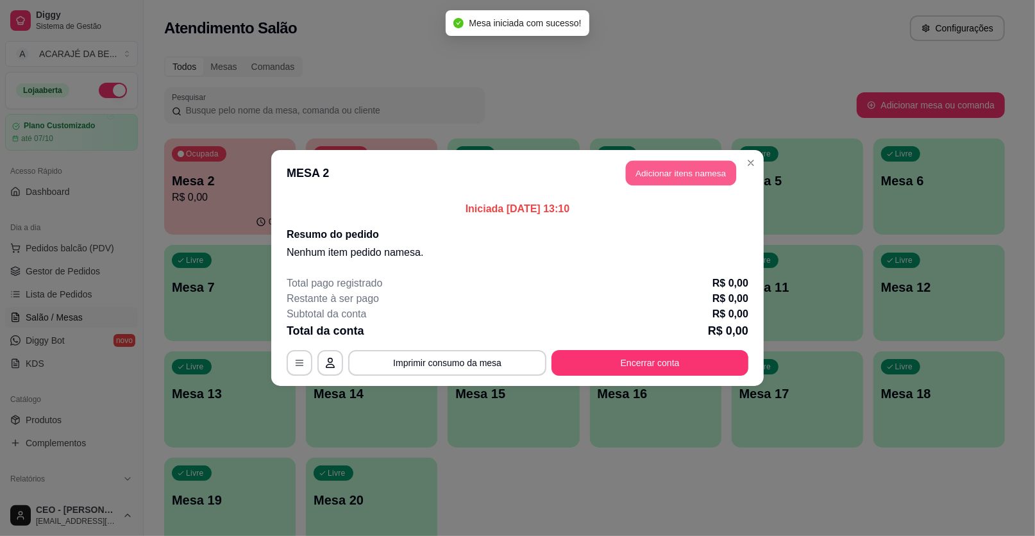
click at [701, 178] on button "Adicionar itens na mesa" at bounding box center [681, 173] width 110 height 25
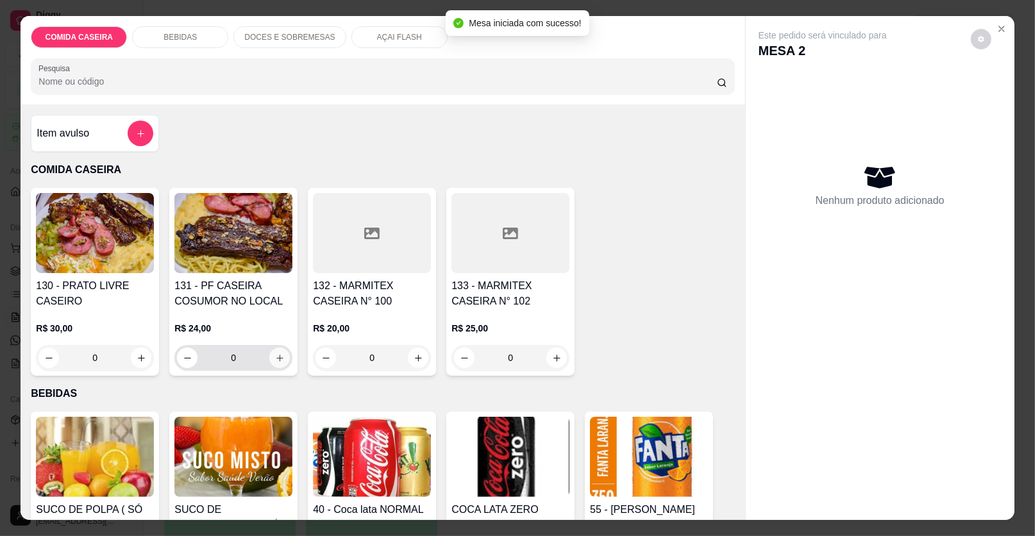
click at [275, 349] on button "increase-product-quantity" at bounding box center [279, 358] width 21 height 21
type input "1"
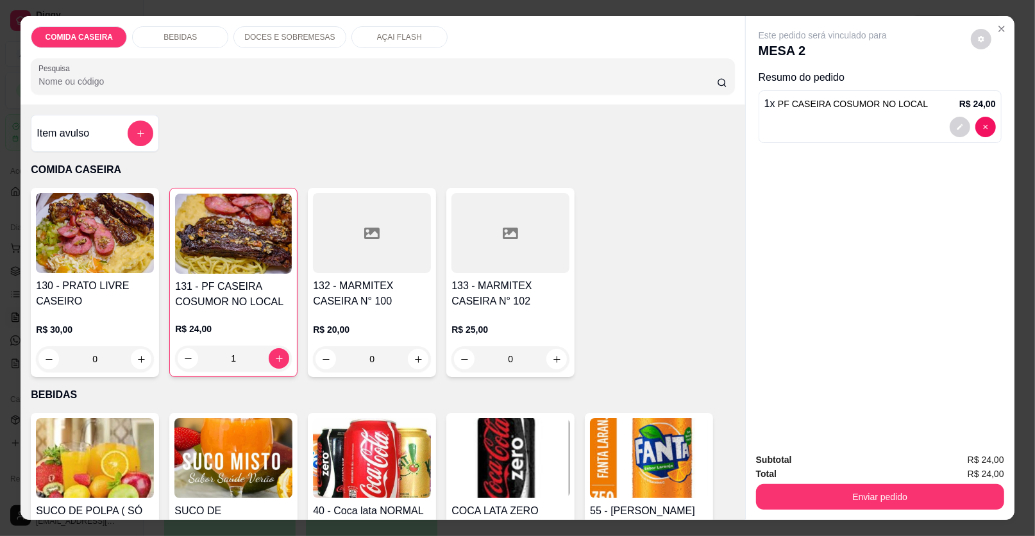
click at [219, 37] on div "BEBIDAS" at bounding box center [180, 37] width 96 height 22
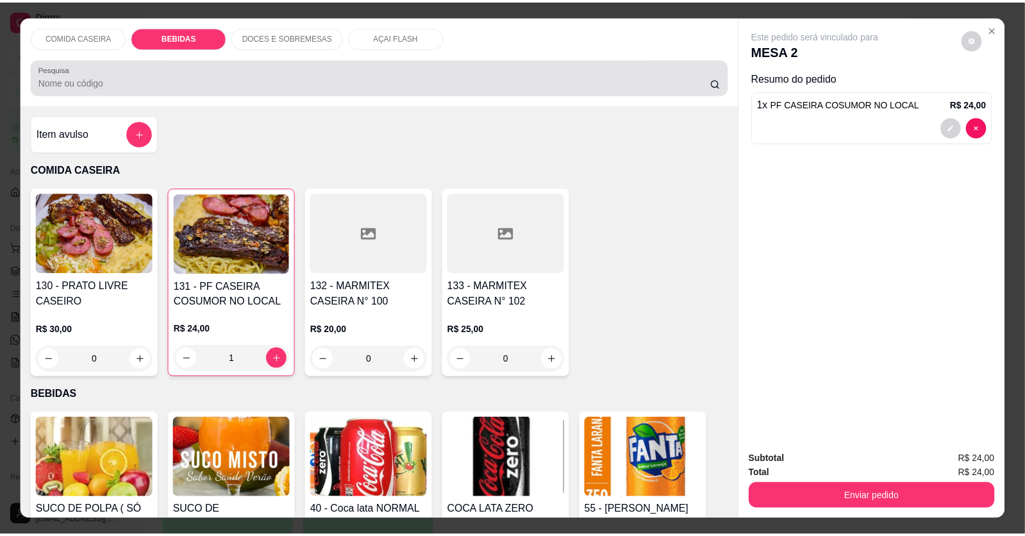
scroll to position [24, 0]
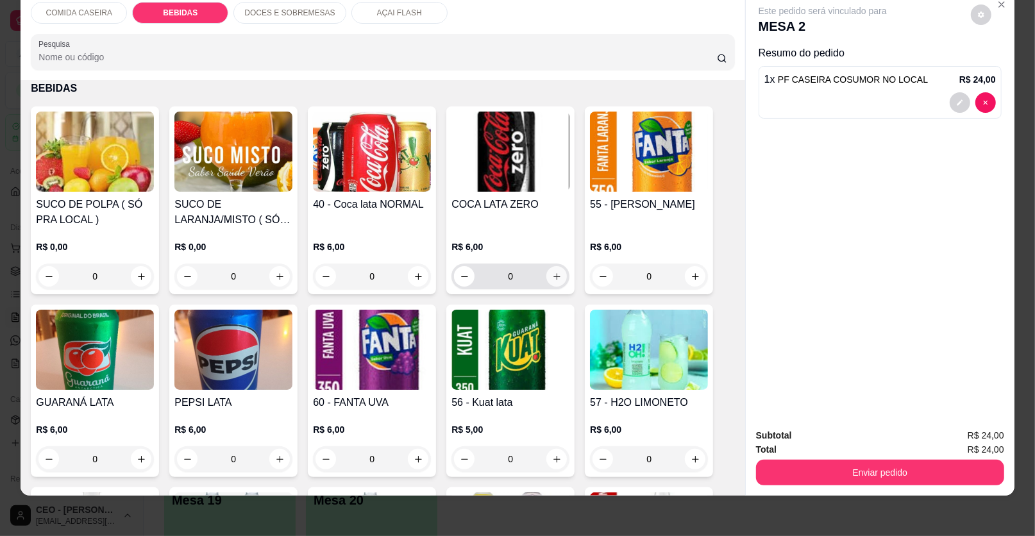
click at [553, 272] on icon "increase-product-quantity" at bounding box center [557, 277] width 10 height 10
type input "1"
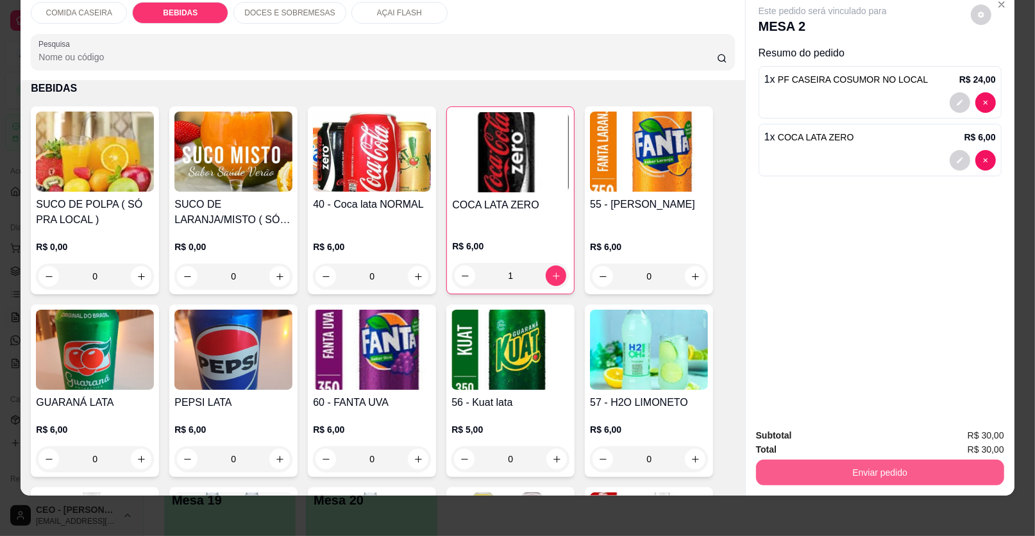
click at [766, 467] on button "Enviar pedido" at bounding box center [880, 473] width 248 height 26
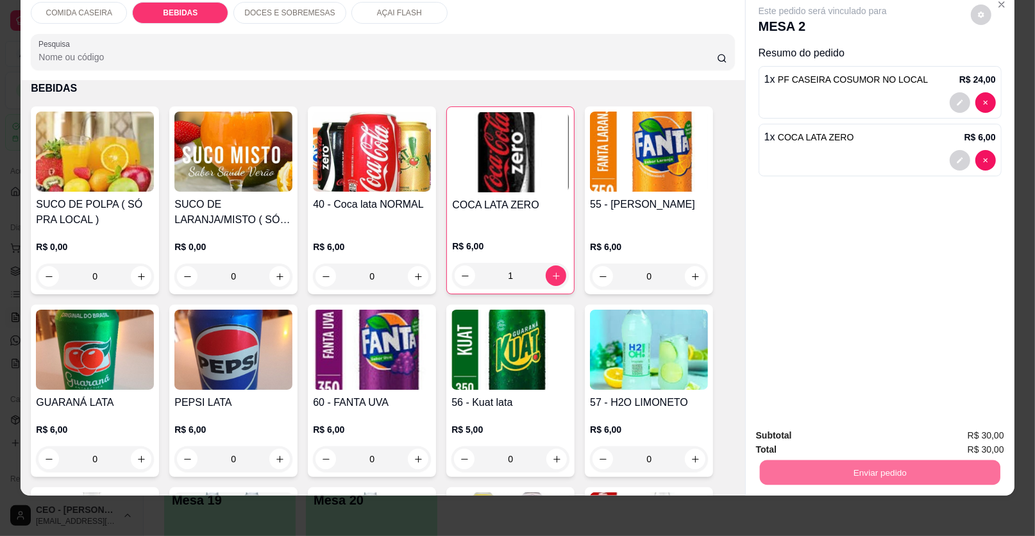
click at [955, 434] on button "Enviar pedido" at bounding box center [970, 440] width 71 height 24
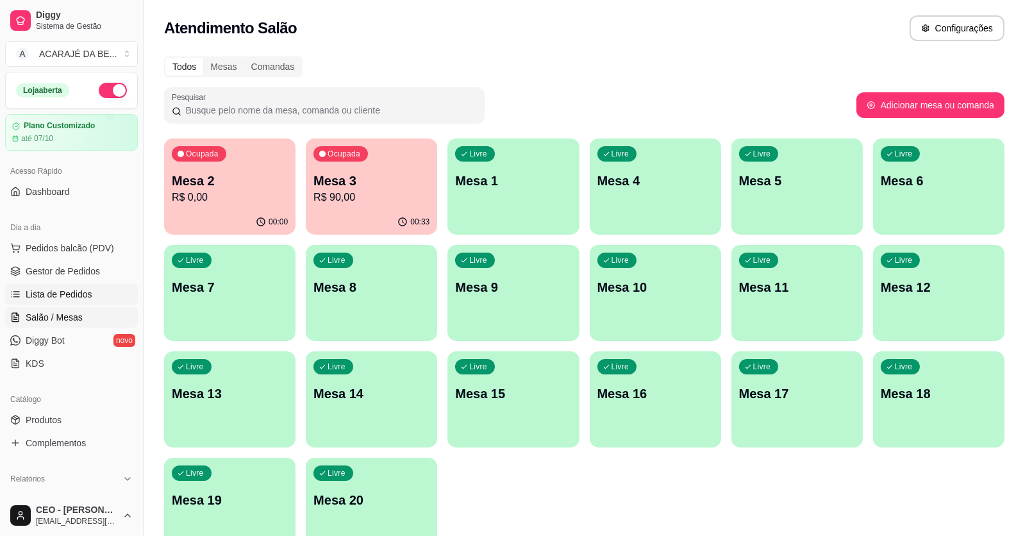
drag, startPoint x: 73, startPoint y: 283, endPoint x: 83, endPoint y: 291, distance: 12.7
click at [74, 283] on ul "Pedidos balcão (PDV) Gestor de Pedidos Lista de Pedidos Salão / Mesas Diggy Bot…" at bounding box center [71, 306] width 133 height 136
click at [83, 291] on span "Lista de Pedidos" at bounding box center [59, 294] width 67 height 13
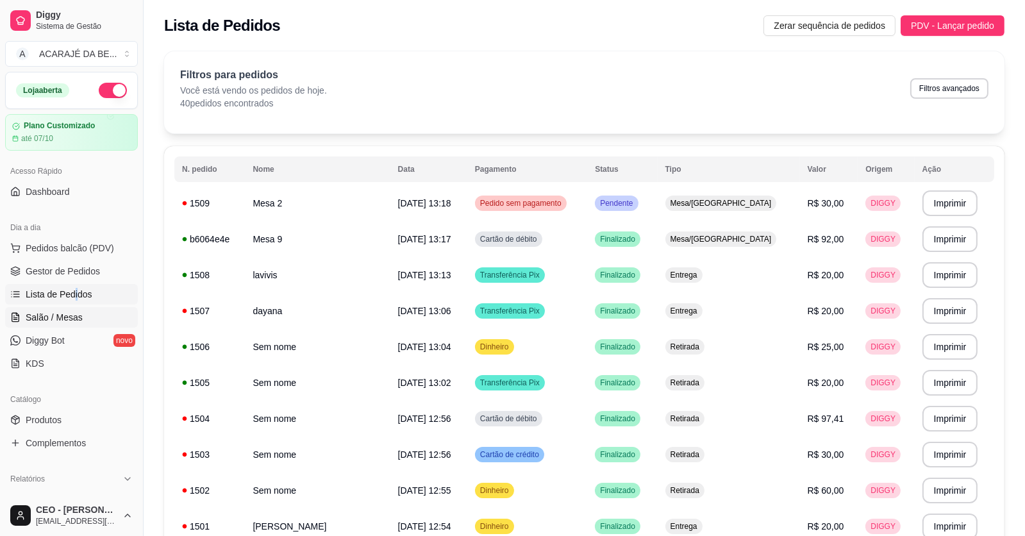
click at [77, 317] on span "Salão / Mesas" at bounding box center [54, 317] width 57 height 13
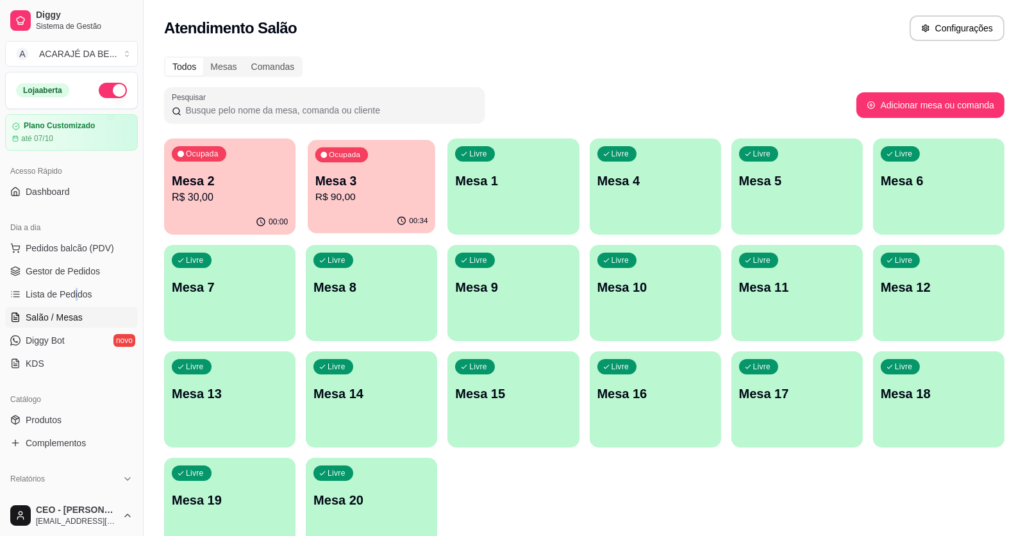
click at [364, 176] on p "Mesa 3" at bounding box center [371, 180] width 113 height 17
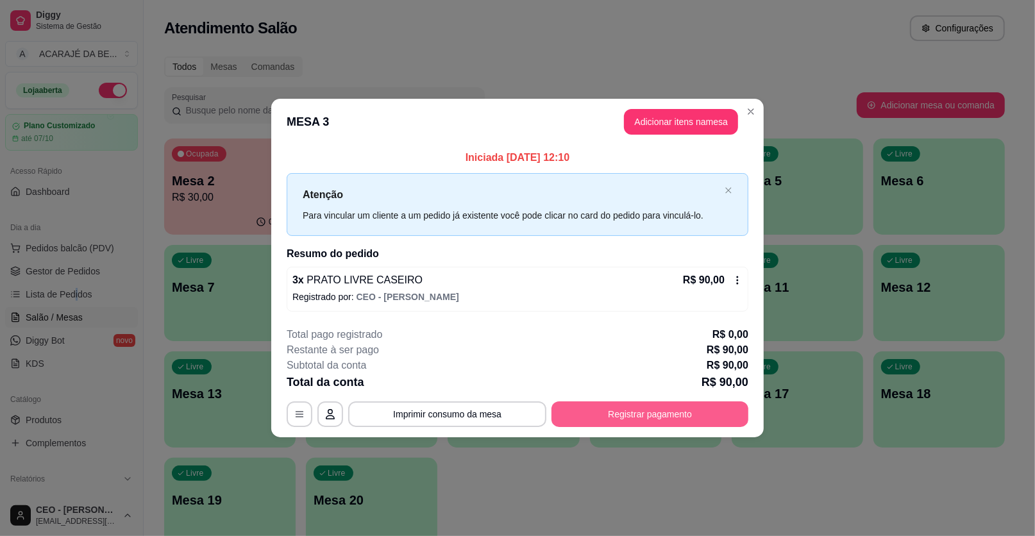
click at [708, 417] on button "Registrar pagamento" at bounding box center [649, 414] width 197 height 26
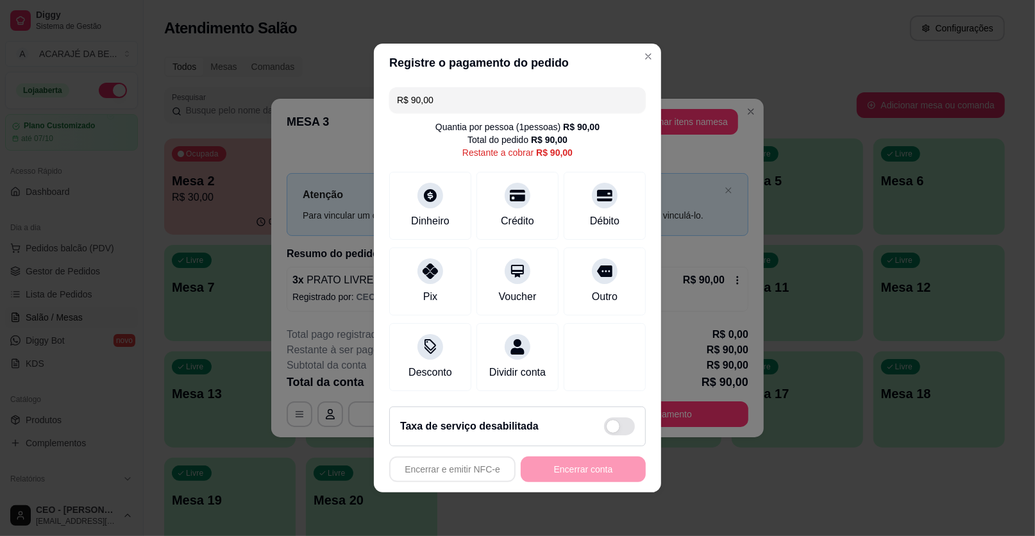
drag, startPoint x: 523, startPoint y: 85, endPoint x: 519, endPoint y: 104, distance: 19.0
click at [519, 104] on div "R$ 90,00 Quantia por pessoa ( 1 pessoas) R$ 90,00 Total do pedido R$ 90,00 Rest…" at bounding box center [517, 239] width 287 height 314
click at [519, 104] on input "R$ 90,00" at bounding box center [517, 100] width 241 height 26
click at [523, 181] on div "Crédito" at bounding box center [518, 203] width 90 height 75
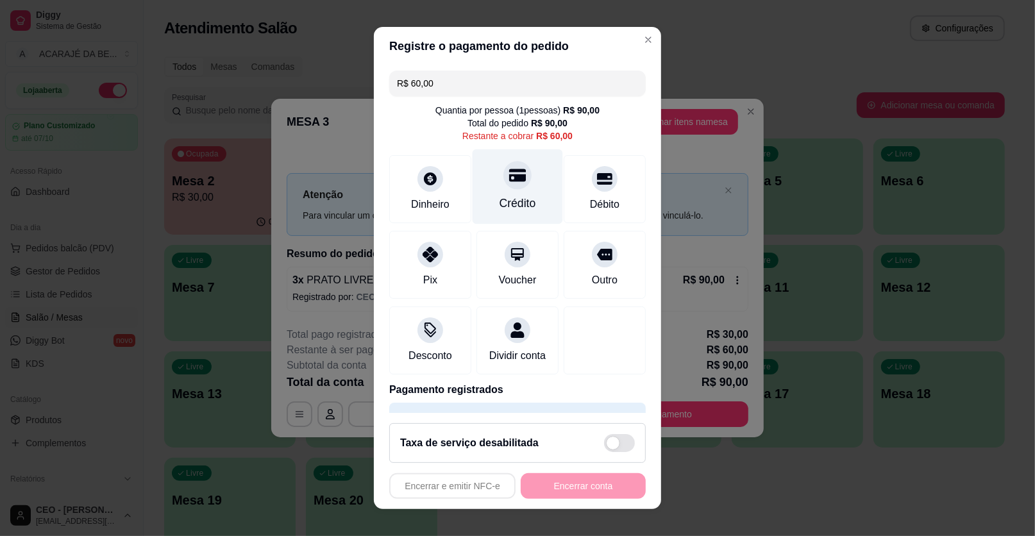
click at [515, 183] on div "Crédito" at bounding box center [518, 186] width 90 height 75
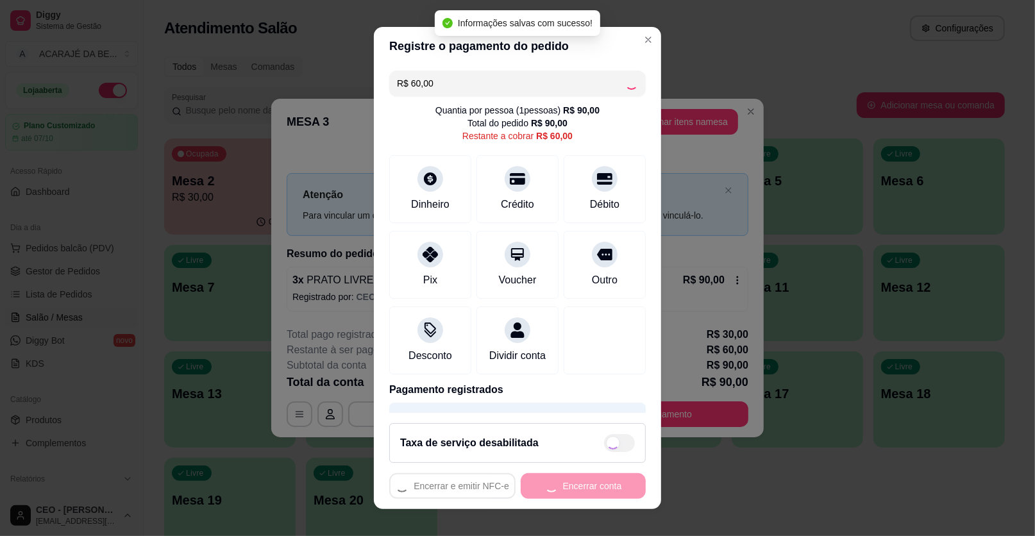
type input "R$ 0,00"
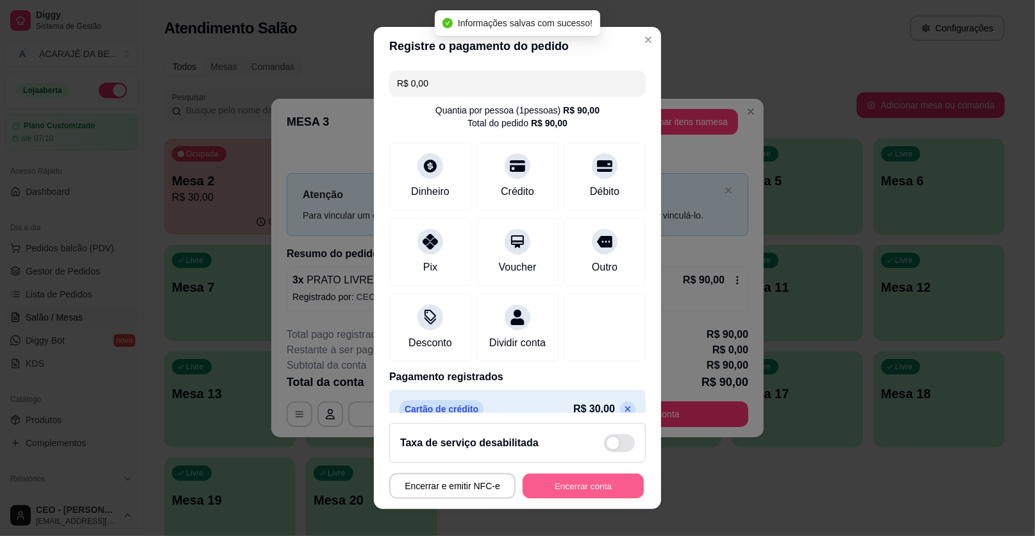
click at [599, 489] on button "Encerrar conta" at bounding box center [583, 486] width 121 height 25
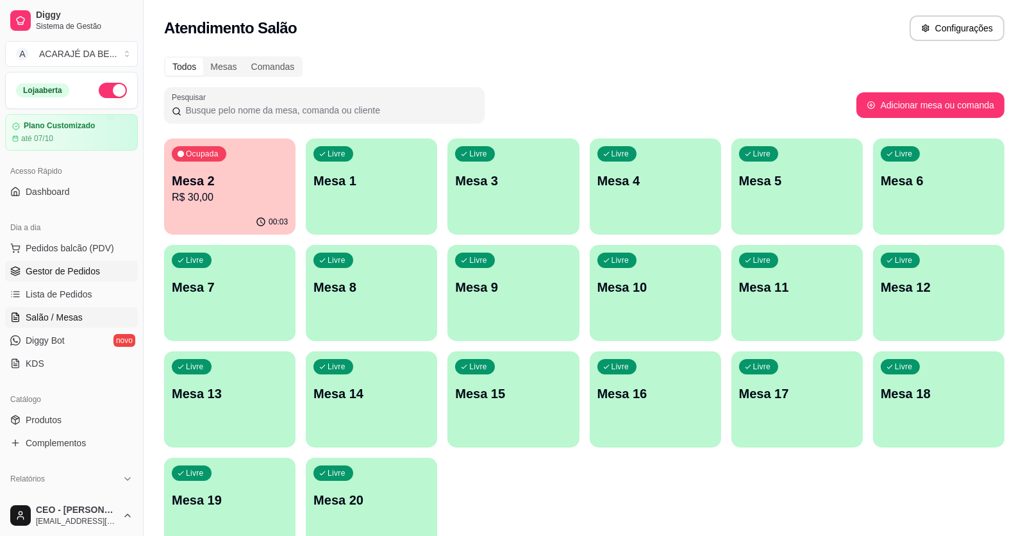
click at [65, 272] on span "Gestor de Pedidos" at bounding box center [63, 271] width 74 height 13
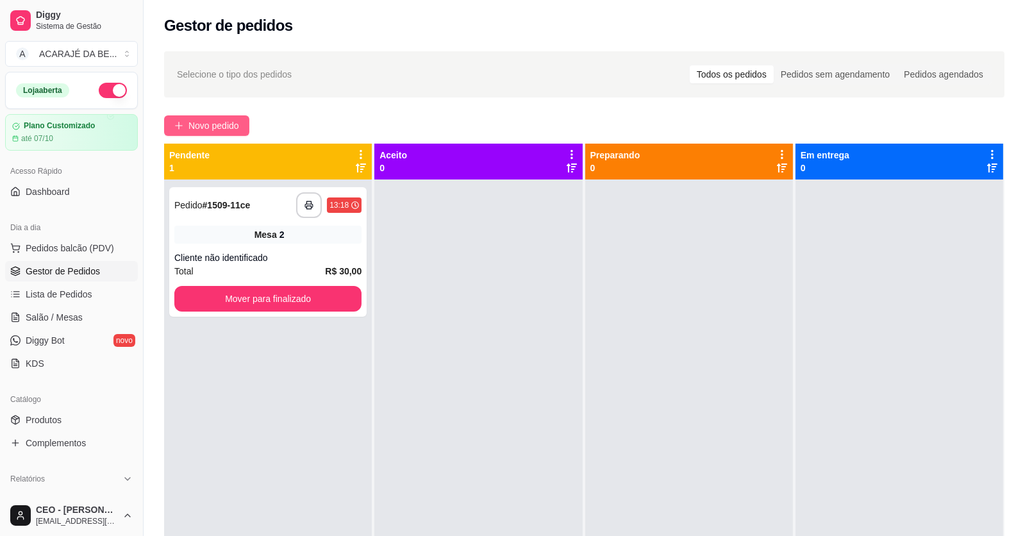
click at [206, 119] on span "Novo pedido" at bounding box center [213, 126] width 51 height 14
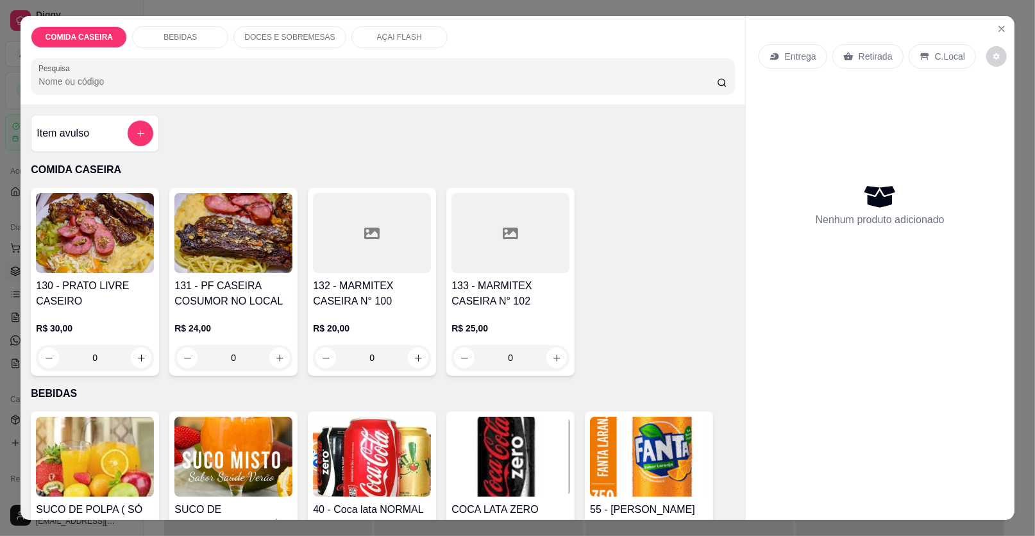
click at [376, 246] on div at bounding box center [372, 233] width 118 height 80
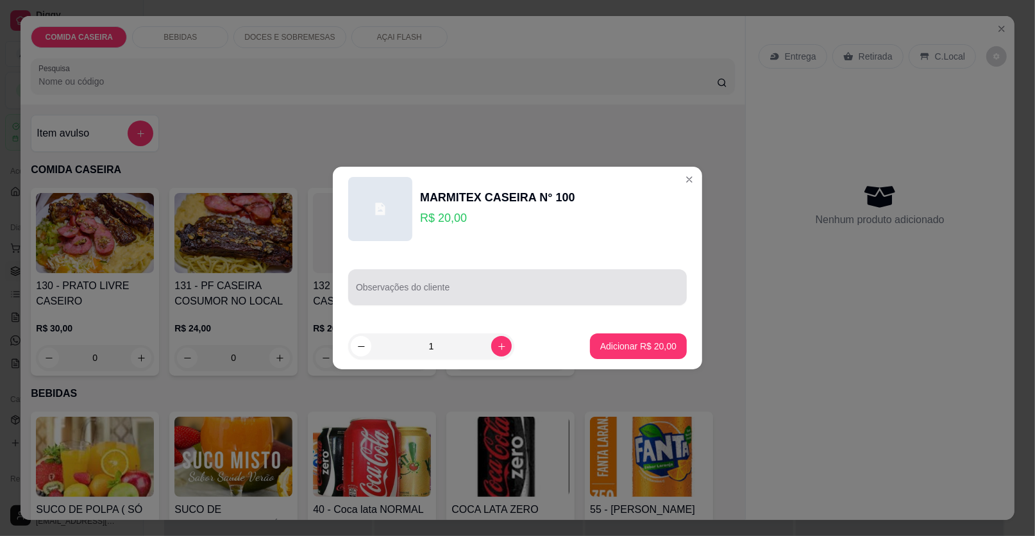
click at [482, 280] on div at bounding box center [517, 287] width 323 height 26
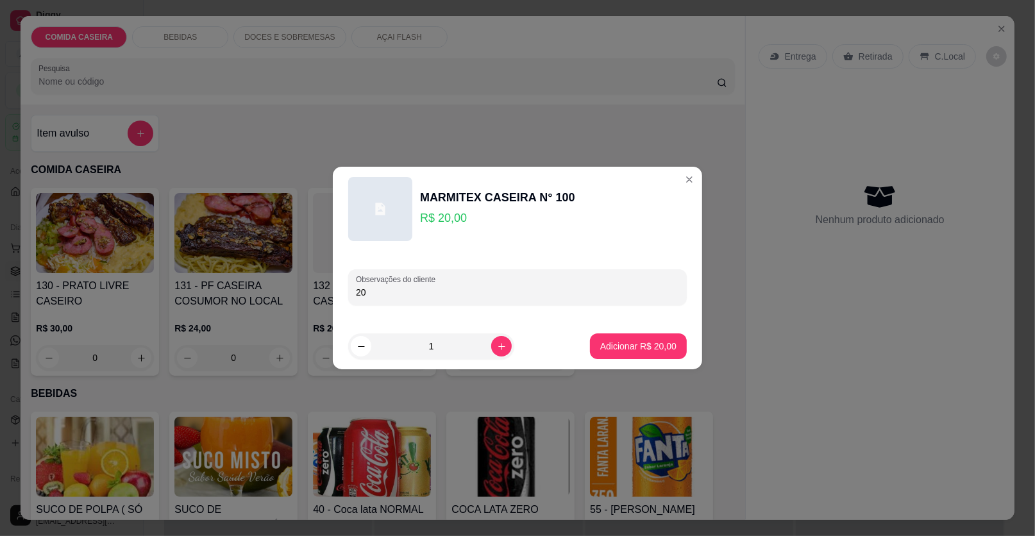
type input "2"
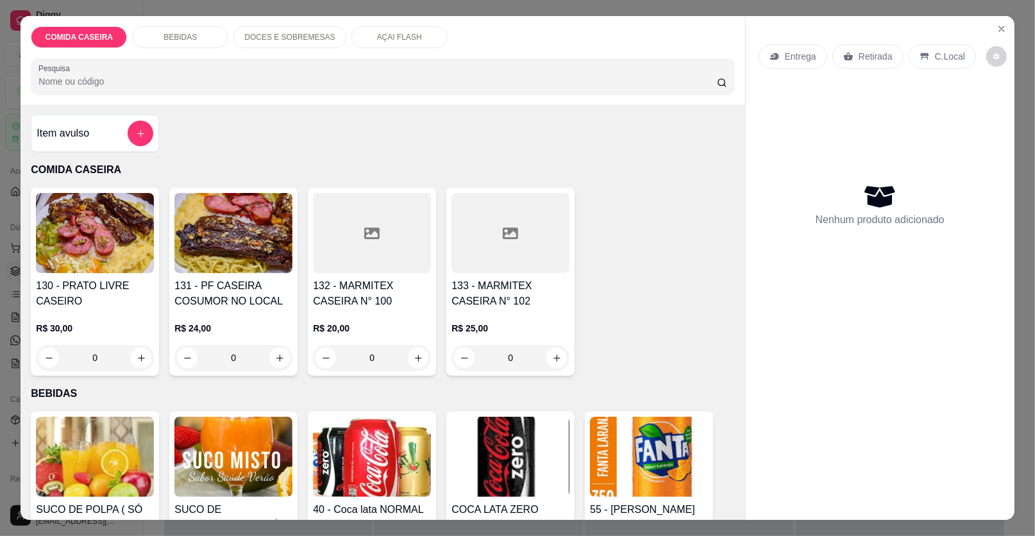
click at [103, 119] on div "Item avulso" at bounding box center [95, 133] width 128 height 37
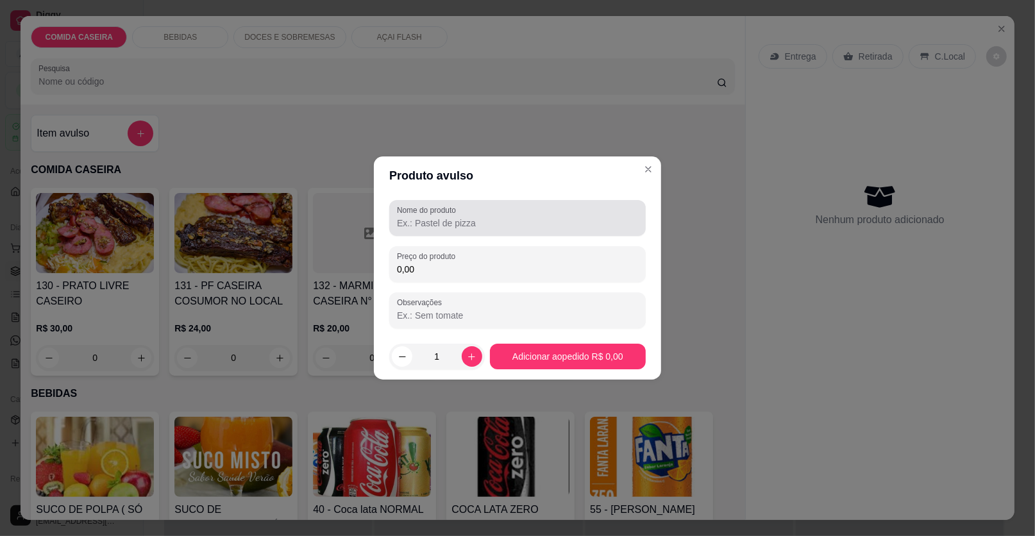
click at [464, 212] on div at bounding box center [517, 218] width 241 height 26
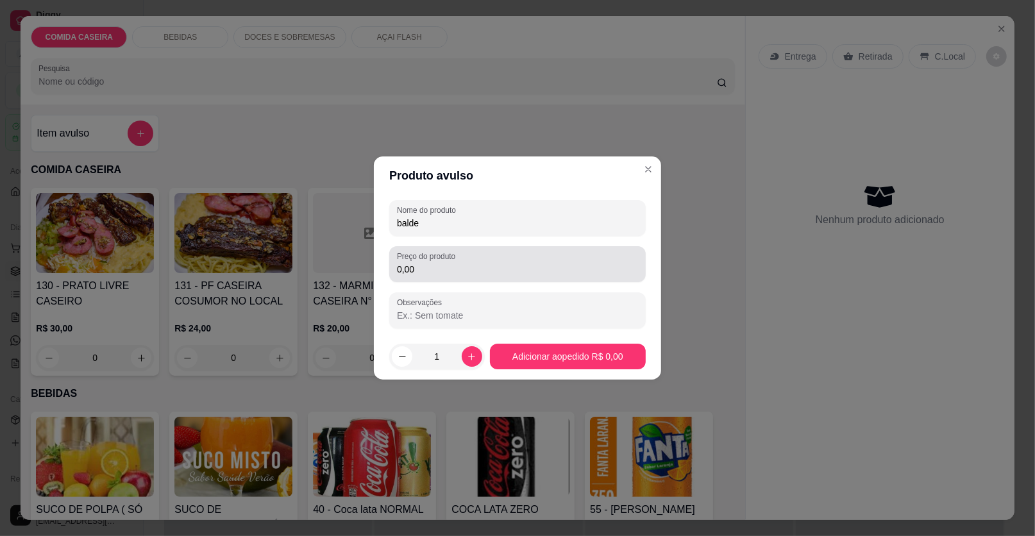
type input "balde"
click at [445, 259] on label "Preço do produto" at bounding box center [428, 256] width 63 height 11
click at [445, 263] on input "0,00" at bounding box center [517, 269] width 241 height 13
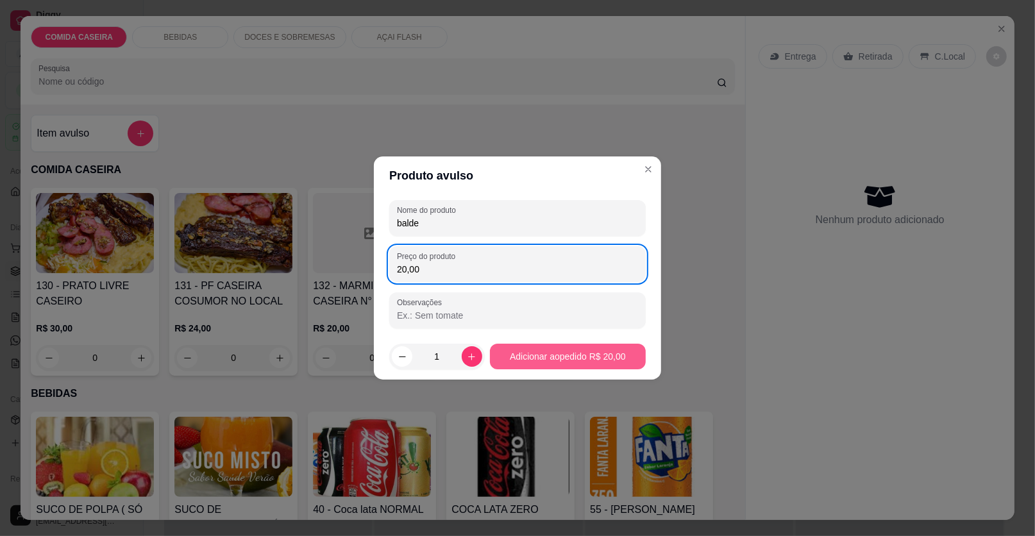
type input "20,00"
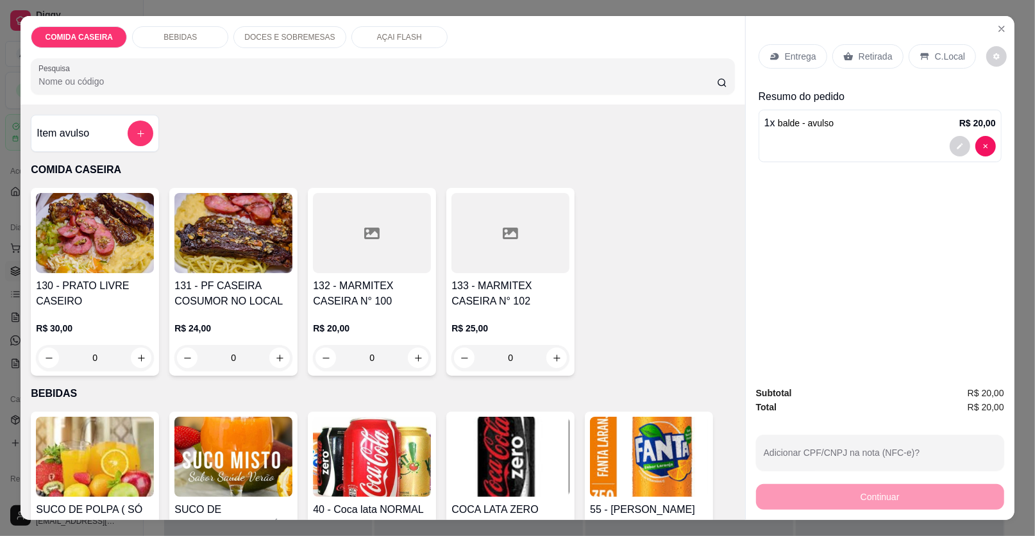
click at [843, 54] on icon at bounding box center [848, 56] width 10 height 10
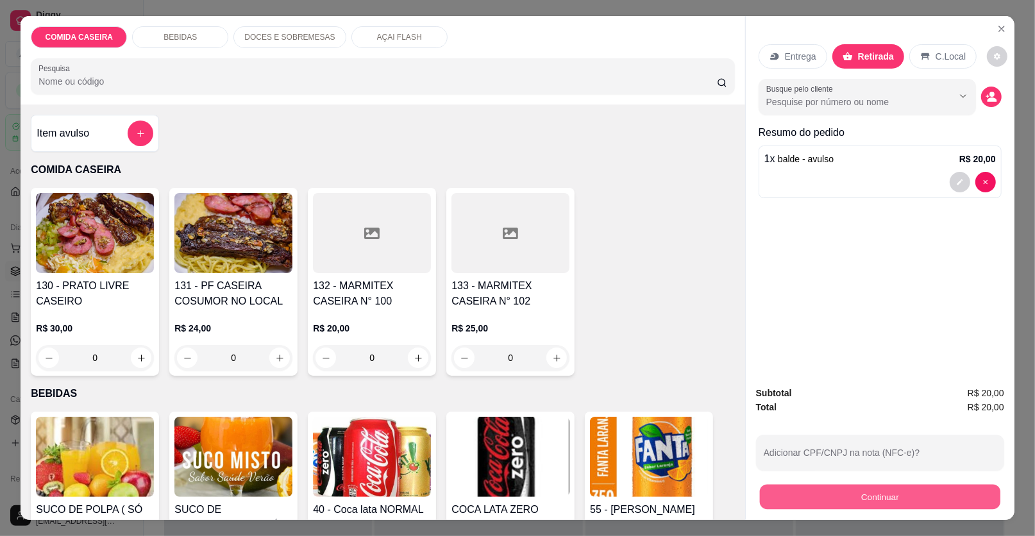
click at [807, 497] on button "Continuar" at bounding box center [880, 497] width 240 height 25
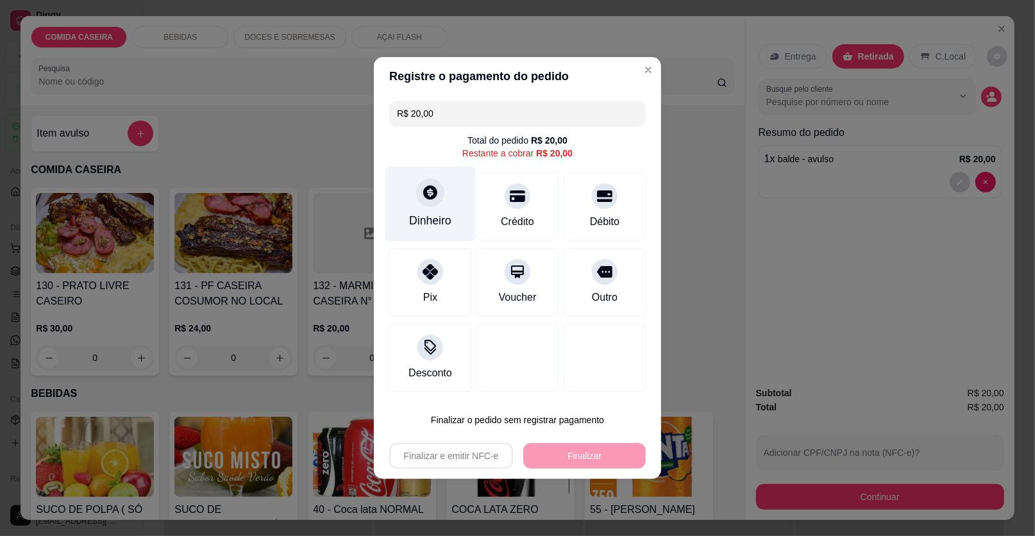
click at [443, 226] on div "Dinheiro" at bounding box center [430, 220] width 42 height 17
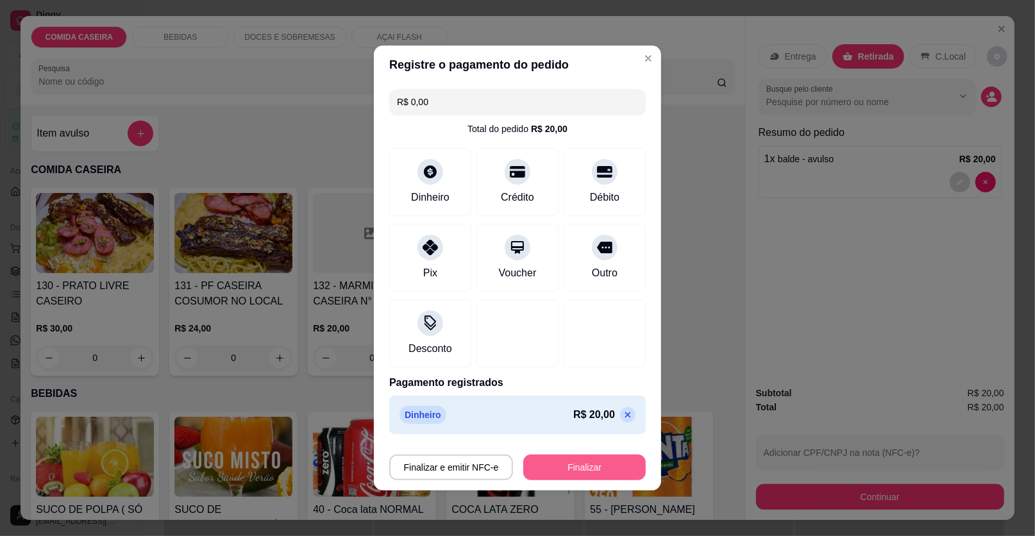
click at [610, 465] on button "Finalizar" at bounding box center [584, 468] width 122 height 26
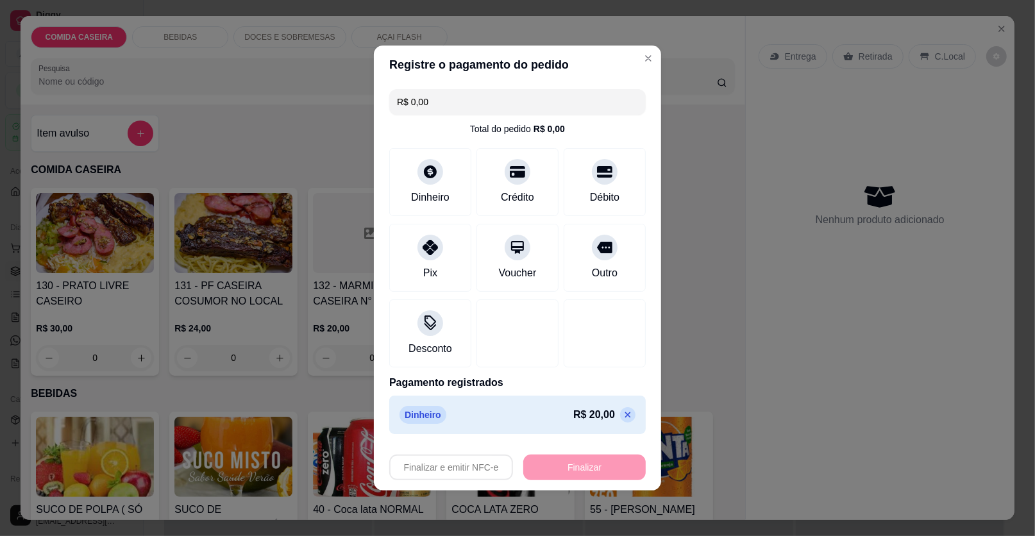
type input "-R$ 20,00"
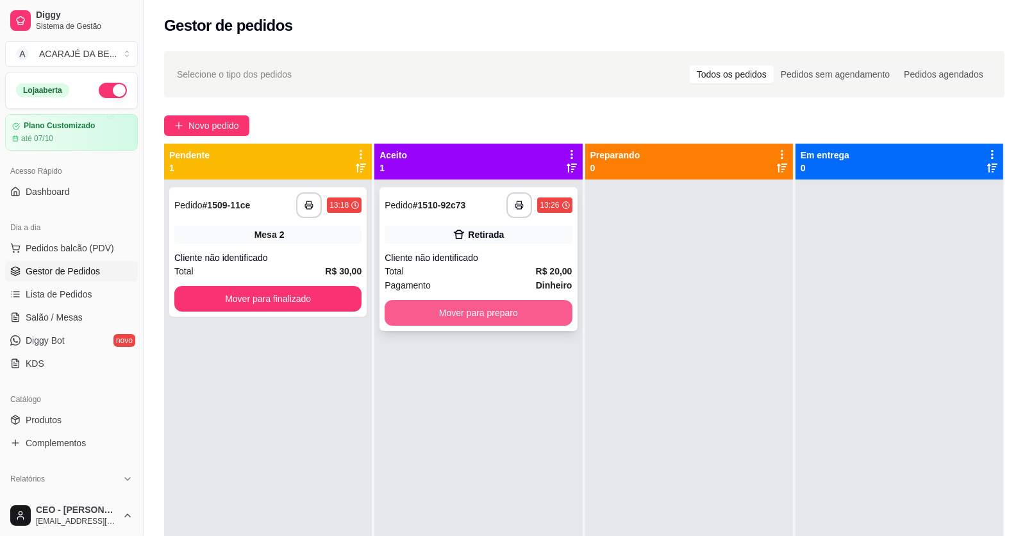
click at [557, 317] on button "Mover para preparo" at bounding box center [478, 313] width 187 height 26
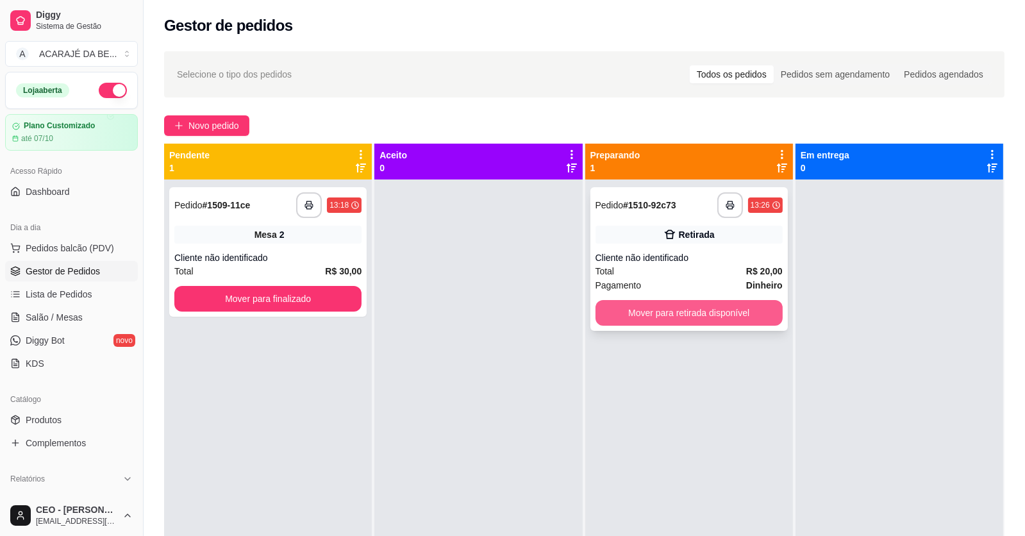
click at [621, 306] on button "Mover para retirada disponível" at bounding box center [689, 313] width 187 height 26
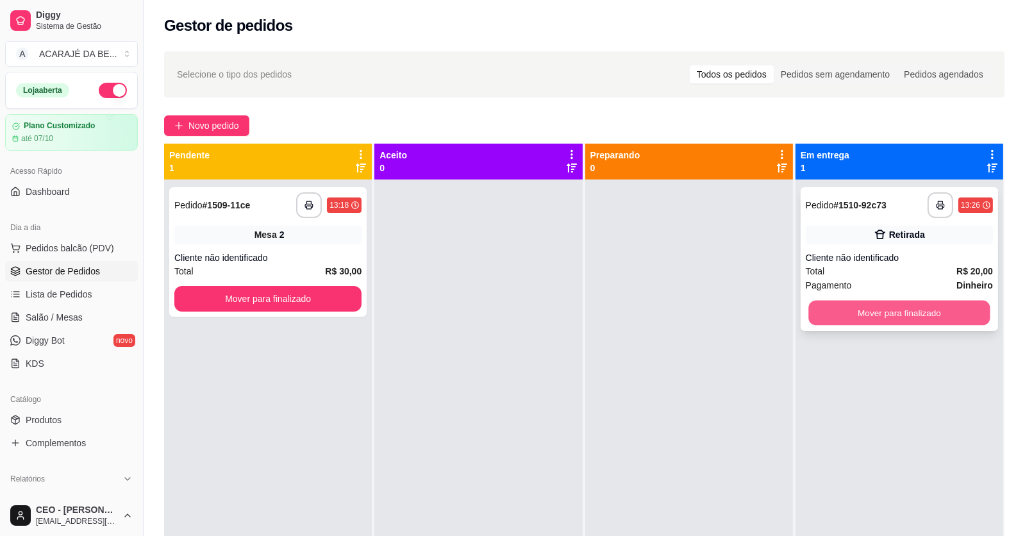
click at [826, 314] on button "Mover para finalizado" at bounding box center [898, 313] width 181 height 25
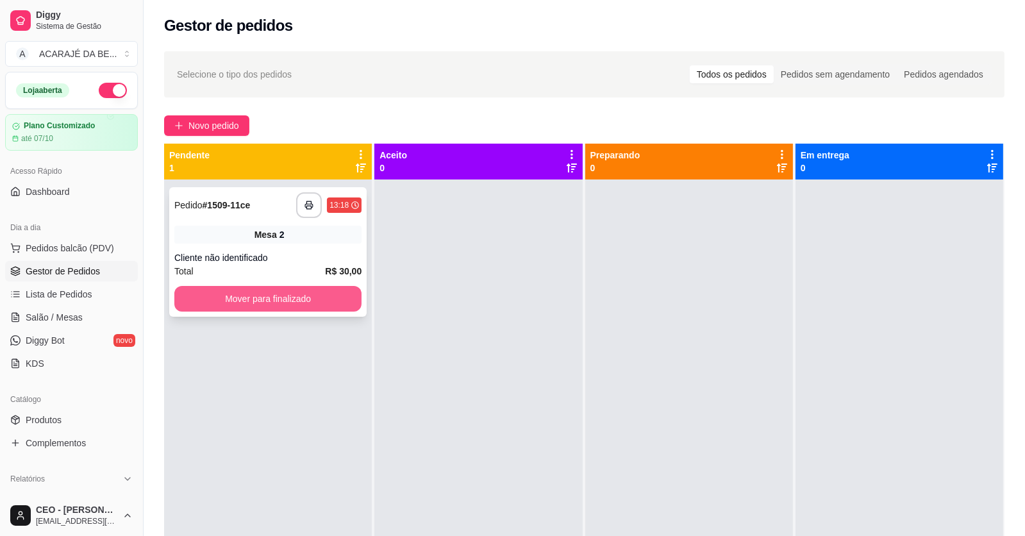
click at [315, 297] on button "Mover para finalizado" at bounding box center [267, 299] width 187 height 26
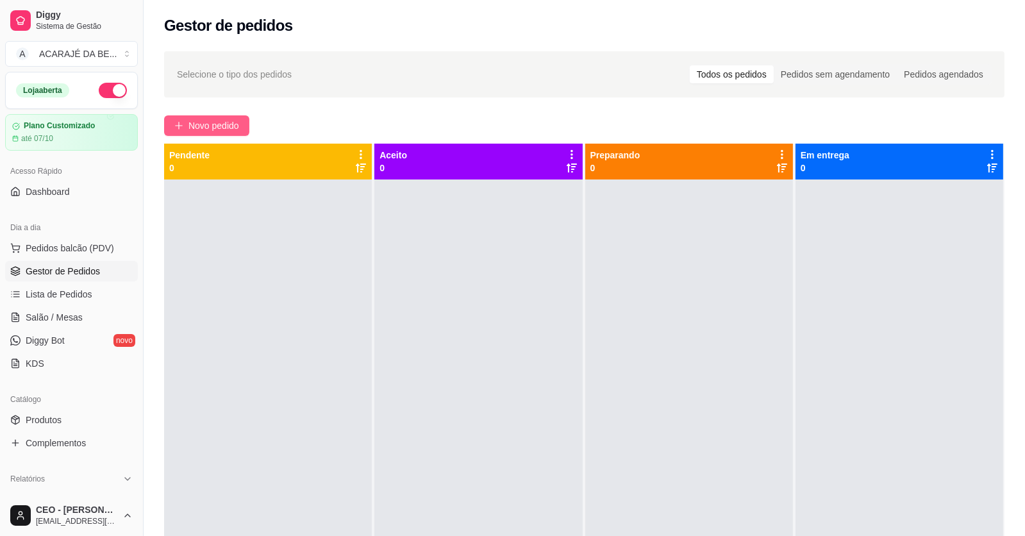
click at [190, 123] on span "Novo pedido" at bounding box center [213, 126] width 51 height 14
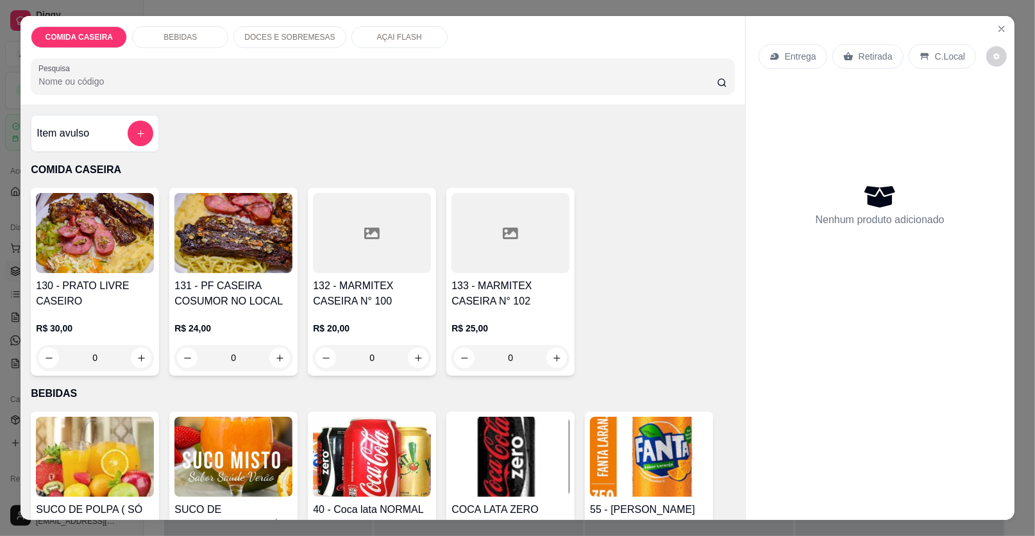
click at [380, 262] on div at bounding box center [372, 233] width 118 height 80
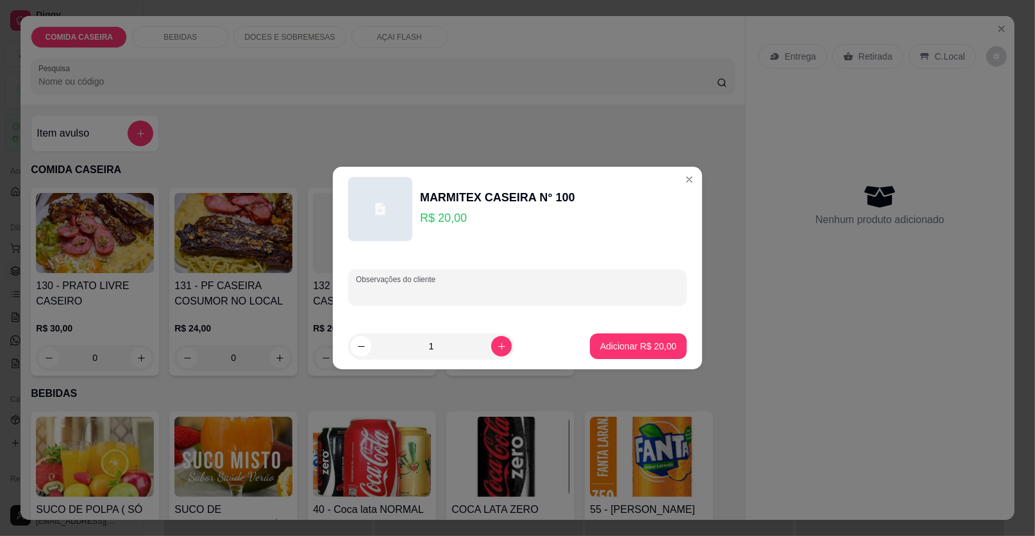
click at [480, 297] on input "Observações do cliente" at bounding box center [517, 292] width 323 height 13
paste input "Feijão caldo Arroz branco Pure de batata Farofa de banana Bife ao molho Filé de…"
type input "Feijão caldo Arroz branco Pure de batata Farofa de banana Bife ao molho Filé de…"
click at [594, 337] on button "Adicionar R$ 20,00" at bounding box center [638, 346] width 97 height 26
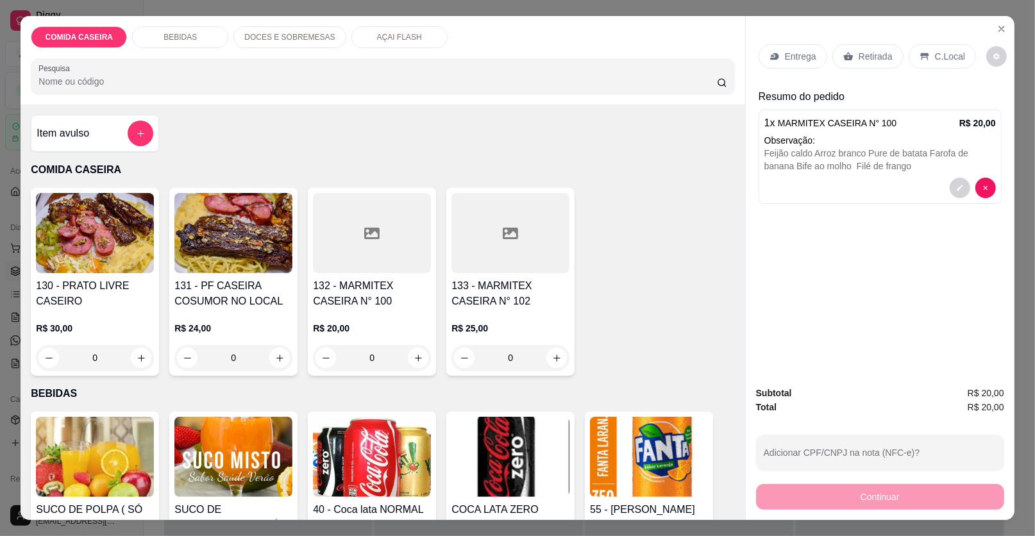
click at [776, 58] on div "Entrega" at bounding box center [792, 56] width 69 height 24
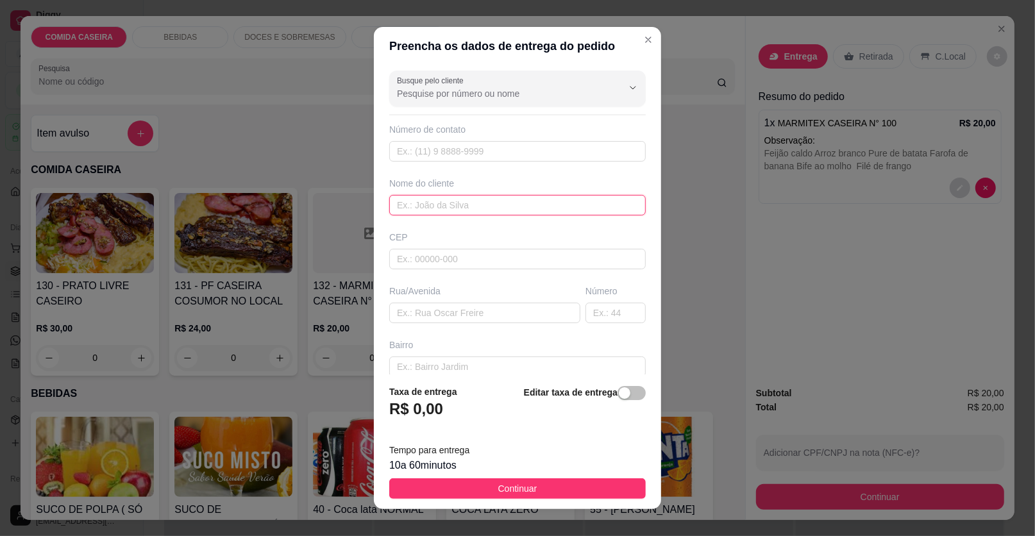
click at [515, 203] on input "text" at bounding box center [517, 205] width 256 height 21
type input "riquelme"
click at [496, 315] on input "text" at bounding box center [484, 313] width 191 height 21
paste input "Rua : [PERSON_NAME]: [PERSON_NAME]•59 Casa: Riquelme"
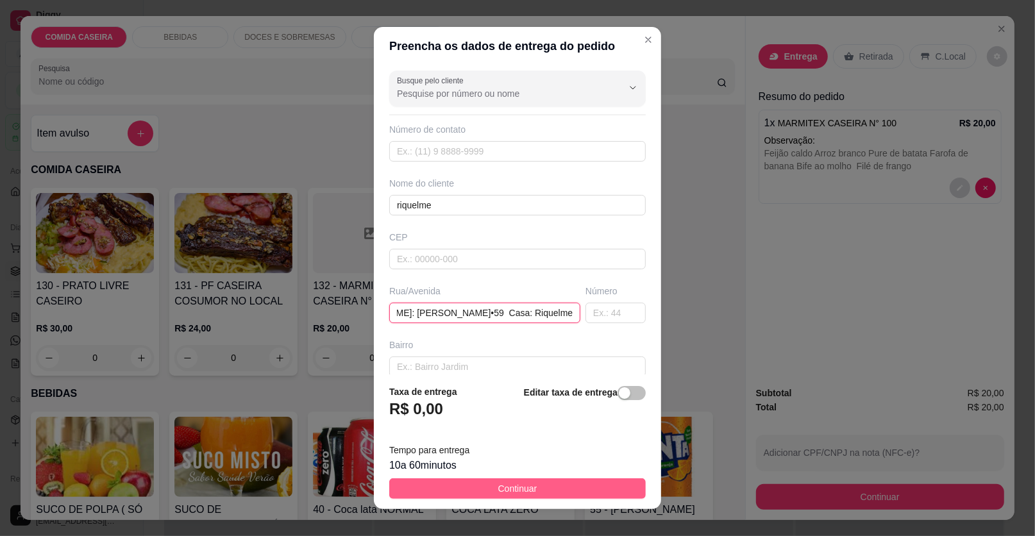
type input "Rua : [PERSON_NAME]: [PERSON_NAME]•59 Casa: Riquelme"
click at [547, 493] on button "Continuar" at bounding box center [517, 488] width 256 height 21
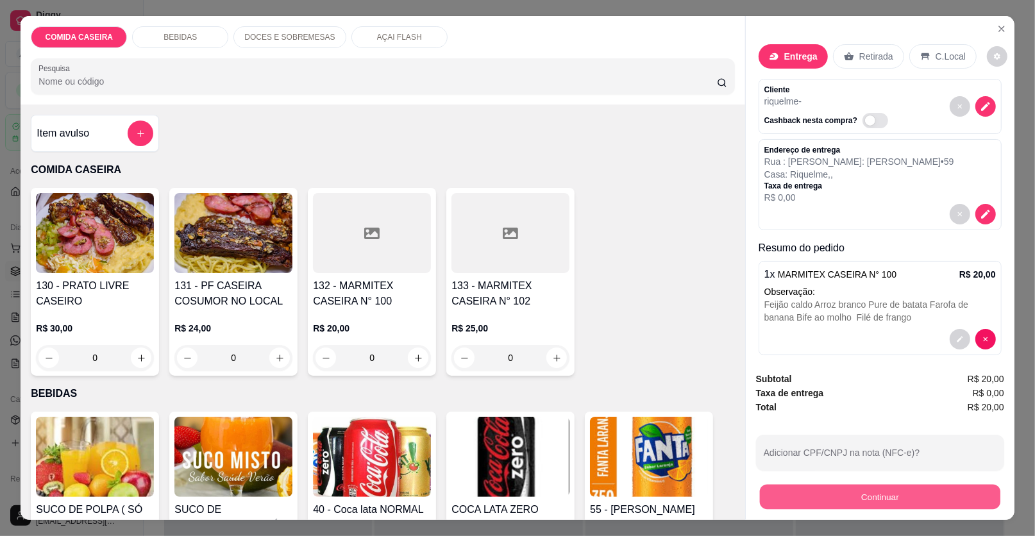
click at [829, 487] on button "Continuar" at bounding box center [880, 497] width 240 height 25
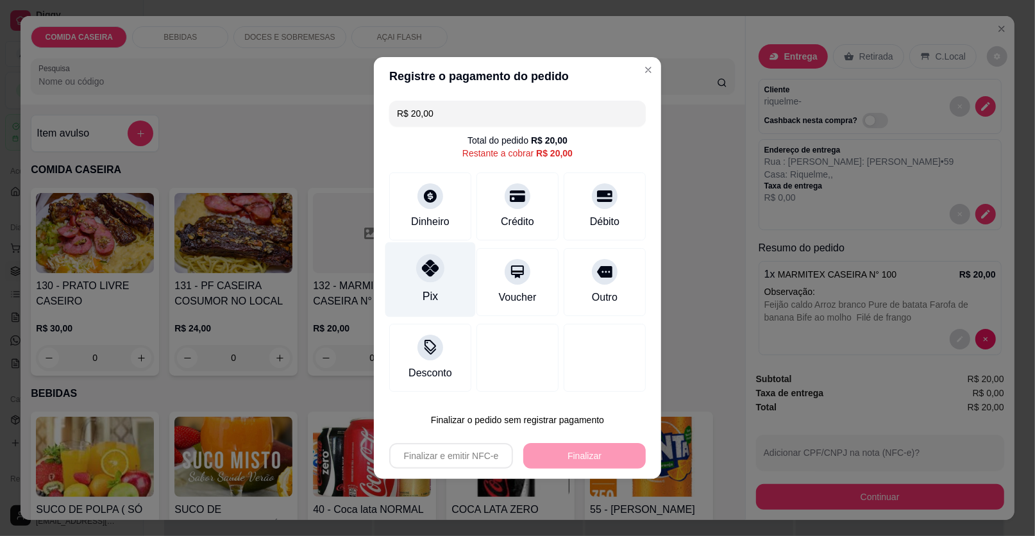
click at [439, 266] on div at bounding box center [430, 268] width 28 height 28
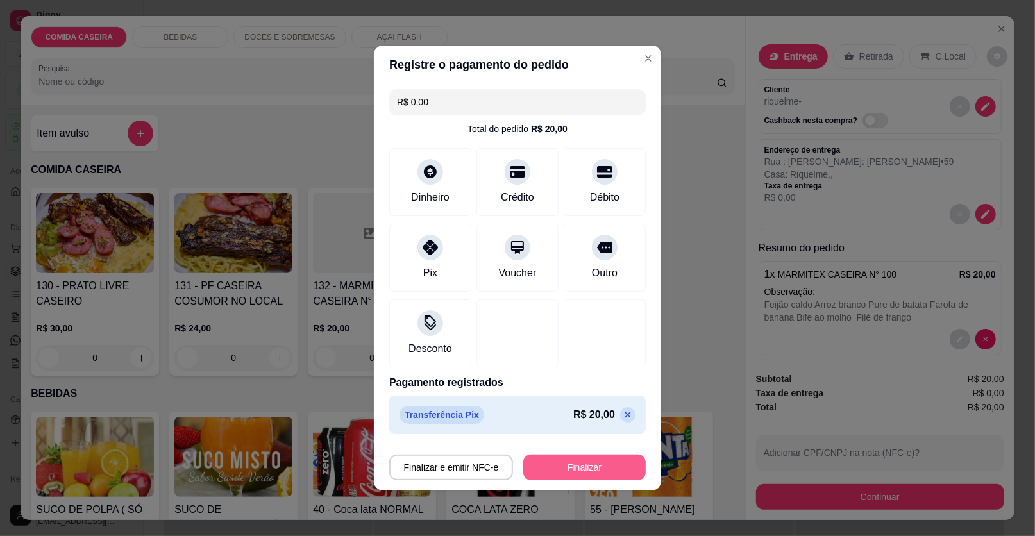
click at [546, 462] on button "Finalizar" at bounding box center [584, 468] width 122 height 26
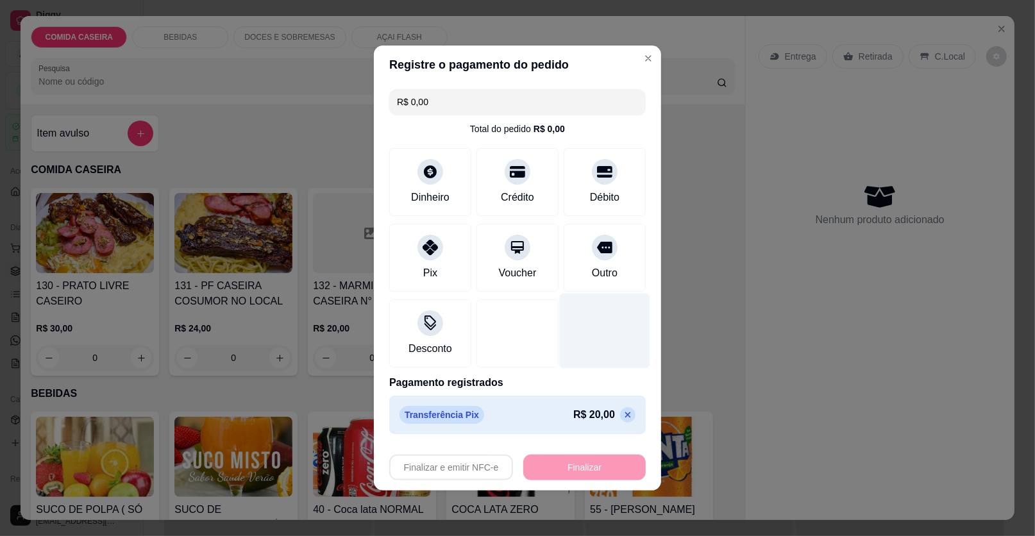
type input "-R$ 20,00"
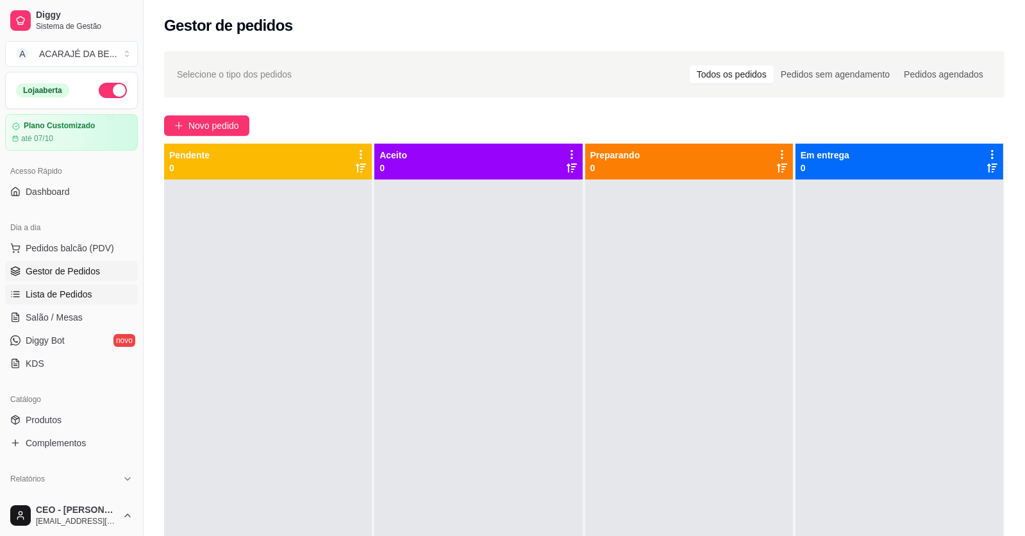
click at [93, 300] on link "Lista de Pedidos" at bounding box center [71, 294] width 133 height 21
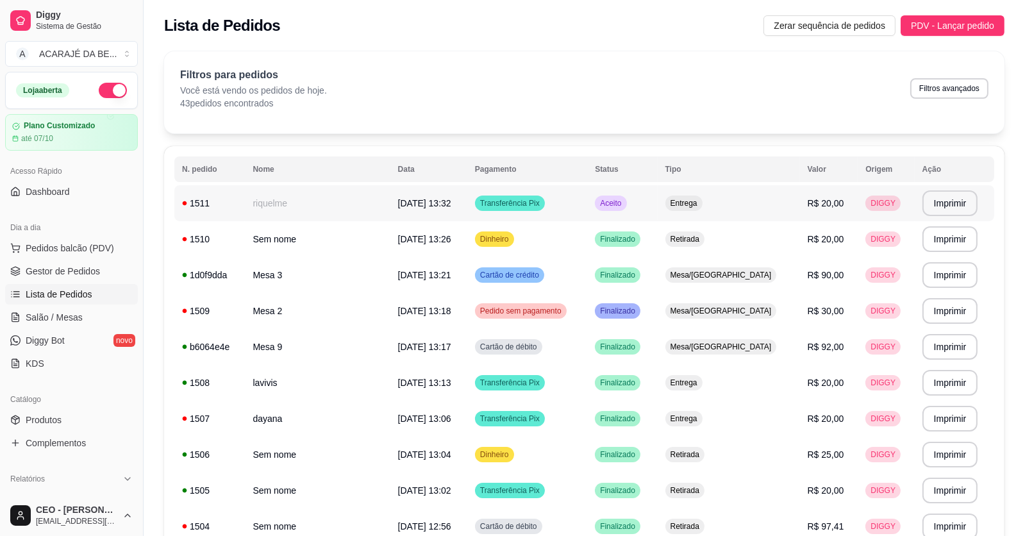
click at [276, 208] on td "riquelme" at bounding box center [317, 203] width 145 height 36
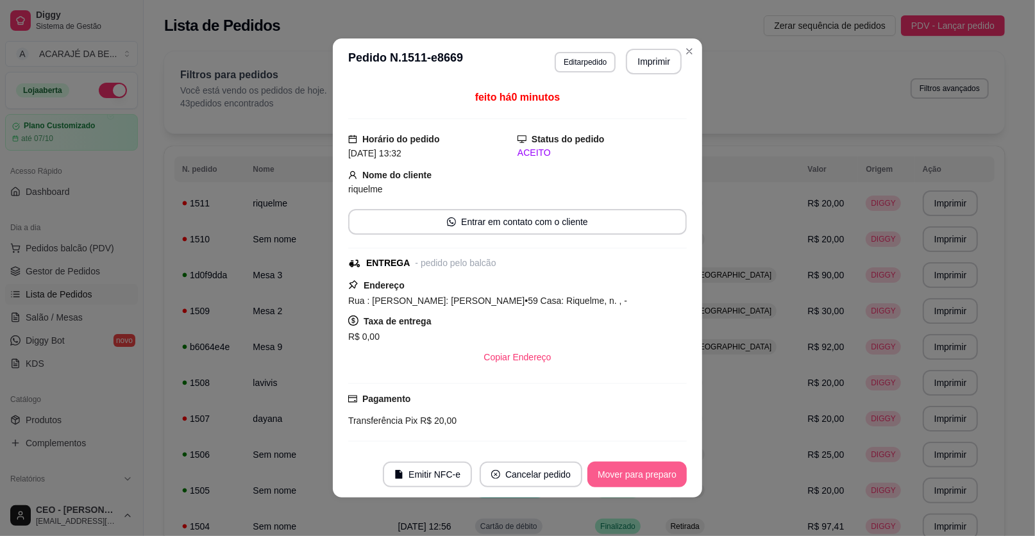
click at [649, 474] on button "Mover para preparo" at bounding box center [636, 475] width 99 height 26
click at [650, 62] on button "Imprimir" at bounding box center [654, 61] width 54 height 25
click at [638, 480] on button "Mover para entrega" at bounding box center [637, 475] width 99 height 26
click at [640, 478] on button "Mover para finalizado" at bounding box center [633, 474] width 103 height 25
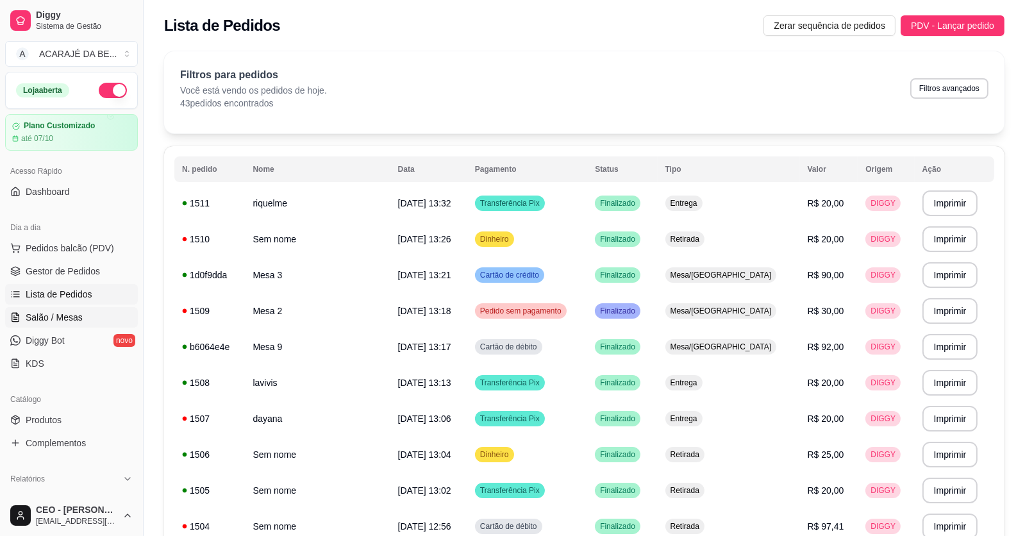
click at [58, 311] on span "Salão / Mesas" at bounding box center [54, 317] width 57 height 13
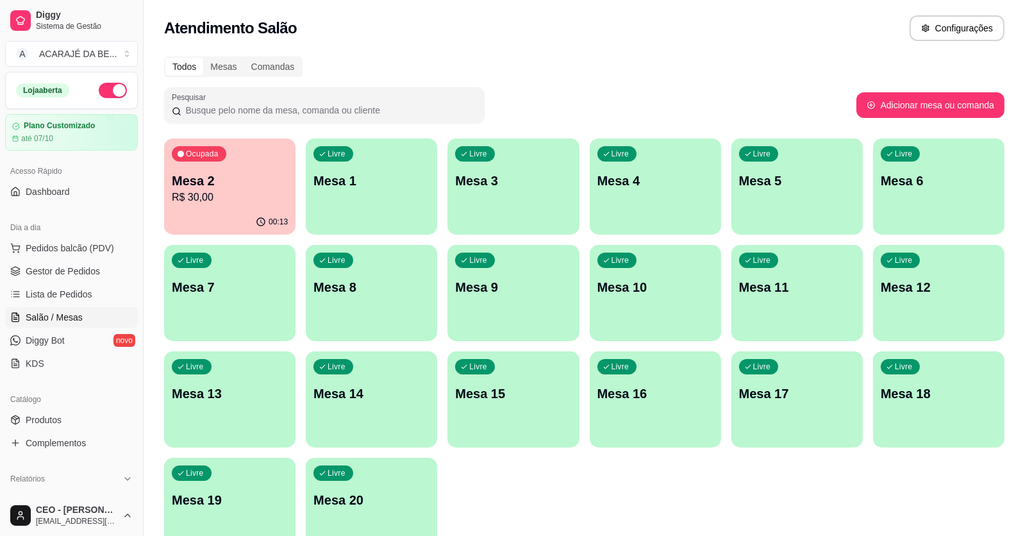
click at [626, 286] on p "Mesa 10" at bounding box center [656, 287] width 116 height 18
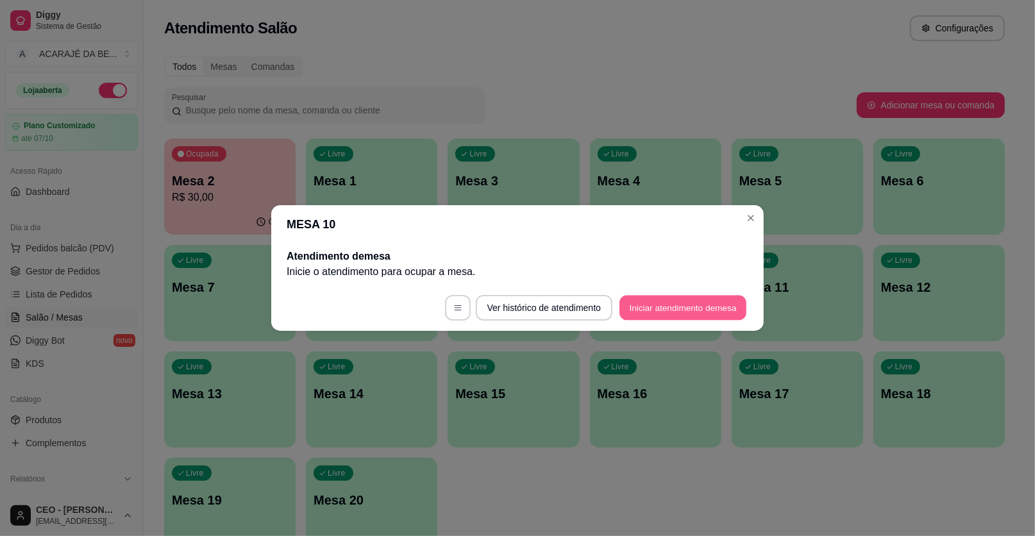
click at [671, 311] on button "Iniciar atendimento de mesa" at bounding box center [682, 308] width 127 height 25
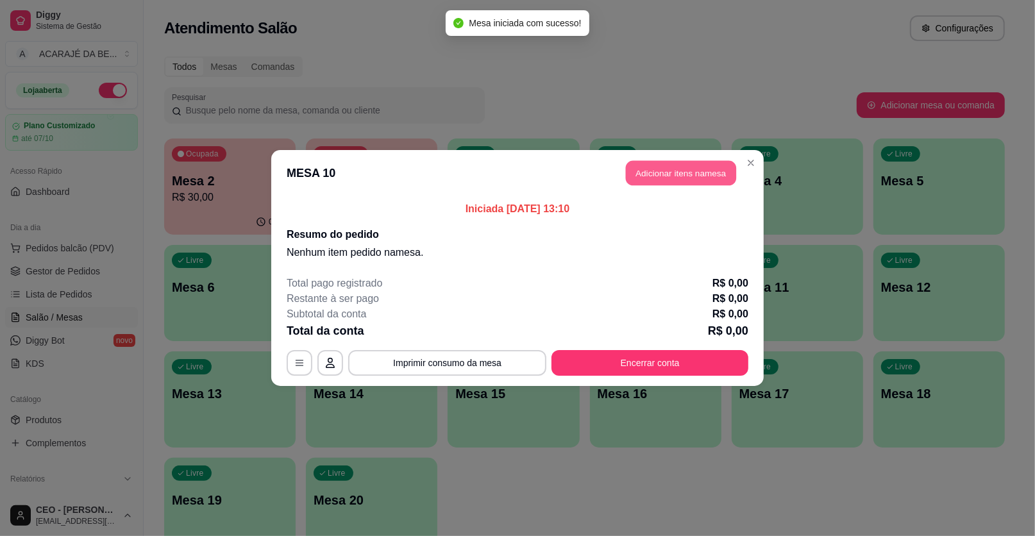
click at [702, 173] on button "Adicionar itens na mesa" at bounding box center [681, 173] width 110 height 25
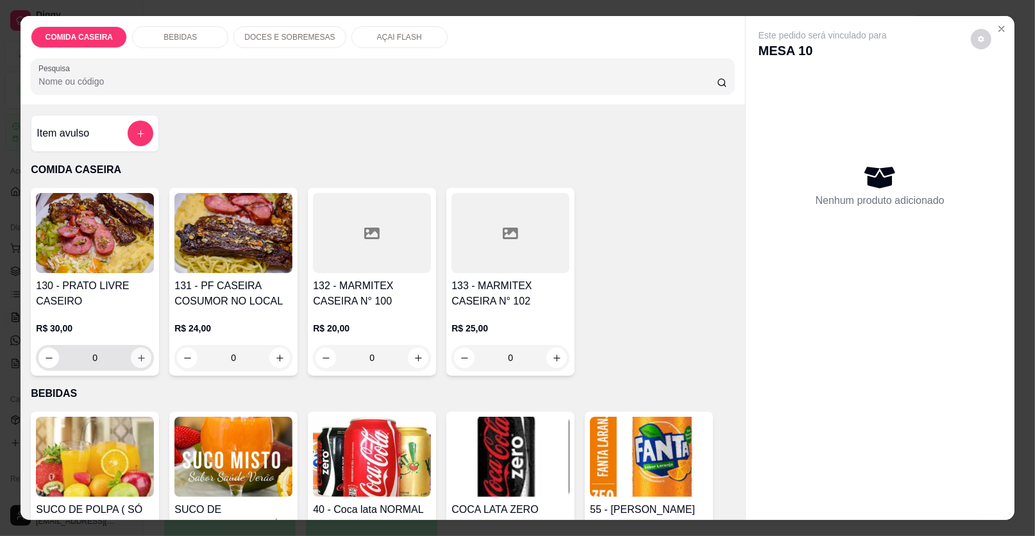
click at [134, 351] on button "increase-product-quantity" at bounding box center [141, 358] width 21 height 21
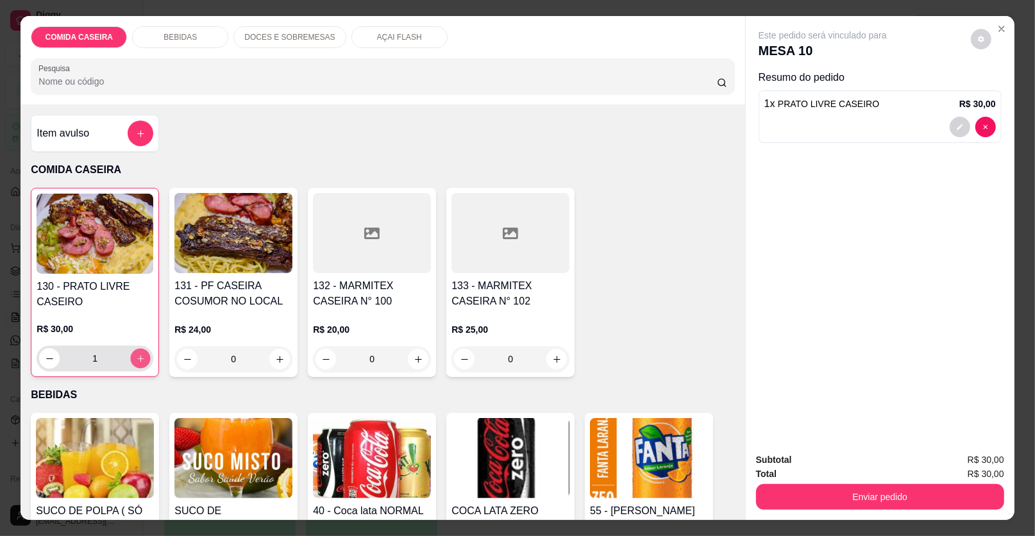
click at [134, 351] on button "increase-product-quantity" at bounding box center [141, 359] width 20 height 20
type input "3"
click at [185, 32] on p "BEBIDAS" at bounding box center [179, 37] width 33 height 10
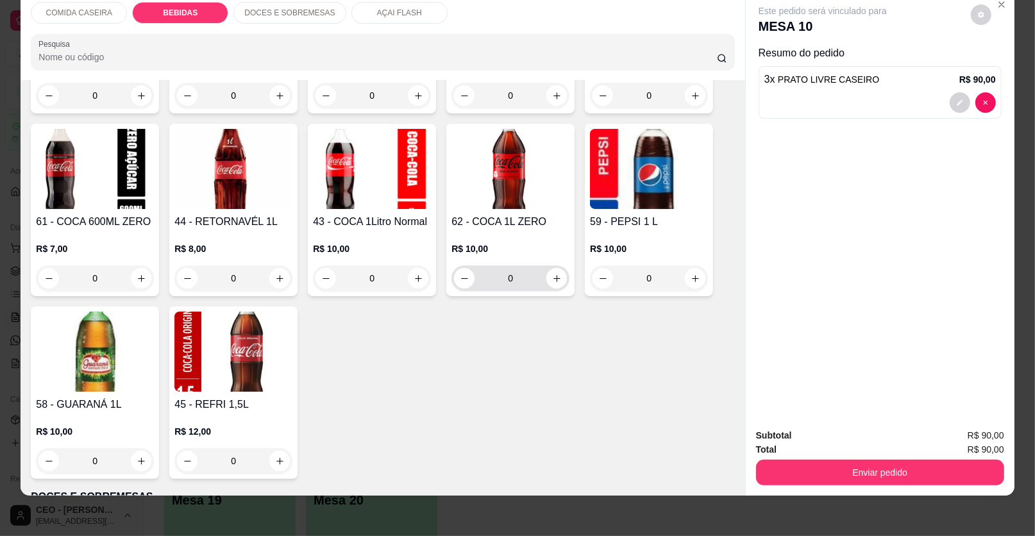
scroll to position [923, 0]
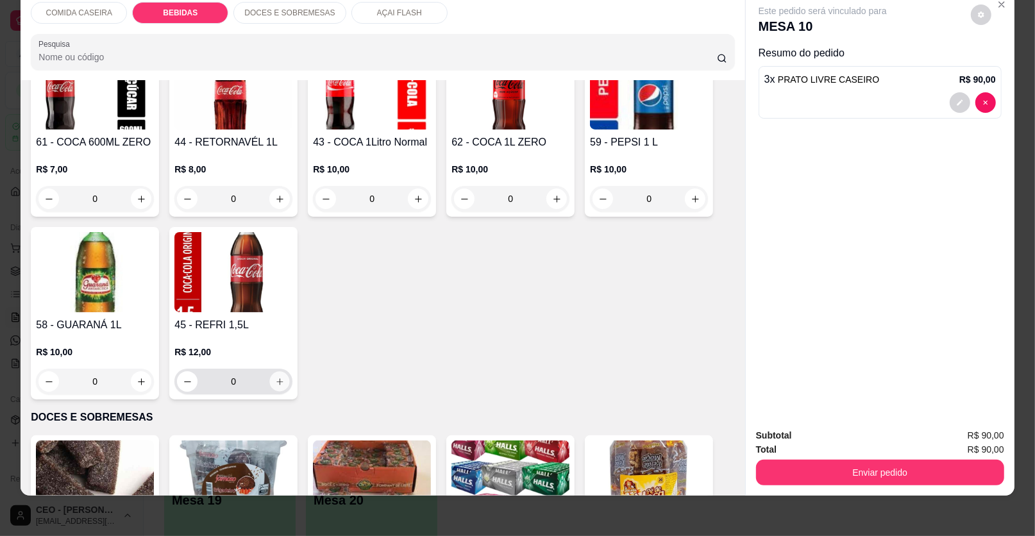
click at [275, 381] on icon "increase-product-quantity" at bounding box center [280, 382] width 10 height 10
type input "1"
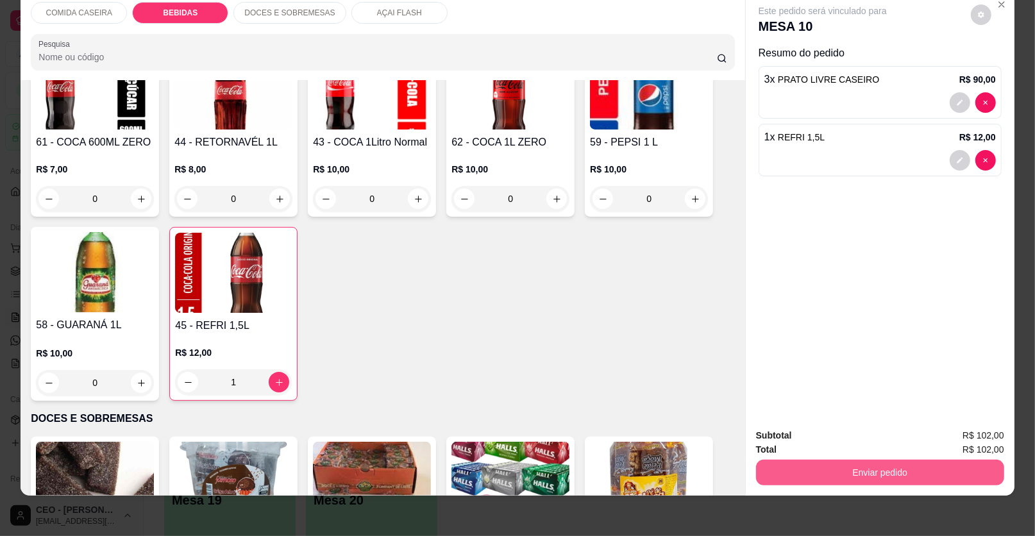
click at [874, 462] on button "Enviar pedido" at bounding box center [880, 473] width 248 height 26
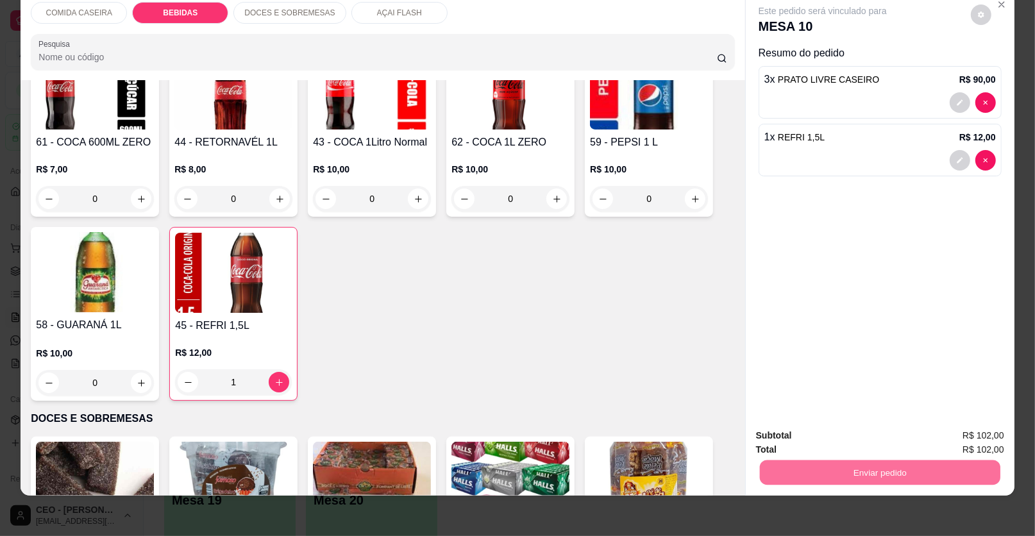
click at [970, 442] on button "Enviar pedido" at bounding box center [970, 440] width 72 height 24
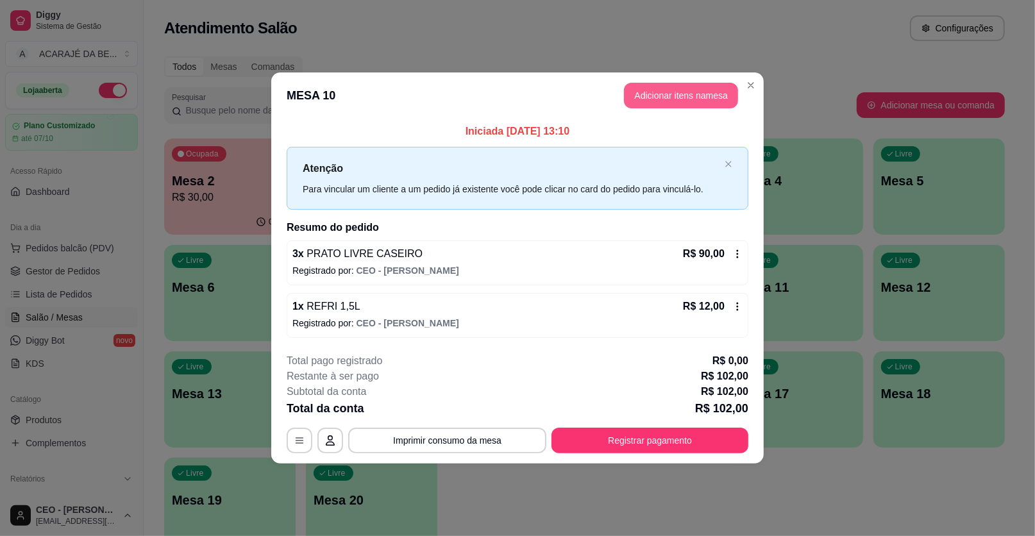
click at [698, 101] on button "Adicionar itens na mesa" at bounding box center [681, 96] width 114 height 26
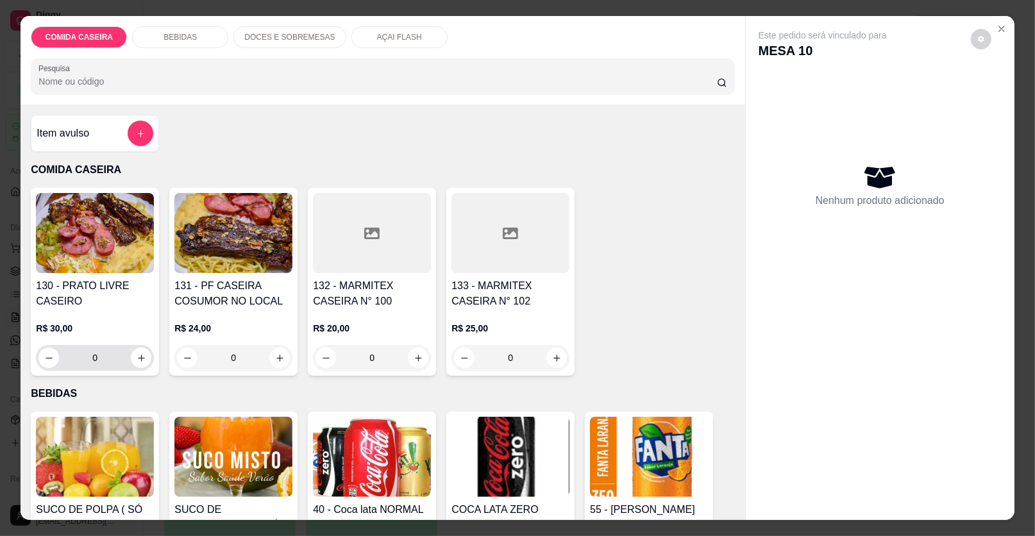
click at [145, 356] on div "0" at bounding box center [94, 358] width 113 height 26
click at [142, 355] on button "increase-product-quantity" at bounding box center [141, 358] width 20 height 20
type input "1"
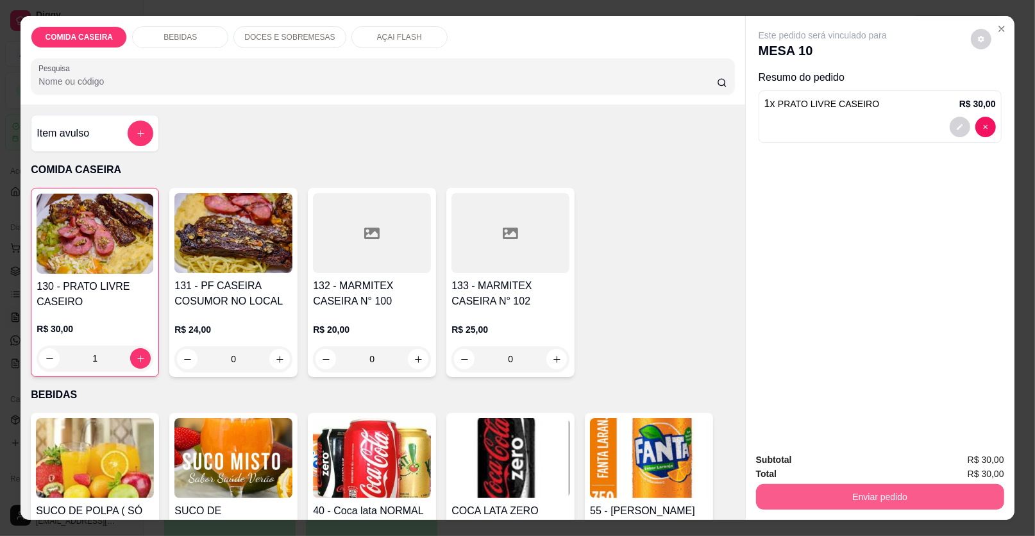
click at [872, 493] on button "Enviar pedido" at bounding box center [880, 497] width 248 height 26
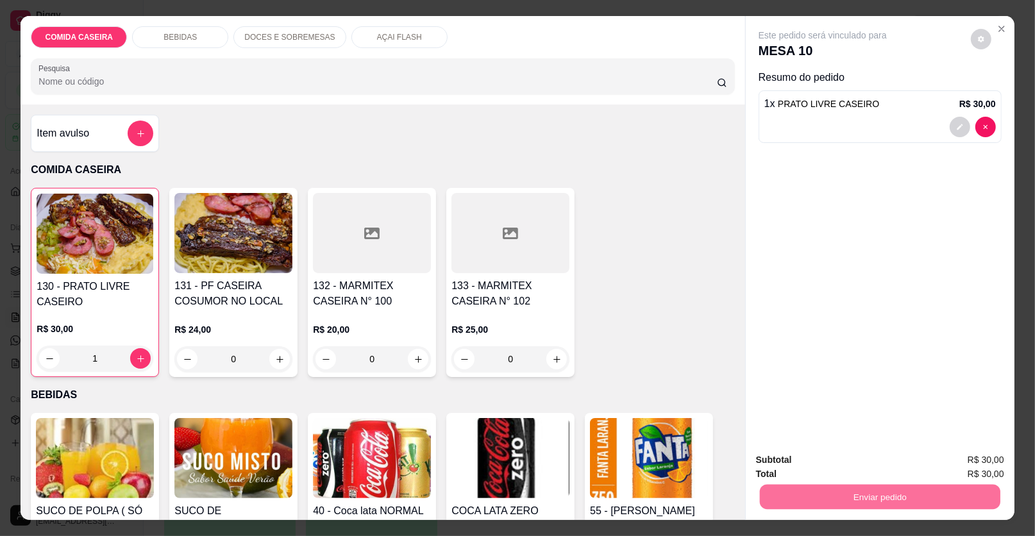
click at [959, 464] on button "Enviar pedido" at bounding box center [970, 465] width 72 height 24
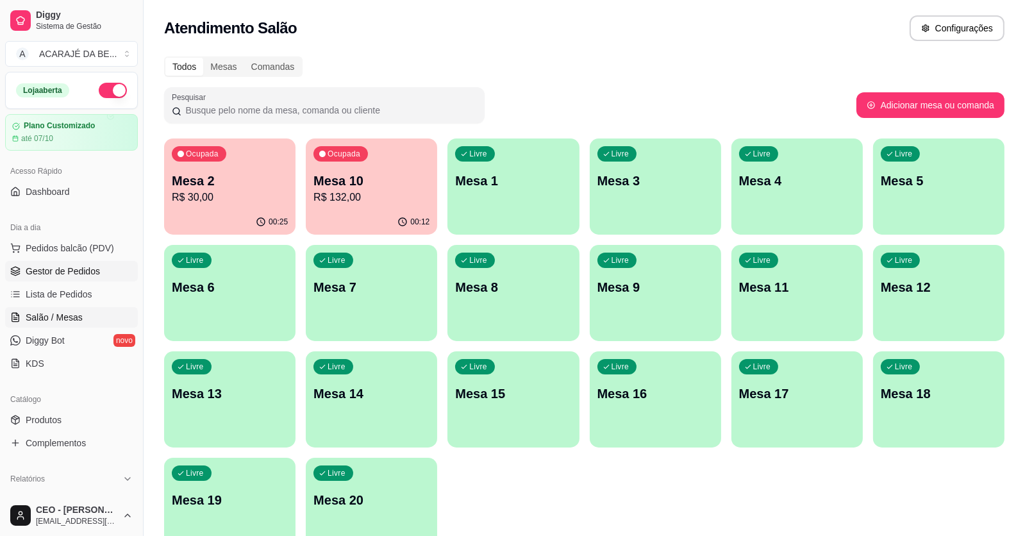
click at [72, 269] on span "Gestor de Pedidos" at bounding box center [63, 271] width 74 height 13
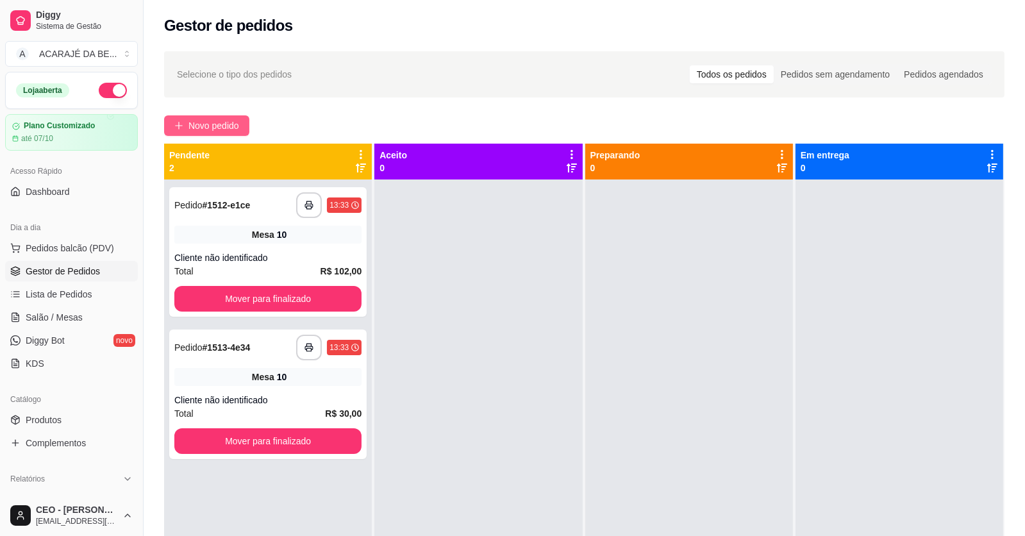
click at [206, 123] on span "Novo pedido" at bounding box center [213, 126] width 51 height 14
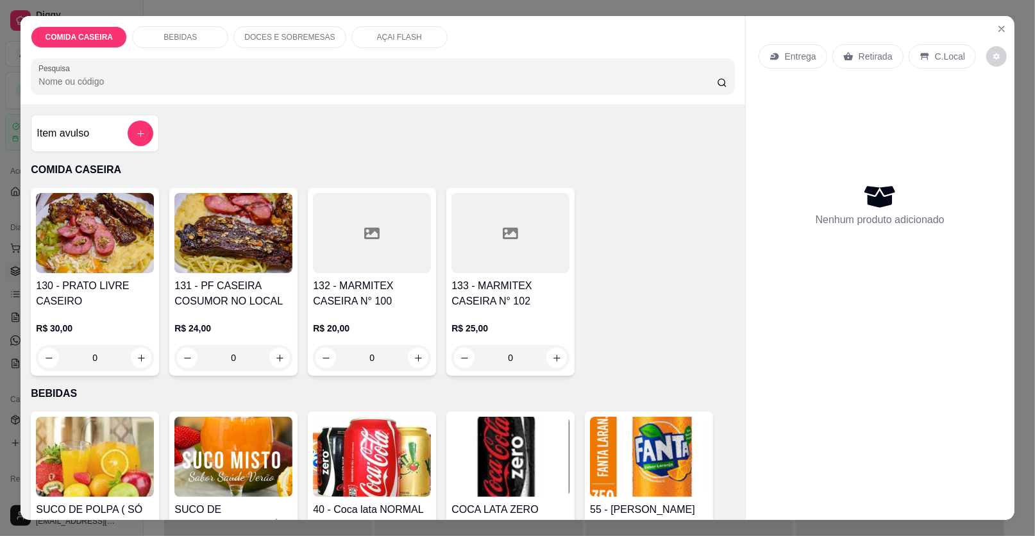
click at [373, 267] on div at bounding box center [372, 233] width 118 height 80
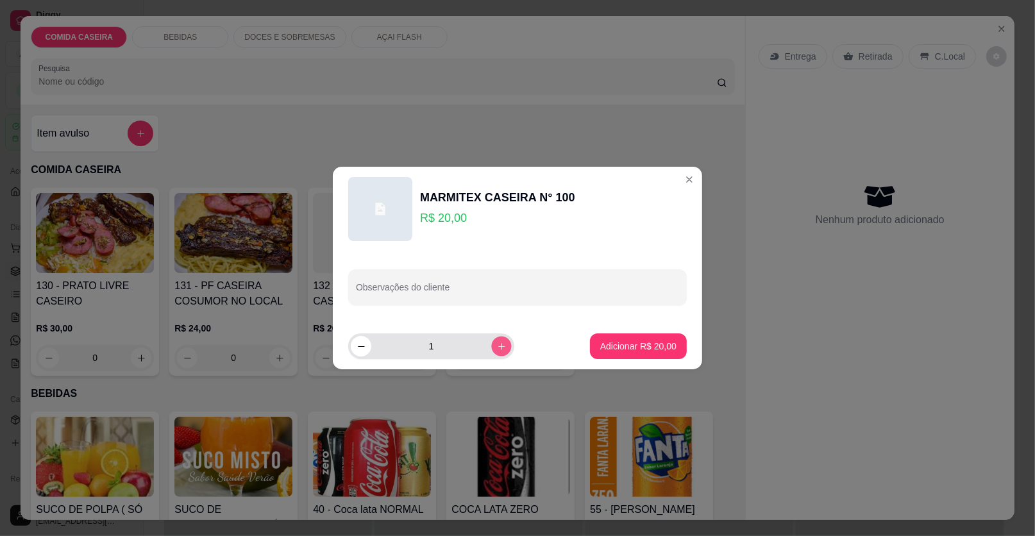
click at [499, 344] on button "increase-product-quantity" at bounding box center [501, 346] width 20 height 20
type input "2"
click at [616, 345] on p "Adicionar R$ 40,00" at bounding box center [638, 346] width 74 height 12
type input "2"
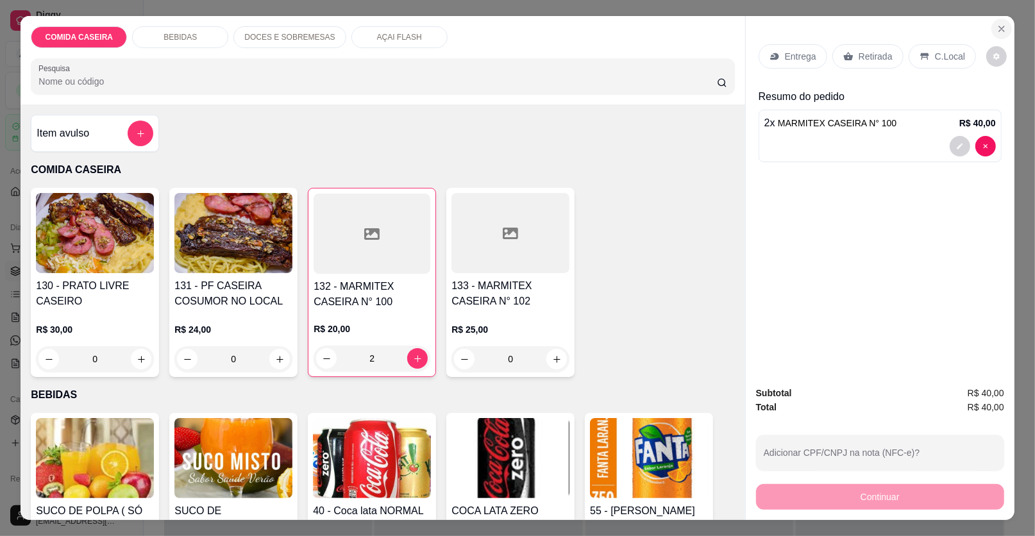
click at [998, 23] on button "Close" at bounding box center [1001, 29] width 21 height 21
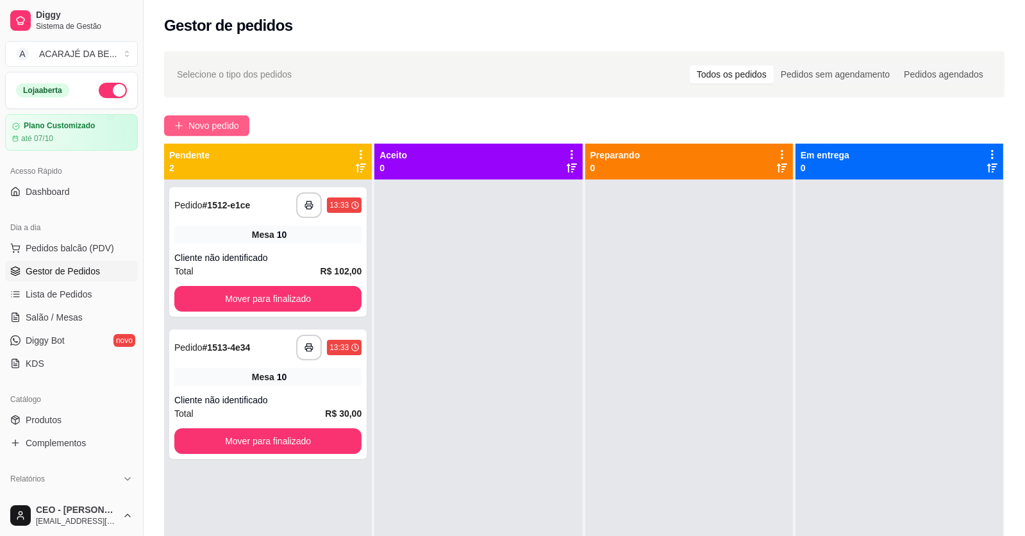
click at [206, 122] on span "Novo pedido" at bounding box center [213, 126] width 51 height 14
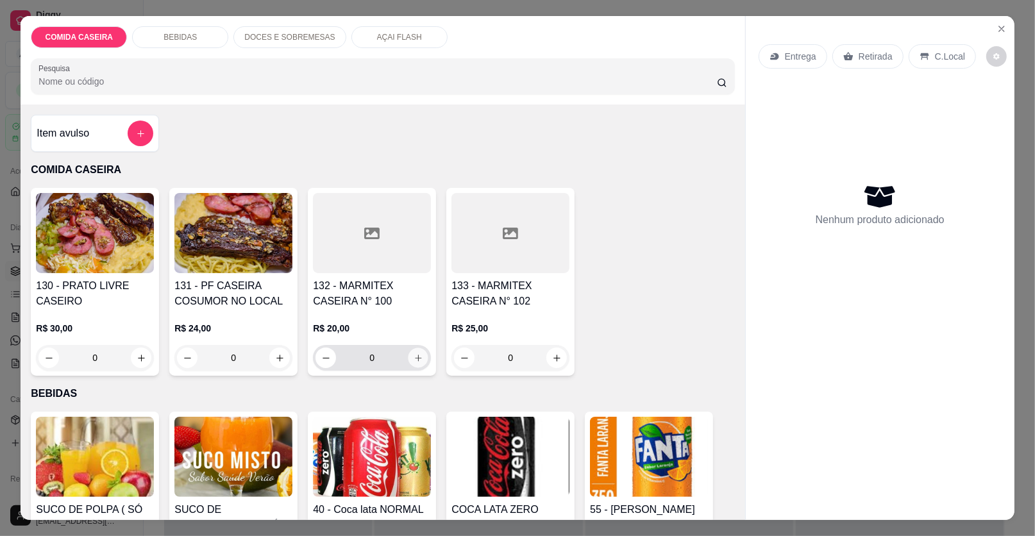
click at [415, 353] on icon "increase-product-quantity" at bounding box center [419, 358] width 10 height 10
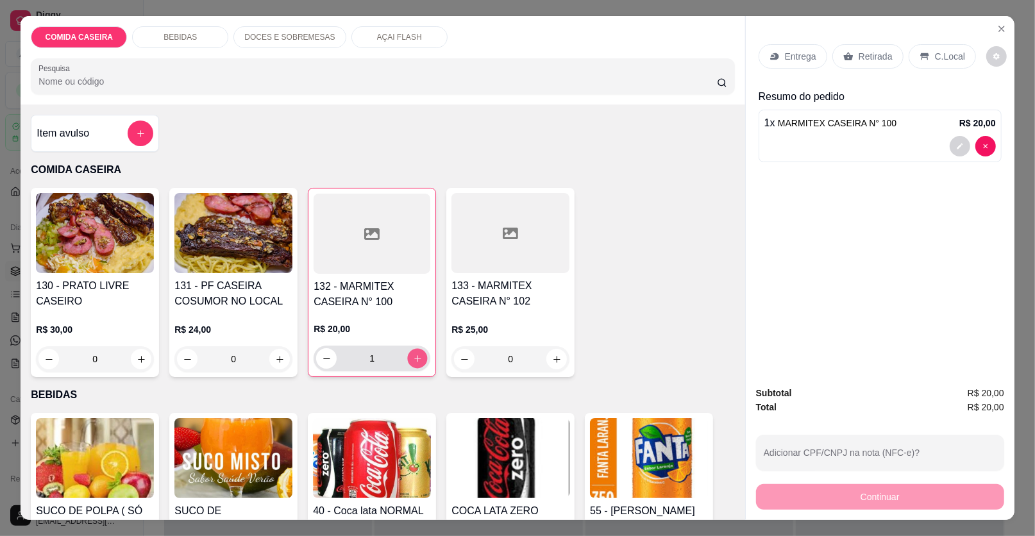
click at [415, 352] on button "increase-product-quantity" at bounding box center [418, 359] width 20 height 20
type input "2"
click at [867, 53] on p "Retirada" at bounding box center [876, 56] width 34 height 13
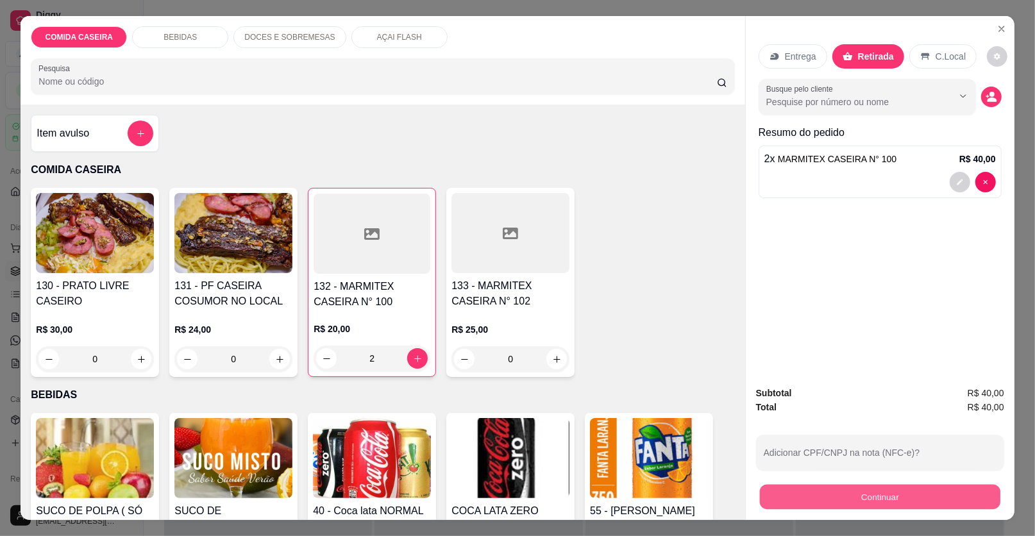
click at [816, 492] on button "Continuar" at bounding box center [880, 497] width 240 height 25
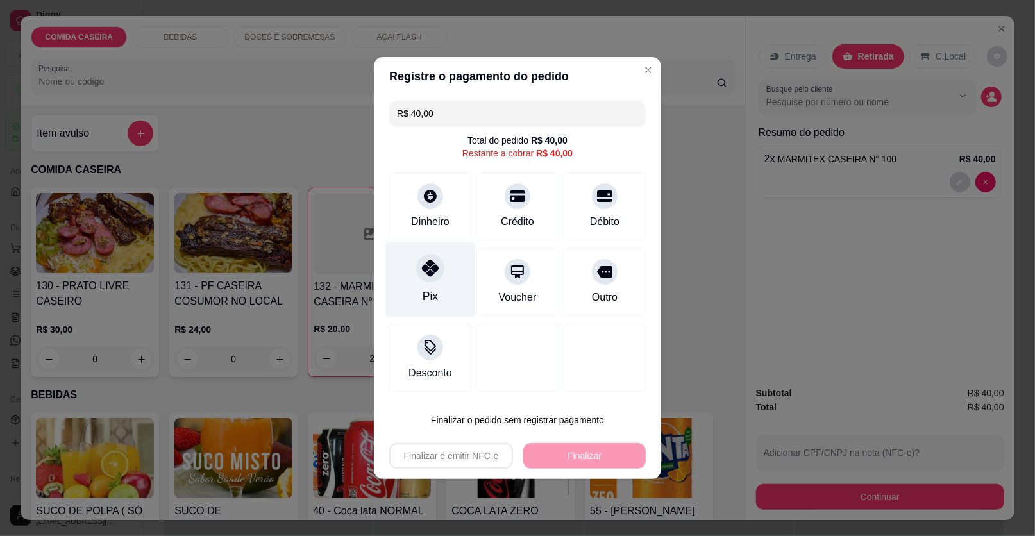
click at [434, 271] on icon at bounding box center [430, 268] width 17 height 17
type input "R$ 0,00"
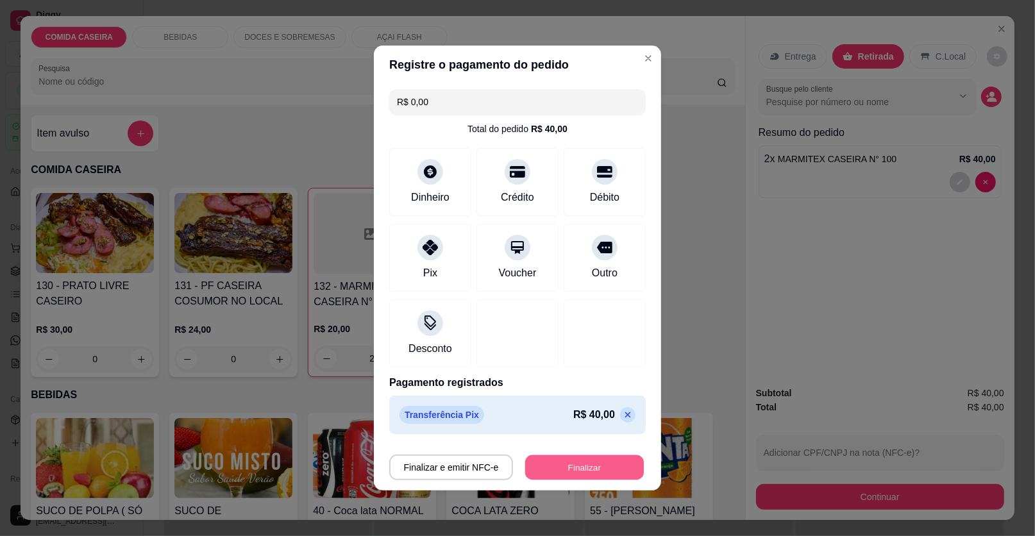
click at [572, 465] on button "Finalizar" at bounding box center [584, 467] width 119 height 25
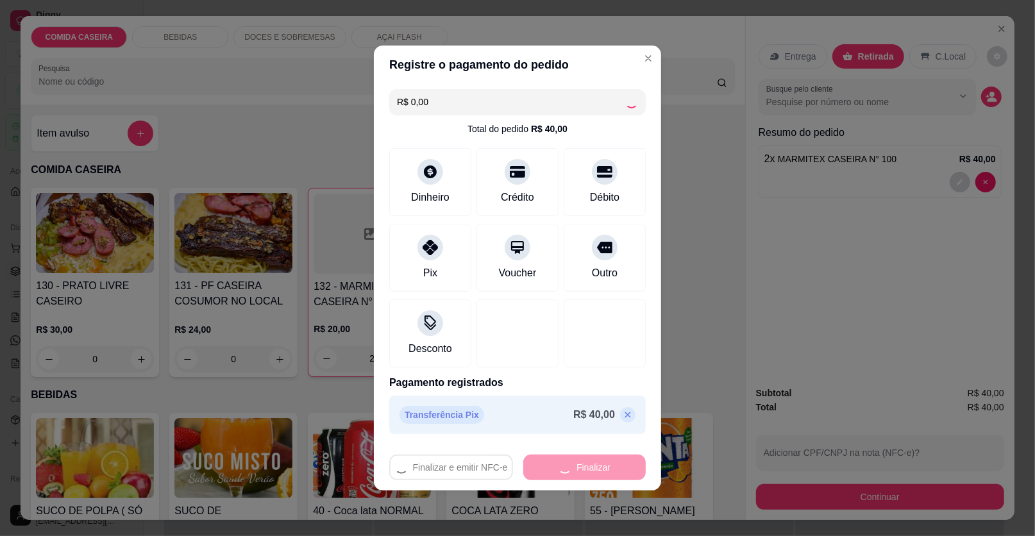
type input "0"
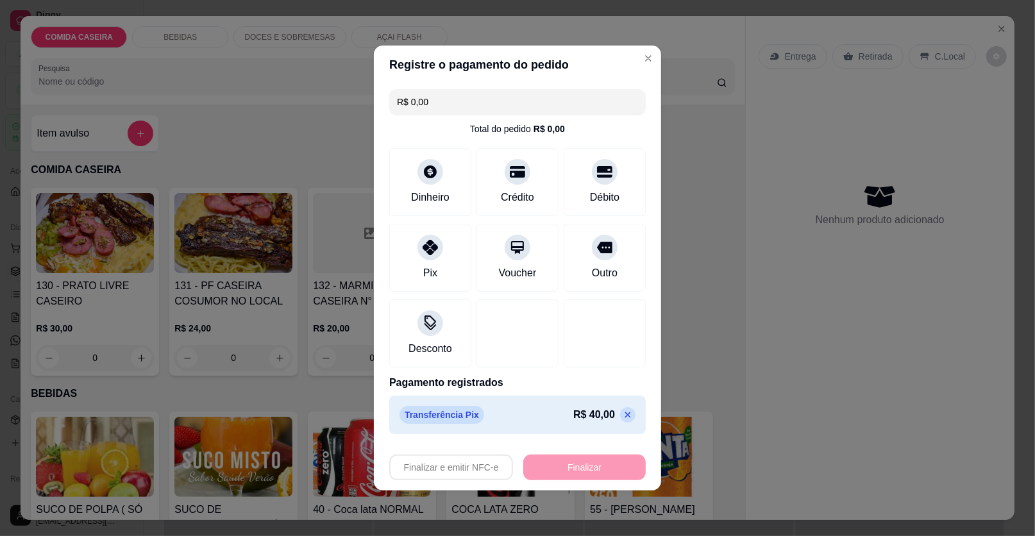
type input "-R$ 40,00"
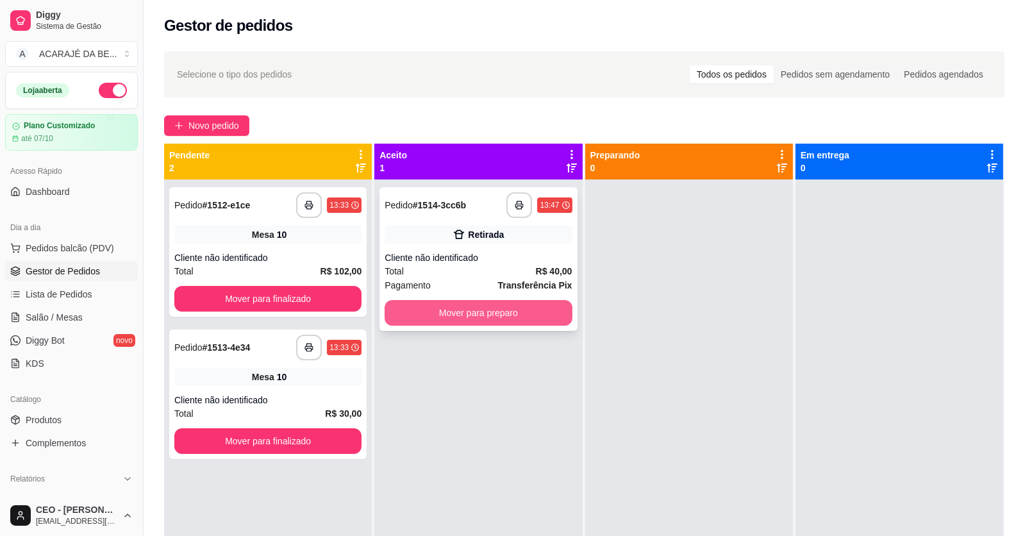
click at [481, 307] on button "Mover para preparo" at bounding box center [478, 313] width 187 height 26
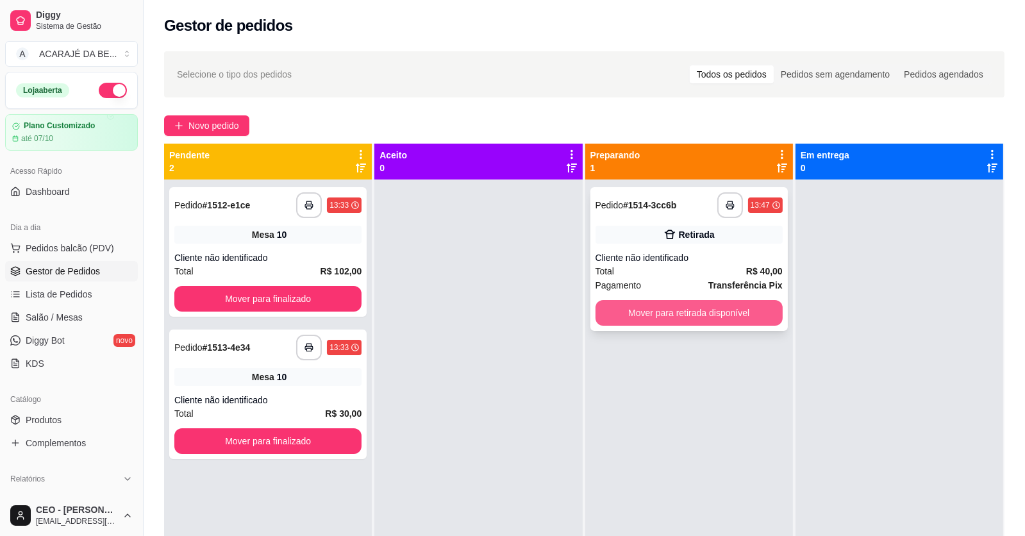
click at [642, 309] on button "Mover para retirada disponível" at bounding box center [689, 313] width 187 height 26
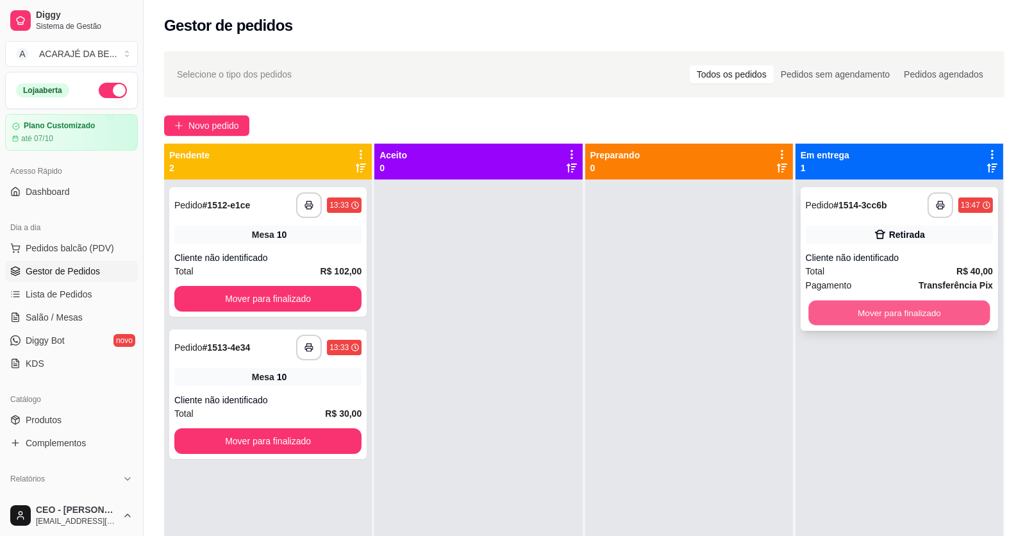
click at [858, 312] on button "Mover para finalizado" at bounding box center [898, 313] width 181 height 25
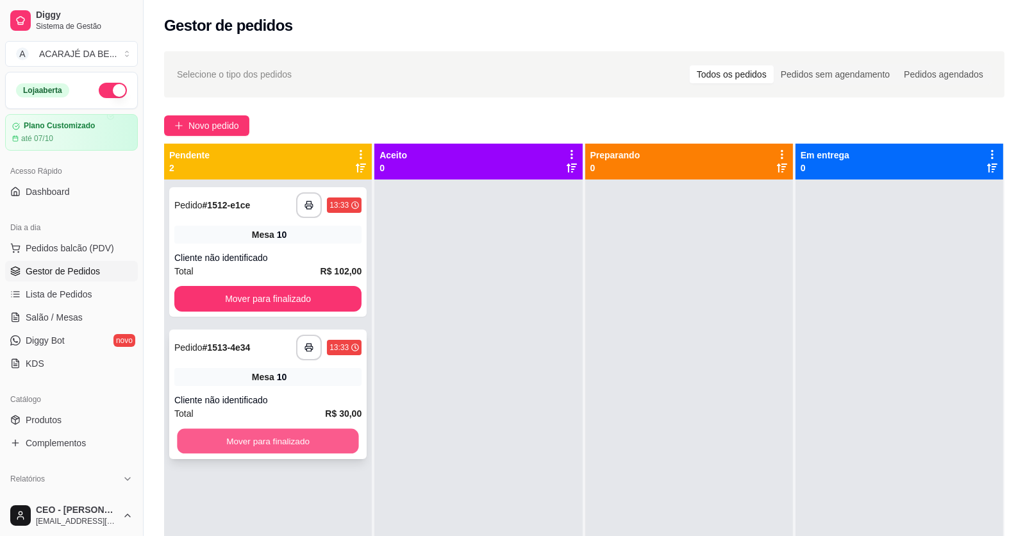
click at [334, 430] on button "Mover para finalizado" at bounding box center [267, 441] width 181 height 25
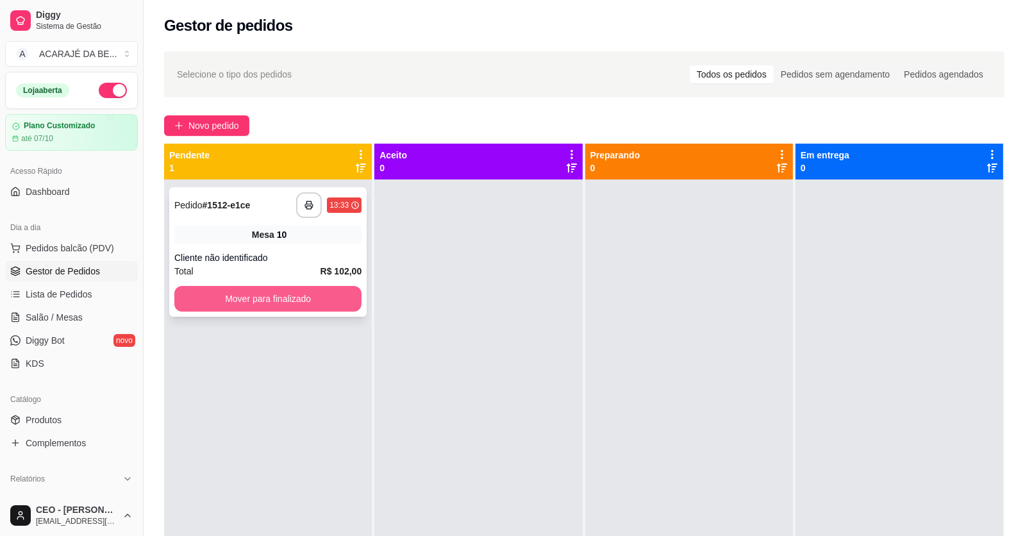
click at [323, 288] on button "Mover para finalizado" at bounding box center [267, 299] width 187 height 26
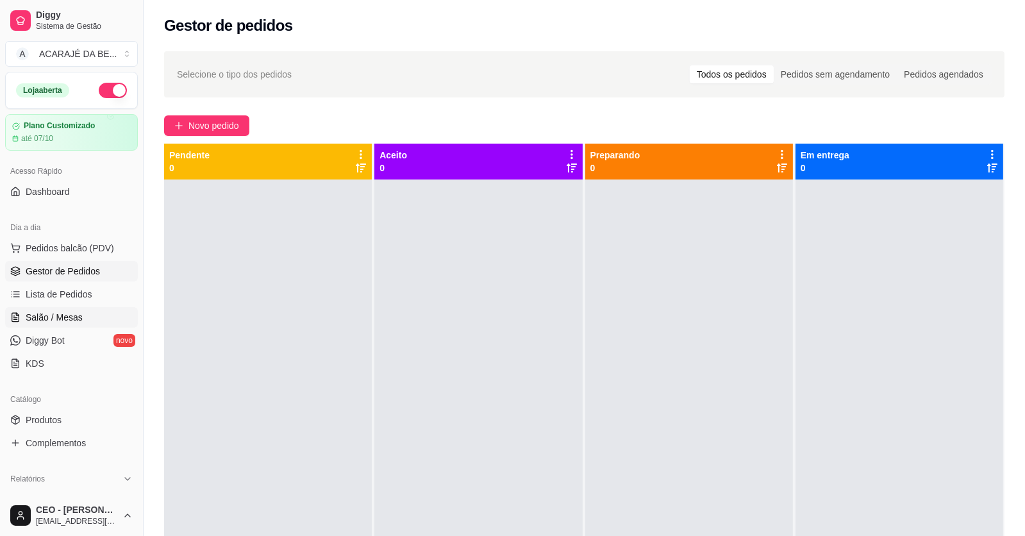
click at [104, 313] on link "Salão / Mesas" at bounding box center [71, 317] width 133 height 21
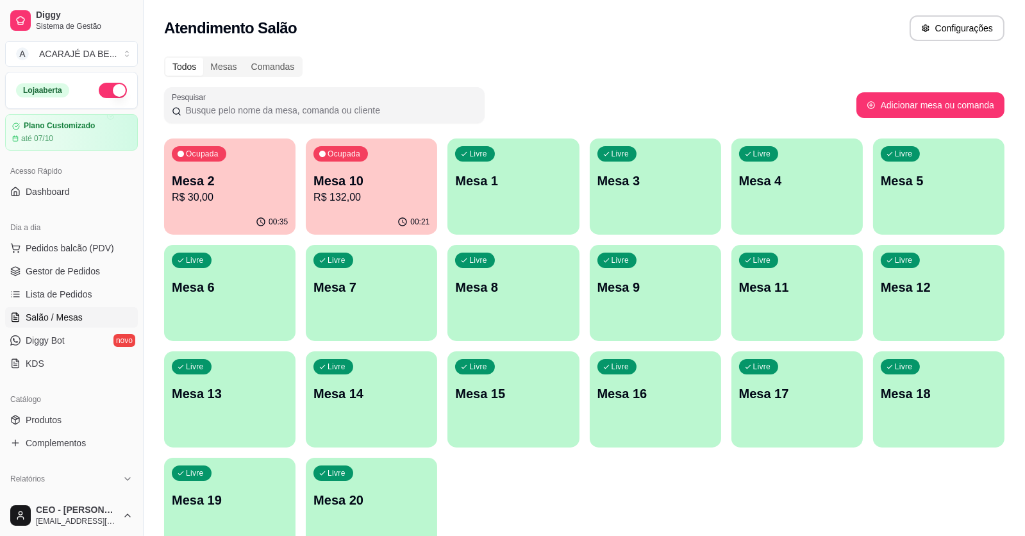
click at [371, 202] on p "R$ 132,00" at bounding box center [372, 197] width 116 height 15
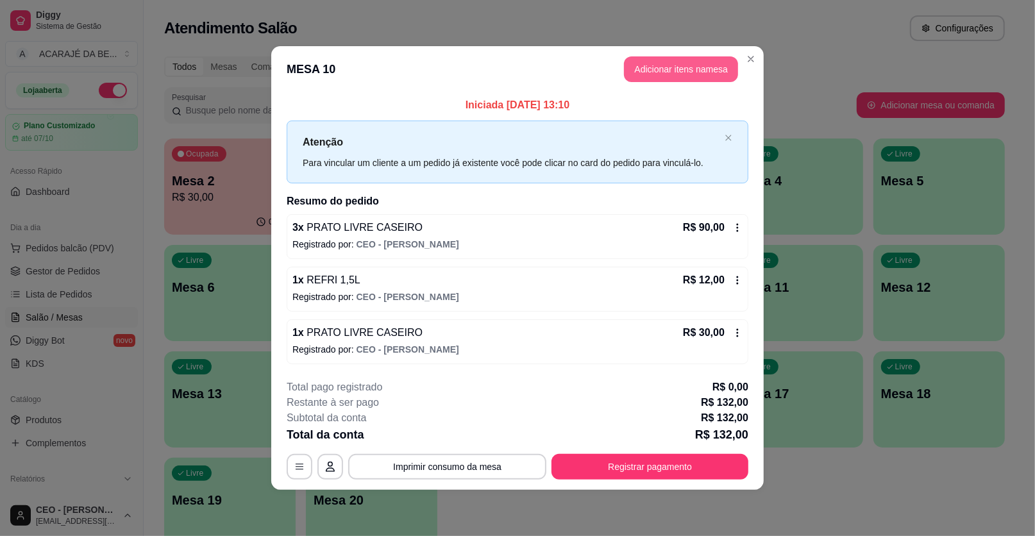
click at [708, 75] on button "Adicionar itens na mesa" at bounding box center [681, 69] width 114 height 26
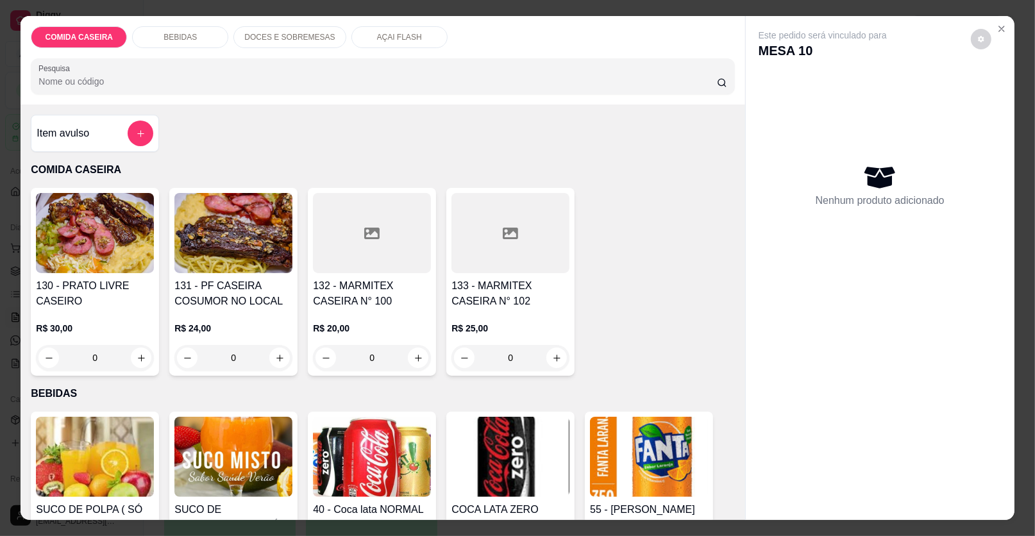
click at [299, 29] on div "DOCES E SOBREMESAS" at bounding box center [289, 37] width 112 height 22
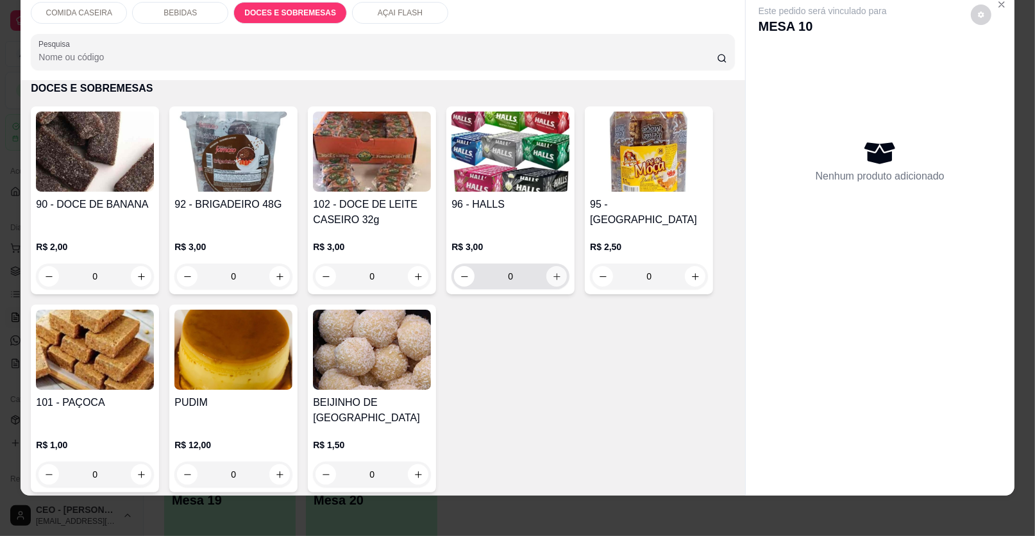
click at [553, 277] on icon "increase-product-quantity" at bounding box center [557, 277] width 10 height 10
type input "1"
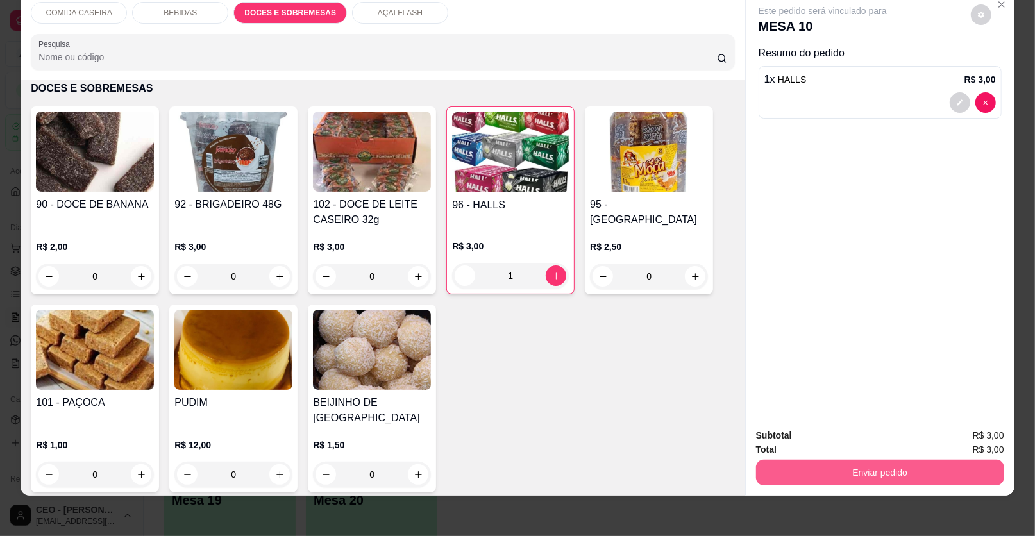
click at [787, 476] on button "Enviar pedido" at bounding box center [880, 473] width 248 height 26
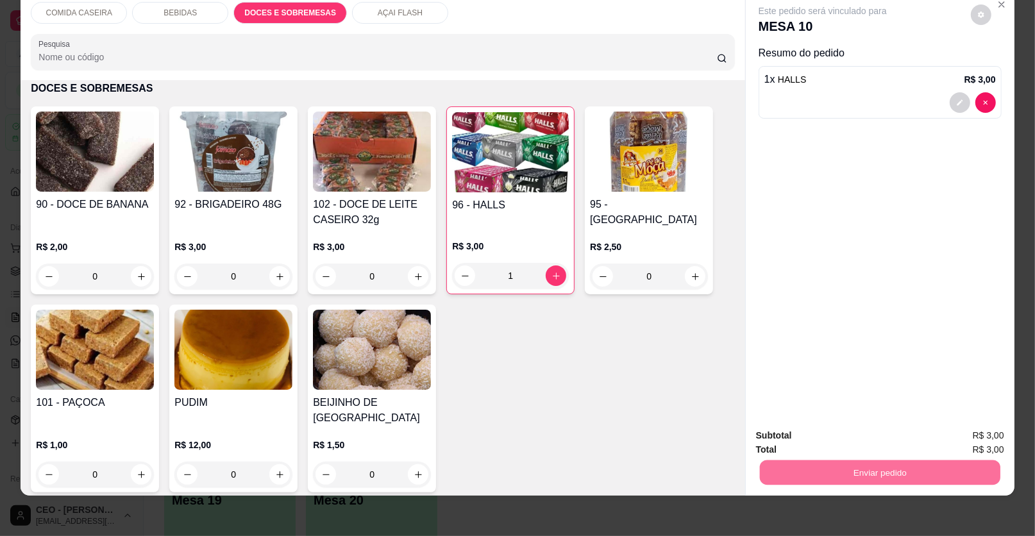
click at [958, 435] on button "Enviar pedido" at bounding box center [970, 440] width 71 height 24
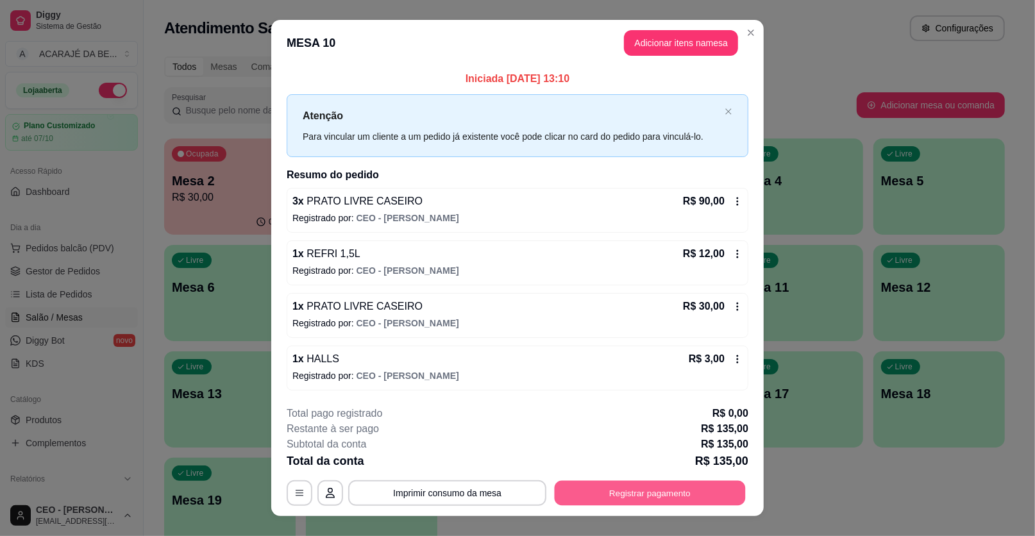
click at [612, 496] on button "Registrar pagamento" at bounding box center [650, 492] width 191 height 25
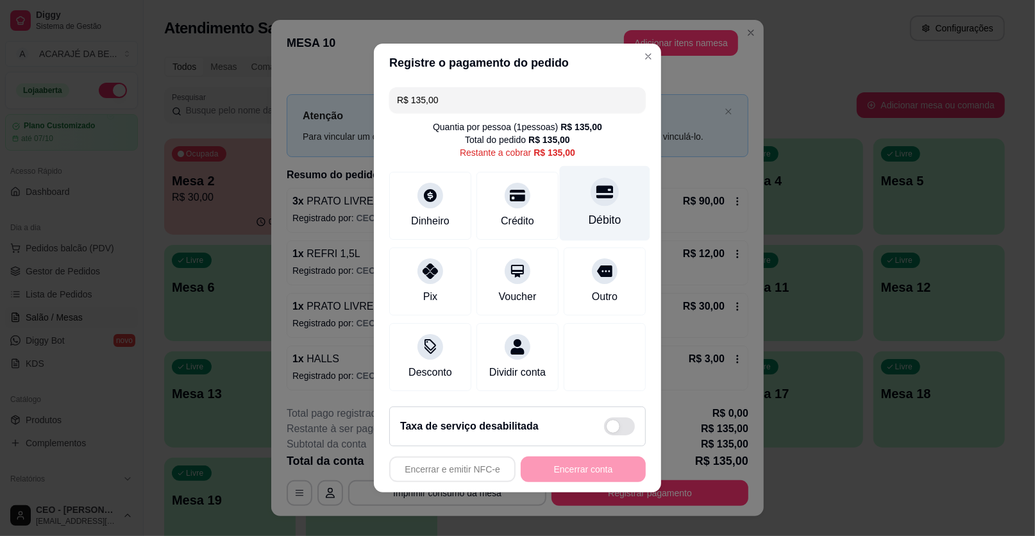
click at [583, 208] on div "Débito" at bounding box center [605, 203] width 90 height 75
type input "R$ 0,00"
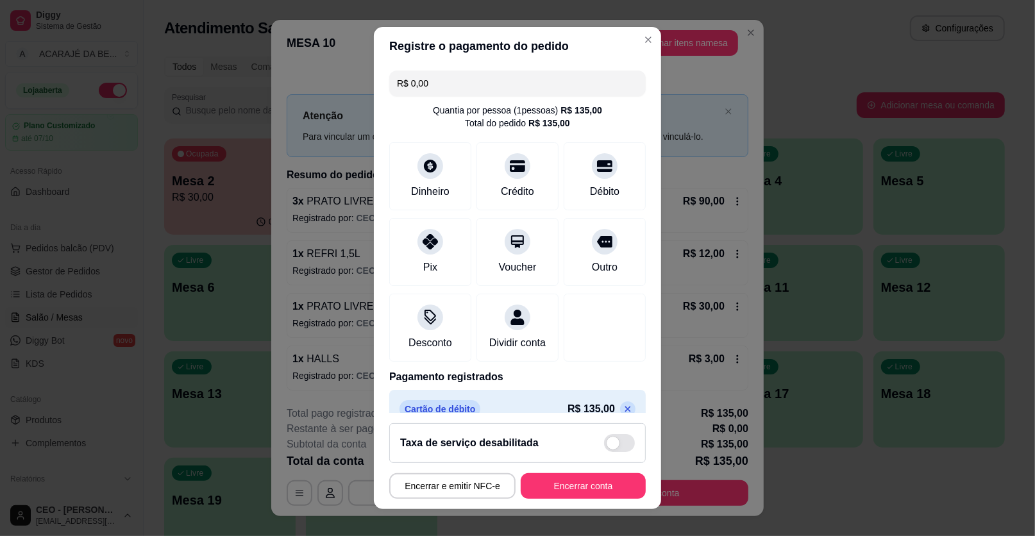
scroll to position [34, 0]
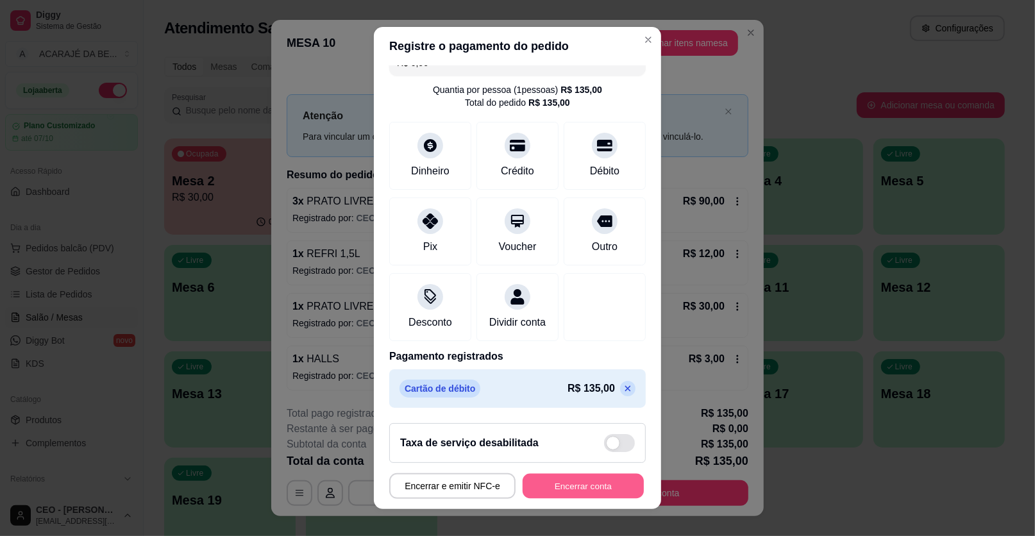
click at [569, 492] on button "Encerrar conta" at bounding box center [583, 486] width 121 height 25
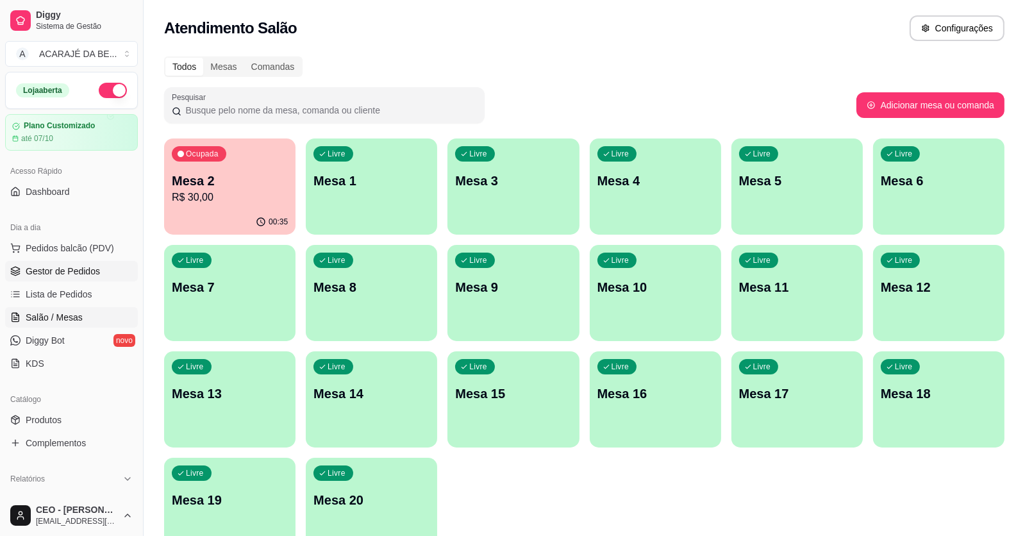
click at [81, 276] on span "Gestor de Pedidos" at bounding box center [63, 271] width 74 height 13
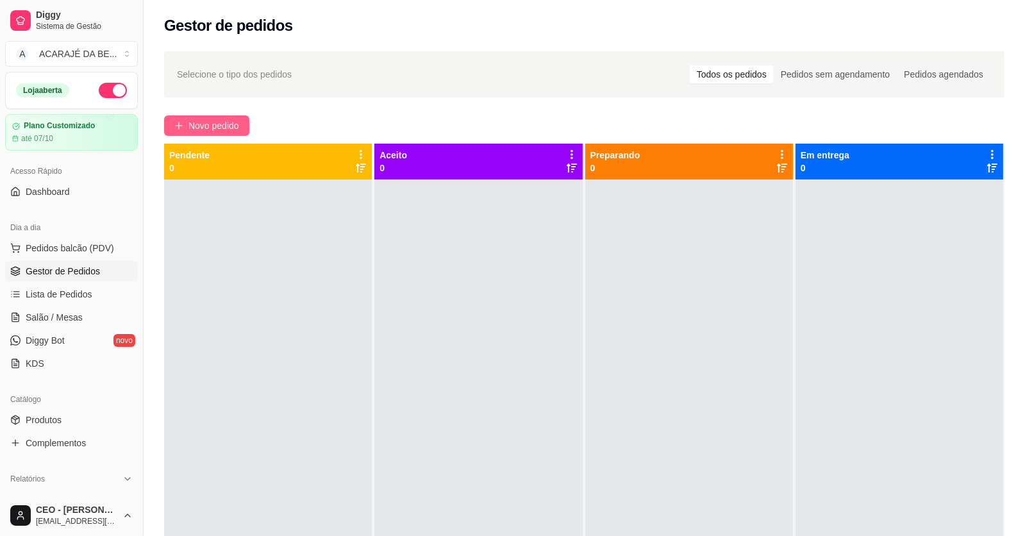
click at [184, 122] on button "Novo pedido" at bounding box center [206, 125] width 85 height 21
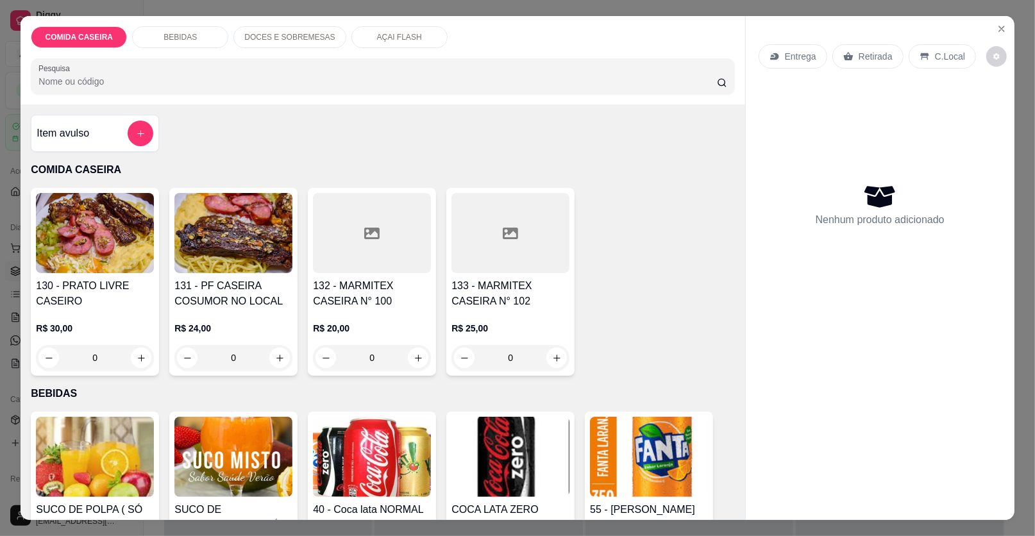
click at [378, 226] on div at bounding box center [372, 233] width 118 height 80
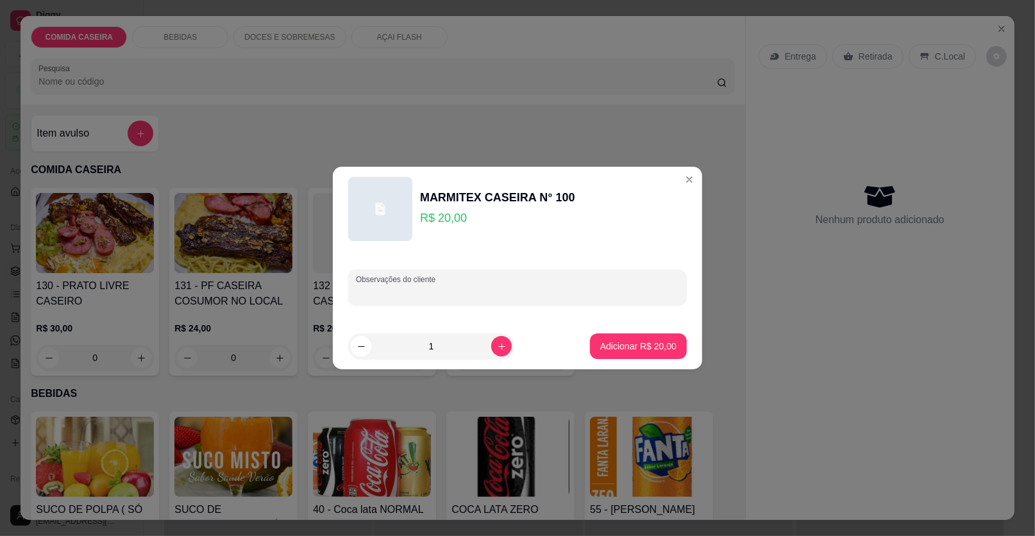
click at [454, 290] on input "Observações do cliente" at bounding box center [517, 292] width 323 height 13
type input "completa"
click at [603, 346] on p "Adicionar R$ 20,00" at bounding box center [638, 346] width 76 height 13
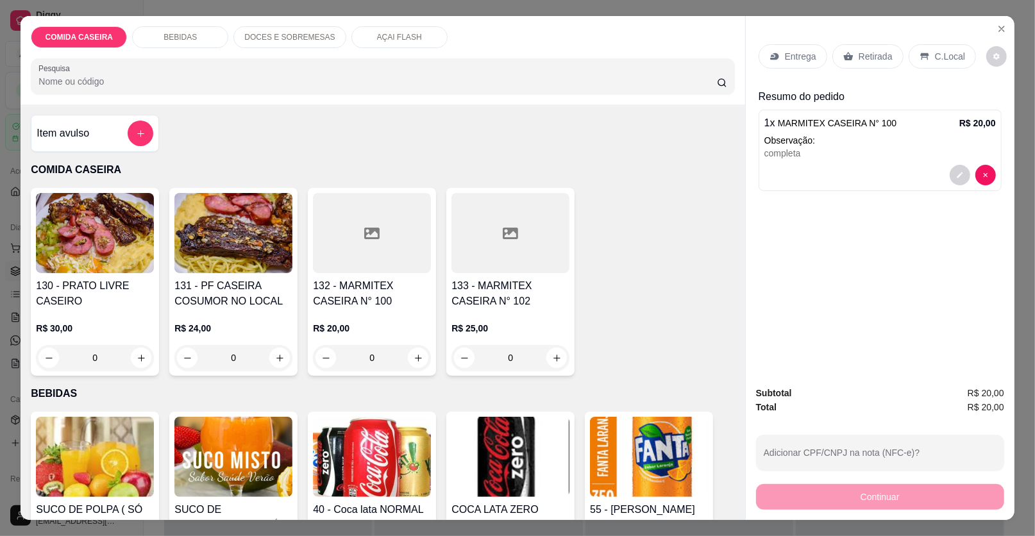
click at [209, 37] on div "BEBIDAS" at bounding box center [180, 37] width 96 height 22
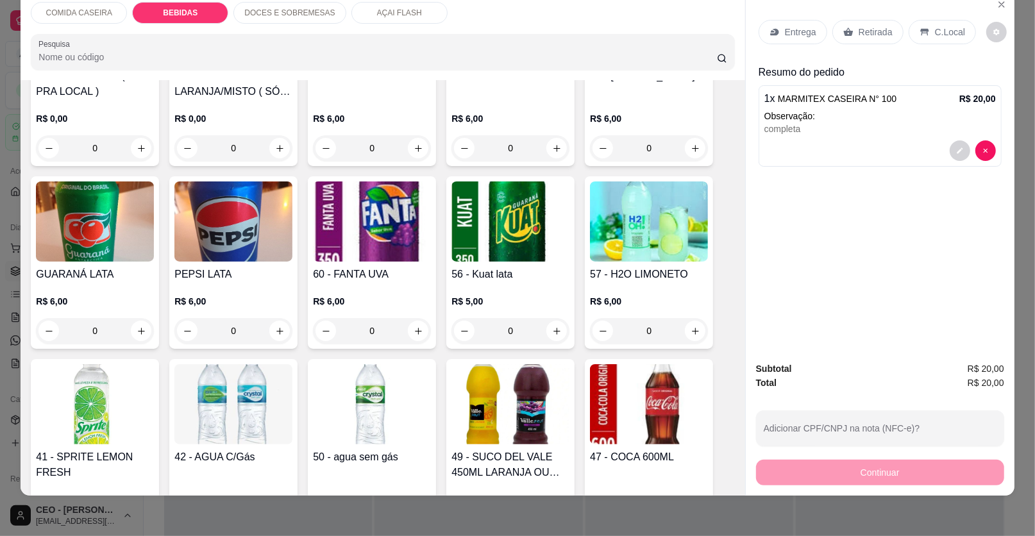
scroll to position [601, 0]
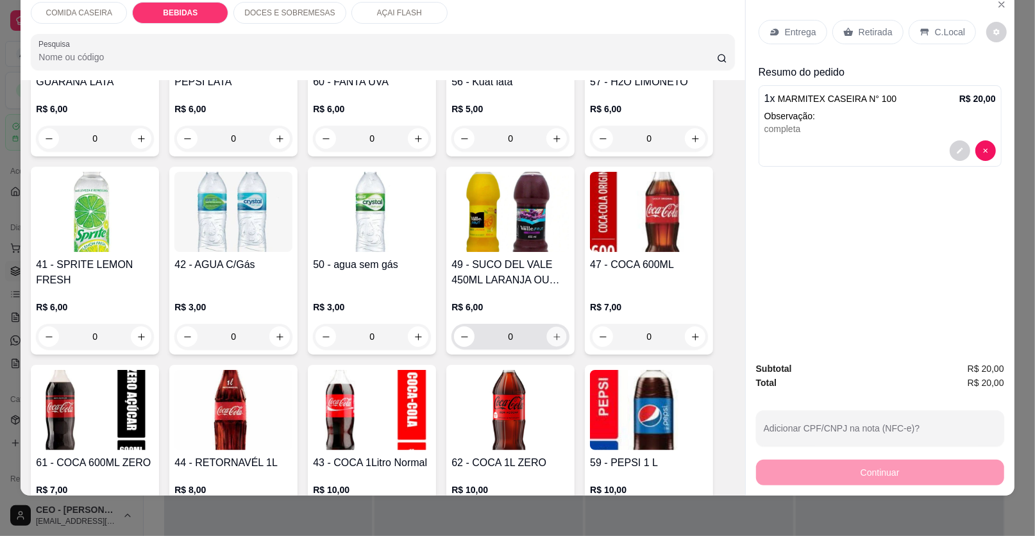
click at [557, 330] on button "increase-product-quantity" at bounding box center [557, 337] width 20 height 20
type input "1"
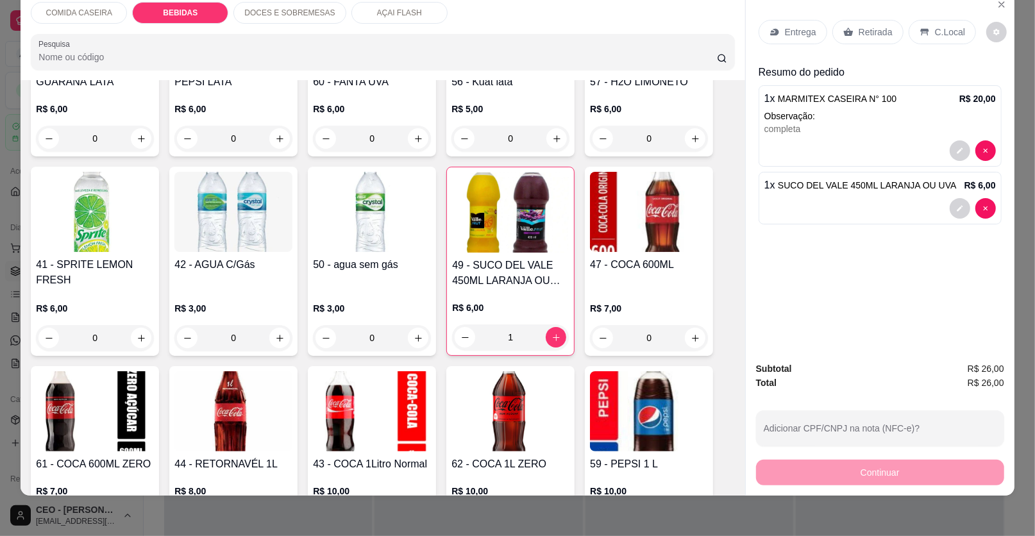
click at [785, 29] on p "Entrega" at bounding box center [800, 32] width 31 height 13
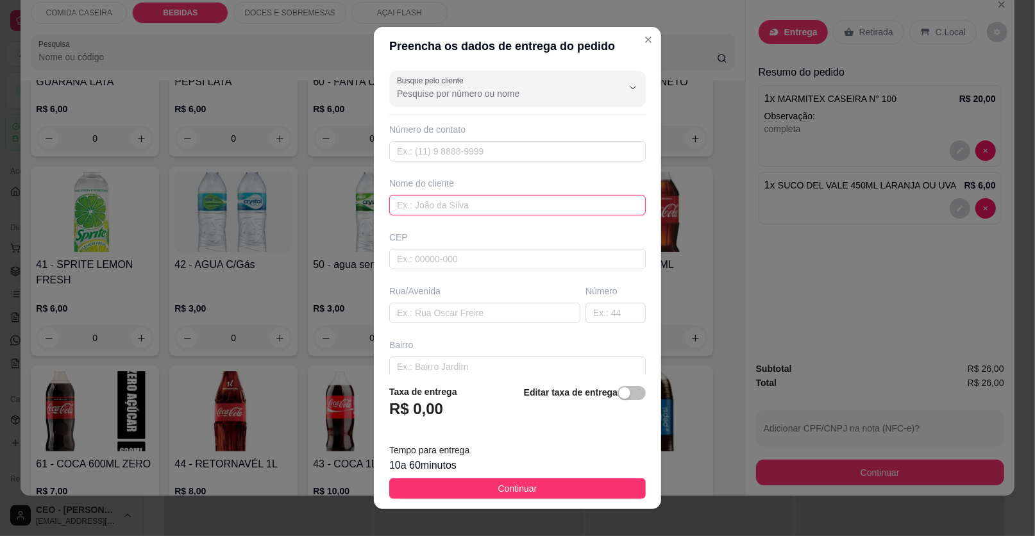
click at [485, 209] on input "text" at bounding box center [517, 205] width 256 height 21
type input "mikaele"
click at [437, 316] on input "text" at bounding box center [484, 313] width 191 height 21
paste input "[GEOGRAPHIC_DATA]"
paste input "Ao lado de [PERSON_NAME]"
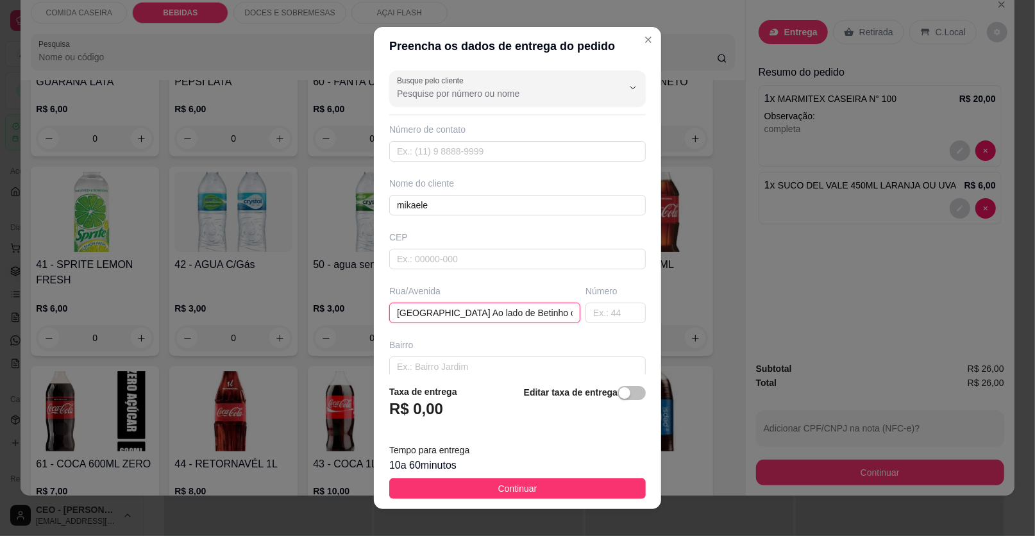
scroll to position [0, 2]
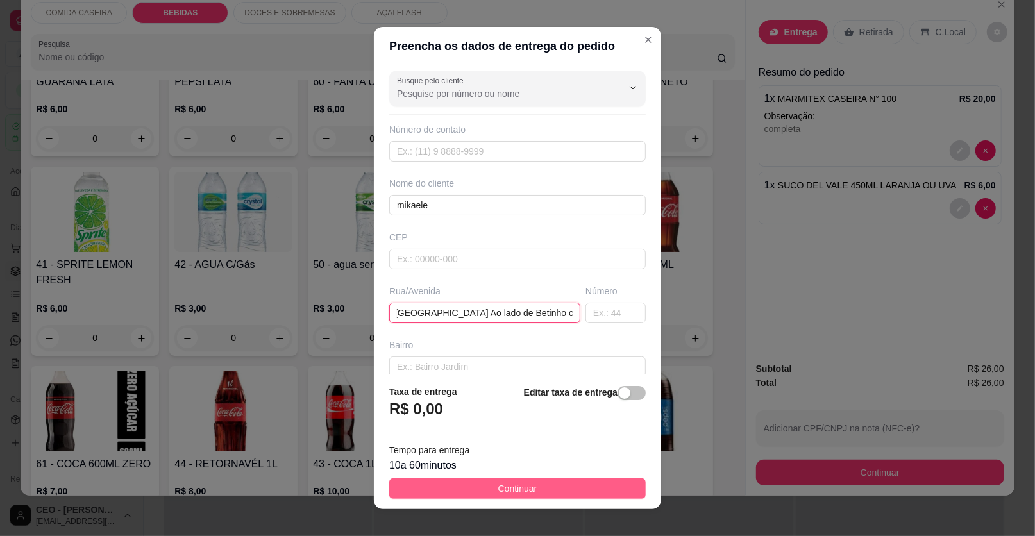
type input "[GEOGRAPHIC_DATA] Ao lado de Betinho chapista"
click at [544, 499] on button "Continuar" at bounding box center [517, 488] width 256 height 21
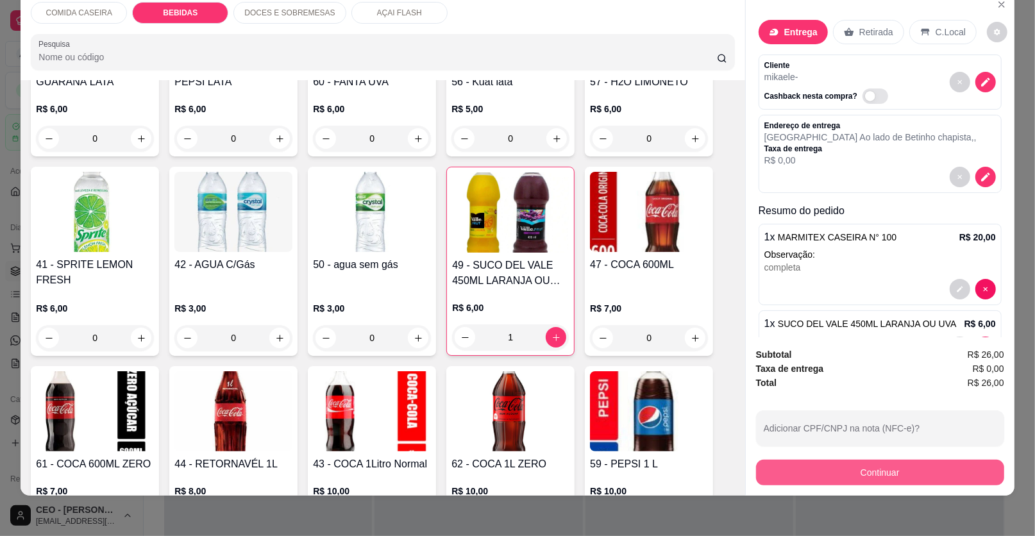
click at [778, 458] on div "Continuar" at bounding box center [880, 471] width 248 height 29
click at [778, 469] on button "Continuar" at bounding box center [880, 473] width 248 height 26
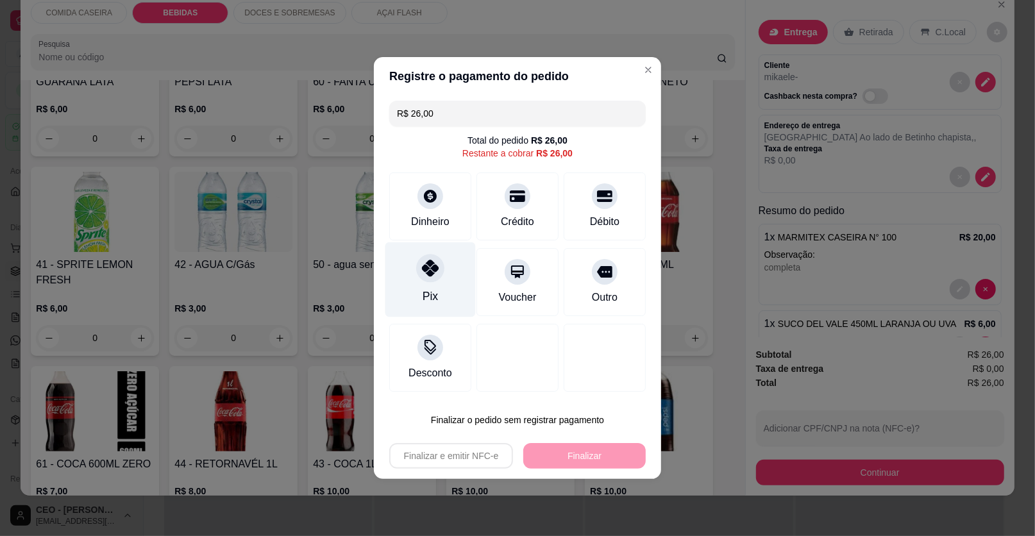
click at [434, 254] on div "Pix" at bounding box center [430, 279] width 90 height 75
type input "R$ 0,00"
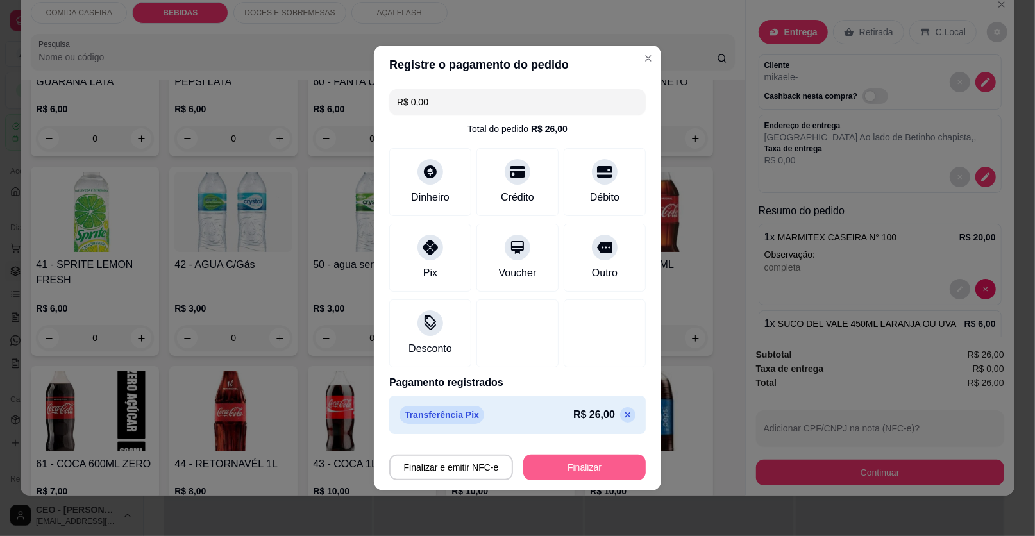
click at [580, 463] on button "Finalizar" at bounding box center [584, 468] width 122 height 26
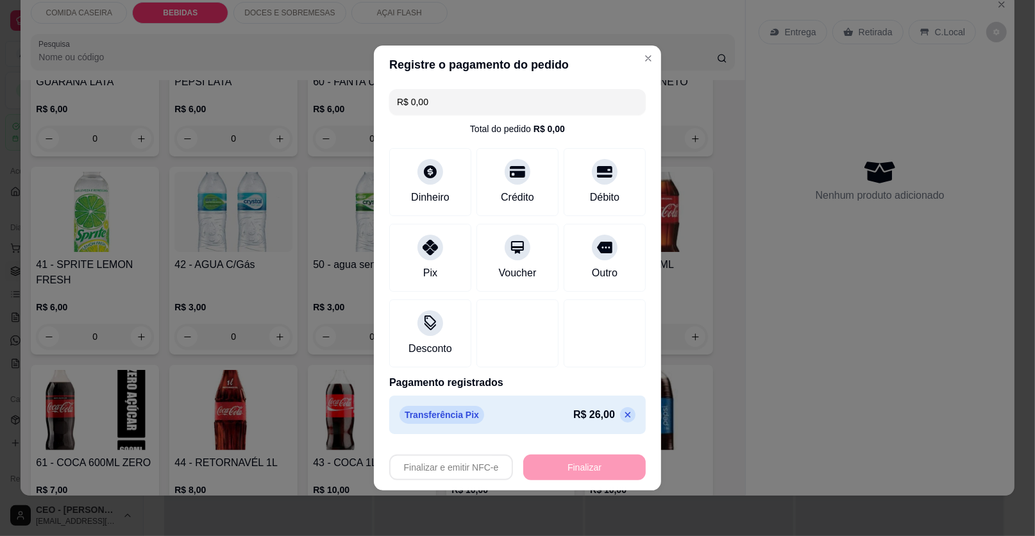
type input "0"
type input "-R$ 26,00"
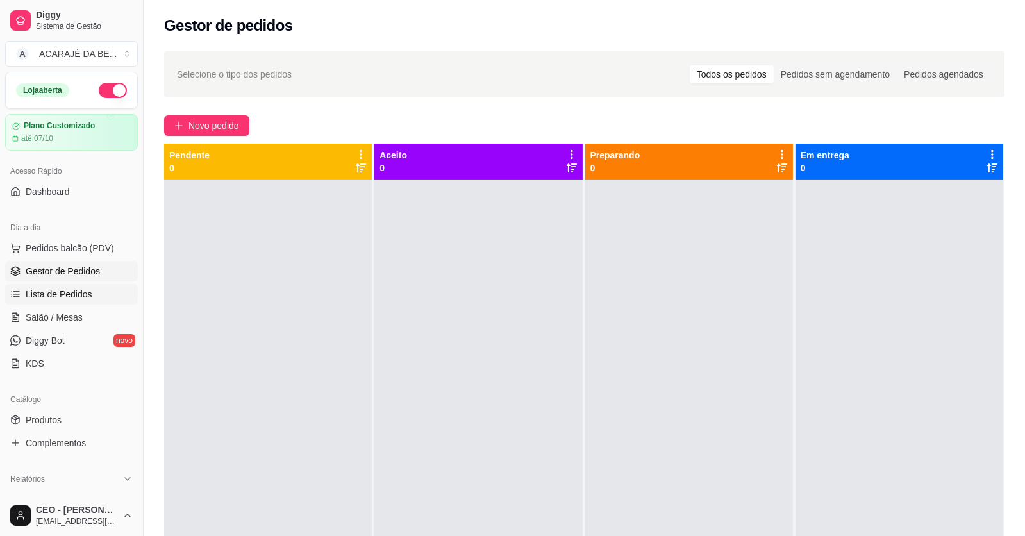
click at [47, 292] on span "Lista de Pedidos" at bounding box center [59, 294] width 67 height 13
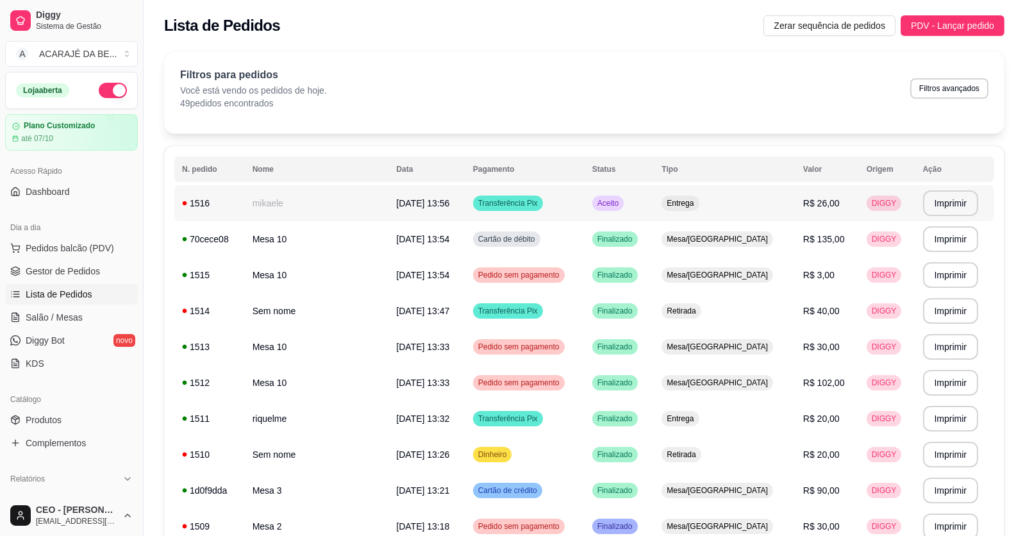
click at [269, 205] on td "mikaele" at bounding box center [317, 203] width 144 height 36
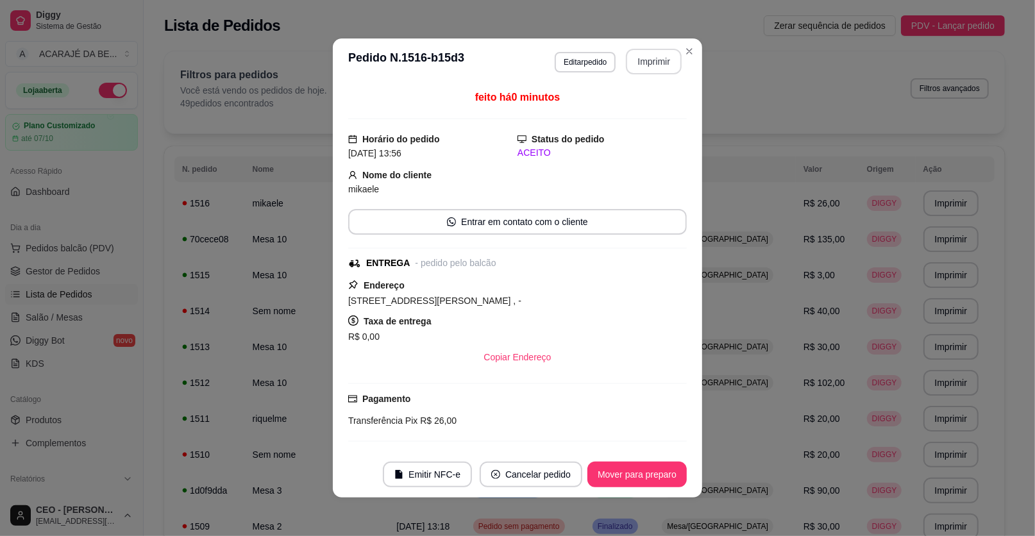
click at [654, 71] on button "Imprimir" at bounding box center [654, 62] width 56 height 26
click at [658, 475] on button "Mover para preparo" at bounding box center [637, 474] width 96 height 25
click at [658, 475] on button "Mover para entrega" at bounding box center [637, 475] width 99 height 26
click at [658, 475] on button "Mover para finalizado" at bounding box center [633, 474] width 103 height 25
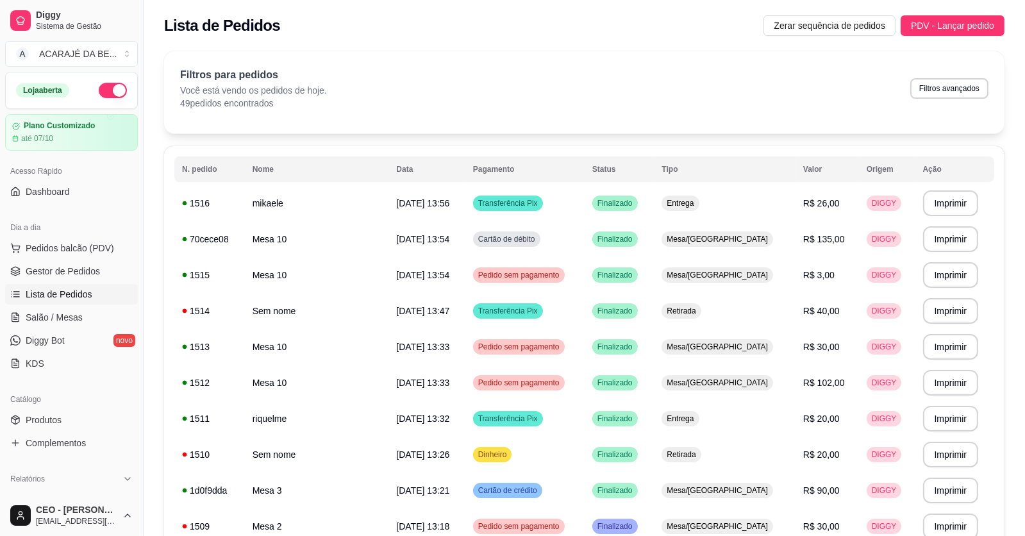
click at [70, 258] on ul "Pedidos balcão (PDV) Gestor de Pedidos Lista de Pedidos Salão / Mesas Diggy Bot…" at bounding box center [71, 306] width 133 height 136
click at [78, 265] on span "Gestor de Pedidos" at bounding box center [63, 271] width 74 height 13
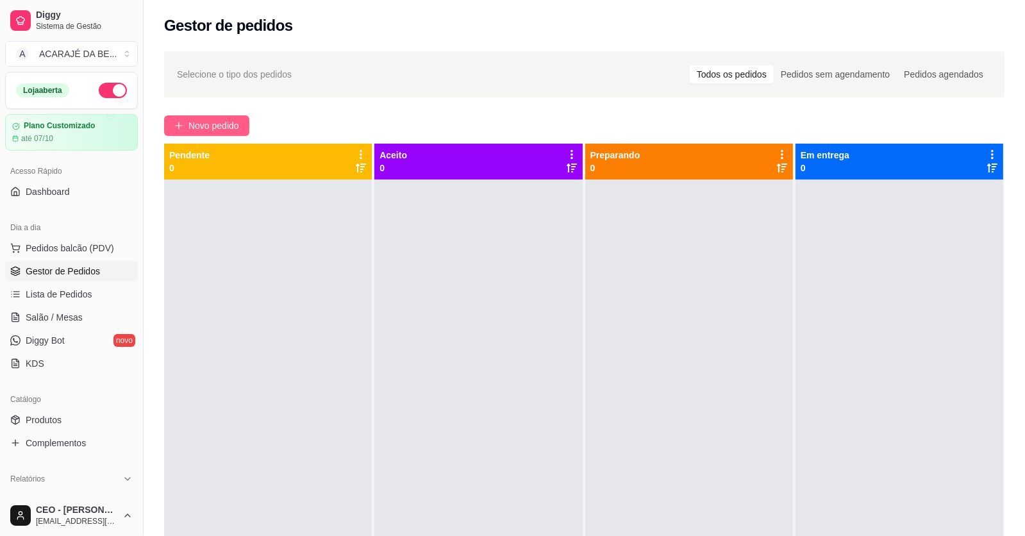
click at [222, 120] on span "Novo pedido" at bounding box center [213, 126] width 51 height 14
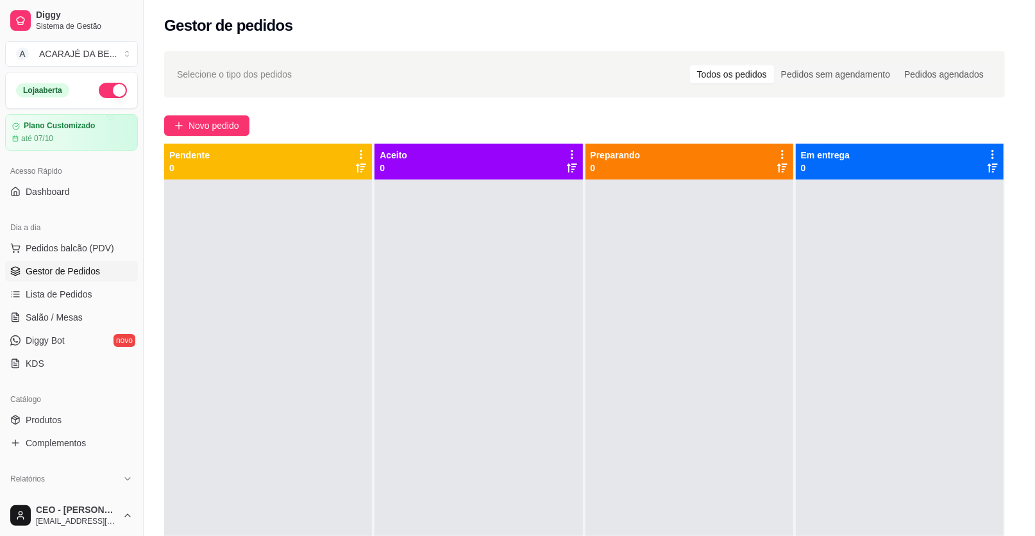
click at [371, 235] on icon at bounding box center [371, 233] width 15 height 15
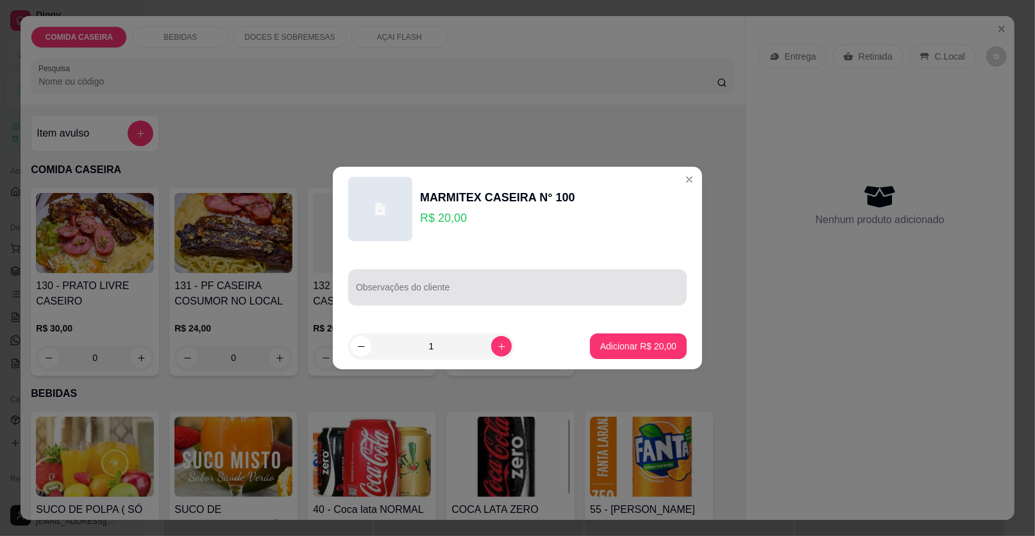
drag, startPoint x: 371, startPoint y: 235, endPoint x: 448, endPoint y: 292, distance: 96.3
click at [448, 292] on div "Observações do cliente" at bounding box center [517, 287] width 339 height 36
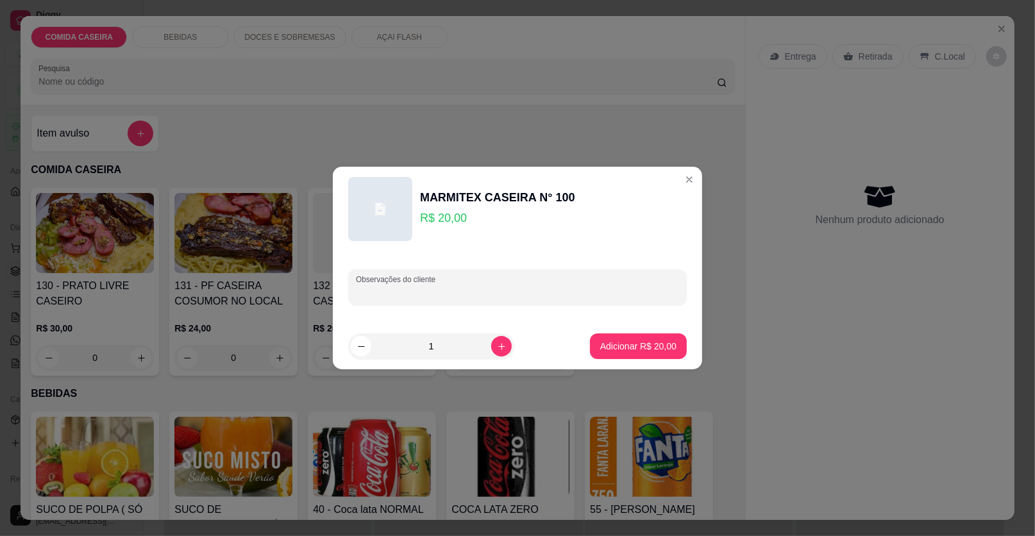
paste input "Marmita m Macarrão ao molho Farofa de banana Chuchu cozido Costela Alcatra"
type input "Marmita m Macarrão ao molho Farofa de banana Chuchu cozido Costela Alcatra"
click at [634, 352] on p "Adicionar R$ 20,00" at bounding box center [638, 346] width 74 height 12
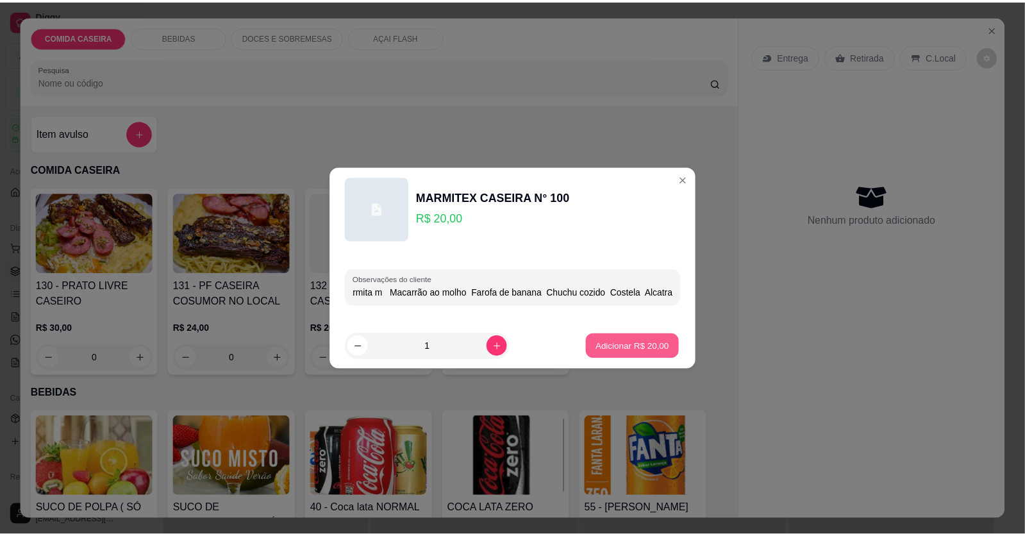
scroll to position [0, 0]
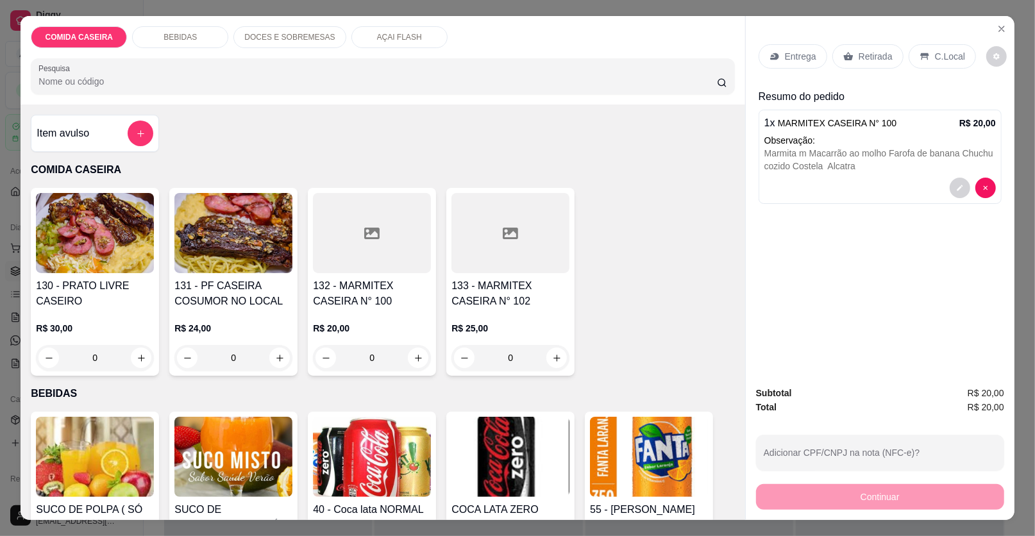
click at [792, 53] on p "Entrega" at bounding box center [800, 56] width 31 height 13
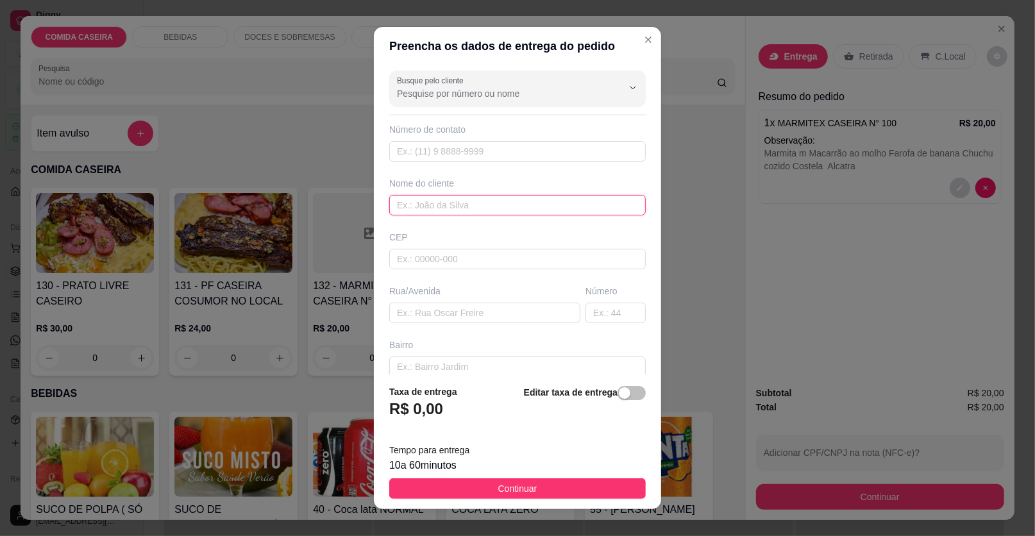
click at [518, 210] on input "text" at bounding box center [517, 205] width 256 height 21
type input "germano"
click at [514, 310] on input "text" at bounding box center [484, 313] width 191 height 21
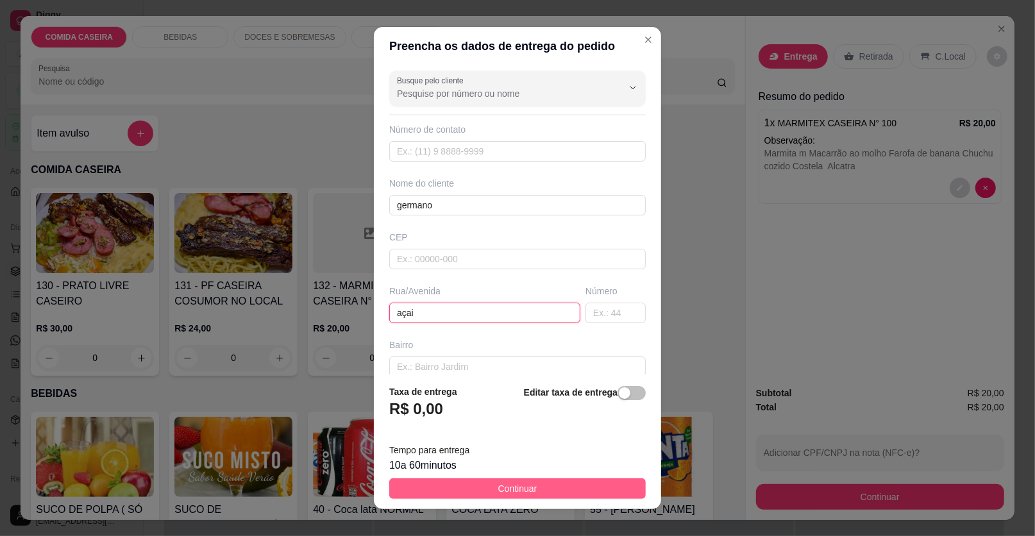
type input "açai"
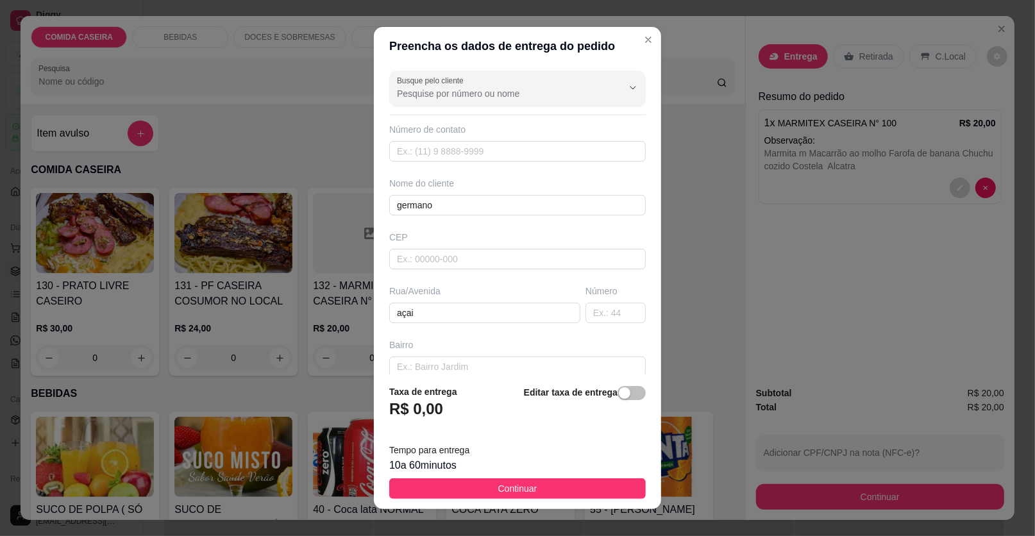
drag, startPoint x: 549, startPoint y: 483, endPoint x: 742, endPoint y: 471, distance: 192.7
click at [553, 485] on button "Continuar" at bounding box center [517, 488] width 256 height 21
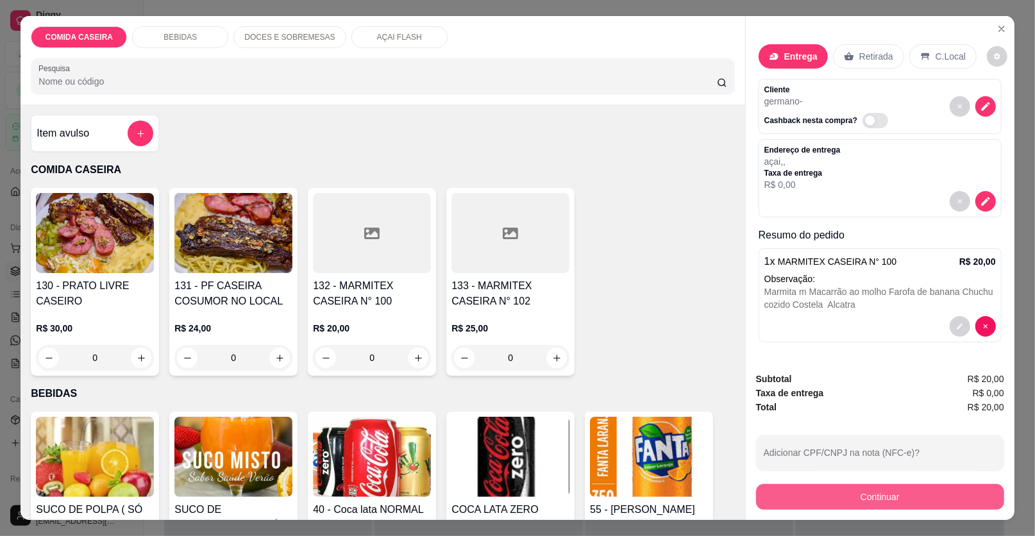
click at [776, 491] on button "Continuar" at bounding box center [880, 497] width 248 height 26
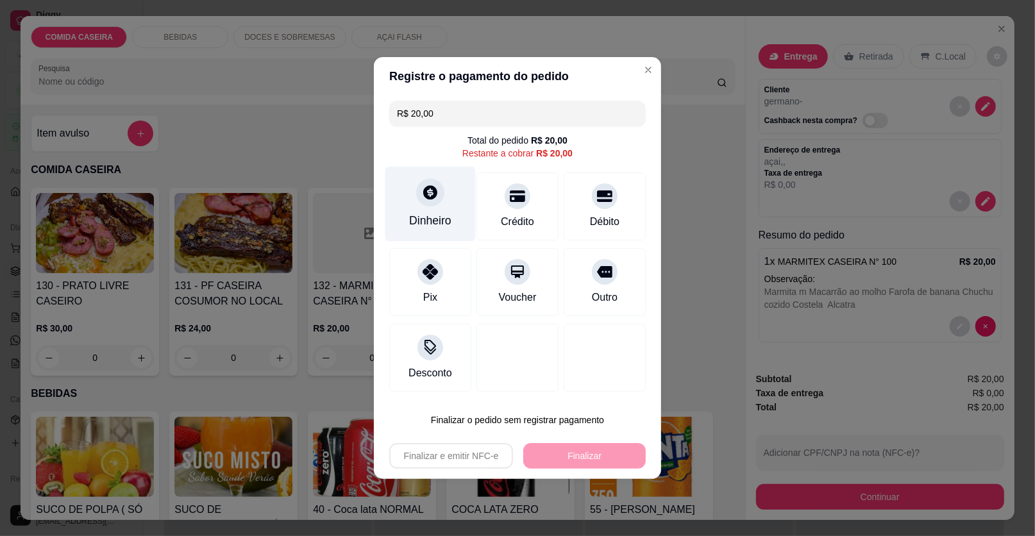
click at [441, 219] on div "Dinheiro" at bounding box center [430, 220] width 42 height 17
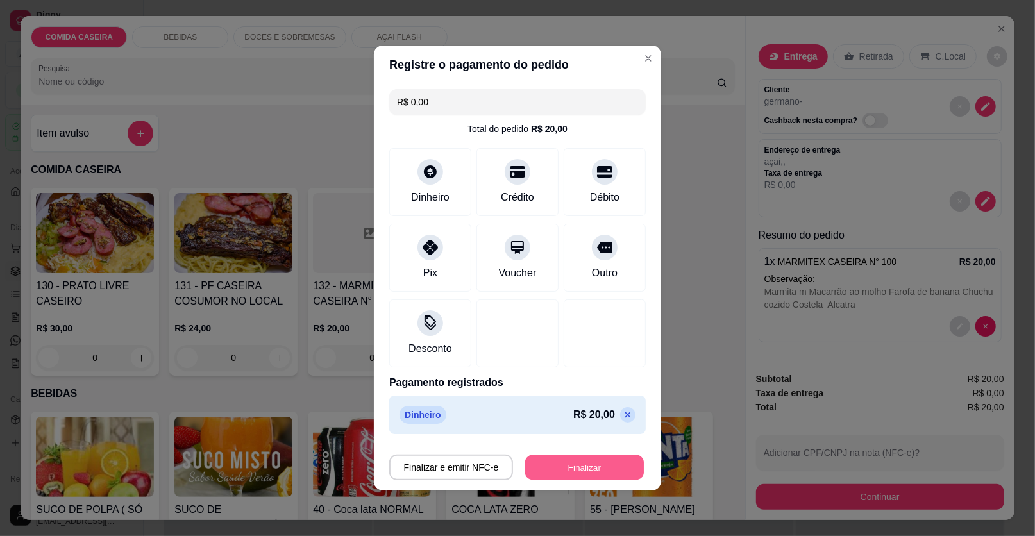
click at [601, 465] on button "Finalizar" at bounding box center [584, 467] width 119 height 25
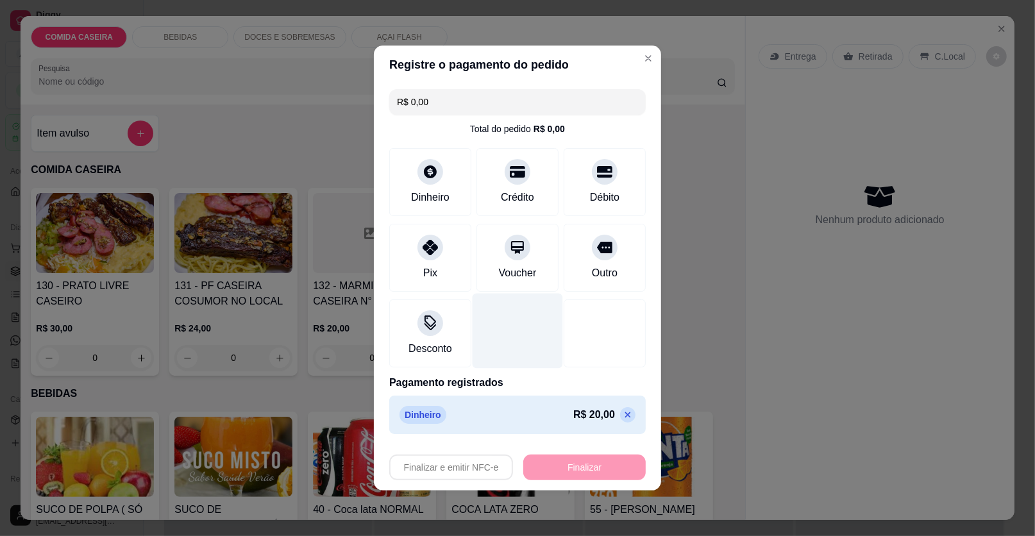
type input "-R$ 20,00"
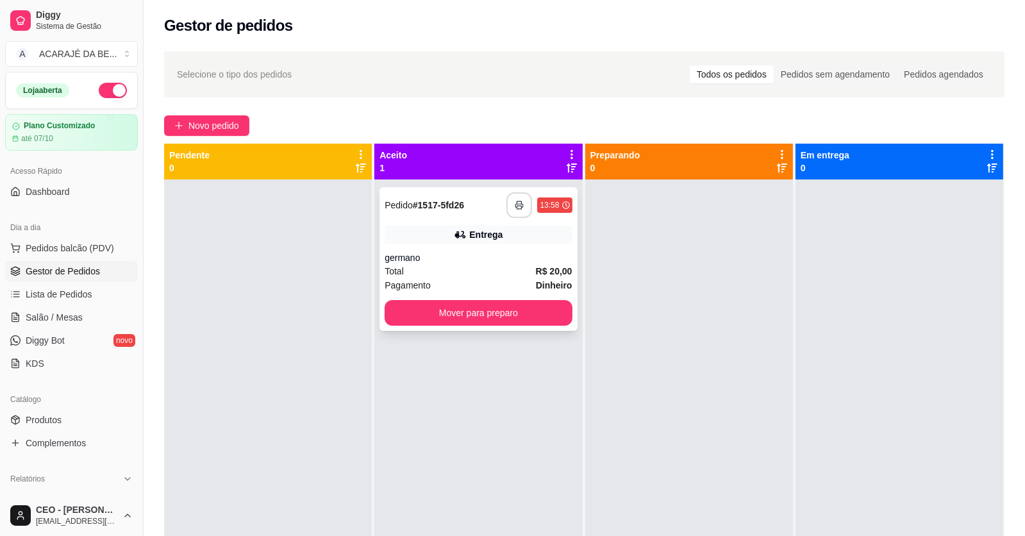
click at [515, 205] on icon "button" at bounding box center [519, 205] width 9 height 9
click at [548, 315] on button "Mover para preparo" at bounding box center [478, 313] width 187 height 26
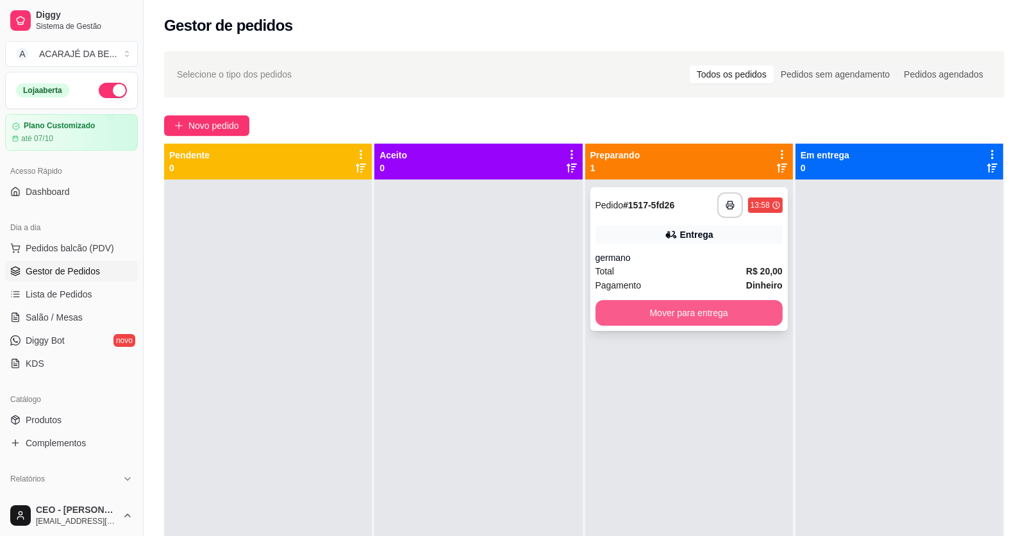
click at [627, 310] on button "Mover para entrega" at bounding box center [689, 313] width 187 height 26
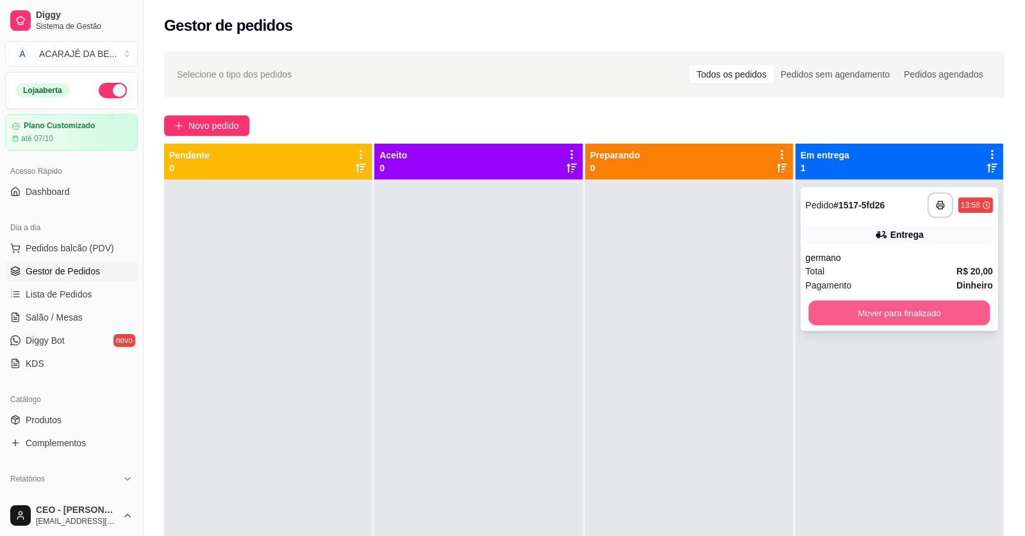
click at [855, 308] on button "Mover para finalizado" at bounding box center [898, 313] width 181 height 25
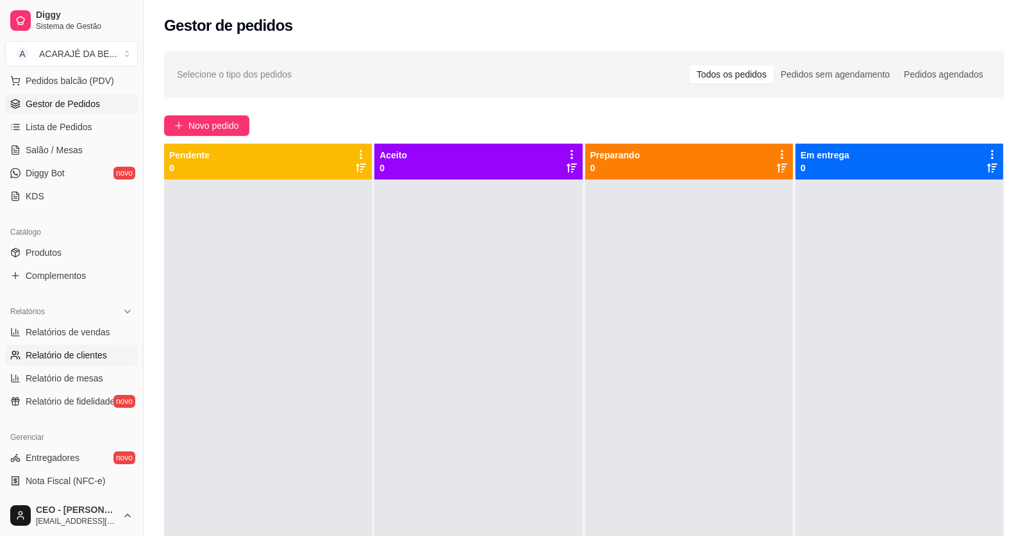
scroll to position [192, 0]
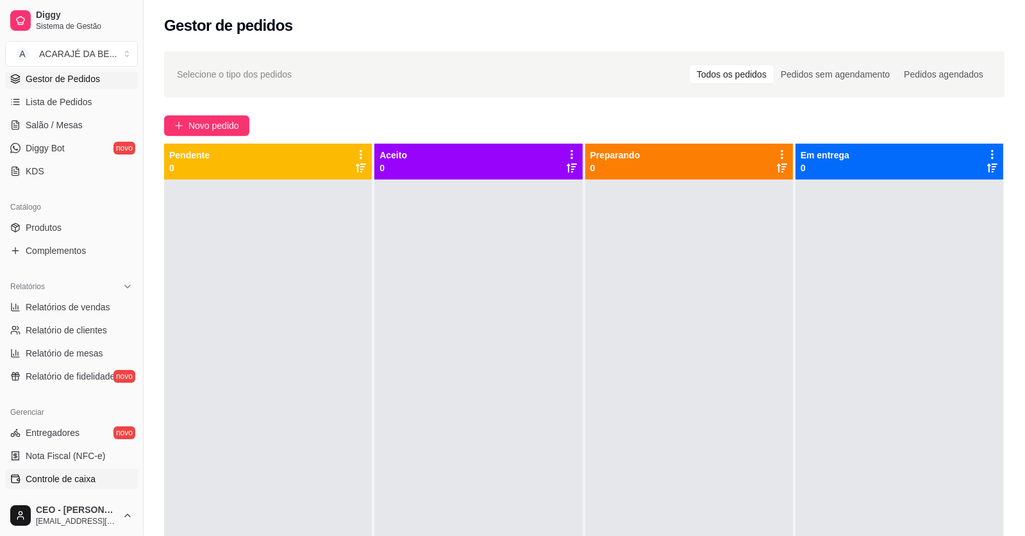
click at [88, 470] on link "Controle de caixa" at bounding box center [71, 479] width 133 height 21
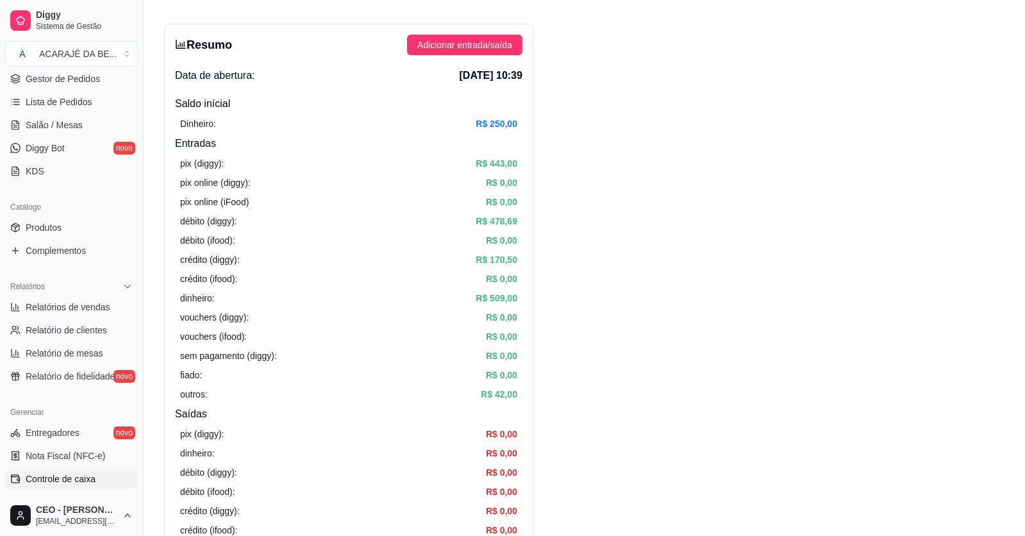
scroll to position [63, 0]
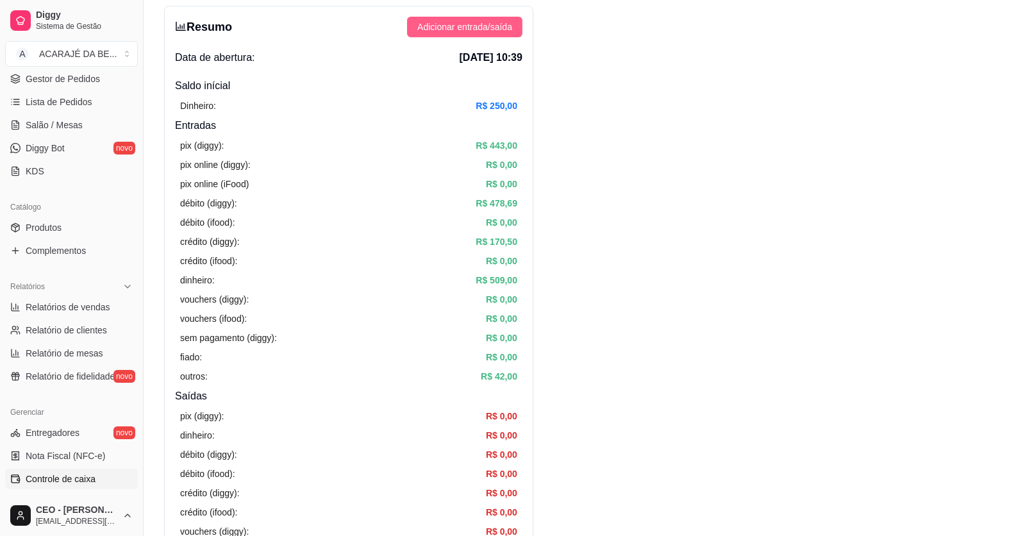
click at [462, 20] on span "Adicionar entrada/saída" at bounding box center [464, 27] width 95 height 14
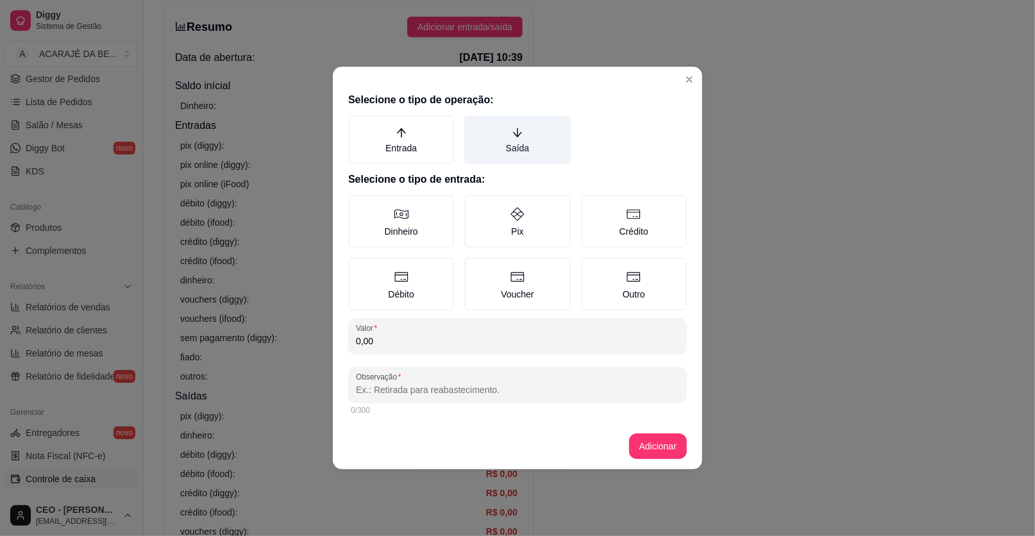
click at [517, 150] on label "Saída" at bounding box center [517, 139] width 106 height 49
click at [474, 125] on button "Saída" at bounding box center [469, 120] width 10 height 10
click at [408, 348] on div "0,00" at bounding box center [517, 336] width 323 height 26
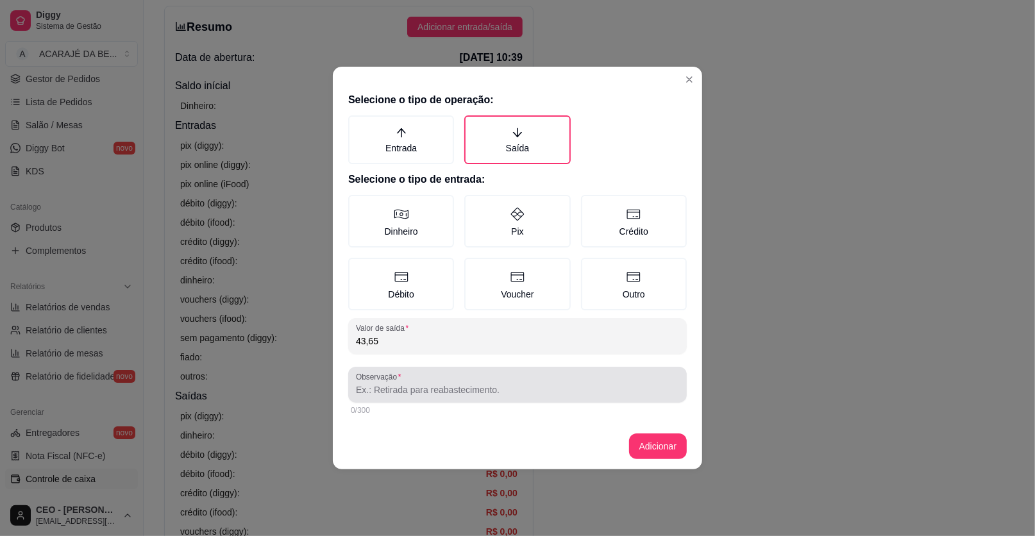
type input "43,65"
click at [440, 396] on div at bounding box center [517, 385] width 323 height 26
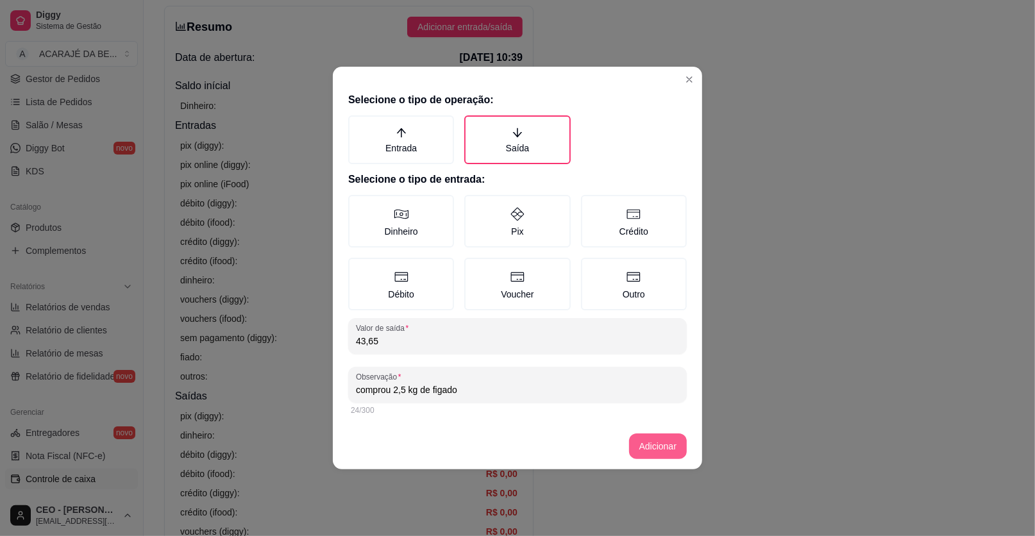
type input "comprou 2,5 kg de figado"
click at [657, 450] on button "Adicionar" at bounding box center [658, 446] width 58 height 26
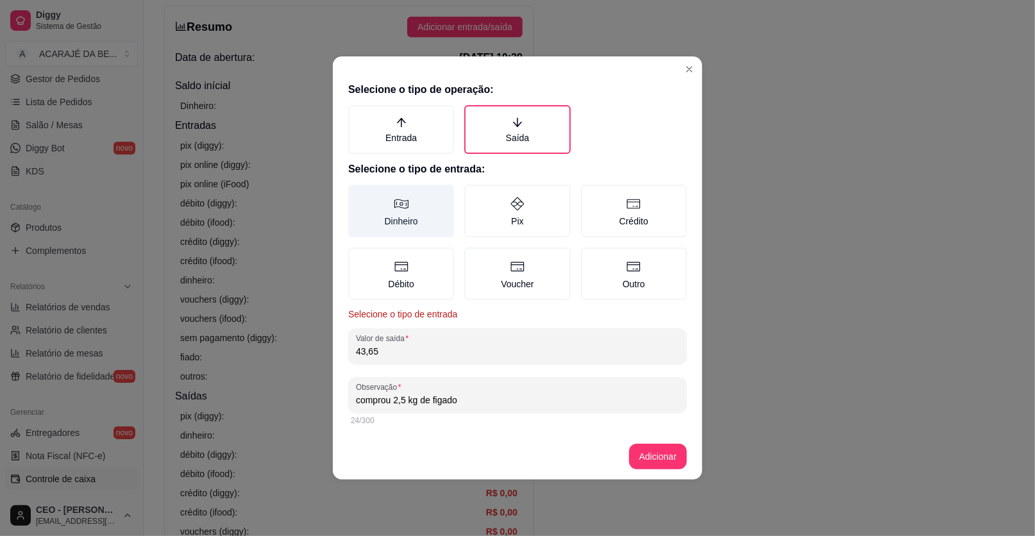
click at [362, 192] on label "Dinheiro" at bounding box center [401, 211] width 106 height 53
click at [358, 192] on button "Dinheiro" at bounding box center [353, 189] width 10 height 10
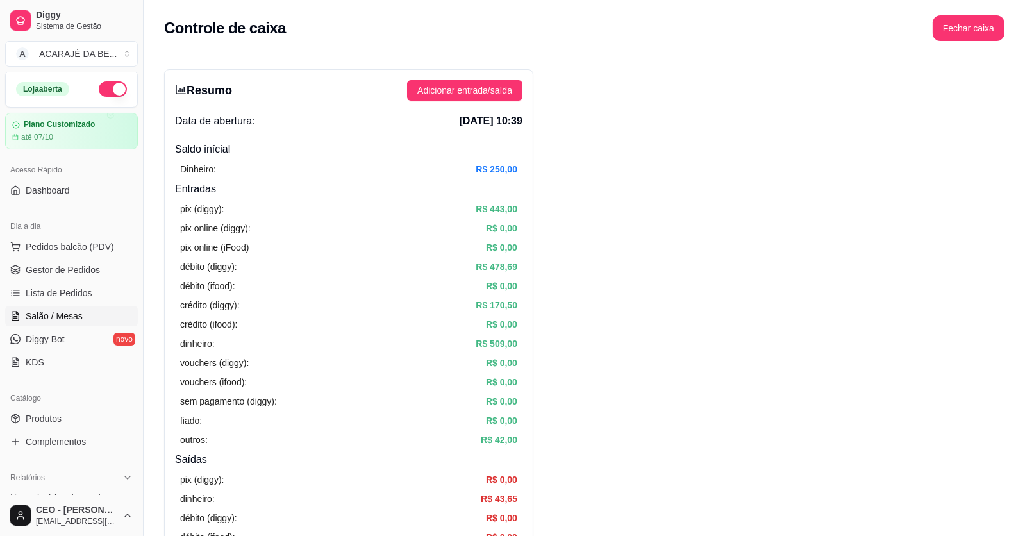
scroll to position [0, 0]
click at [96, 266] on span "Gestor de Pedidos" at bounding box center [63, 271] width 74 height 13
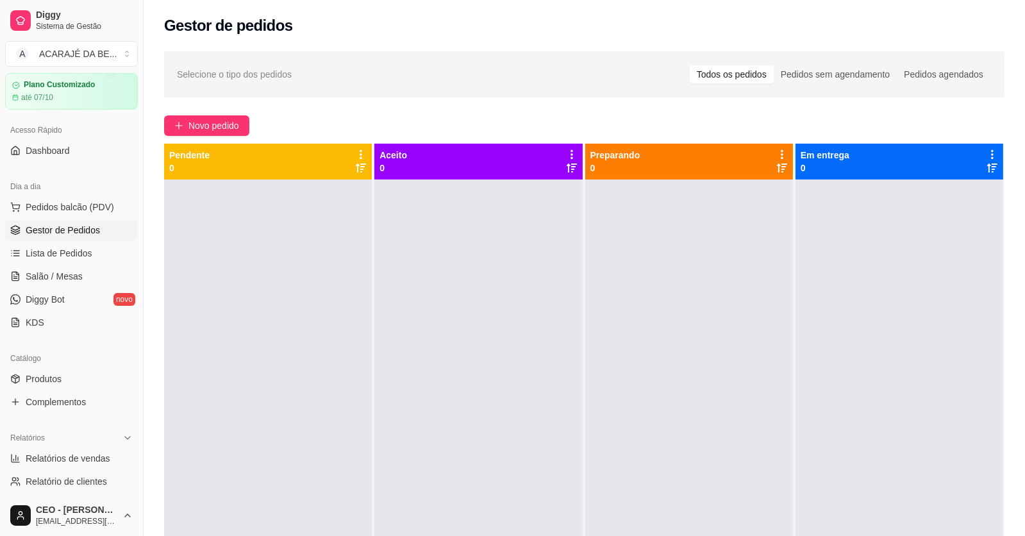
scroll to position [63, 0]
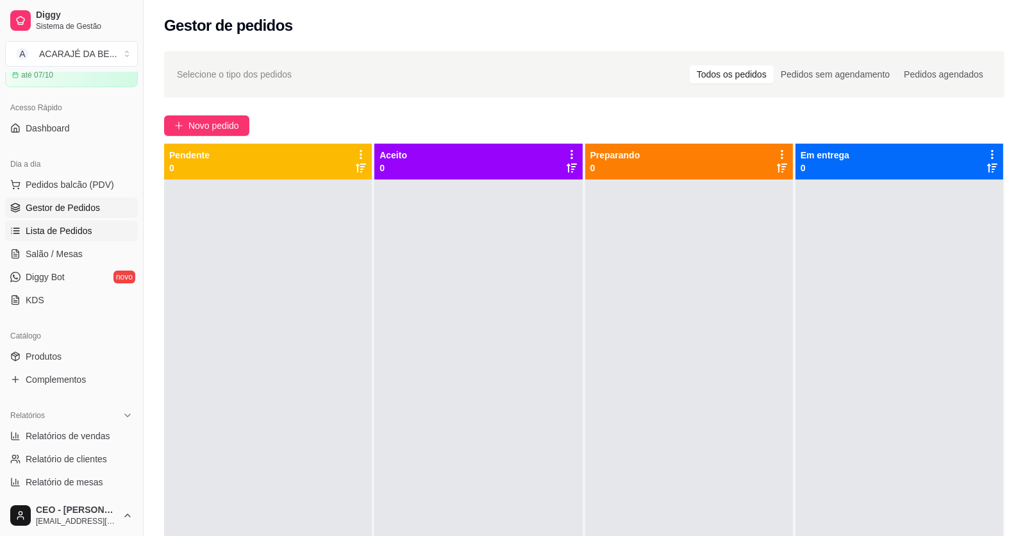
click at [63, 233] on span "Lista de Pedidos" at bounding box center [59, 230] width 67 height 13
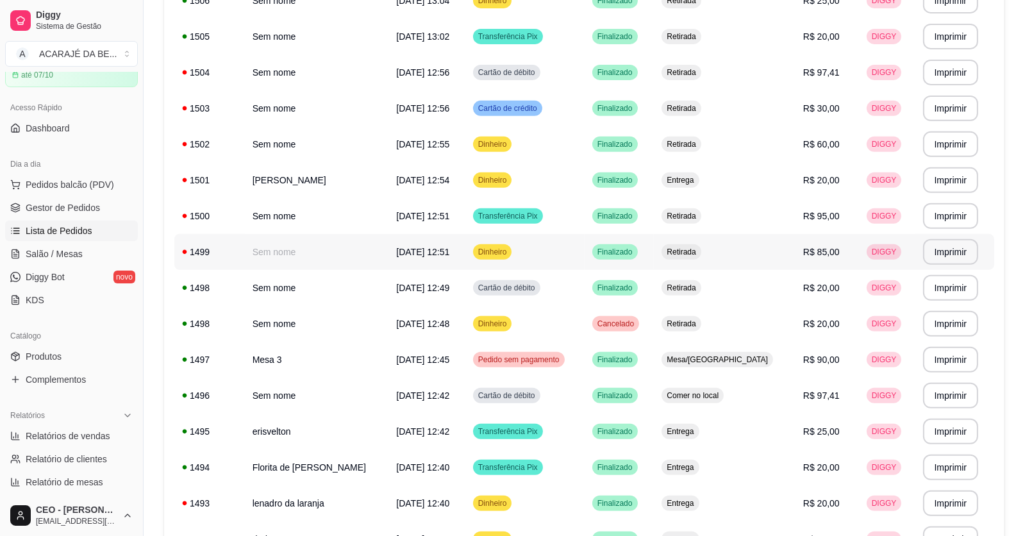
scroll to position [818, 0]
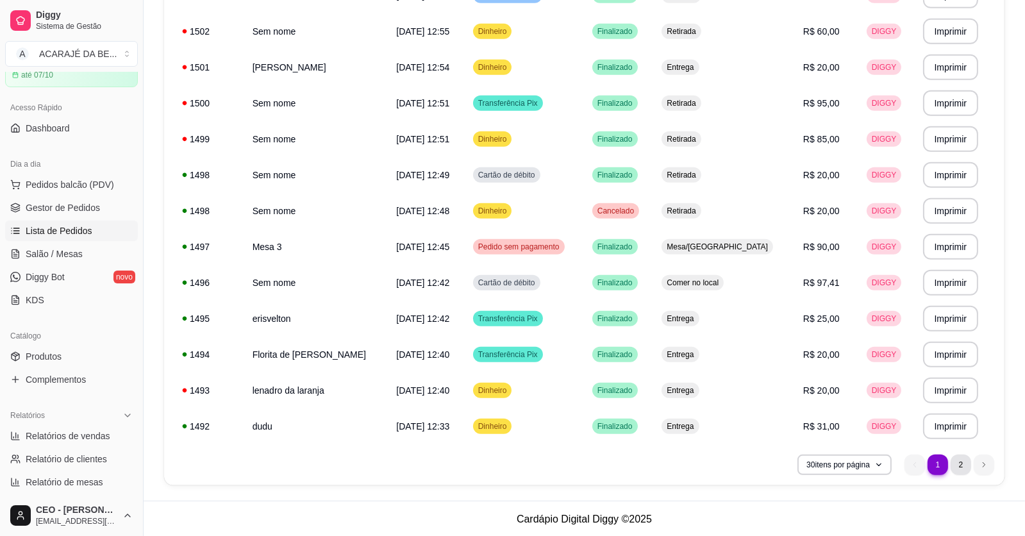
click at [962, 464] on li "2" at bounding box center [961, 465] width 21 height 21
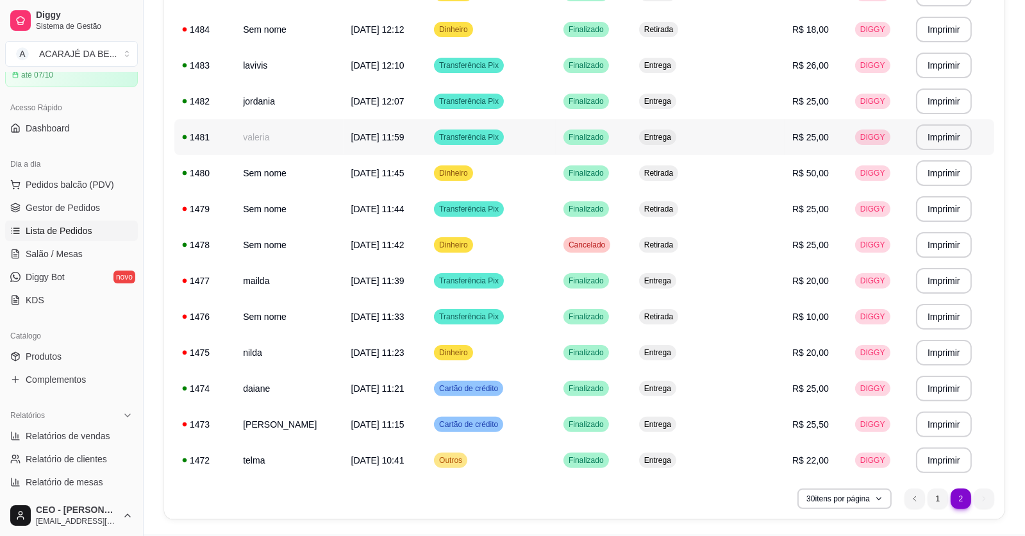
scroll to position [395, 0]
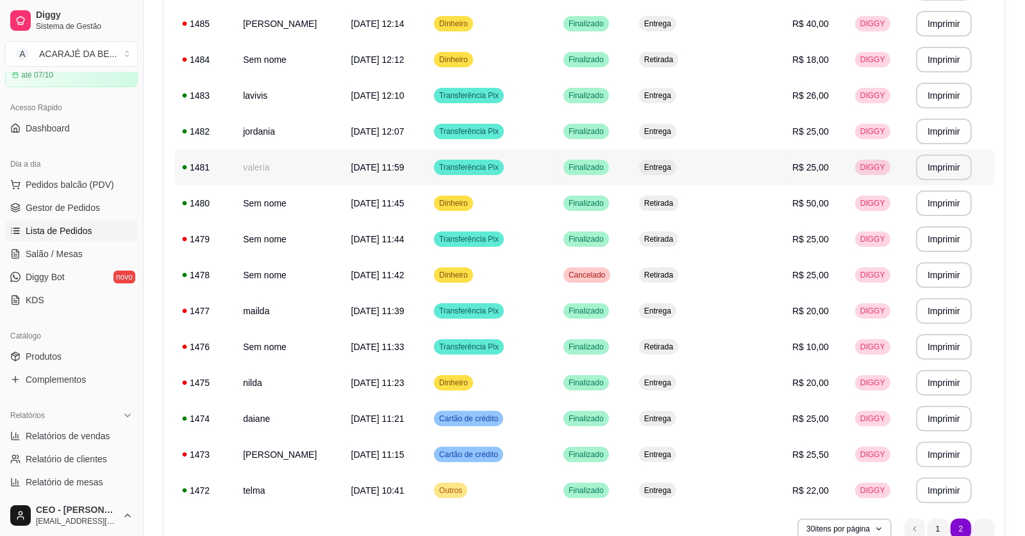
click at [351, 168] on span "[DATE] 11:59" at bounding box center [377, 167] width 53 height 10
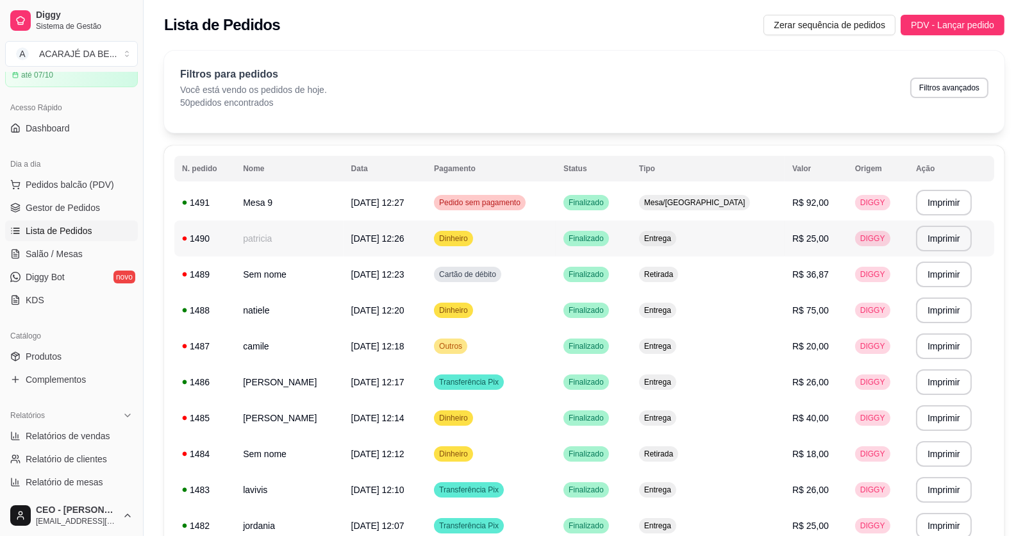
scroll to position [0, 0]
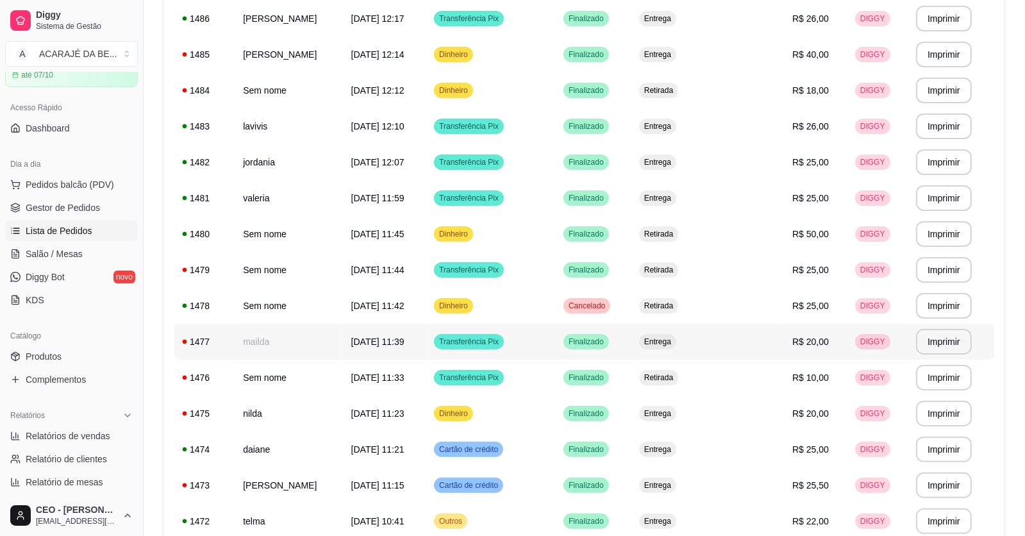
scroll to position [385, 0]
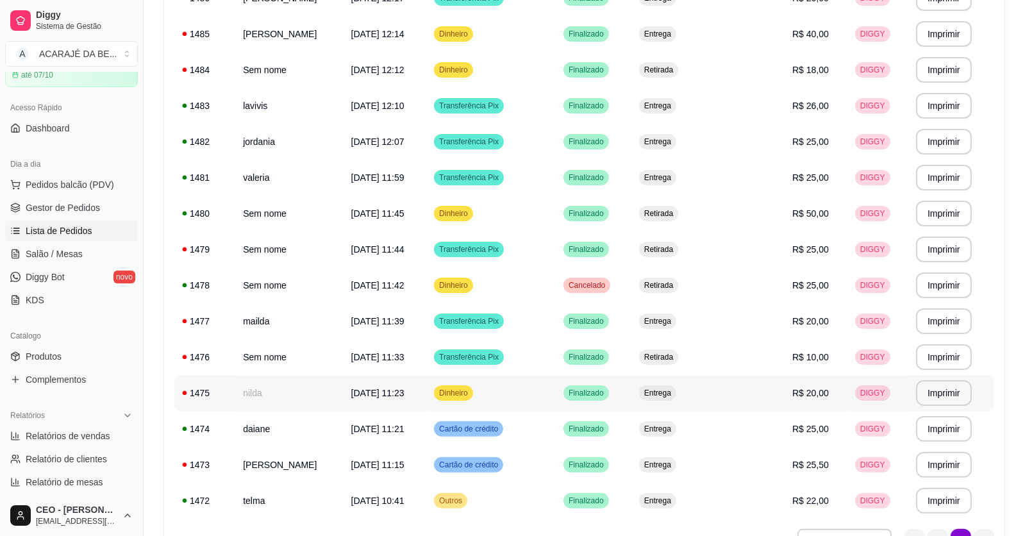
click at [556, 393] on td "Dinheiro" at bounding box center [491, 393] width 130 height 36
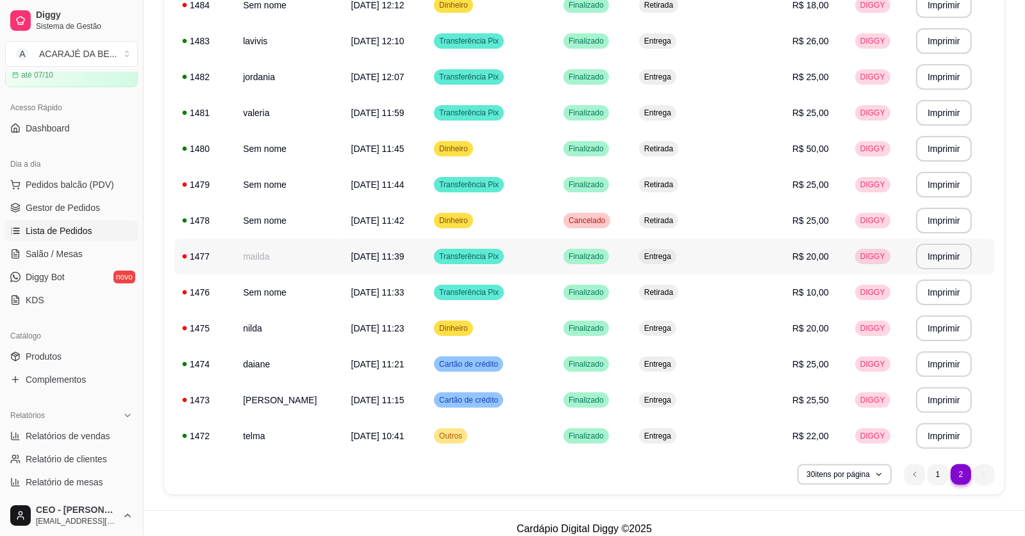
scroll to position [459, 0]
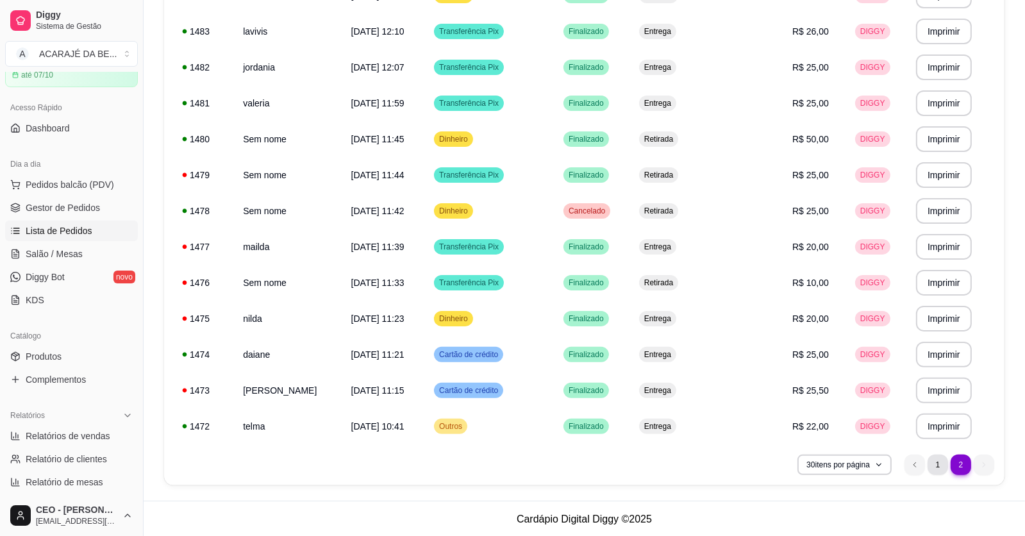
click at [941, 463] on li "1" at bounding box center [938, 465] width 21 height 21
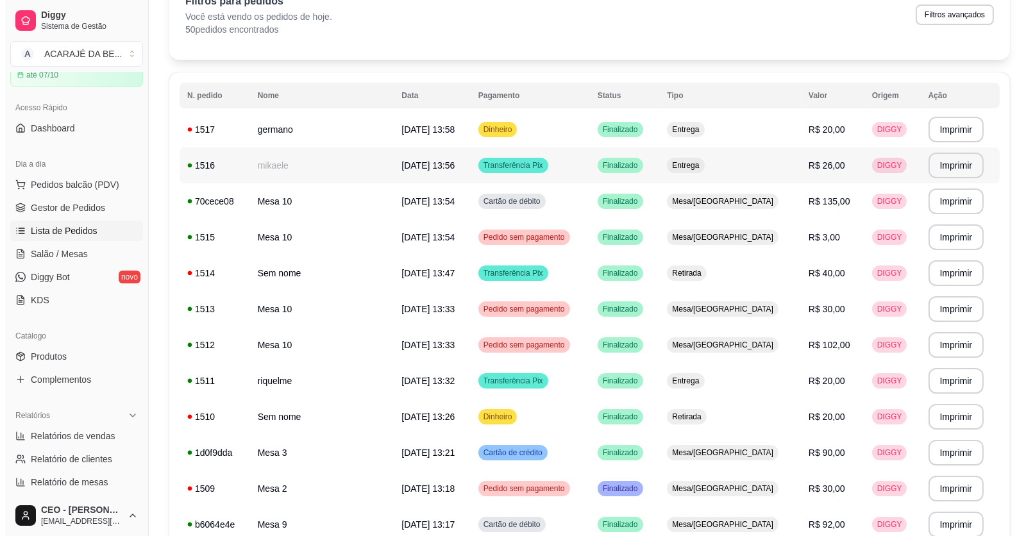
scroll to position [128, 0]
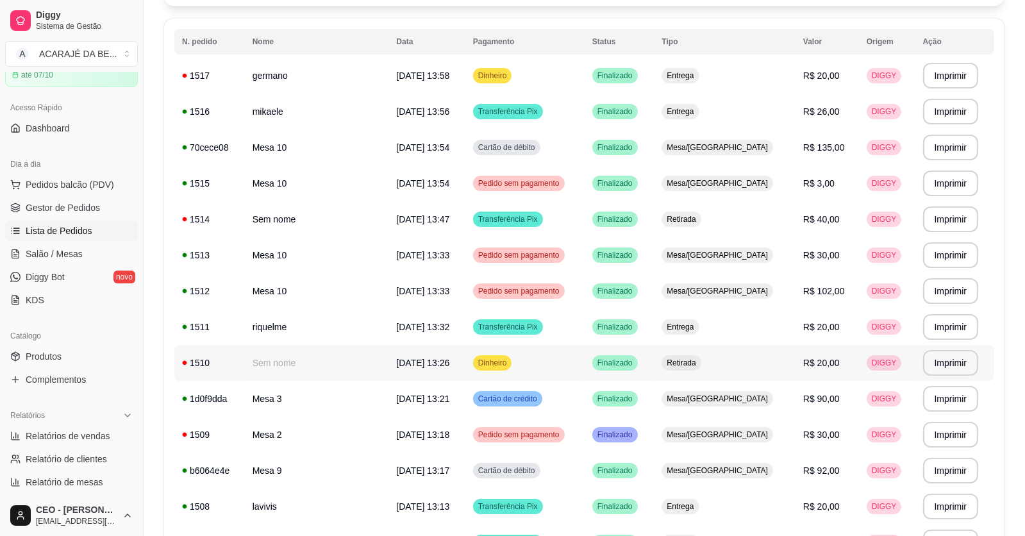
click at [578, 362] on td "Dinheiro" at bounding box center [524, 363] width 119 height 36
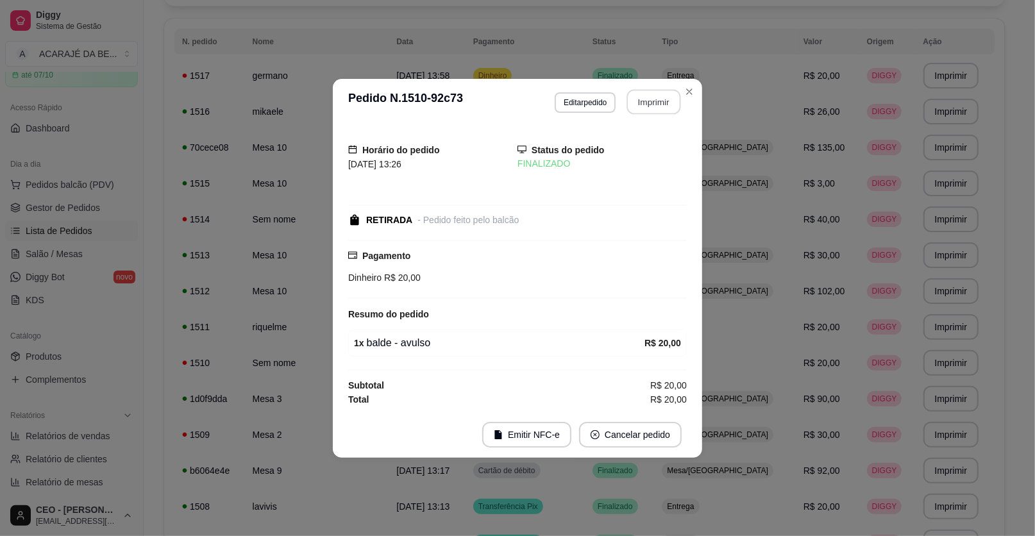
click at [665, 92] on button "Imprimir" at bounding box center [654, 101] width 54 height 25
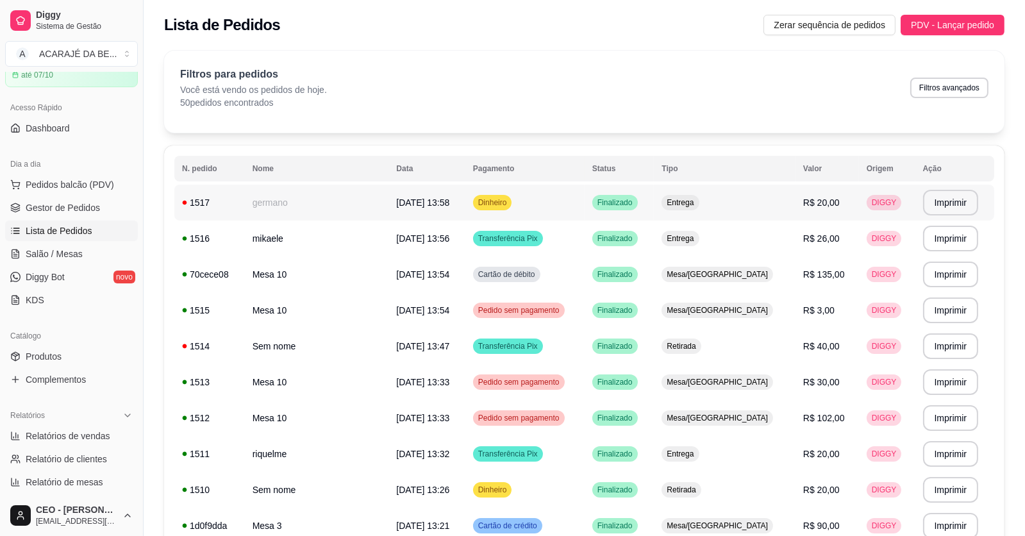
scroll to position [0, 0]
click at [91, 208] on span "Gestor de Pedidos" at bounding box center [63, 207] width 74 height 13
